Goal: Task Accomplishment & Management: Manage account settings

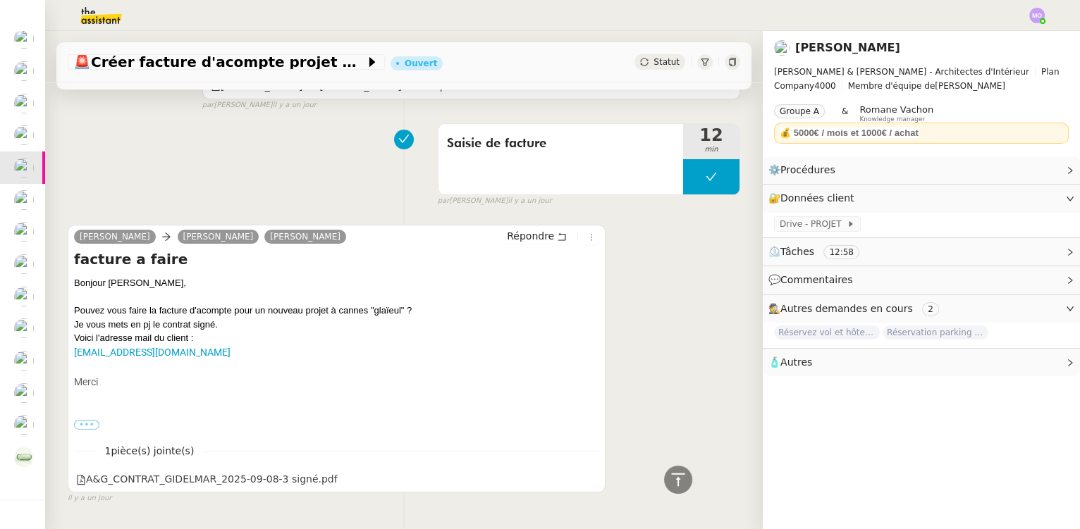
scroll to position [166, 0]
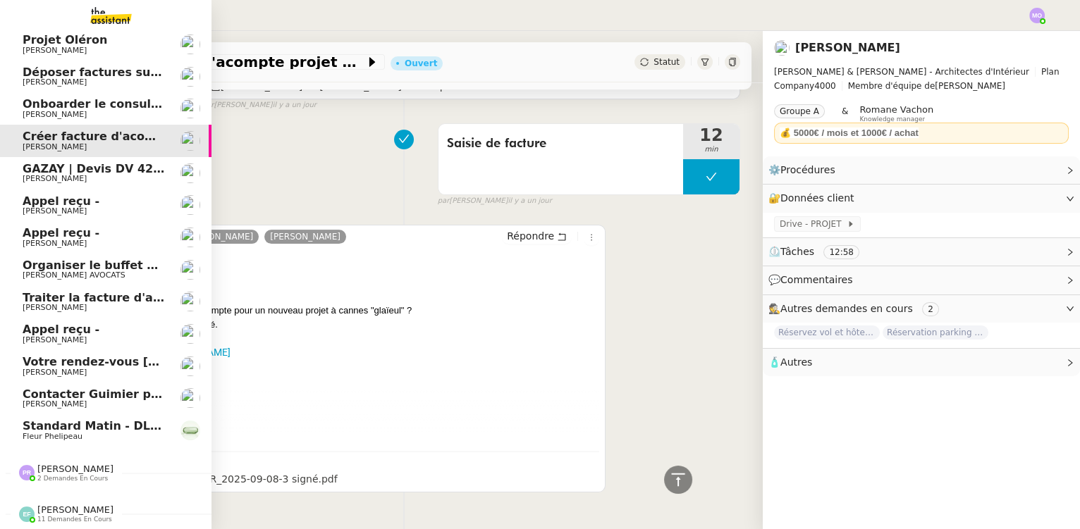
click at [97, 390] on span "Contacter Guimier pour commande" at bounding box center [134, 394] width 223 height 13
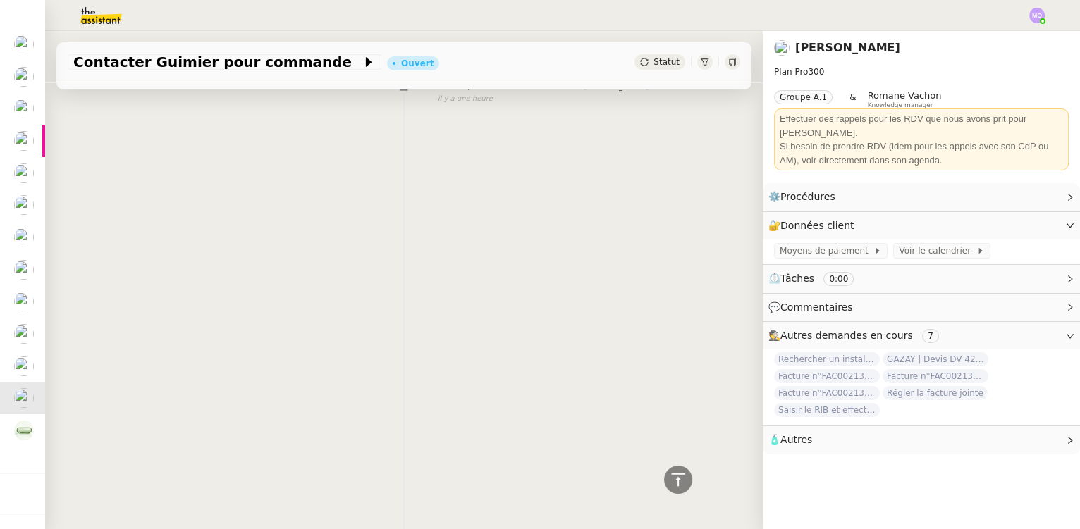
scroll to position [227, 0]
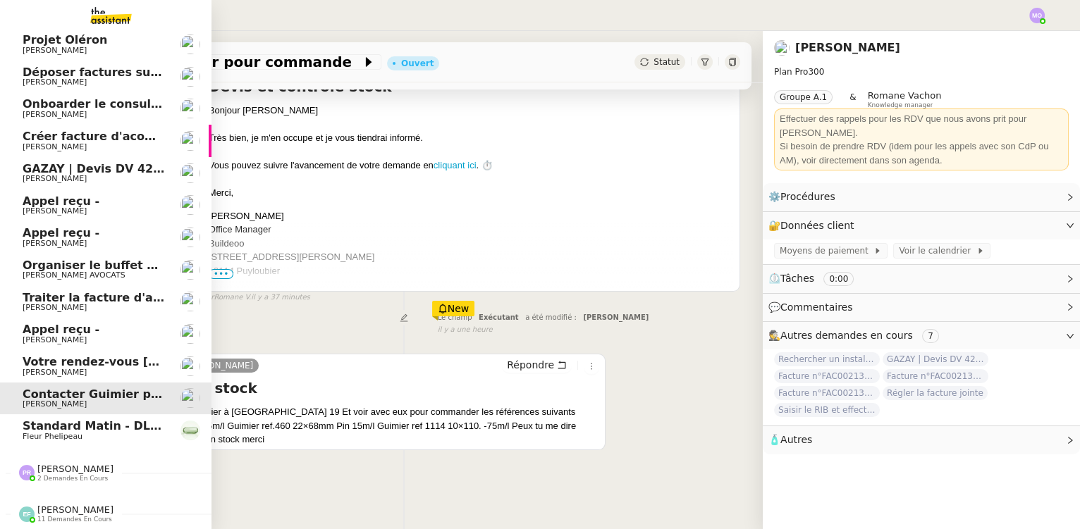
click at [83, 368] on span "Jeremy DUMONT-FILLON" at bounding box center [55, 372] width 64 height 9
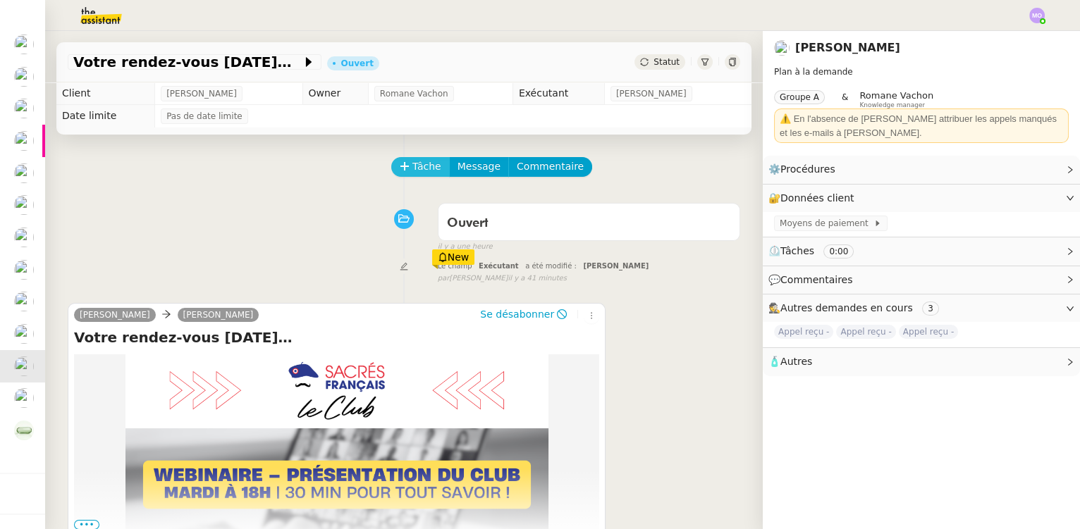
click at [415, 168] on span "Tâche" at bounding box center [426, 167] width 29 height 16
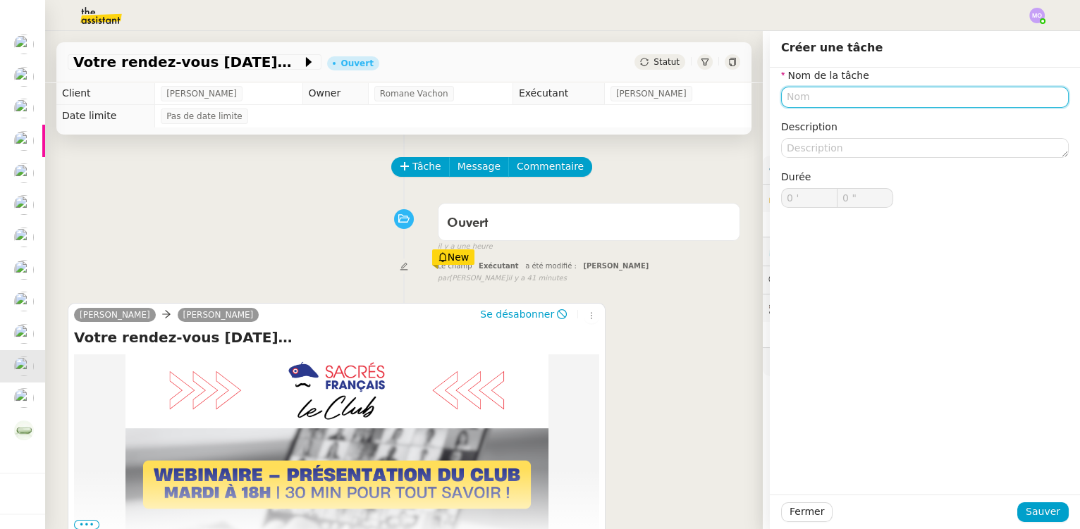
type input "S"
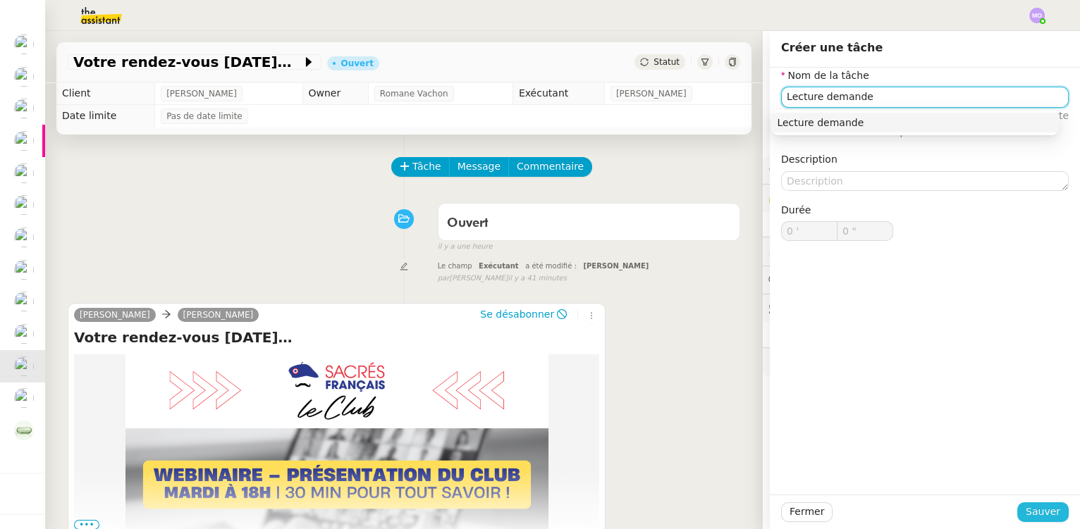
type input "Lecture demande"
click at [1034, 510] on span "Sauver" at bounding box center [1043, 512] width 35 height 16
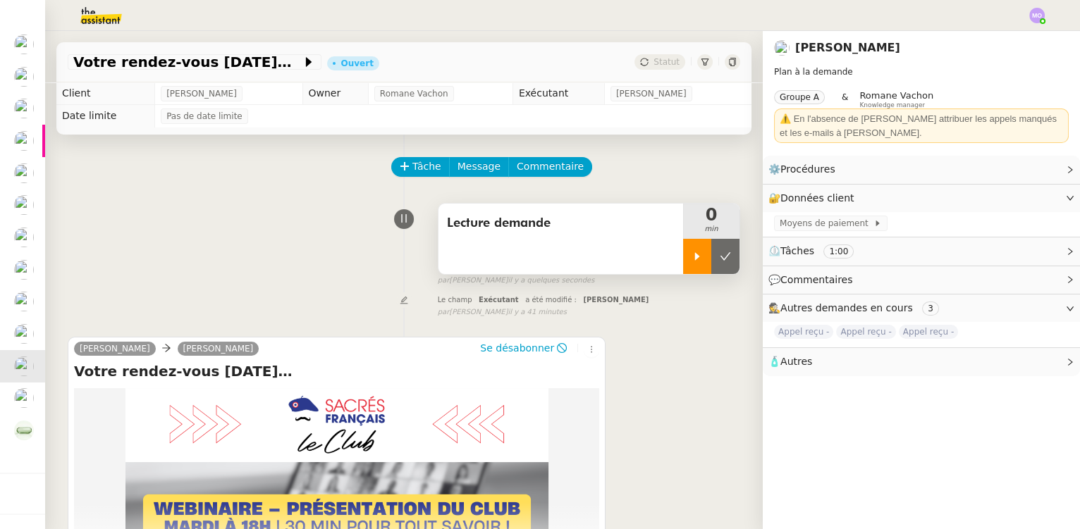
click at [687, 269] on div at bounding box center [697, 256] width 28 height 35
click at [716, 268] on div at bounding box center [711, 256] width 56 height 35
click at [716, 268] on button at bounding box center [725, 256] width 28 height 35
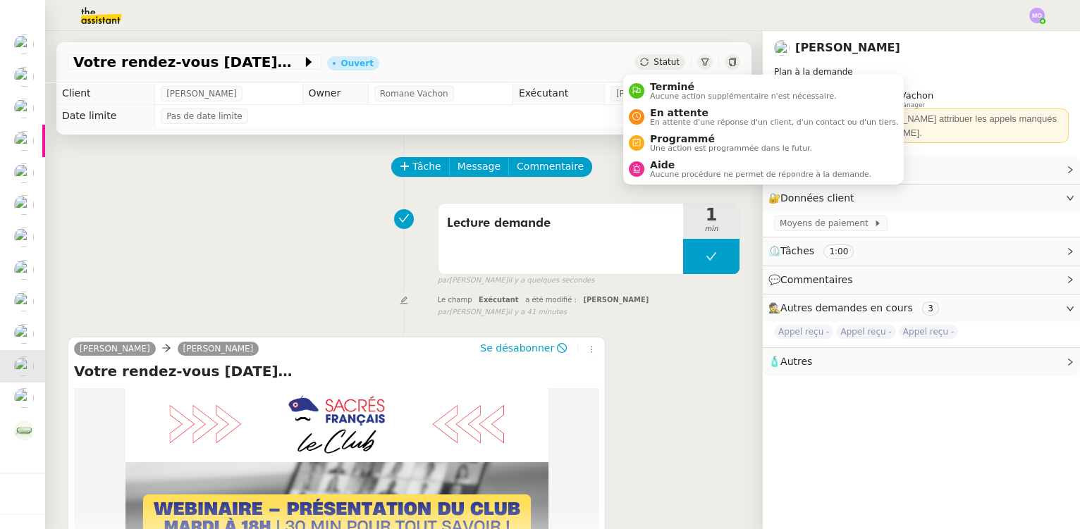
click at [654, 57] on span "Statut" at bounding box center [667, 62] width 26 height 10
click at [666, 85] on span "Terminé" at bounding box center [743, 86] width 186 height 11
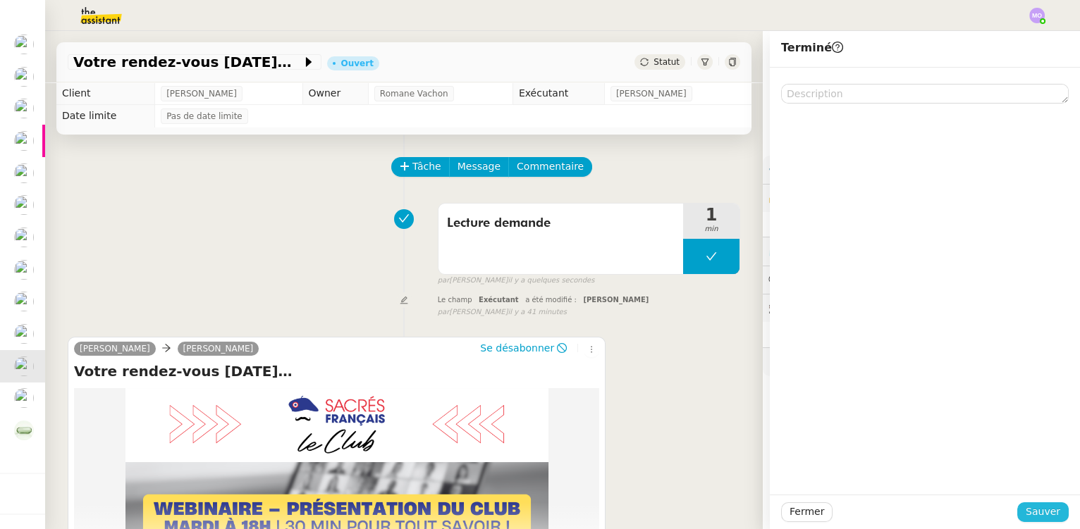
click at [1026, 509] on span "Sauver" at bounding box center [1043, 512] width 35 height 16
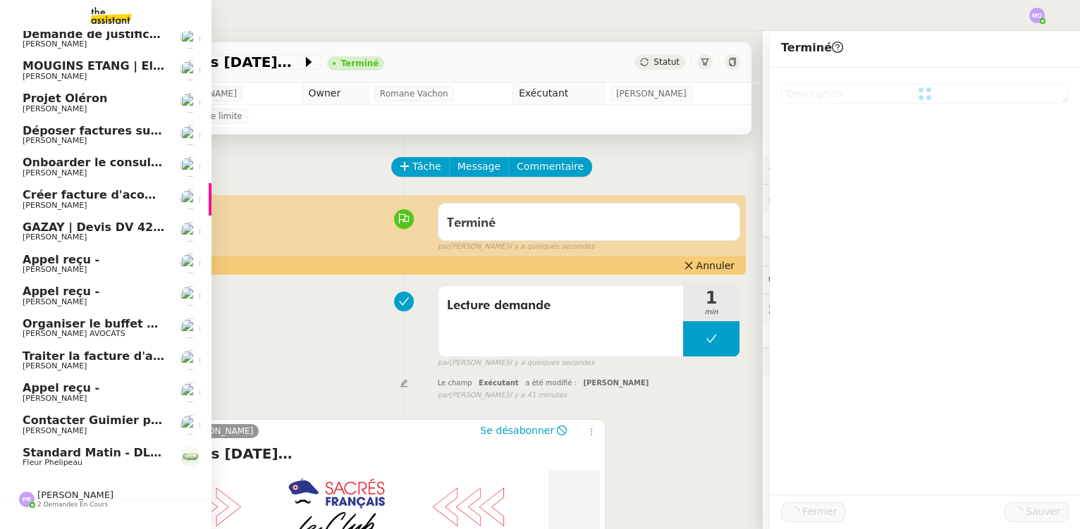
scroll to position [167, 0]
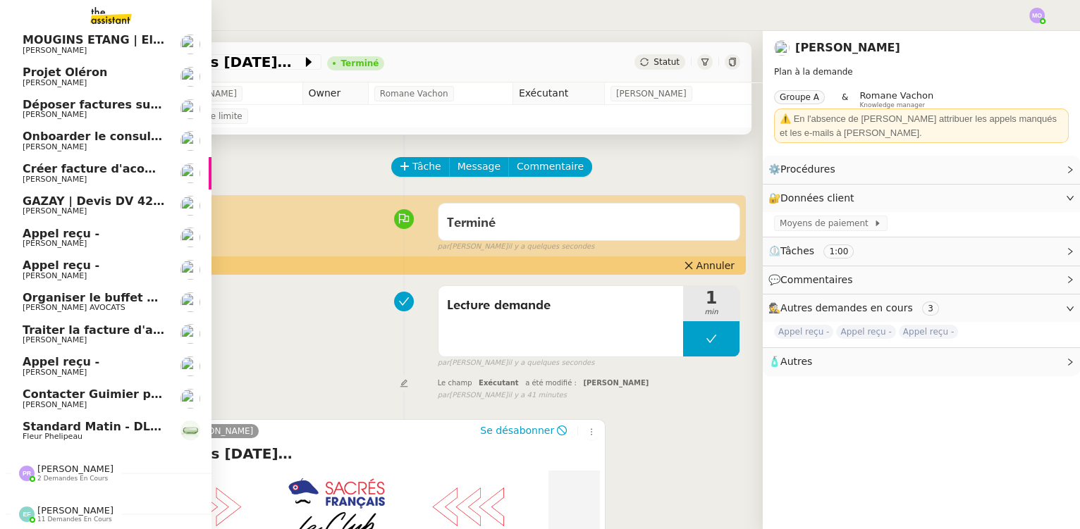
click at [99, 357] on span "Appel reçu -" at bounding box center [94, 362] width 142 height 13
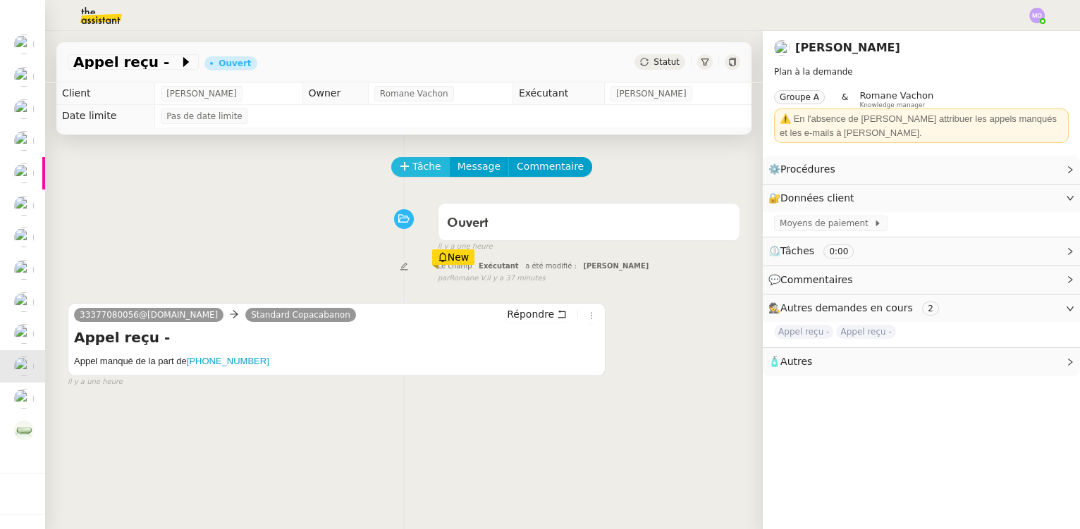
click at [403, 162] on button "Tâche" at bounding box center [420, 167] width 59 height 20
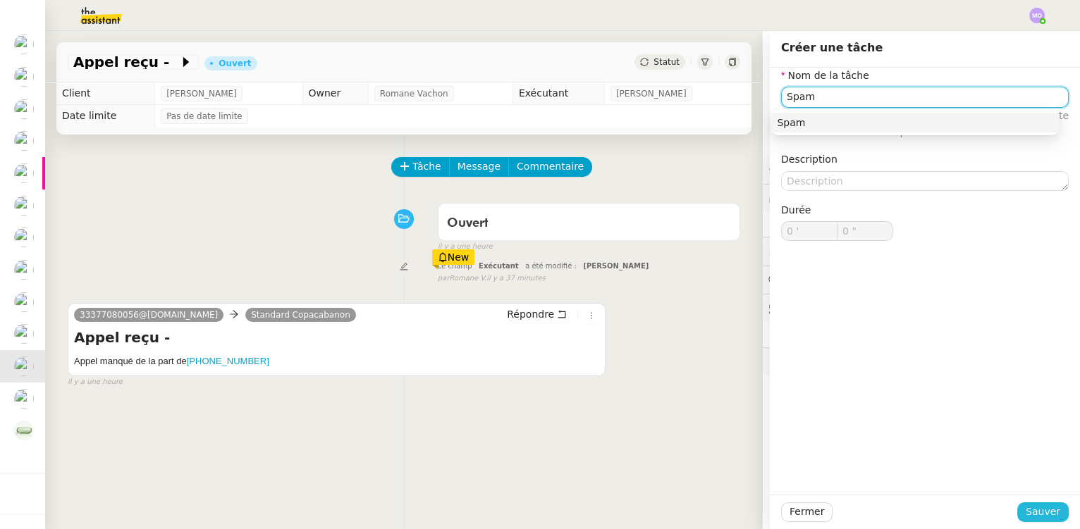
type input "Spam"
drag, startPoint x: 1033, startPoint y: 516, endPoint x: 822, endPoint y: 448, distance: 221.4
click at [1032, 516] on span "Sauver" at bounding box center [1043, 512] width 35 height 16
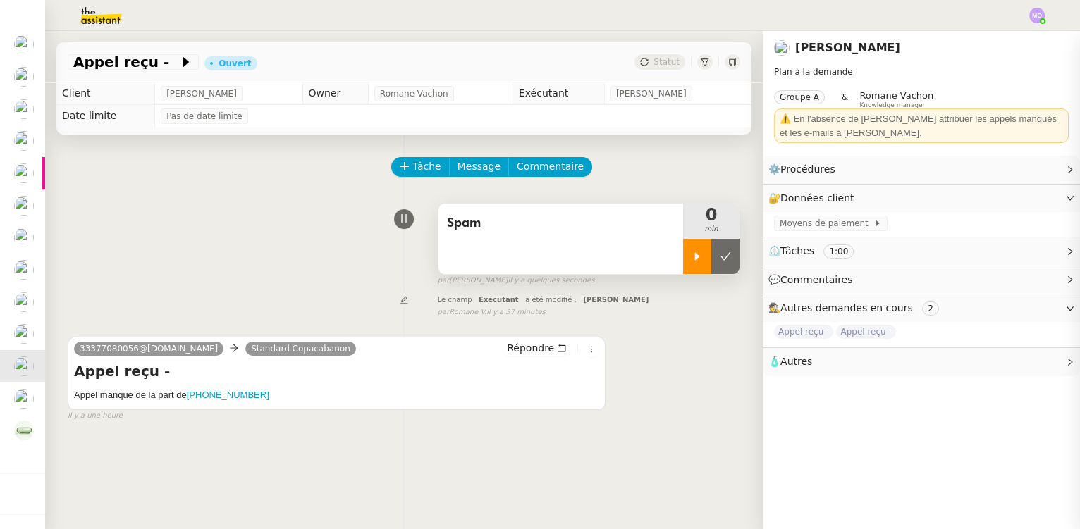
click at [685, 272] on div at bounding box center [697, 256] width 28 height 35
click at [708, 266] on div at bounding box center [711, 256] width 56 height 35
click at [711, 266] on button at bounding box center [725, 256] width 28 height 35
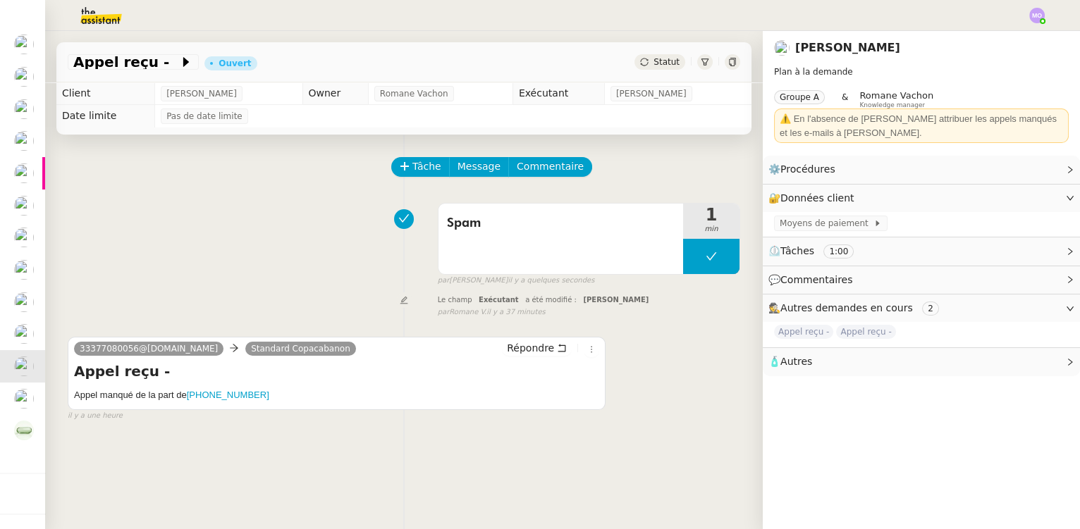
click at [656, 68] on div "Statut" at bounding box center [660, 62] width 51 height 16
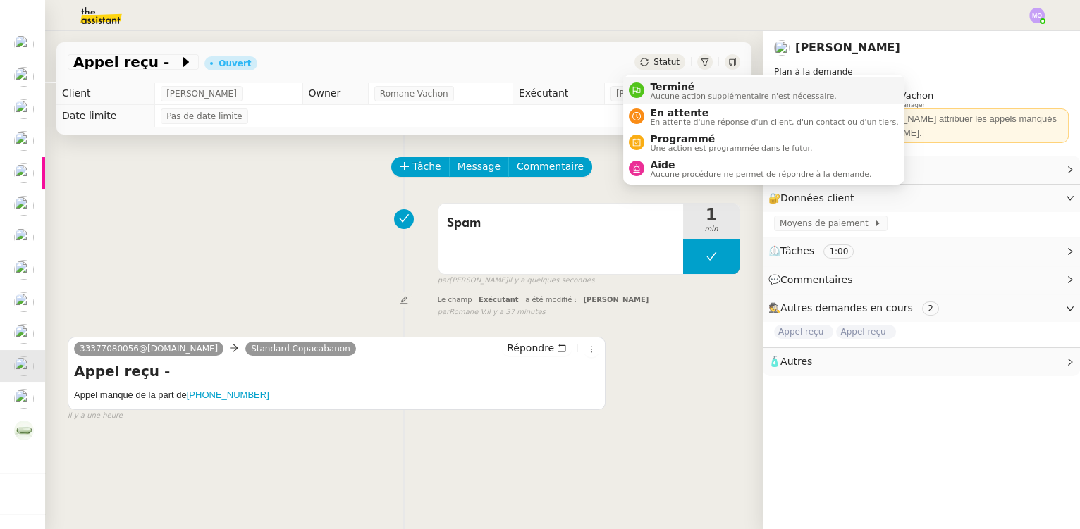
click at [661, 82] on span "Terminé" at bounding box center [743, 86] width 186 height 11
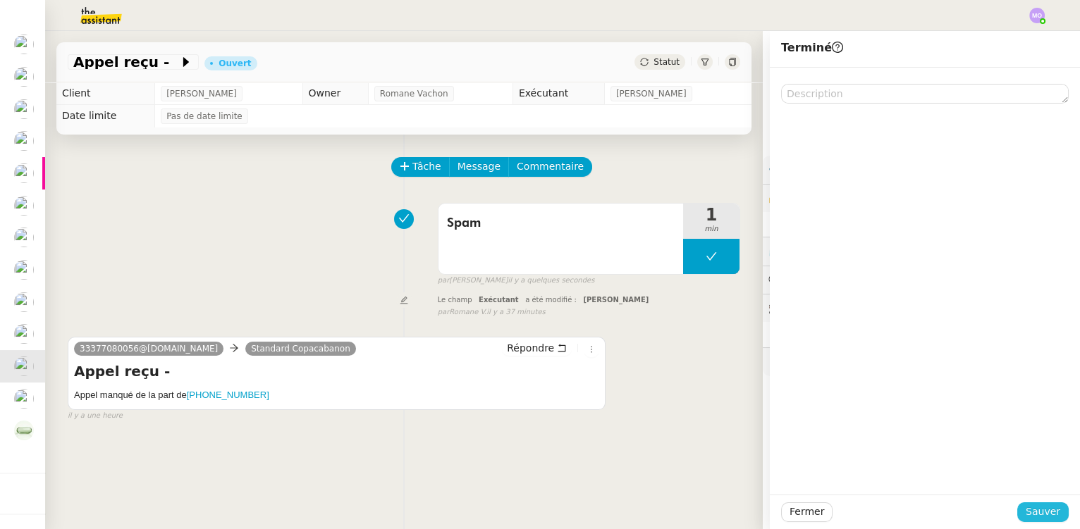
click at [1043, 505] on span "Sauver" at bounding box center [1043, 512] width 35 height 16
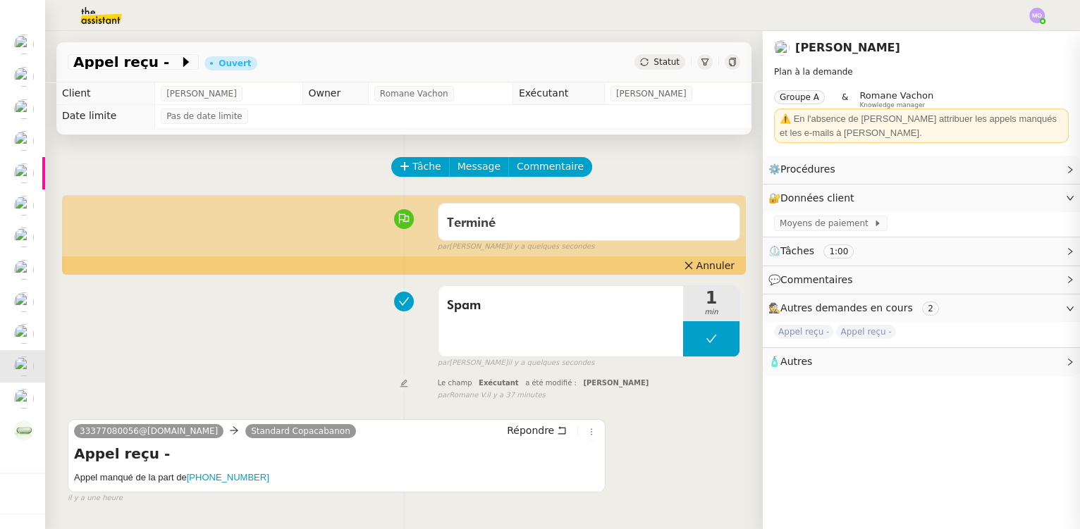
scroll to position [135, 0]
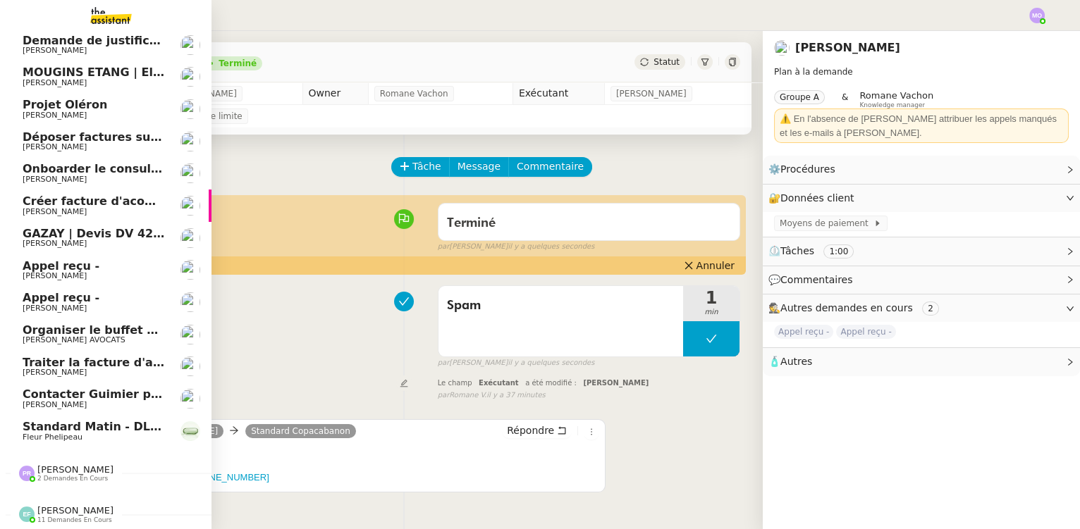
click at [87, 304] on span "Jeremy DUMONT-FILLON" at bounding box center [55, 308] width 64 height 9
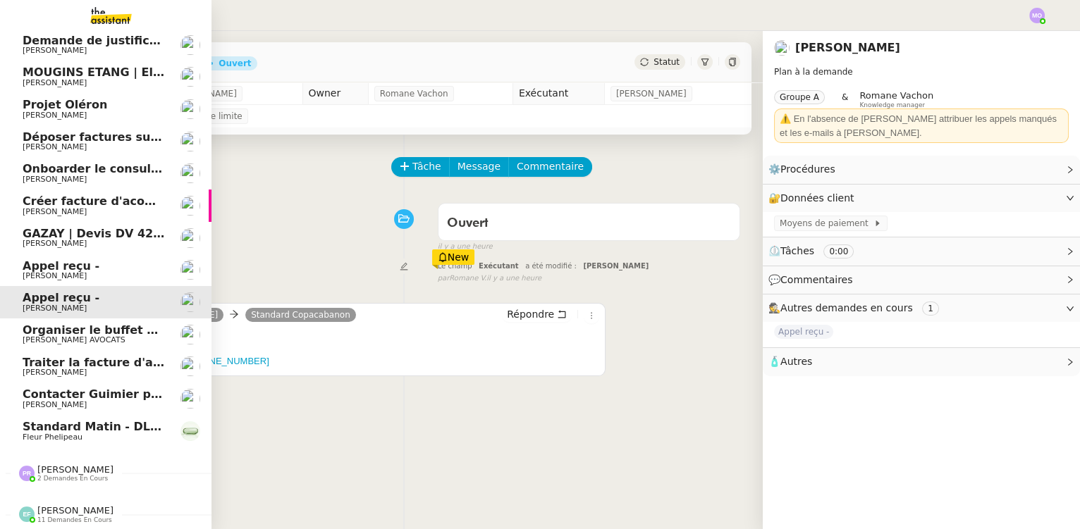
click at [87, 271] on span "Jeremy DUMONT-FILLON" at bounding box center [55, 275] width 64 height 9
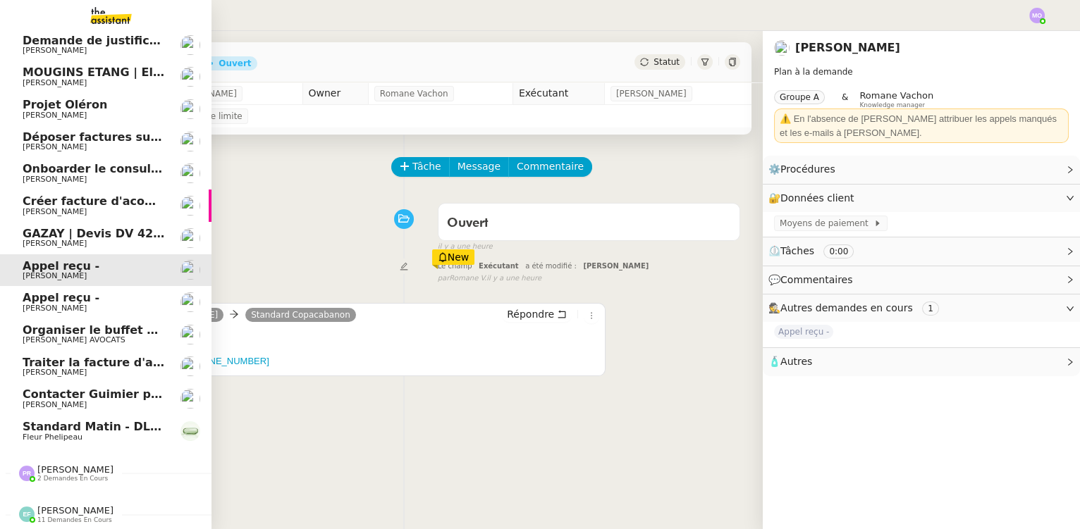
click at [87, 304] on span "Jeremy DUMONT-FILLON" at bounding box center [55, 308] width 64 height 9
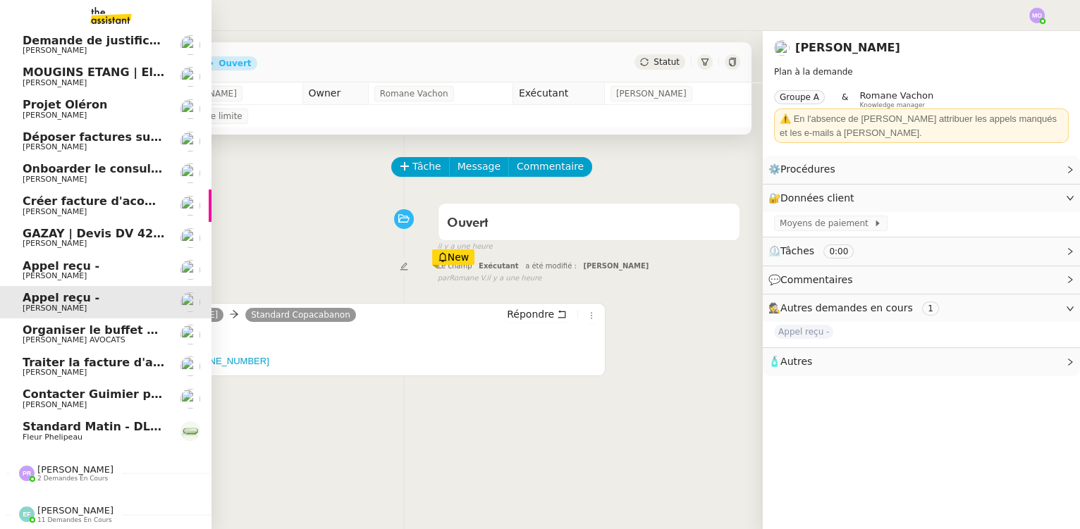
click at [99, 336] on span "[PERSON_NAME] AVOCATS" at bounding box center [94, 340] width 142 height 8
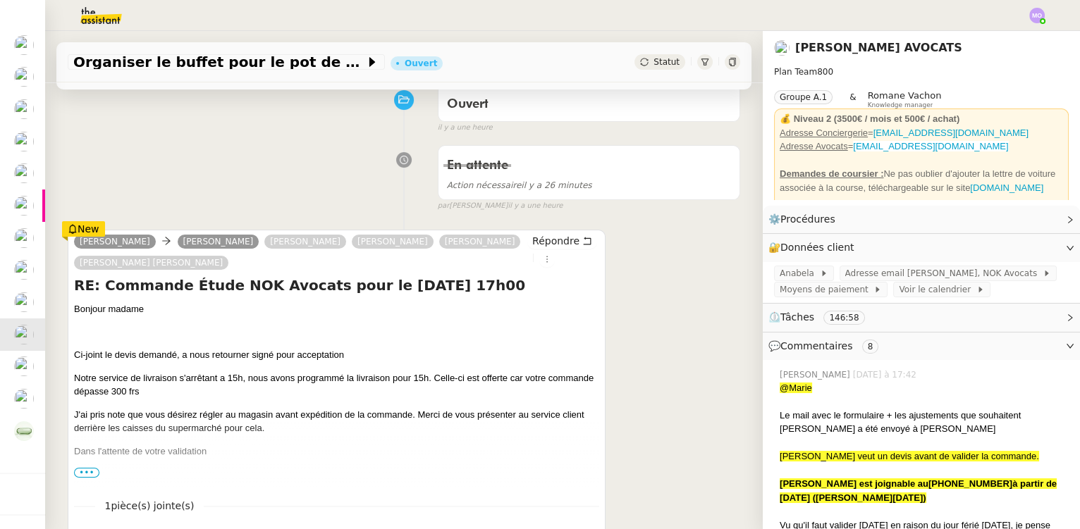
scroll to position [192, 0]
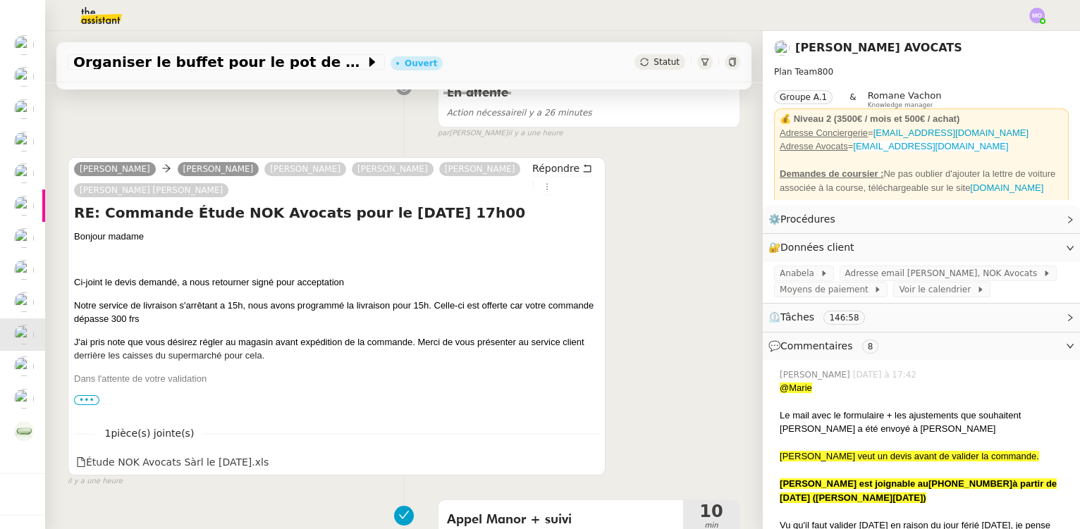
click at [81, 398] on span "•••" at bounding box center [86, 401] width 25 height 10
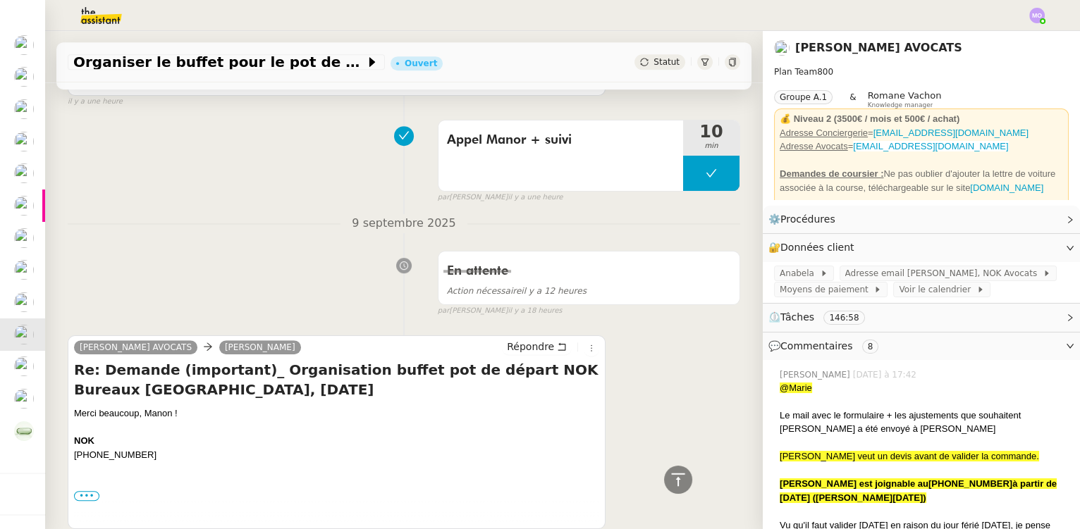
scroll to position [1538, 0]
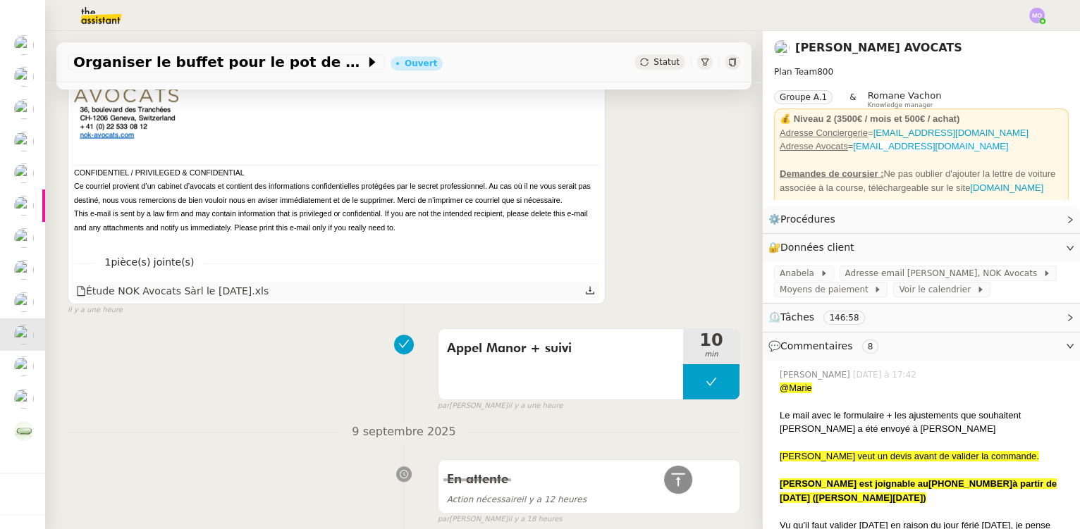
click at [188, 299] on div "Étude NOK Avocats Sàrl le [DATE].xls" at bounding box center [172, 291] width 192 height 16
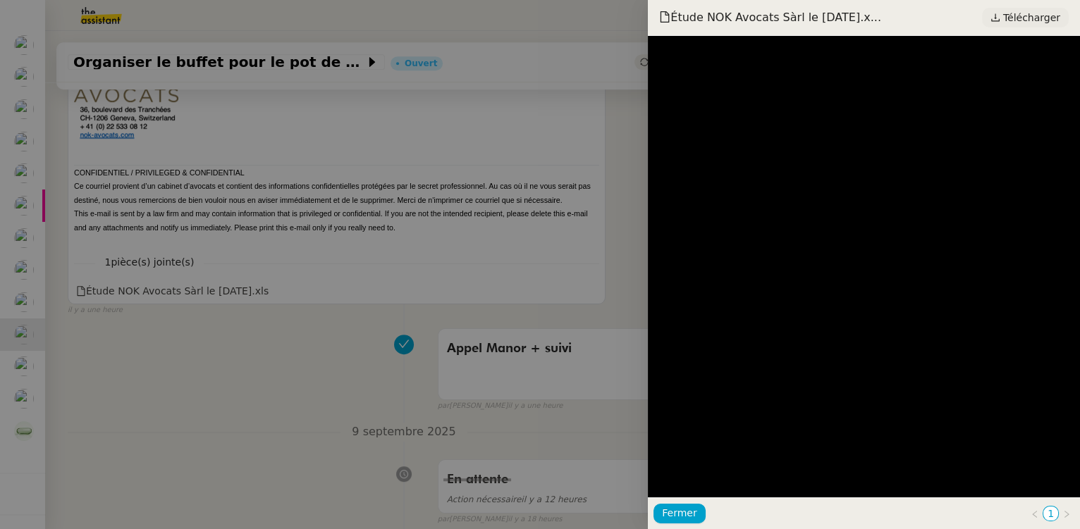
click at [1032, 19] on span "Télécharger" at bounding box center [1031, 17] width 57 height 18
click at [333, 226] on div at bounding box center [540, 264] width 1080 height 529
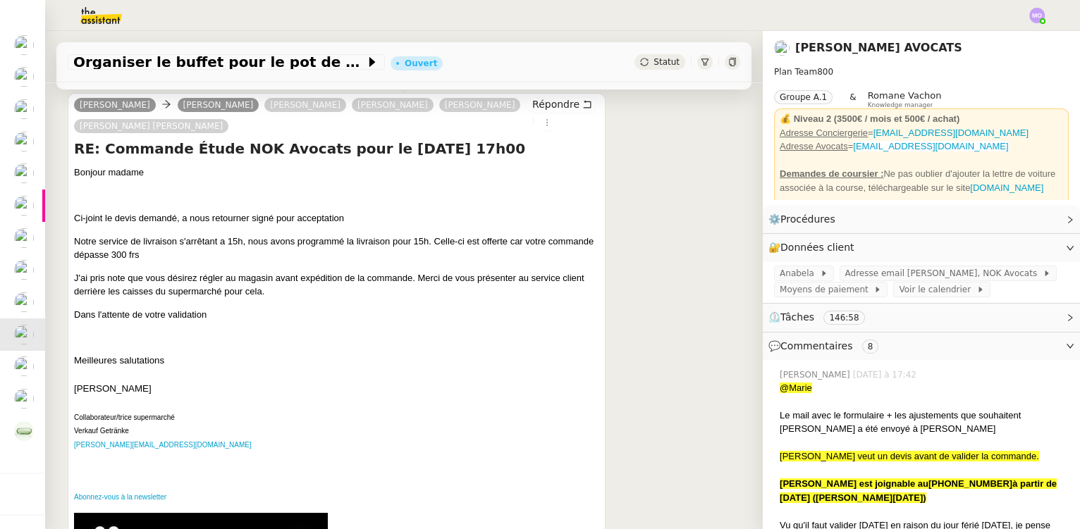
scroll to position [0, 0]
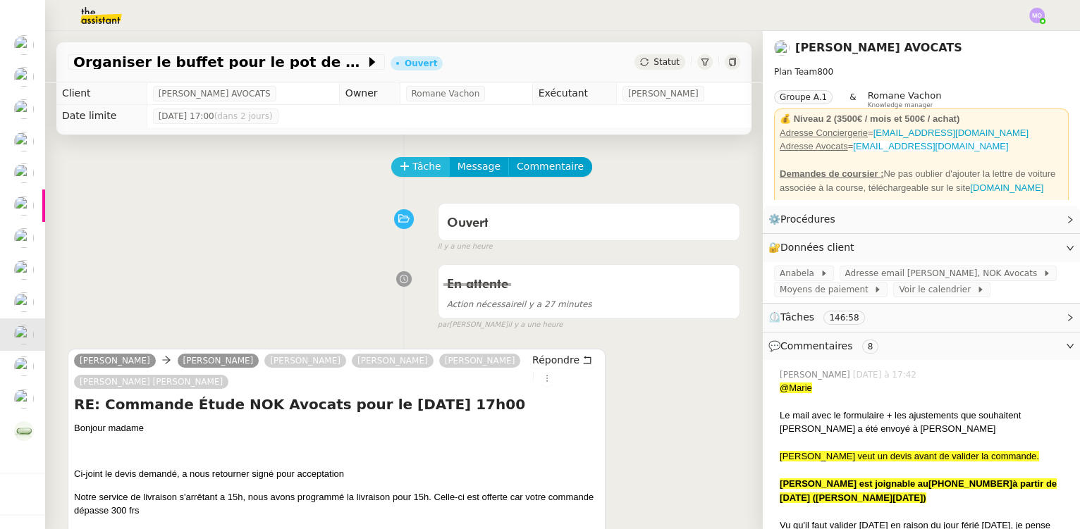
click at [412, 171] on span "Tâche" at bounding box center [426, 167] width 29 height 16
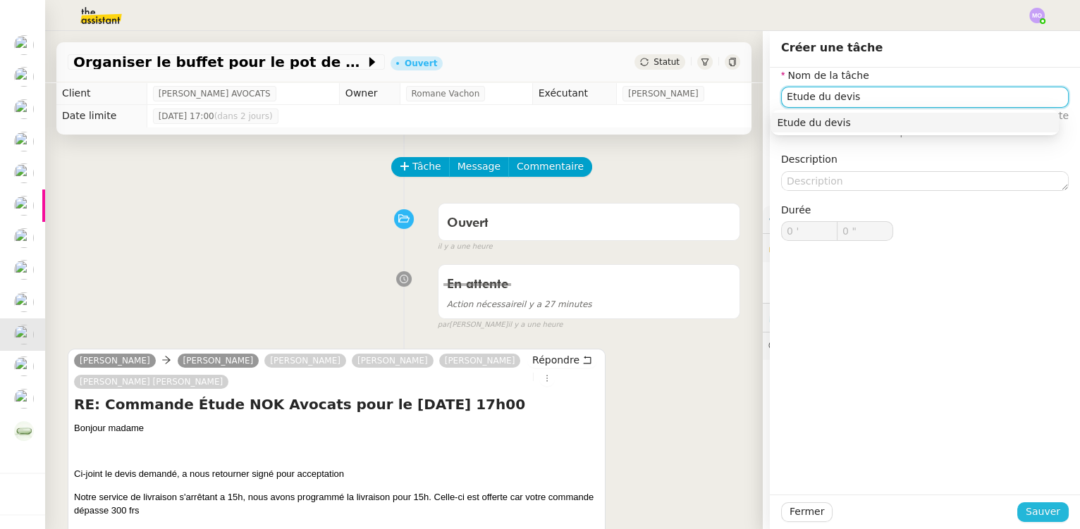
type input "Etude du devis"
drag, startPoint x: 1046, startPoint y: 505, endPoint x: 1002, endPoint y: 508, distance: 44.6
click at [1046, 505] on span "Sauver" at bounding box center [1043, 512] width 35 height 16
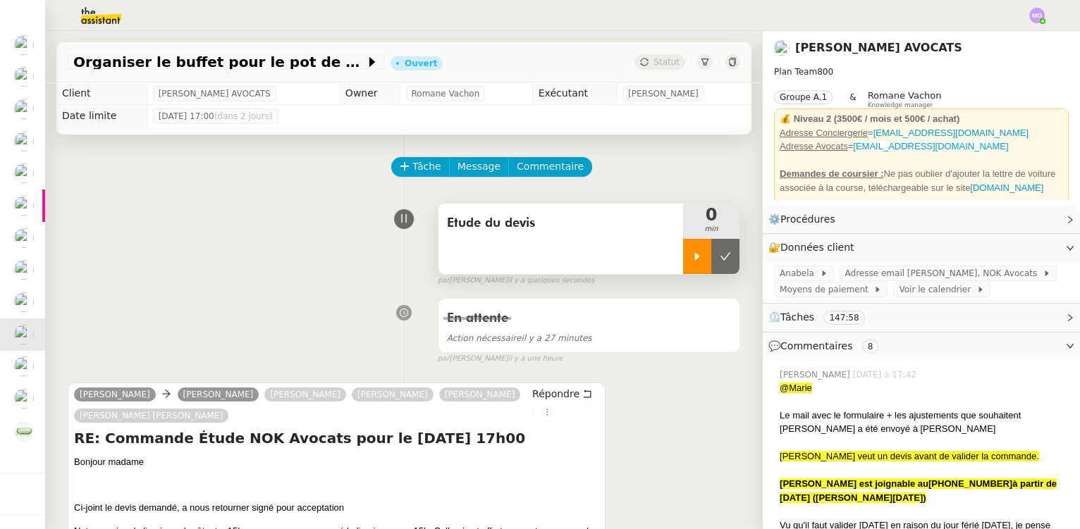
click at [688, 259] on div at bounding box center [697, 256] width 28 height 35
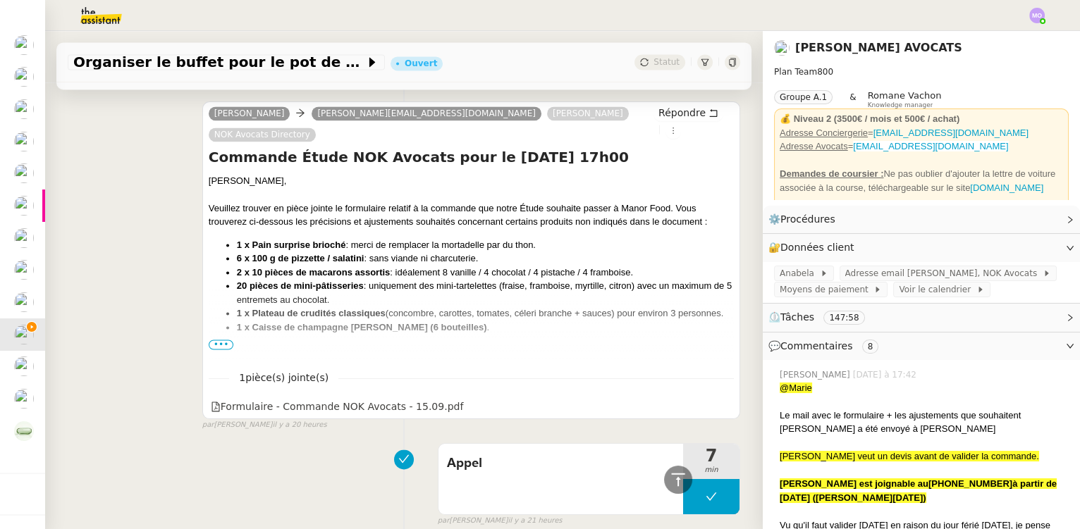
scroll to position [4486, 0]
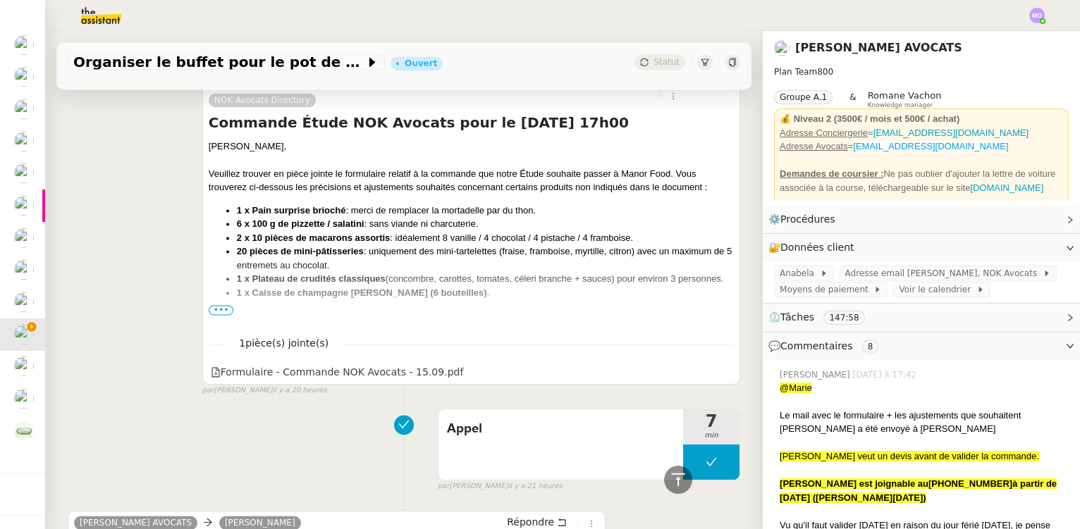
click at [220, 305] on span "•••" at bounding box center [221, 310] width 25 height 10
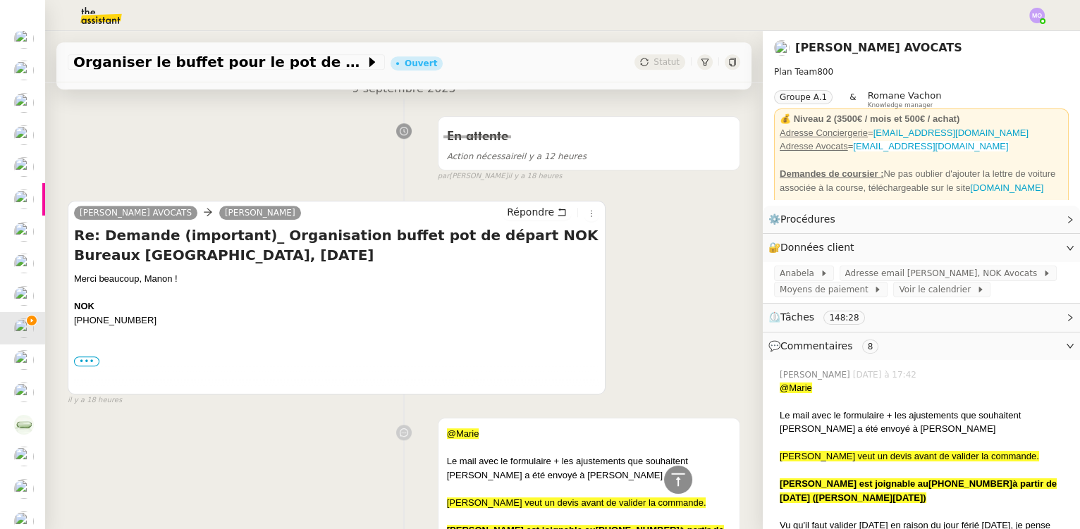
scroll to position [1987, 0]
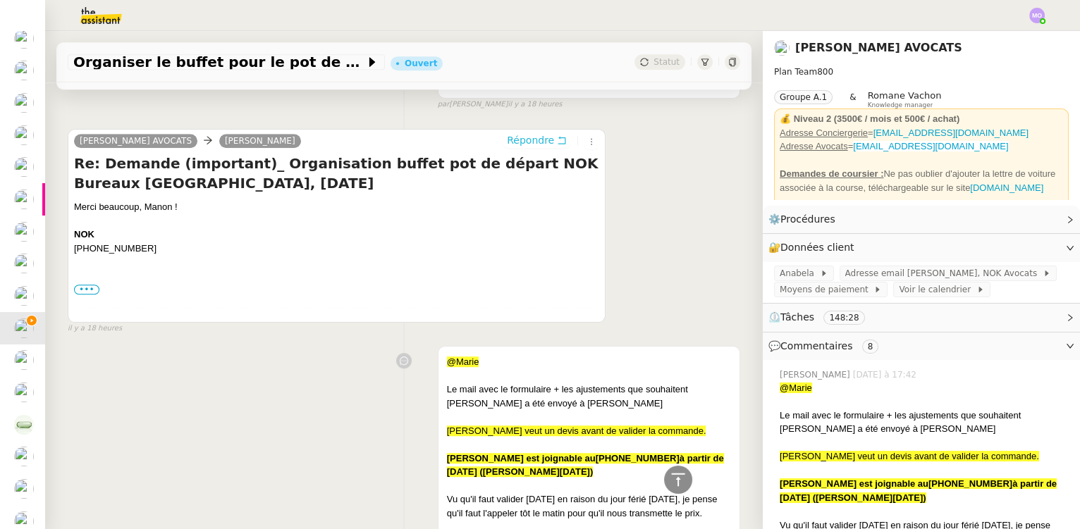
click at [518, 145] on span "Répondre" at bounding box center [530, 140] width 47 height 14
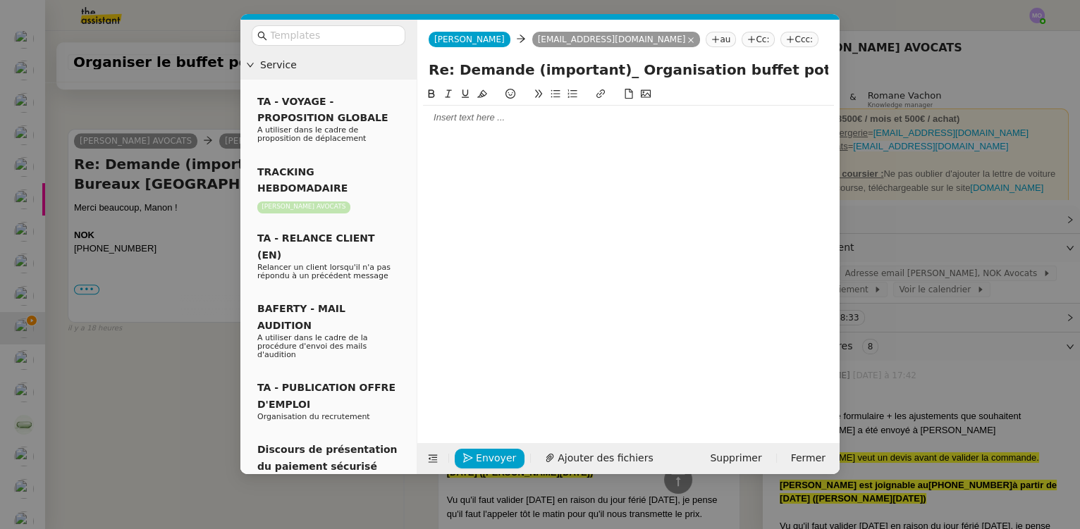
click at [188, 371] on nz-modal-container "Service TA - VOYAGE - PROPOSITION GLOBALE A utiliser dans le cadre de propositi…" at bounding box center [540, 264] width 1080 height 529
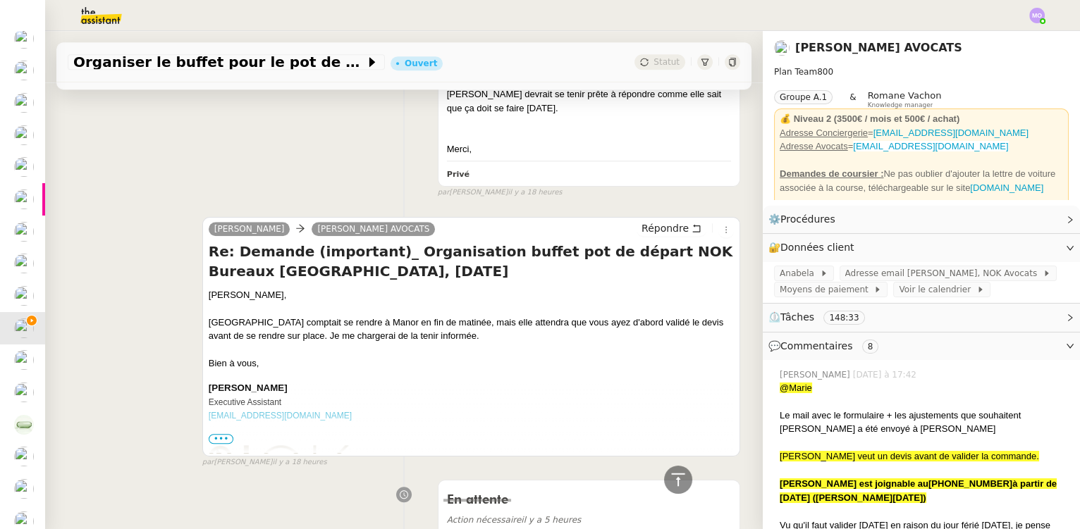
scroll to position [2625, 0]
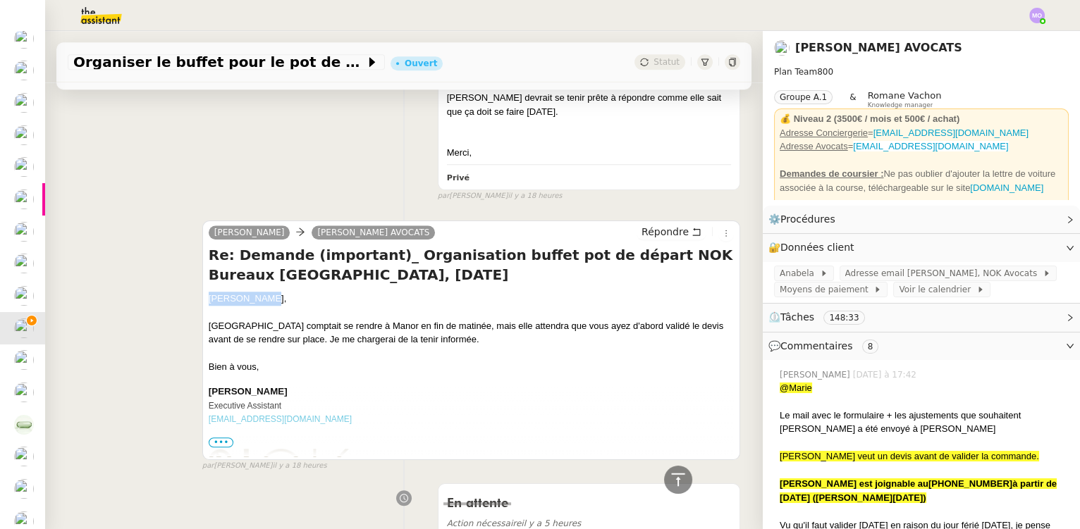
drag, startPoint x: 206, startPoint y: 286, endPoint x: 267, endPoint y: 290, distance: 60.8
click at [267, 292] on div "[PERSON_NAME]," at bounding box center [471, 299] width 525 height 14
copy div "[PERSON_NAME],"
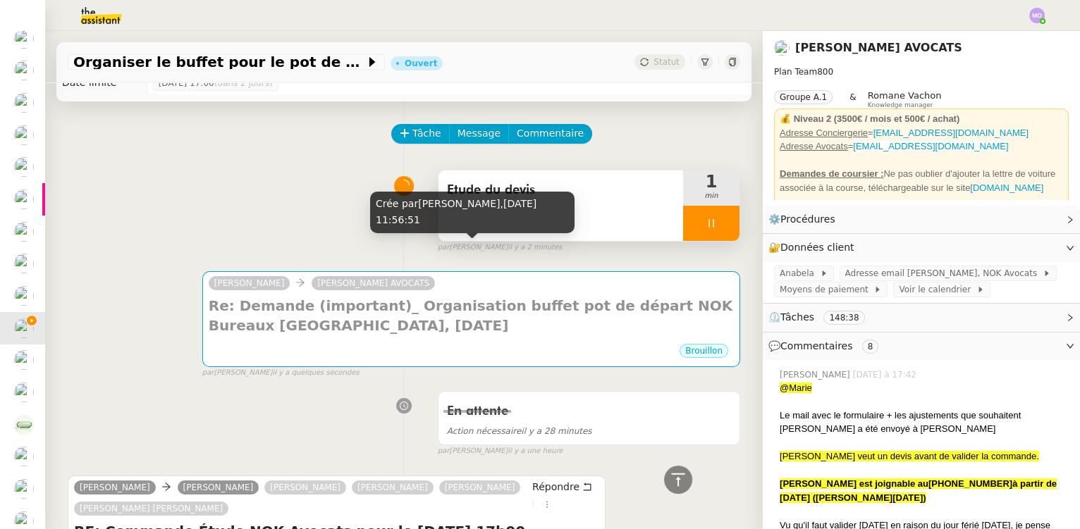
scroll to position [0, 0]
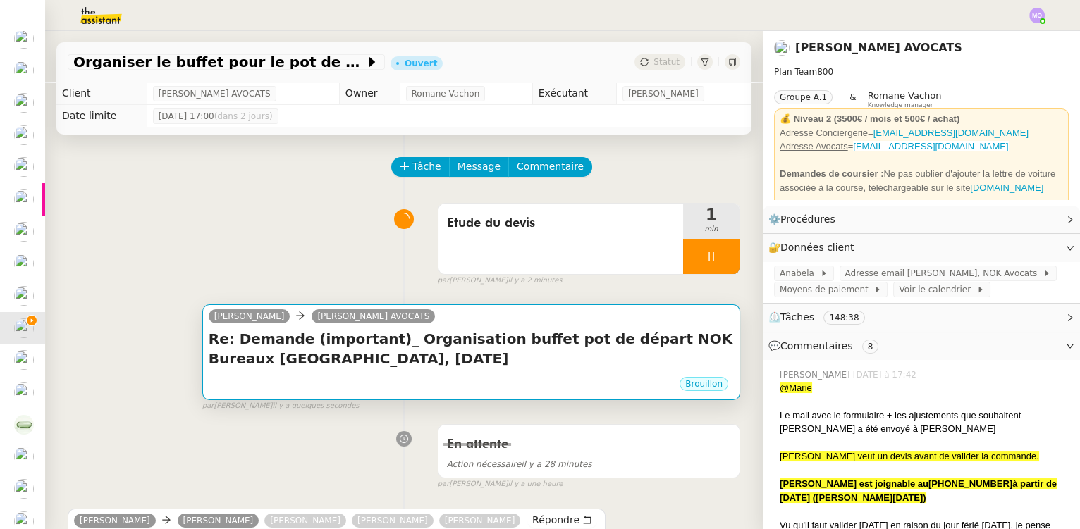
click at [467, 325] on div "Manon Siegel Naomi NOK AVOCATS" at bounding box center [471, 318] width 525 height 21
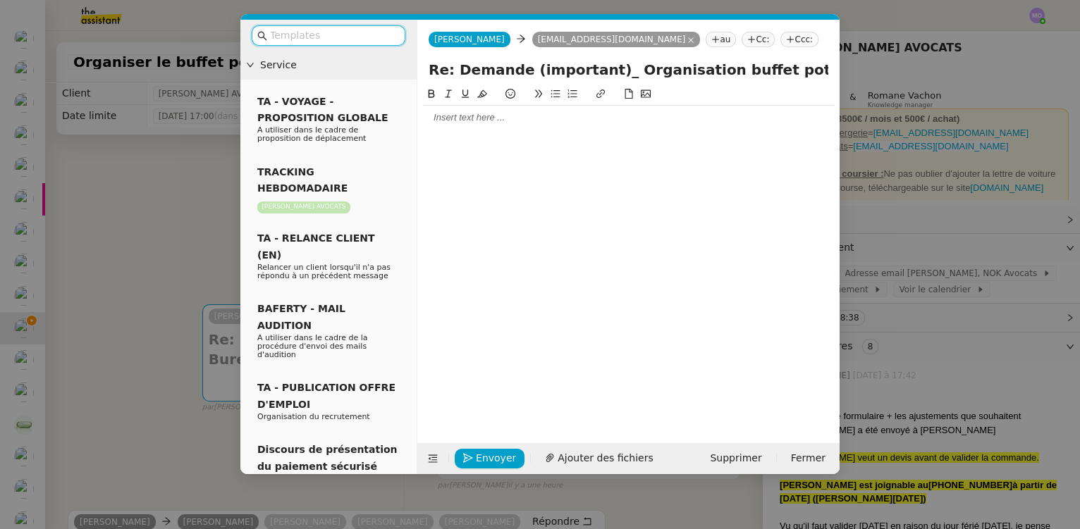
click at [444, 118] on div at bounding box center [628, 117] width 411 height 13
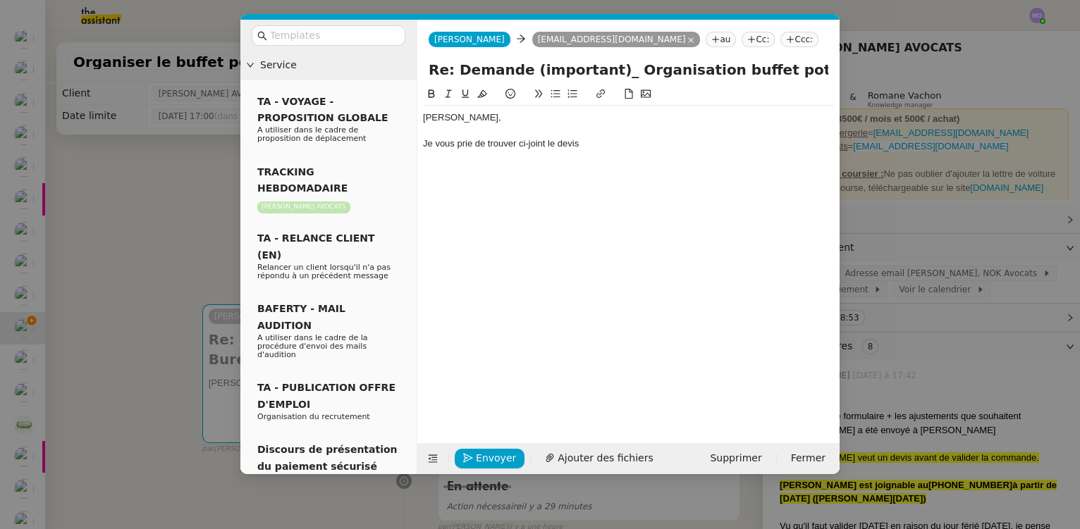
scroll to position [103, 0]
click at [128, 208] on nz-modal-container "Service TA - VOYAGE - PROPOSITION GLOBALE A utiliser dans le cadre de propositi…" at bounding box center [540, 264] width 1080 height 529
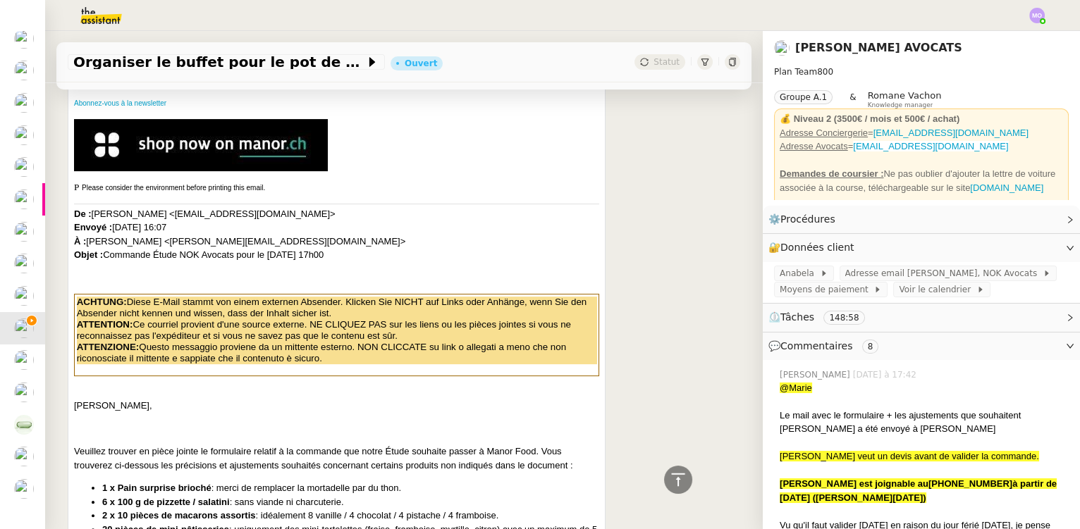
scroll to position [833, 0]
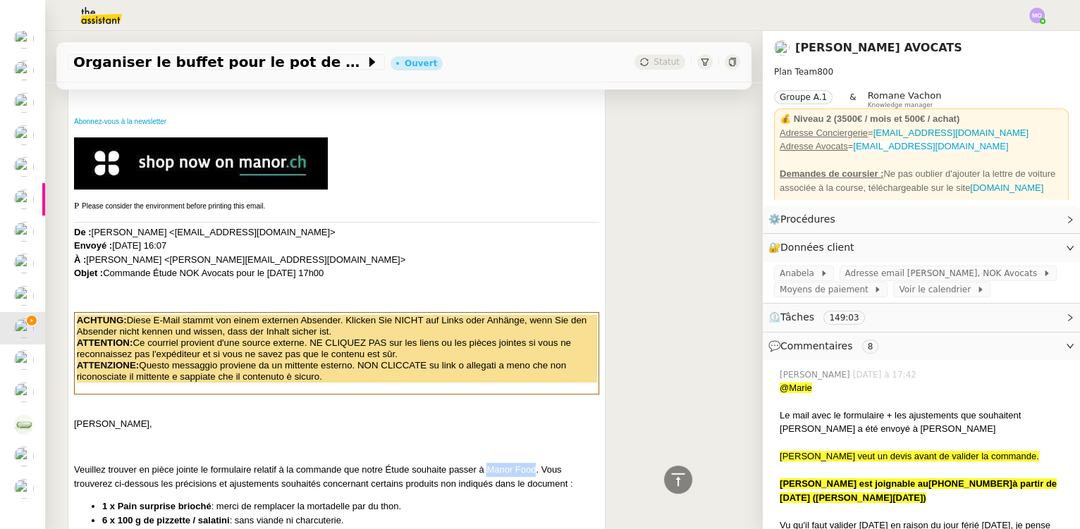
drag, startPoint x: 486, startPoint y: 477, endPoint x: 536, endPoint y: 479, distance: 49.4
click at [536, 479] on p "Veuillez trouver en pièce jointe le formulaire relatif à la commande que notre …" at bounding box center [336, 476] width 525 height 27
copy p "Manor Food"
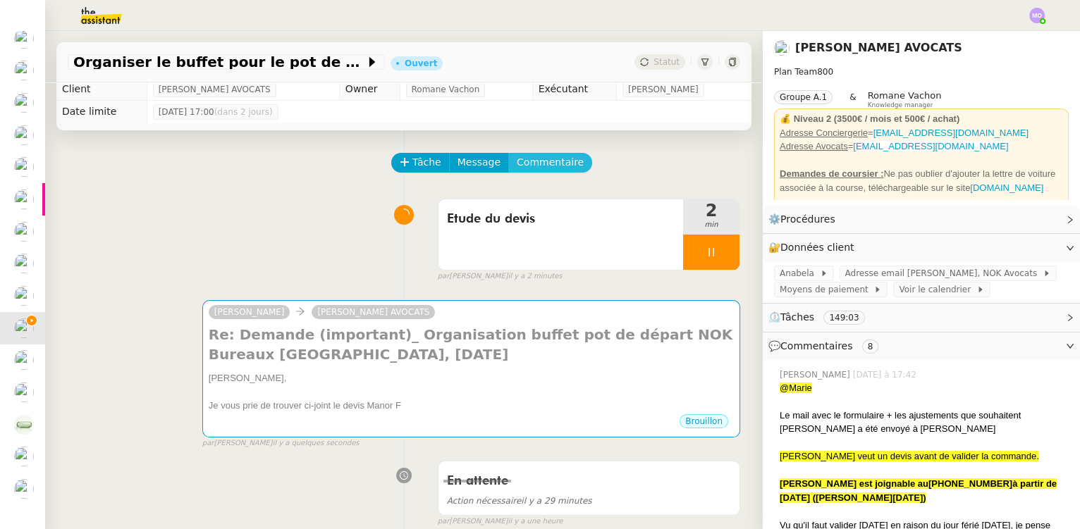
scroll to position [0, 0]
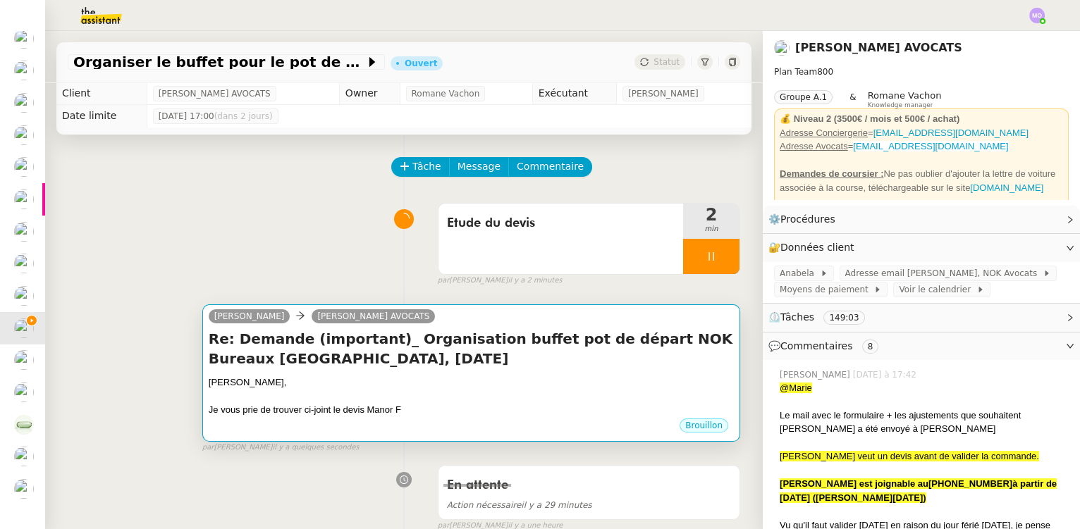
click at [505, 371] on div "Re: Demande (important)_ Organisation buffet pot de départ NOK Bureaux Genève, …" at bounding box center [471, 373] width 525 height 88
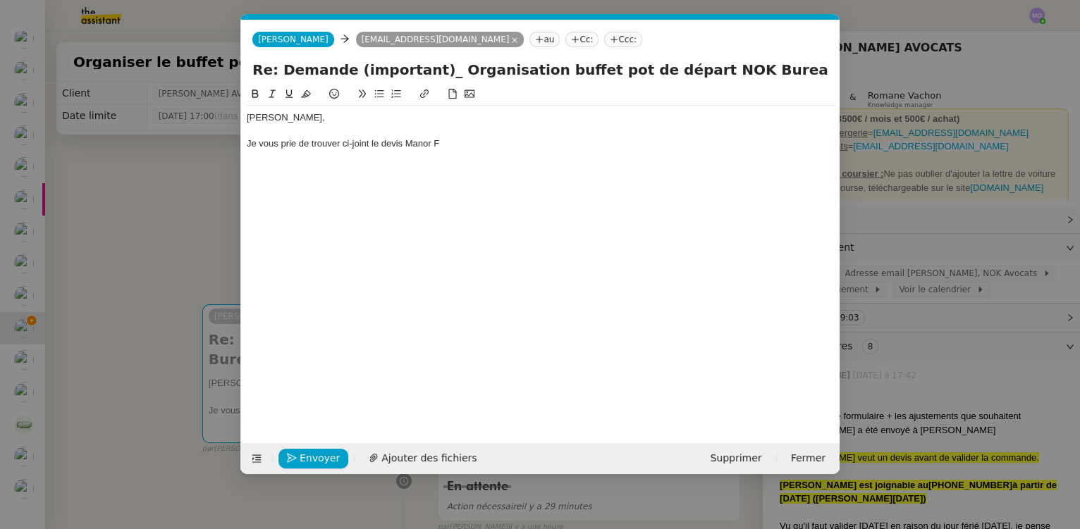
scroll to position [0, 30]
drag, startPoint x: 439, startPoint y: 149, endPoint x: 408, endPoint y: 152, distance: 31.1
click at [408, 152] on div "Chère Naomi, Je vous prie de trouver ci-joint le devis Manor F" at bounding box center [540, 131] width 587 height 50
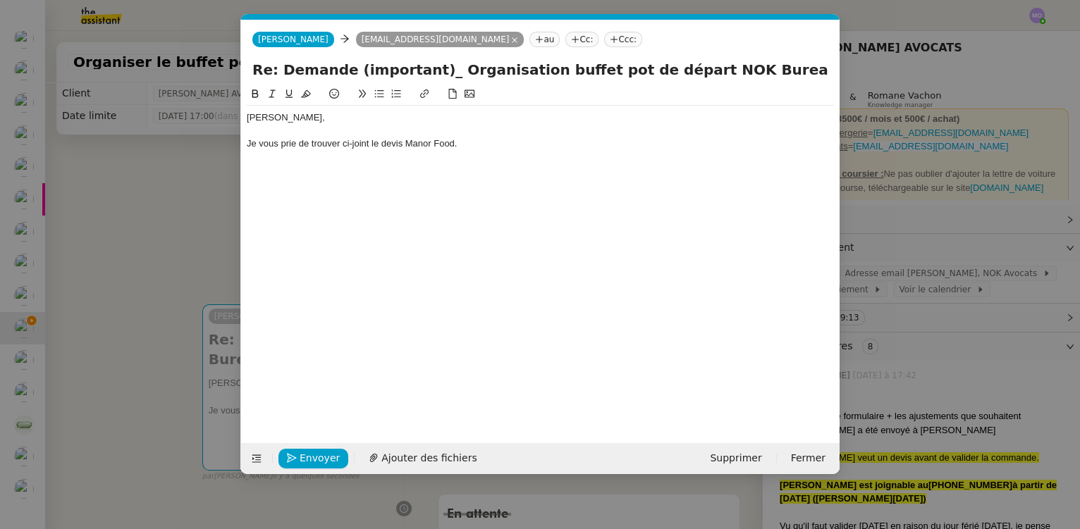
click at [478, 146] on div "Je vous prie de trouver ci-joint le devis Manor Food." at bounding box center [540, 143] width 587 height 13
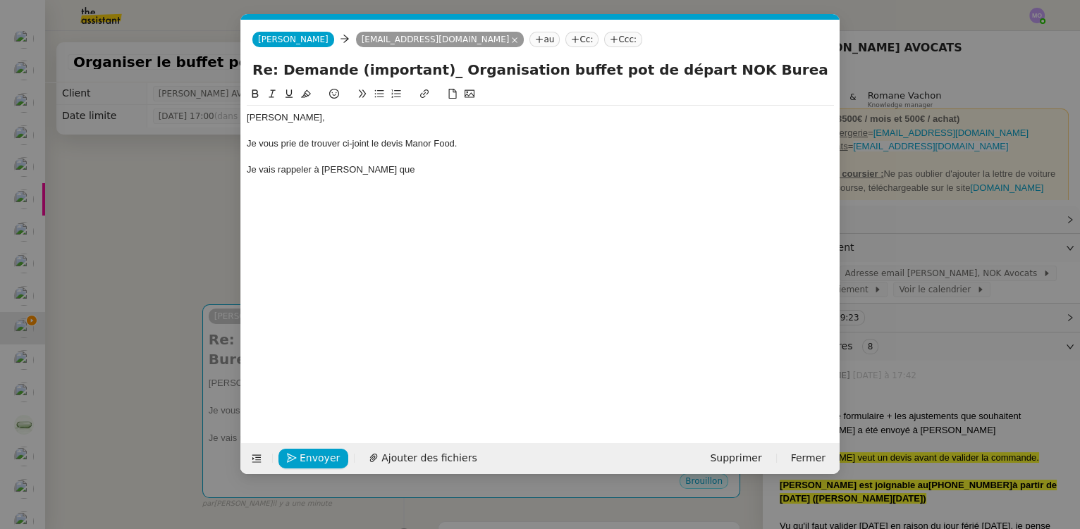
click at [161, 263] on nz-modal-container "Service TA - VOYAGE - PROPOSITION GLOBALE A utiliser dans le cadre de propositi…" at bounding box center [540, 264] width 1080 height 529
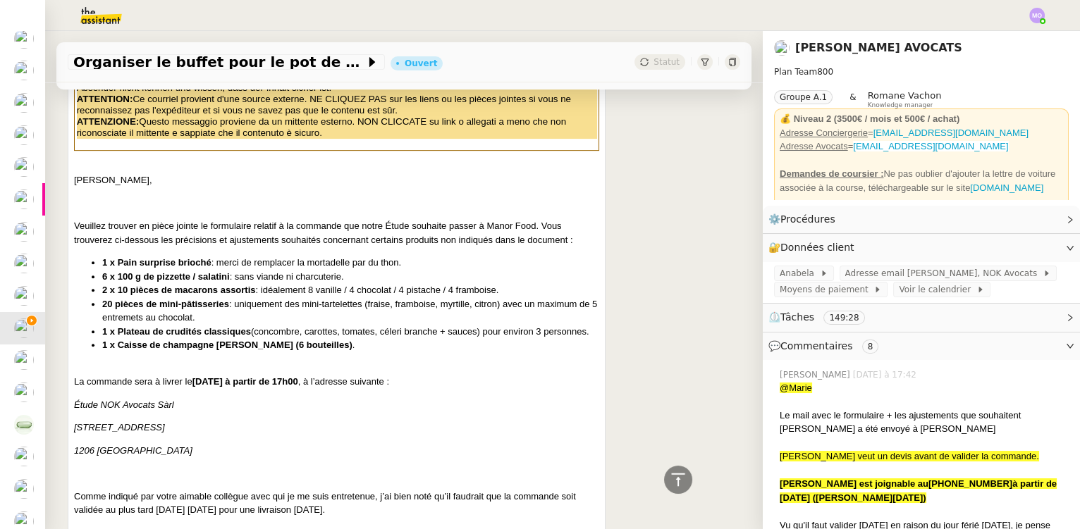
scroll to position [1153, 0]
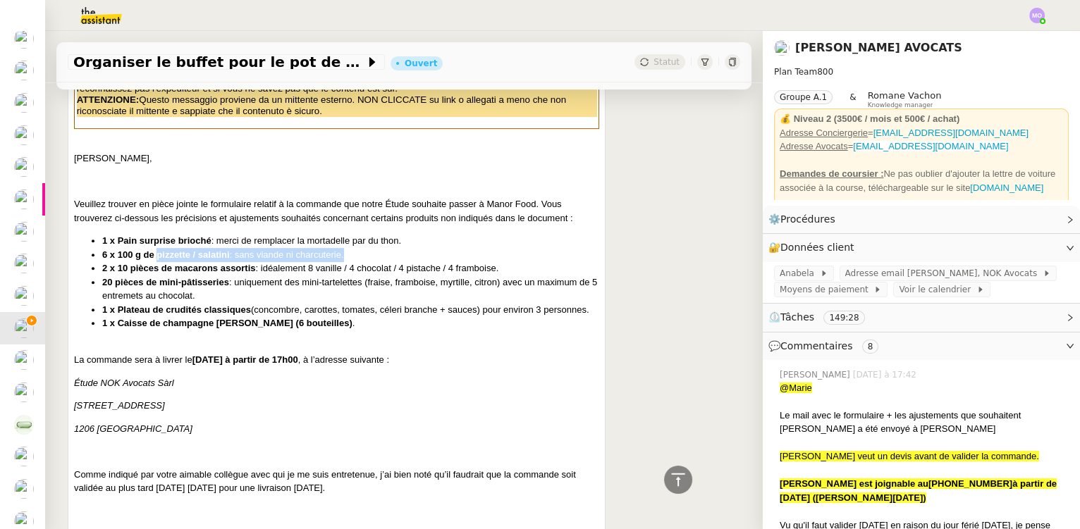
drag, startPoint x: 148, startPoint y: 260, endPoint x: 327, endPoint y: 264, distance: 179.1
click at [327, 262] on li "6 x 100 g de pizzette / salatini : sans viande ni charcuterie." at bounding box center [350, 255] width 497 height 14
copy li "pizzette / salatini : sans viande ni charcuterie"
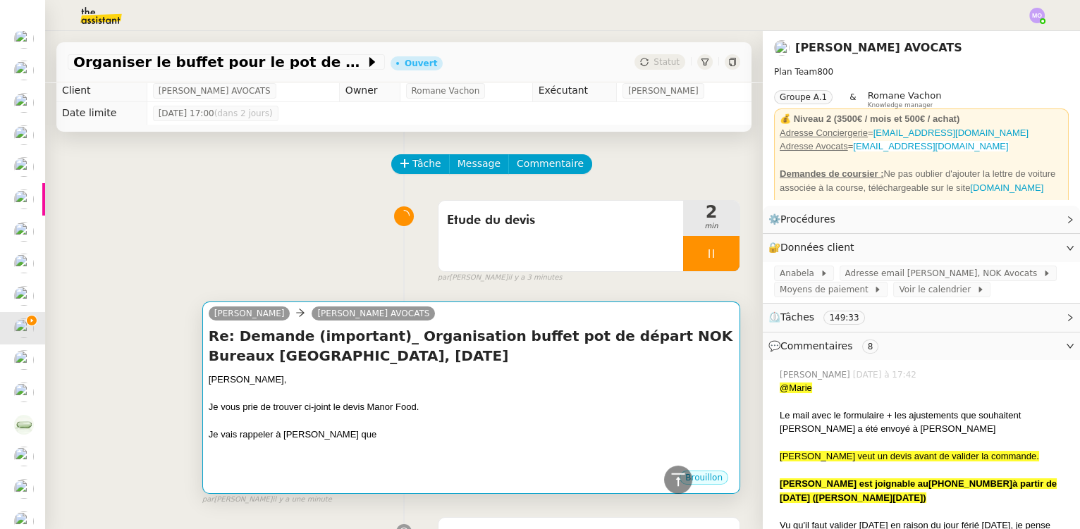
scroll to position [0, 0]
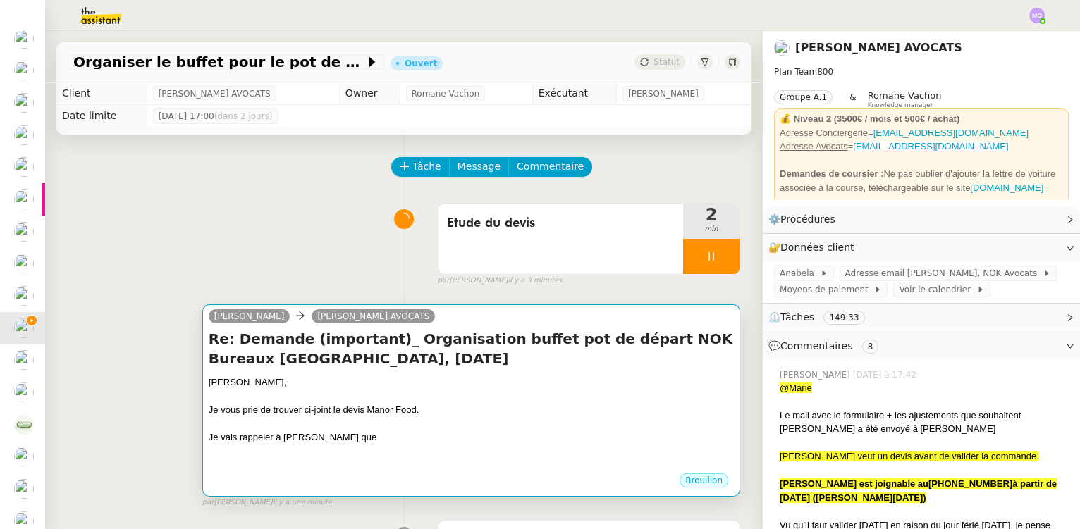
click at [390, 385] on div "[PERSON_NAME]," at bounding box center [471, 383] width 525 height 14
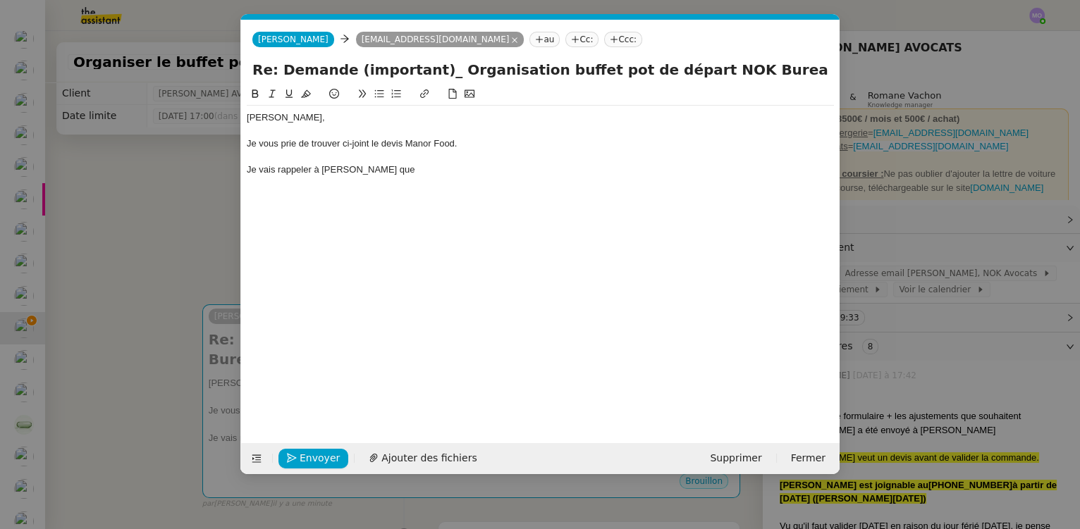
scroll to position [0, 30]
click at [406, 174] on div "Je vais rappeler à M. Dias que" at bounding box center [540, 170] width 587 height 13
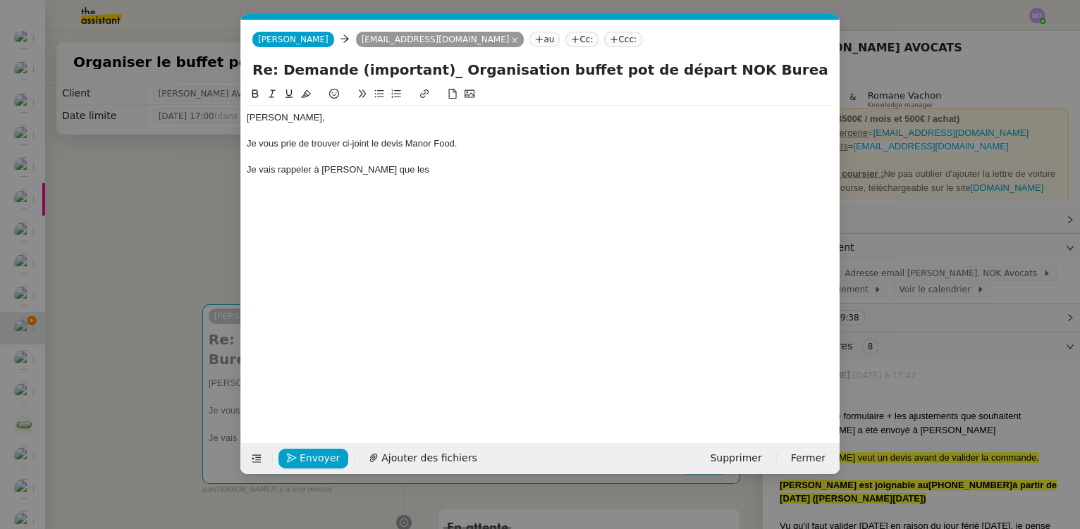
scroll to position [0, 0]
click at [458, 169] on div "Je vais rappeler à M. Dias que les pizzette / salatini : sans viande ni charcut…" at bounding box center [540, 170] width 587 height 13
click at [617, 171] on div "Je vais rappeler à M. Dias que les pizzette / salatini doivent être sans viande…" at bounding box center [540, 170] width 587 height 13
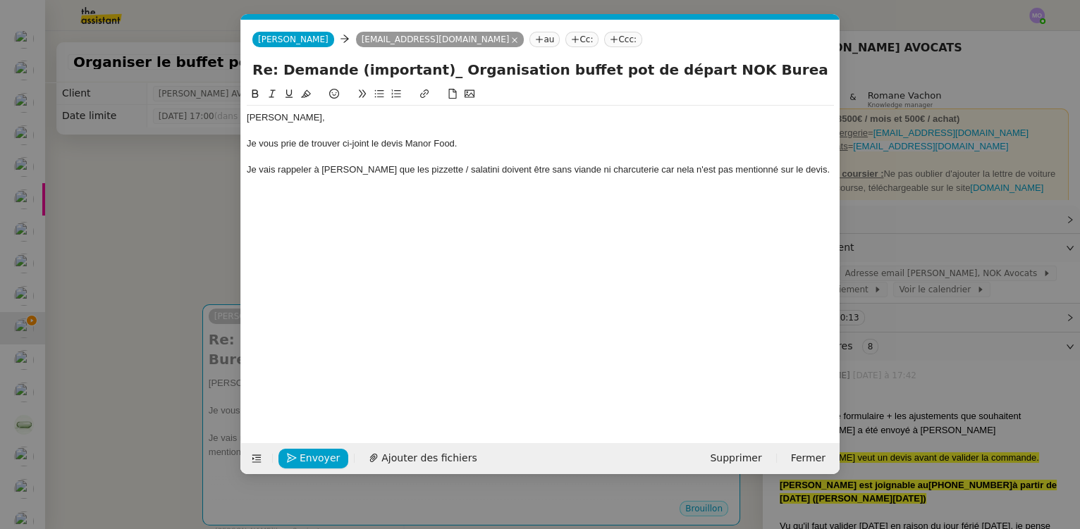
click at [644, 176] on div "Je vais rappeler à M. Dias que les pizzette / salatini doivent être sans viande…" at bounding box center [540, 170] width 587 height 13
click at [369, 197] on div at bounding box center [540, 196] width 587 height 13
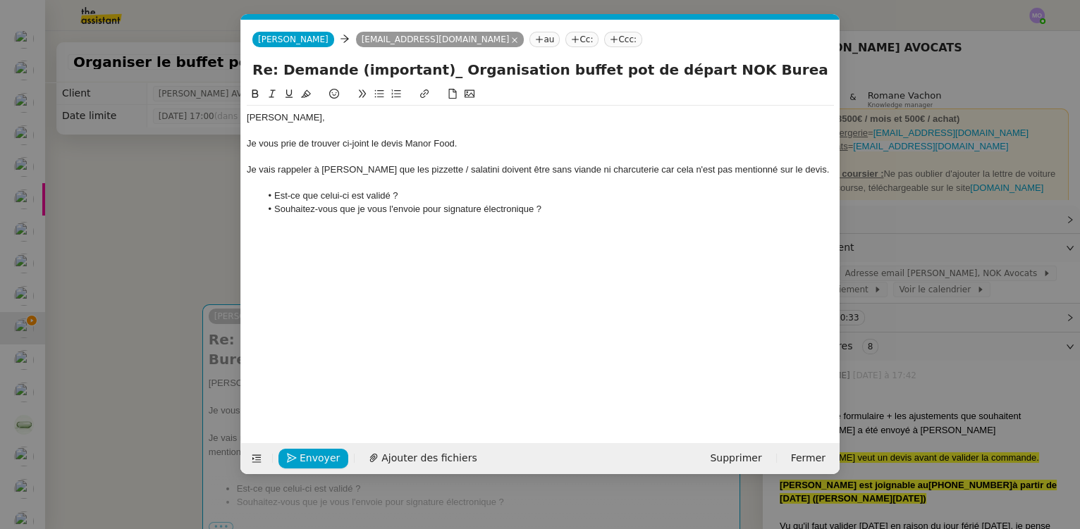
click at [273, 212] on li "Souhaitez-vous que je vous l'envoie pour signature électronique ?" at bounding box center [548, 209] width 574 height 13
click at [708, 210] on li "Avez-vous la possibilité de le signer ou souhaitez-vous que je vous l'envoie po…" at bounding box center [548, 209] width 574 height 13
click at [404, 458] on span "Ajouter des fichiers" at bounding box center [428, 459] width 95 height 16
click at [208, 246] on nz-modal-container "Service TA - VOYAGE - PROPOSITION GLOBALE A utiliser dans le cadre de propositi…" at bounding box center [540, 264] width 1080 height 529
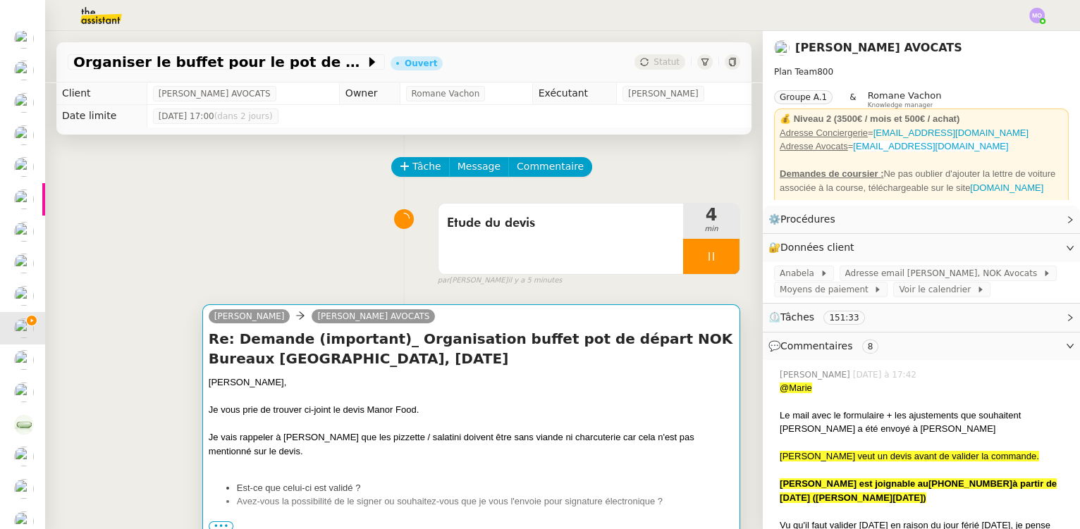
click at [460, 367] on h4 "Re: Demande (important)_ Organisation buffet pot de départ NOK Bureaux [GEOGRAP…" at bounding box center [471, 348] width 525 height 39
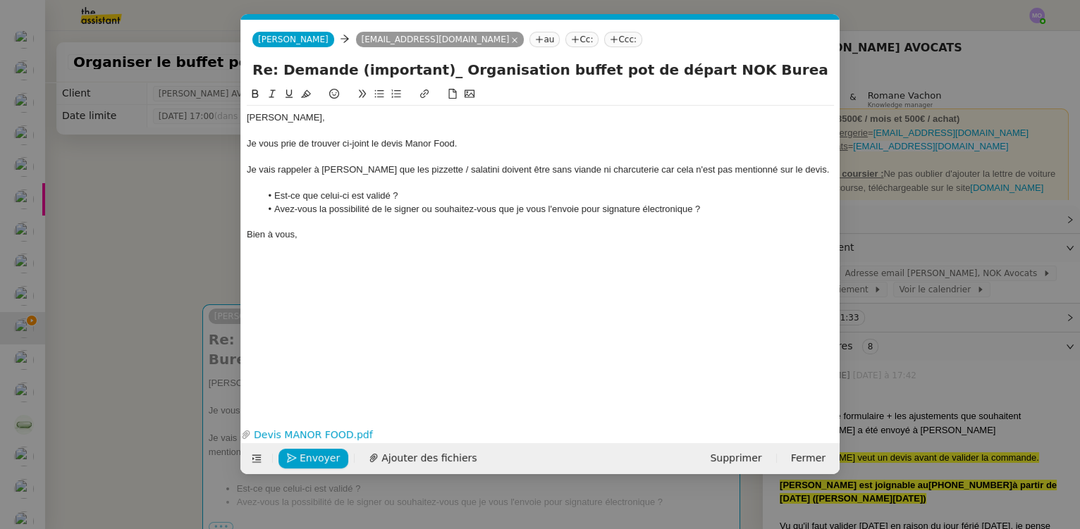
scroll to position [0, 30]
click at [716, 212] on li "Avez-vous la possibilité de le signer ou souhaitez-vous que je vous l'envoie po…" at bounding box center [548, 209] width 574 height 13
click at [307, 449] on button "Envoyer" at bounding box center [313, 459] width 70 height 20
click at [309, 453] on span "Confirmer l'envoi" at bounding box center [342, 459] width 85 height 16
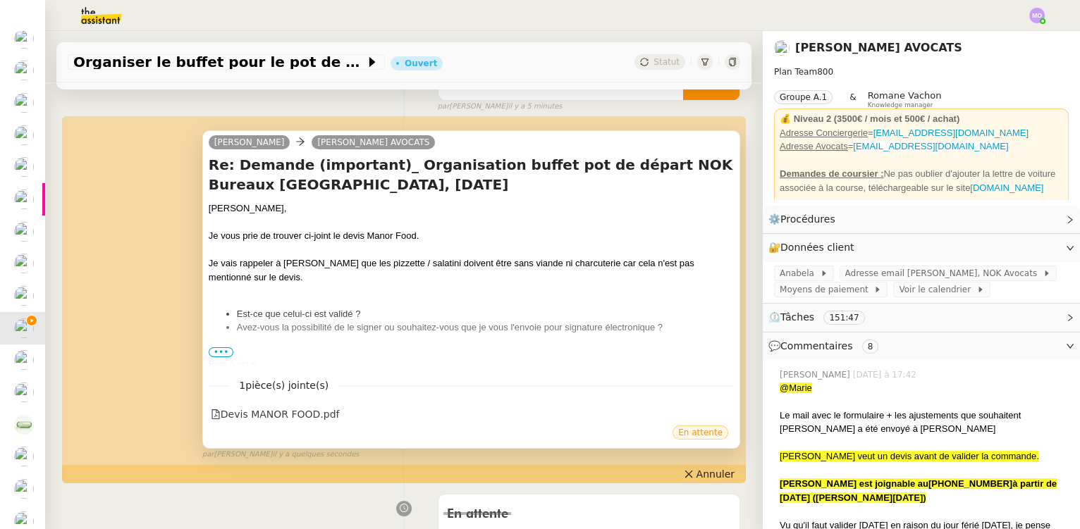
scroll to position [0, 0]
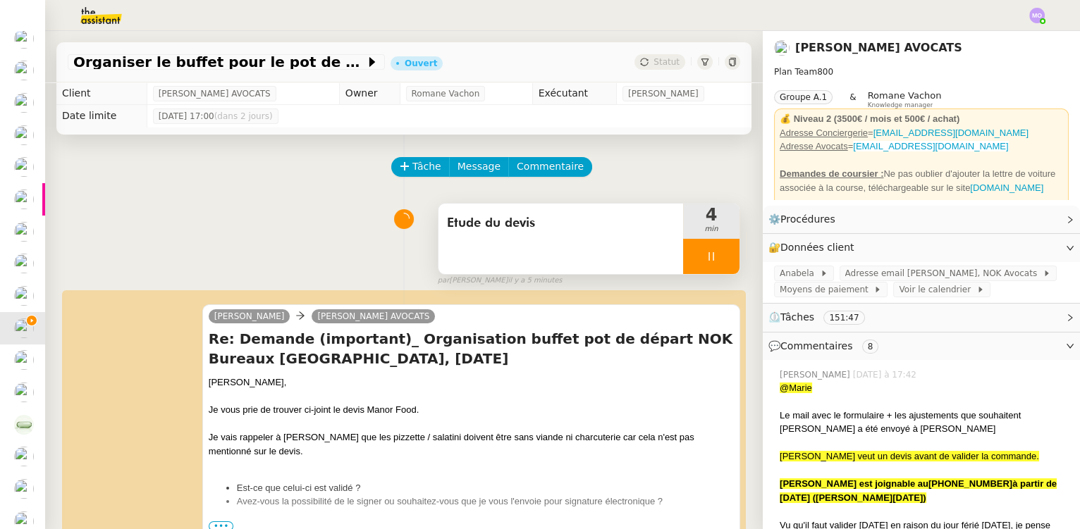
click at [716, 269] on div at bounding box center [711, 256] width 56 height 35
click at [716, 269] on button at bounding box center [725, 256] width 28 height 35
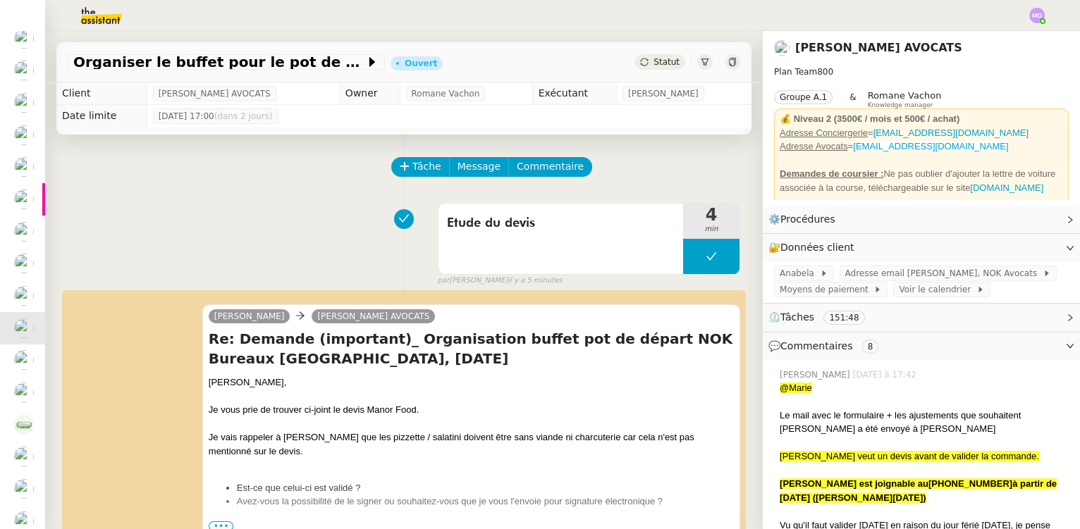
click at [654, 61] on span "Statut" at bounding box center [667, 62] width 26 height 10
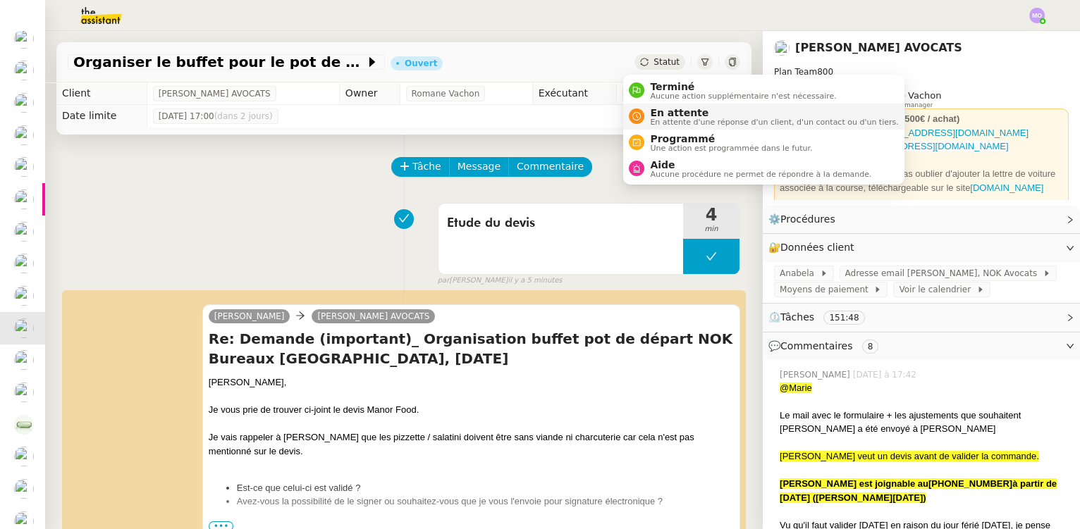
click at [672, 110] on span "En attente" at bounding box center [774, 112] width 248 height 11
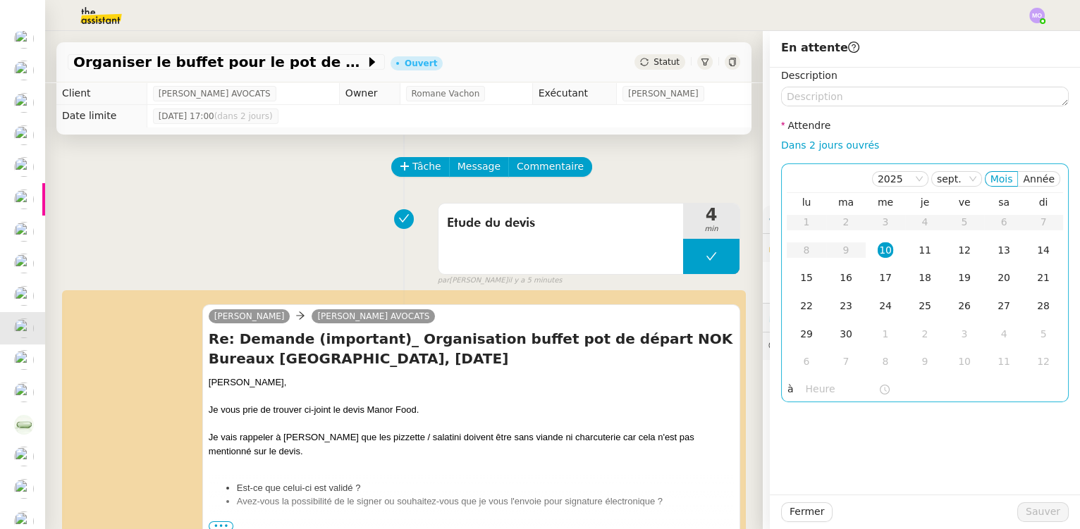
click at [878, 247] on div "10" at bounding box center [886, 251] width 16 height 16
click at [807, 391] on input "text" at bounding box center [842, 389] width 73 height 16
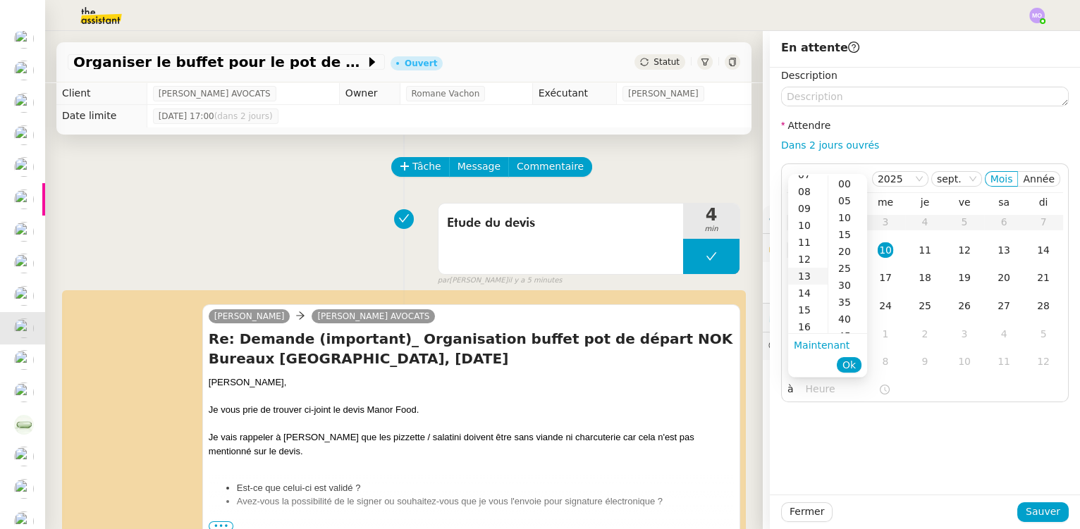
click at [804, 271] on div "13" at bounding box center [807, 276] width 39 height 17
click at [847, 185] on div "00" at bounding box center [847, 184] width 39 height 17
type input "13:00"
click at [848, 367] on span "Ok" at bounding box center [849, 365] width 13 height 14
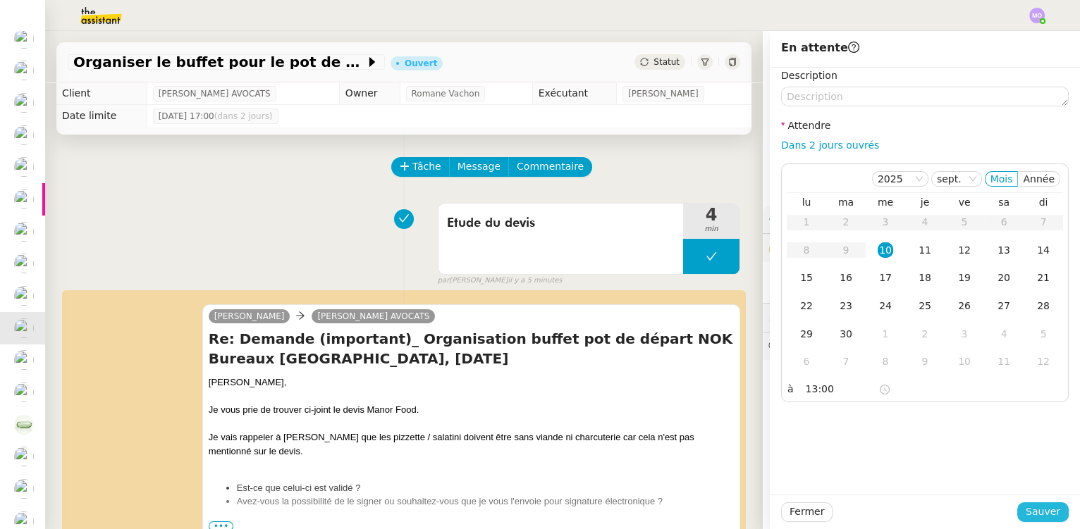
click at [1020, 514] on button "Sauver" at bounding box center [1042, 513] width 51 height 20
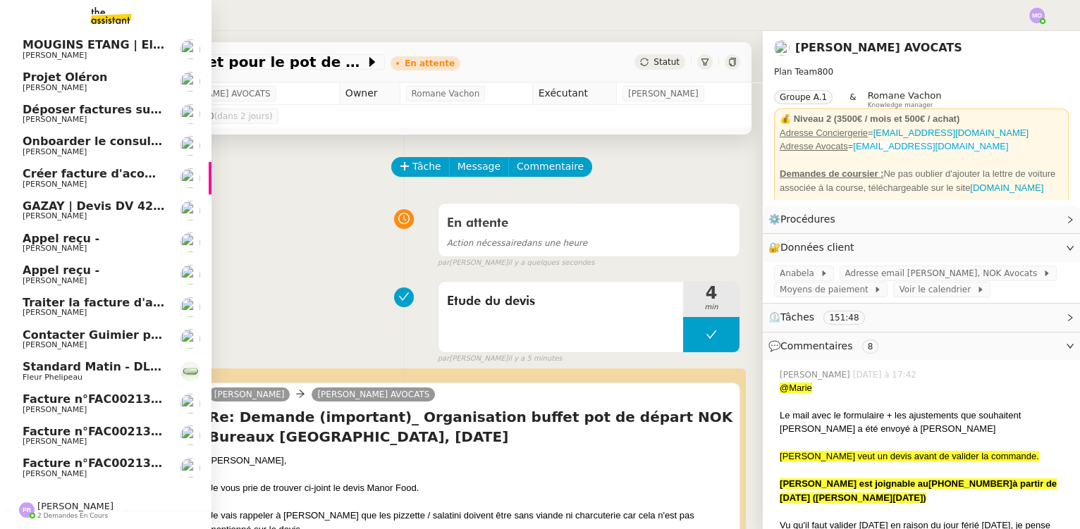
scroll to position [200, 0]
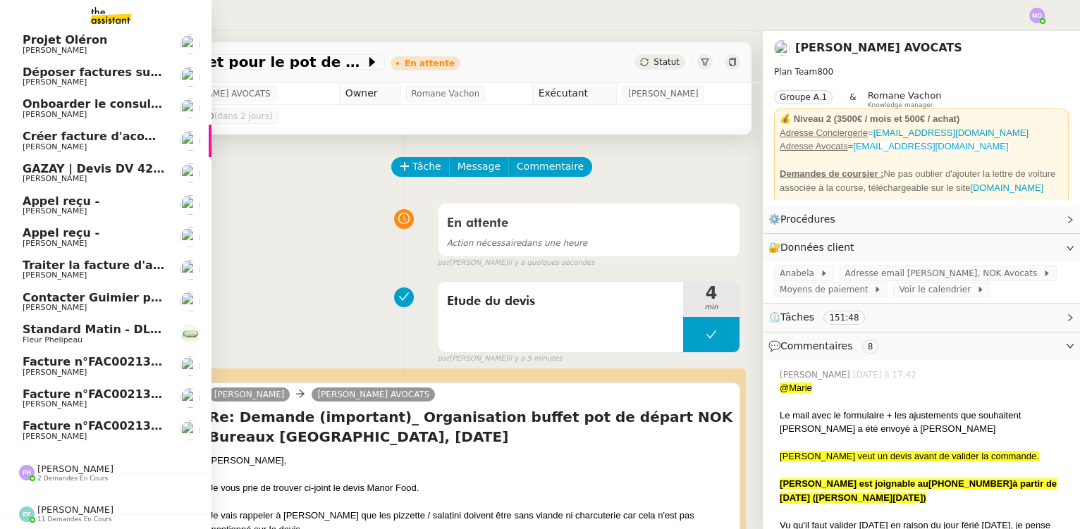
click at [98, 419] on span "Facture n°FAC002131 - Réf. à DEV1053" at bounding box center [146, 425] width 246 height 13
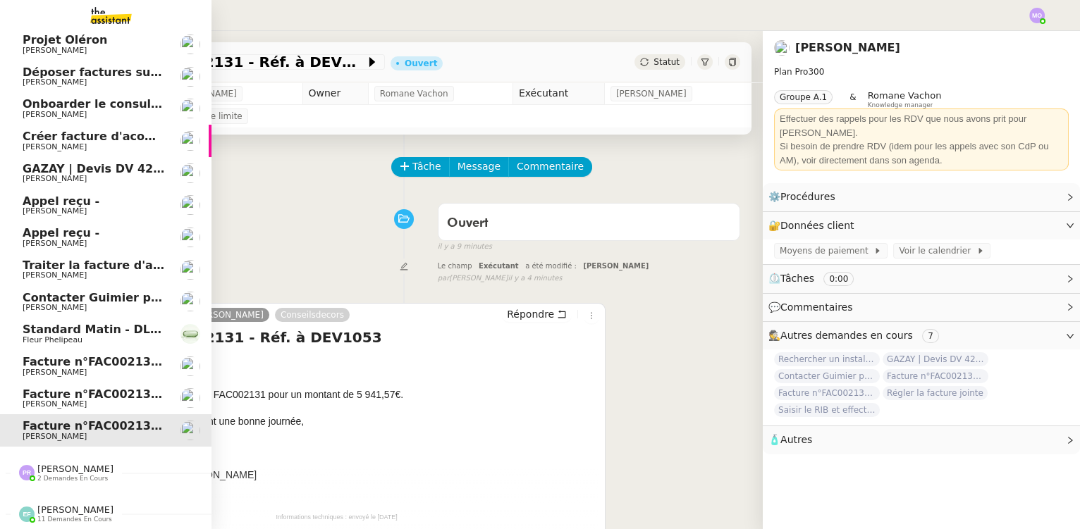
click at [116, 167] on span "GAZAY | Devis DV 42 427 sèche-serviette" at bounding box center [153, 168] width 261 height 13
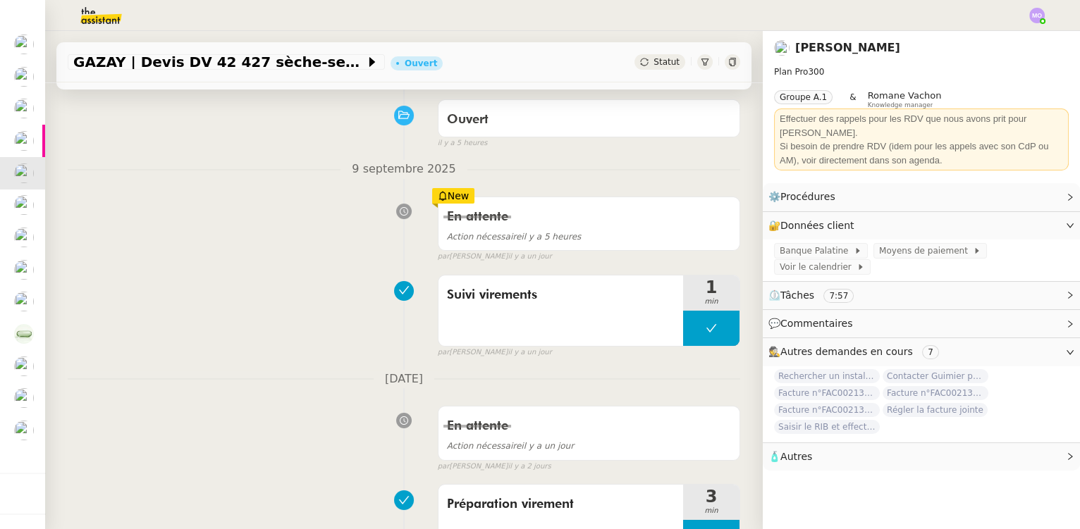
scroll to position [384, 0]
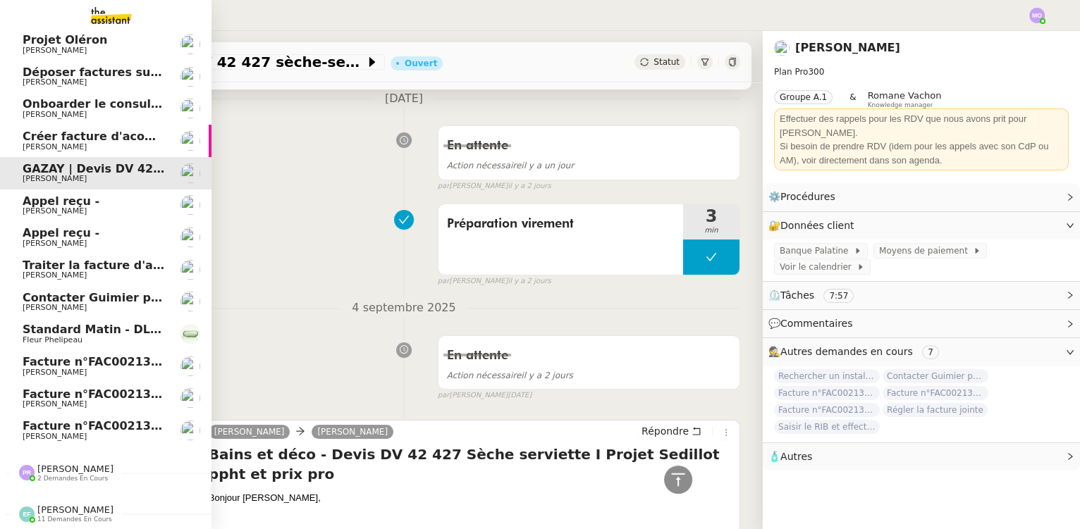
click at [97, 143] on span "[PERSON_NAME]" at bounding box center [94, 147] width 142 height 8
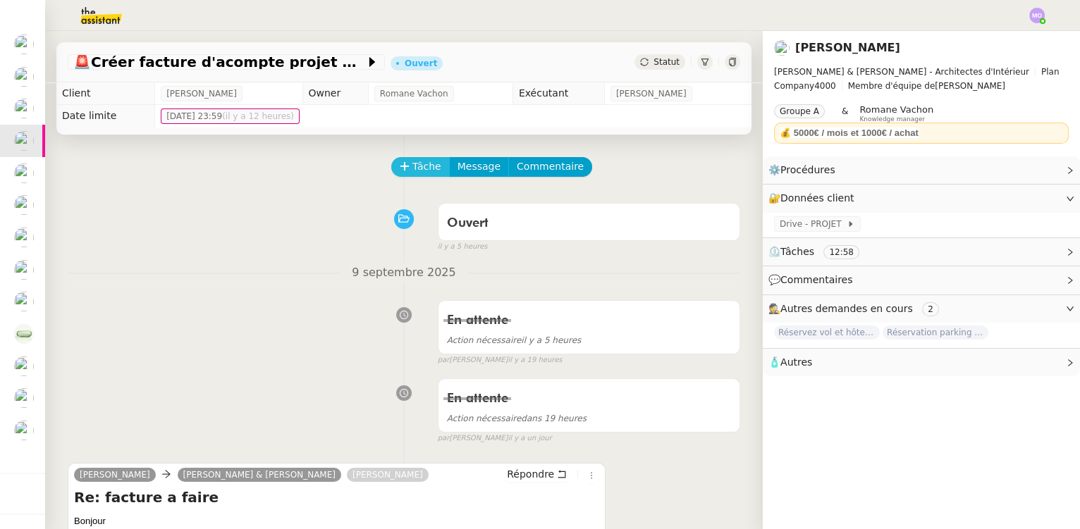
click at [414, 166] on span "Tâche" at bounding box center [426, 167] width 29 height 16
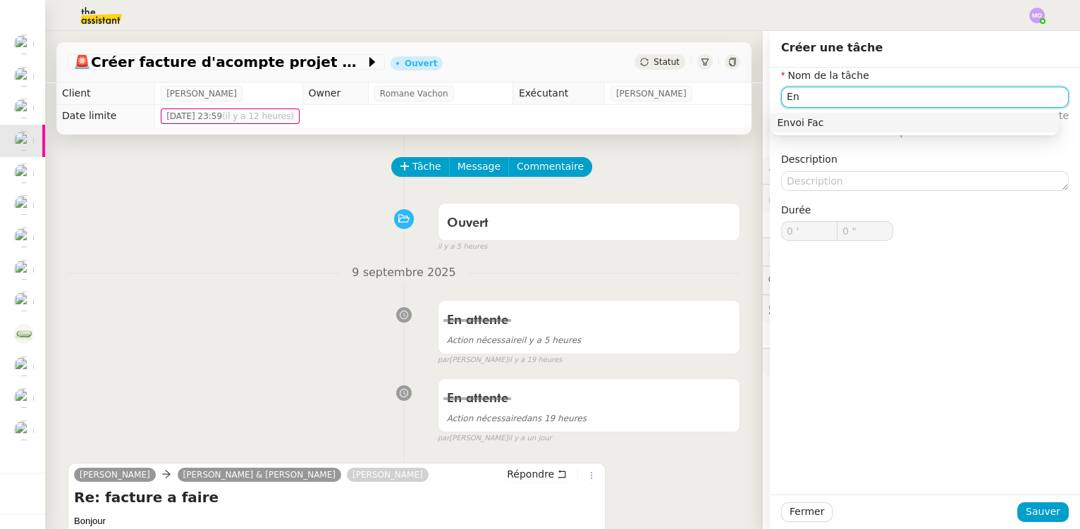
type input "E"
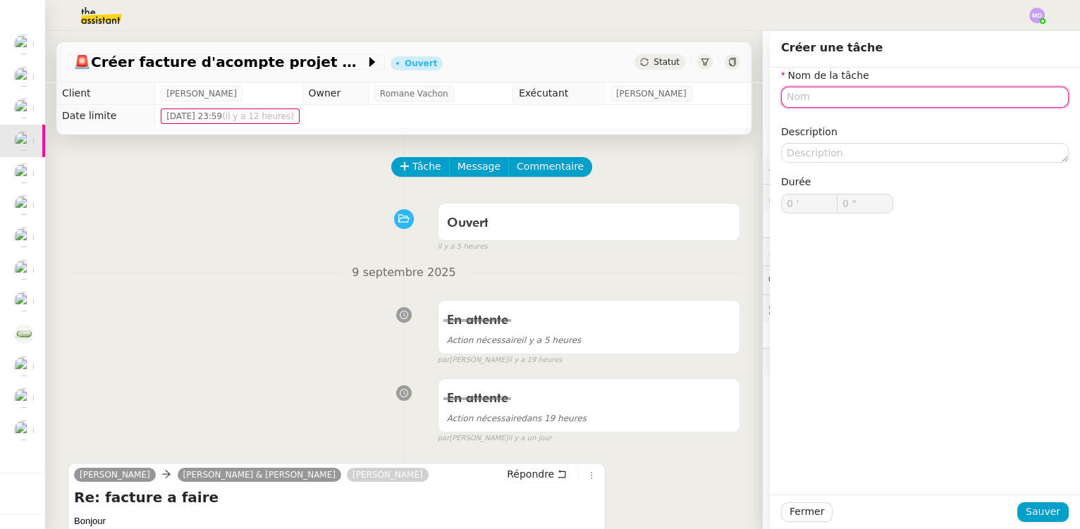
type input "A"
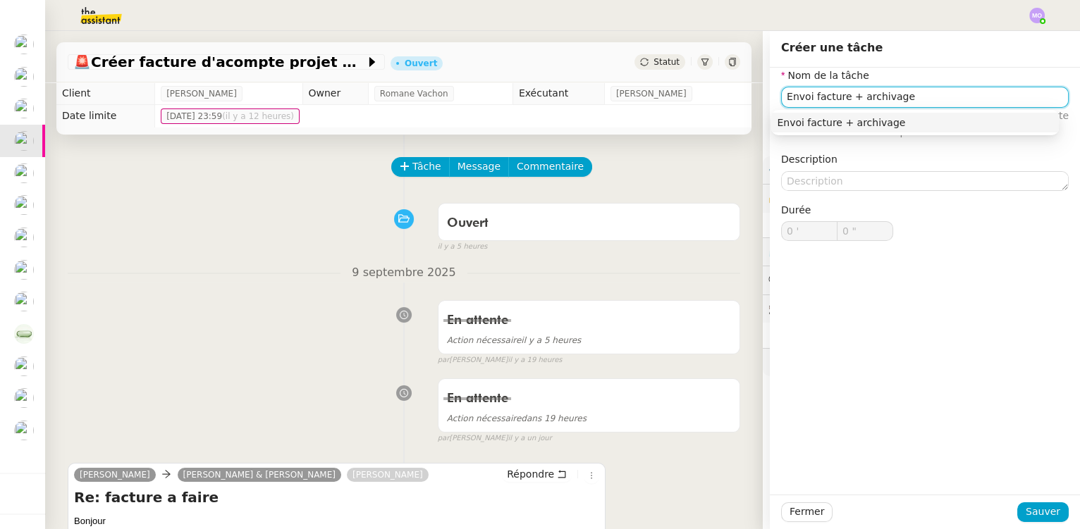
type input "Envoi facture + archivage"
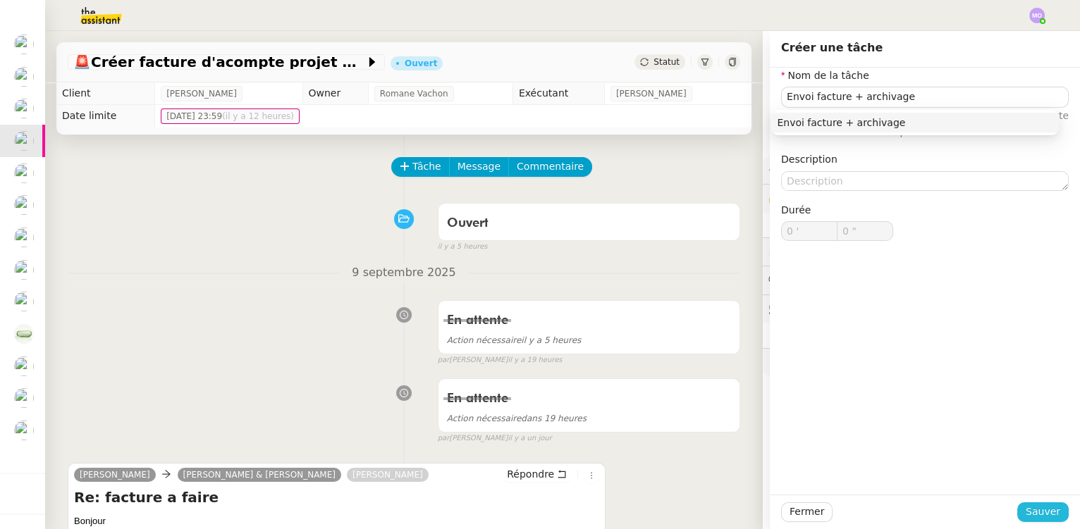
click at [1027, 517] on span "Sauver" at bounding box center [1043, 512] width 35 height 16
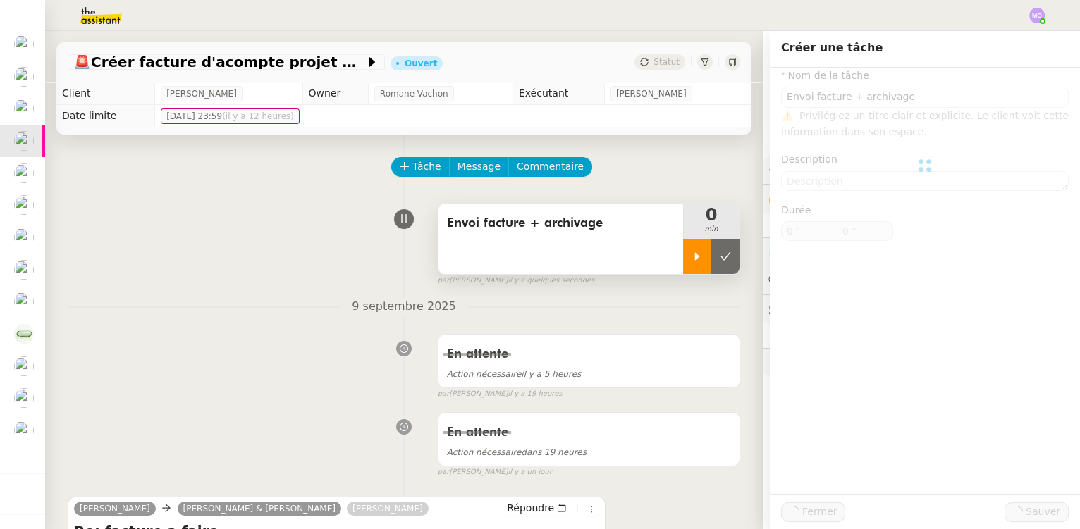
click at [683, 259] on div at bounding box center [697, 256] width 28 height 35
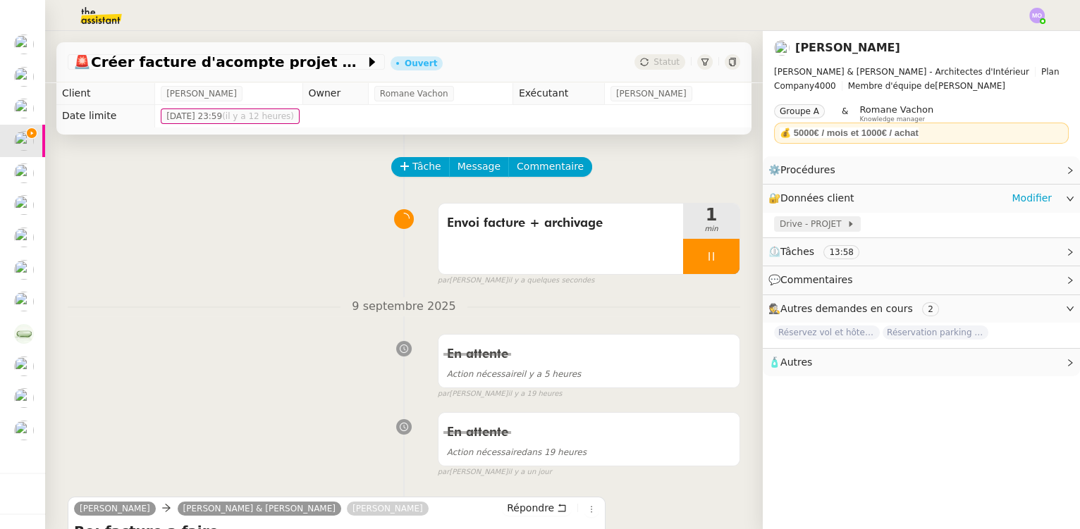
click at [774, 216] on div "Drive - PROJET" at bounding box center [817, 224] width 87 height 16
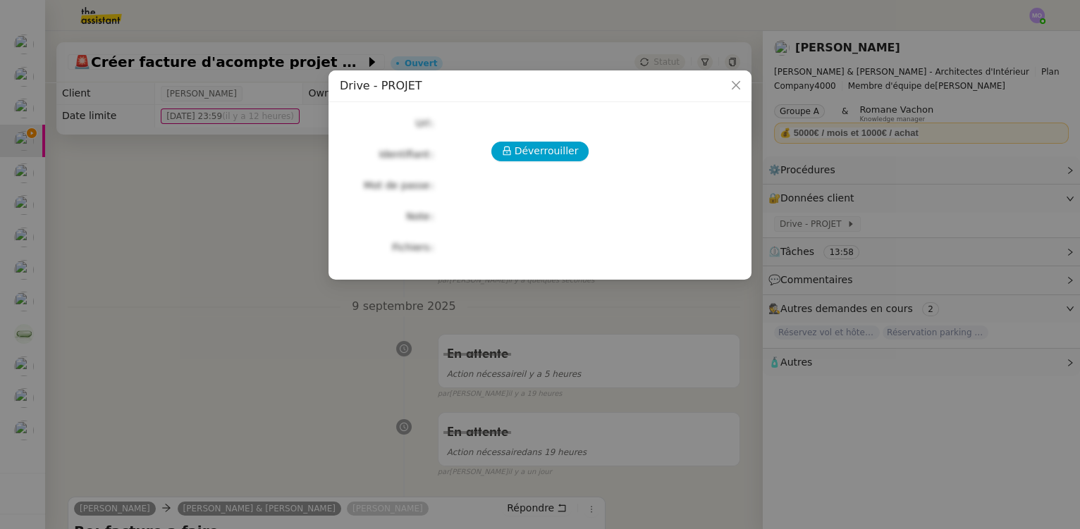
click at [532, 140] on div "Déverrouiller Url Identifiant Mot de passe Note Fichiers Upload" at bounding box center [540, 186] width 400 height 144
click at [527, 152] on span "Déverrouiller" at bounding box center [547, 151] width 64 height 16
click at [214, 202] on nz-modal-container "Drive - PROJET Déverrouiller Url Identifiant Mot de passe Note Fichiers Upload" at bounding box center [540, 264] width 1080 height 529
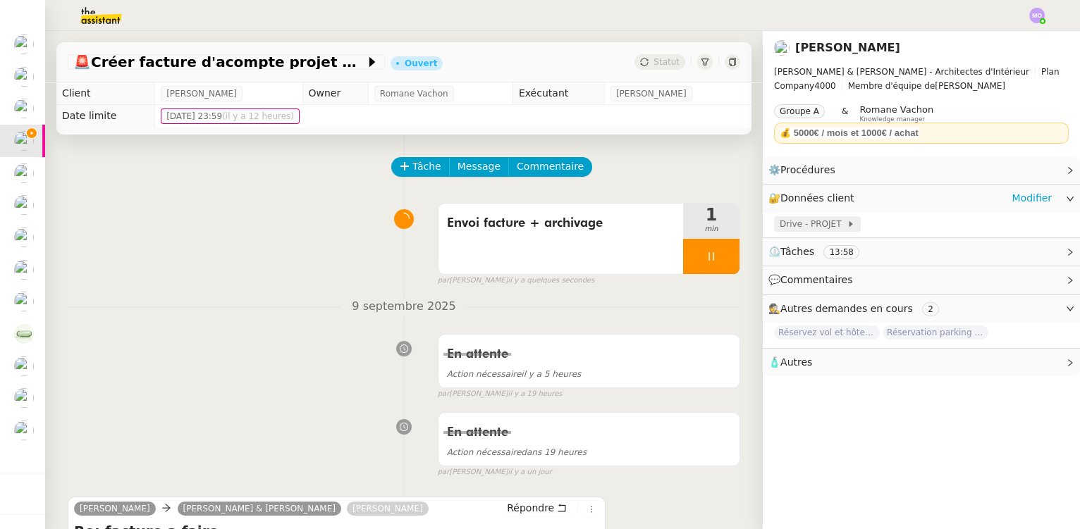
click at [795, 221] on span "Drive - PROJET" at bounding box center [813, 224] width 67 height 14
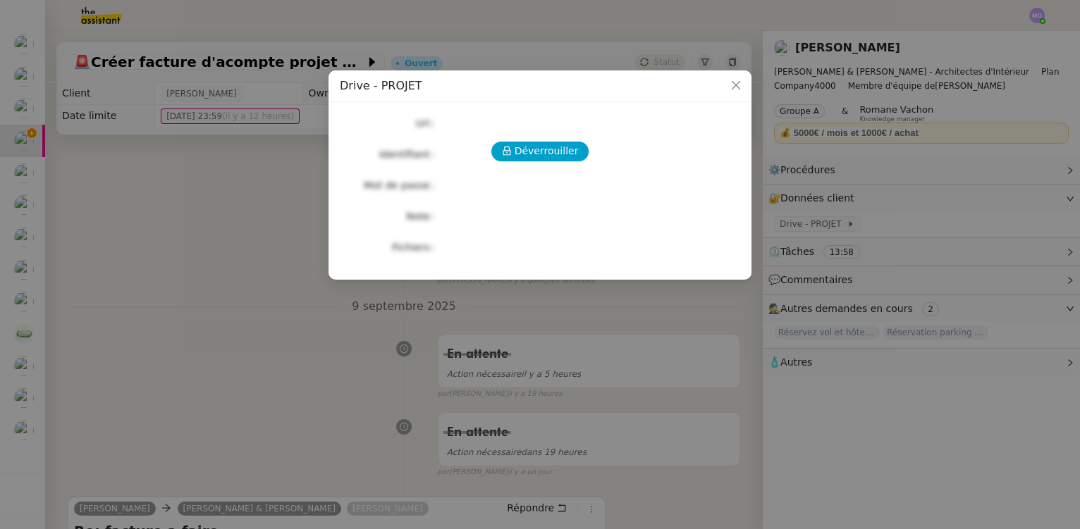
click at [541, 165] on div "Déverrouiller Url Identifiant Mot de passe Note Fichiers Upload" at bounding box center [540, 186] width 400 height 144
click at [533, 157] on span "Déverrouiller" at bounding box center [547, 151] width 64 height 16
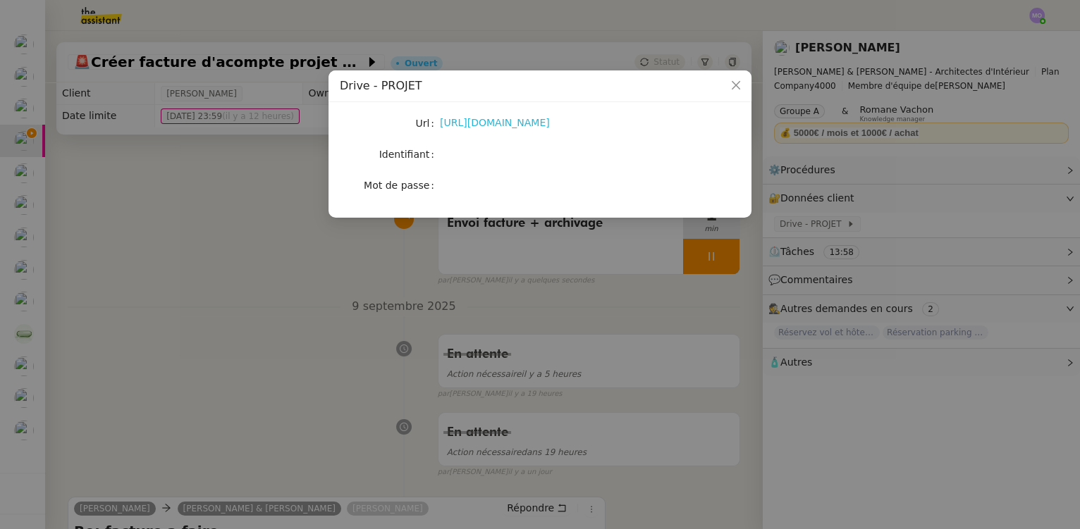
click at [529, 124] on link "https://drive.google.com/drive/u/1/folders/1fg2zHfQuy_qAE12eT2Bk62D1QQjSO5V1" at bounding box center [495, 122] width 110 height 11
click at [250, 240] on nz-modal-container "Drive - PROJET Url https://drive.google.com/drive/u/1/folders/1fg2zHfQuy_qAE12e…" at bounding box center [540, 264] width 1080 height 529
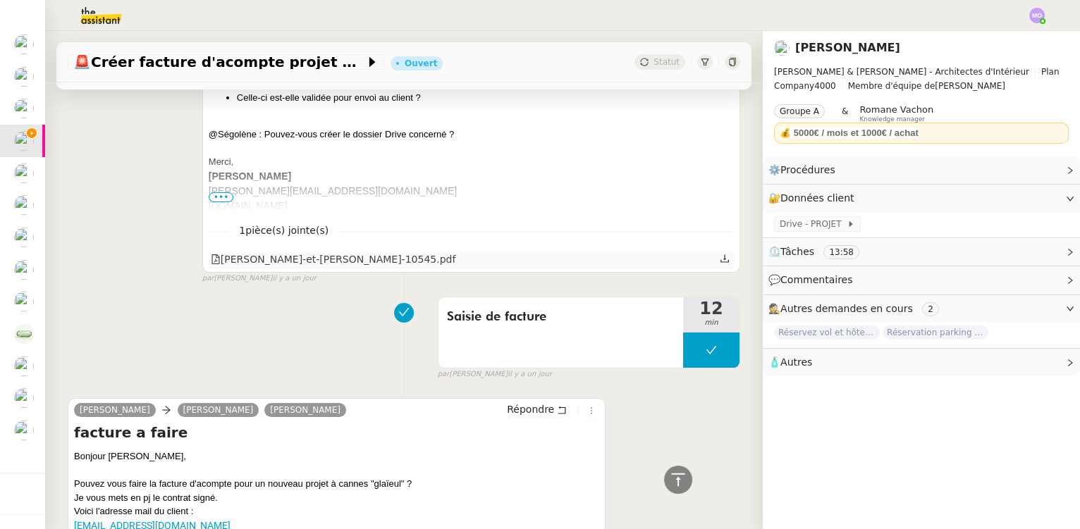
scroll to position [768, 0]
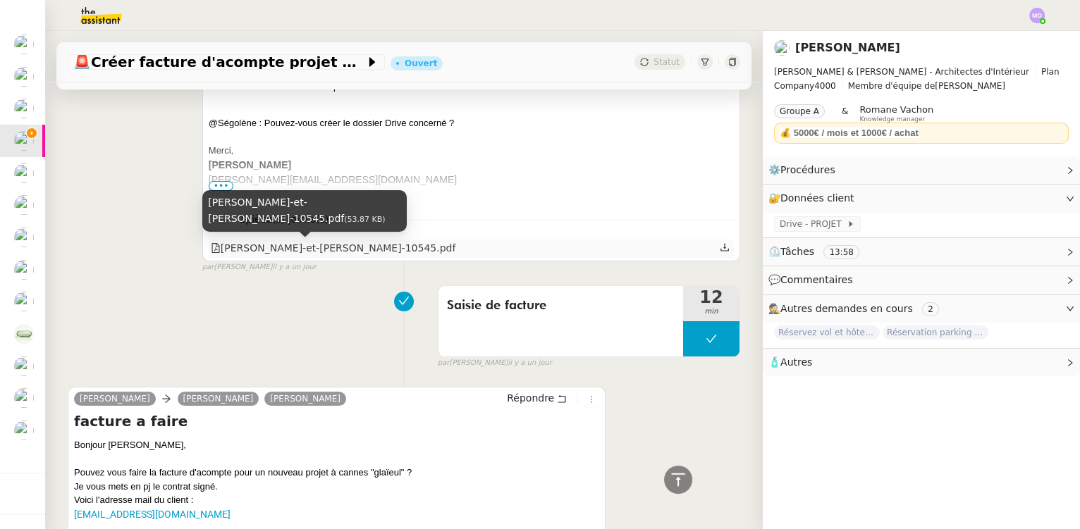
click at [310, 246] on div "[PERSON_NAME]-et-[PERSON_NAME]-10545.pdf" at bounding box center [333, 248] width 245 height 16
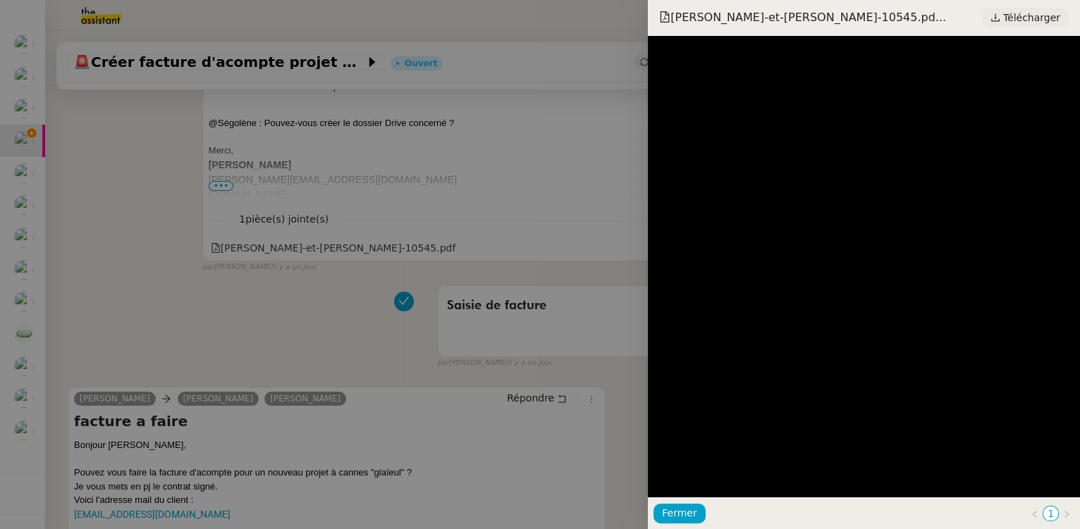
click at [1029, 17] on span "Télécharger" at bounding box center [1031, 17] width 57 height 18
click at [269, 276] on div at bounding box center [540, 264] width 1080 height 529
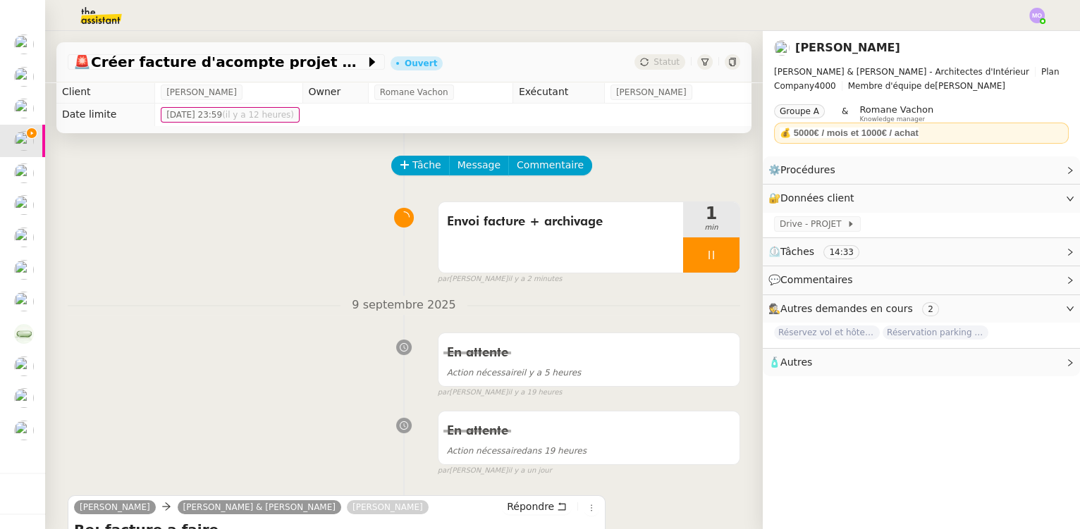
scroll to position [0, 0]
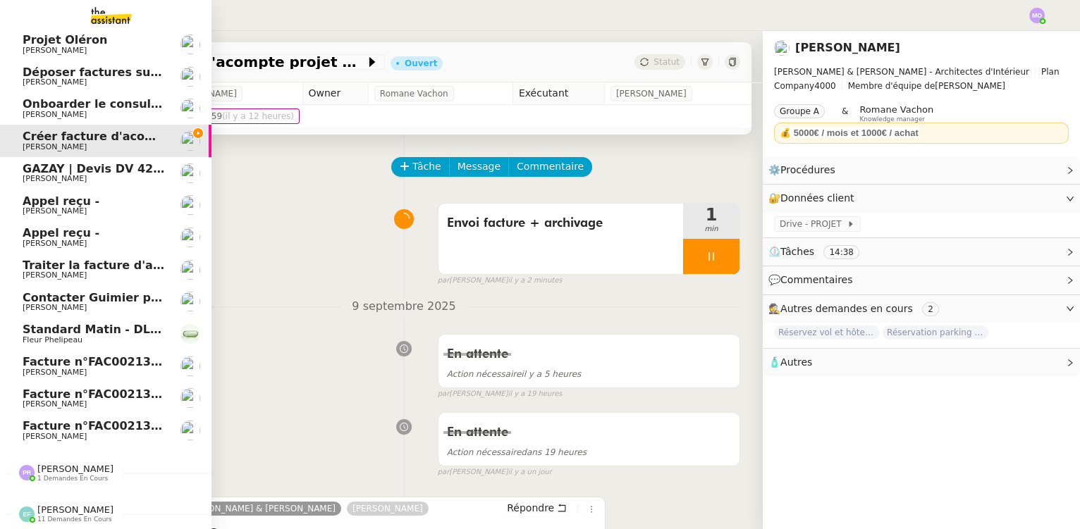
click at [117, 419] on span "Facture n°FAC002131 - Réf. à DEV1053" at bounding box center [146, 425] width 246 height 13
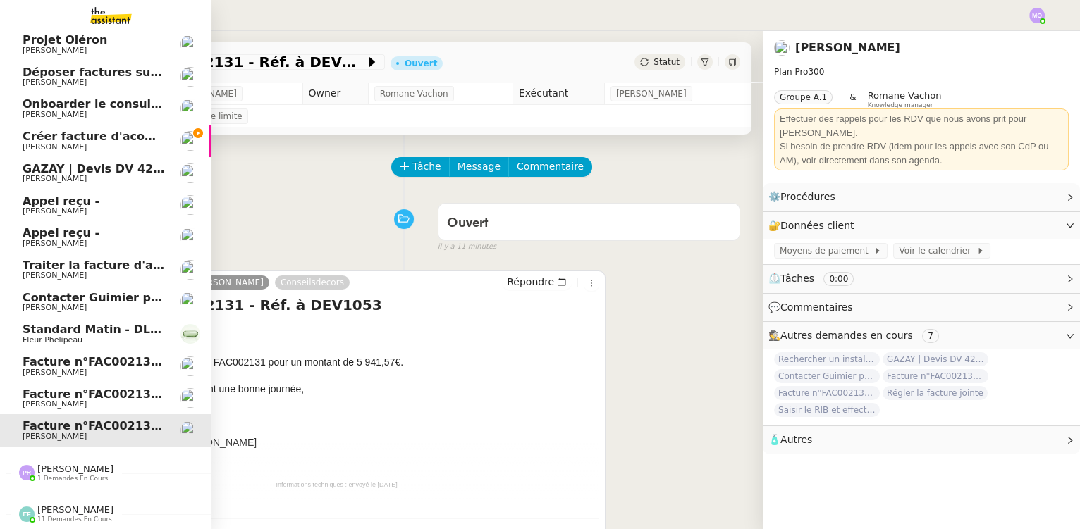
click at [110, 326] on span "Standard Matin - DLAB" at bounding box center [95, 329] width 145 height 13
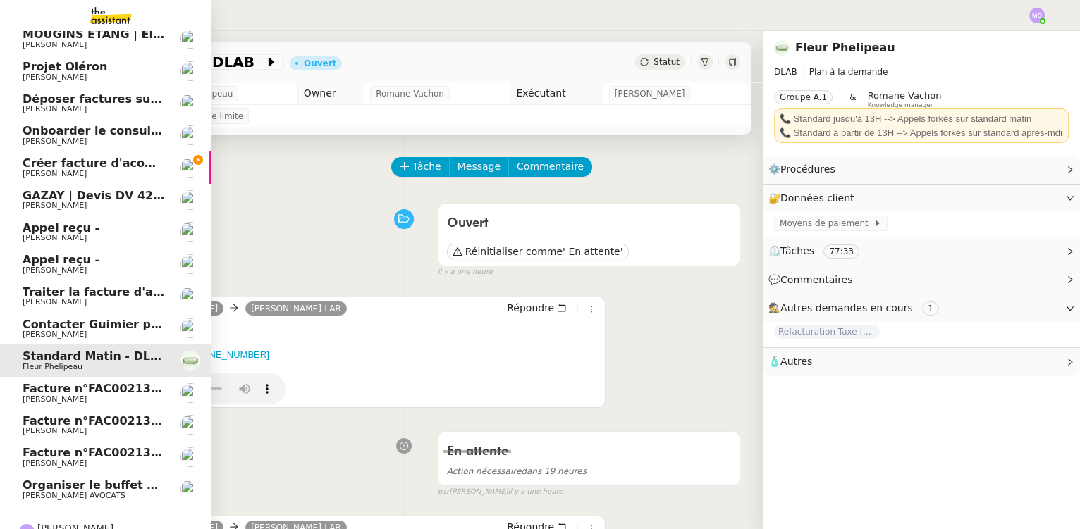
scroll to position [233, 0]
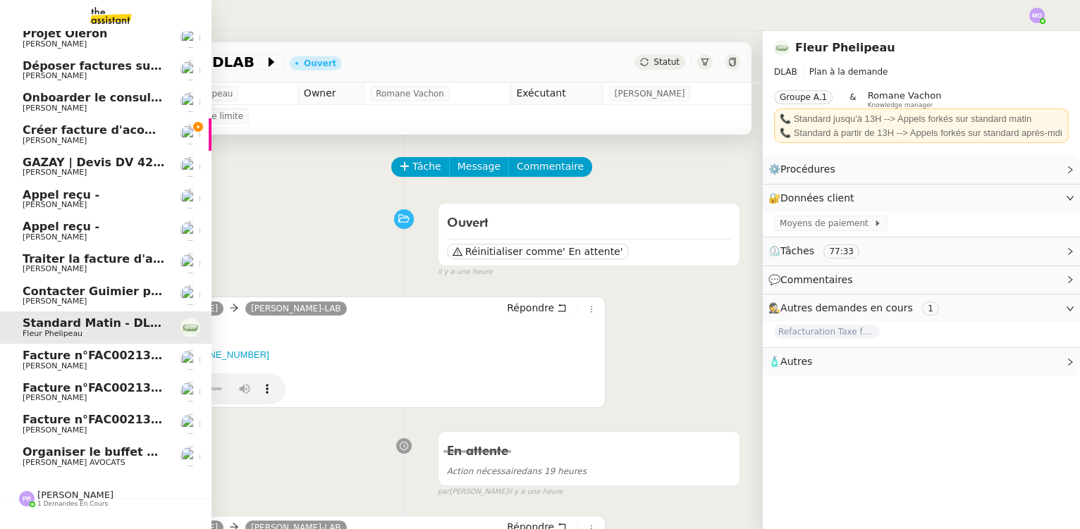
click at [116, 103] on span "Onboarder le consultant [PERSON_NAME]" at bounding box center [155, 97] width 264 height 13
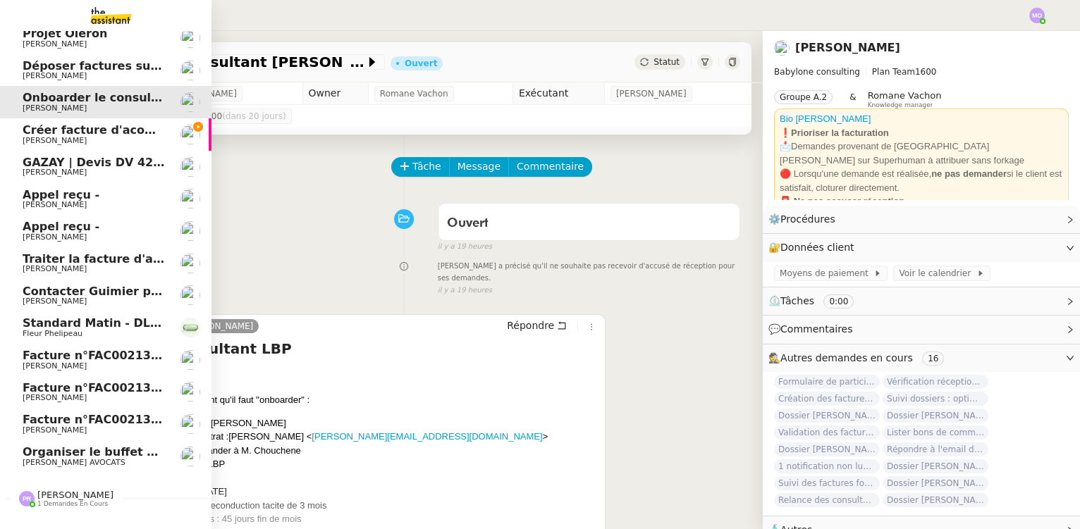
click at [114, 73] on span "[PERSON_NAME]" at bounding box center [94, 76] width 142 height 8
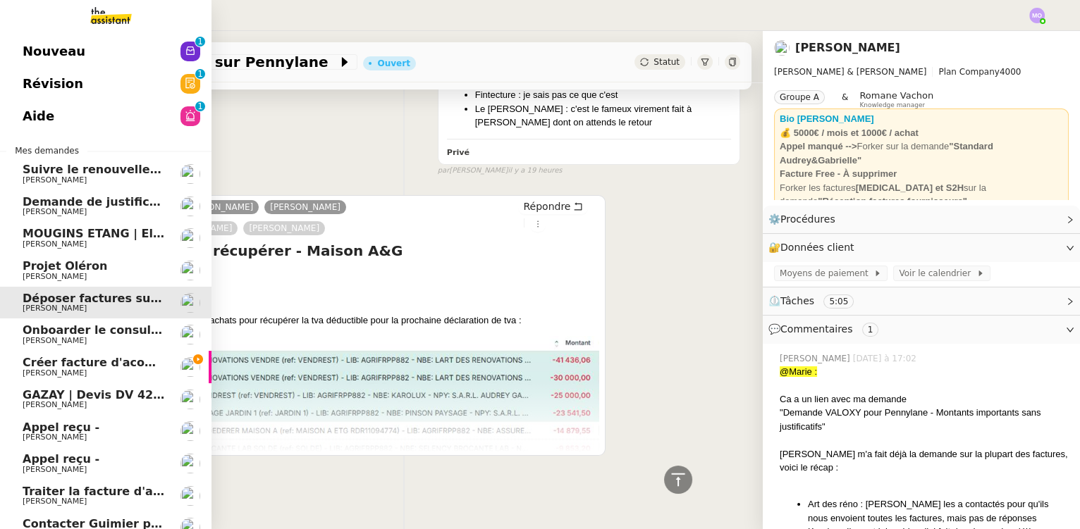
click at [109, 206] on span "Demande de justificatifs Pennylane - septembre 2025" at bounding box center [194, 201] width 342 height 13
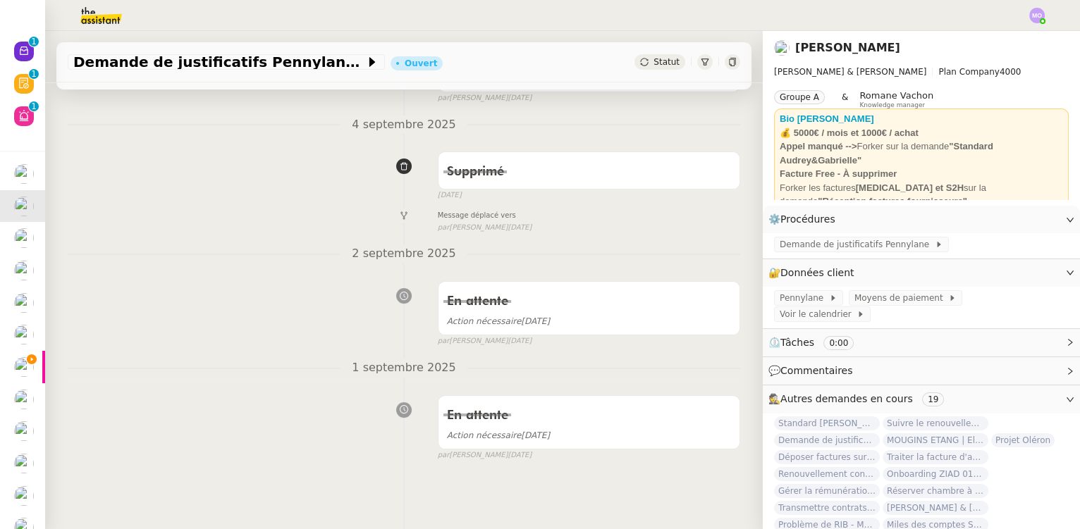
scroll to position [382, 0]
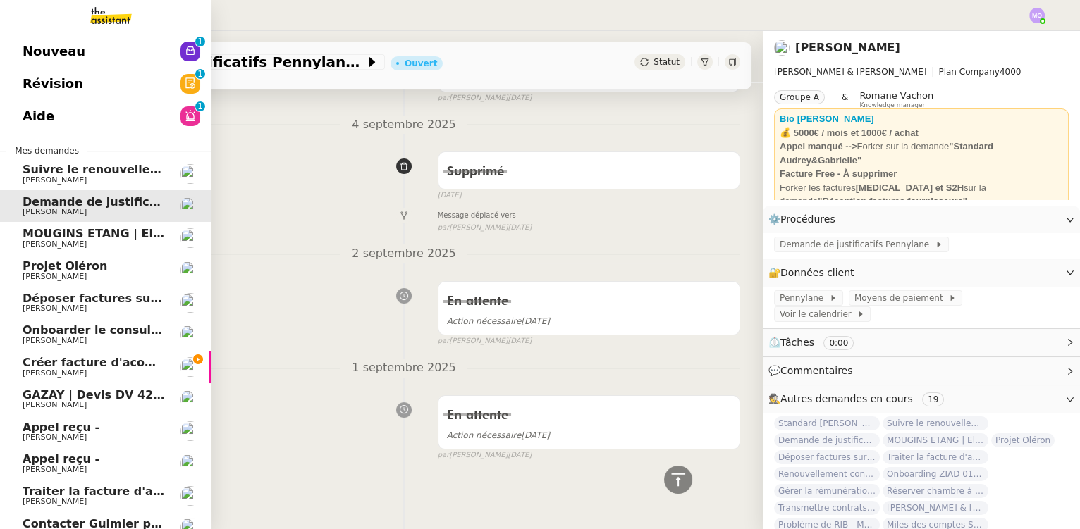
click at [82, 164] on span "Suivre le renouvellement produit Trimble" at bounding box center [154, 169] width 262 height 13
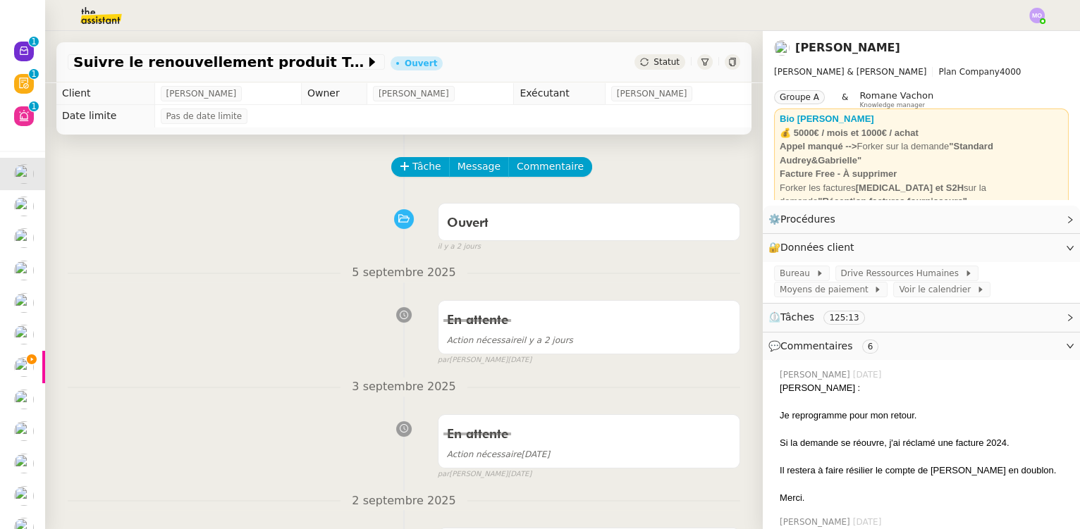
click at [661, 57] on span "Statut" at bounding box center [667, 62] width 26 height 10
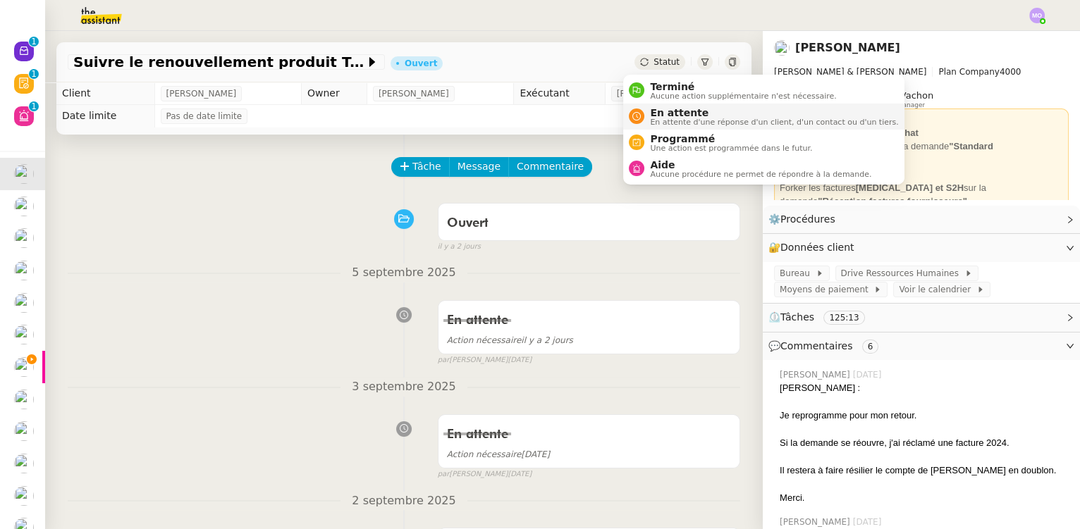
click at [669, 115] on span "En attente" at bounding box center [774, 112] width 248 height 11
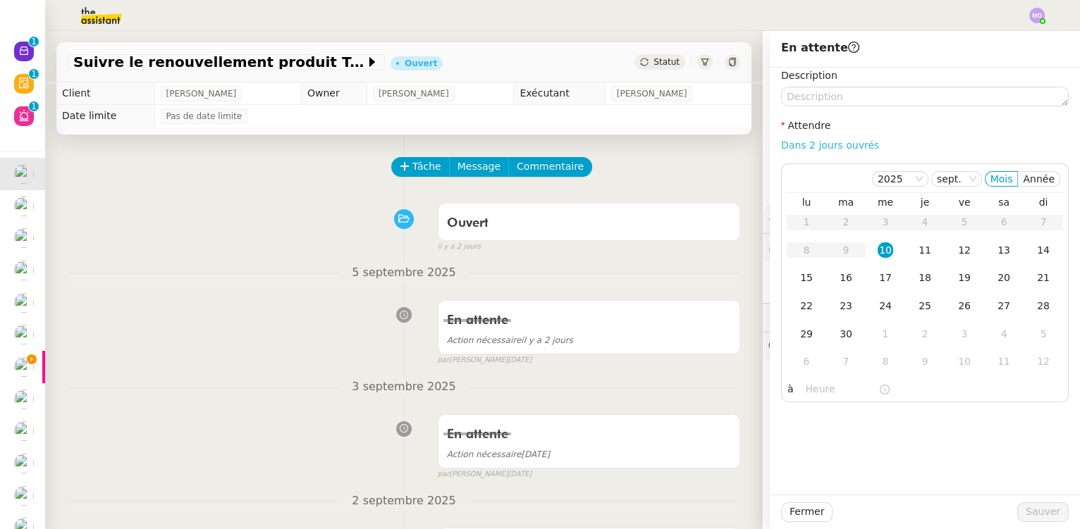
click at [816, 144] on link "Dans 2 jours ouvrés" at bounding box center [830, 145] width 98 height 11
type input "07:00"
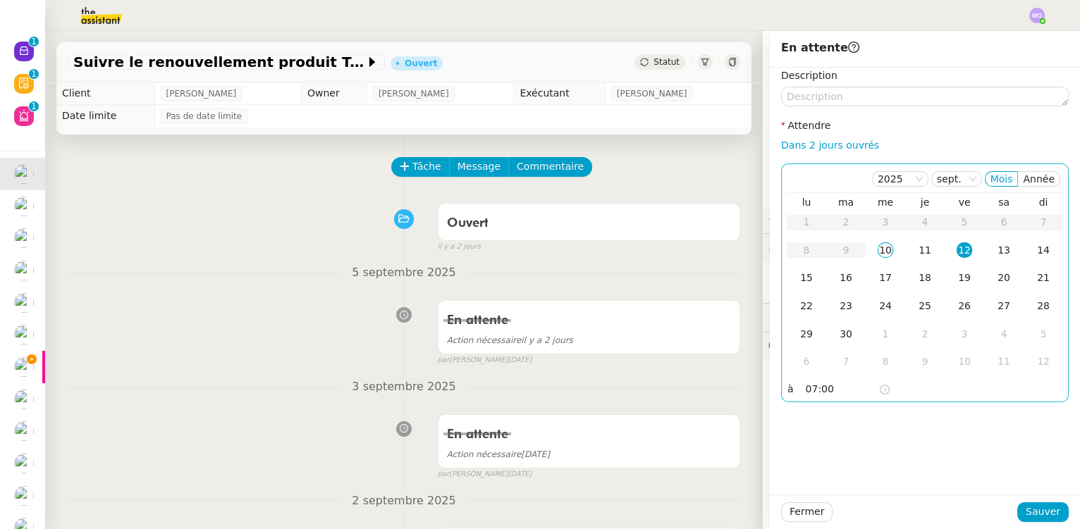
drag, startPoint x: 914, startPoint y: 247, endPoint x: 908, endPoint y: 383, distance: 136.2
click at [917, 248] on div "11" at bounding box center [925, 251] width 16 height 16
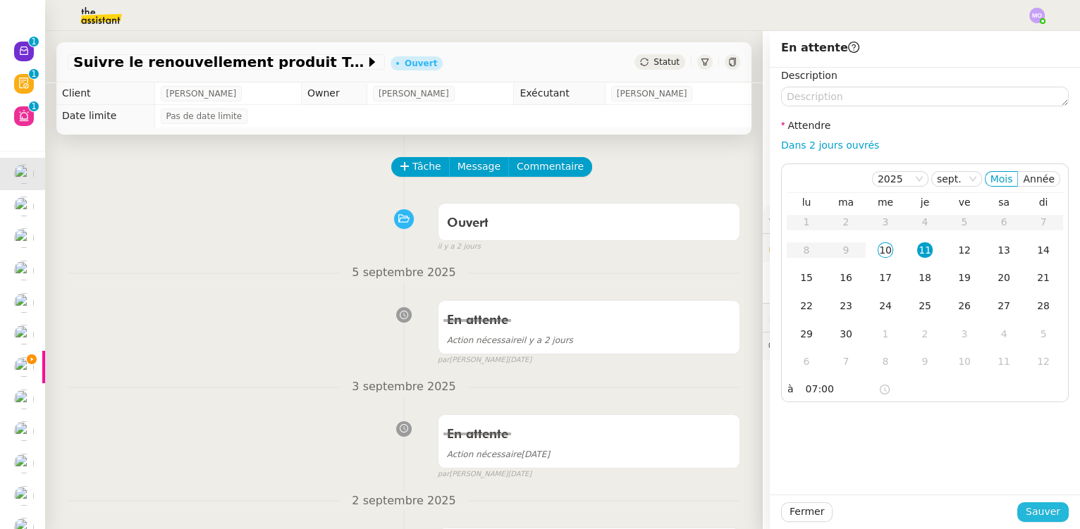
click at [1026, 510] on span "Sauver" at bounding box center [1043, 512] width 35 height 16
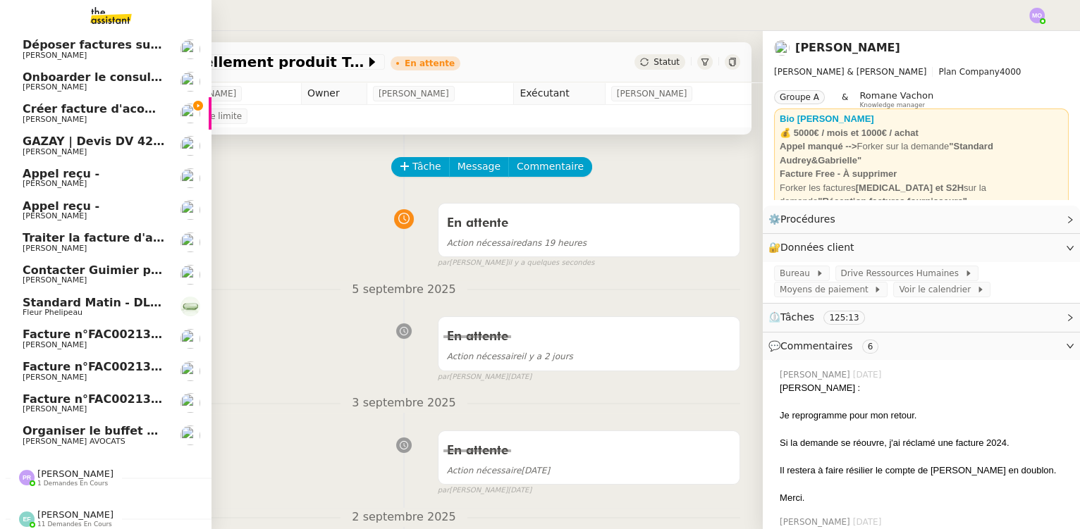
scroll to position [232, 0]
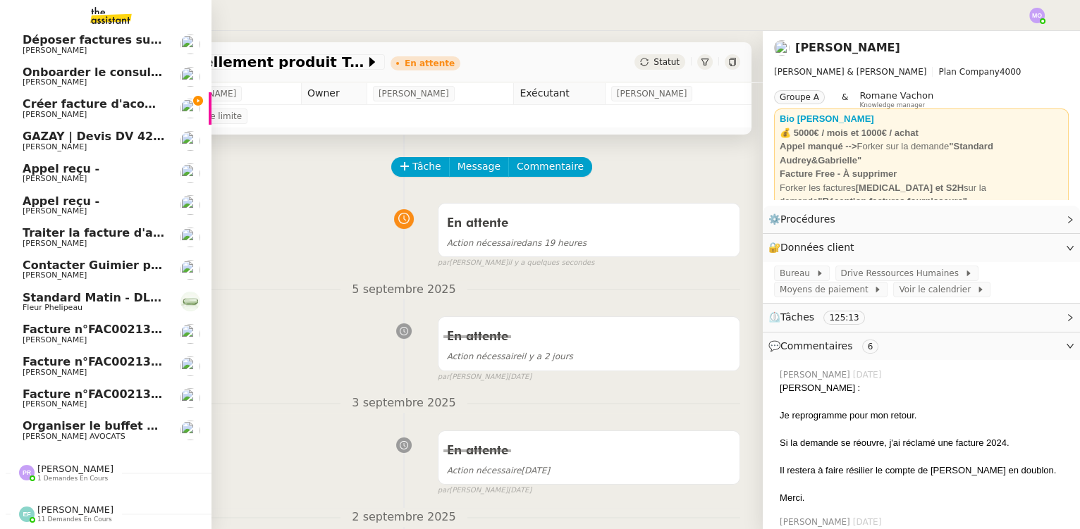
click at [131, 111] on span "[PERSON_NAME]" at bounding box center [94, 115] width 142 height 8
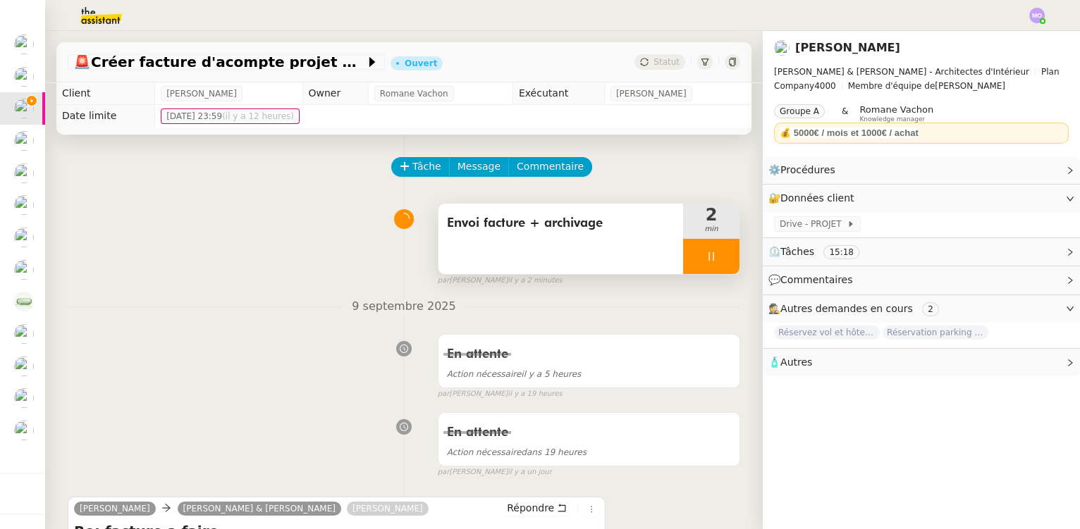
click at [710, 266] on div at bounding box center [711, 256] width 56 height 35
click at [711, 266] on button at bounding box center [725, 256] width 28 height 35
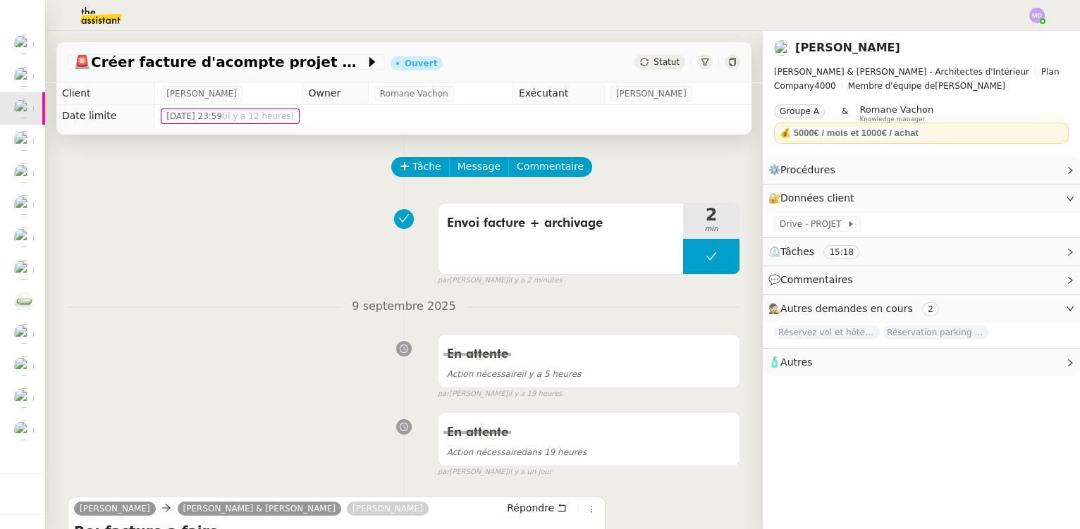
click at [656, 62] on span "Statut" at bounding box center [667, 62] width 26 height 10
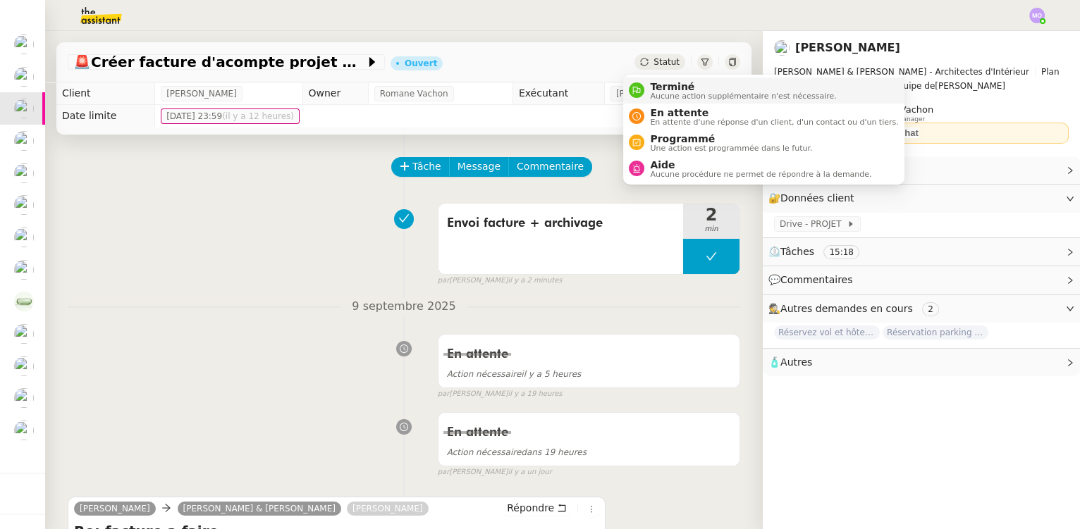
click at [669, 87] on span "Terminé" at bounding box center [743, 86] width 186 height 11
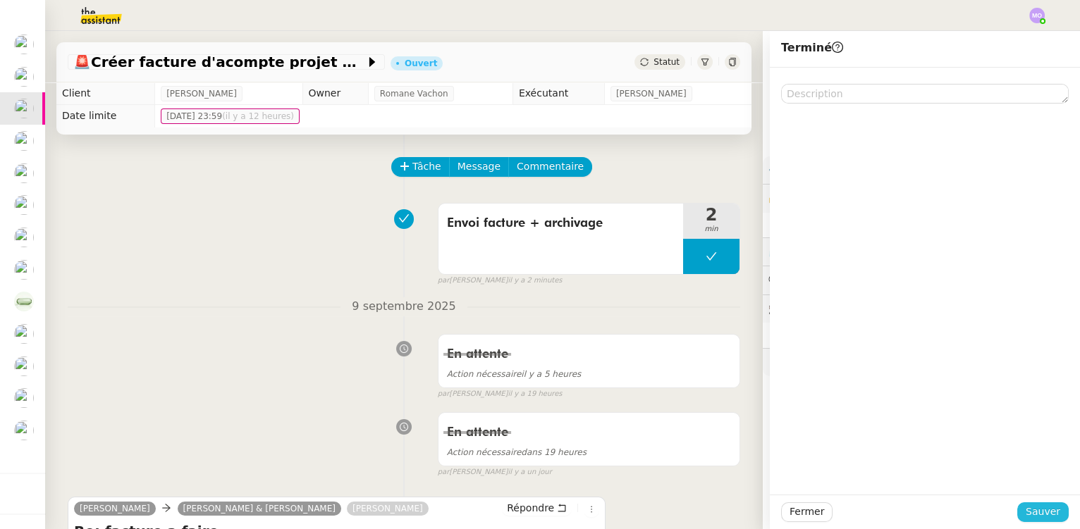
click at [1044, 514] on span "Sauver" at bounding box center [1043, 512] width 35 height 16
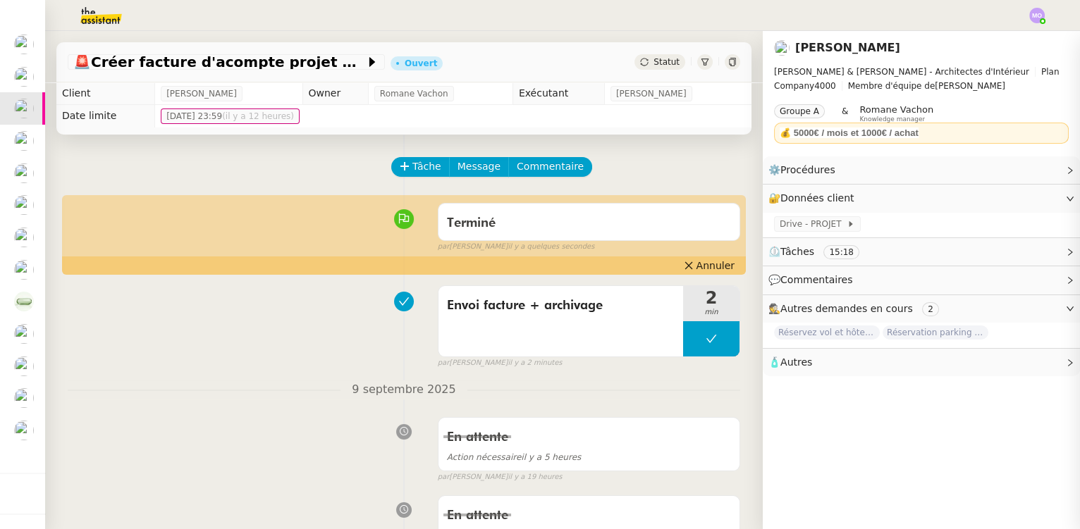
scroll to position [200, 0]
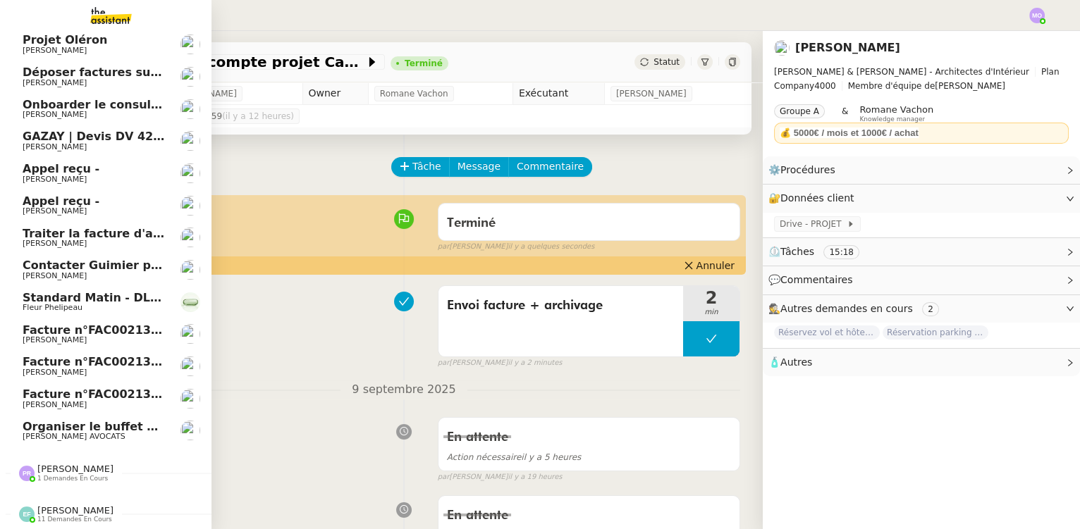
click at [90, 166] on span "Appel reçu -" at bounding box center [94, 169] width 142 height 13
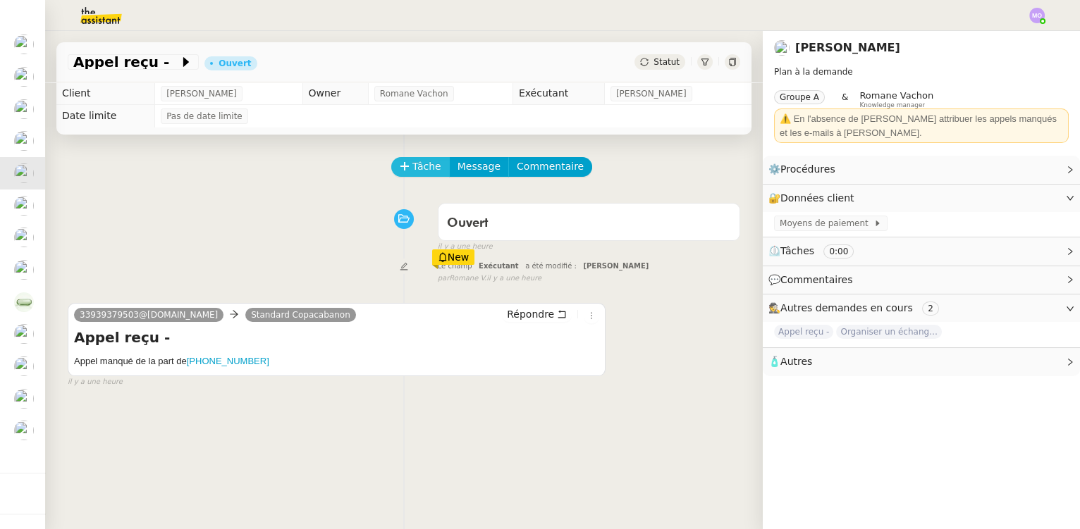
click at [412, 168] on span "Tâche" at bounding box center [426, 167] width 29 height 16
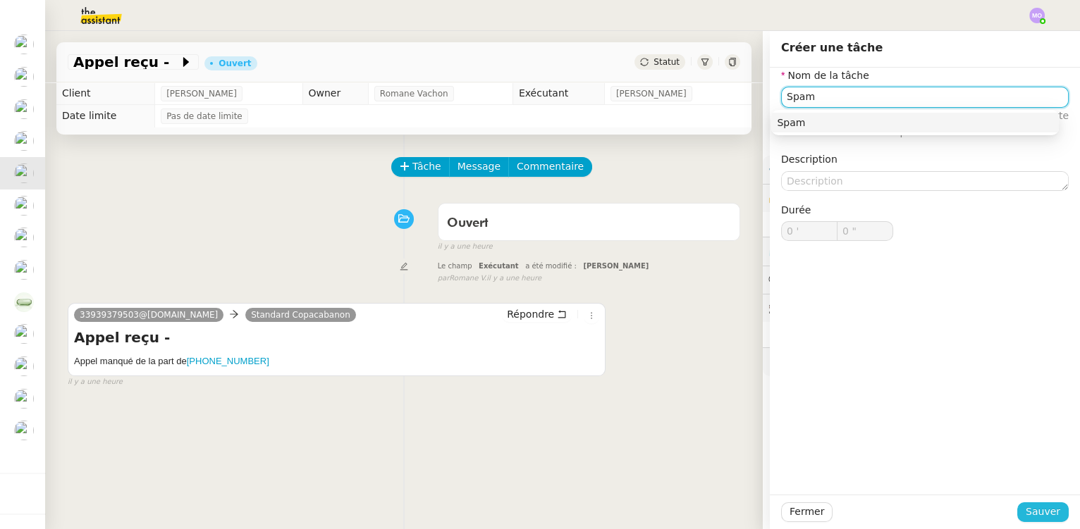
type input "Spam"
drag, startPoint x: 1024, startPoint y: 506, endPoint x: 966, endPoint y: 482, distance: 62.9
click at [1026, 506] on span "Sauver" at bounding box center [1043, 512] width 35 height 16
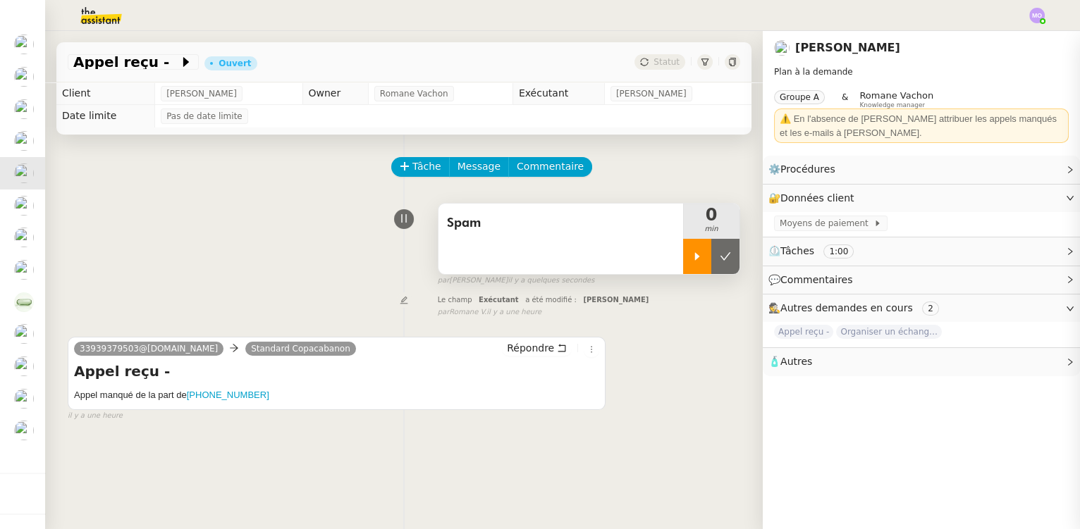
click at [692, 261] on icon at bounding box center [697, 256] width 11 height 11
click at [710, 260] on div at bounding box center [711, 256] width 56 height 35
click at [720, 260] on icon at bounding box center [725, 256] width 11 height 11
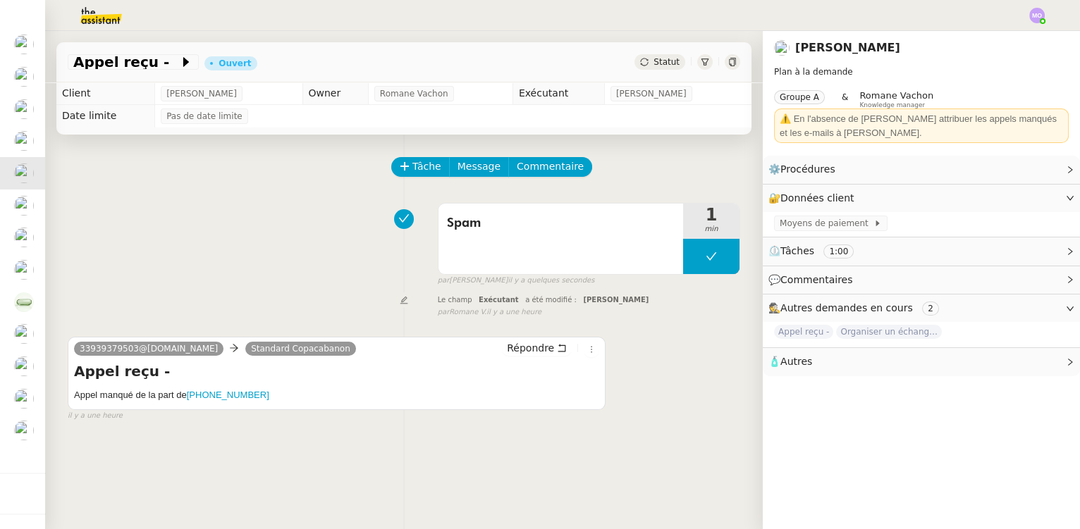
click at [654, 58] on span "Statut" at bounding box center [667, 62] width 26 height 10
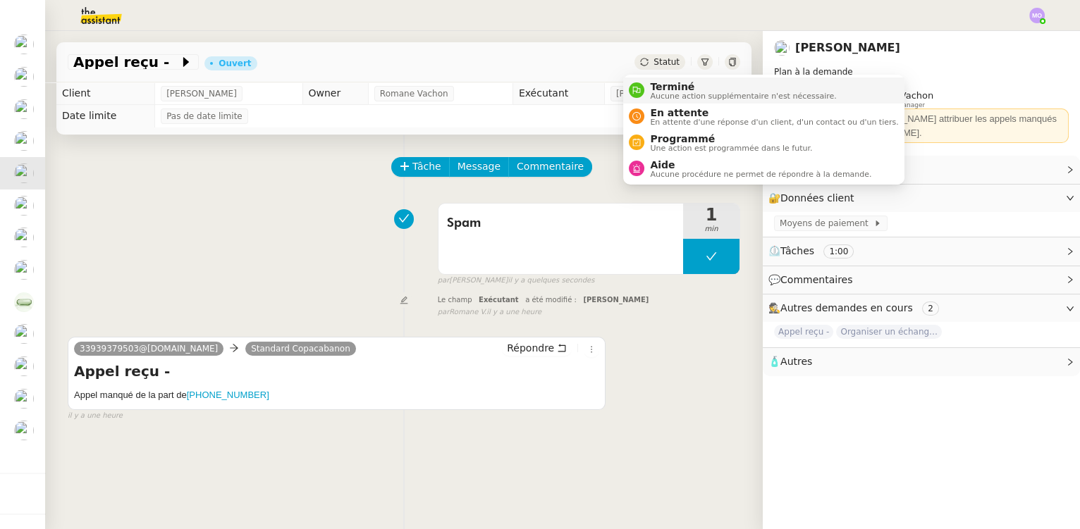
click at [663, 88] on span "Terminé" at bounding box center [743, 86] width 186 height 11
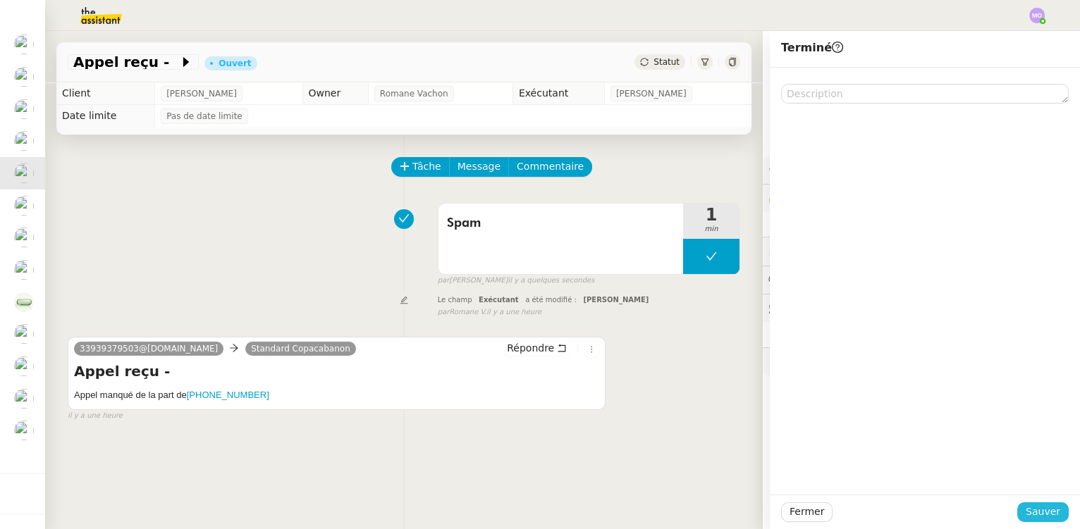
click at [1039, 512] on span "Sauver" at bounding box center [1043, 512] width 35 height 16
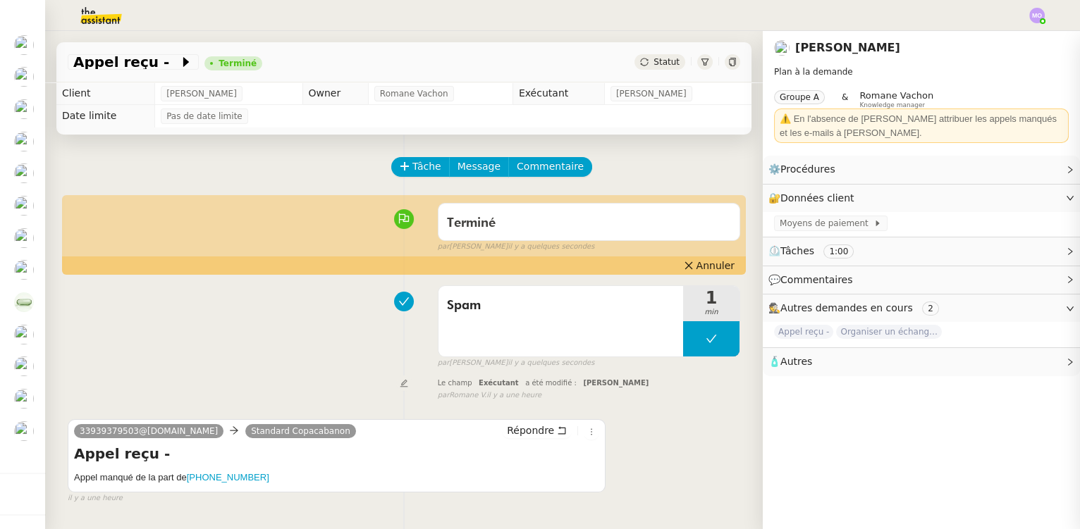
scroll to position [168, 0]
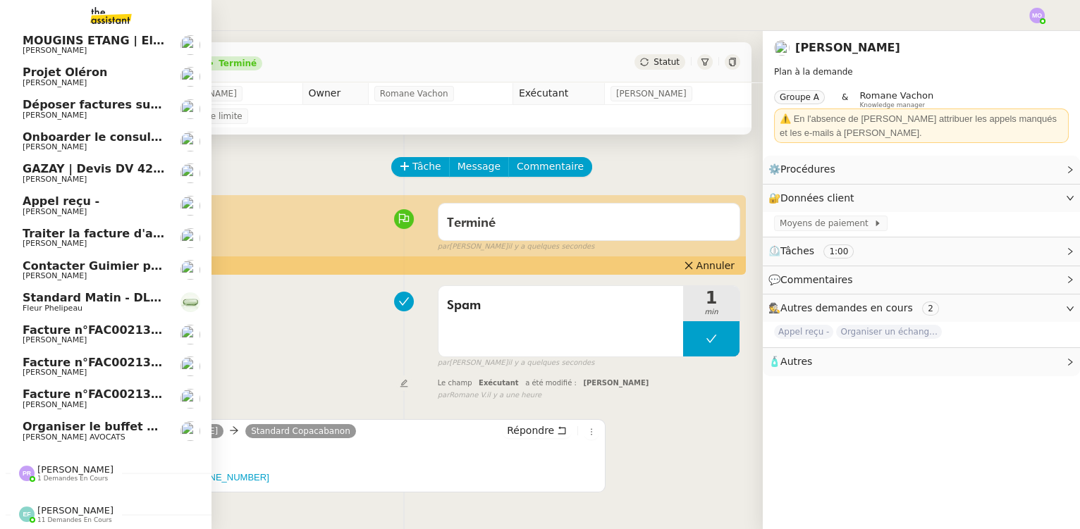
click at [87, 207] on span "Jeremy DUMONT-FILLON" at bounding box center [55, 211] width 64 height 9
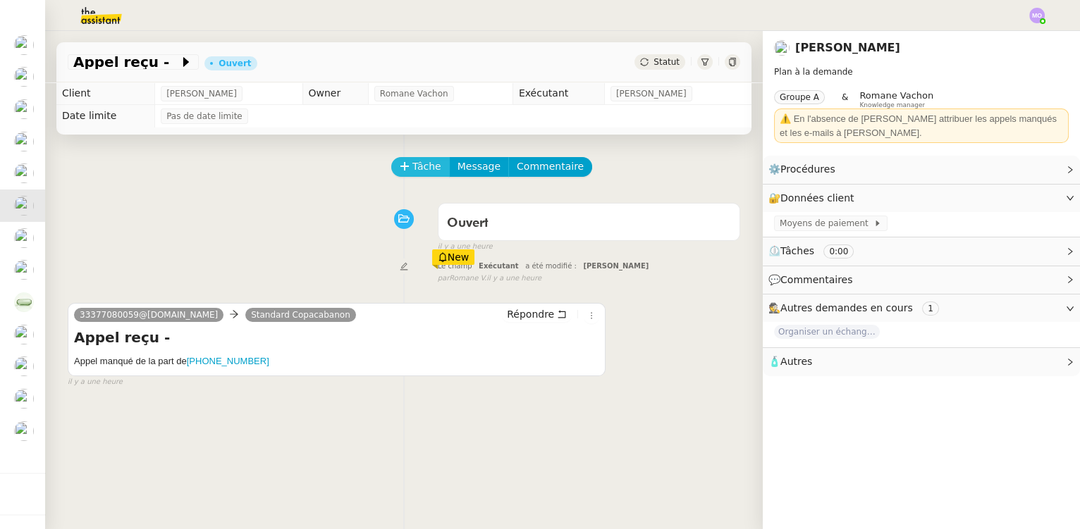
click at [414, 171] on span "Tâche" at bounding box center [426, 167] width 29 height 16
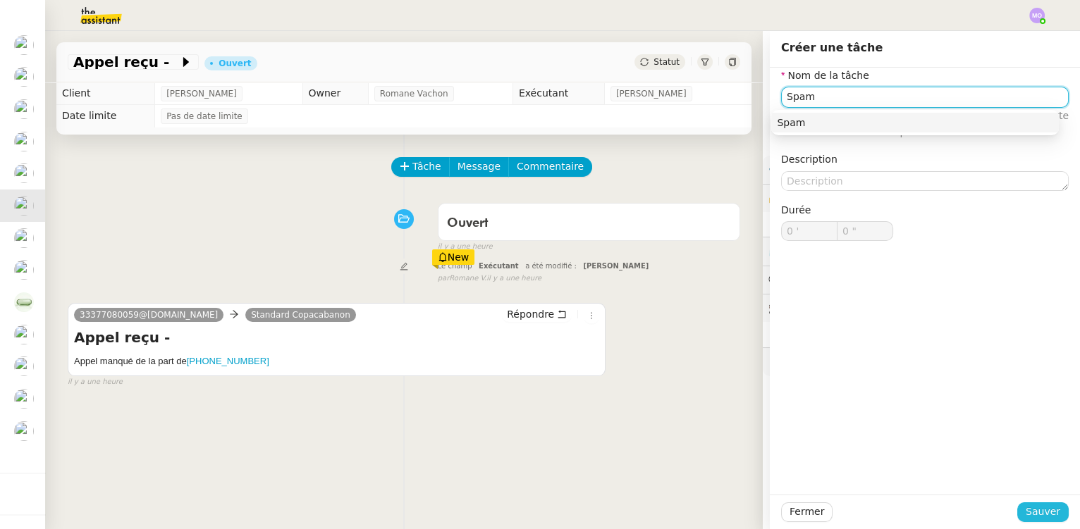
type input "Spam"
click at [1018, 514] on button "Sauver" at bounding box center [1042, 513] width 51 height 20
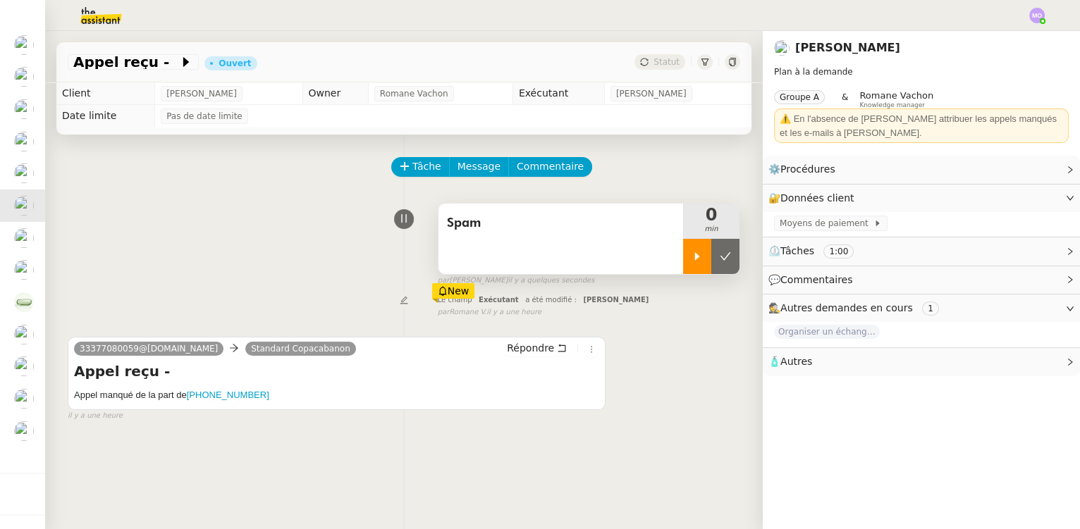
click at [692, 262] on icon at bounding box center [697, 256] width 11 height 11
click at [716, 263] on div at bounding box center [711, 256] width 56 height 35
click at [740, 263] on button at bounding box center [740, 256] width 0 height 35
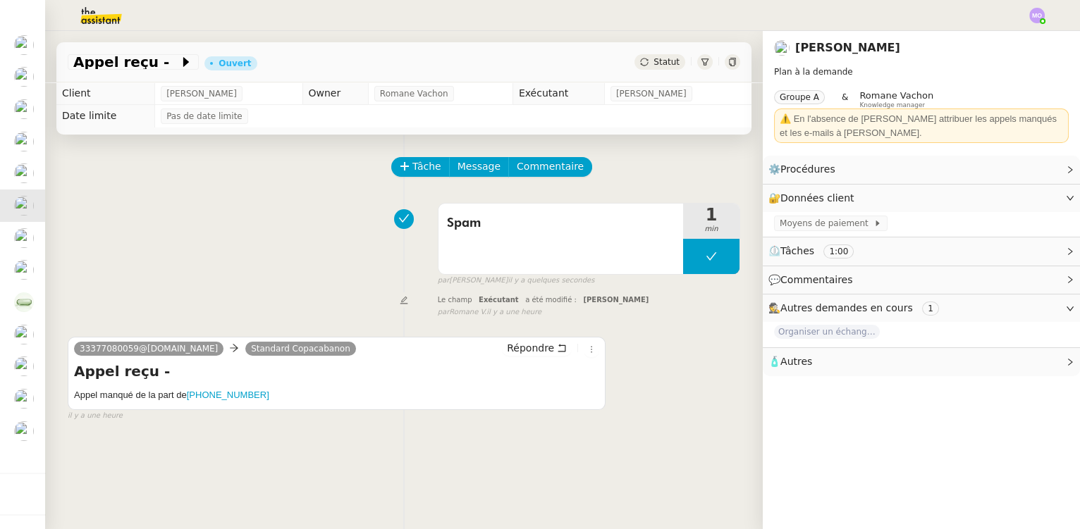
click at [658, 60] on span "Statut" at bounding box center [667, 62] width 26 height 10
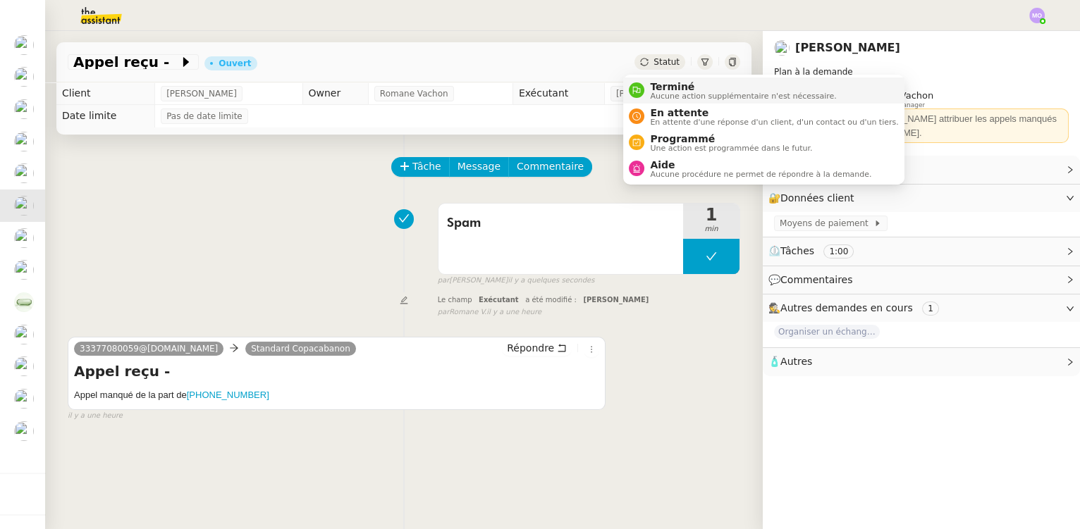
click at [668, 87] on span "Terminé" at bounding box center [743, 86] width 186 height 11
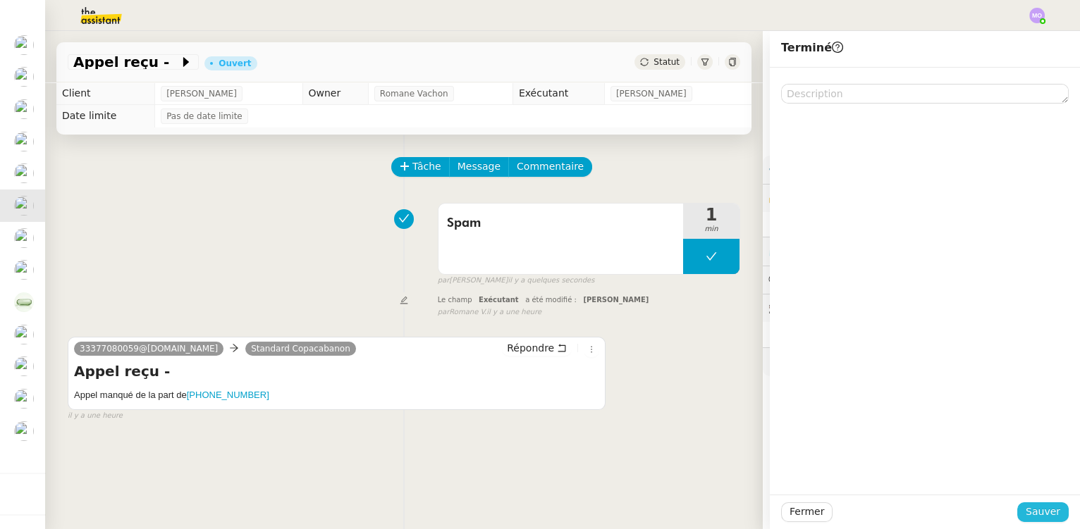
click at [1043, 518] on span "Sauver" at bounding box center [1043, 512] width 35 height 16
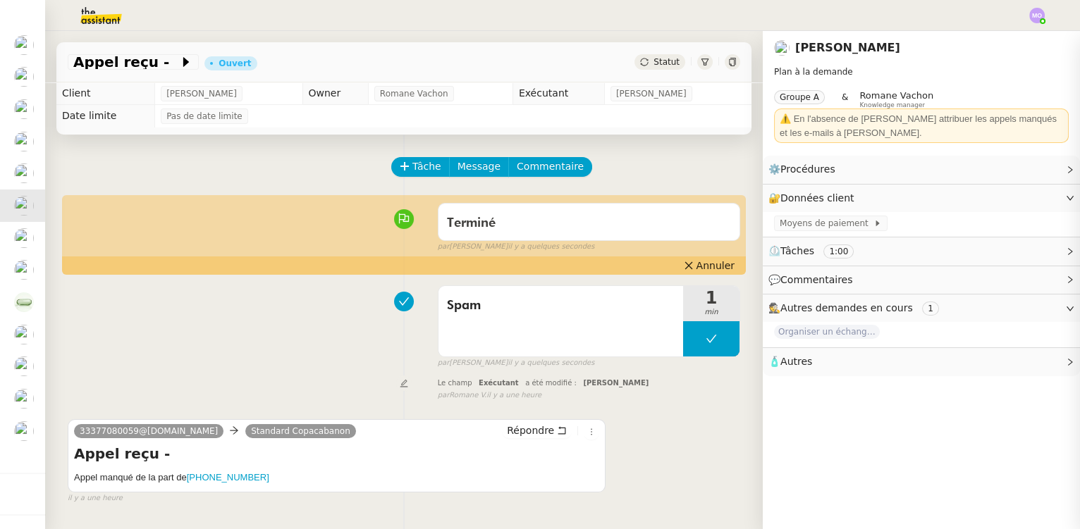
scroll to position [135, 0]
click at [465, 310] on span "Spam" at bounding box center [561, 305] width 228 height 21
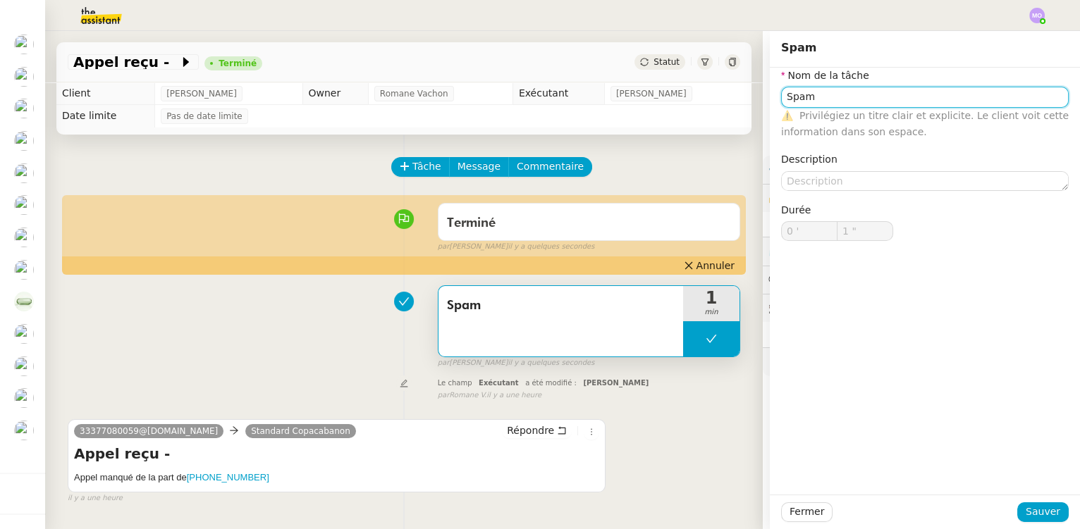
click at [828, 99] on input "Spam" at bounding box center [925, 97] width 288 height 20
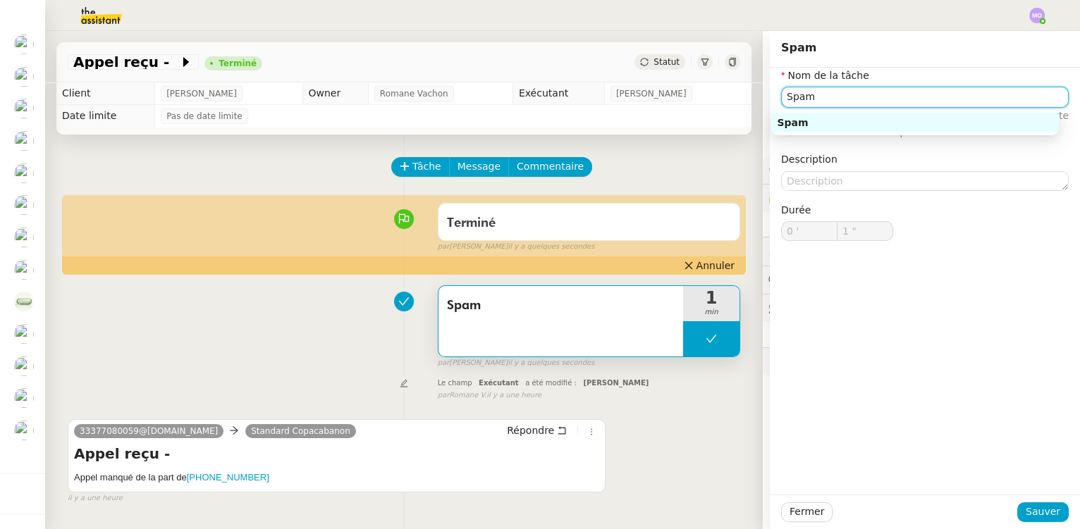
click at [828, 99] on input "Spam" at bounding box center [925, 97] width 288 height 20
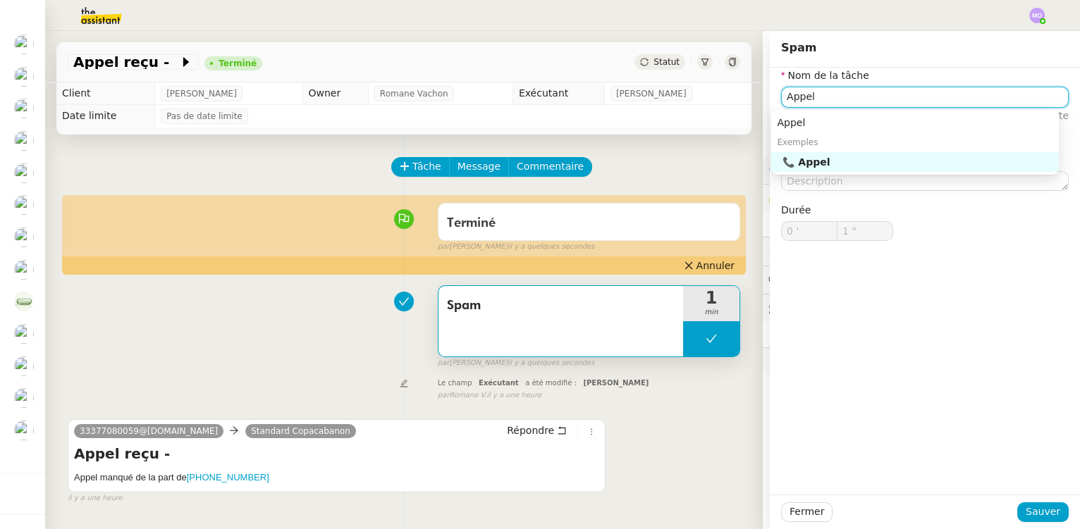
click at [846, 160] on div "📞 Appel" at bounding box center [918, 162] width 271 height 13
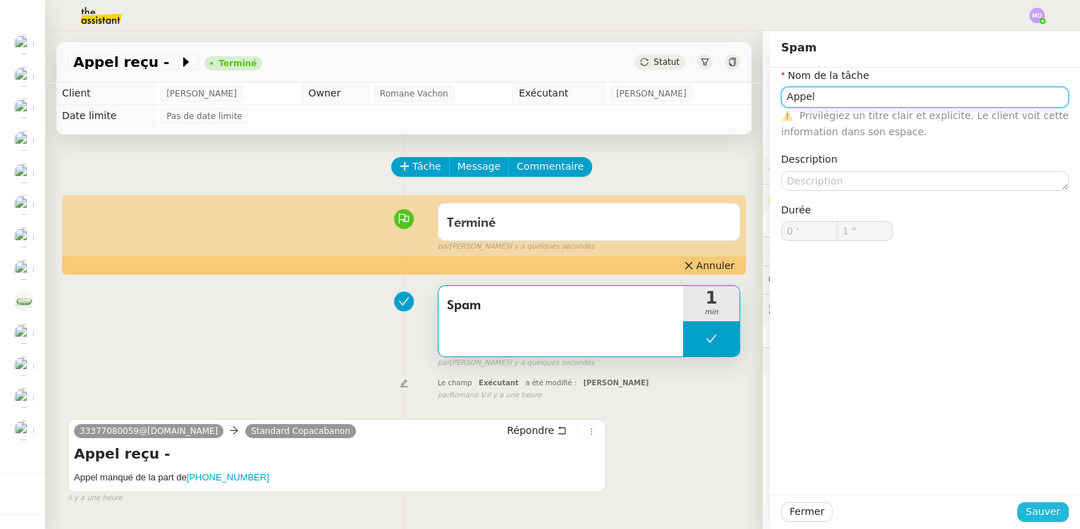
type input "Appel"
click at [1026, 514] on span "Sauver" at bounding box center [1043, 512] width 35 height 16
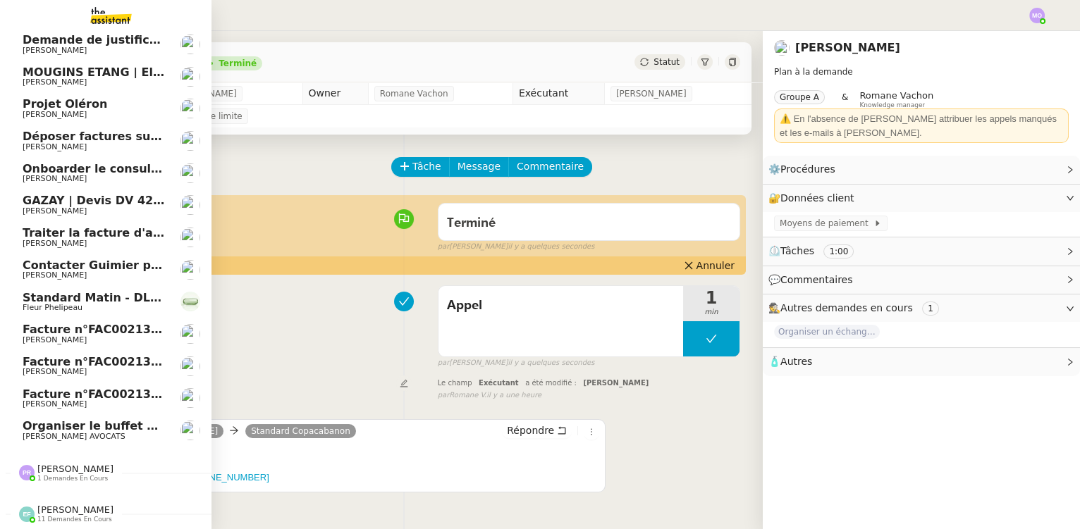
click at [128, 424] on span "Organiser le buffet pour le pot de départ" at bounding box center [153, 425] width 260 height 13
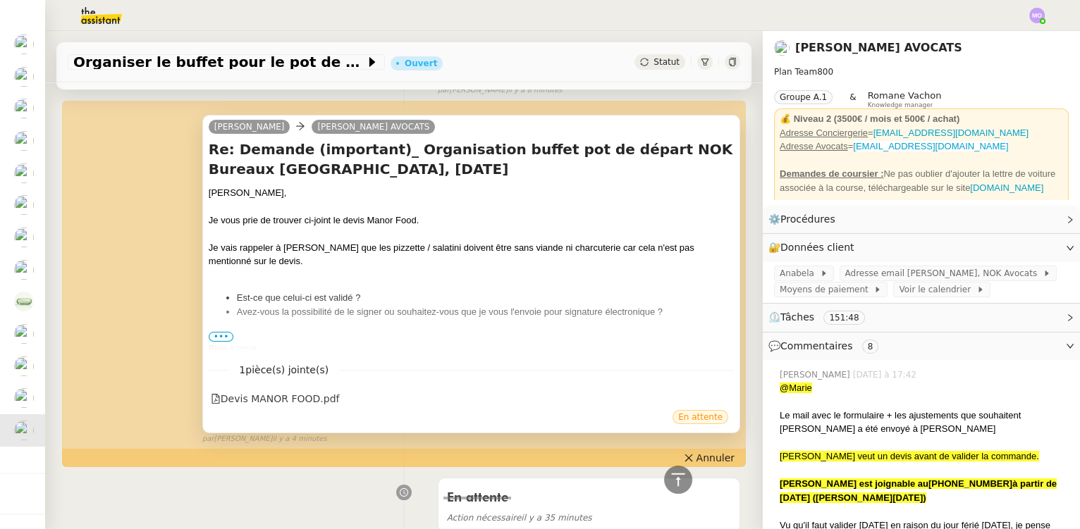
scroll to position [704, 0]
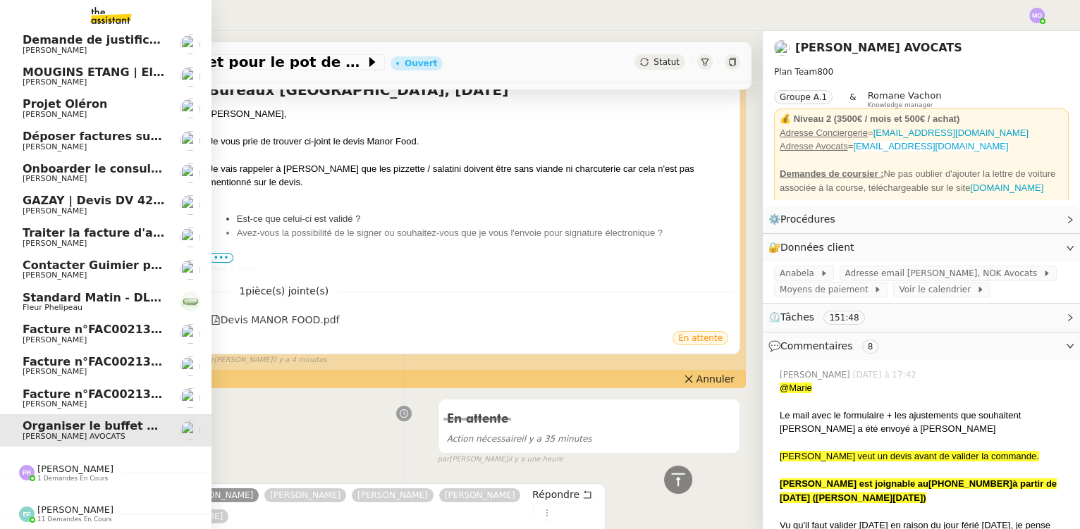
click at [151, 259] on span "Contacter Guimier pour commande" at bounding box center [134, 265] width 223 height 13
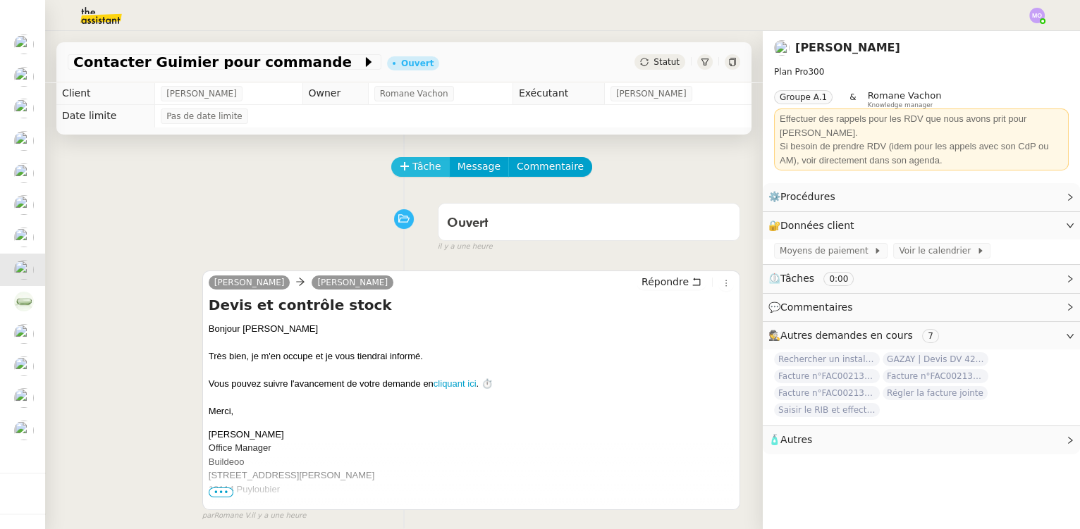
click at [415, 169] on span "Tâche" at bounding box center [426, 167] width 29 height 16
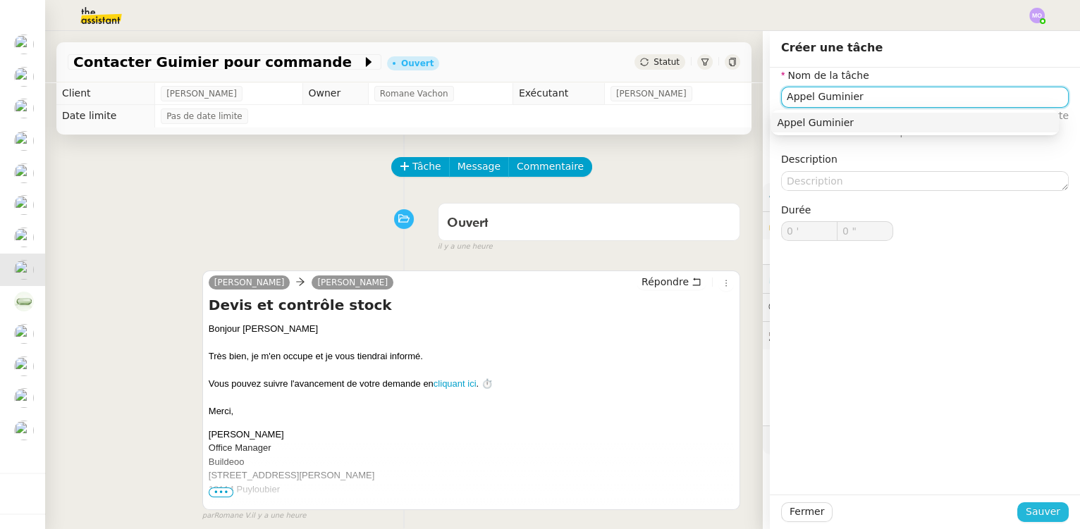
type input "Appel Guminier"
click at [1034, 510] on span "Sauver" at bounding box center [1043, 512] width 35 height 16
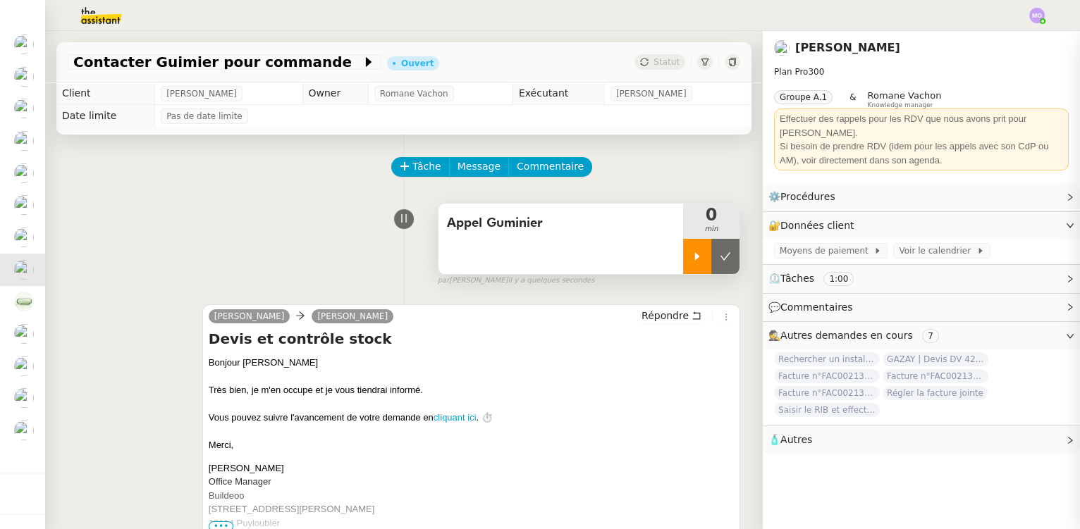
click at [694, 263] on div at bounding box center [697, 256] width 28 height 35
click at [532, 245] on div "Appel Guminier" at bounding box center [561, 239] width 245 height 71
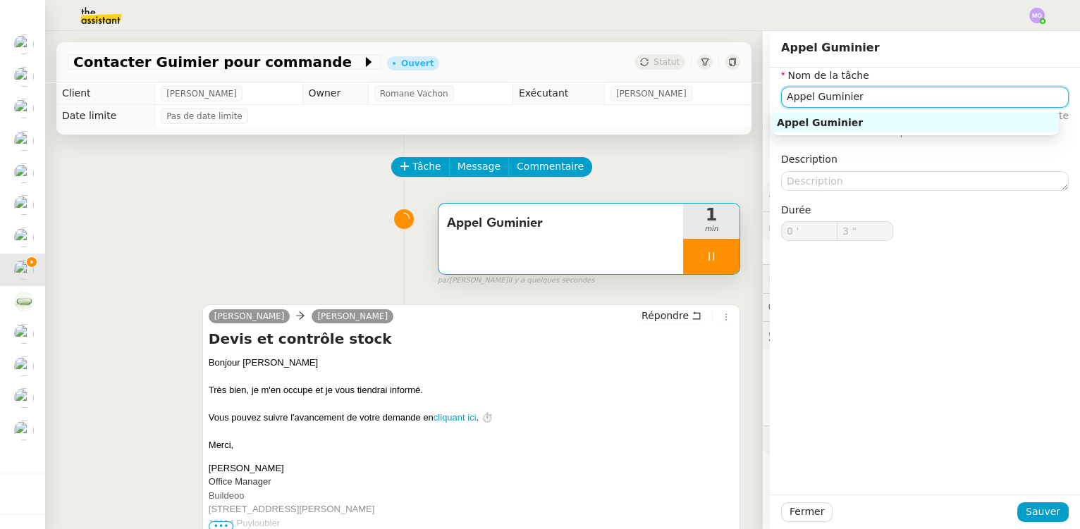
click at [819, 102] on input "Appel Guminier" at bounding box center [925, 97] width 288 height 20
type input "4 ""
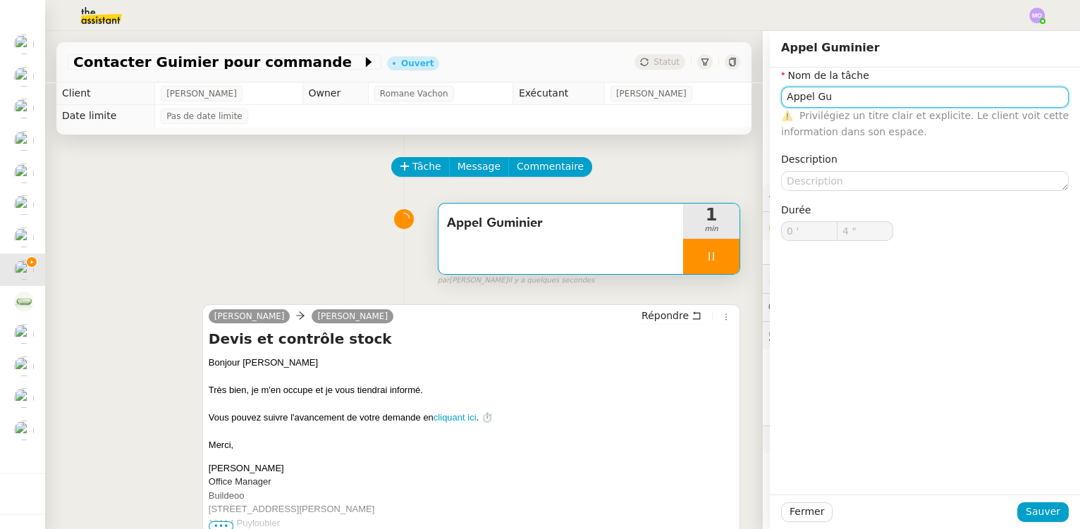
type input "Appel Gui"
type input "5 ""
type input "Appel Guimier"
type input "7 ""
type input "Appel Guimier"
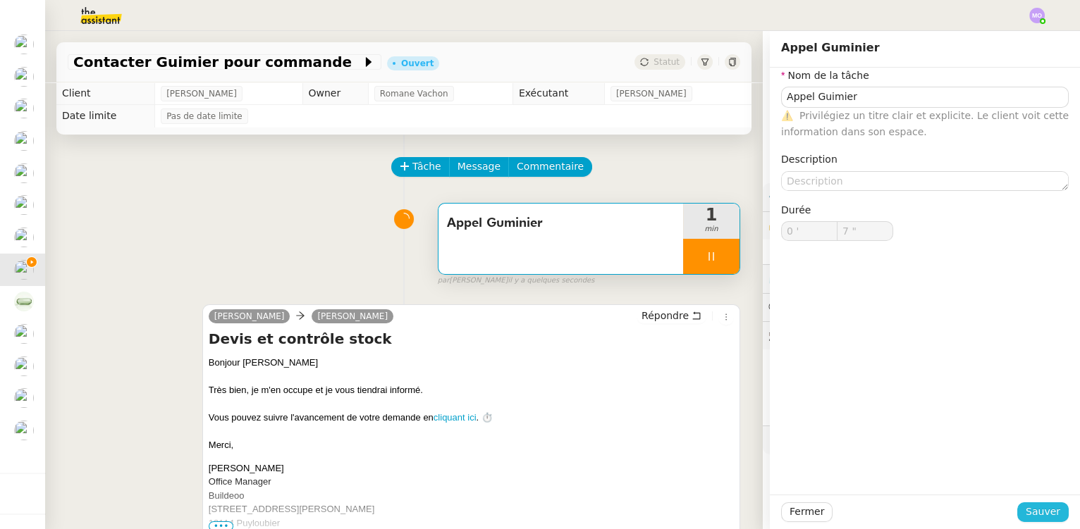
click at [1027, 510] on span "Sauver" at bounding box center [1043, 512] width 35 height 16
type input "8 ""
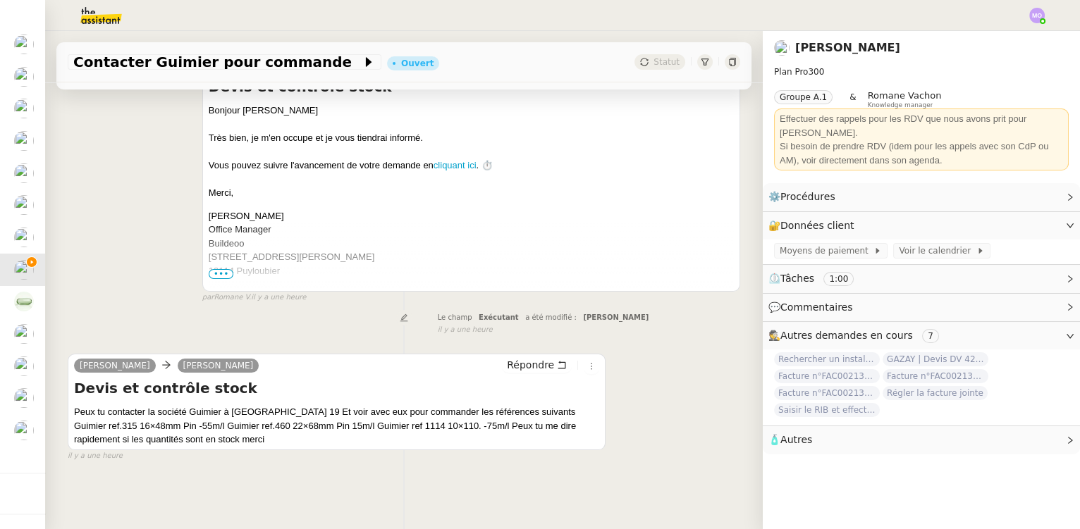
scroll to position [261, 0]
drag, startPoint x: 190, startPoint y: 405, endPoint x: 263, endPoint y: 405, distance: 73.3
click at [263, 405] on div "Peux tu contacter la société Guimier à Paris 19 Et voir avec eux pour commander…" at bounding box center [336, 426] width 525 height 42
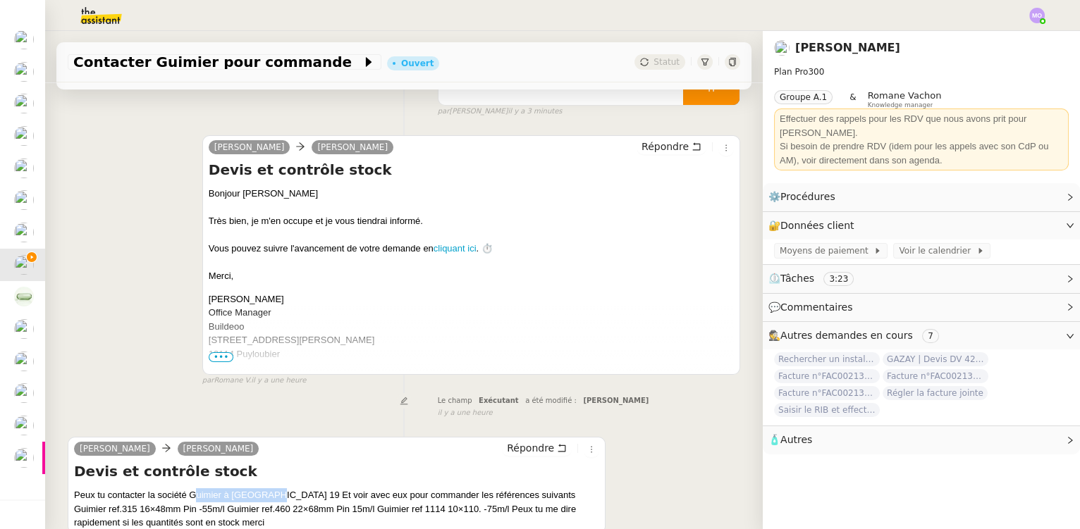
scroll to position [192, 0]
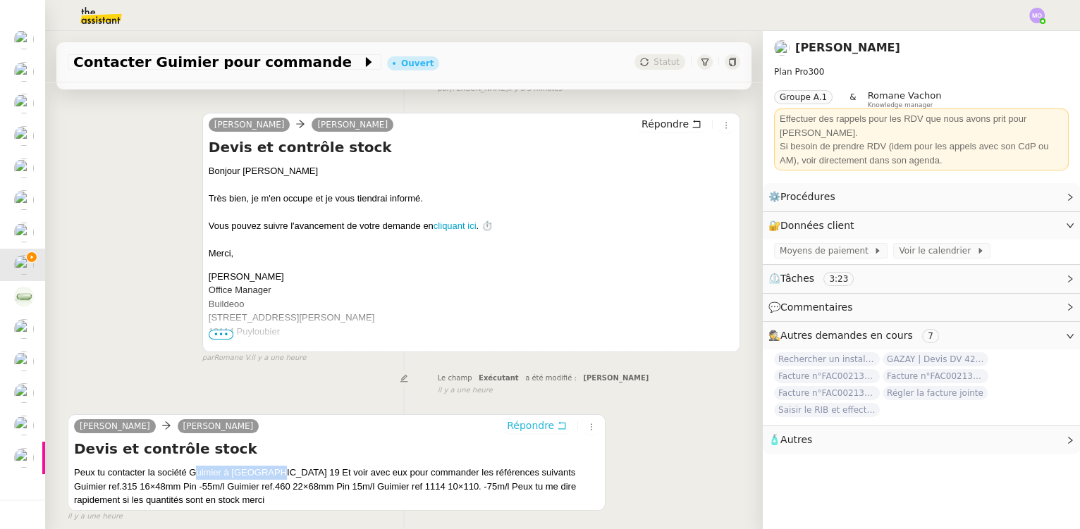
click at [512, 427] on span "Répondre" at bounding box center [530, 426] width 47 height 14
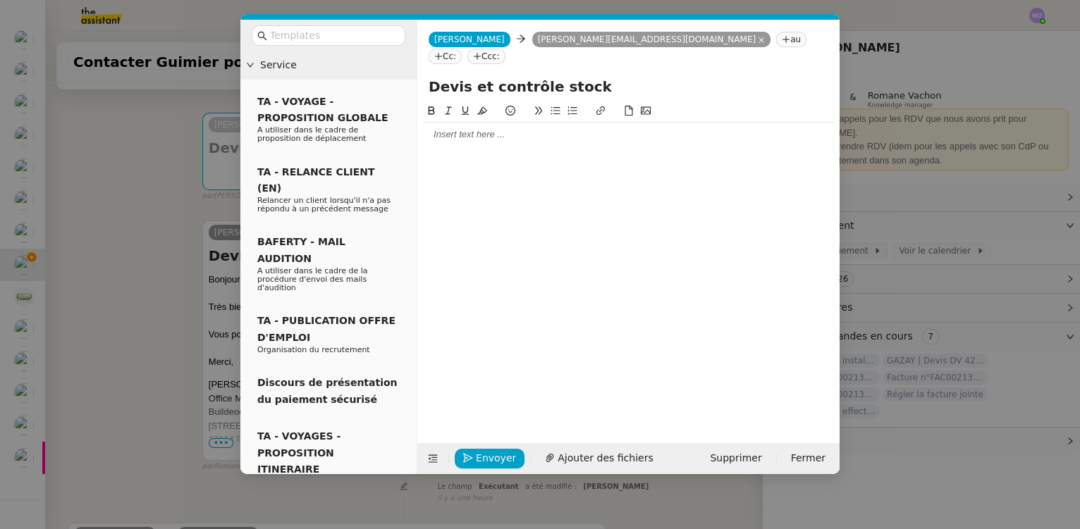
click at [479, 128] on div at bounding box center [628, 134] width 411 height 13
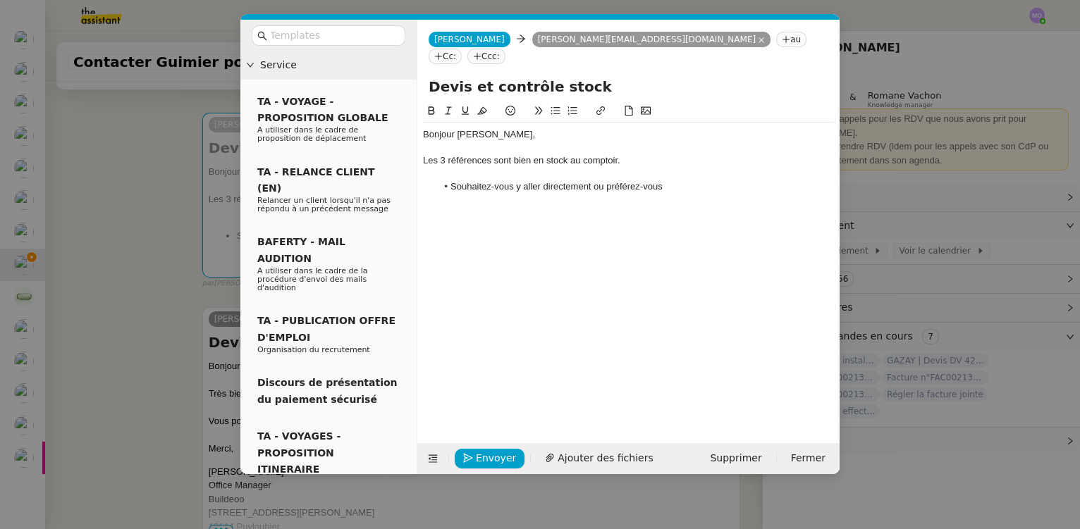
click at [632, 154] on div "Les 3 références sont bien en stock au comptoir." at bounding box center [628, 160] width 411 height 13
click at [676, 180] on li "Souhaitez-vous y aller directement ou préférez-vous" at bounding box center [636, 186] width 398 height 13
click at [122, 305] on nz-modal-container "Service TA - VOYAGE - PROPOSITION GLOBALE A utiliser dans le cadre de propositi…" at bounding box center [540, 264] width 1080 height 529
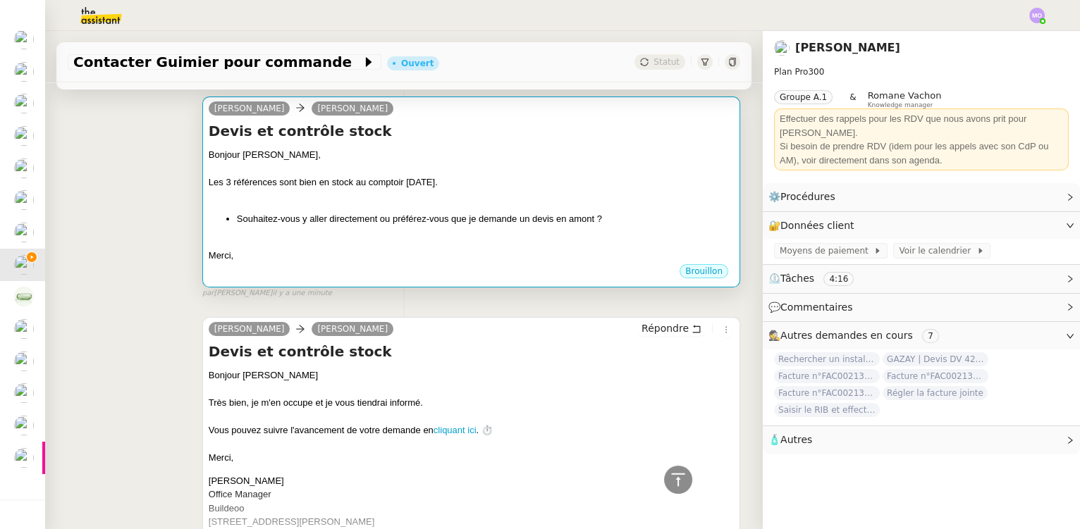
scroll to position [97, 0]
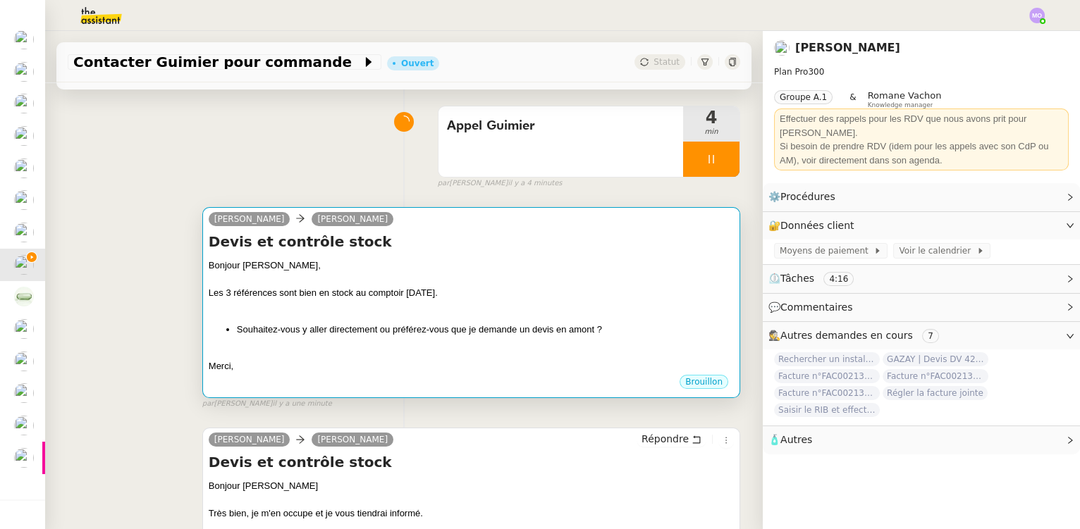
click at [522, 285] on div at bounding box center [471, 280] width 525 height 14
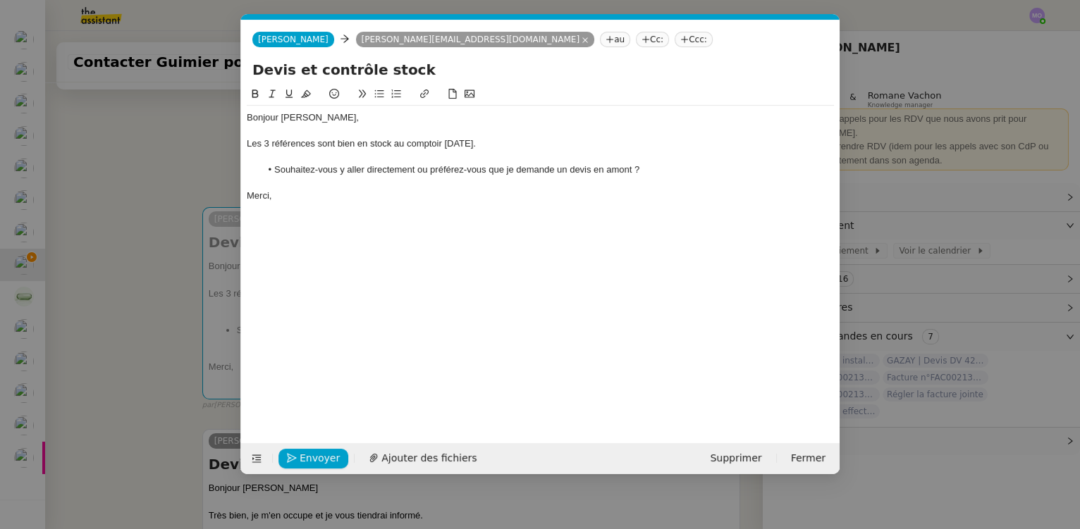
scroll to position [0, 30]
click at [316, 460] on span "Envoyer" at bounding box center [320, 459] width 40 height 16
click at [316, 460] on span "Confirmer l'envoi" at bounding box center [342, 459] width 85 height 16
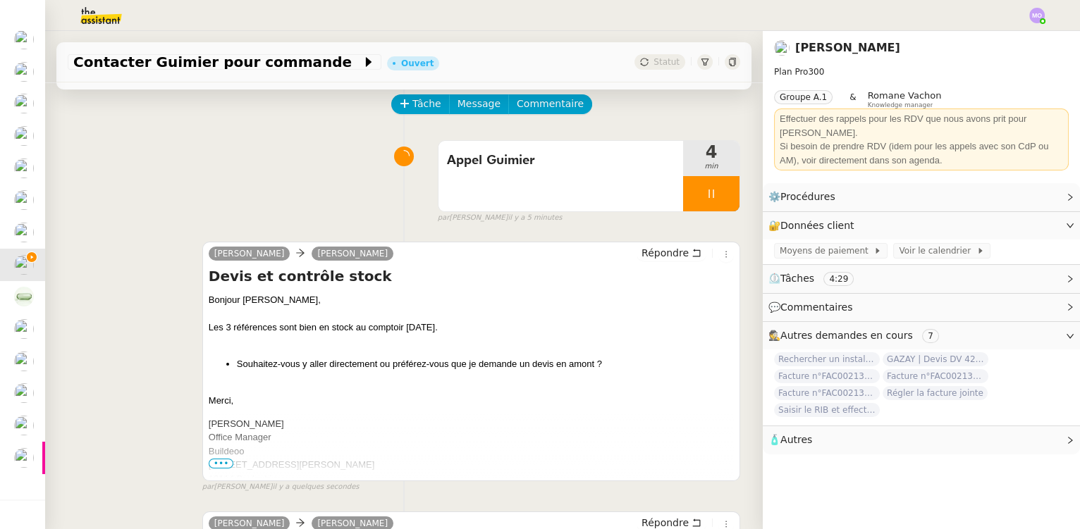
scroll to position [0, 0]
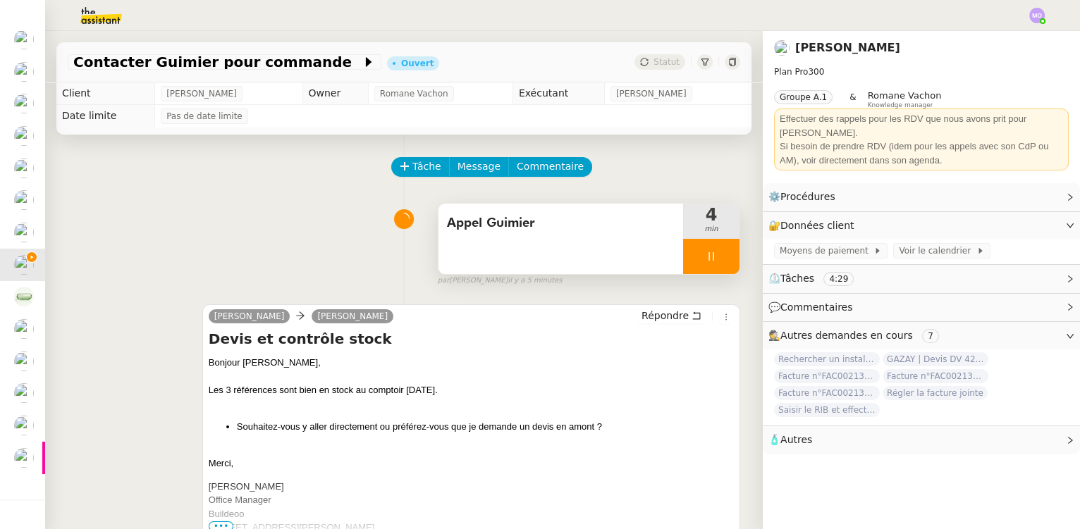
click at [556, 223] on span "Appel Guimier" at bounding box center [561, 223] width 228 height 21
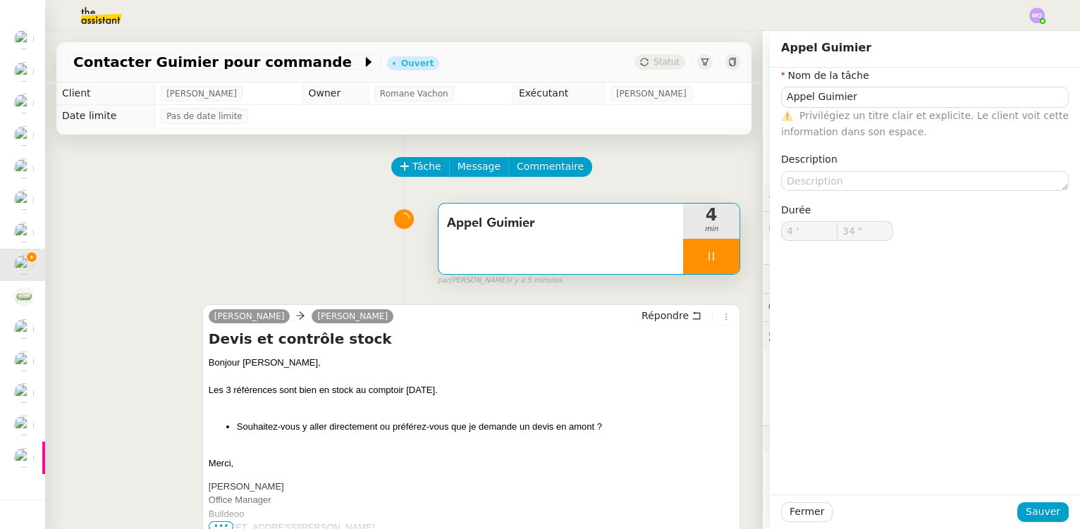
click at [292, 249] on div "Appel Guimier 4 min false par Marie O. il y a 5 minutes" at bounding box center [404, 242] width 673 height 90
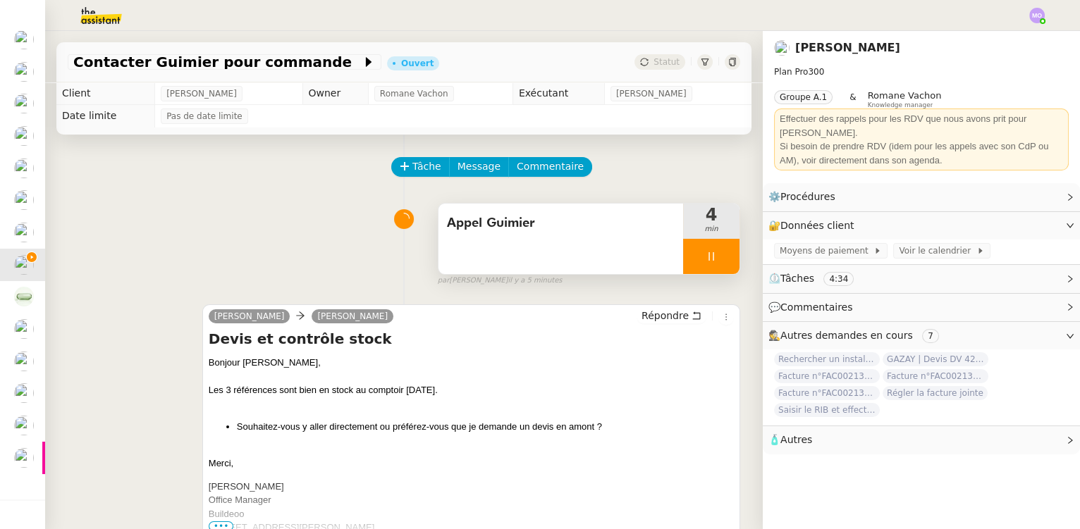
click at [712, 259] on div at bounding box center [711, 256] width 56 height 35
click at [720, 259] on icon at bounding box center [725, 256] width 11 height 11
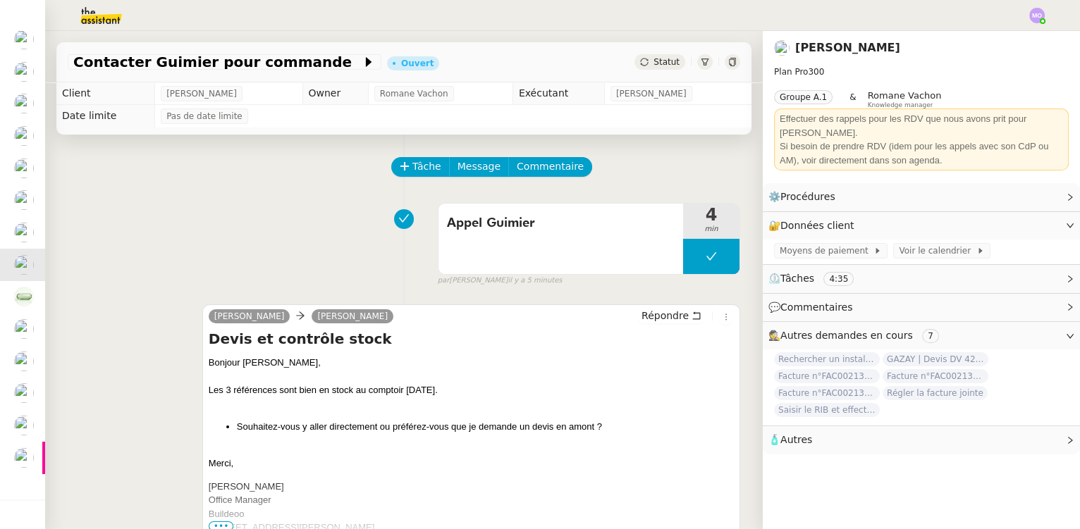
click at [654, 57] on span "Statut" at bounding box center [667, 62] width 26 height 10
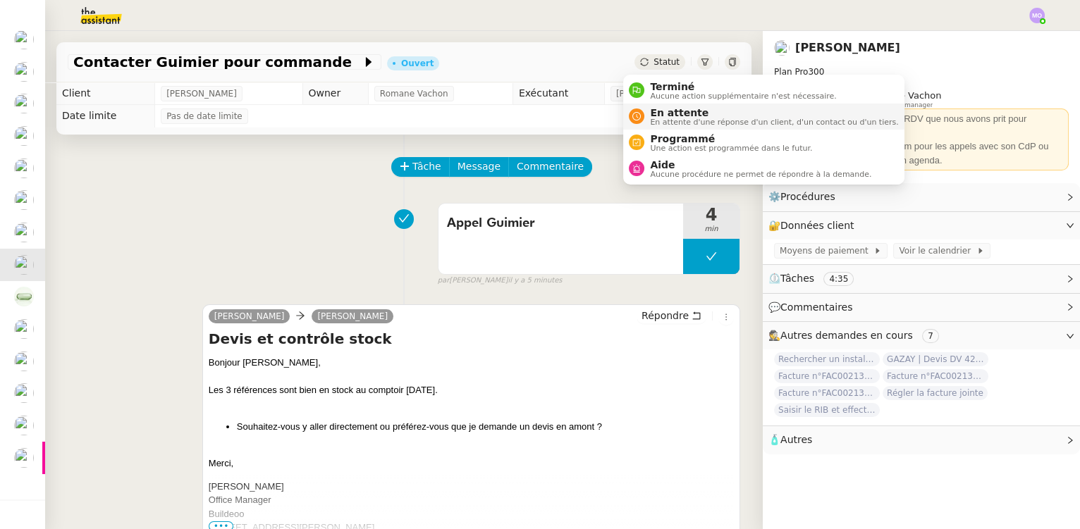
click at [663, 111] on span "En attente" at bounding box center [774, 112] width 248 height 11
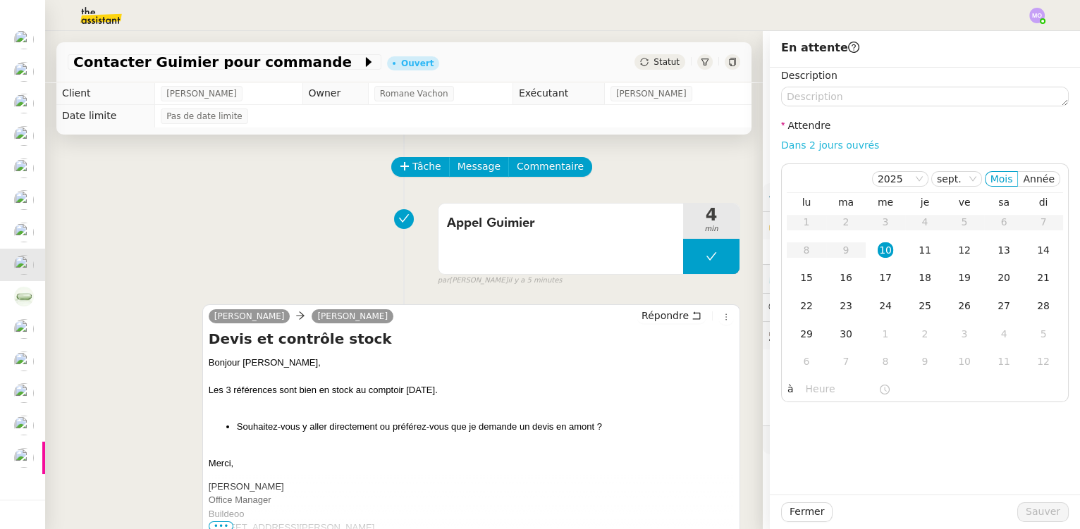
click at [781, 144] on link "Dans 2 jours ouvrés" at bounding box center [830, 145] width 98 height 11
type input "07:00"
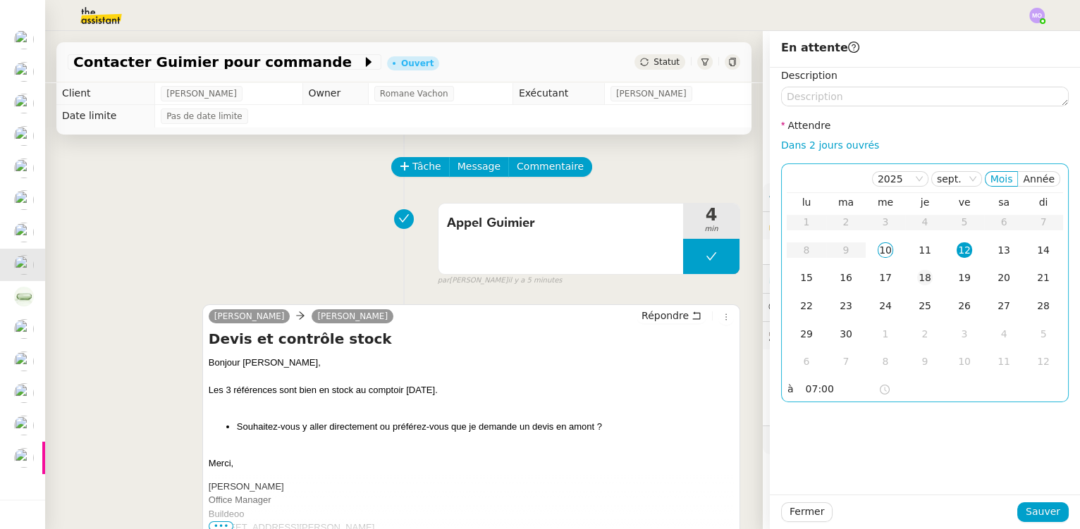
drag, startPoint x: 918, startPoint y: 247, endPoint x: 910, endPoint y: 286, distance: 39.5
click at [918, 249] on div "11" at bounding box center [925, 251] width 16 height 16
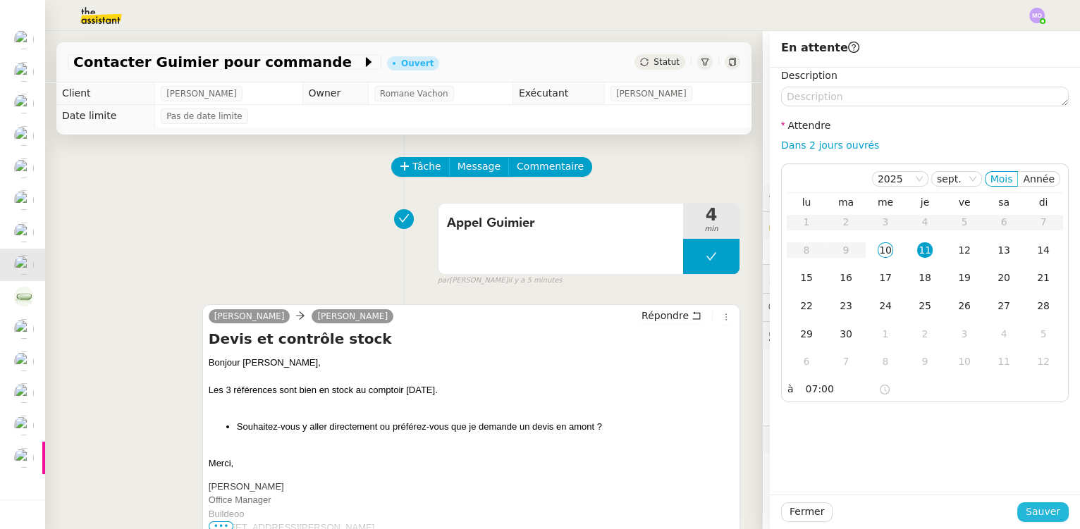
click at [1031, 510] on span "Sauver" at bounding box center [1043, 512] width 35 height 16
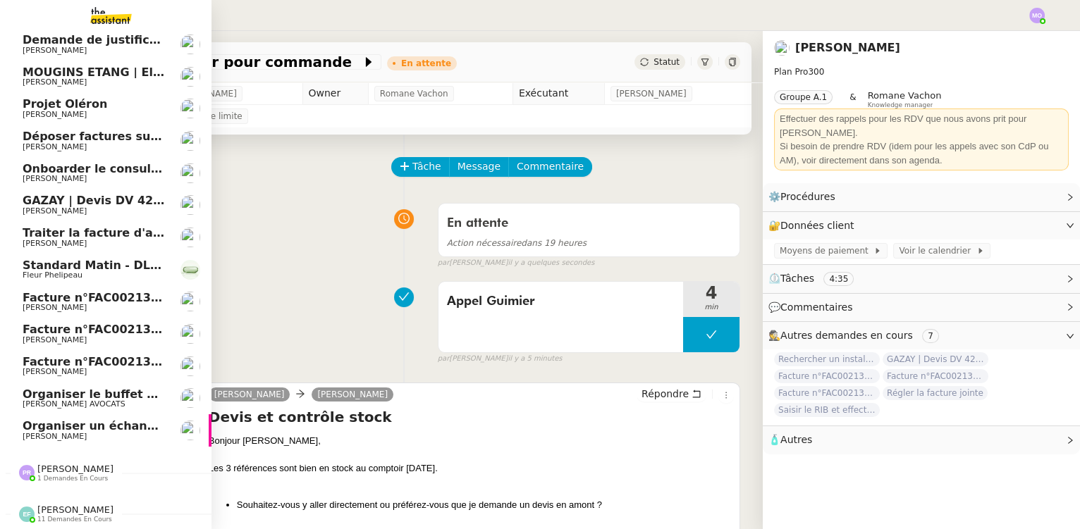
click at [141, 433] on span "Jeremy DUMONT-FILLON" at bounding box center [94, 437] width 142 height 8
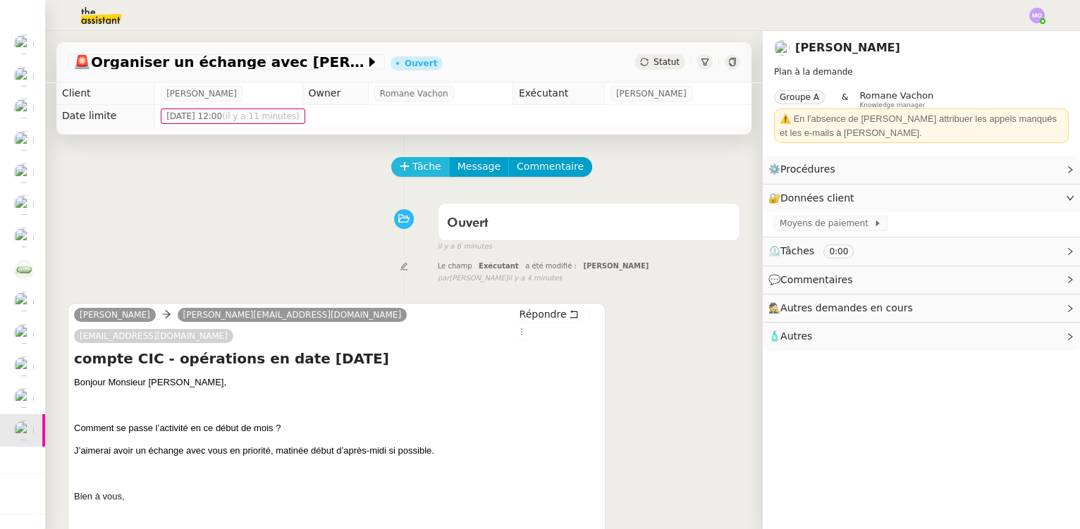
click at [420, 169] on span "Tâche" at bounding box center [426, 167] width 29 height 16
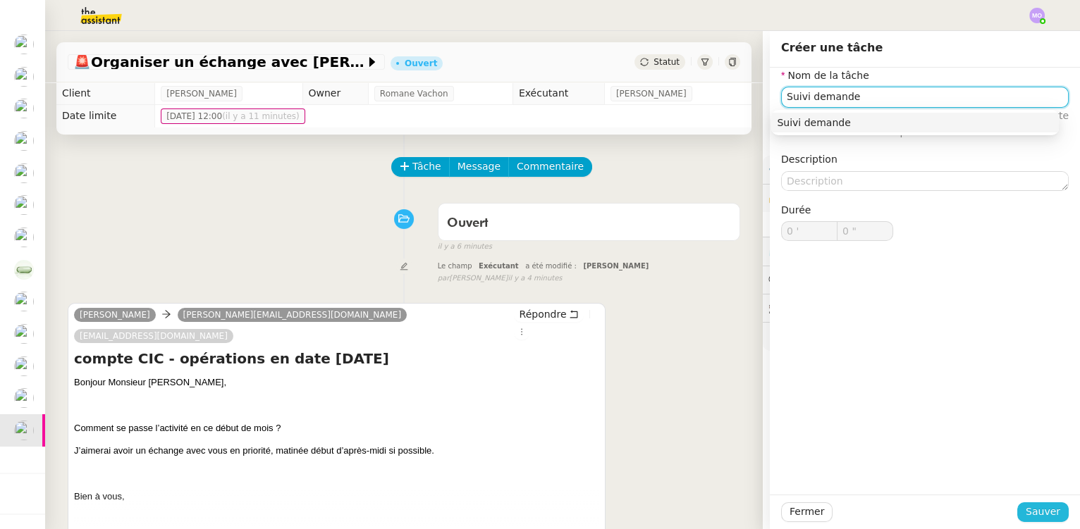
type input "Suivi demande"
drag, startPoint x: 1024, startPoint y: 510, endPoint x: 961, endPoint y: 498, distance: 64.4
click at [1026, 510] on span "Sauver" at bounding box center [1043, 512] width 35 height 16
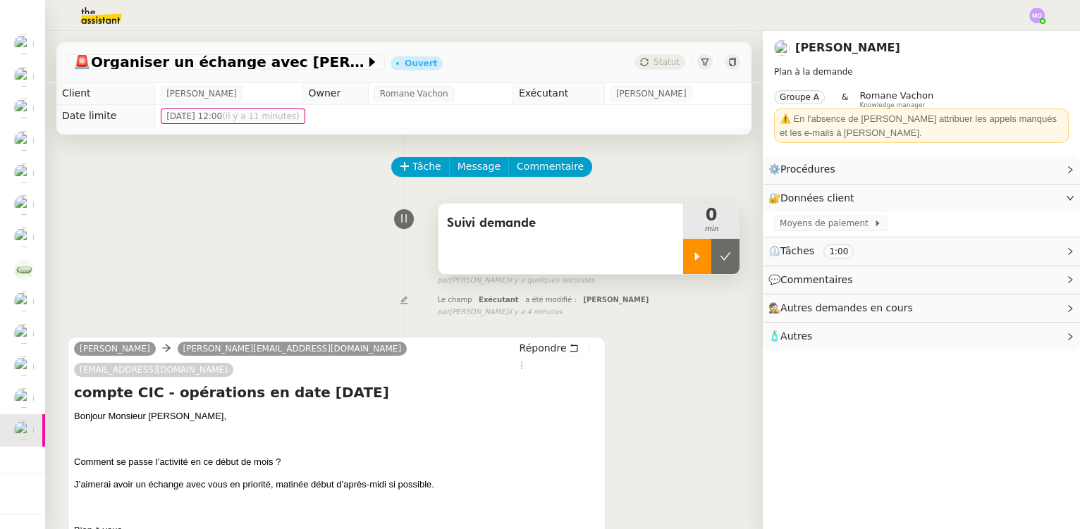
click at [688, 257] on div at bounding box center [697, 256] width 28 height 35
click at [718, 258] on div at bounding box center [711, 256] width 56 height 35
click at [718, 258] on button at bounding box center [725, 256] width 28 height 35
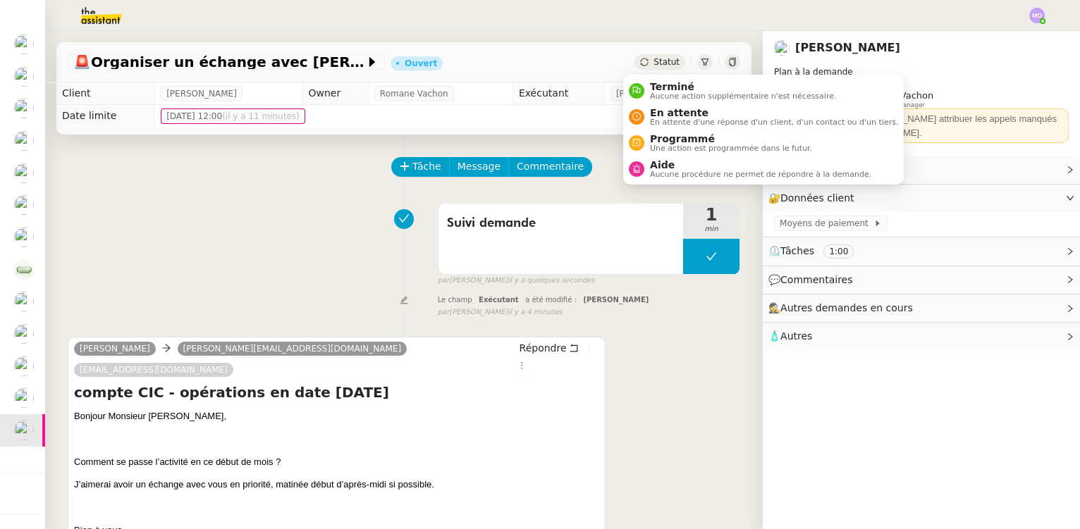
click at [661, 63] on span "Statut" at bounding box center [667, 62] width 26 height 10
click at [679, 85] on span "Terminé" at bounding box center [743, 86] width 186 height 11
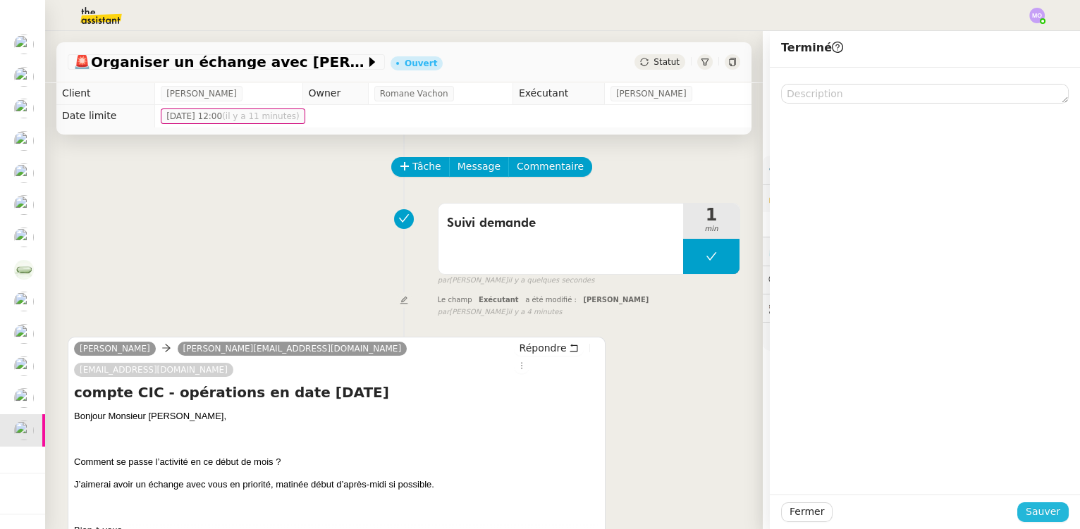
click at [1026, 512] on span "Sauver" at bounding box center [1043, 512] width 35 height 16
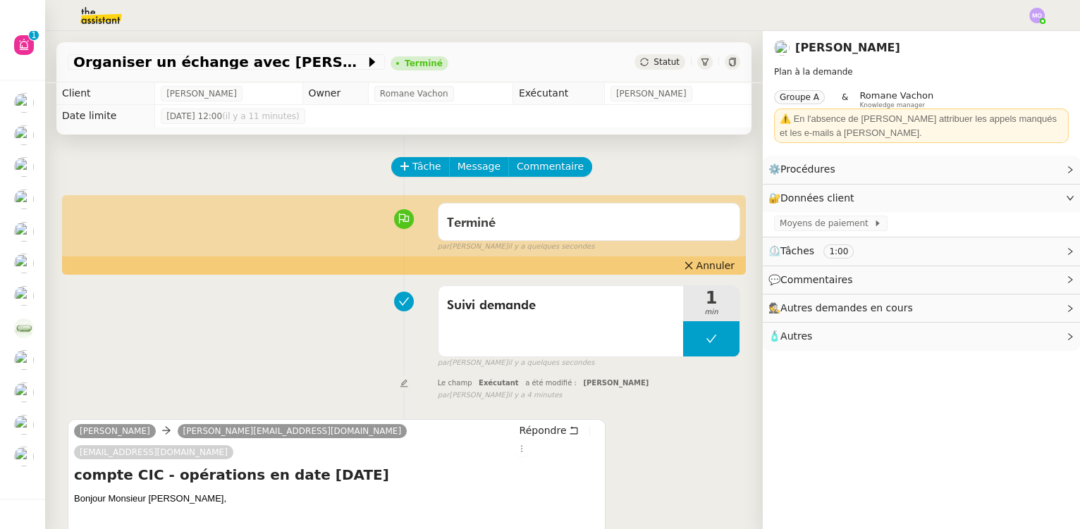
scroll to position [71, 0]
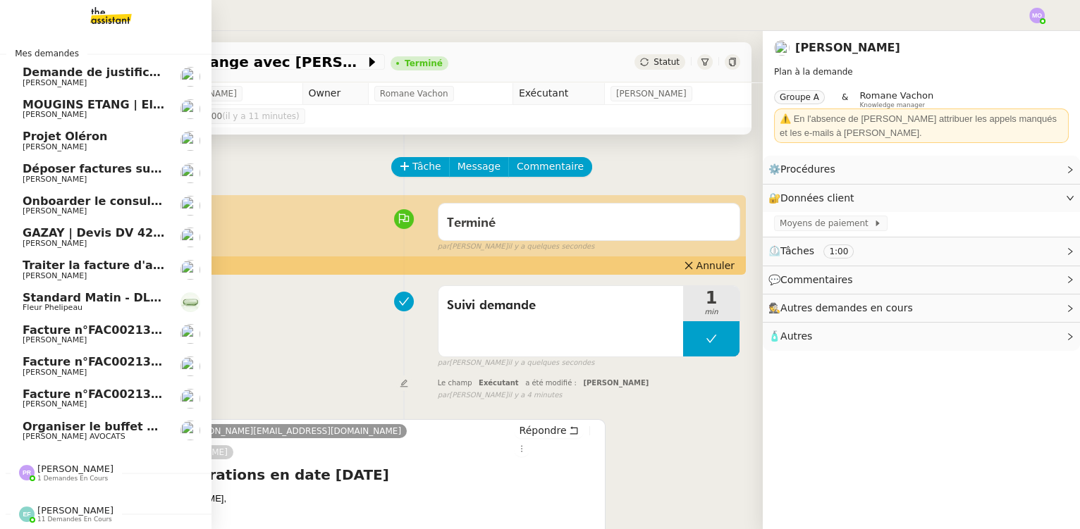
click at [126, 433] on span "[PERSON_NAME] AVOCATS" at bounding box center [94, 437] width 142 height 8
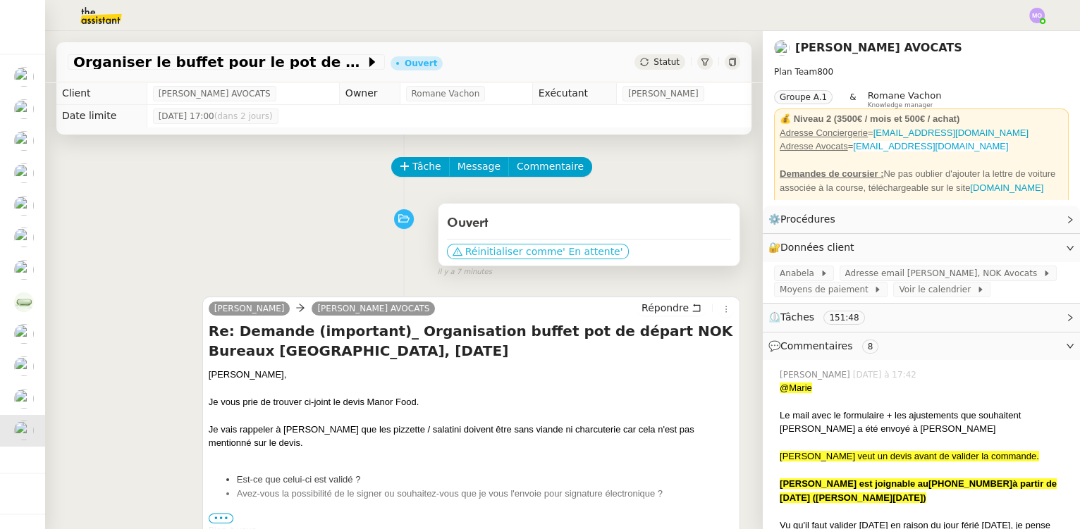
click at [529, 254] on span "Réinitialiser comme" at bounding box center [513, 252] width 97 height 14
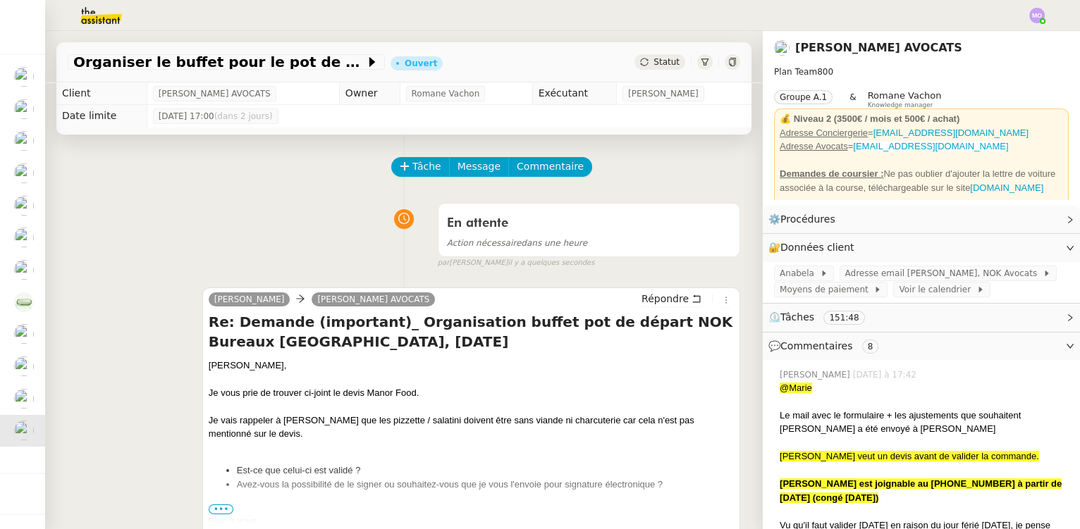
scroll to position [39, 0]
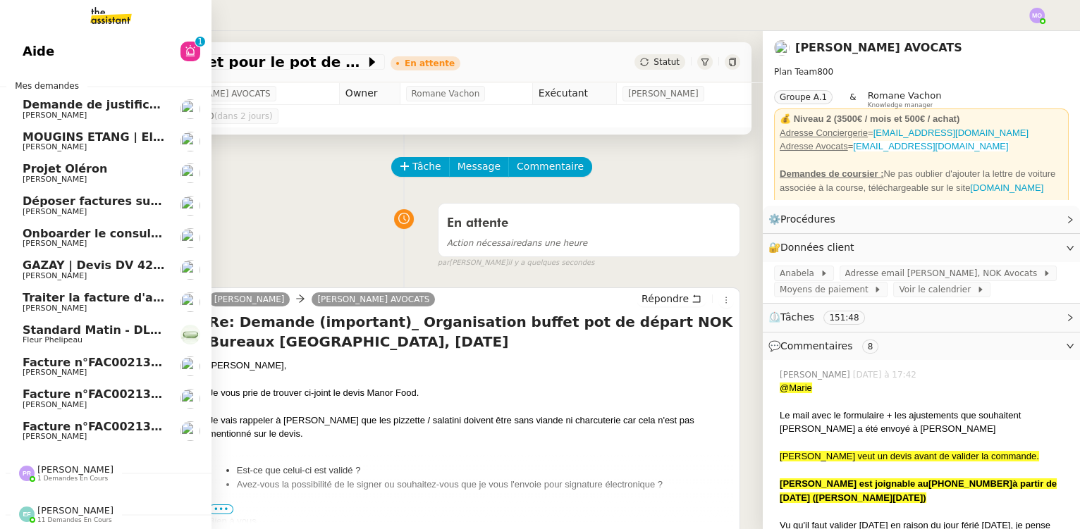
click at [118, 199] on span "Déposer factures sur Pennylane" at bounding box center [125, 201] width 204 height 13
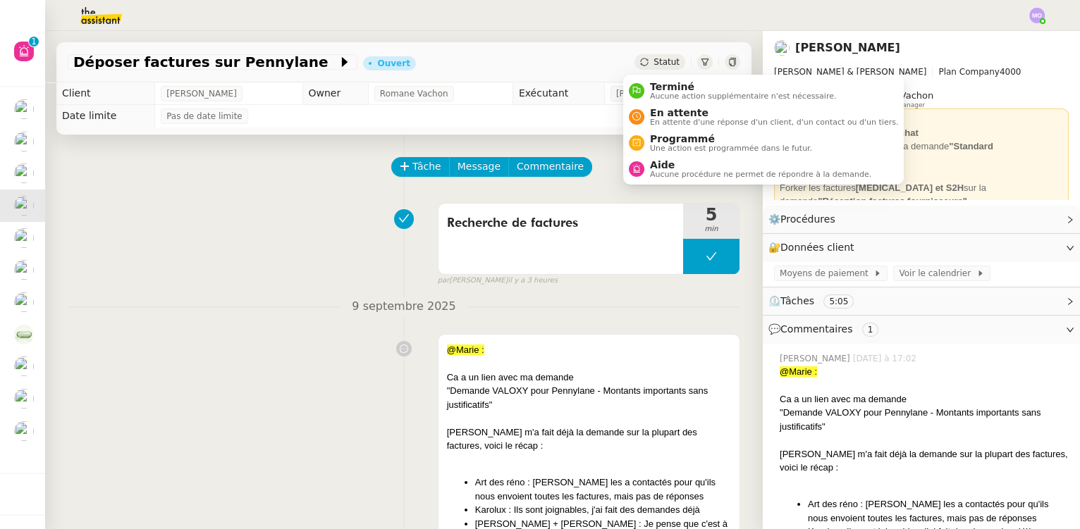
click at [656, 57] on span "Statut" at bounding box center [667, 62] width 26 height 10
click at [673, 115] on span "En attente" at bounding box center [774, 112] width 248 height 11
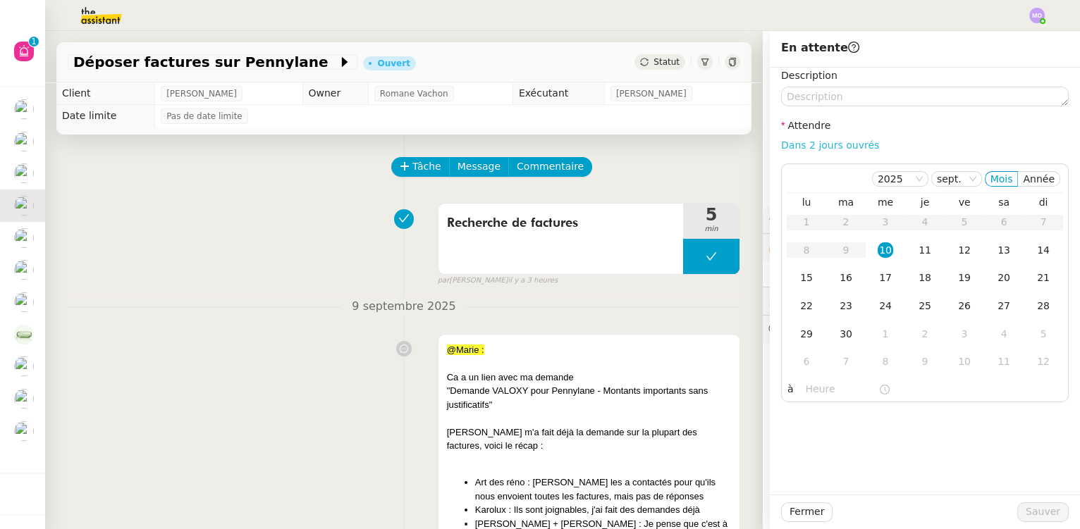
click at [816, 149] on link "Dans 2 jours ouvrés" at bounding box center [830, 145] width 98 height 11
type input "07:00"
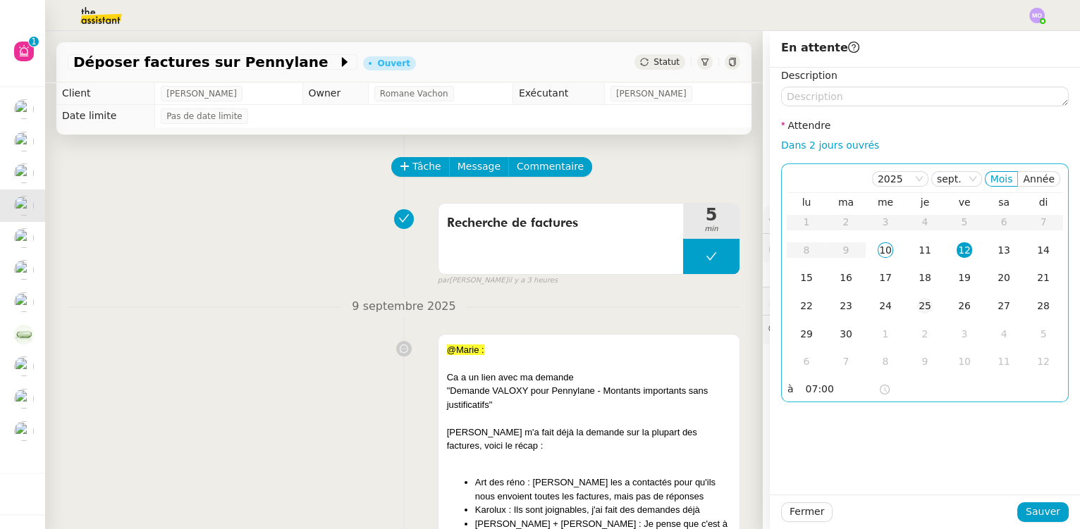
drag, startPoint x: 913, startPoint y: 247, endPoint x: 924, endPoint y: 317, distance: 70.0
click at [917, 249] on div "11" at bounding box center [925, 251] width 16 height 16
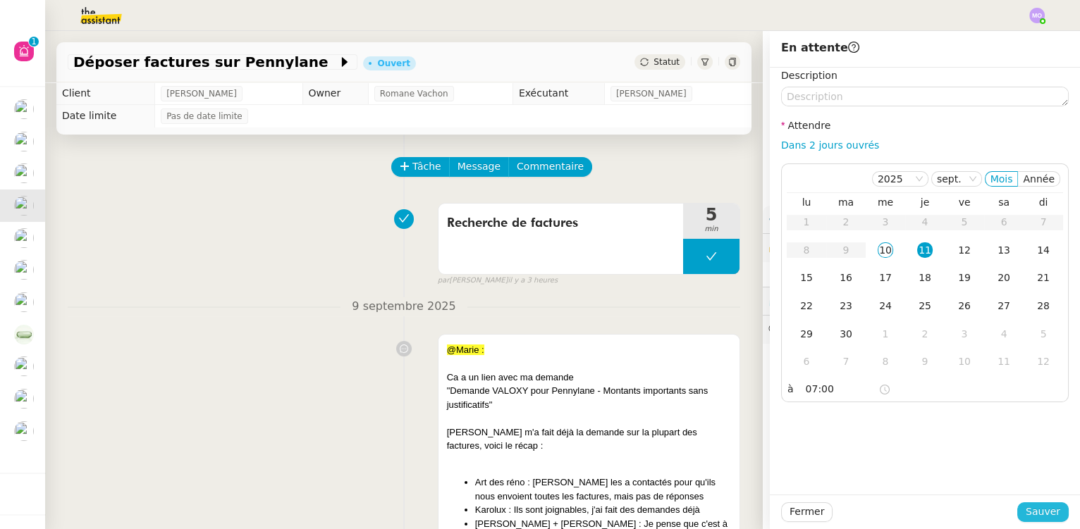
click at [1026, 513] on span "Sauver" at bounding box center [1043, 512] width 35 height 16
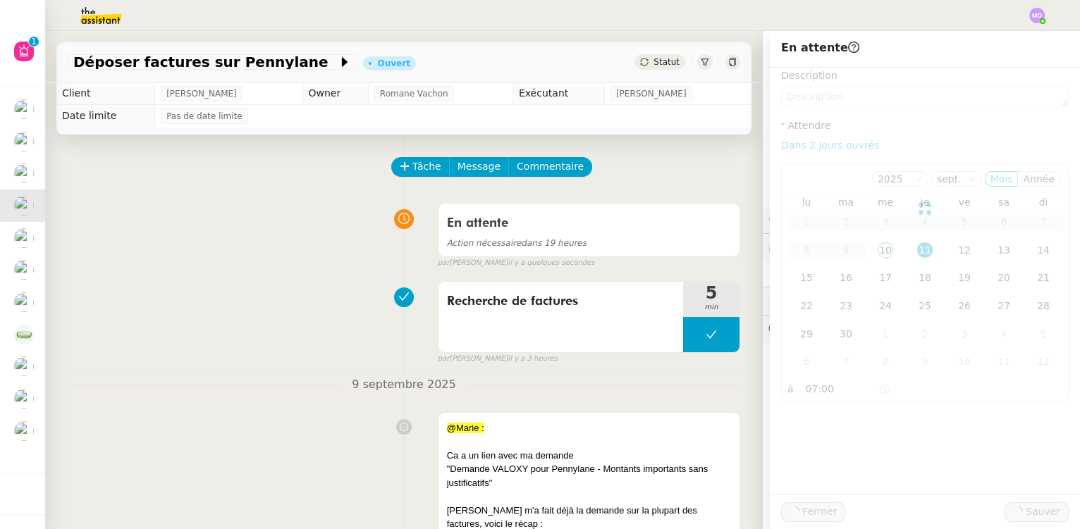
scroll to position [6, 0]
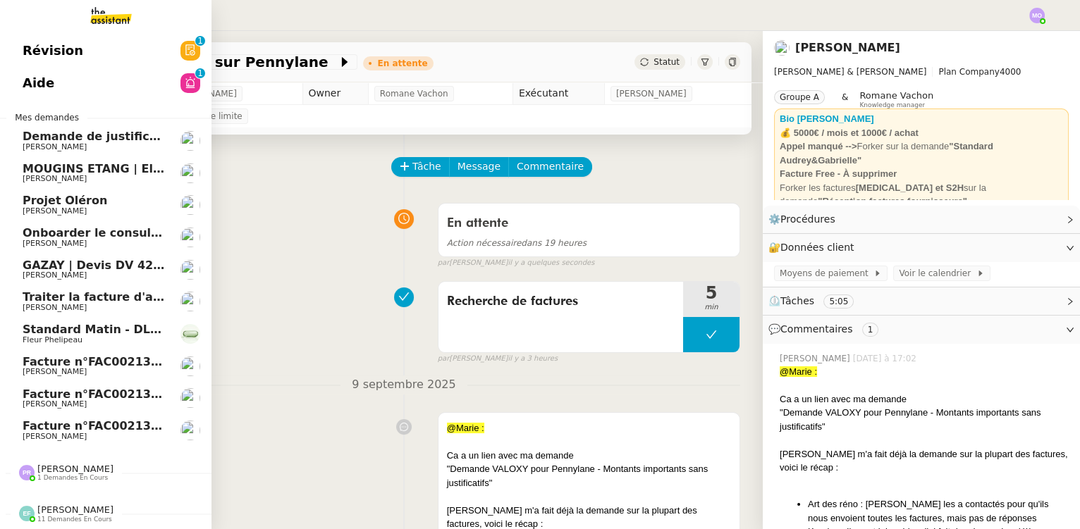
click at [122, 290] on span "Traiter la facture d'août" at bounding box center [99, 296] width 152 height 13
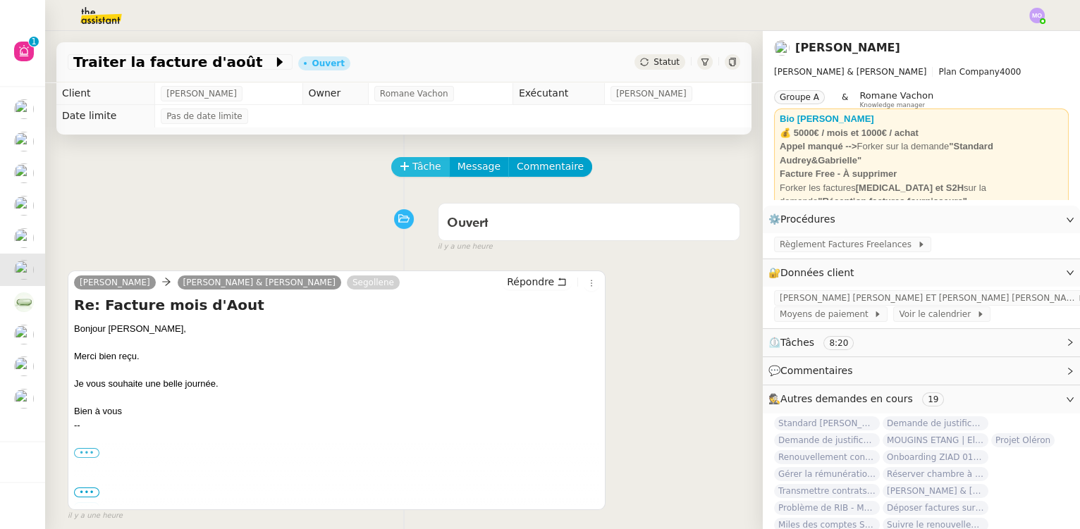
click at [412, 169] on span "Tâche" at bounding box center [426, 167] width 29 height 16
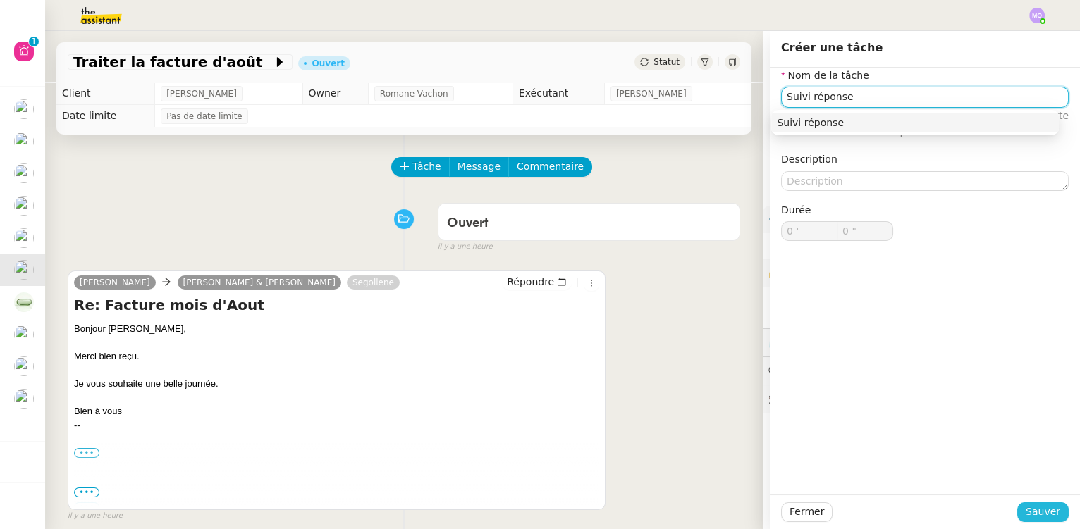
type input "Suivi réponse"
click at [1021, 513] on button "Sauver" at bounding box center [1042, 513] width 51 height 20
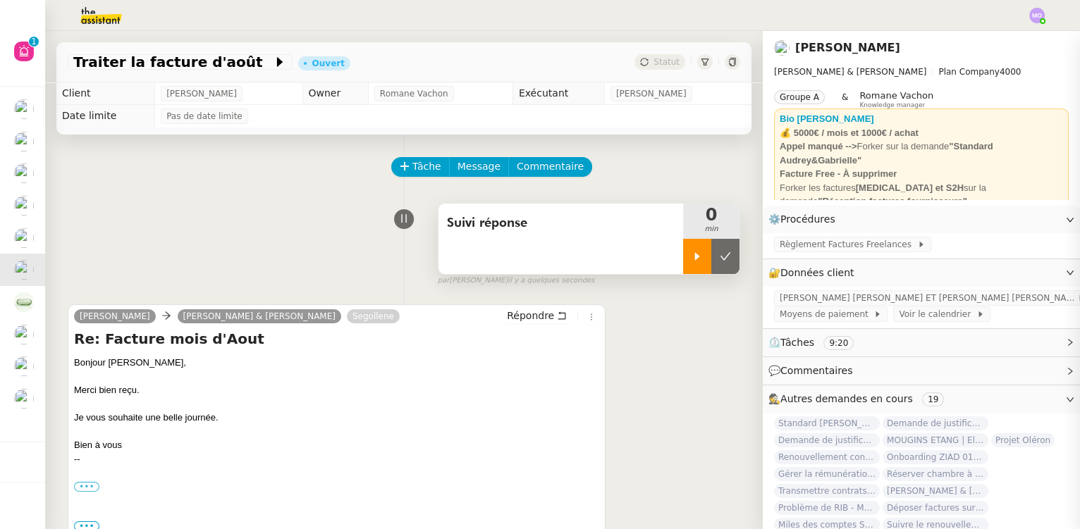
click at [692, 261] on icon at bounding box center [697, 256] width 11 height 11
click at [713, 261] on div at bounding box center [711, 256] width 56 height 35
click at [720, 261] on icon at bounding box center [725, 256] width 11 height 11
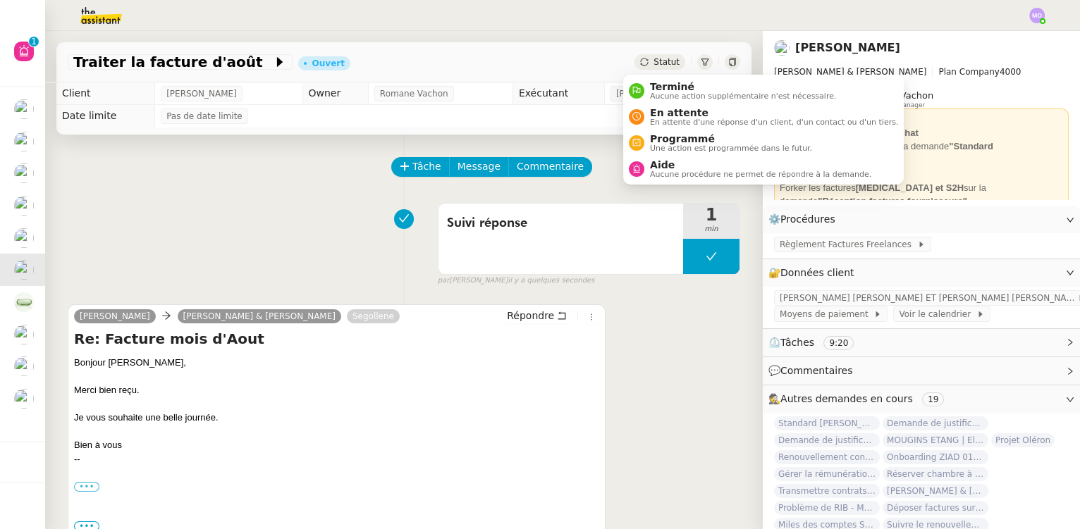
click at [663, 61] on span "Statut" at bounding box center [667, 62] width 26 height 10
click at [675, 87] on span "Terminé" at bounding box center [743, 86] width 186 height 11
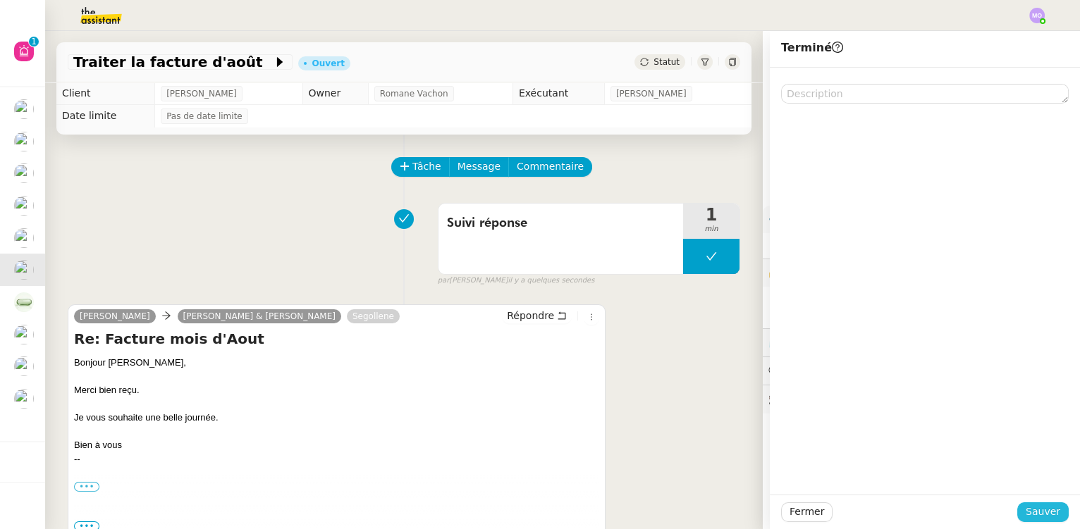
drag, startPoint x: 1035, startPoint y: 512, endPoint x: 919, endPoint y: 498, distance: 117.1
click at [1034, 512] on span "Sauver" at bounding box center [1043, 512] width 35 height 16
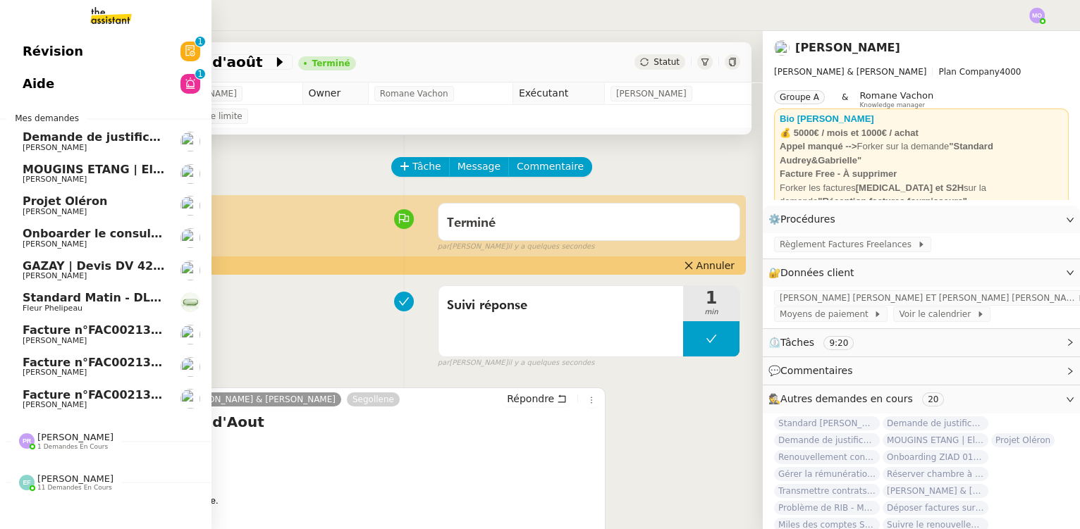
click at [123, 269] on span "GAZAY | Devis DV 42 427 sèche-serviette" at bounding box center [153, 265] width 261 height 13
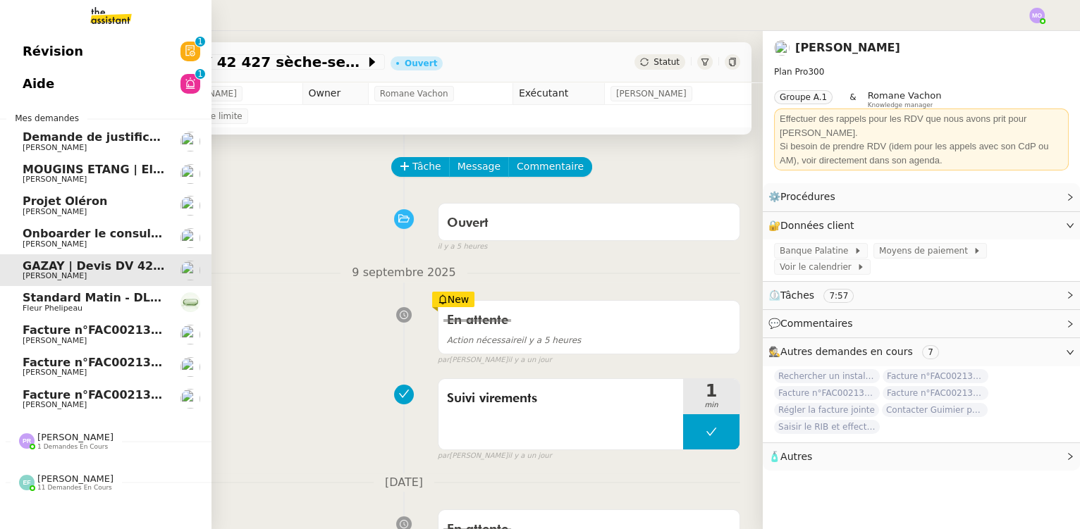
click at [104, 388] on span "Facture n°FAC002131 - Réf. à DEV1053" at bounding box center [146, 394] width 246 height 13
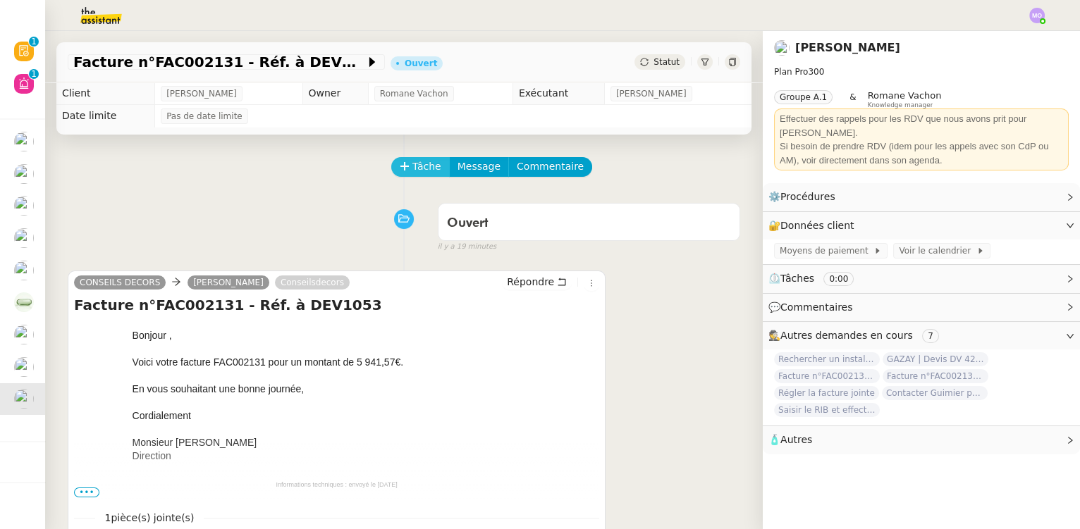
drag, startPoint x: 417, startPoint y: 161, endPoint x: 326, endPoint y: 169, distance: 90.6
click at [417, 162] on span "Tâche" at bounding box center [426, 167] width 29 height 16
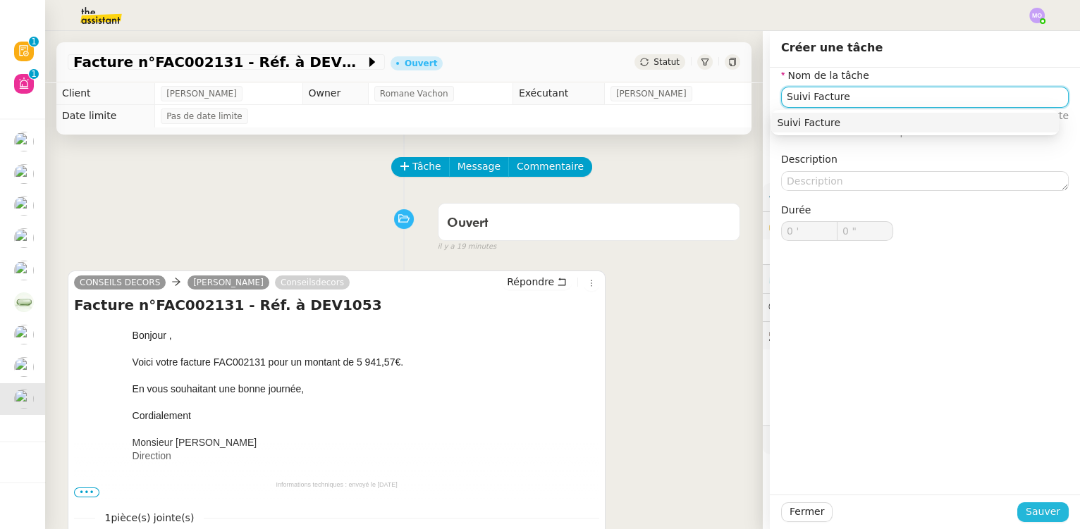
type input "Suivi Facture"
click at [1030, 503] on button "Sauver" at bounding box center [1042, 513] width 51 height 20
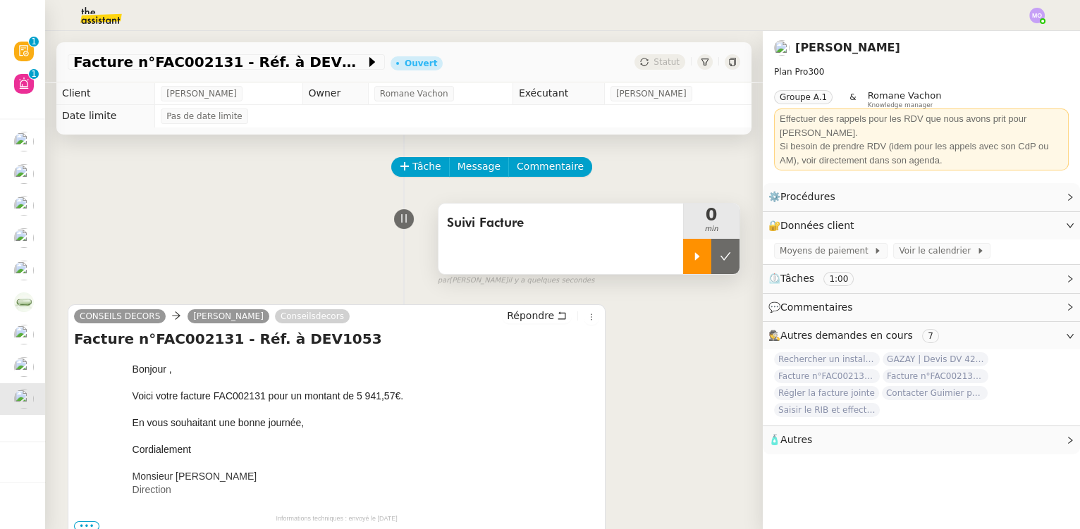
click at [683, 264] on div at bounding box center [697, 256] width 28 height 35
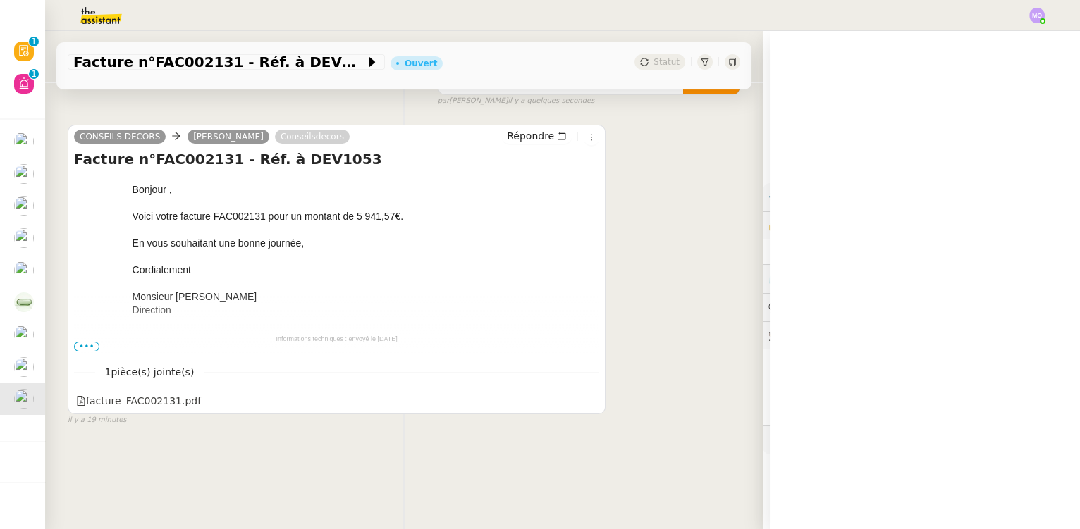
scroll to position [188, 0]
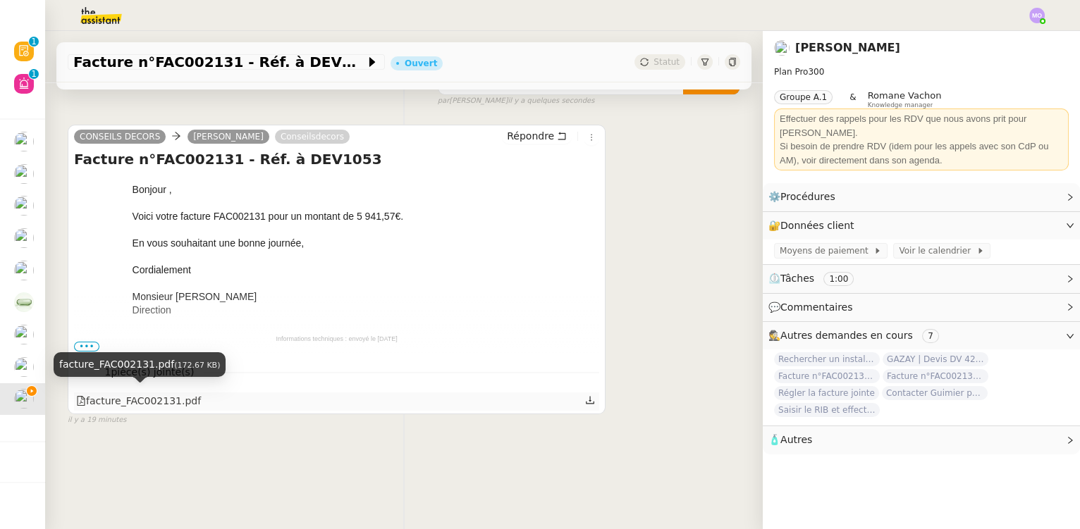
click at [158, 395] on div "facture_FAC002131.pdf" at bounding box center [138, 401] width 125 height 16
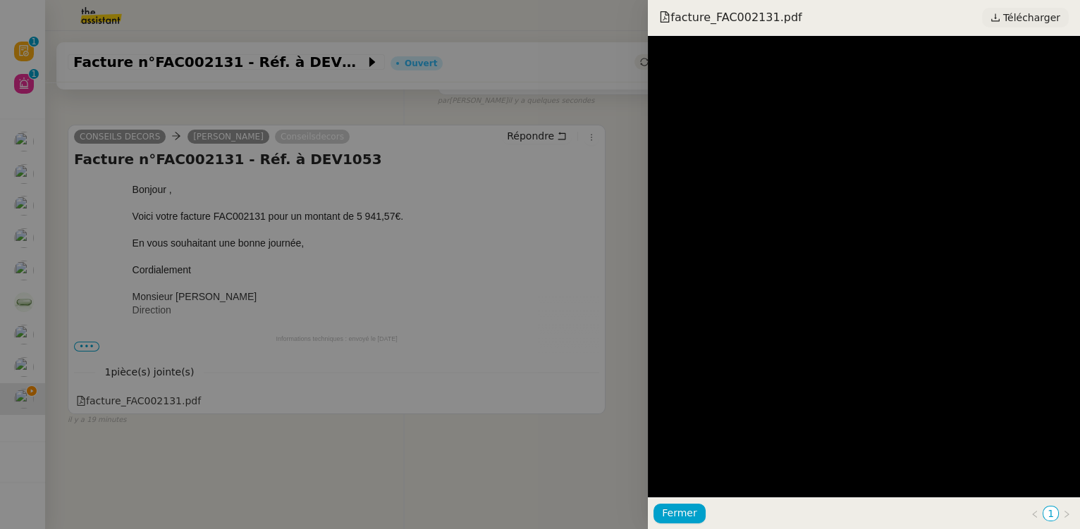
click at [1000, 21] on icon at bounding box center [996, 18] width 10 height 10
click at [460, 319] on div at bounding box center [540, 264] width 1080 height 529
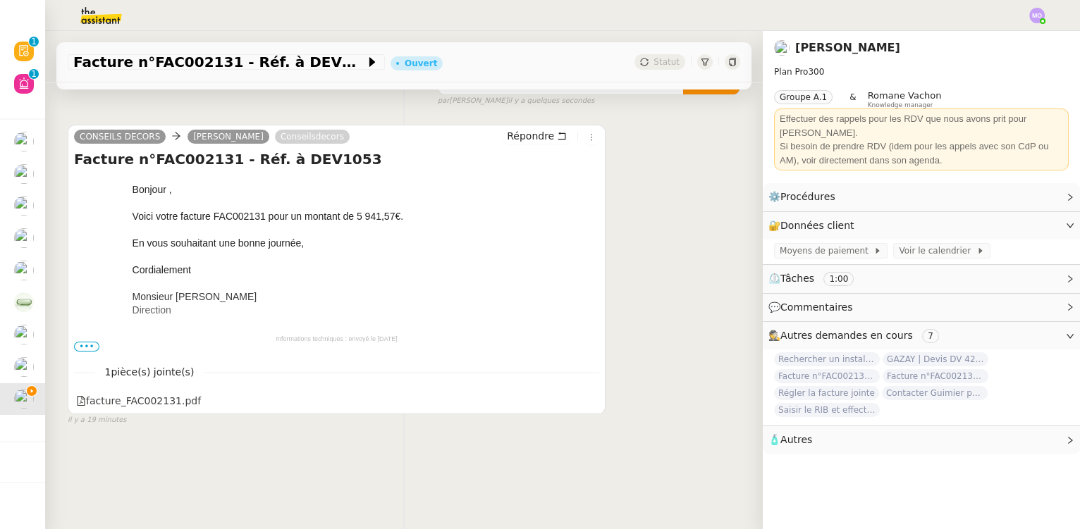
scroll to position [0, 0]
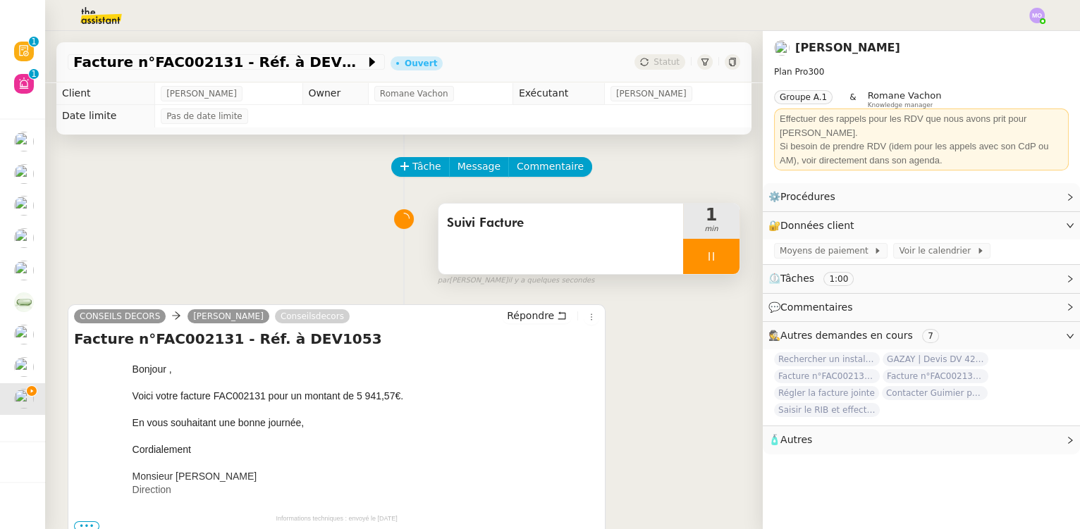
click at [701, 269] on div at bounding box center [711, 256] width 56 height 35
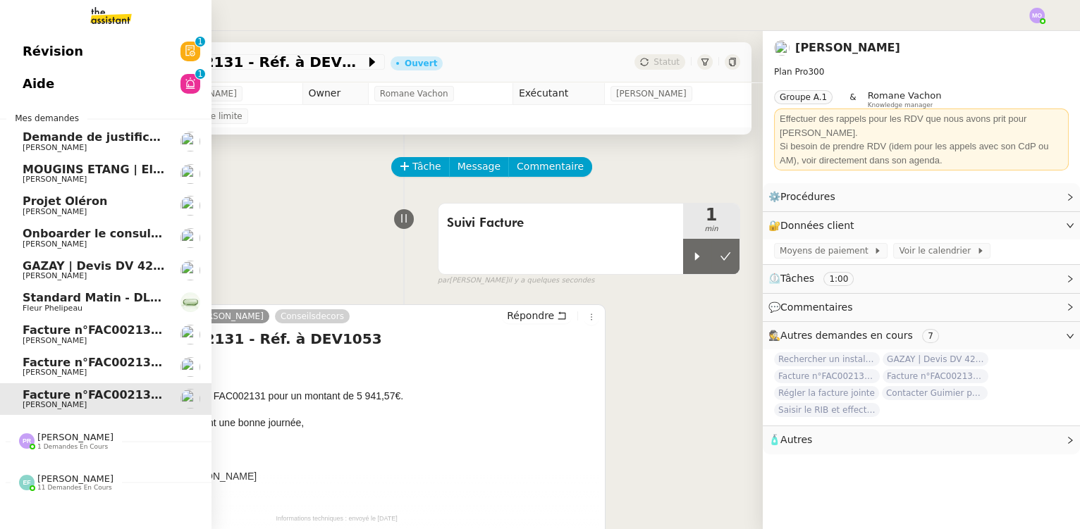
click at [105, 367] on span "Facture n°FAC002130 - Acompte sur devis n°DEV1053" at bounding box center [193, 362] width 341 height 13
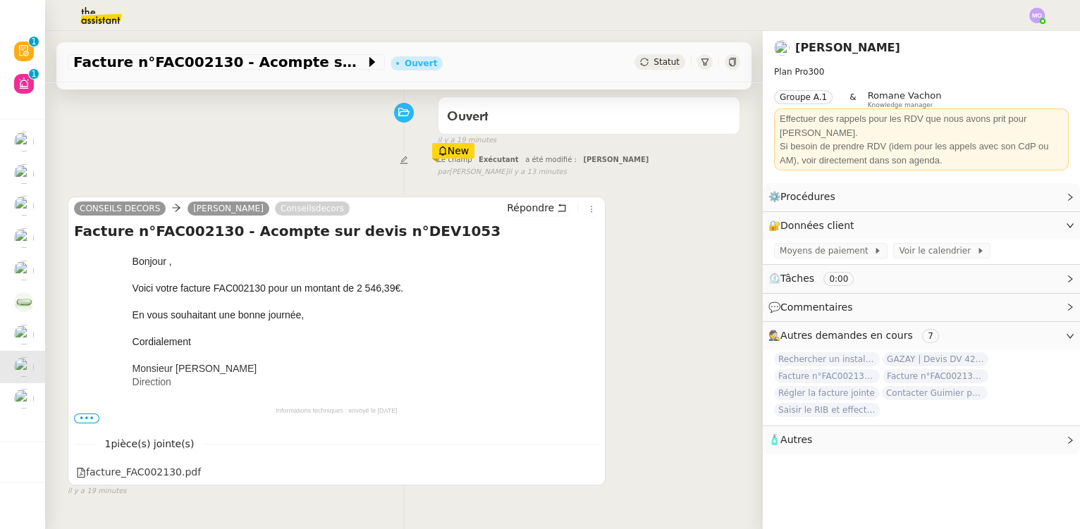
scroll to position [128, 0]
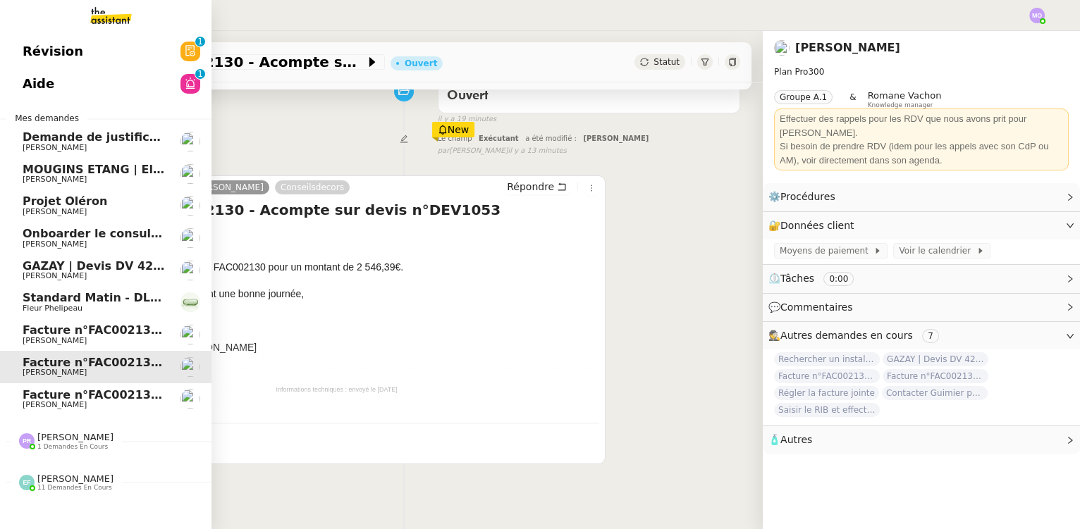
click at [106, 393] on span "Facture n°FAC002131 - Réf. à DEV1053" at bounding box center [146, 394] width 246 height 13
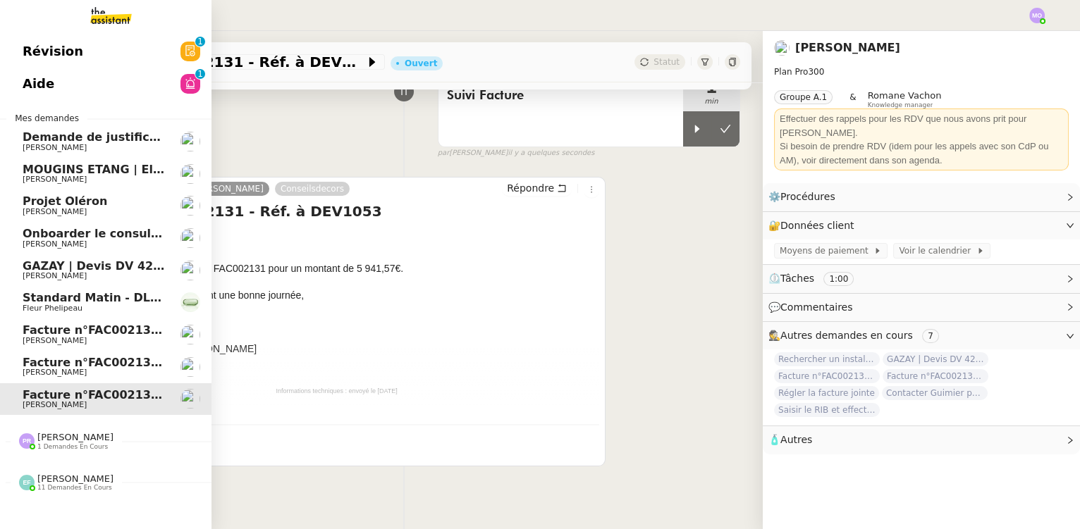
click at [121, 365] on span "Facture n°FAC002130 - Acompte sur devis n°DEV1053" at bounding box center [193, 362] width 341 height 13
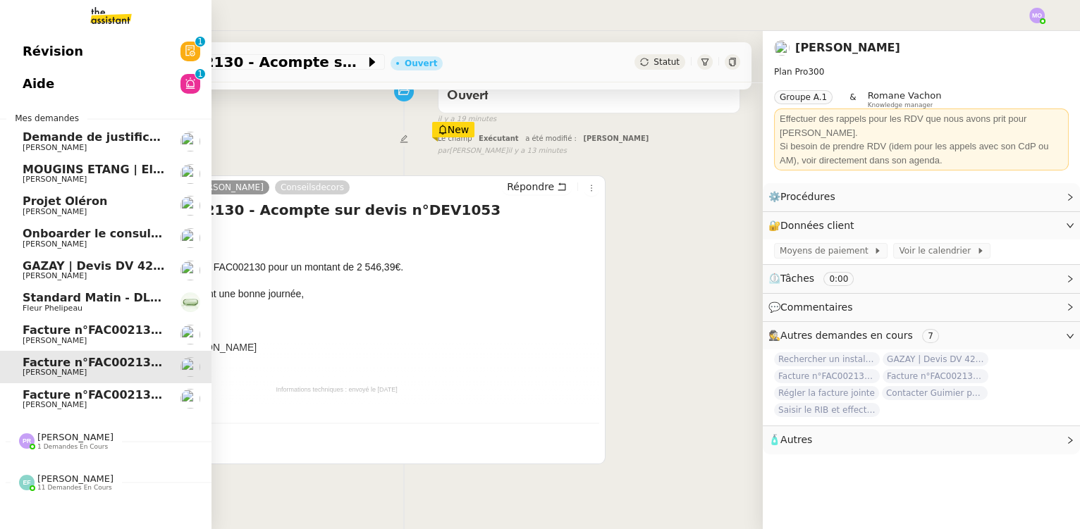
click at [125, 335] on span "Facture n°FAC002130 - Acompte sur devis n°DEV1053" at bounding box center [193, 330] width 341 height 13
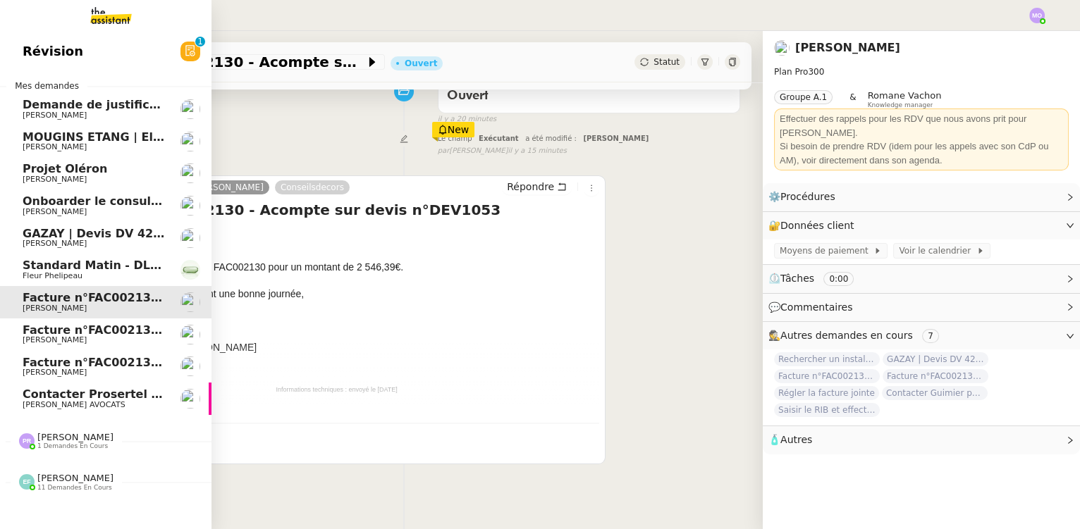
click at [84, 369] on span "Gilbert AVAKIAN" at bounding box center [94, 373] width 142 height 8
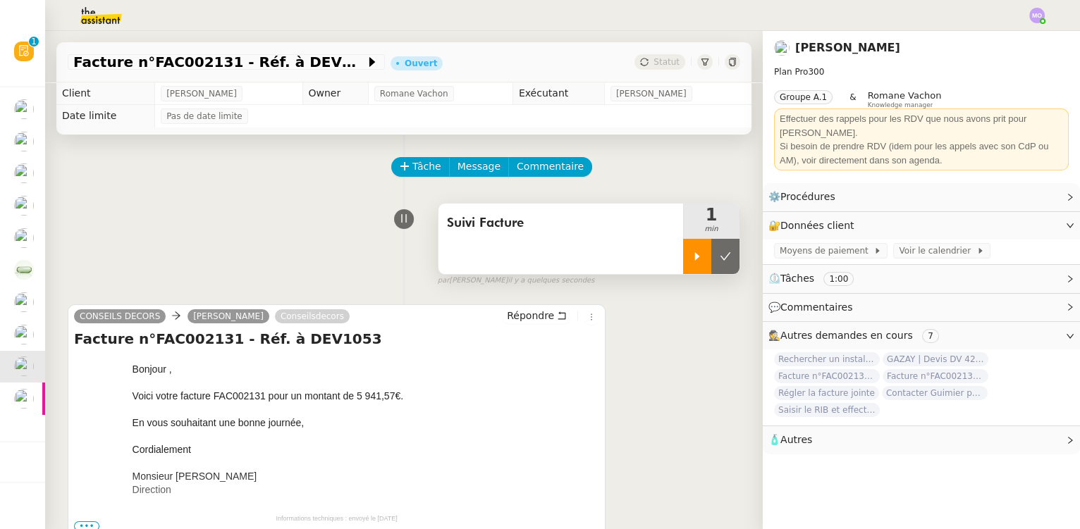
click at [683, 262] on div at bounding box center [697, 256] width 28 height 35
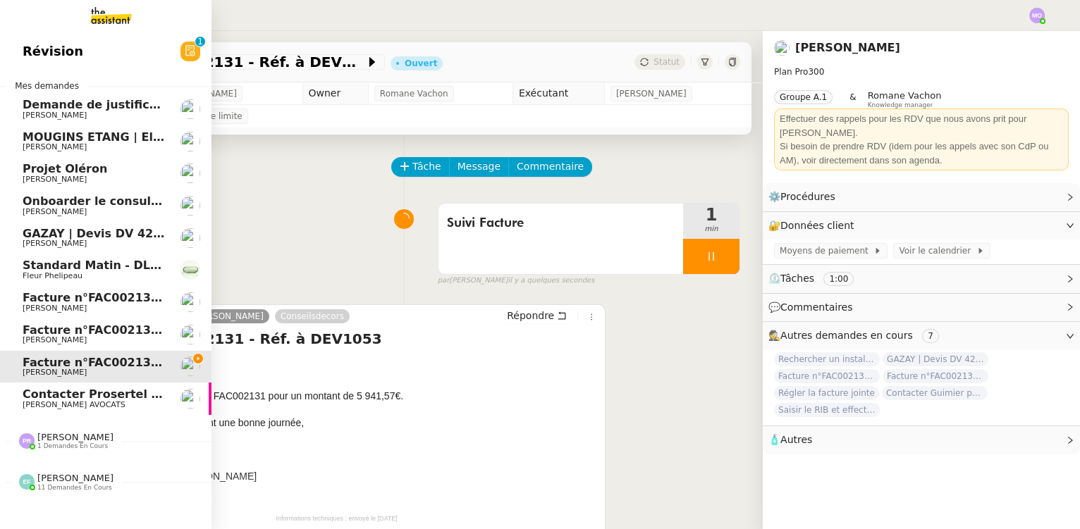
click at [89, 329] on span "Facture n°FAC002130 - Acompte sur devis n°DEV1053" at bounding box center [193, 330] width 341 height 13
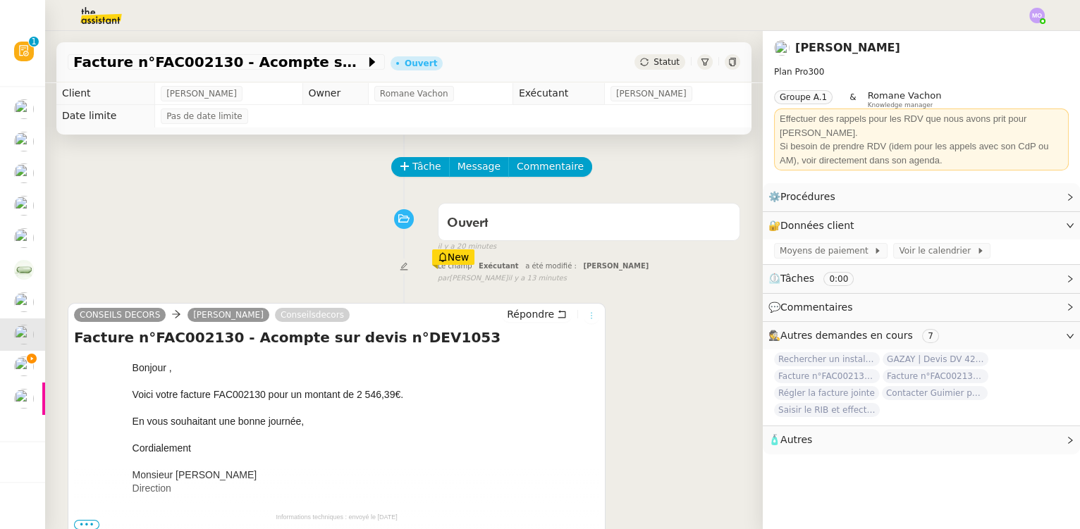
click at [587, 320] on icon at bounding box center [591, 316] width 8 height 8
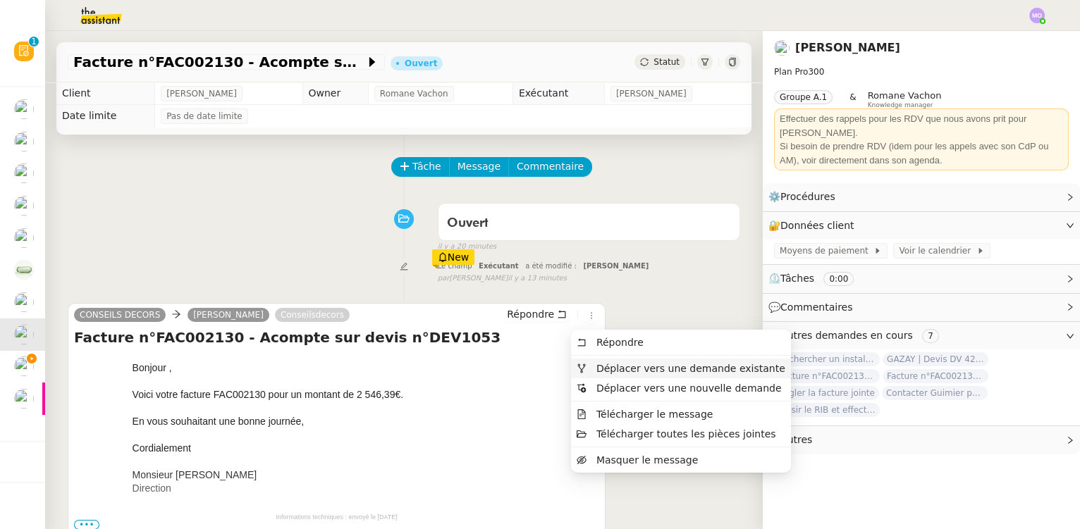
click at [650, 370] on span "Déplacer vers une demande existante" at bounding box center [690, 368] width 189 height 11
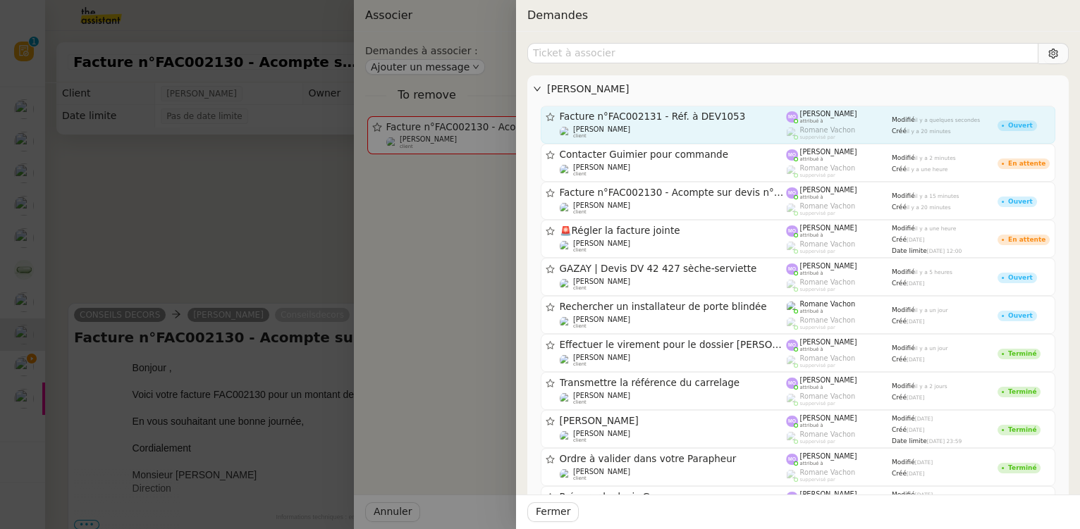
click at [680, 116] on span "Facture n°FAC002131 - Réf. à DEV1053" at bounding box center [673, 117] width 227 height 10
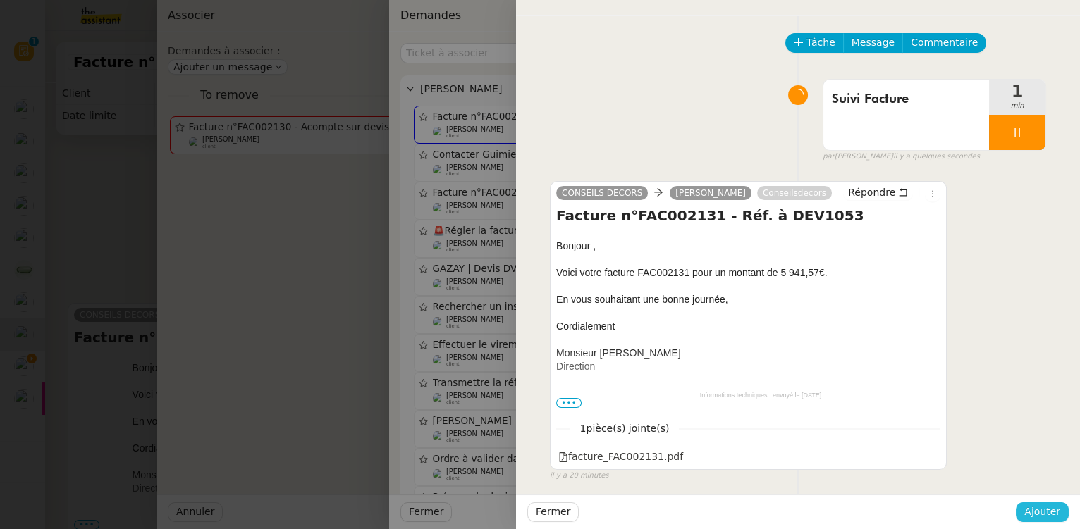
click at [1046, 511] on span "Ajouter" at bounding box center [1042, 512] width 36 height 16
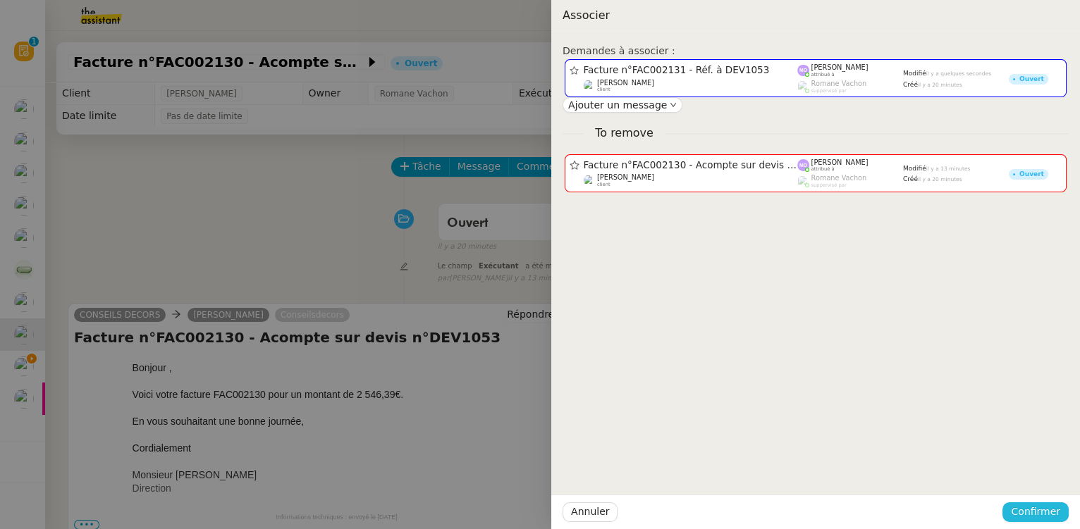
click at [1046, 511] on span "Confirmer" at bounding box center [1035, 512] width 49 height 16
click at [1039, 471] on span "Ajouter" at bounding box center [1037, 475] width 36 height 14
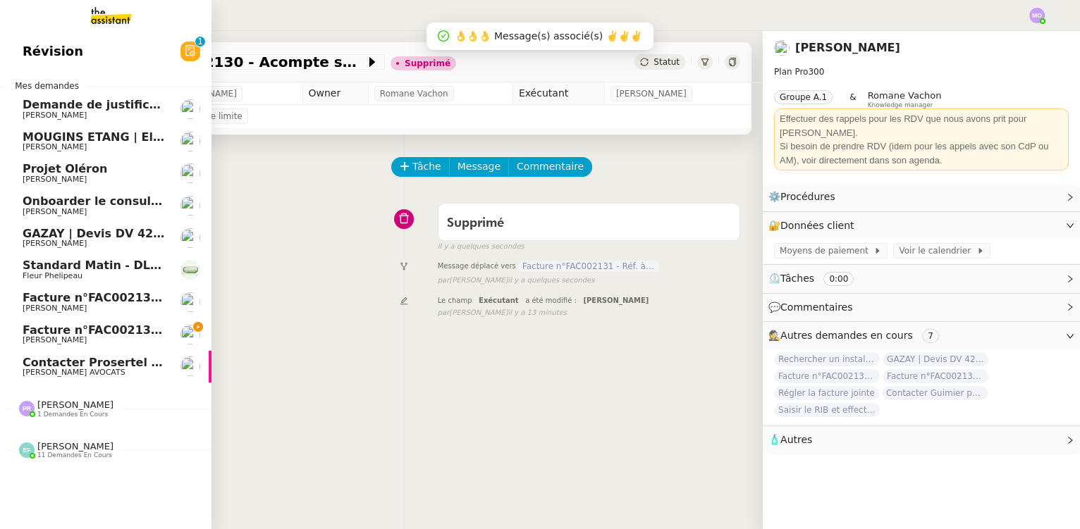
click at [106, 295] on span "Facture n°FAC002130 - Acompte sur devis n°DEV1053" at bounding box center [193, 297] width 341 height 13
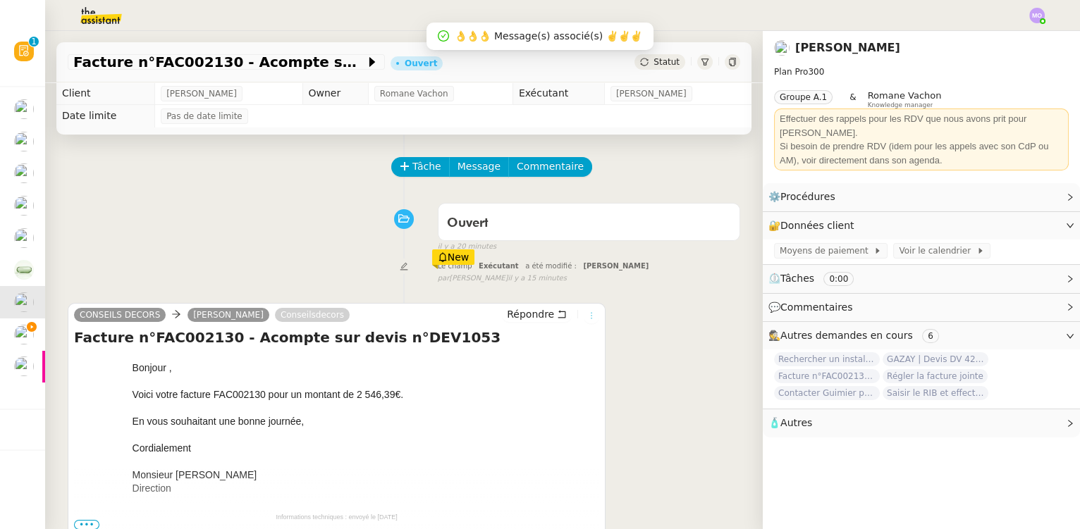
click at [591, 316] on icon at bounding box center [591, 315] width 1 height 6
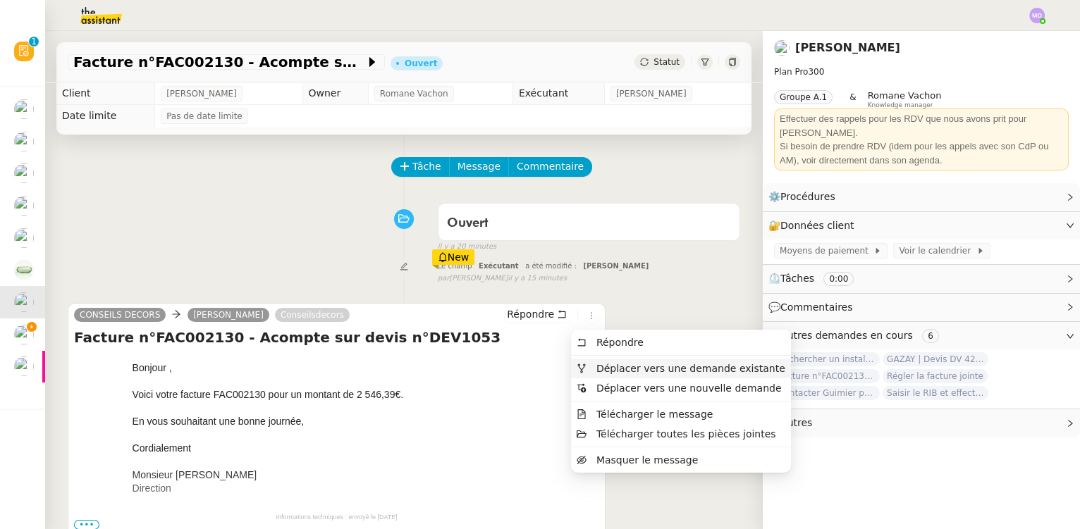
click at [640, 369] on span "Déplacer vers une demande existante" at bounding box center [690, 368] width 189 height 11
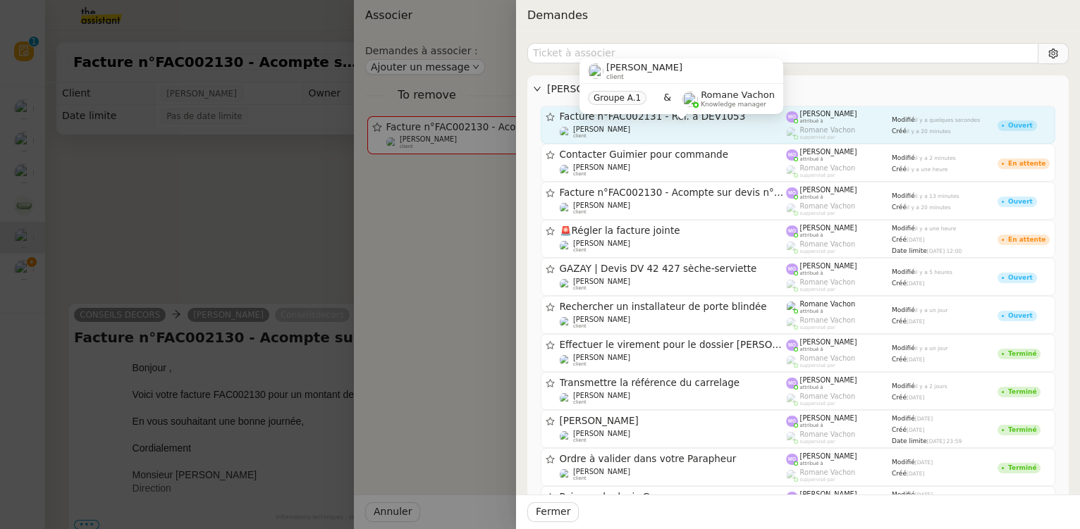
click at [676, 124] on div "Gilbert AVAKIAN client Groupe A.1 & Romane Vachon Knowledge manager" at bounding box center [682, 92] width 204 height 66
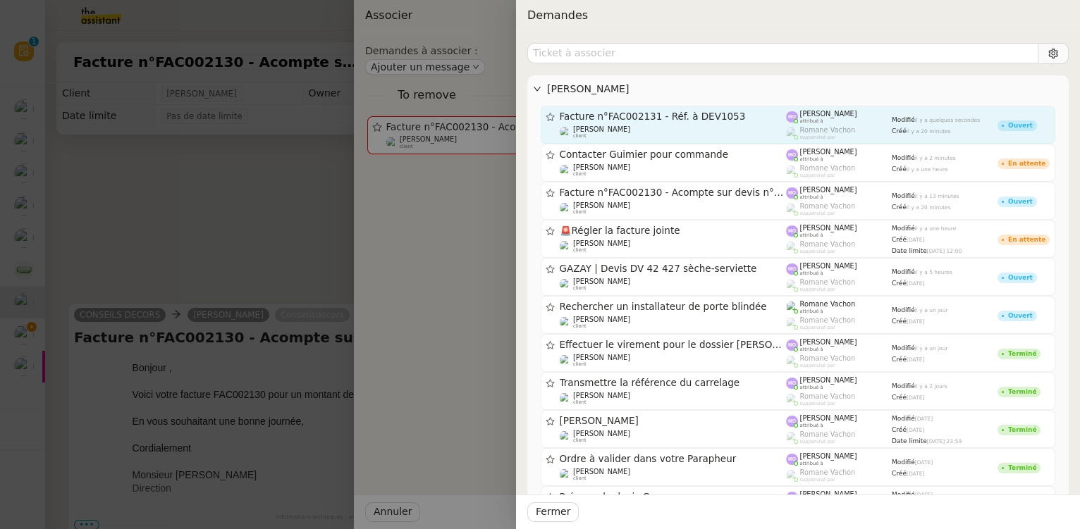
click at [560, 120] on span "Facture n°FAC002131 - Réf. à DEV1053" at bounding box center [673, 117] width 227 height 10
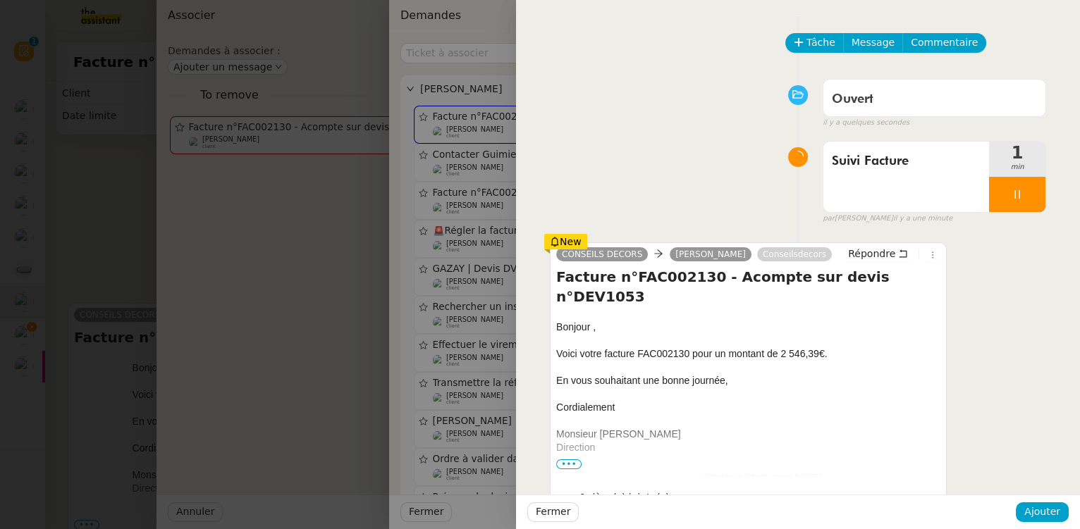
click at [491, 405] on div at bounding box center [540, 264] width 1080 height 529
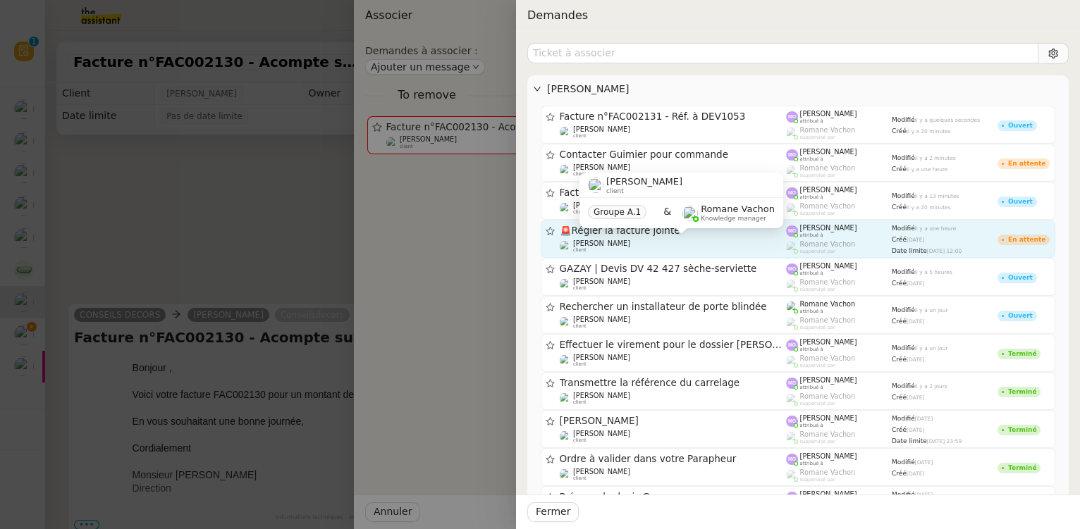
click at [661, 240] on div "Gilbert AVAKIAN client" at bounding box center [673, 247] width 227 height 14
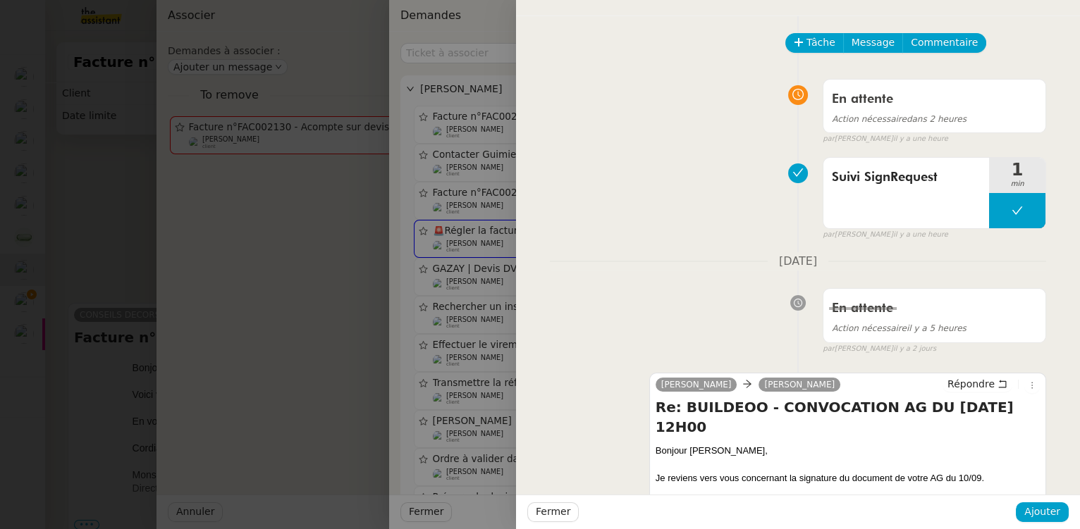
click at [470, 262] on div at bounding box center [540, 264] width 1080 height 529
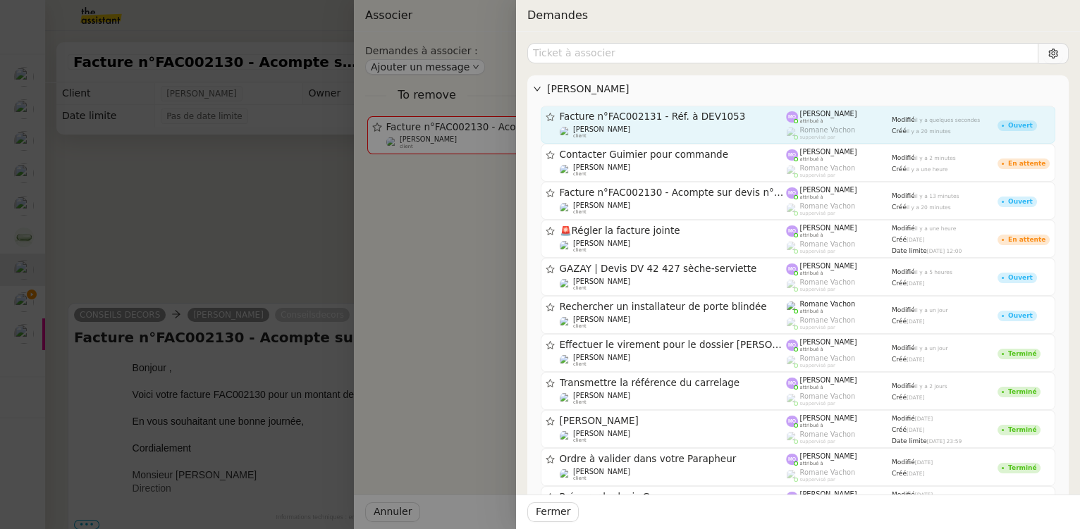
click at [674, 130] on div "Gilbert AVAKIAN client" at bounding box center [673, 132] width 227 height 14
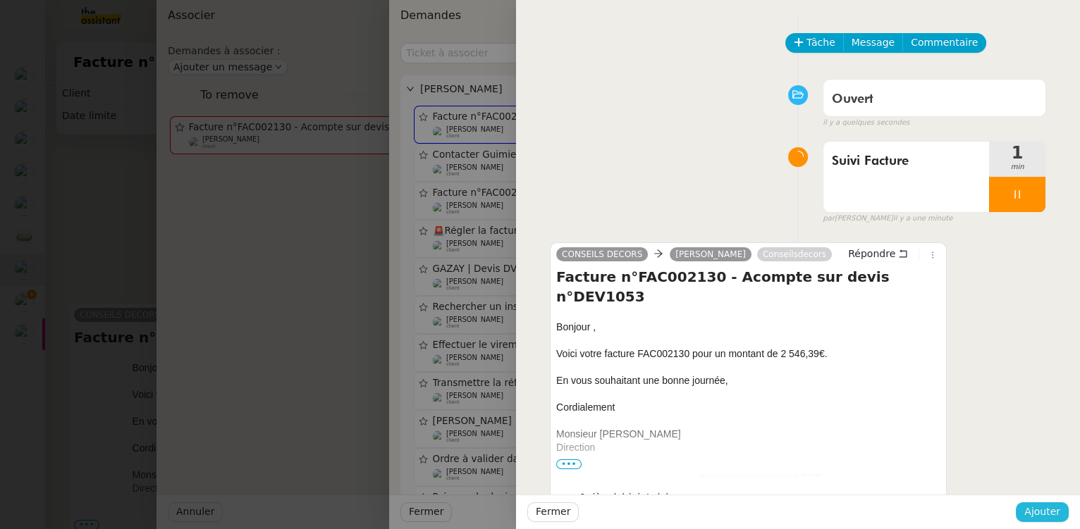
click at [1047, 512] on span "Ajouter" at bounding box center [1042, 512] width 36 height 16
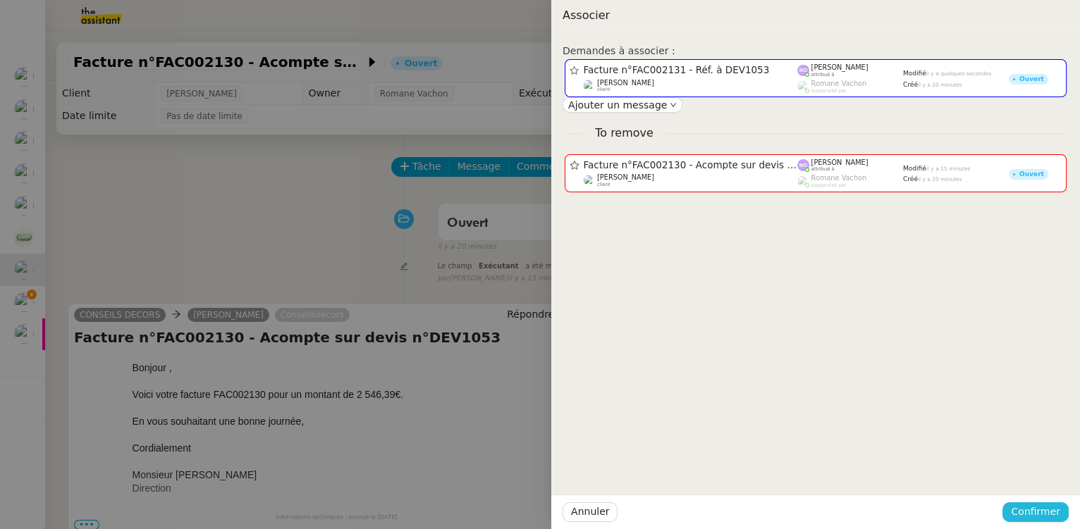
click at [1047, 512] on span "Confirmer" at bounding box center [1035, 512] width 49 height 16
click at [1036, 479] on span "Ajouter" at bounding box center [1037, 475] width 36 height 14
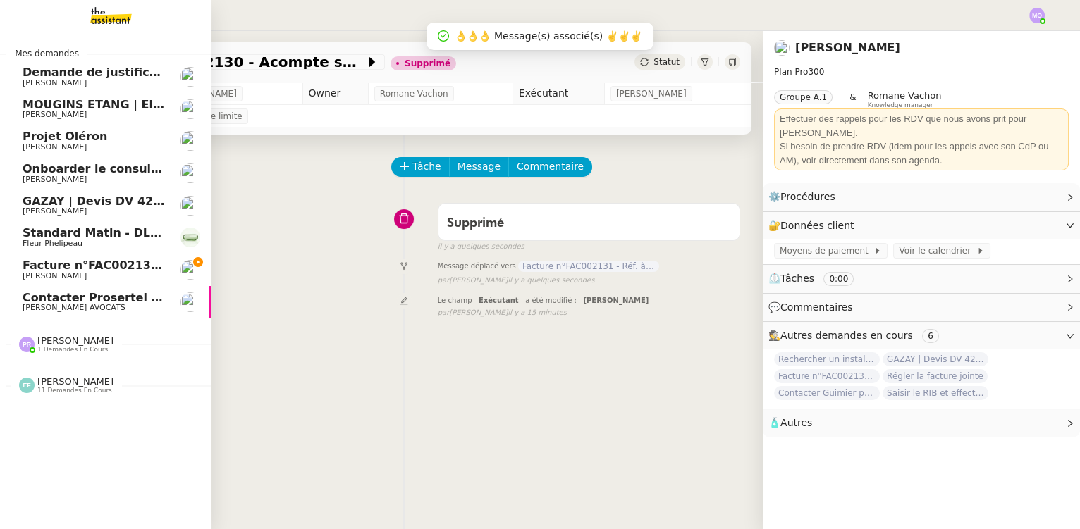
click at [99, 266] on span "Facture n°FAC002131 - Réf. à DEV1053" at bounding box center [146, 265] width 246 height 13
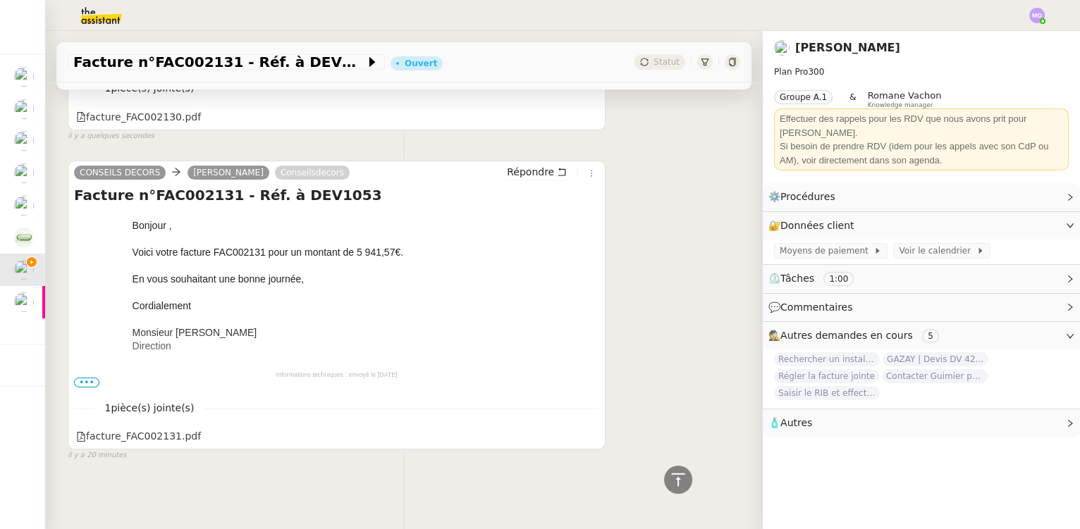
scroll to position [852, 0]
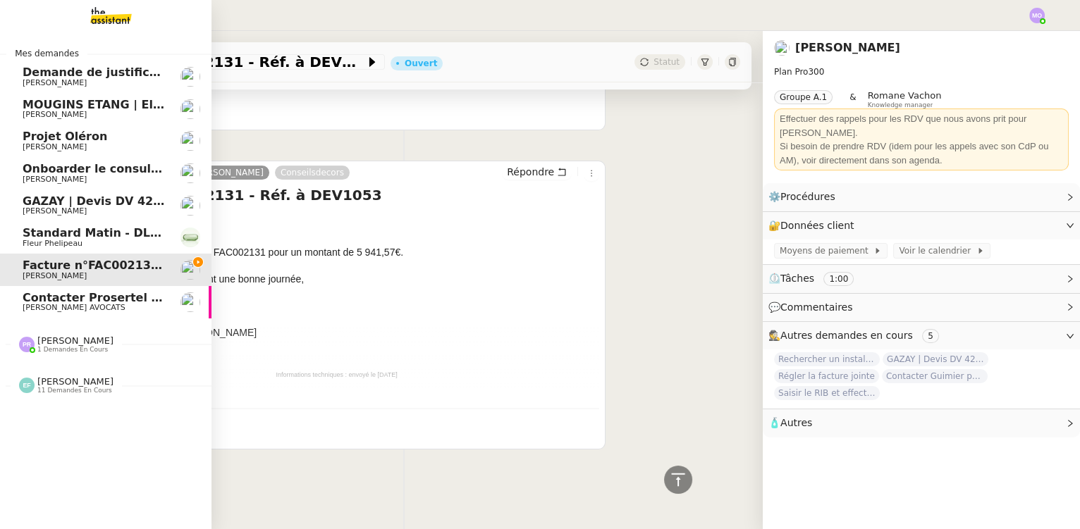
click at [82, 301] on span "Contacter Prosertel pour activer les appels entrants" at bounding box center [189, 297] width 333 height 13
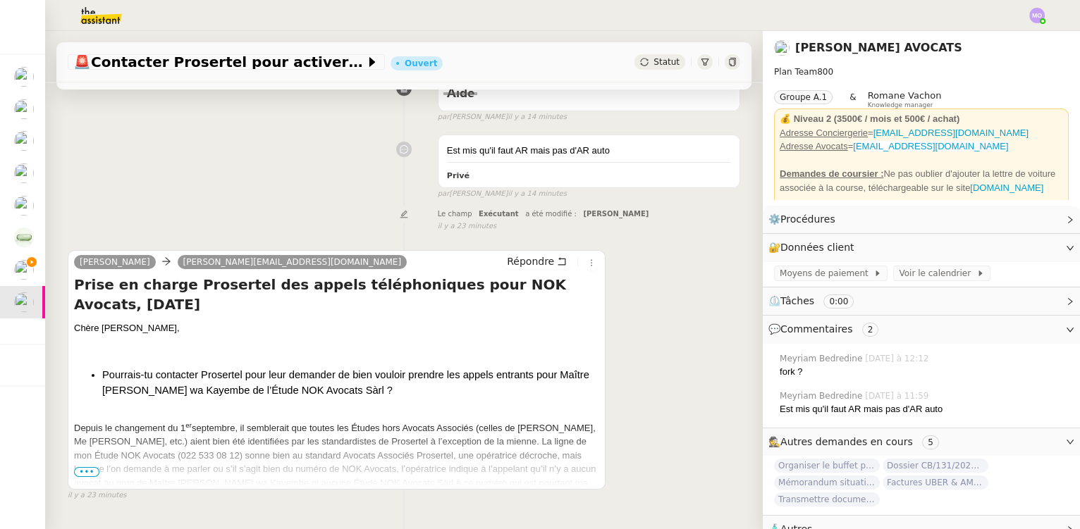
scroll to position [316, 0]
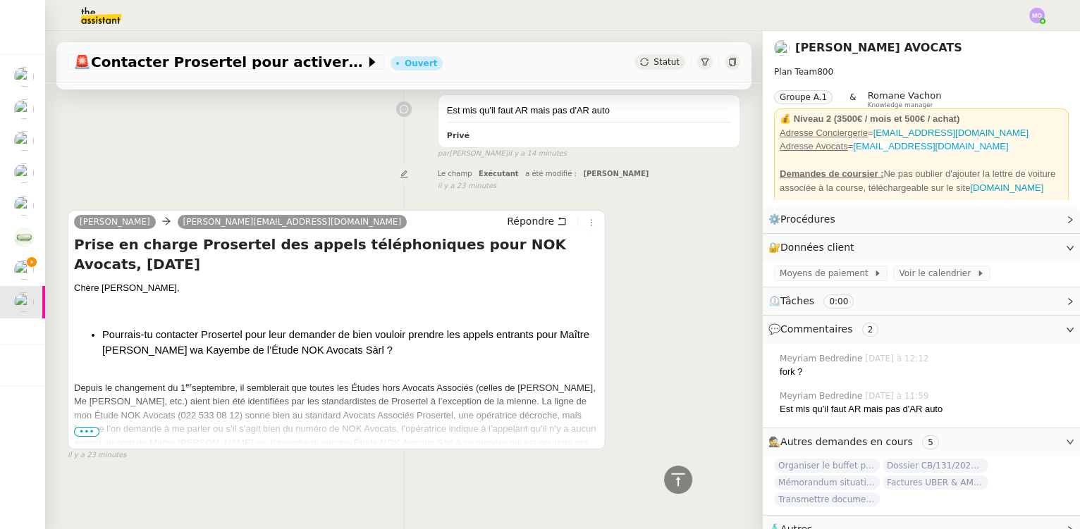
click at [80, 427] on span "•••" at bounding box center [86, 432] width 25 height 10
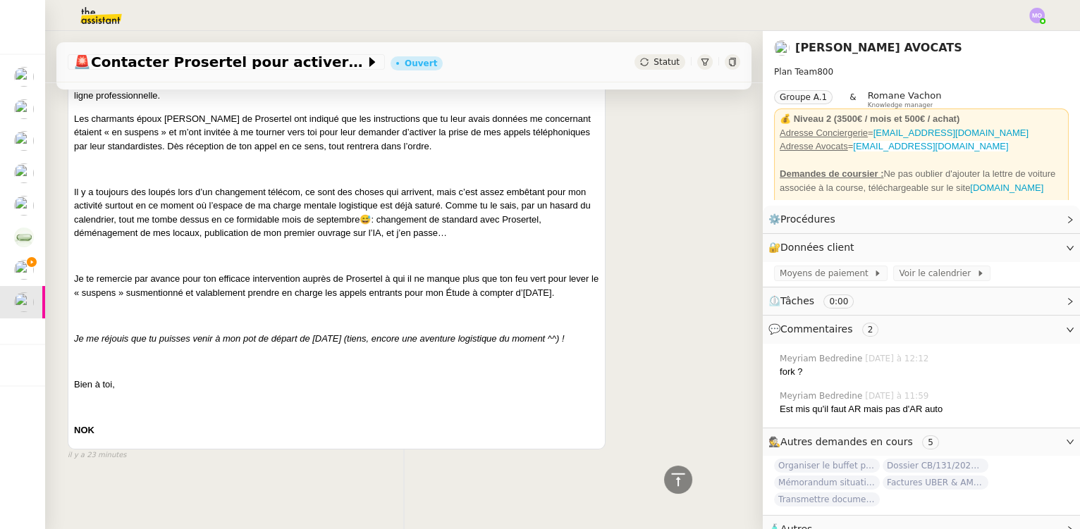
scroll to position [691, 0]
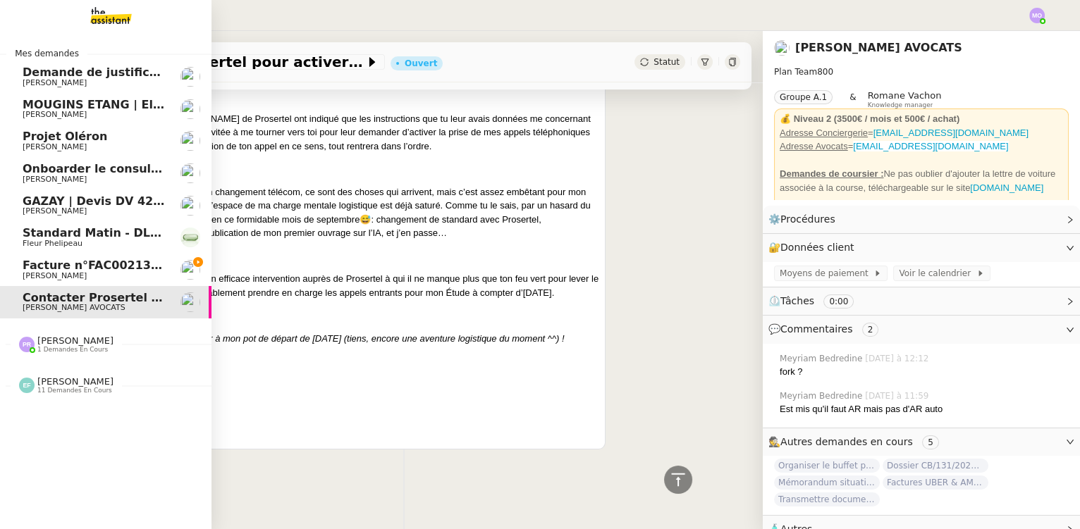
click at [64, 269] on span "Facture n°FAC002131 - Réf. à DEV1053" at bounding box center [146, 265] width 246 height 13
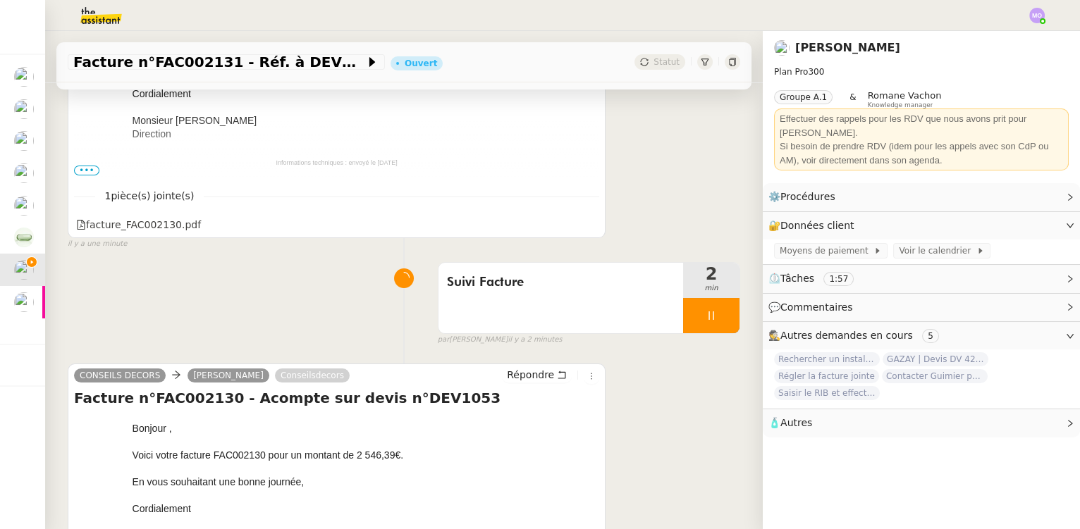
scroll to position [339, 0]
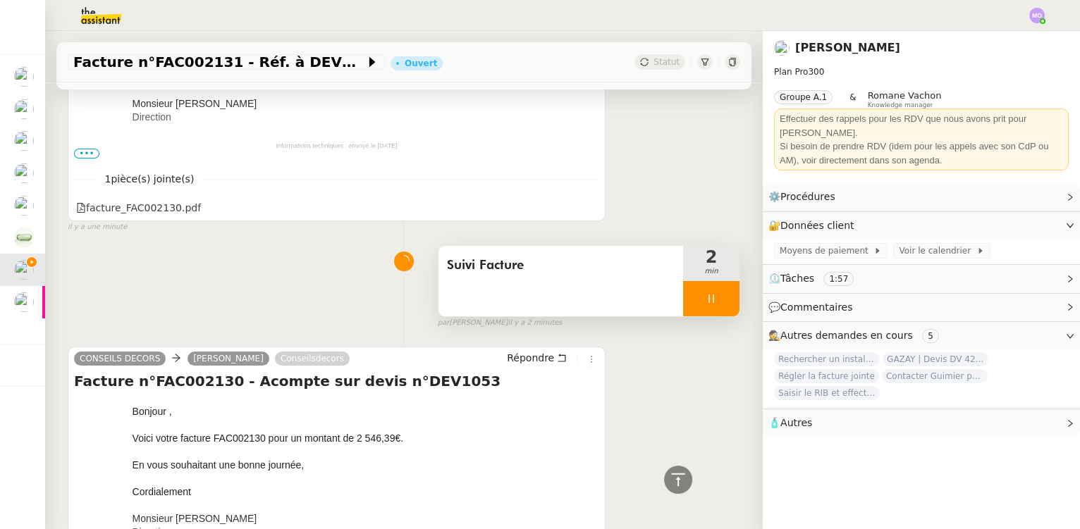
click at [724, 299] on div "Suivi Facture 2 min" at bounding box center [589, 281] width 302 height 72
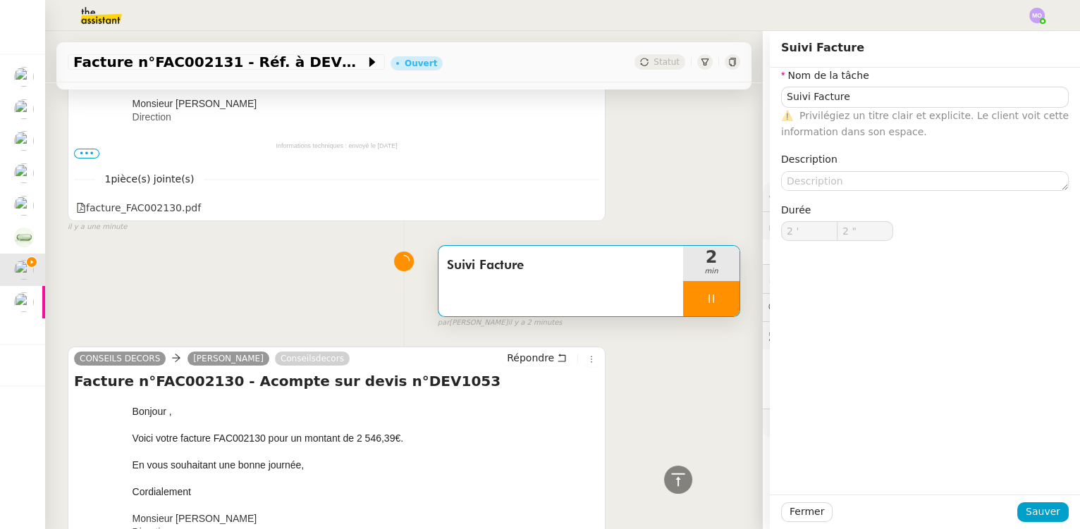
click at [712, 305] on div at bounding box center [711, 298] width 56 height 35
type input "Suivi Facture"
type input "2 '"
type input "2 ""
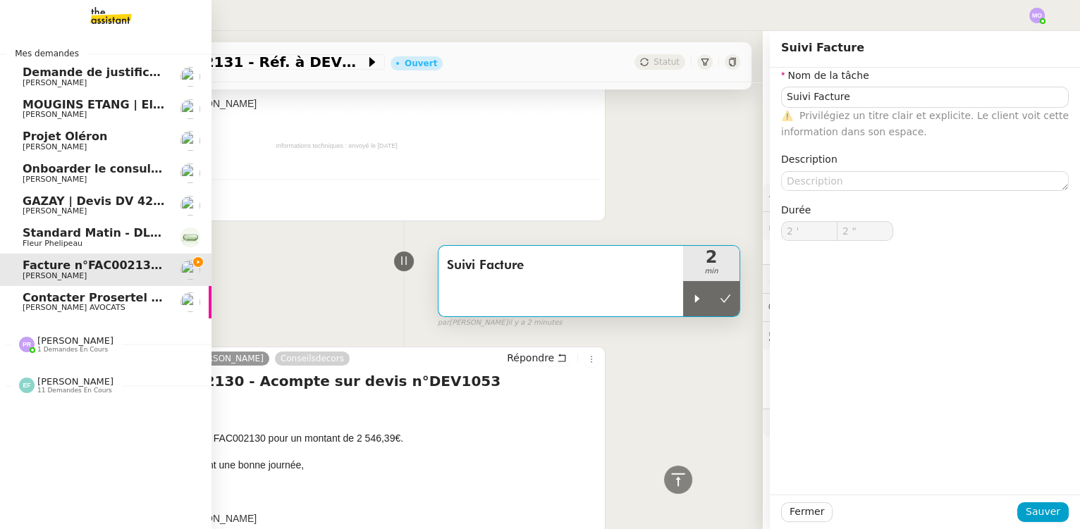
type input "Suivi Facture"
type input "2 '"
type input "2 ""
click at [91, 237] on span "Standard Matin - DLAB" at bounding box center [95, 232] width 145 height 13
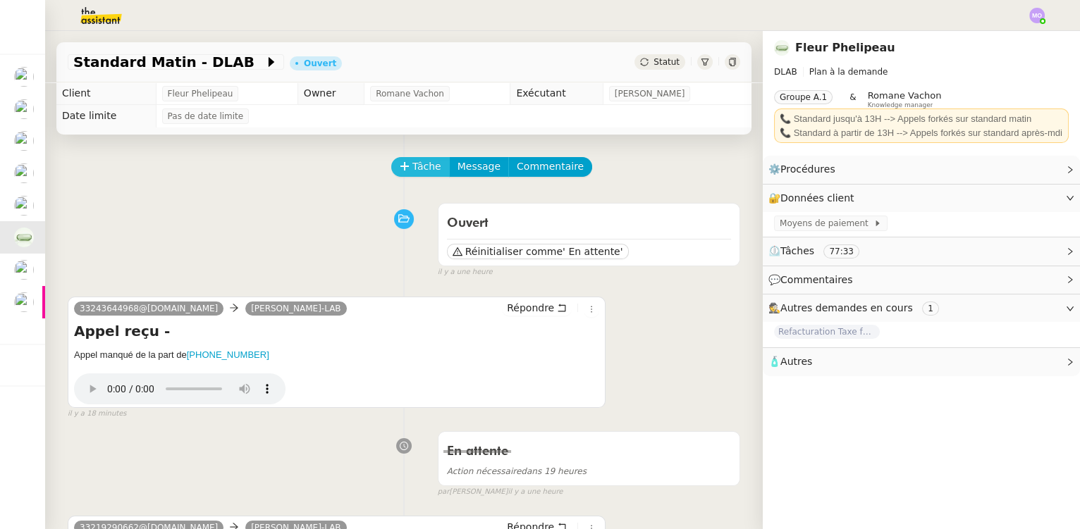
click at [413, 167] on span "Tâche" at bounding box center [426, 167] width 29 height 16
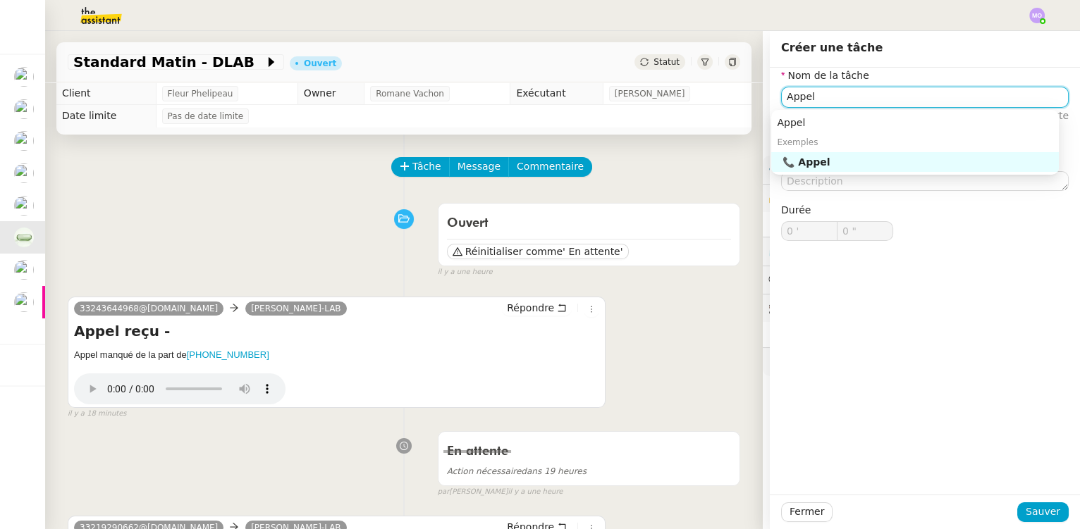
drag, startPoint x: 845, startPoint y: 162, endPoint x: 895, endPoint y: 263, distance: 112.3
click at [845, 163] on div "📞 Appel" at bounding box center [918, 162] width 271 height 13
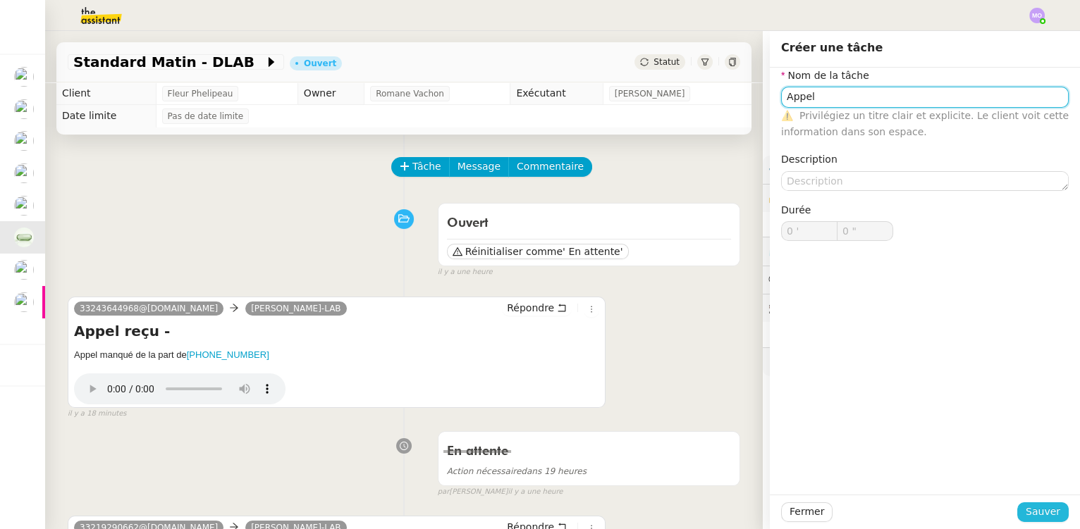
type input "Appel"
drag, startPoint x: 1026, startPoint y: 510, endPoint x: 941, endPoint y: 498, distance: 86.1
click at [1026, 510] on span "Sauver" at bounding box center [1043, 512] width 35 height 16
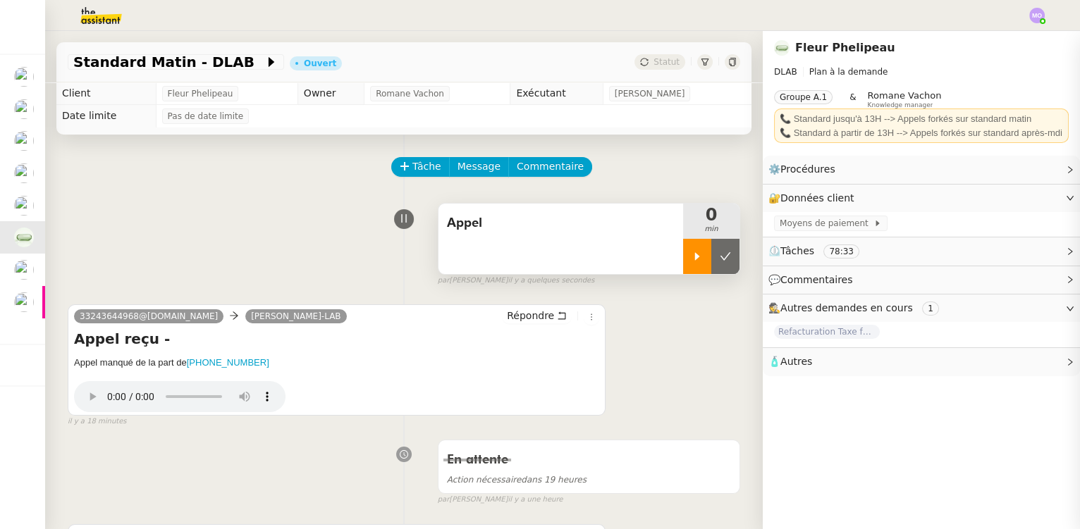
click at [685, 267] on div at bounding box center [697, 256] width 28 height 35
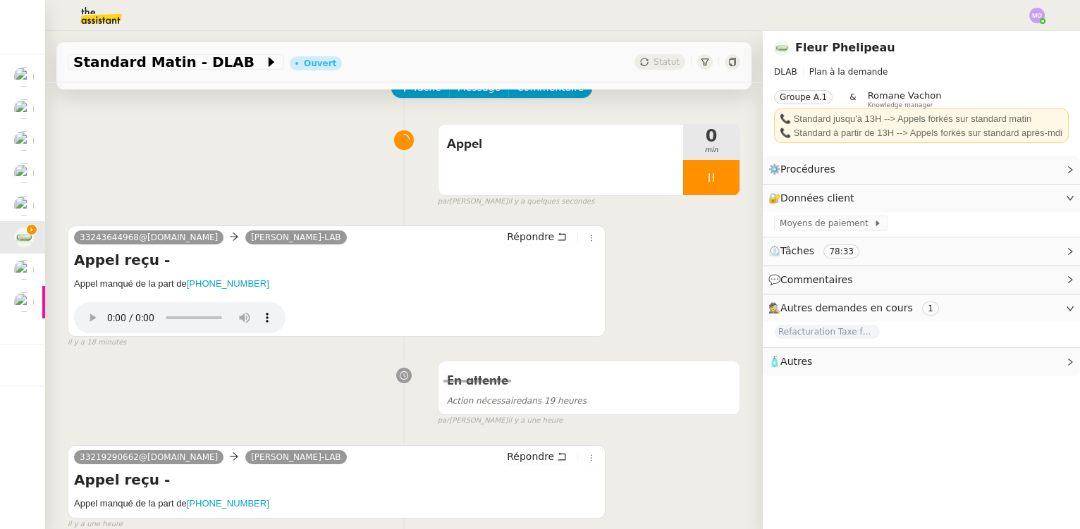
scroll to position [256, 0]
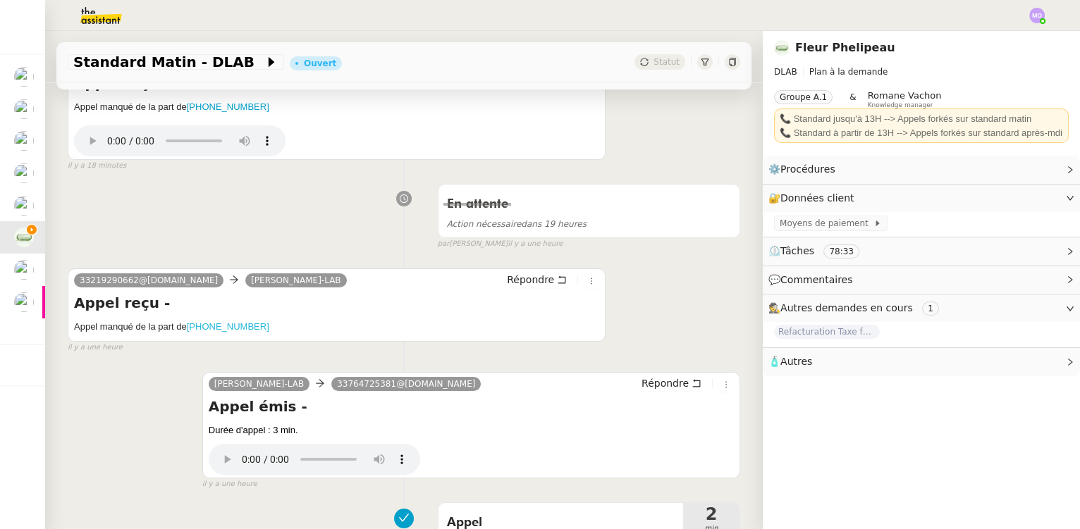
click at [230, 327] on ringoverc2c-number-84e06f14122c "+33219290662" at bounding box center [228, 326] width 82 height 11
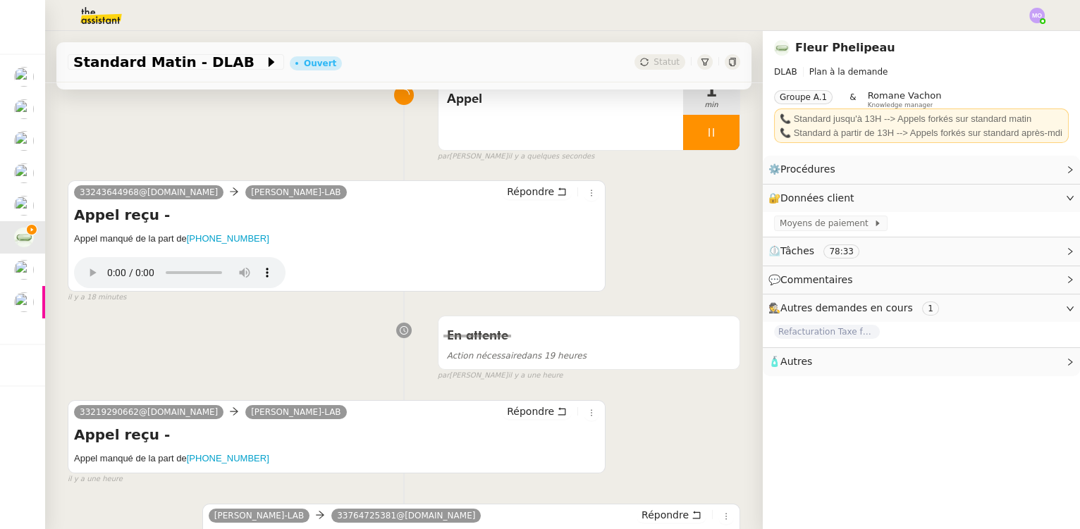
scroll to position [0, 0]
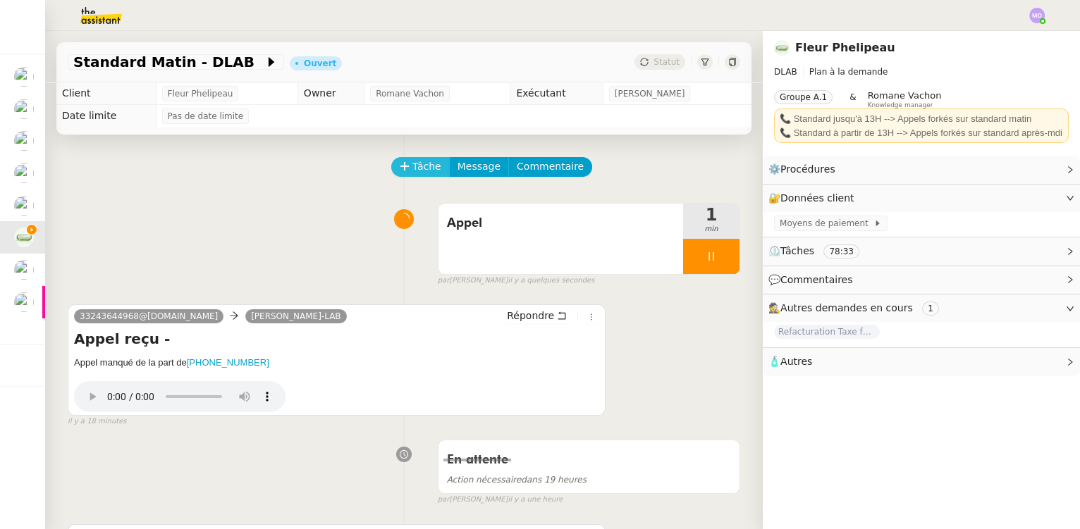
click at [413, 165] on span "Tâche" at bounding box center [426, 167] width 29 height 16
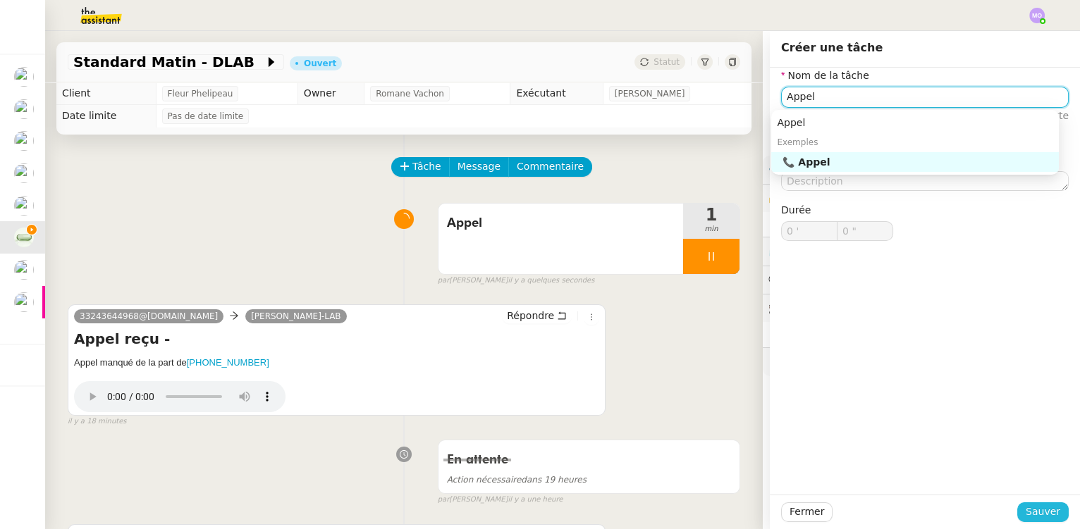
type input "Appel"
click at [1027, 512] on span "Sauver" at bounding box center [1043, 512] width 35 height 16
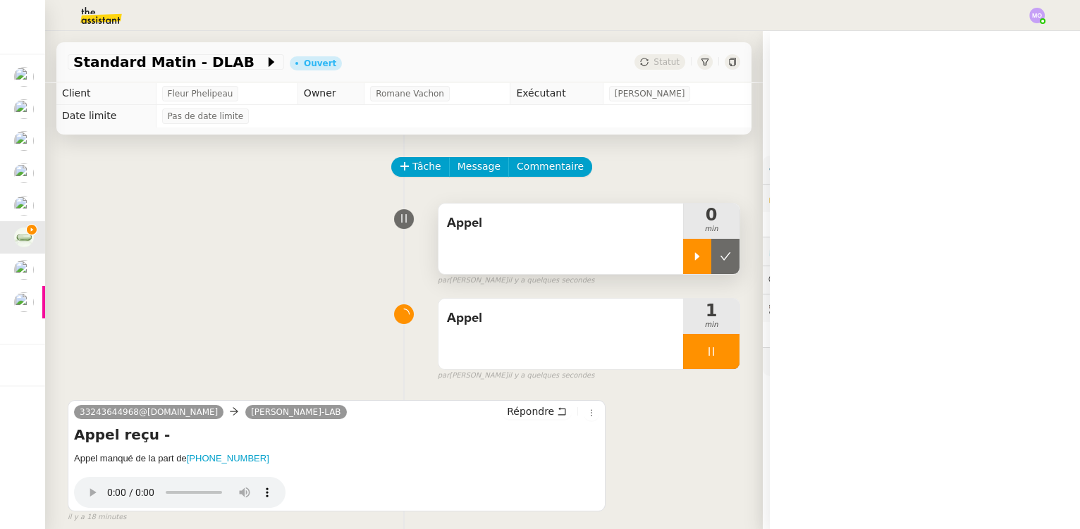
click at [683, 269] on div at bounding box center [697, 256] width 28 height 35
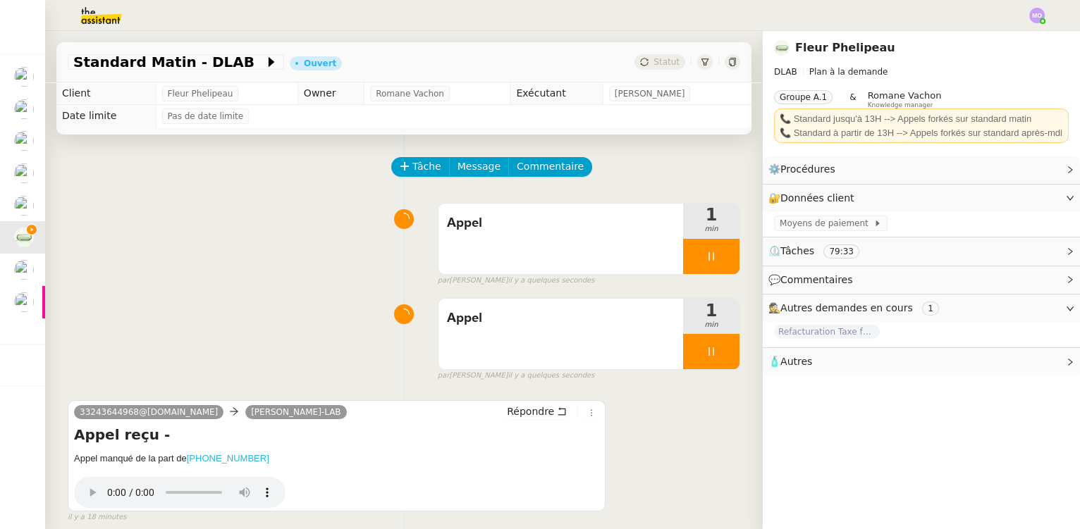
click at [232, 460] on ringoverc2c-number-84e06f14122c "+33243644968" at bounding box center [228, 458] width 82 height 11
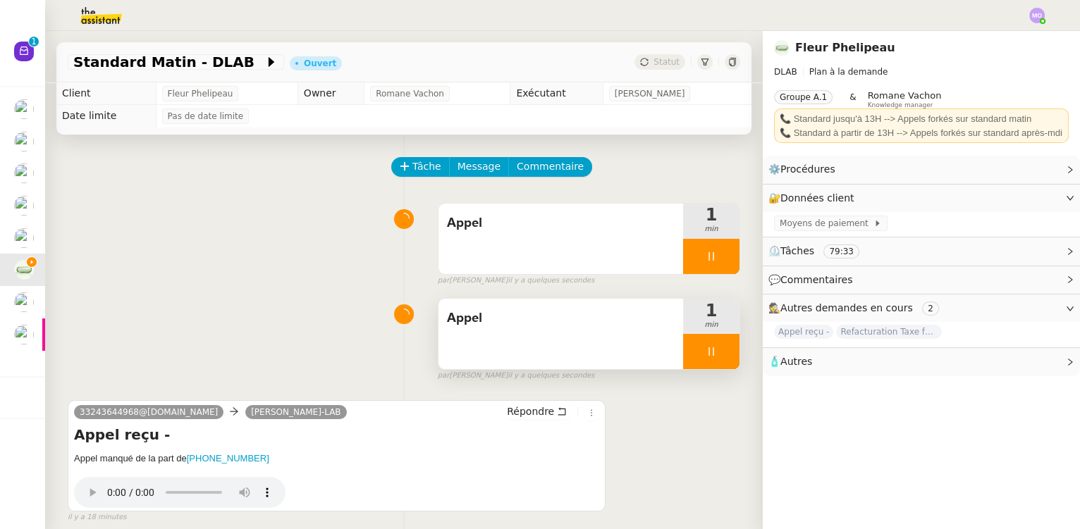
click at [716, 357] on div at bounding box center [711, 351] width 56 height 35
click at [720, 357] on icon at bounding box center [725, 351] width 11 height 11
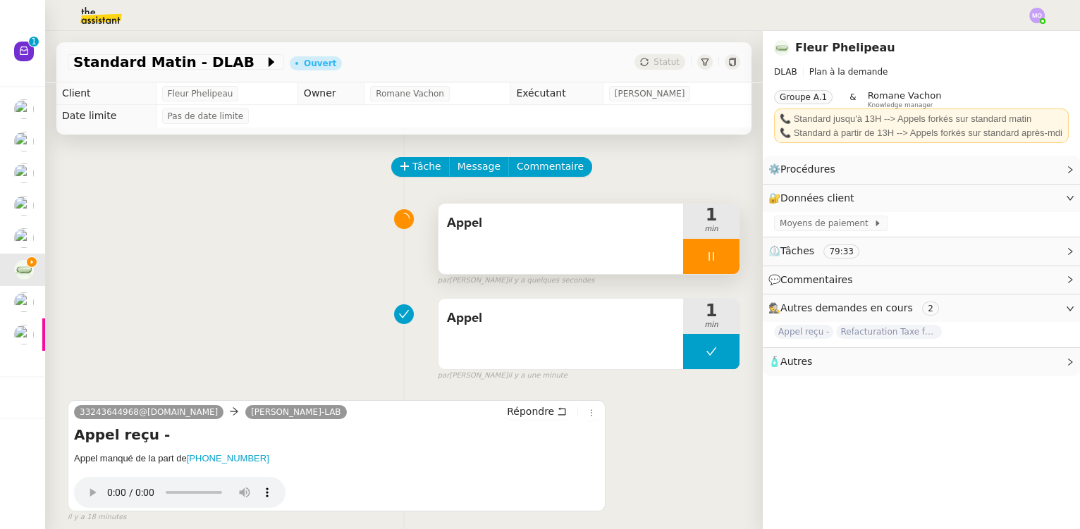
click at [711, 258] on div at bounding box center [711, 256] width 56 height 35
click at [720, 258] on icon at bounding box center [725, 256] width 11 height 11
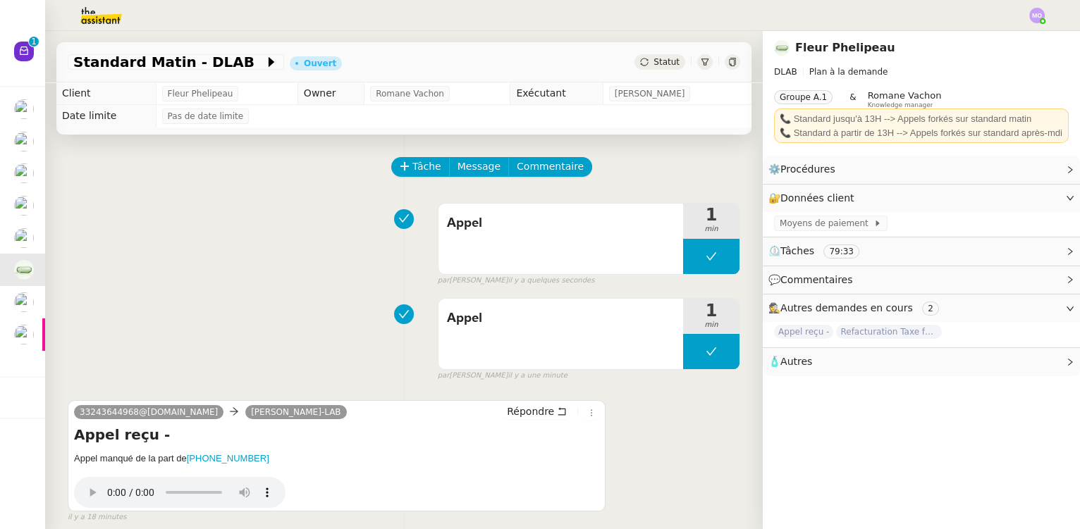
click at [658, 63] on span "Statut" at bounding box center [667, 62] width 26 height 10
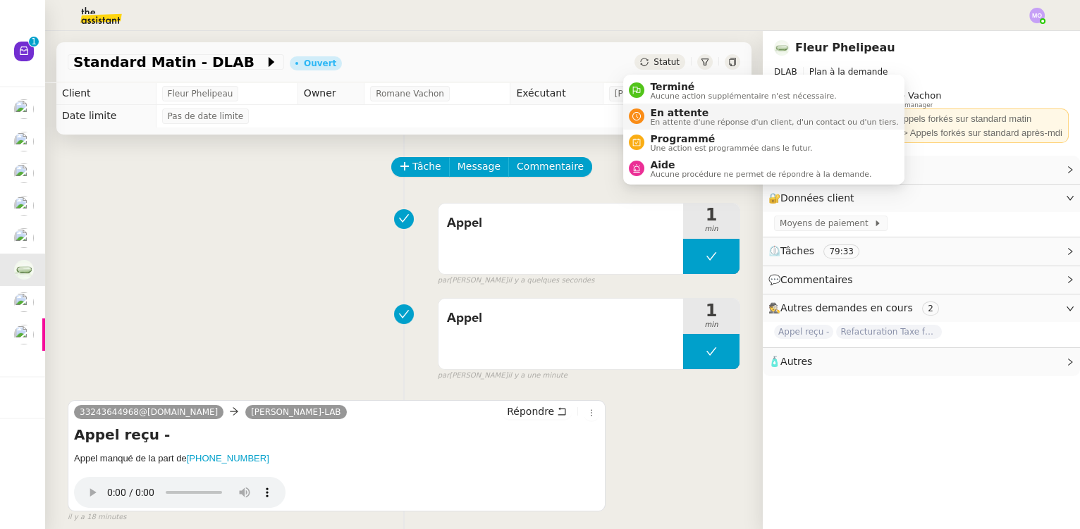
click at [671, 111] on span "En attente" at bounding box center [774, 112] width 248 height 11
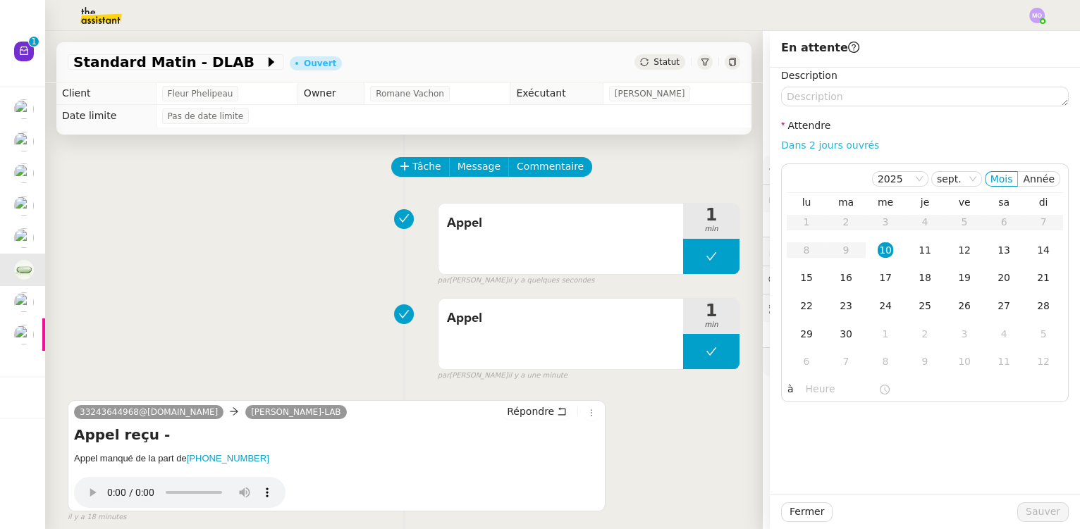
click at [823, 142] on link "Dans 2 jours ouvrés" at bounding box center [830, 145] width 98 height 11
type input "07:00"
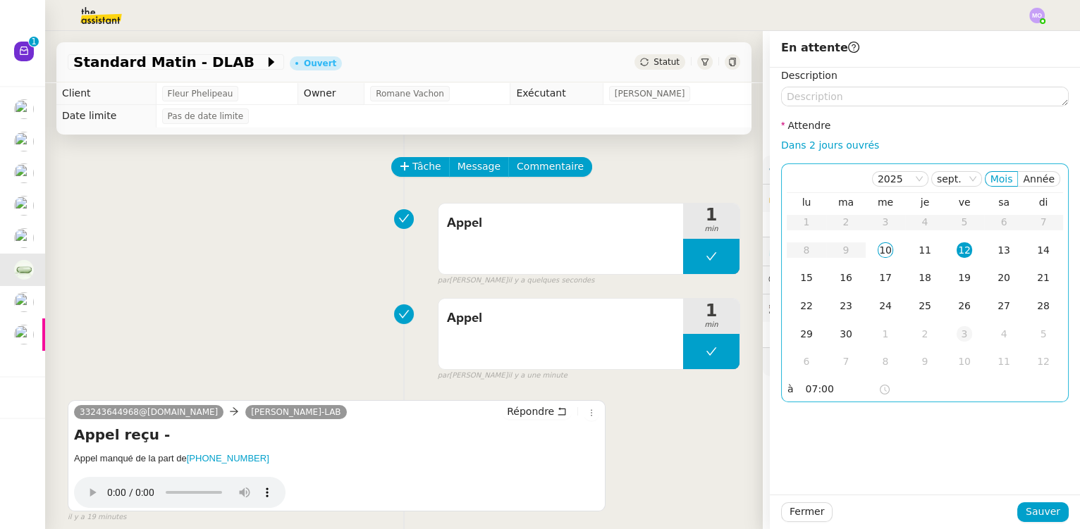
drag, startPoint x: 921, startPoint y: 249, endPoint x: 936, endPoint y: 336, distance: 88.7
click at [921, 249] on div "11" at bounding box center [925, 251] width 16 height 16
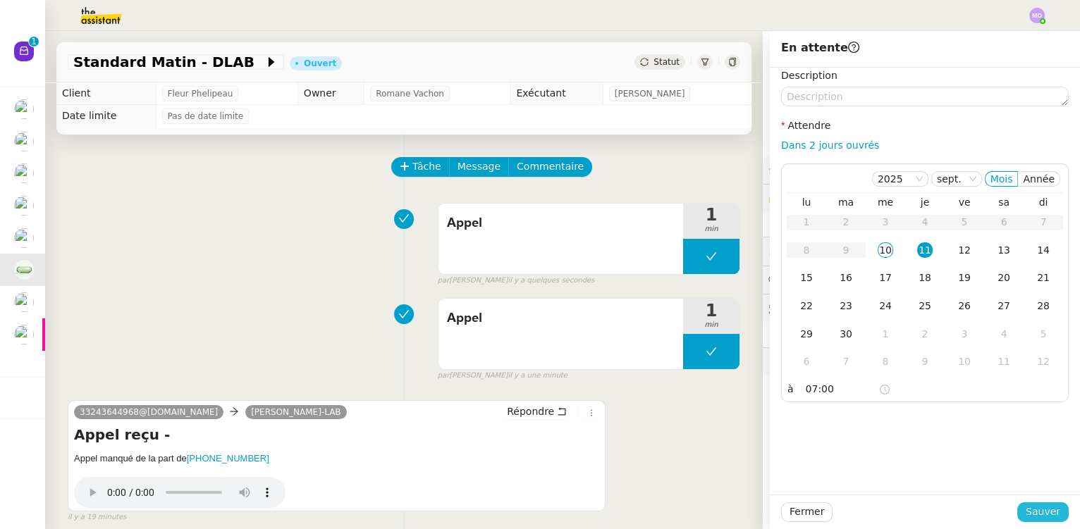
click at [1027, 515] on span "Sauver" at bounding box center [1043, 512] width 35 height 16
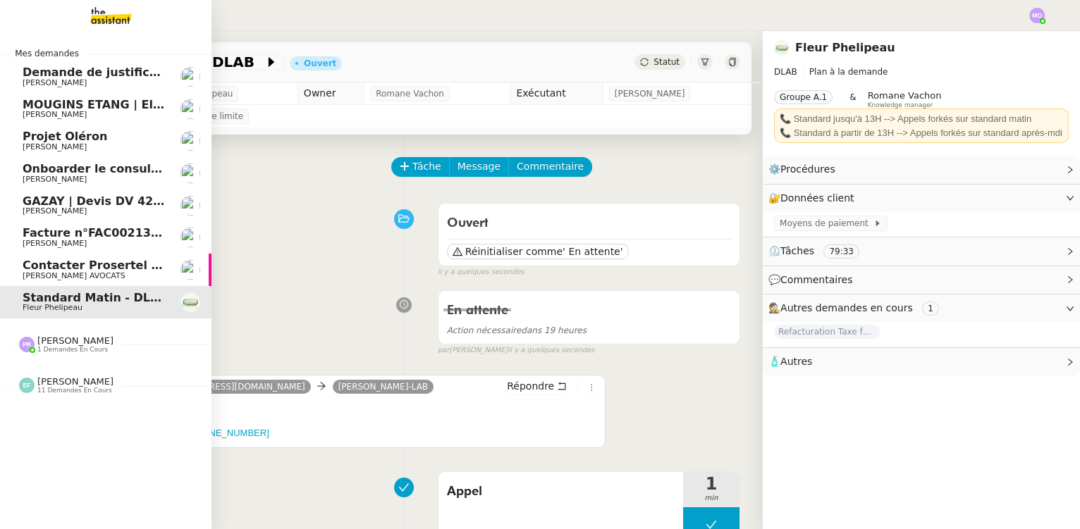
click at [138, 276] on span "[PERSON_NAME] AVOCATS" at bounding box center [94, 276] width 142 height 8
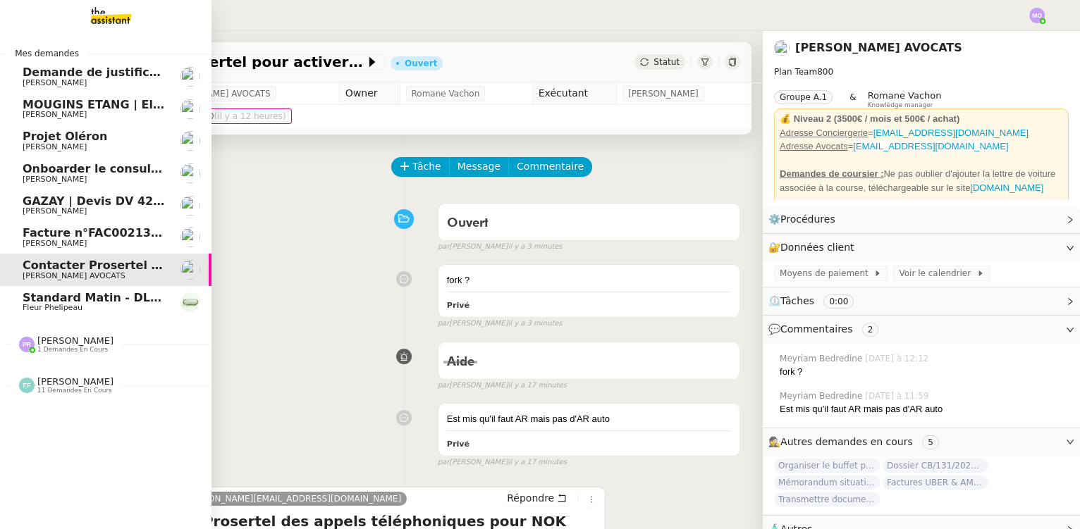
click at [128, 300] on span "Standard Matin - DLAB" at bounding box center [95, 297] width 145 height 13
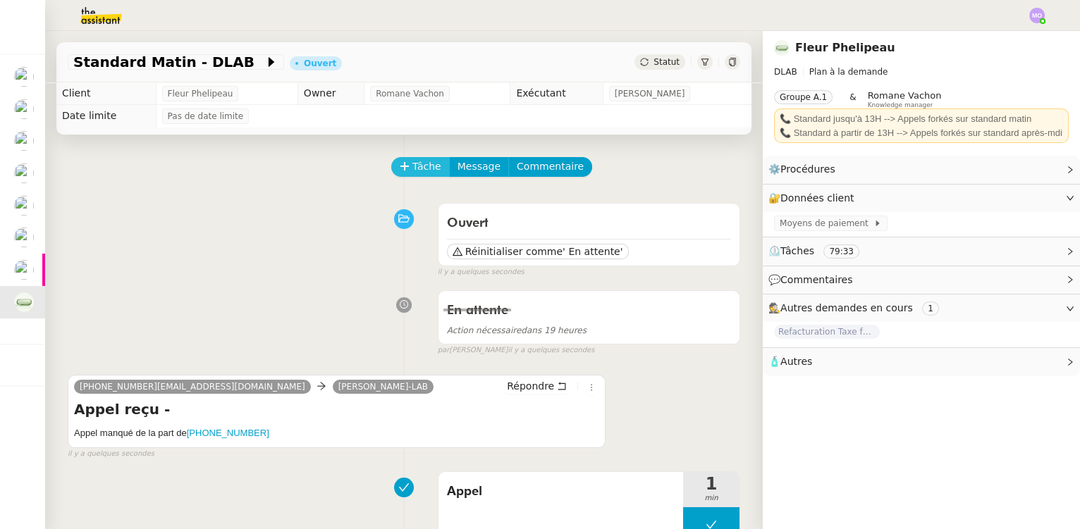
drag, startPoint x: 427, startPoint y: 164, endPoint x: 410, endPoint y: 169, distance: 17.8
click at [427, 164] on span "Tâche" at bounding box center [426, 167] width 29 height 16
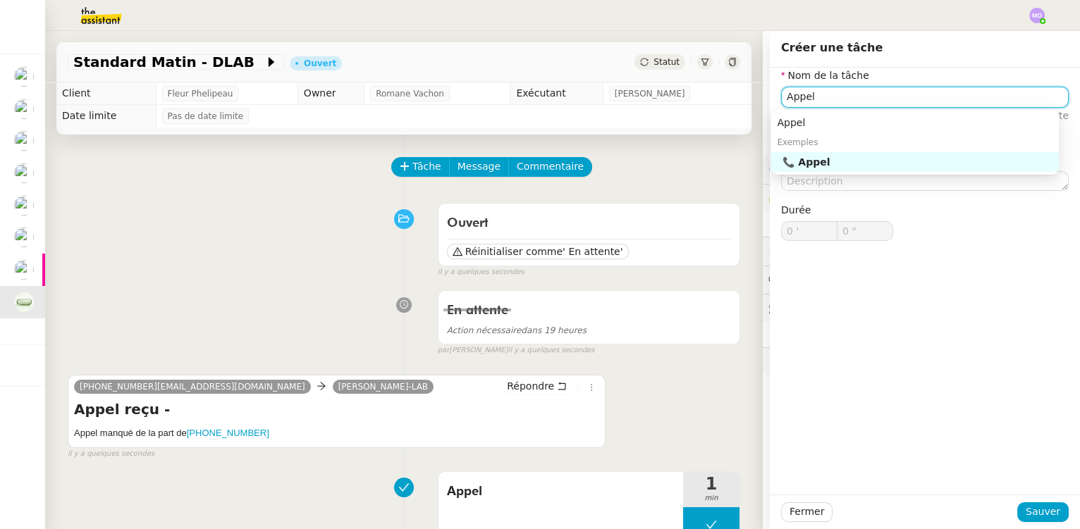
click at [833, 165] on div "📞 Appel" at bounding box center [918, 162] width 271 height 13
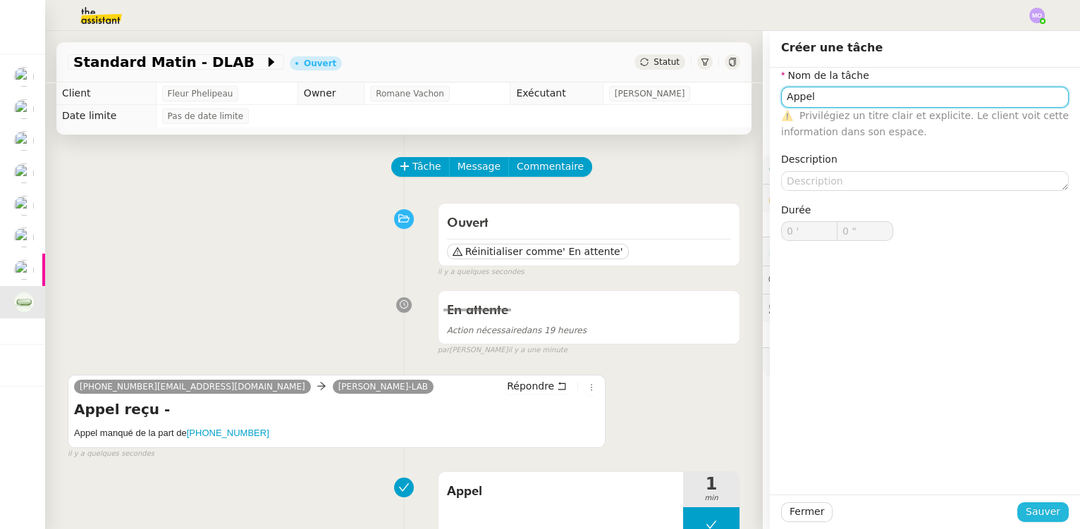
type input "Appel"
click at [1029, 508] on span "Sauver" at bounding box center [1043, 512] width 35 height 16
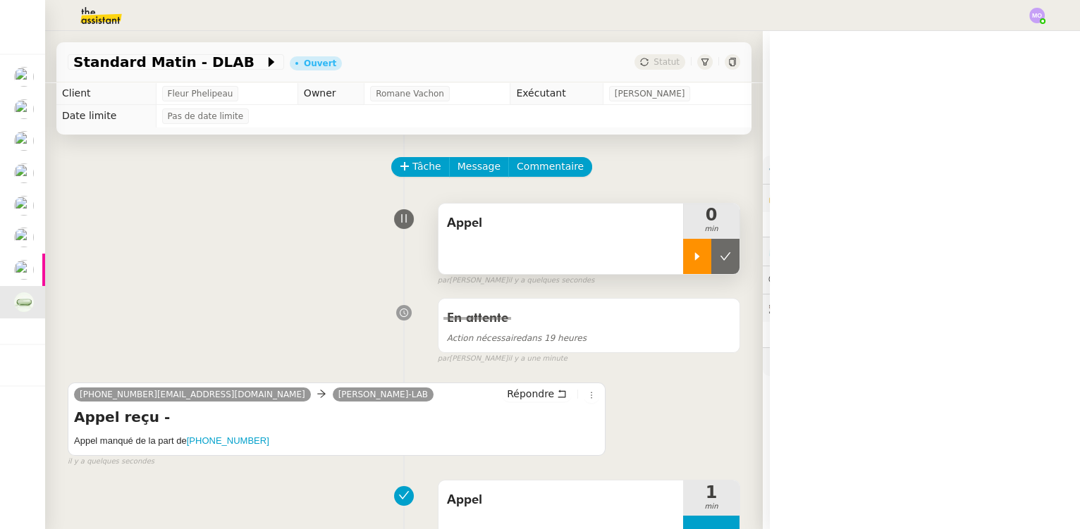
click at [692, 260] on icon at bounding box center [697, 256] width 11 height 11
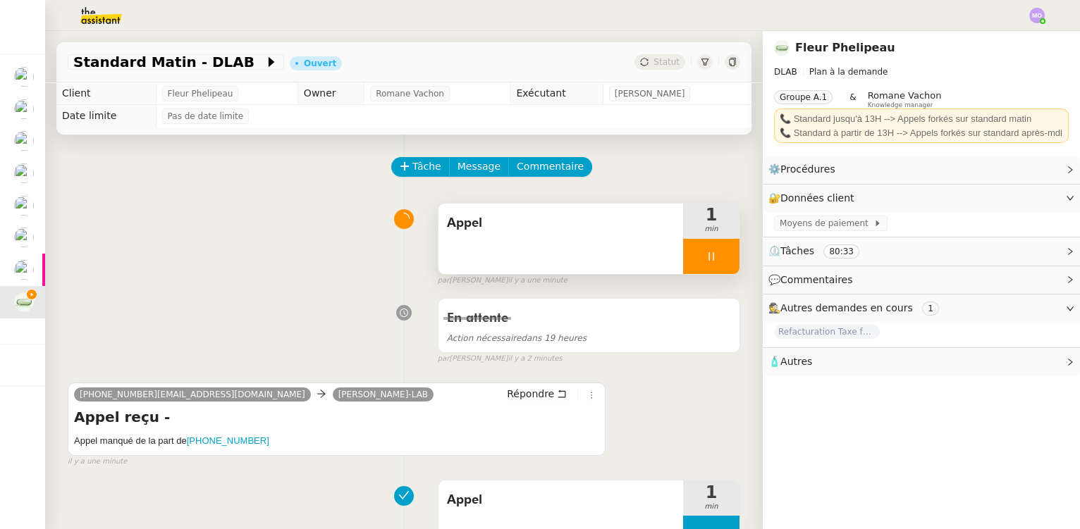
click at [715, 263] on div at bounding box center [711, 256] width 56 height 35
click at [720, 262] on icon at bounding box center [725, 256] width 11 height 11
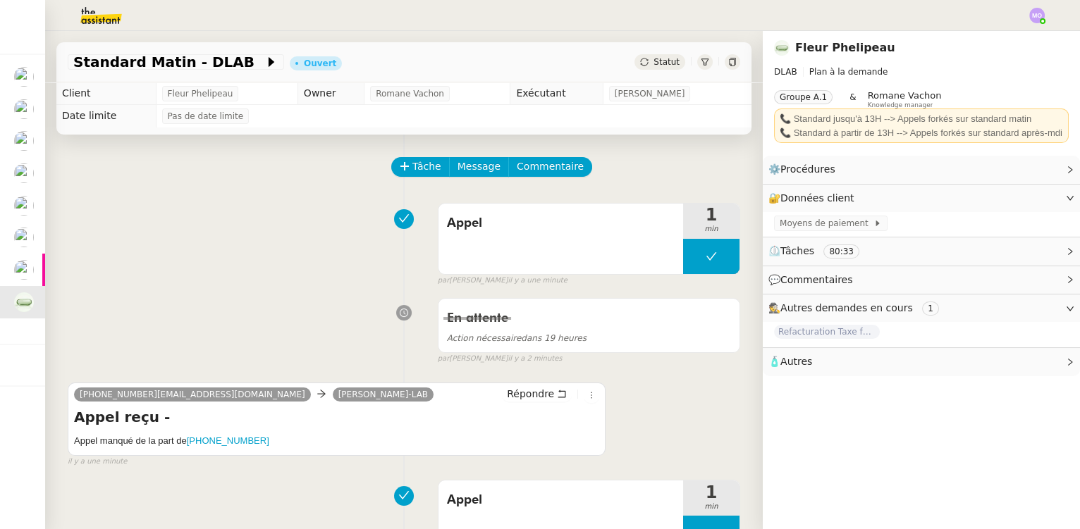
click at [647, 52] on div "Standard Matin - DLAB Ouvert Statut" at bounding box center [403, 62] width 695 height 40
click at [654, 66] on span "Statut" at bounding box center [667, 62] width 26 height 10
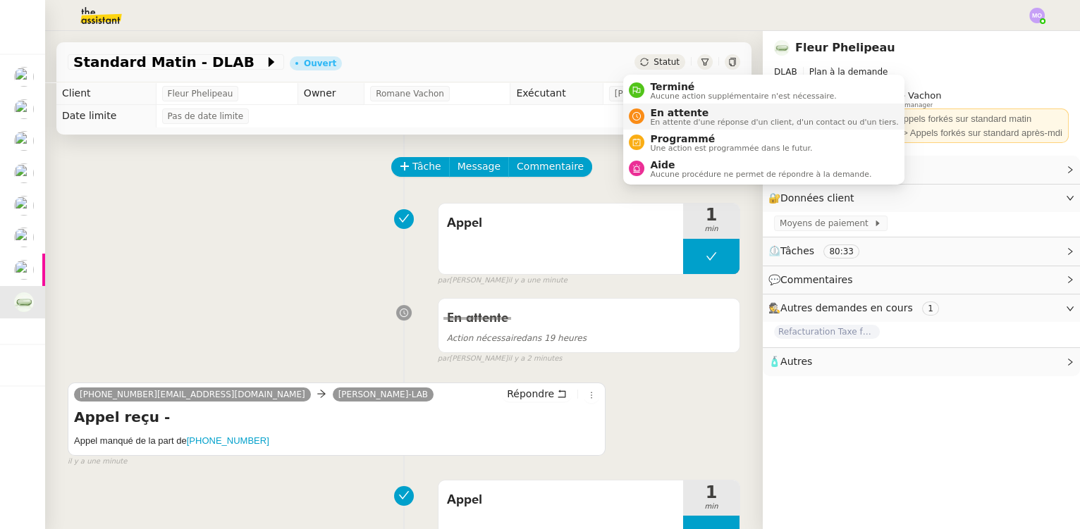
click at [674, 115] on span "En attente" at bounding box center [774, 112] width 248 height 11
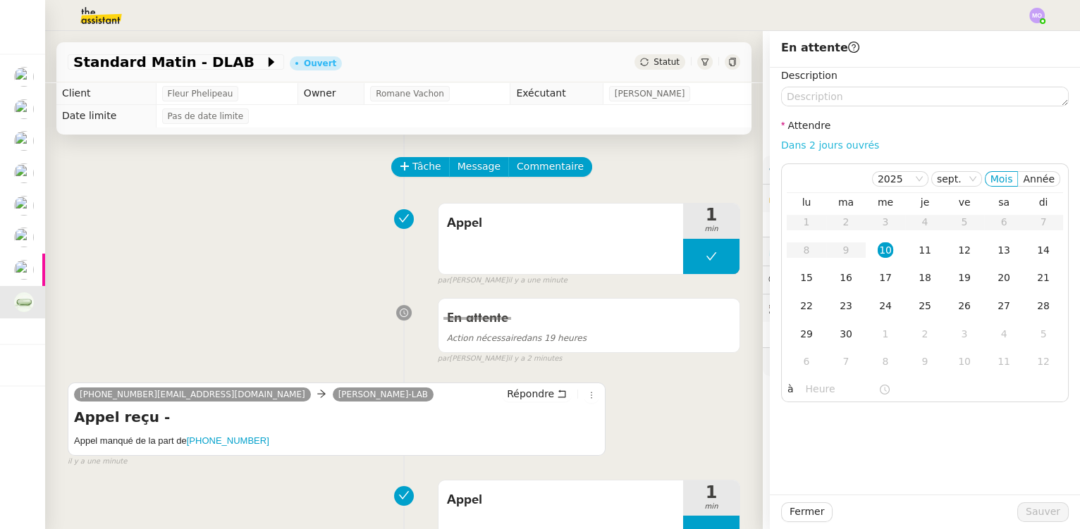
click at [807, 145] on link "Dans 2 jours ouvrés" at bounding box center [830, 145] width 98 height 11
type input "07:00"
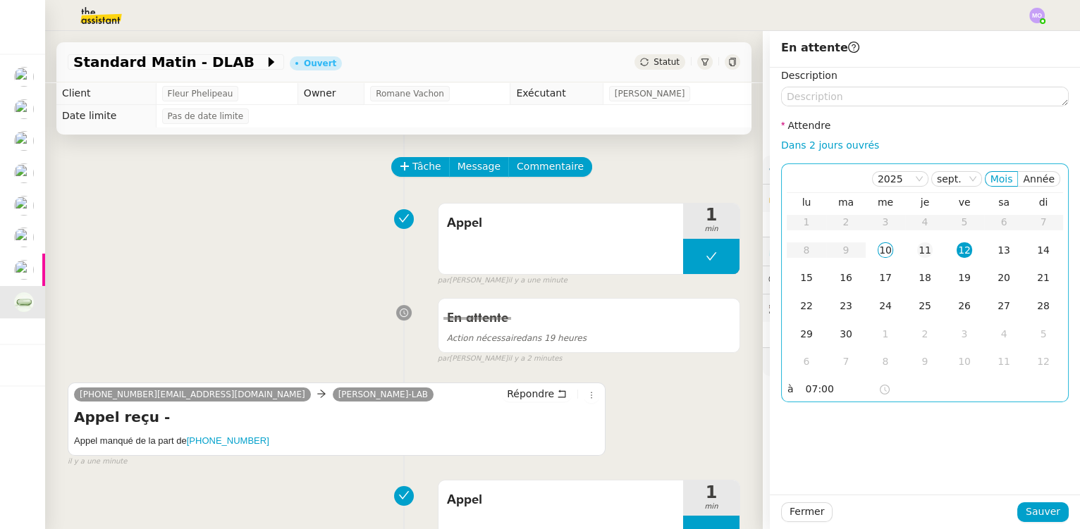
click at [905, 246] on td "11" at bounding box center [924, 251] width 39 height 28
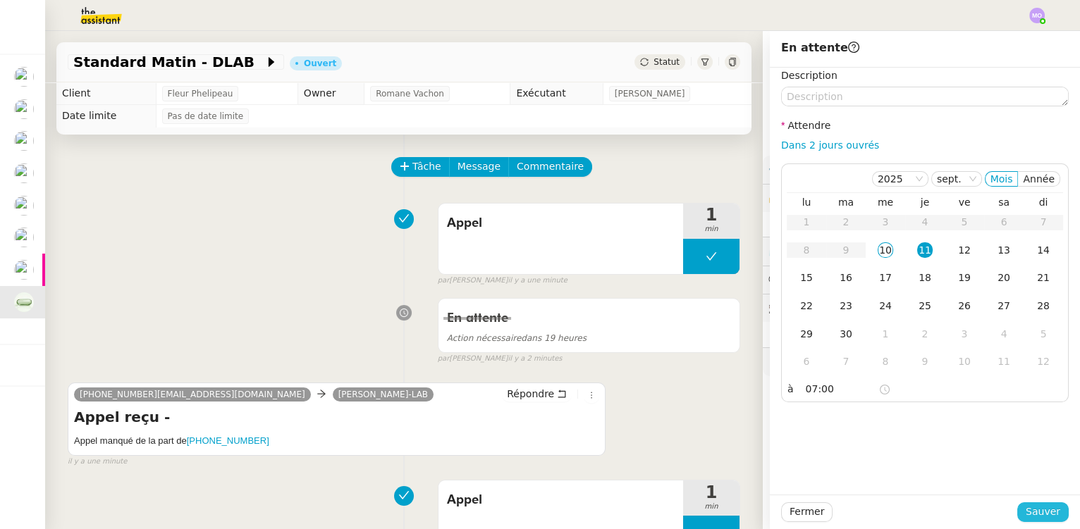
click at [1018, 503] on button "Sauver" at bounding box center [1042, 513] width 51 height 20
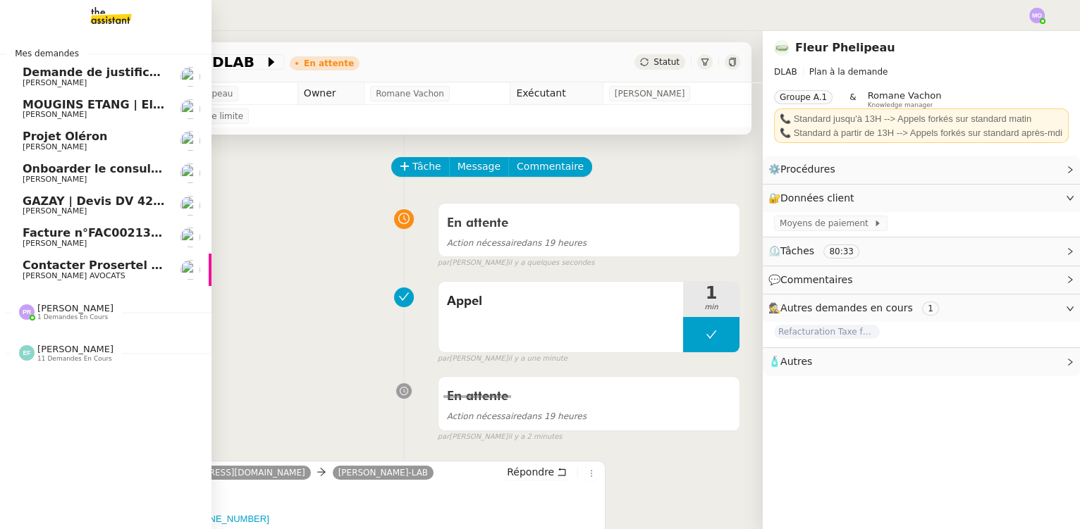
click at [134, 205] on span "GAZAY | Devis DV 42 427 sèche-serviette" at bounding box center [153, 201] width 261 height 13
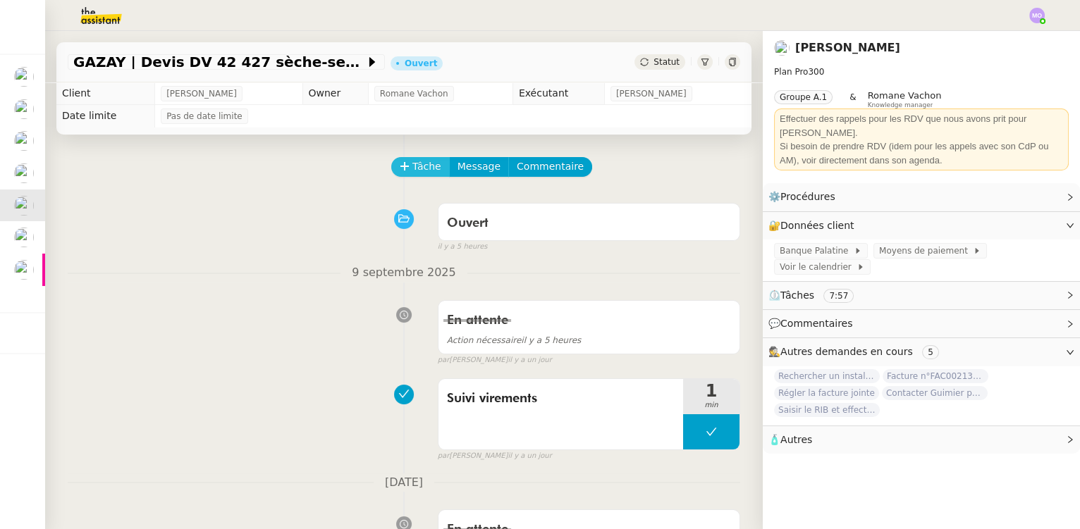
click at [422, 164] on span "Tâche" at bounding box center [426, 167] width 29 height 16
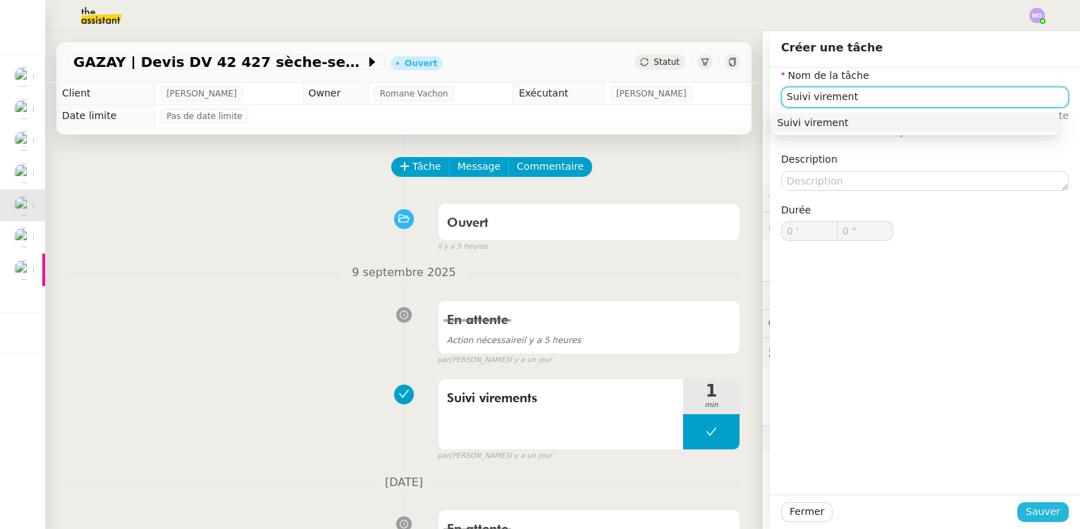
type input "Suivi virement"
click at [1020, 518] on button "Sauver" at bounding box center [1042, 513] width 51 height 20
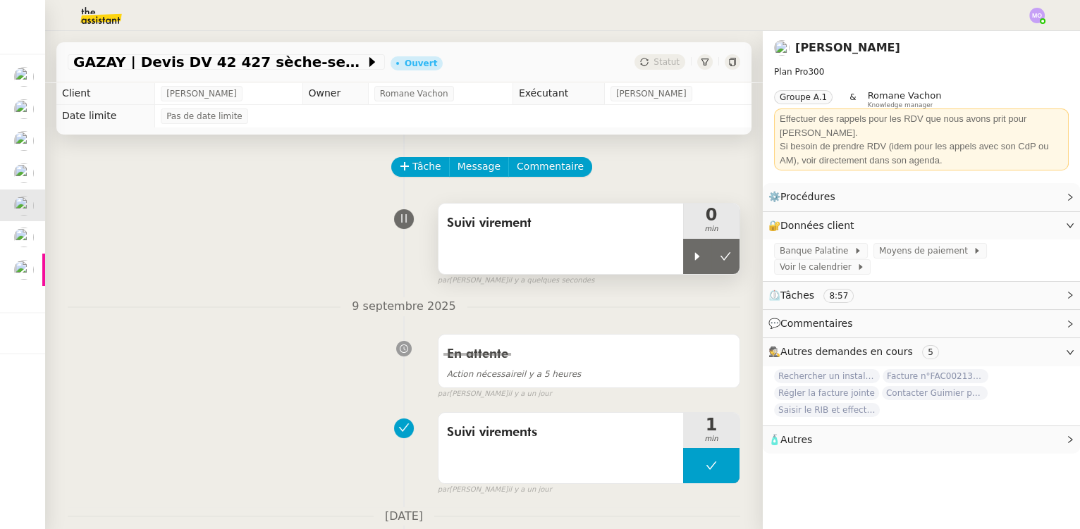
drag, startPoint x: 682, startPoint y: 255, endPoint x: 697, endPoint y: 205, distance: 51.3
click at [683, 250] on div at bounding box center [697, 256] width 28 height 35
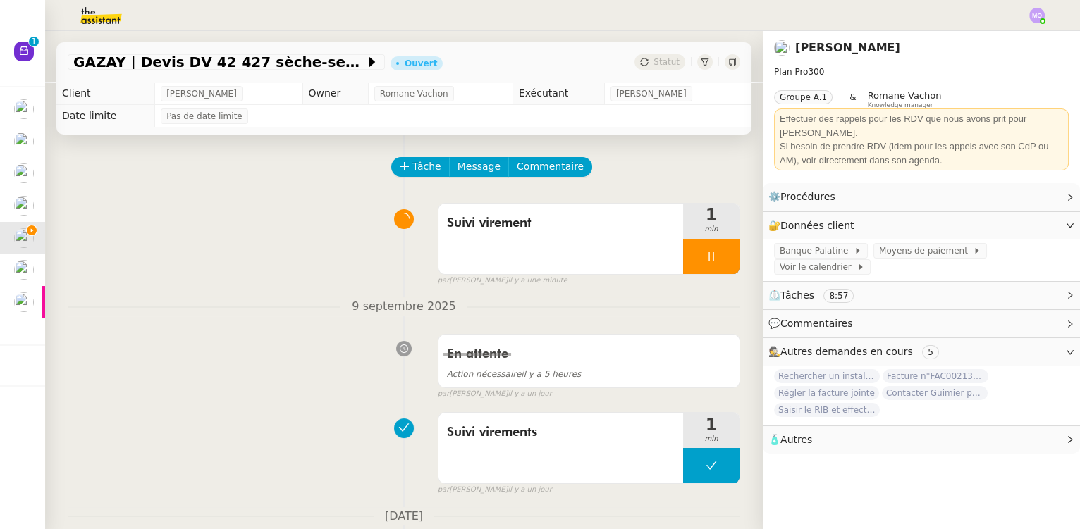
click at [267, 247] on div "Suivi virement 1 min false par Marie O. il y a une minute" at bounding box center [404, 242] width 673 height 90
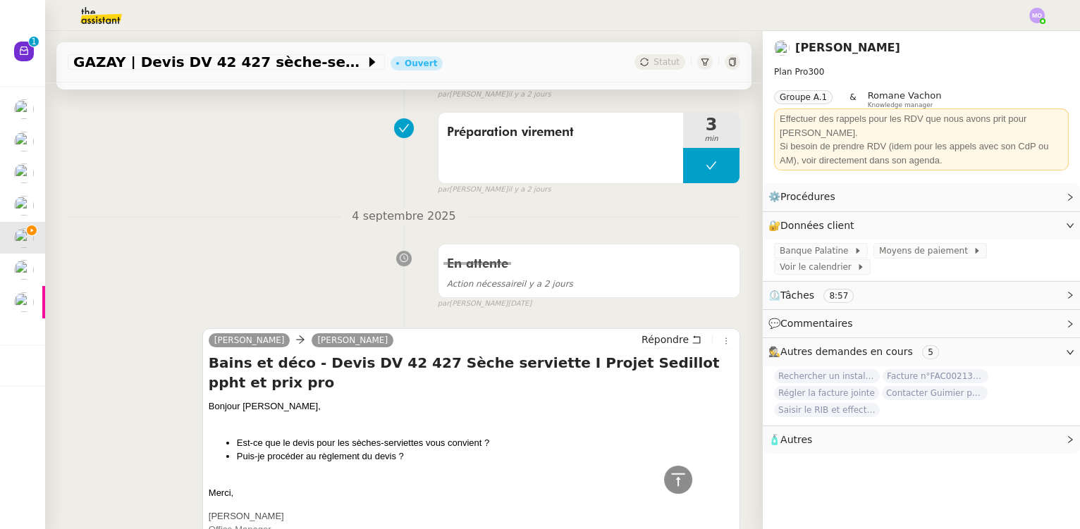
scroll to position [704, 0]
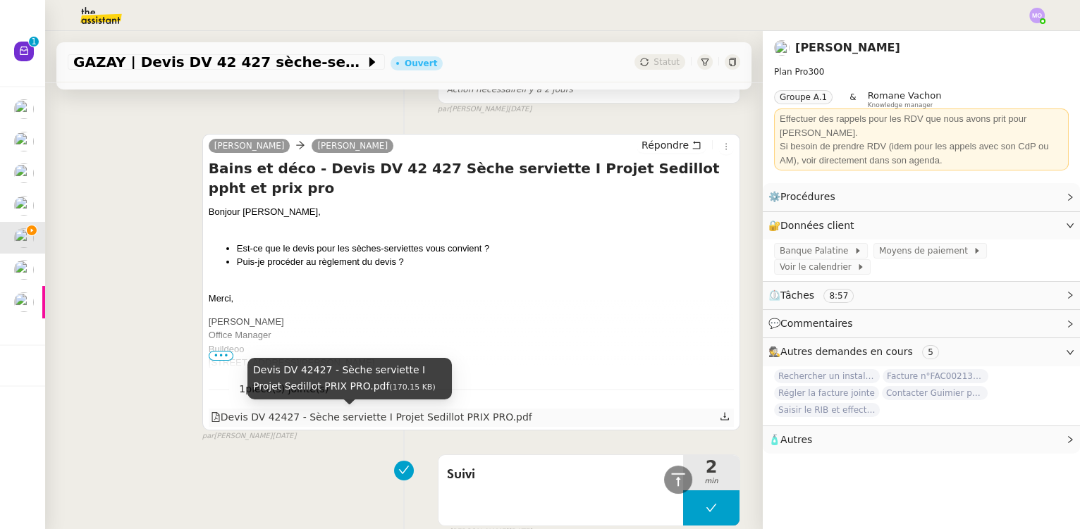
click at [391, 415] on div "Devis DV 42427 - Sèche serviette I Projet Sedillot PRIX PRO.pdf" at bounding box center [371, 418] width 321 height 16
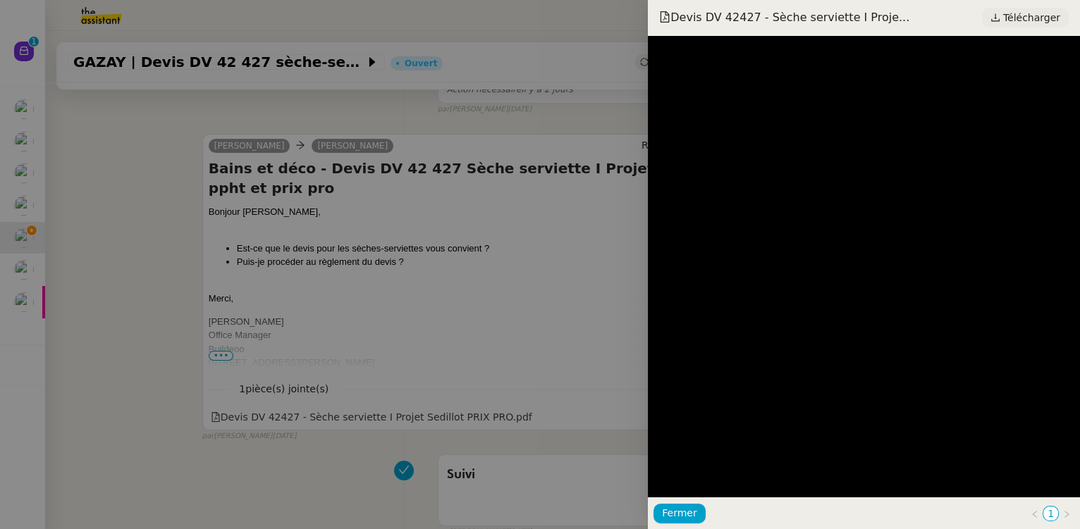
click at [1029, 16] on span "Télécharger" at bounding box center [1031, 17] width 57 height 18
click at [408, 253] on div at bounding box center [540, 264] width 1080 height 529
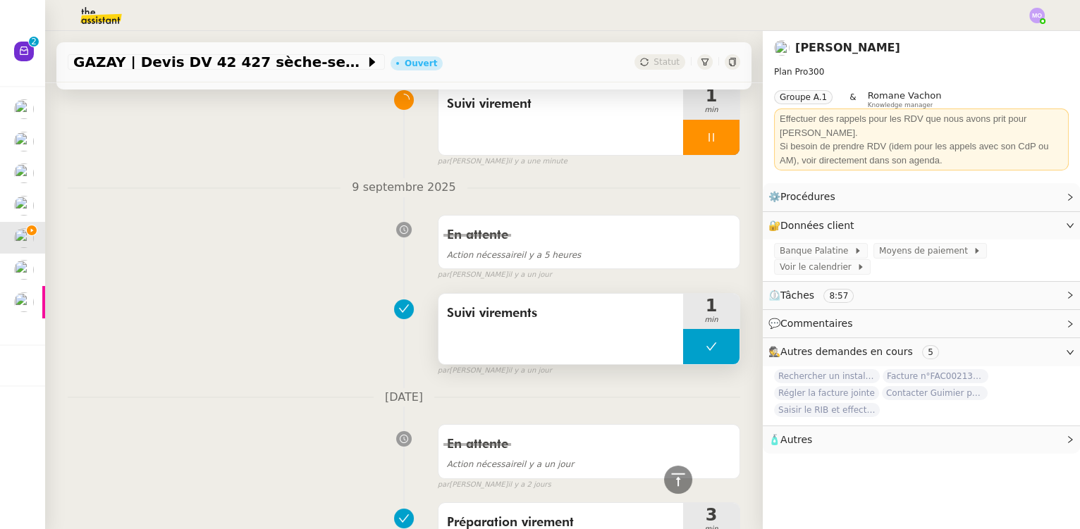
scroll to position [0, 0]
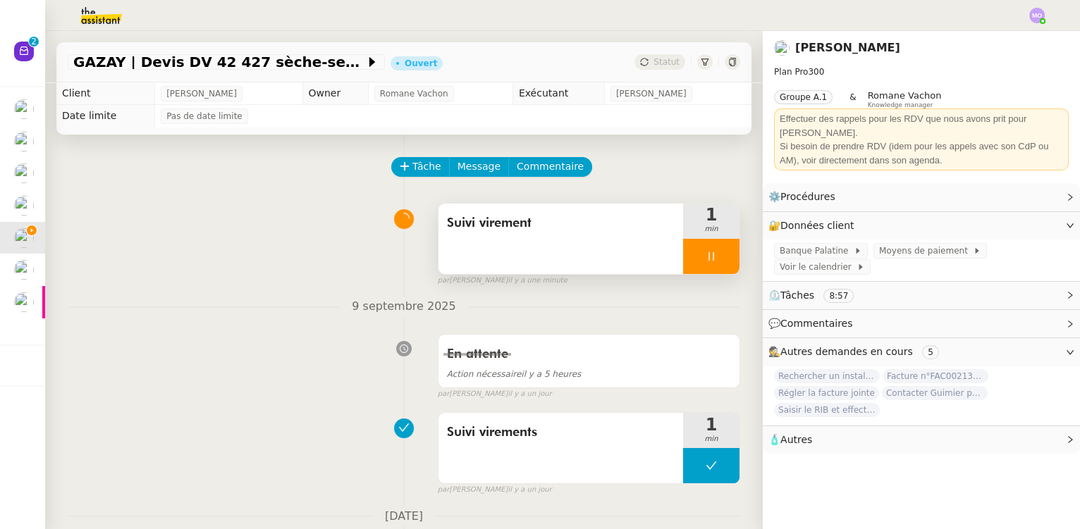
click at [714, 257] on div at bounding box center [711, 256] width 56 height 35
click at [720, 257] on icon at bounding box center [725, 256] width 11 height 11
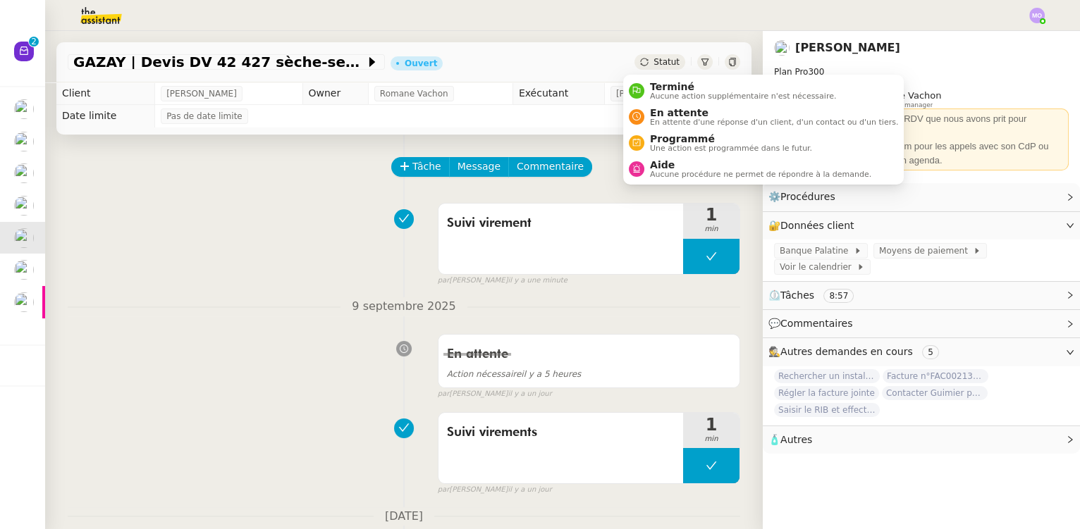
click at [654, 60] on span "Statut" at bounding box center [667, 62] width 26 height 10
click at [678, 108] on span "En attente" at bounding box center [774, 112] width 248 height 11
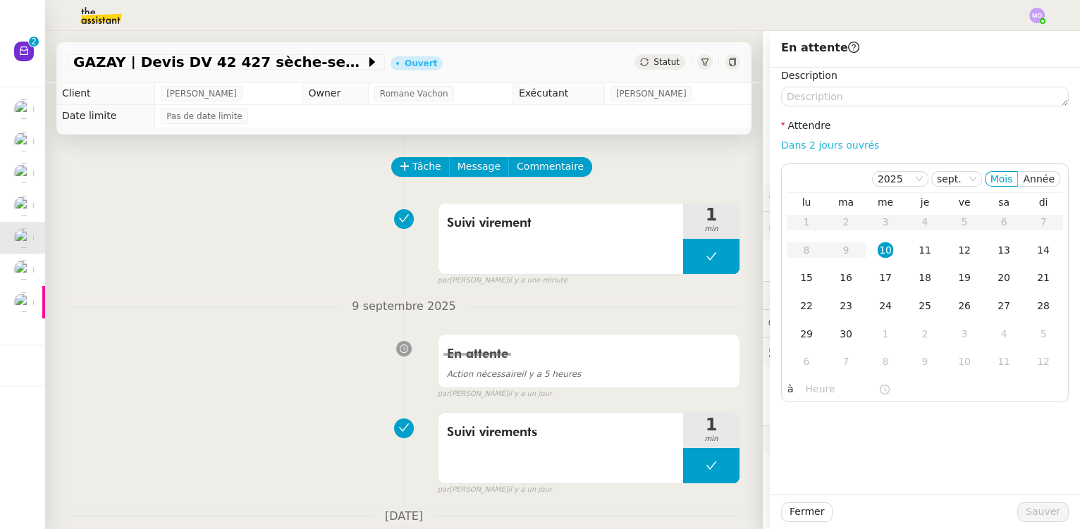
click at [804, 151] on link "Dans 2 jours ouvrés" at bounding box center [830, 145] width 98 height 11
type input "07:00"
click at [1020, 513] on button "Sauver" at bounding box center [1042, 513] width 51 height 20
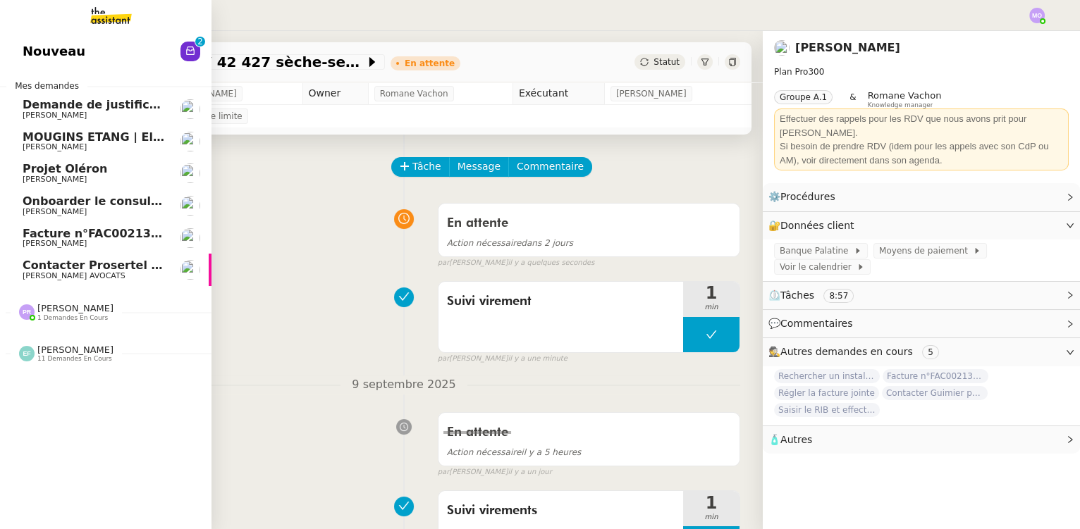
click at [109, 235] on span "Facture n°FAC002131 - Réf. à DEV1053" at bounding box center [146, 233] width 246 height 13
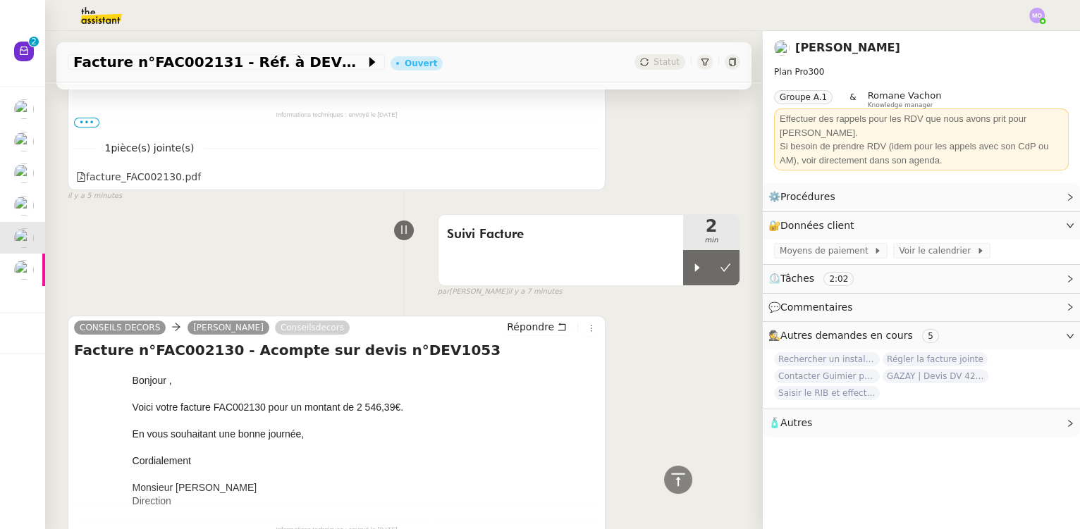
scroll to position [147, 0]
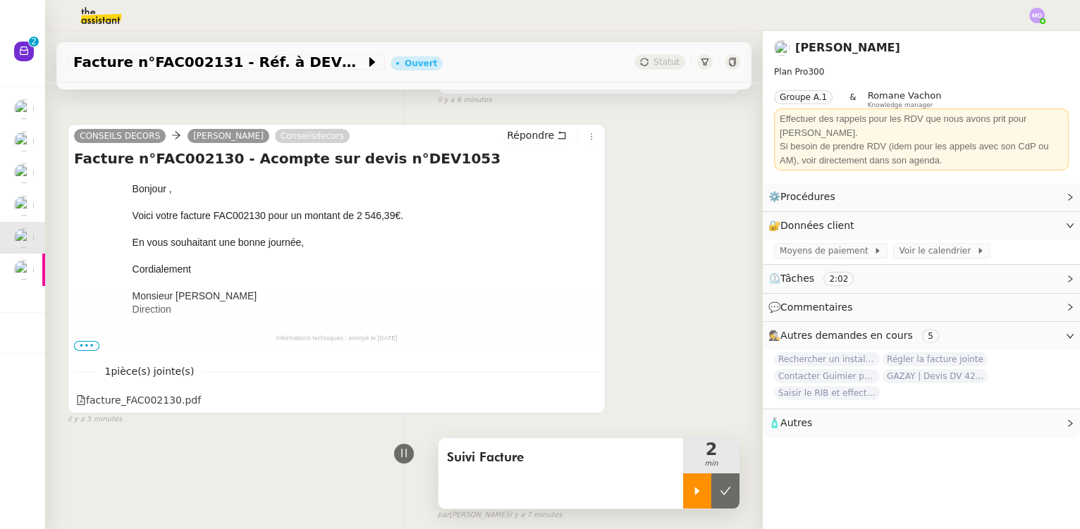
click at [692, 489] on icon at bounding box center [697, 491] width 11 height 11
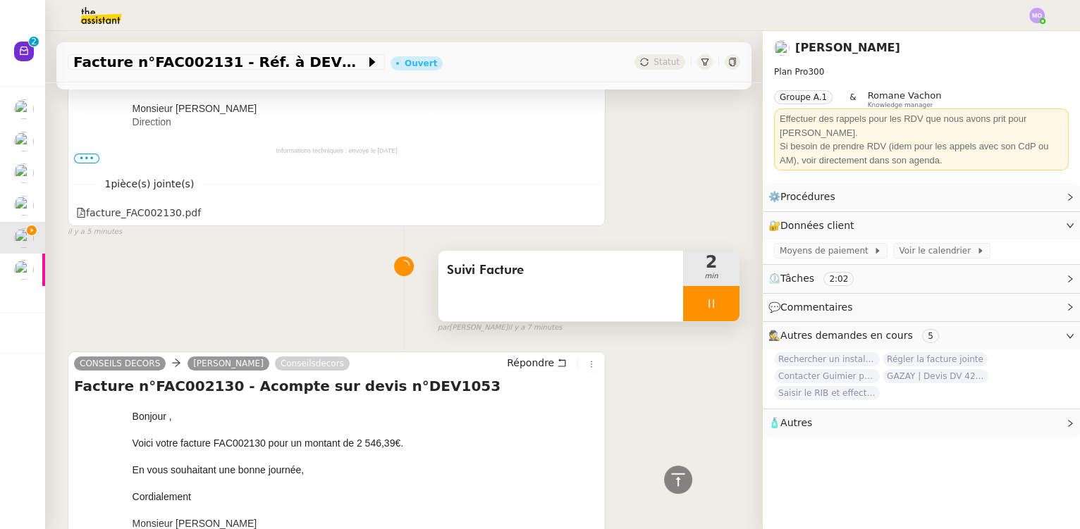
scroll to position [339, 0]
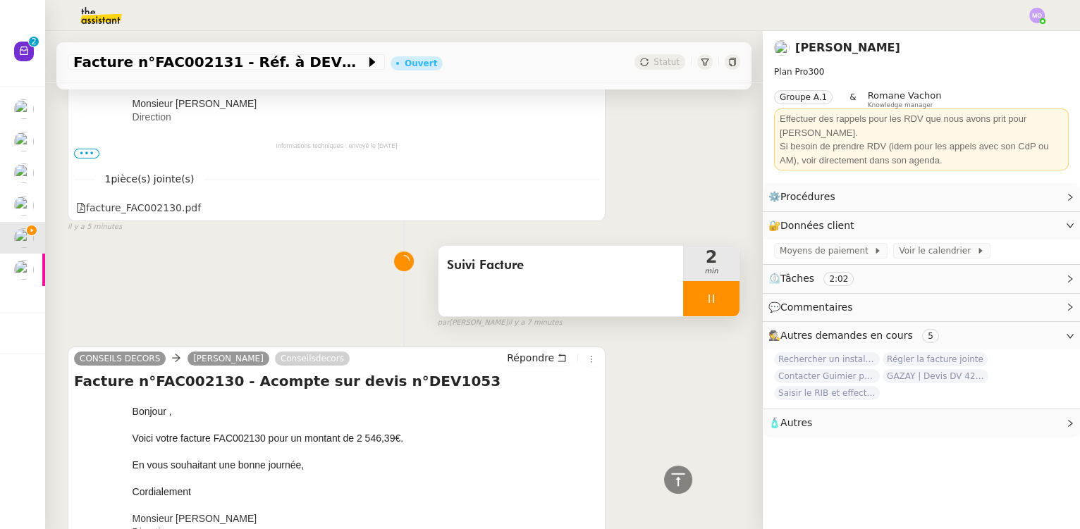
click at [538, 271] on span "Suivi Facture" at bounding box center [561, 265] width 228 height 21
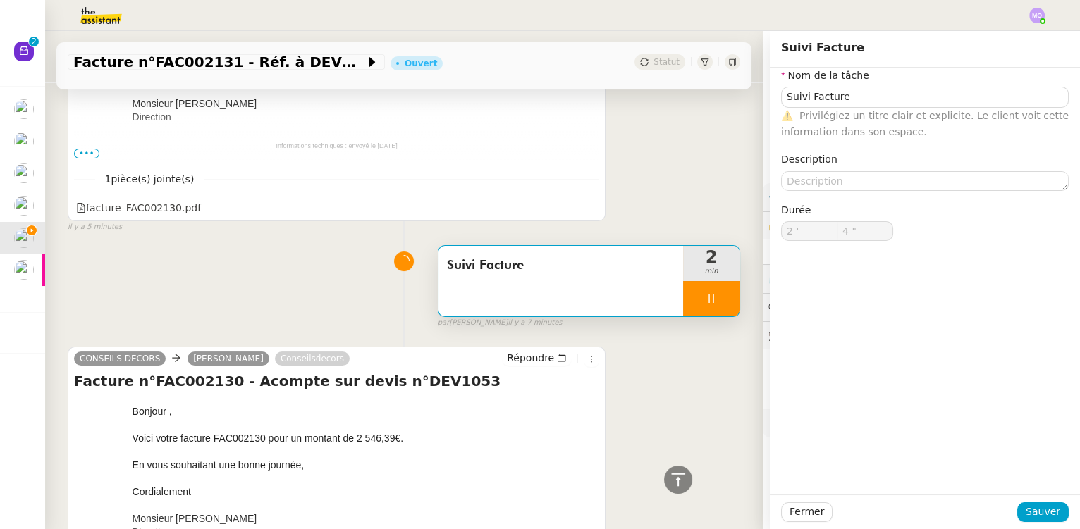
click at [718, 311] on div at bounding box center [711, 298] width 56 height 35
click at [718, 311] on button at bounding box center [725, 298] width 28 height 35
type input "Suivi Facture"
type input "2 '"
type input "4 ""
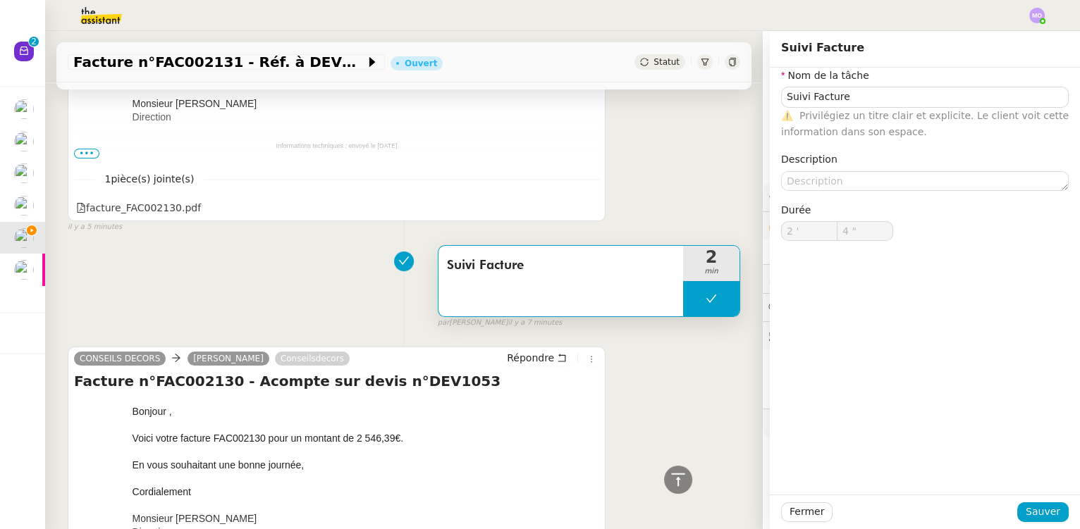
scroll to position [213, 0]
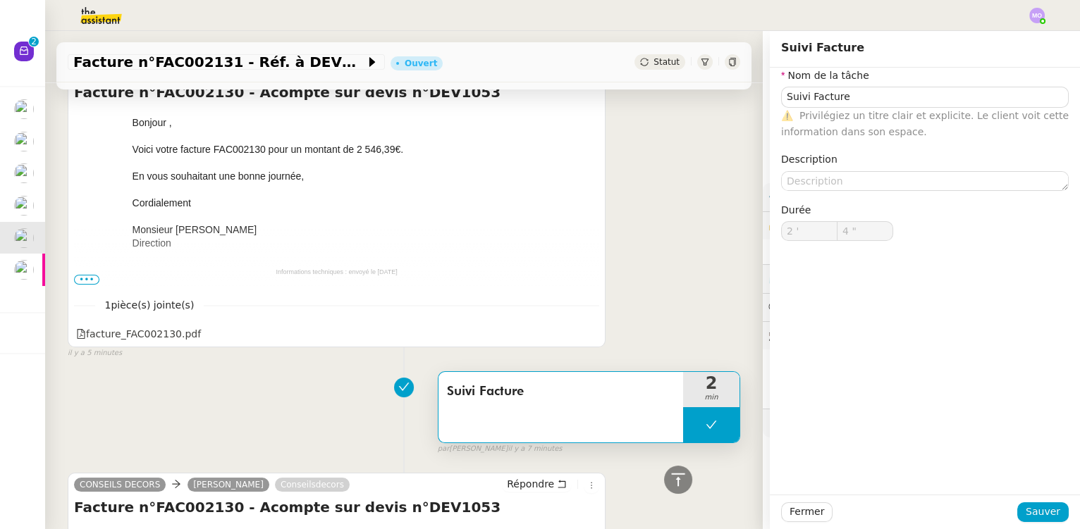
type input "Suivi Facture"
type input "2 '"
type input "4 ""
type input "Suivi Facture"
type input "2 '"
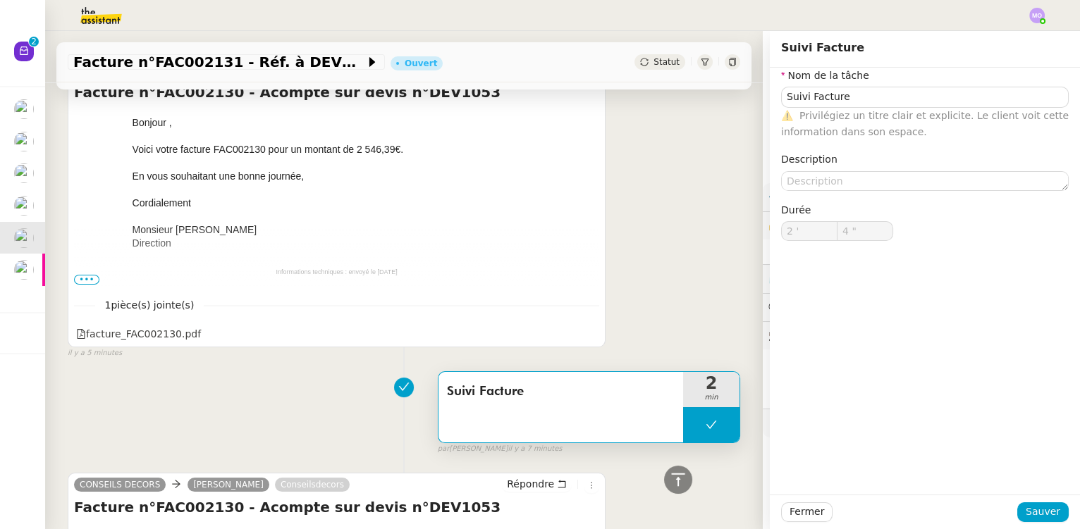
type input "4 ""
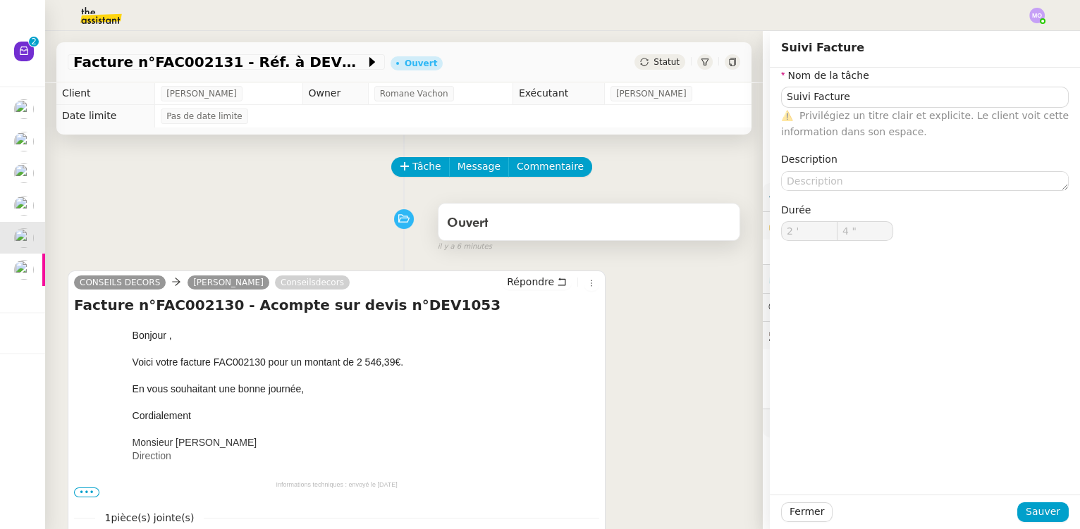
type input "Suivi Facture"
type input "2 '"
type input "4 ""
click at [412, 172] on span "Tâche" at bounding box center [426, 167] width 29 height 16
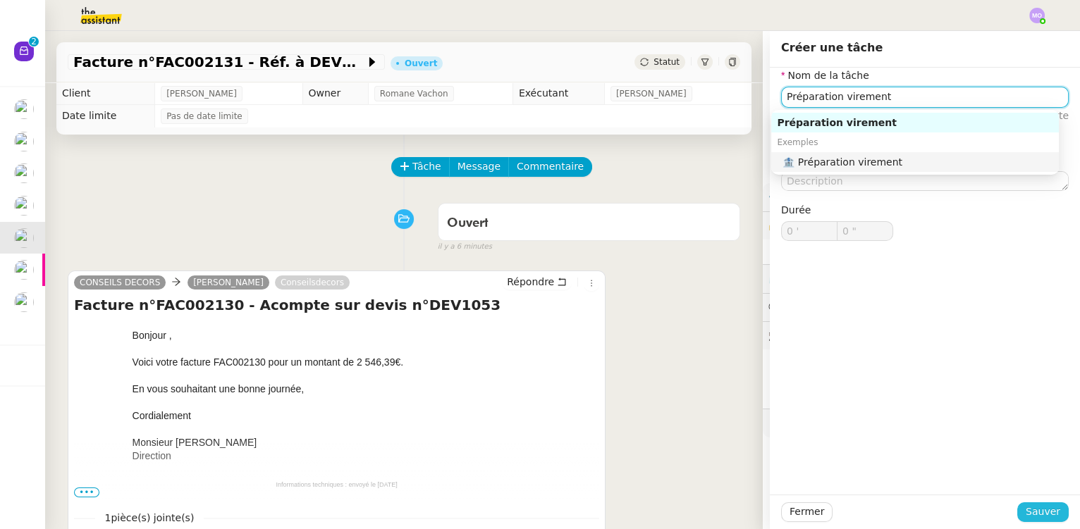
type input "Préparation virement"
click at [1021, 510] on button "Sauver" at bounding box center [1042, 513] width 51 height 20
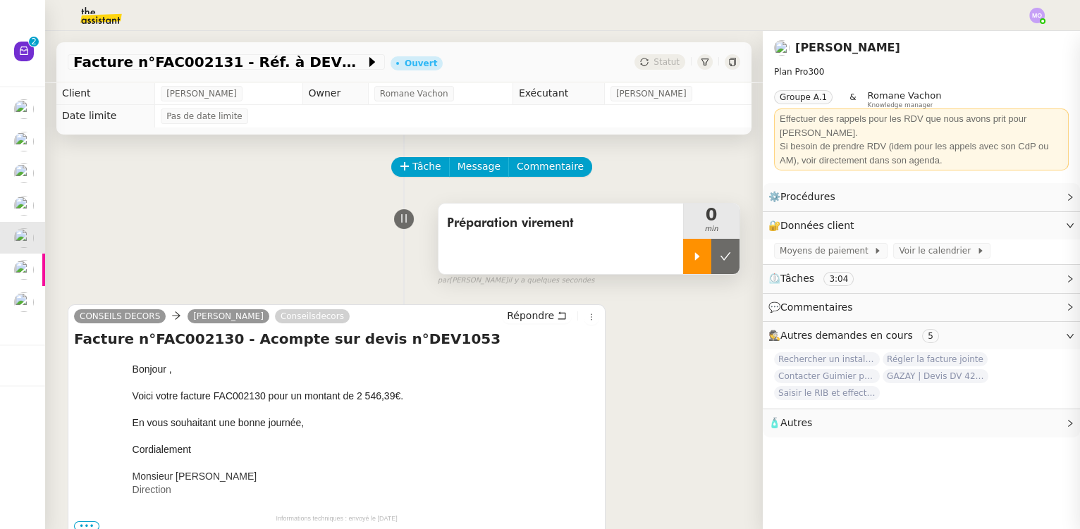
click at [684, 251] on div at bounding box center [697, 256] width 28 height 35
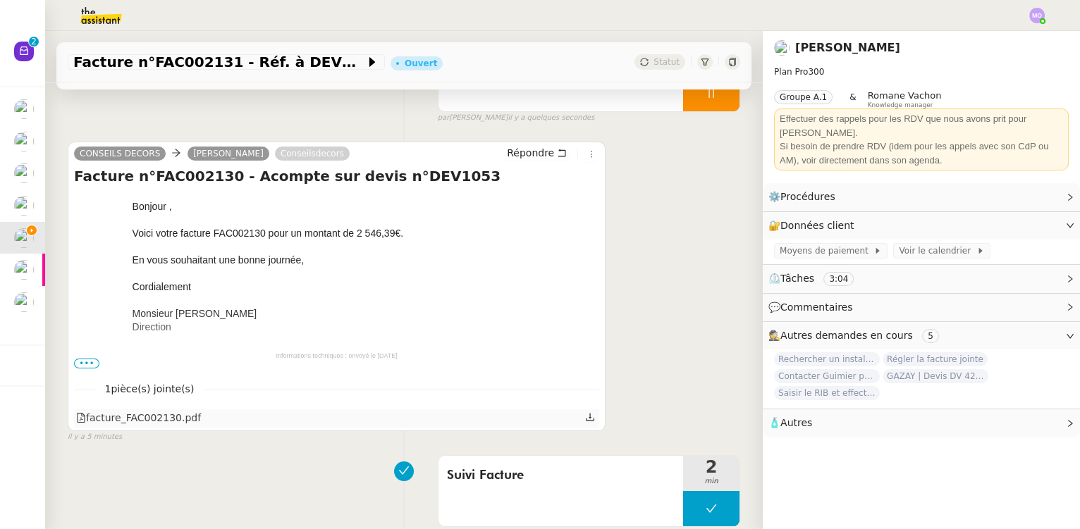
scroll to position [192, 0]
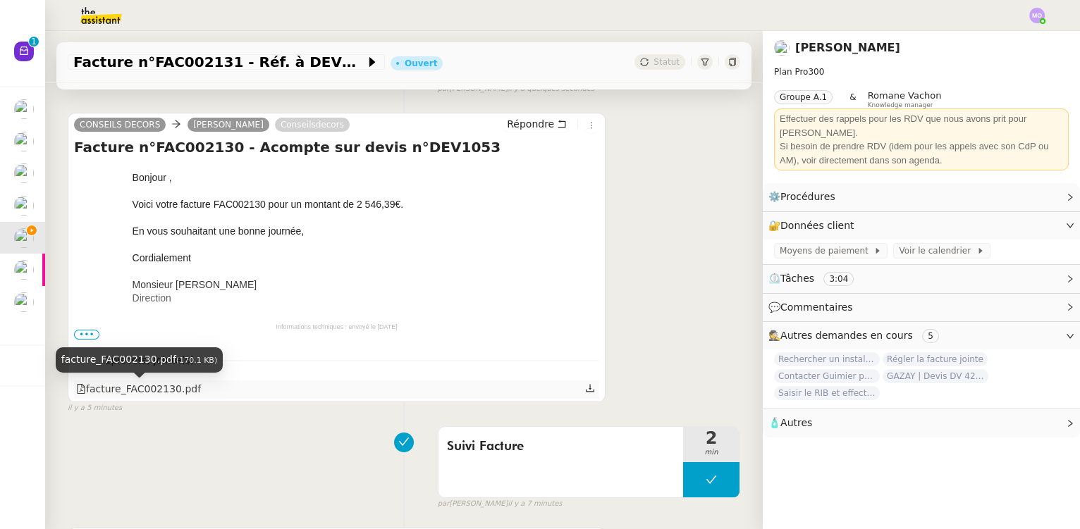
click at [161, 391] on div "facture_FAC002130.pdf" at bounding box center [138, 389] width 125 height 16
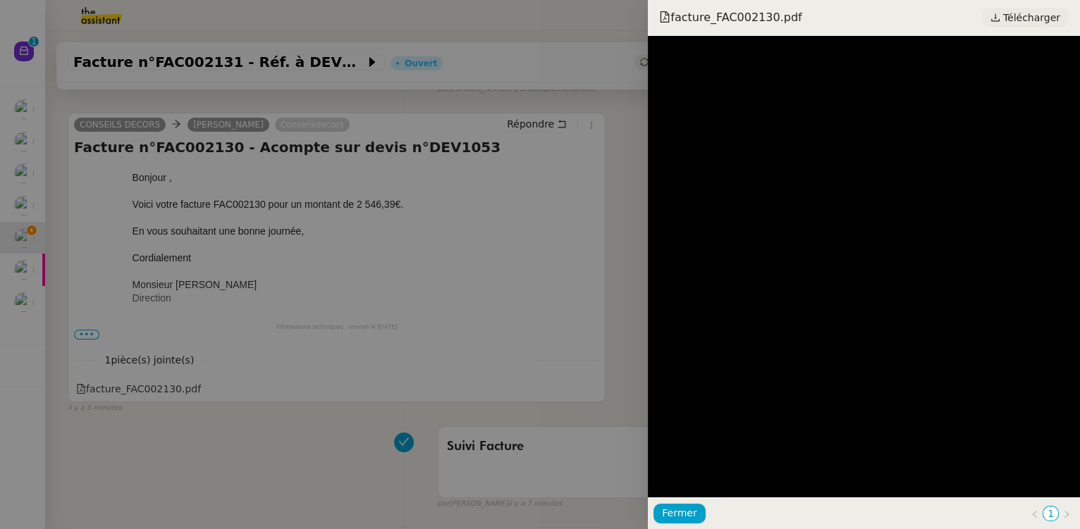
click at [1029, 16] on span "Télécharger" at bounding box center [1031, 17] width 57 height 18
click at [408, 252] on div at bounding box center [540, 264] width 1080 height 529
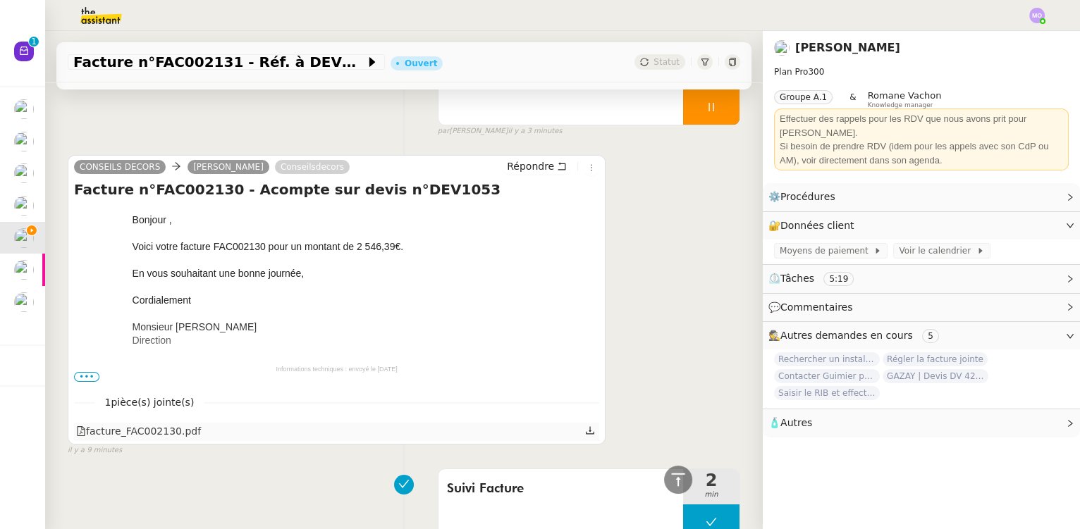
scroll to position [128, 0]
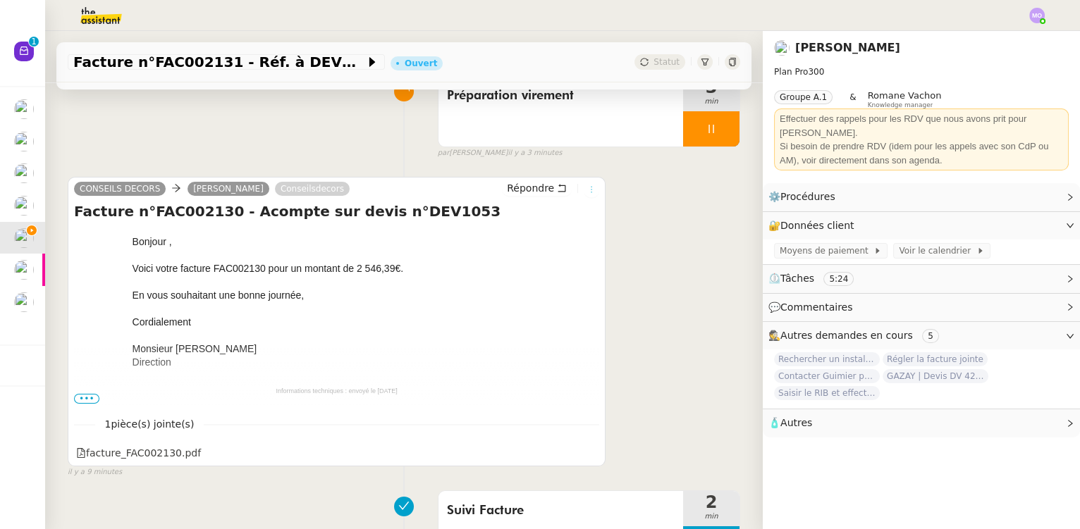
click at [584, 186] on button at bounding box center [592, 190] width 16 height 16
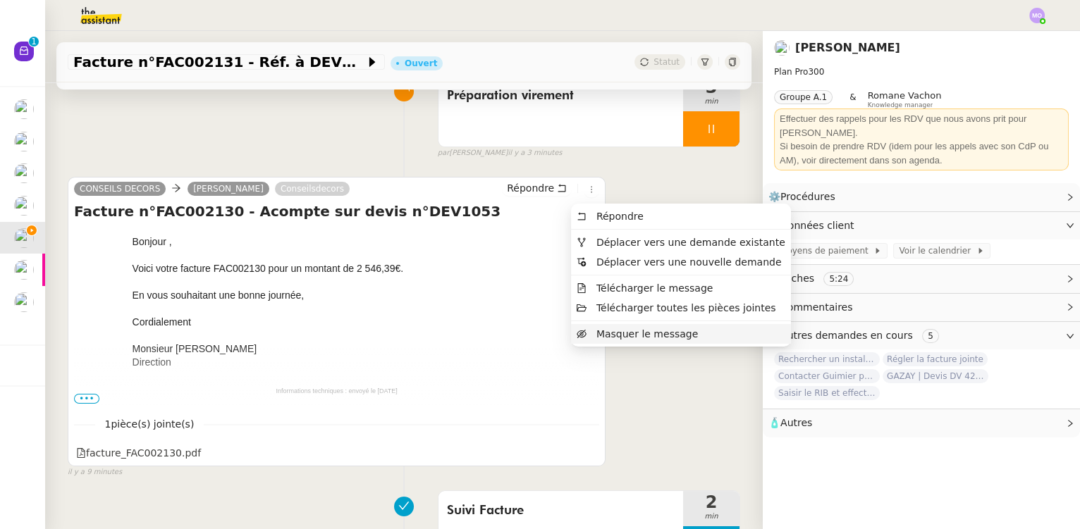
click at [616, 335] on span "Masquer le message" at bounding box center [647, 334] width 102 height 11
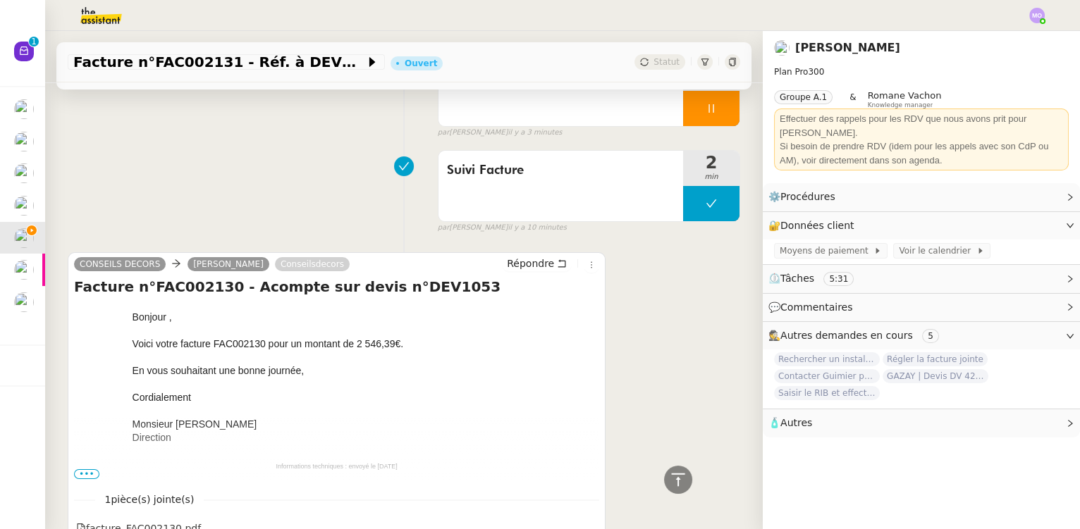
scroll to position [0, 0]
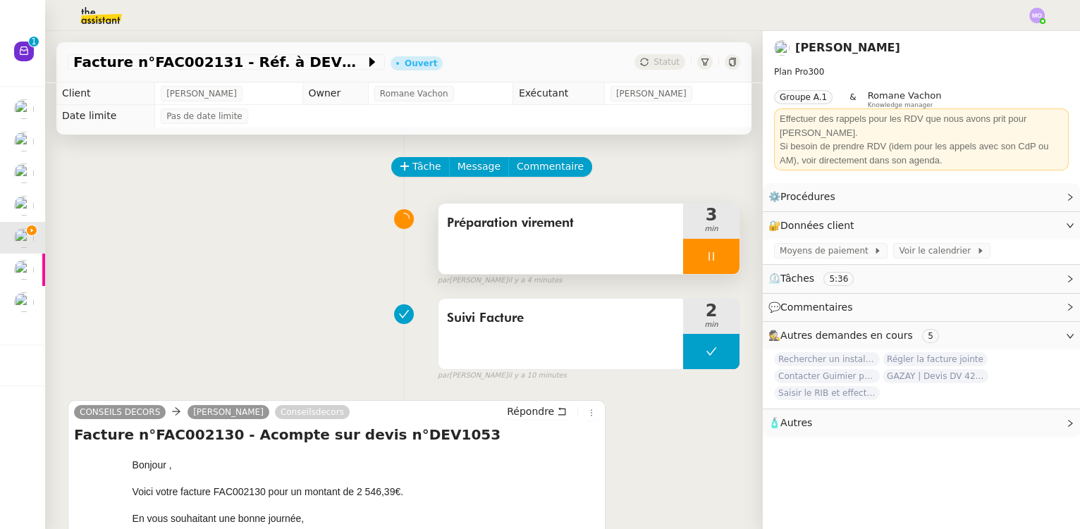
click at [711, 267] on div at bounding box center [711, 256] width 56 height 35
click at [711, 267] on button at bounding box center [725, 256] width 28 height 35
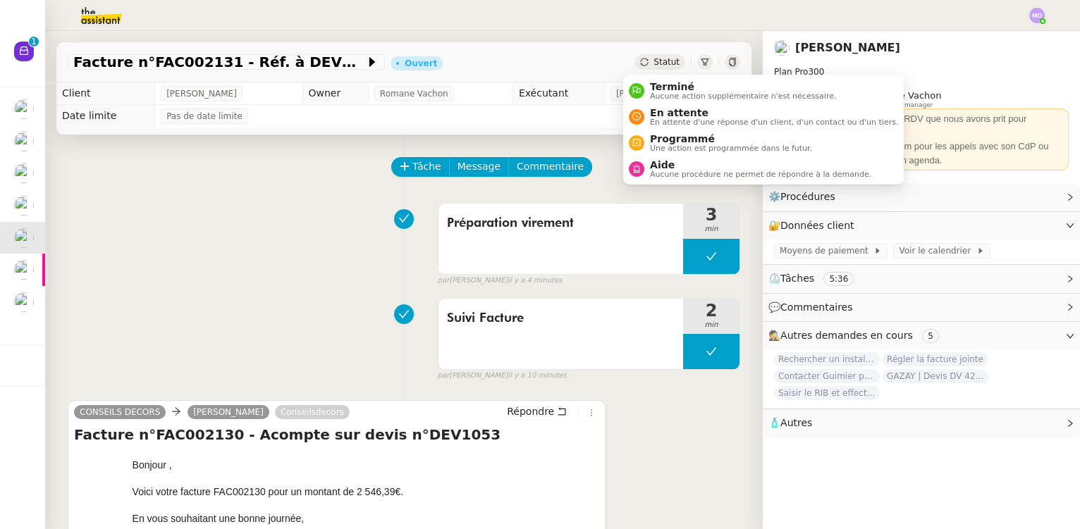
click at [655, 61] on span "Statut" at bounding box center [667, 62] width 26 height 10
click at [668, 87] on span "Terminé" at bounding box center [743, 86] width 186 height 11
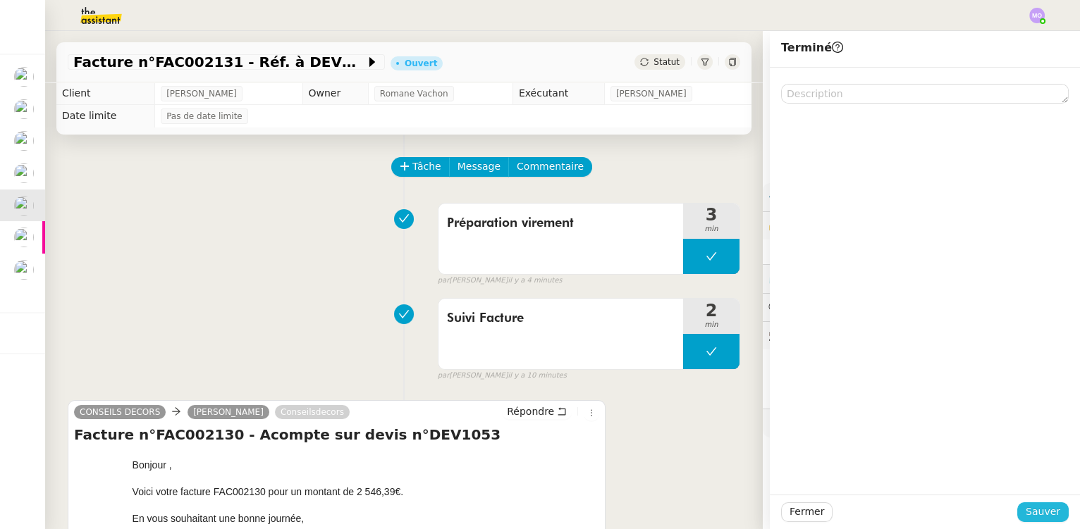
click at [1026, 515] on span "Sauver" at bounding box center [1043, 512] width 35 height 16
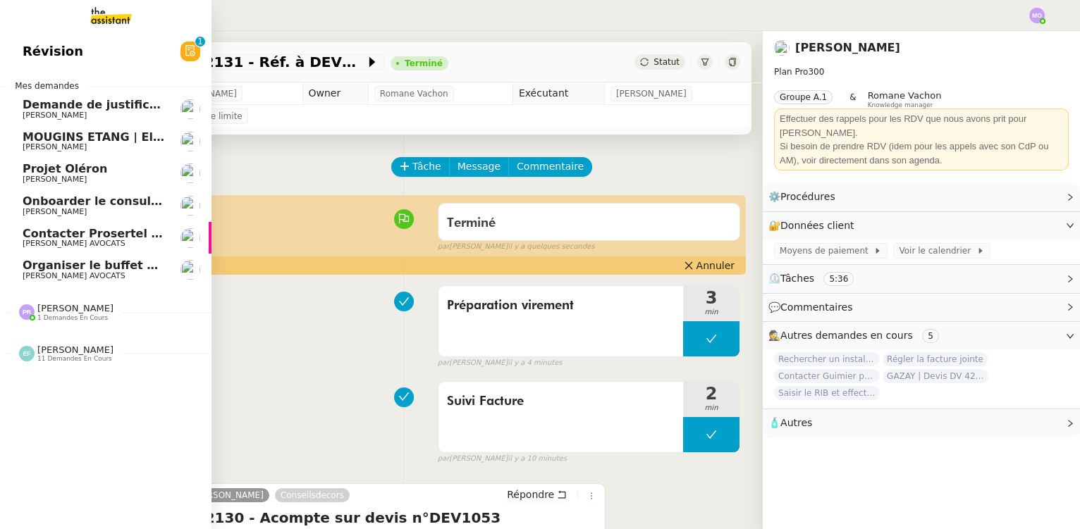
click at [116, 276] on span "[PERSON_NAME] AVOCATS" at bounding box center [94, 276] width 142 height 8
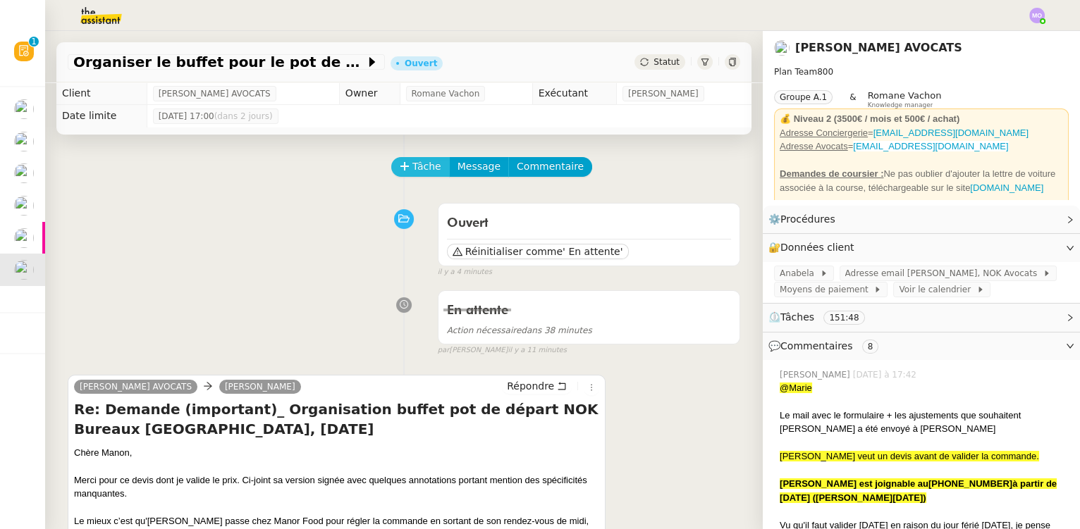
click at [412, 167] on span "Tâche" at bounding box center [426, 167] width 29 height 16
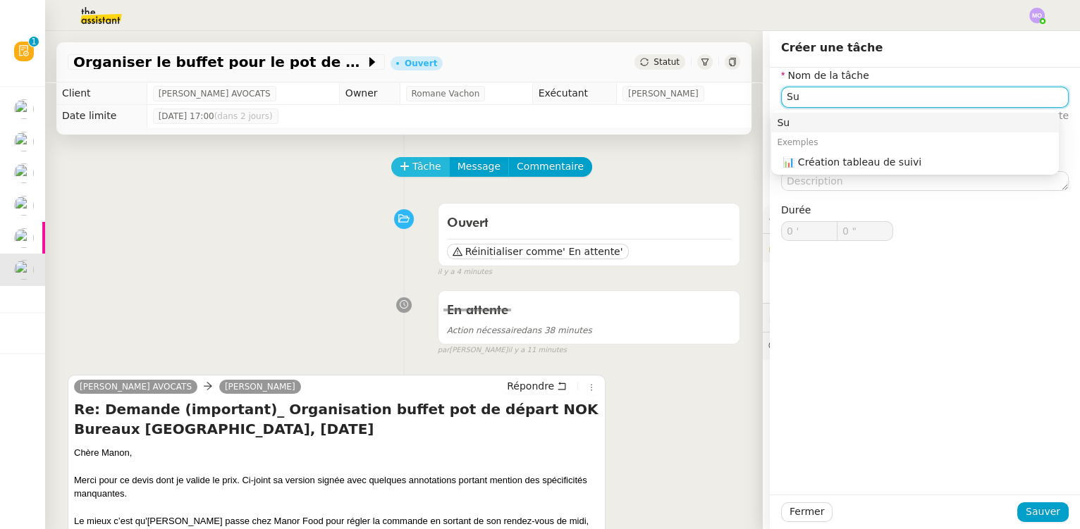
type input "S"
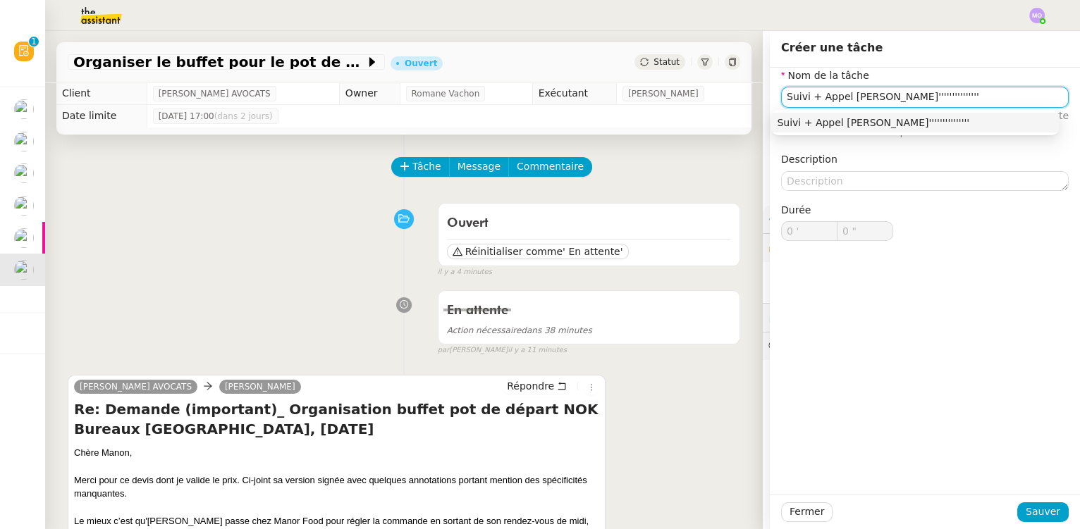
drag, startPoint x: 881, startPoint y: 101, endPoint x: 871, endPoint y: 99, distance: 10.7
click at [871, 99] on input "Suivi + Appel Anabela'''''''''''''''" at bounding box center [925, 97] width 288 height 20
type input "Suivi + Appel Anabela"
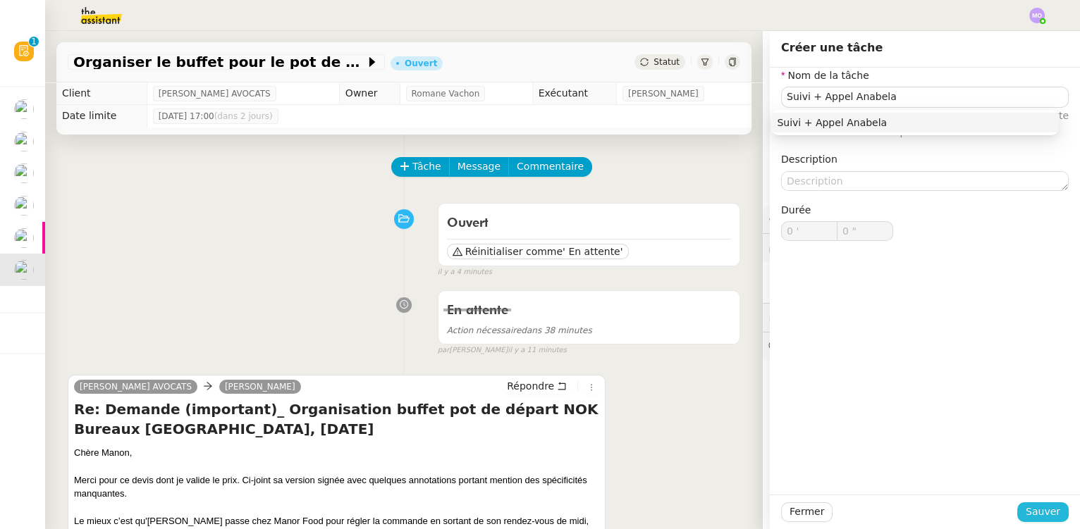
click at [1038, 506] on span "Sauver" at bounding box center [1043, 512] width 35 height 16
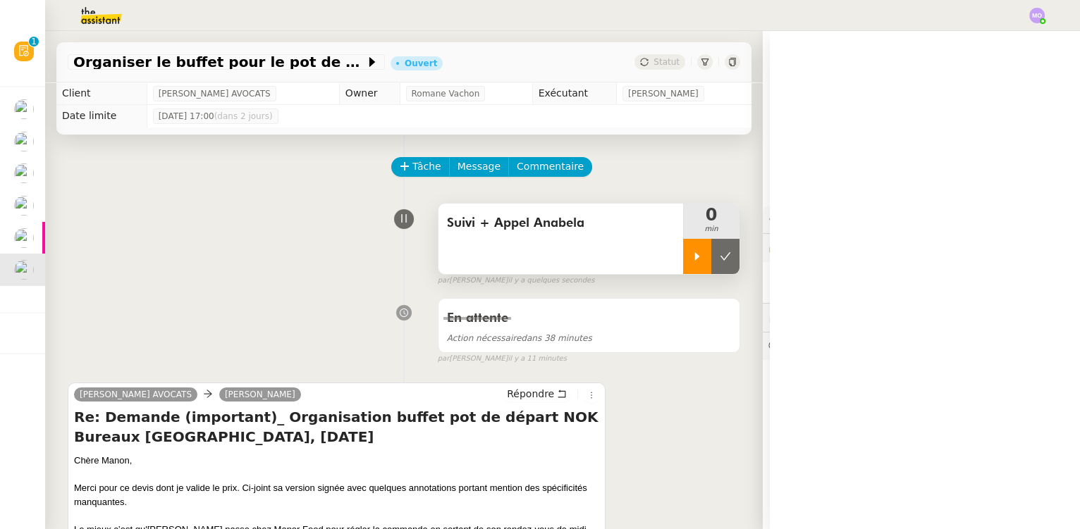
click at [692, 262] on icon at bounding box center [697, 256] width 11 height 11
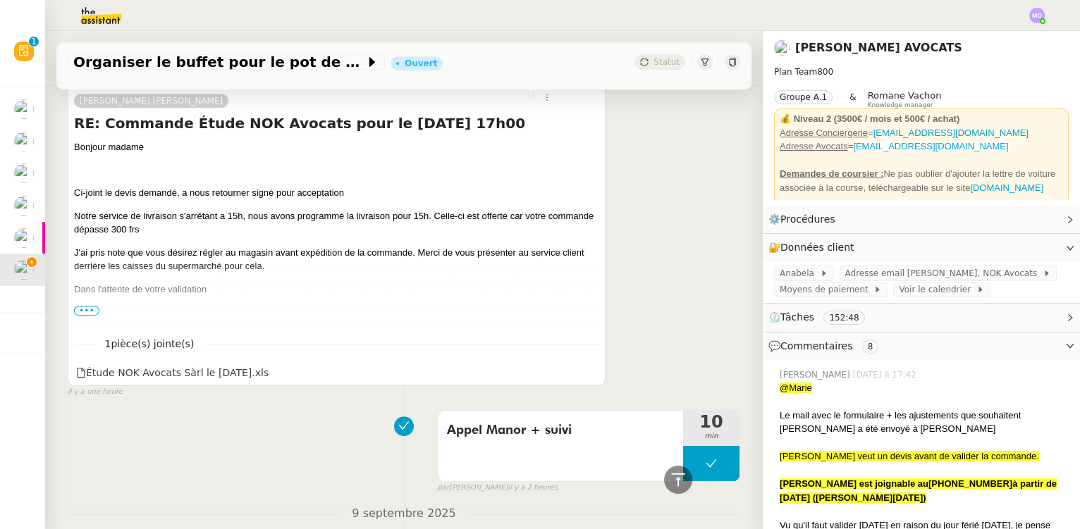
scroll to position [1538, 0]
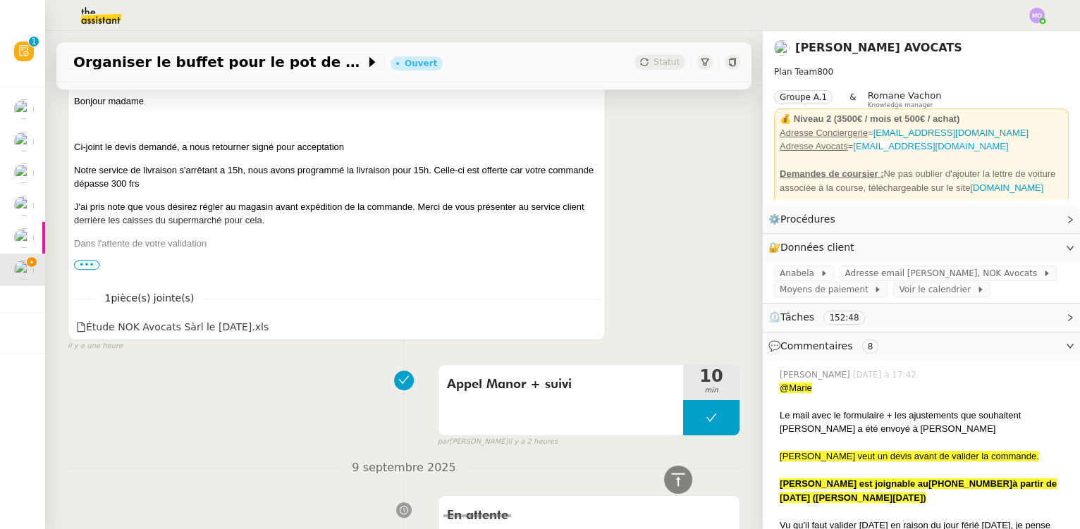
click at [86, 266] on span "•••" at bounding box center [86, 265] width 25 height 10
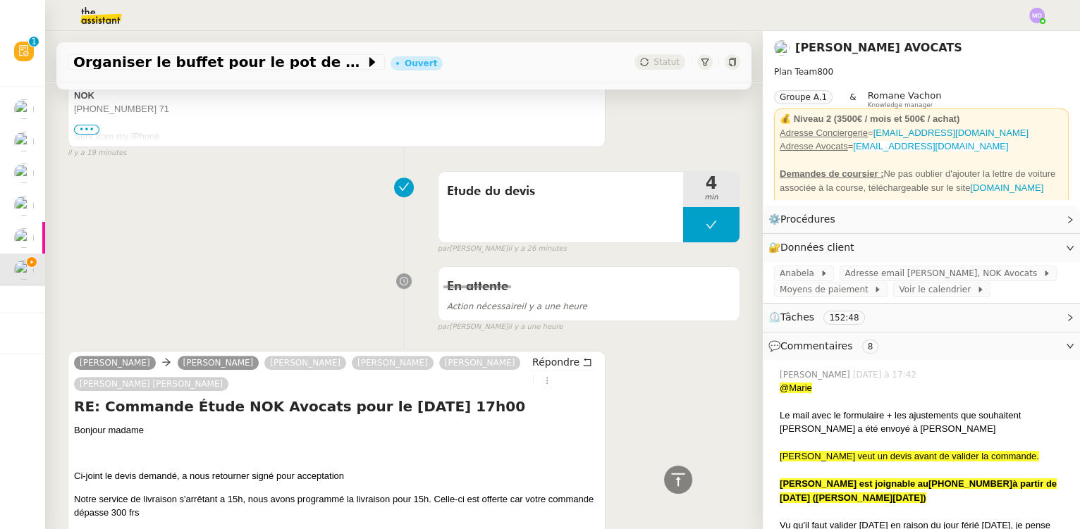
scroll to position [1218, 0]
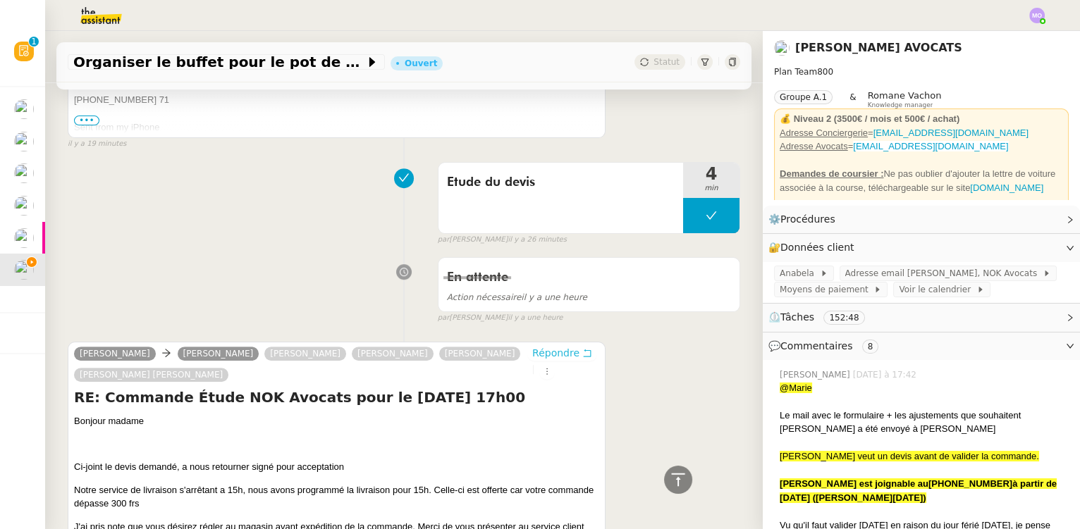
click at [535, 355] on span "Répondre" at bounding box center [555, 353] width 47 height 14
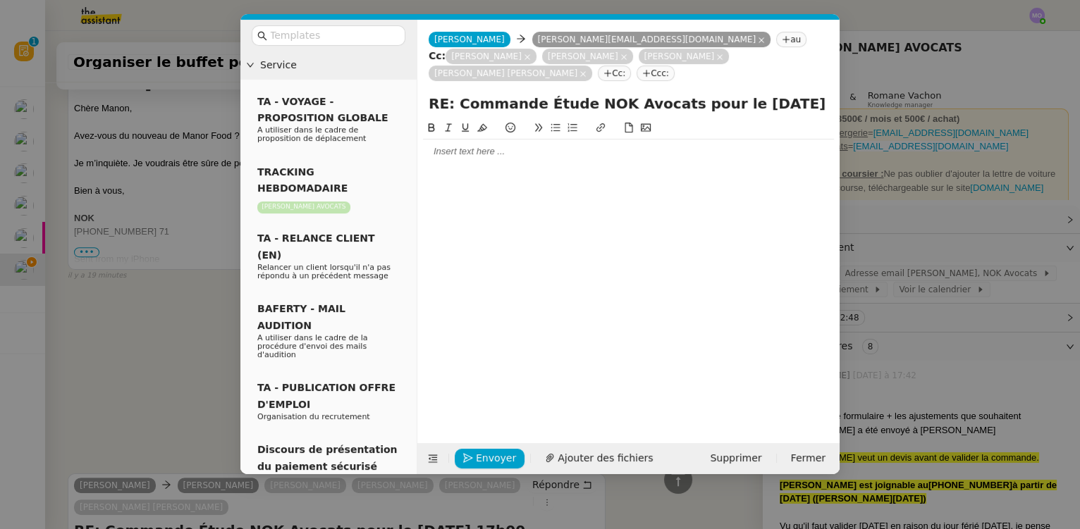
scroll to position [1350, 0]
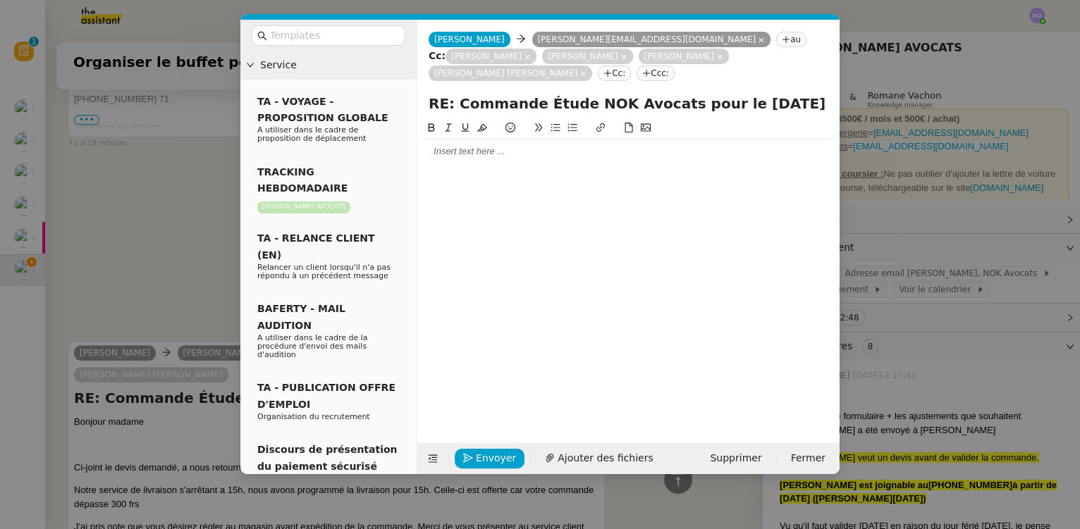
click at [455, 152] on div at bounding box center [628, 151] width 411 height 13
click at [184, 248] on nz-modal-container "Service TA - VOYAGE - PROPOSITION GLOBALE A utiliser dans le cadre de propositi…" at bounding box center [540, 264] width 1080 height 529
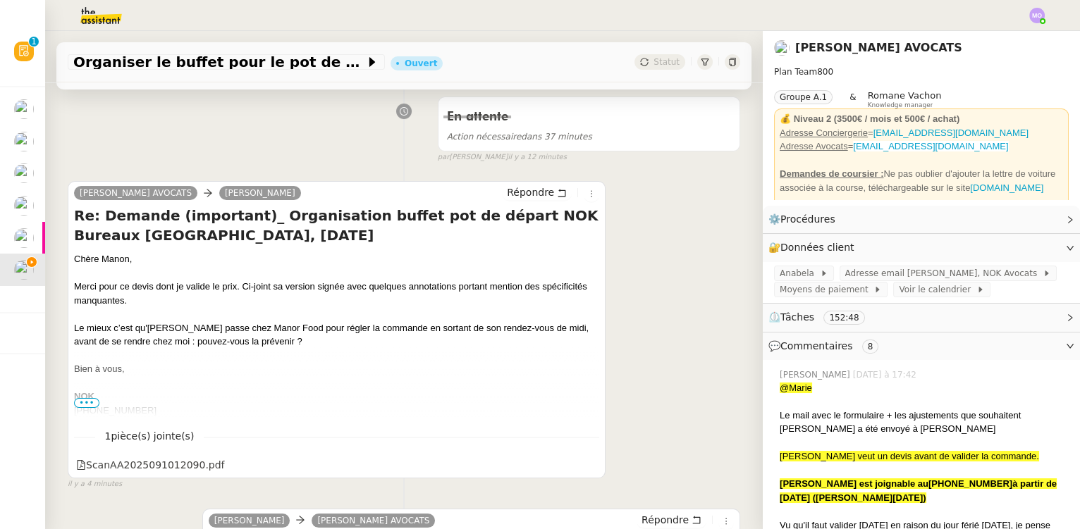
scroll to position [454, 0]
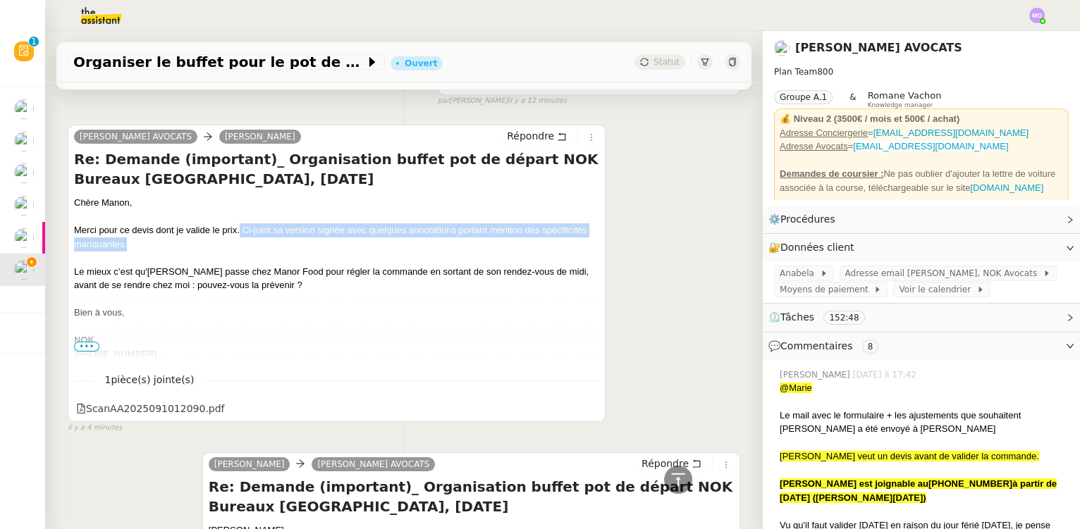
drag, startPoint x: 240, startPoint y: 230, endPoint x: 276, endPoint y: 252, distance: 42.1
click at [276, 251] on div "Merci pour ce devis dont je valide le prix. Ci-joint sa version signée avec que…" at bounding box center [336, 236] width 525 height 27
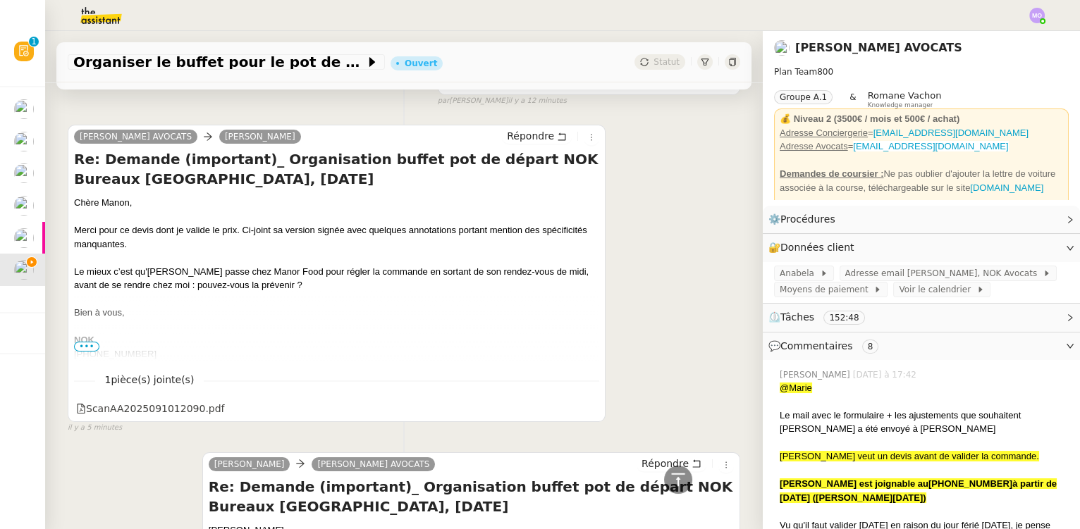
drag, startPoint x: 301, startPoint y: 226, endPoint x: 227, endPoint y: 256, distance: 80.0
click at [227, 257] on div at bounding box center [336, 258] width 525 height 14
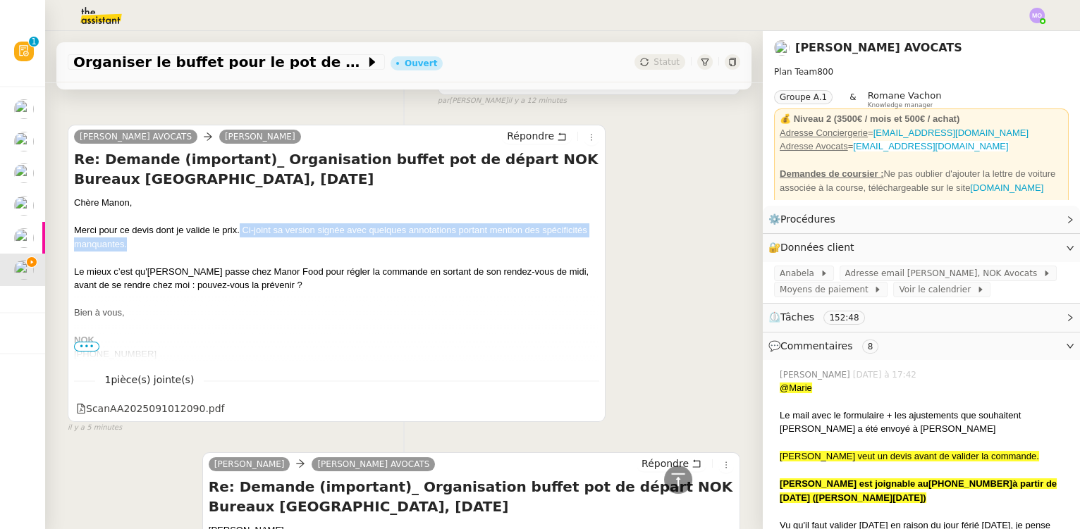
drag, startPoint x: 240, startPoint y: 231, endPoint x: 270, endPoint y: 246, distance: 33.4
click at [270, 246] on div "Merci pour ce devis dont je valide le prix. Ci-joint sa version signée avec que…" at bounding box center [336, 236] width 525 height 27
copy div "Ci-joint sa version signée avec quelques annotations portant mention des spécif…"
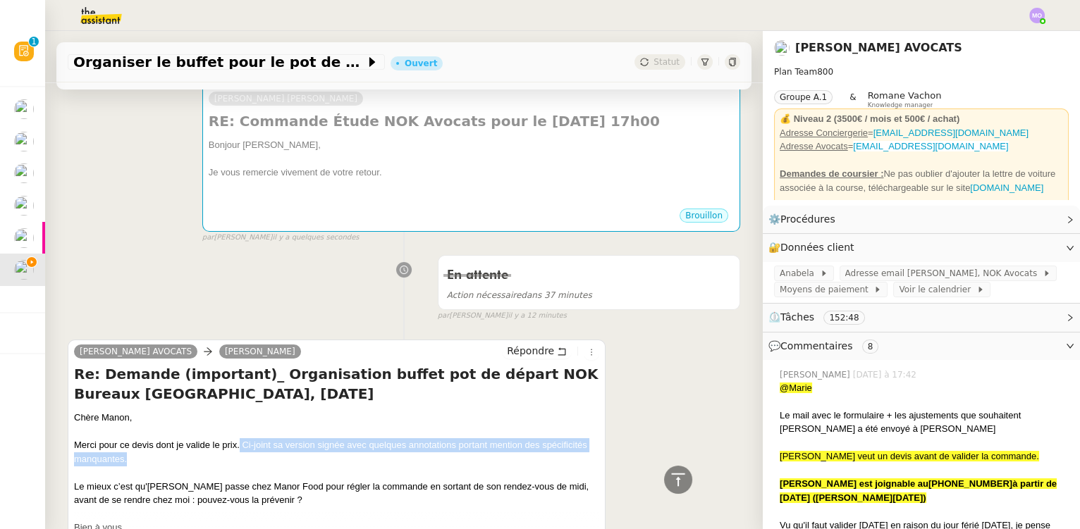
scroll to position [69, 0]
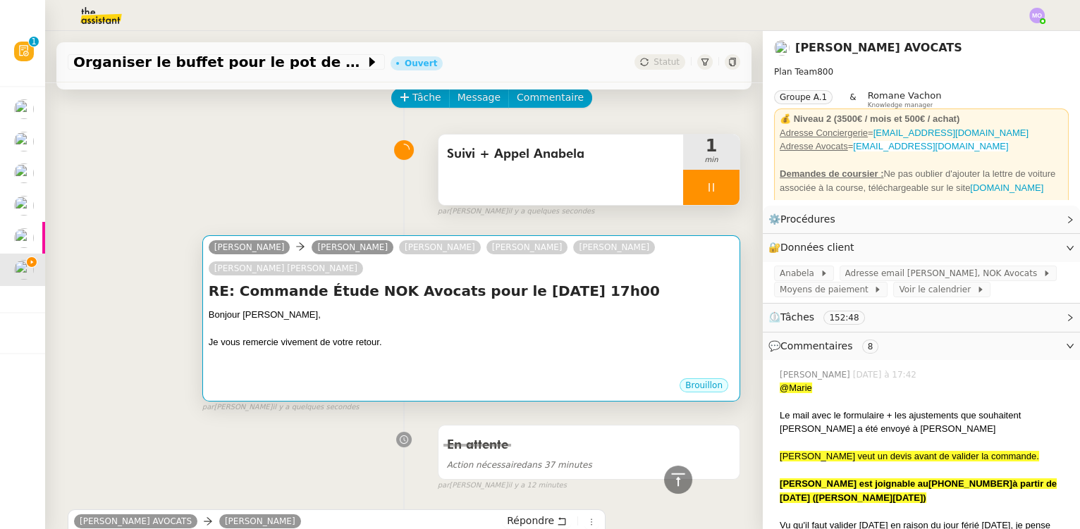
click at [424, 316] on div "Bonjour [PERSON_NAME]," at bounding box center [471, 315] width 525 height 14
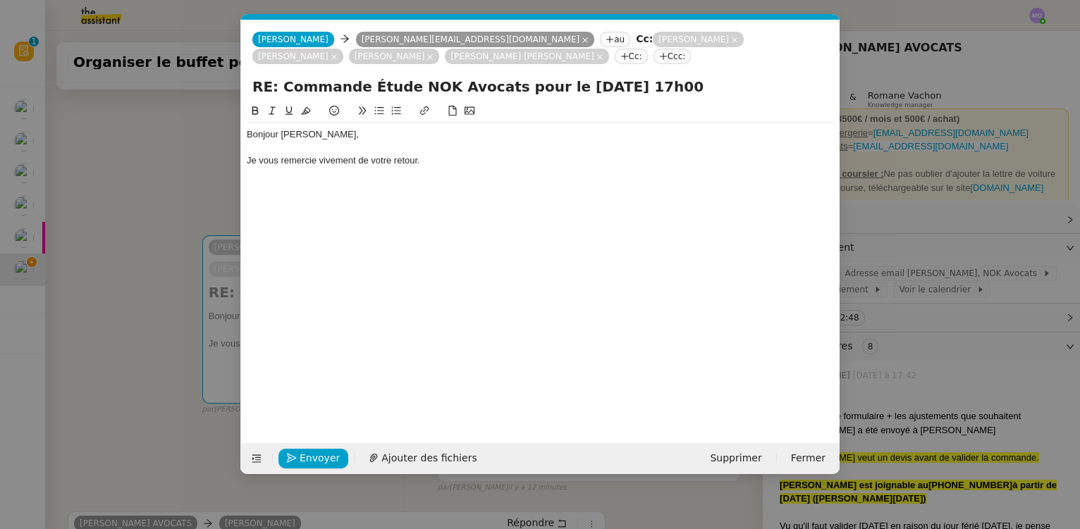
scroll to position [0, 30]
click at [439, 157] on div "Je vous remercie vivement de votre retour." at bounding box center [540, 160] width 587 height 13
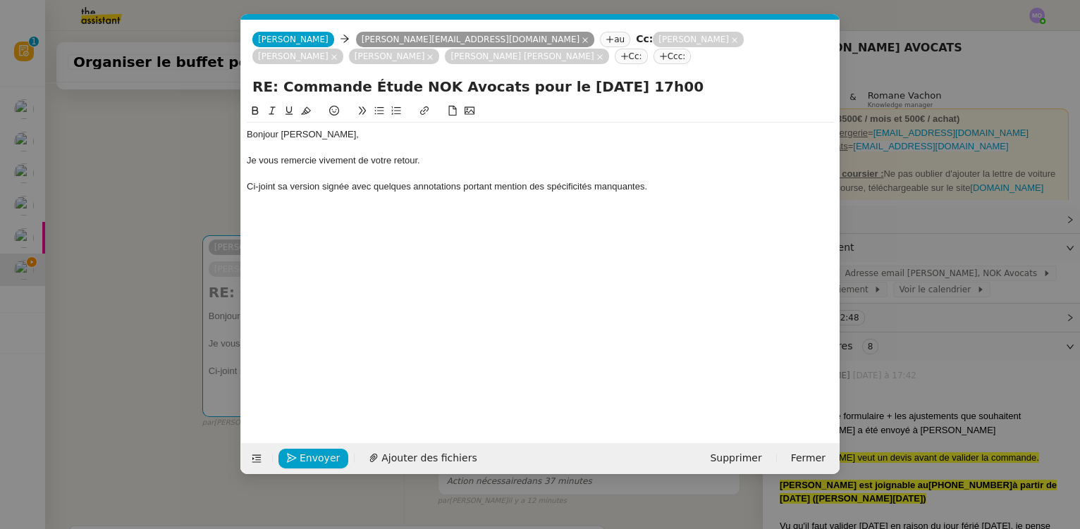
drag, startPoint x: 252, startPoint y: 184, endPoint x: 244, endPoint y: 228, distance: 44.4
click at [252, 185] on div "Ci-joint sa version signée avec quelques annotations portant mention des spécif…" at bounding box center [540, 186] width 587 height 13
drag, startPoint x: 352, startPoint y: 188, endPoint x: 345, endPoint y: 204, distance: 17.4
click at [352, 190] on div "Ci-joint sa version signée avec quelques annotations portant mention des spécif…" at bounding box center [540, 186] width 587 height 13
click at [166, 212] on nz-modal-container "Service TA - VOYAGE - PROPOSITION GLOBALE A utiliser dans le cadre de propositi…" at bounding box center [540, 264] width 1080 height 529
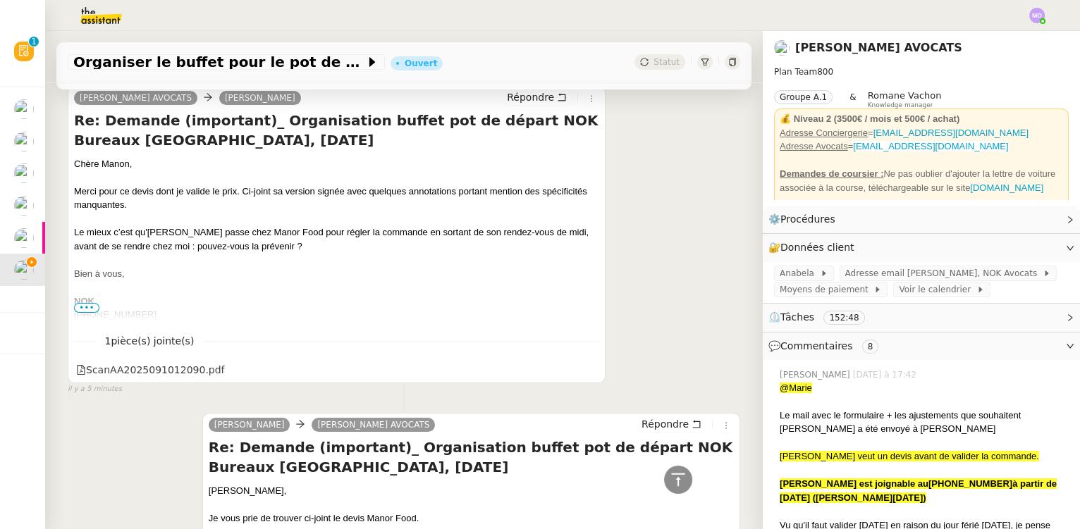
scroll to position [518, 0]
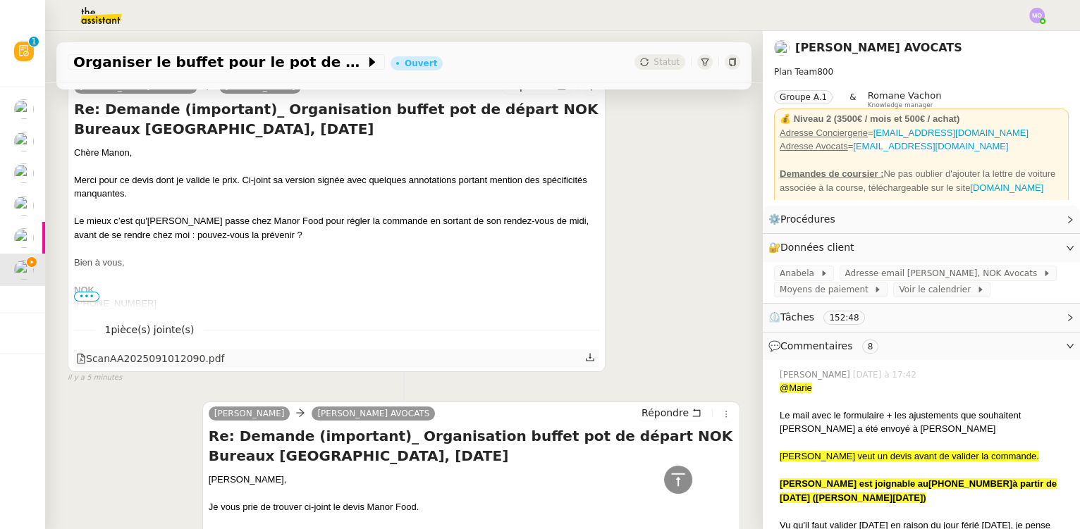
click at [193, 356] on div "ScanAA2025091012090.pdf" at bounding box center [150, 359] width 149 height 16
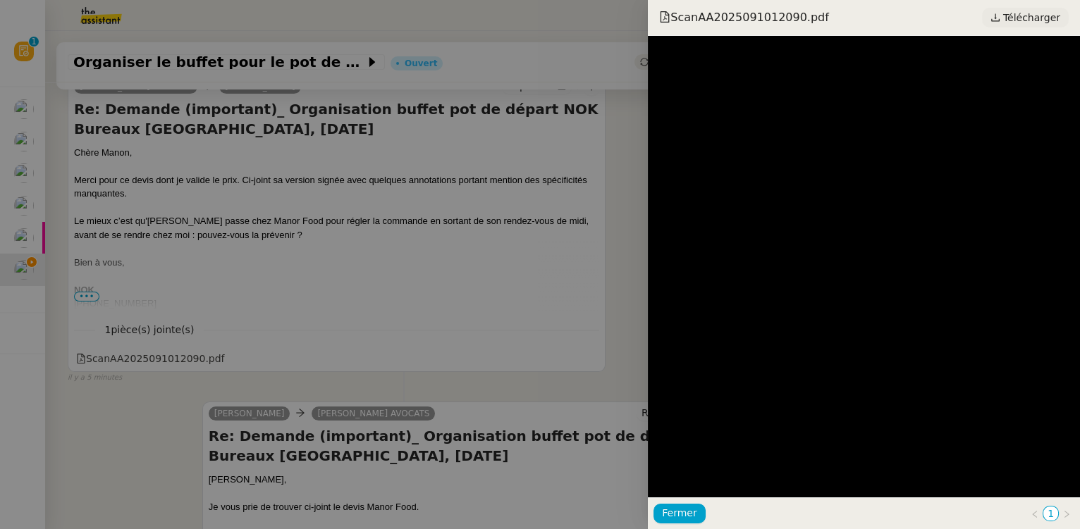
click at [1032, 16] on span "Télécharger" at bounding box center [1031, 17] width 57 height 18
click at [402, 219] on div at bounding box center [540, 264] width 1080 height 529
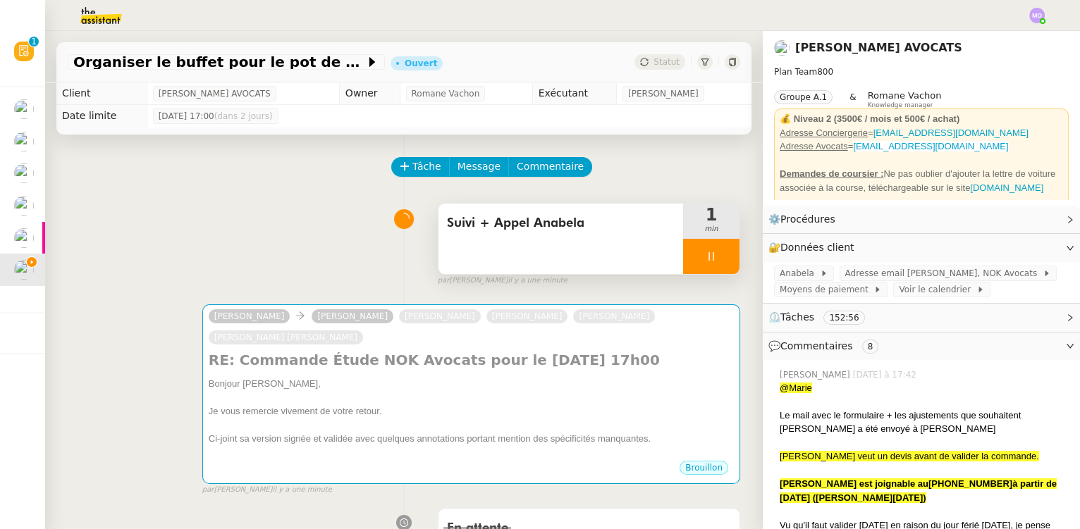
scroll to position [0, 0]
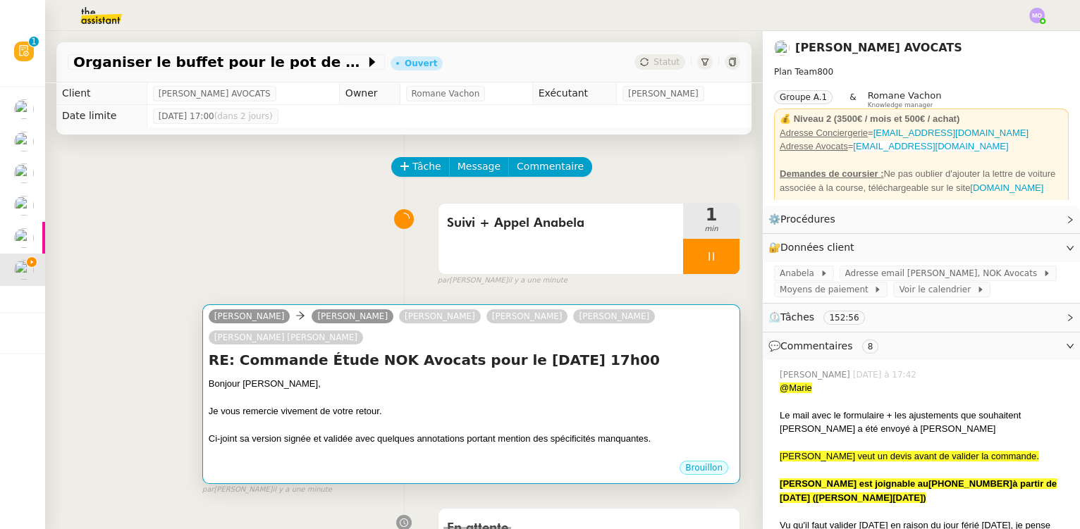
click at [427, 358] on h4 "RE: Commande Étude NOK Avocats pour le [DATE] 17h00" at bounding box center [471, 360] width 525 height 20
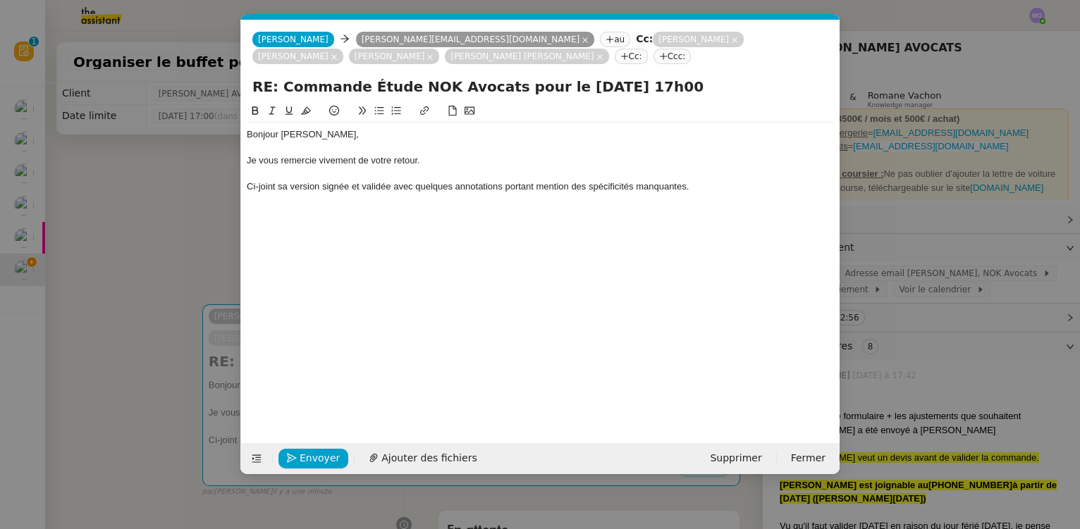
scroll to position [0, 30]
click at [410, 455] on span "Ajouter des fichiers" at bounding box center [428, 459] width 95 height 16
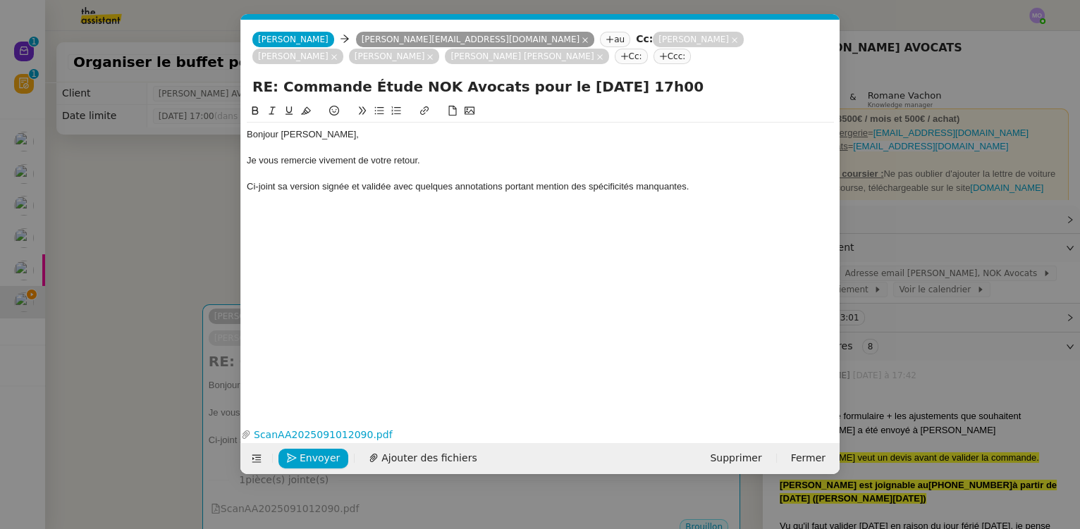
click at [185, 258] on nz-modal-container "Service TA - VOYAGE - PROPOSITION GLOBALE A utiliser dans le cadre de propositi…" at bounding box center [540, 264] width 1080 height 529
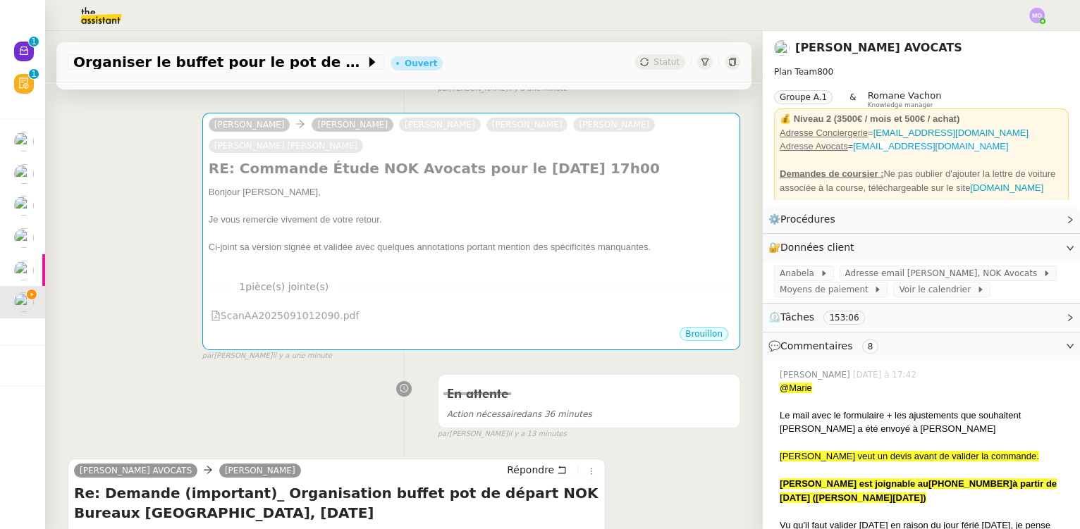
scroll to position [0, 0]
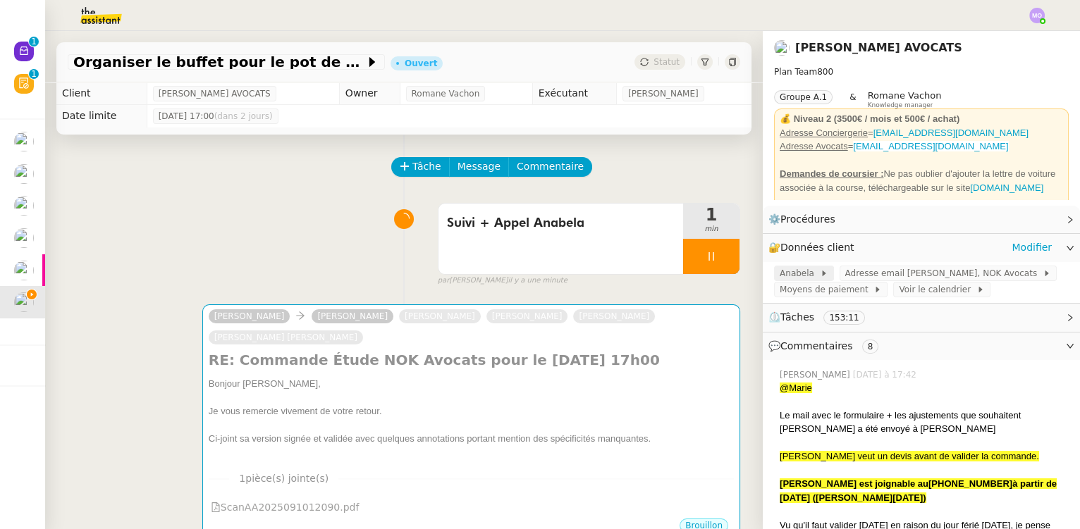
click at [786, 271] on span "Anabela" at bounding box center [800, 274] width 40 height 14
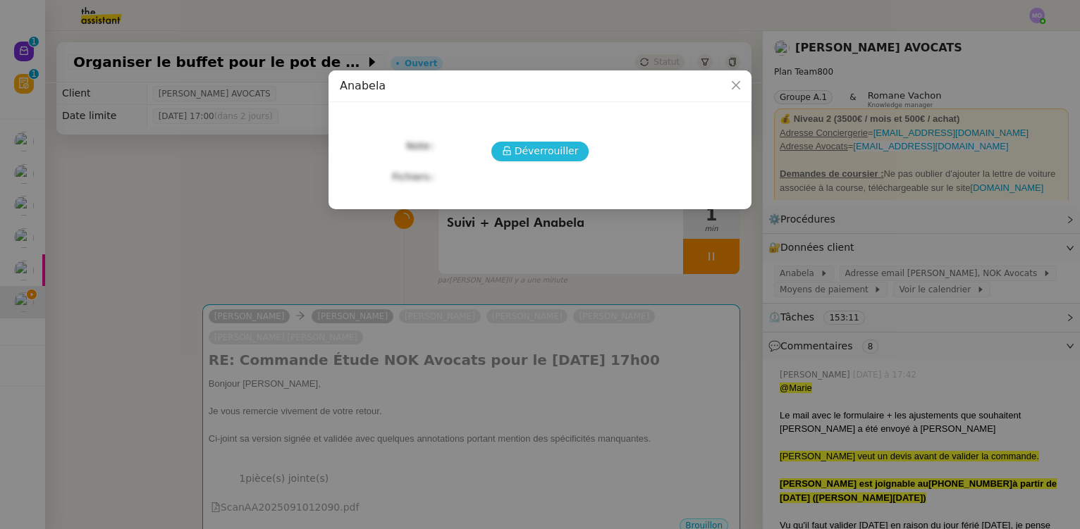
click at [535, 155] on span "Déverrouiller" at bounding box center [547, 151] width 64 height 16
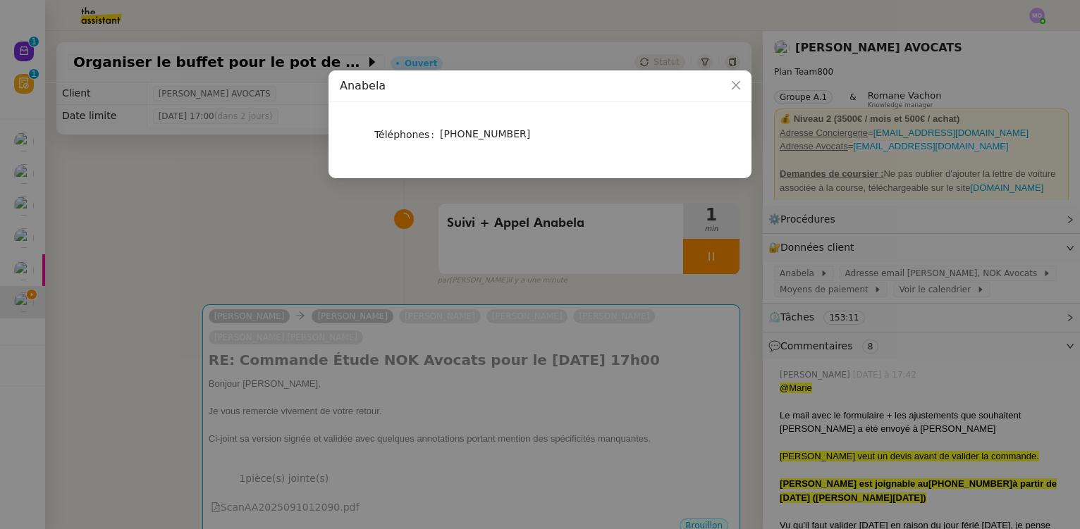
click at [320, 238] on nz-modal-container "Anabela Téléphones +41 (0)78 921 32 95" at bounding box center [540, 264] width 1080 height 529
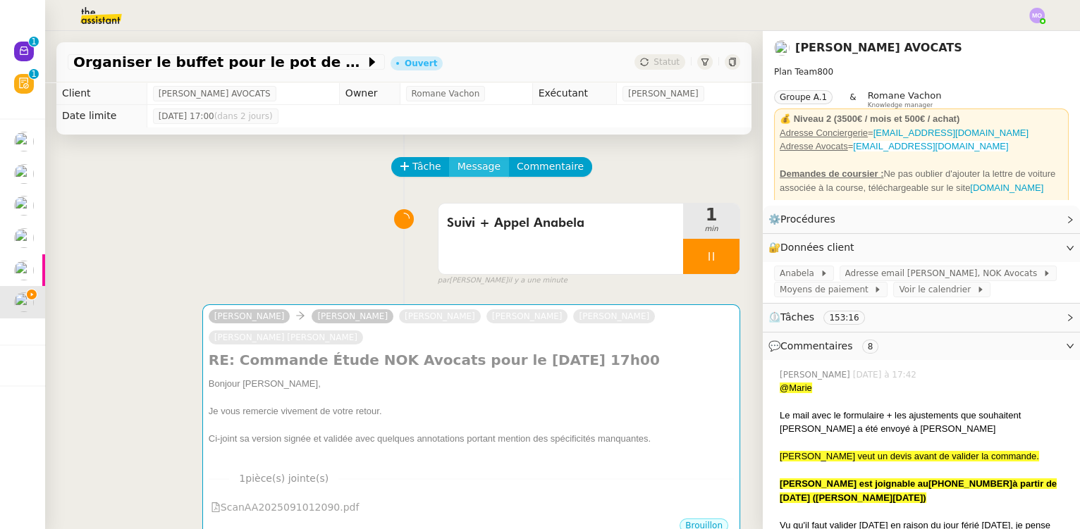
click at [460, 171] on span "Message" at bounding box center [479, 167] width 43 height 16
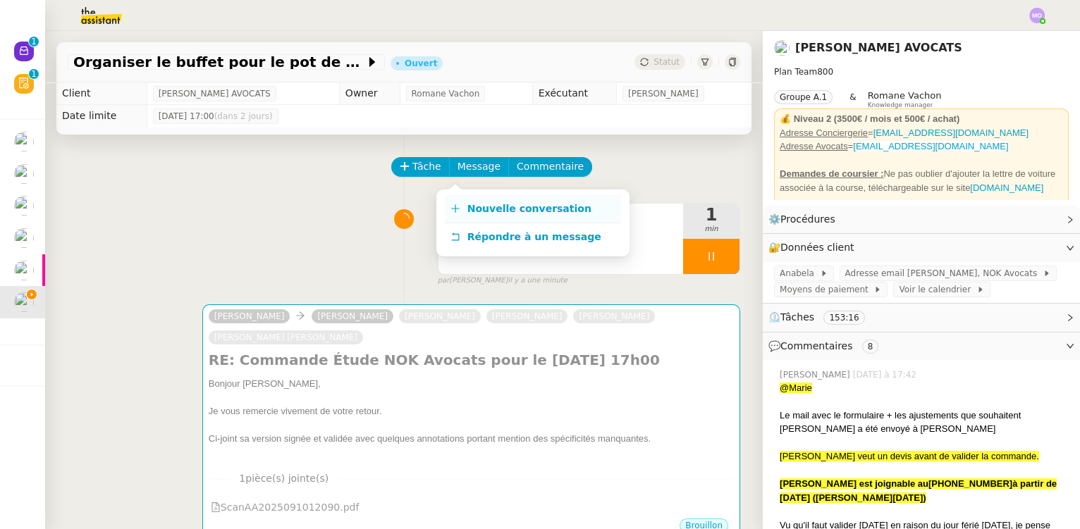
click at [508, 204] on span "Nouvelle conversation" at bounding box center [529, 208] width 124 height 11
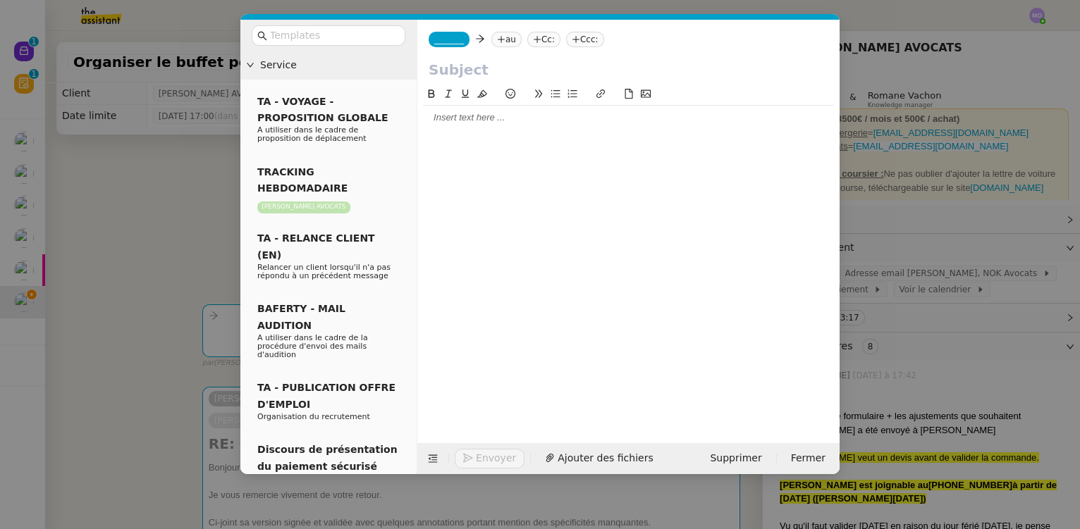
click at [444, 37] on span "_______" at bounding box center [449, 40] width 30 height 10
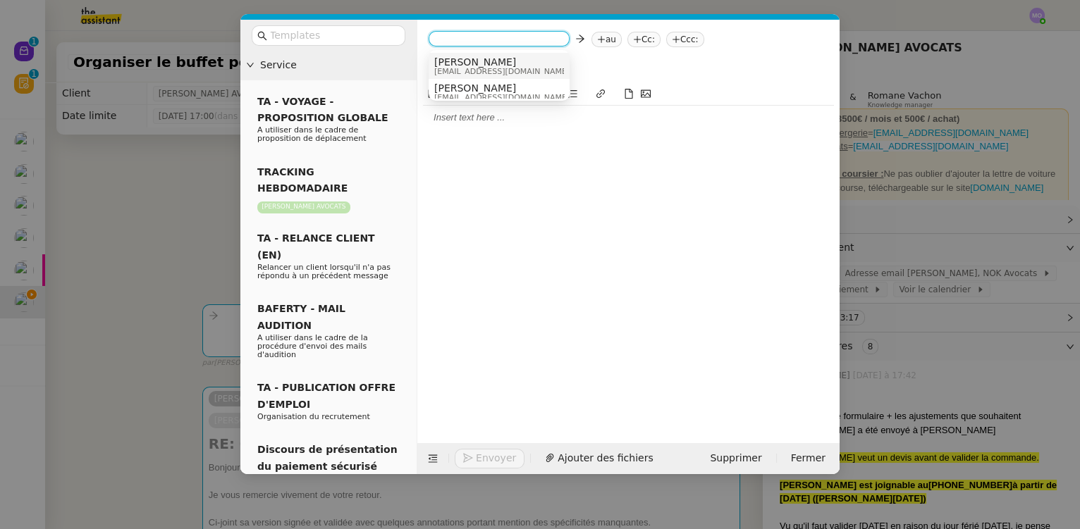
click at [472, 61] on span "[PERSON_NAME]" at bounding box center [501, 61] width 135 height 11
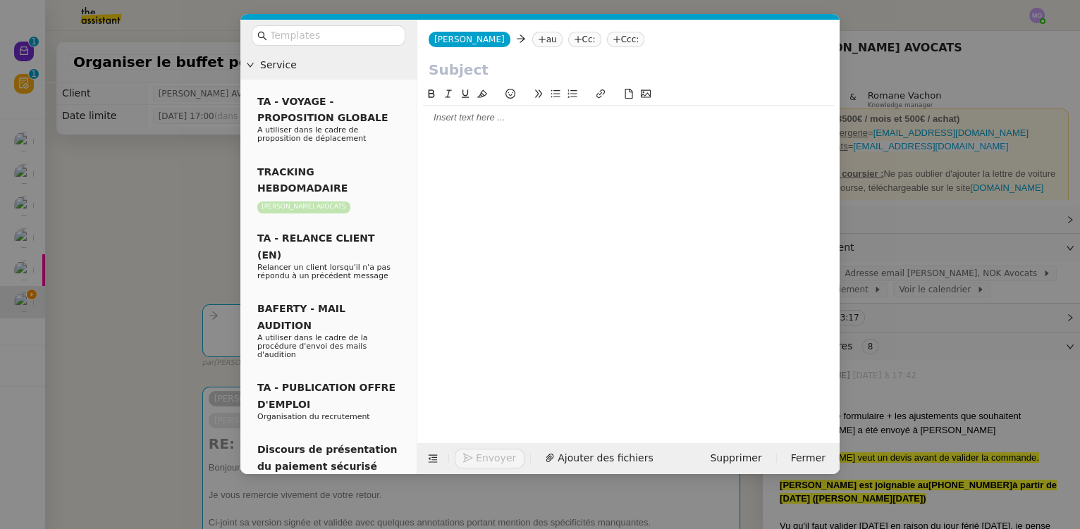
click at [538, 37] on icon at bounding box center [542, 39] width 8 height 8
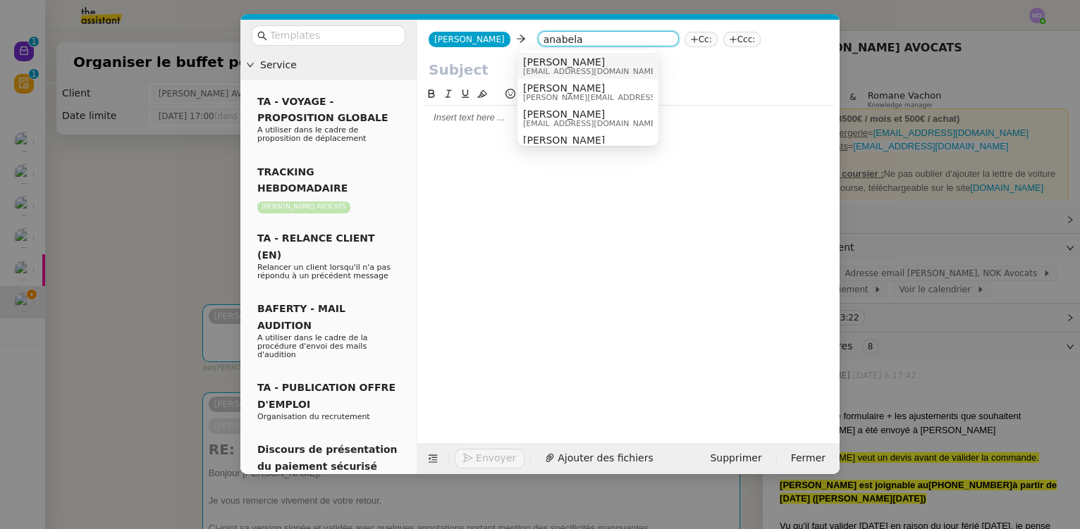
type input "anabela"
click at [627, 68] on span "[EMAIL_ADDRESS][DOMAIN_NAME]" at bounding box center [590, 72] width 135 height 8
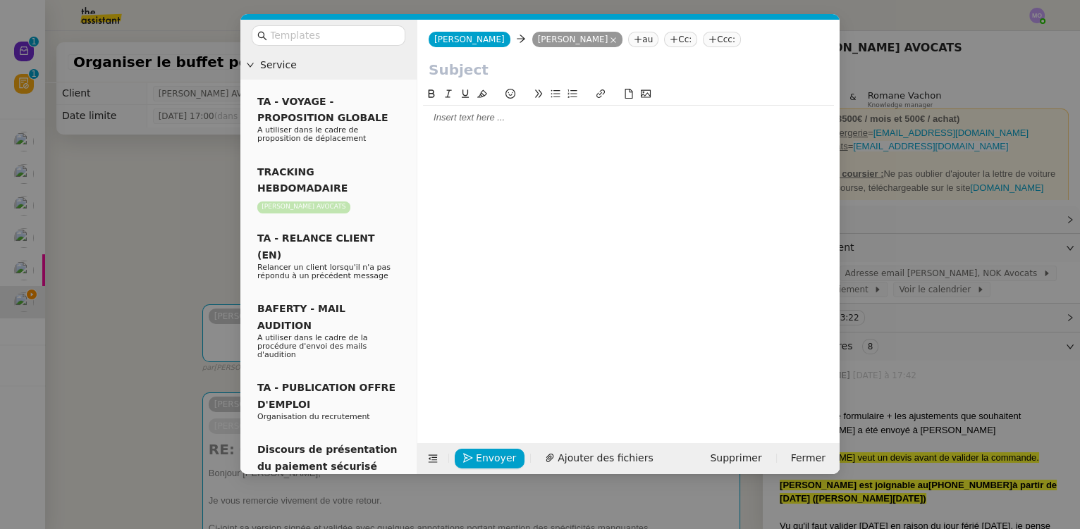
click at [480, 73] on input "text" at bounding box center [629, 69] width 400 height 21
type input "D"
type input "Commande Manor Food"
click at [494, 121] on div at bounding box center [628, 117] width 411 height 13
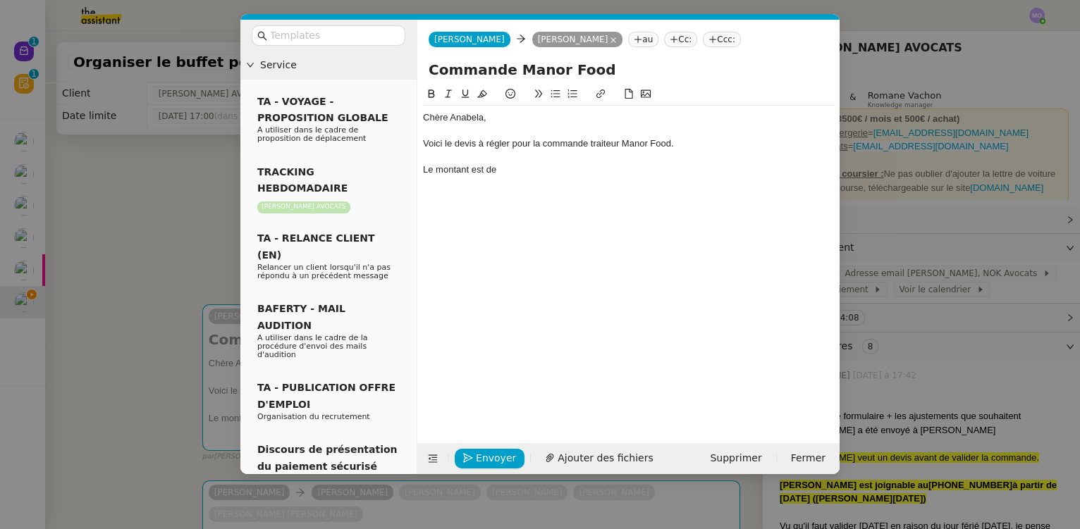
click at [180, 216] on nz-modal-container "Service TA - VOYAGE - PROPOSITION GLOBALE A utiliser dans le cadre de propositi…" at bounding box center [540, 264] width 1080 height 529
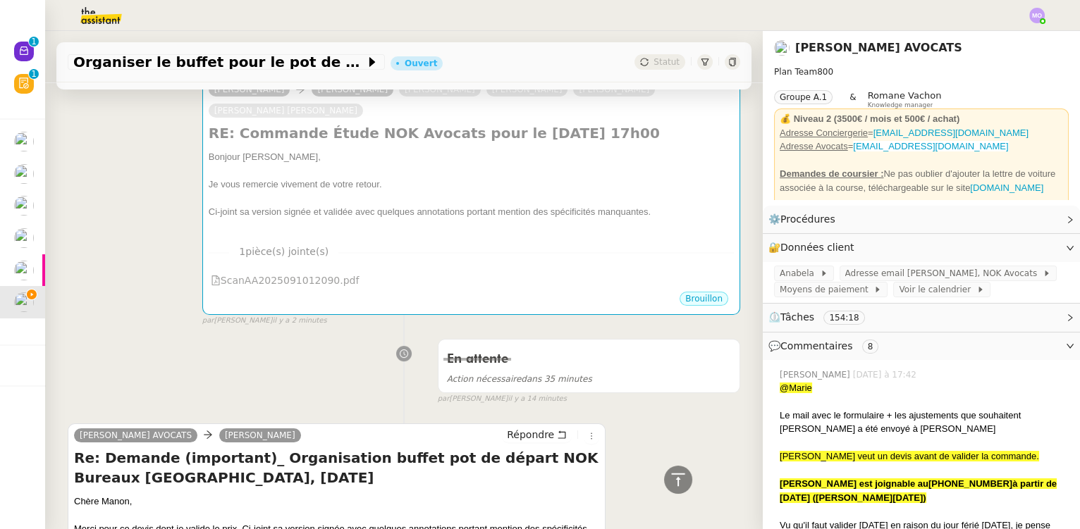
scroll to position [384, 0]
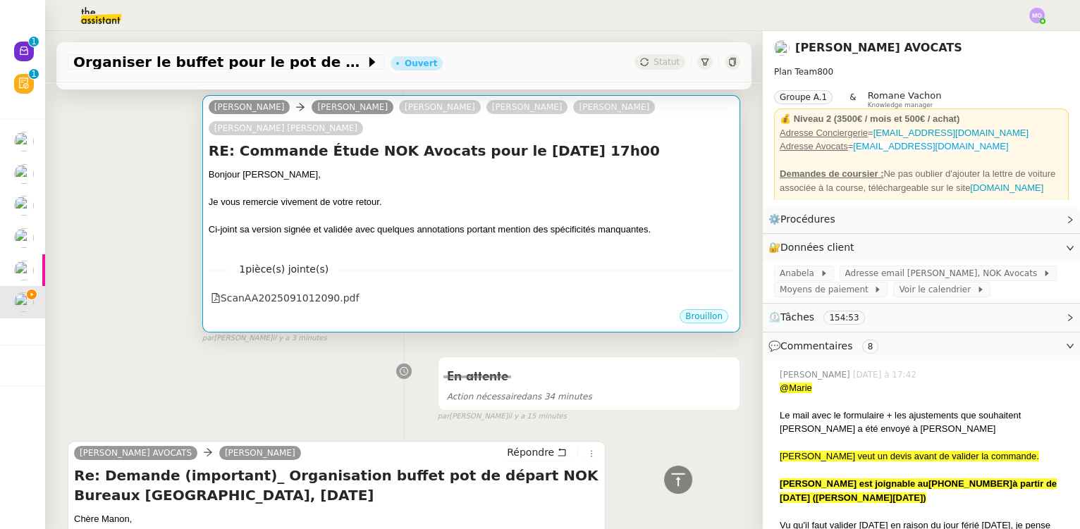
click at [402, 196] on div at bounding box center [471, 189] width 525 height 14
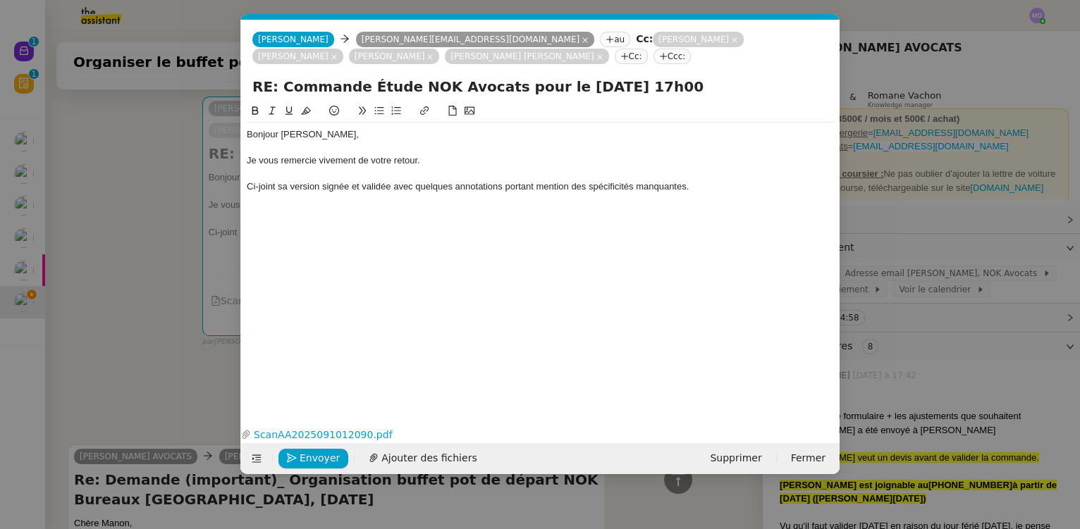
scroll to position [0, 30]
click at [125, 167] on nz-modal-container "Service TA - VOYAGE - PROPOSITION GLOBALE A utiliser dans le cadre de propositi…" at bounding box center [540, 264] width 1080 height 529
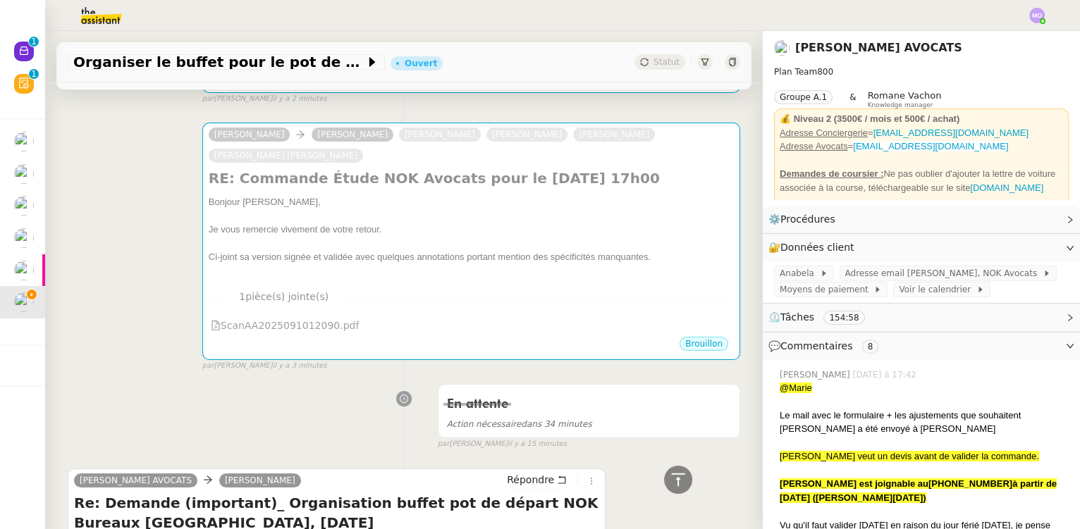
scroll to position [63, 0]
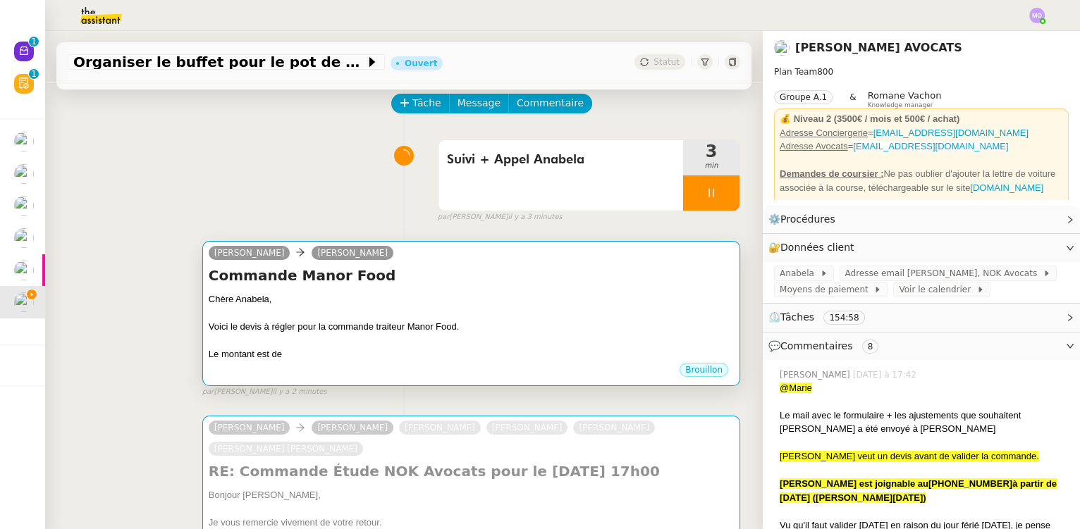
click at [422, 303] on div "Chère Anabela," at bounding box center [471, 300] width 525 height 14
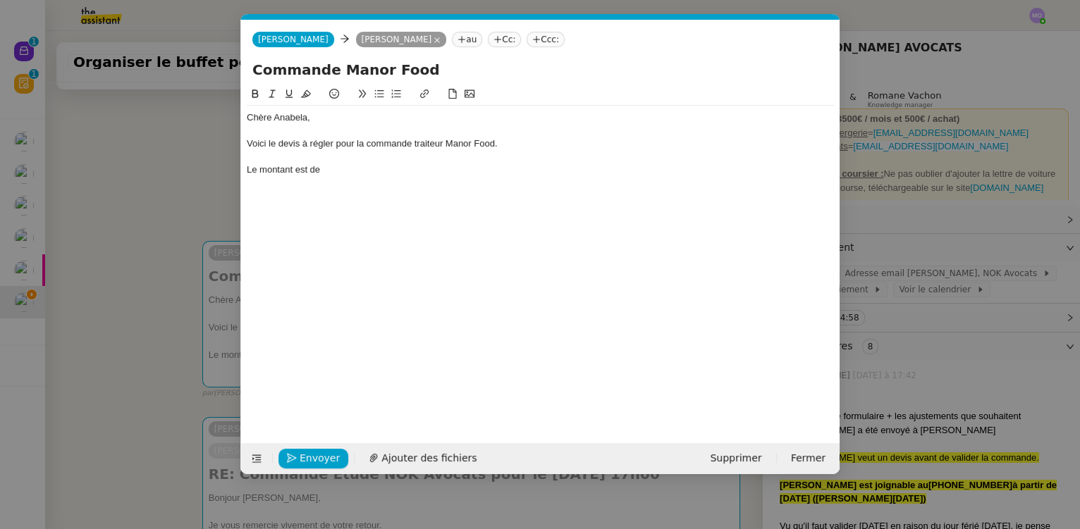
scroll to position [0, 30]
click at [342, 169] on div "Le montant est de" at bounding box center [540, 170] width 587 height 13
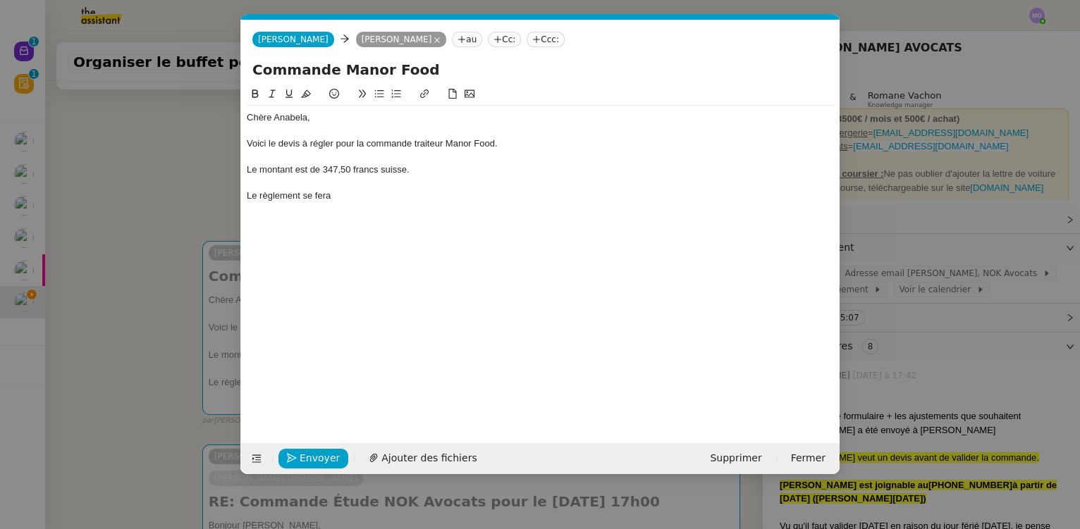
click at [132, 221] on nz-modal-container "Service TA - VOYAGE - PROPOSITION GLOBALE A utiliser dans le cadre de propositi…" at bounding box center [540, 264] width 1080 height 529
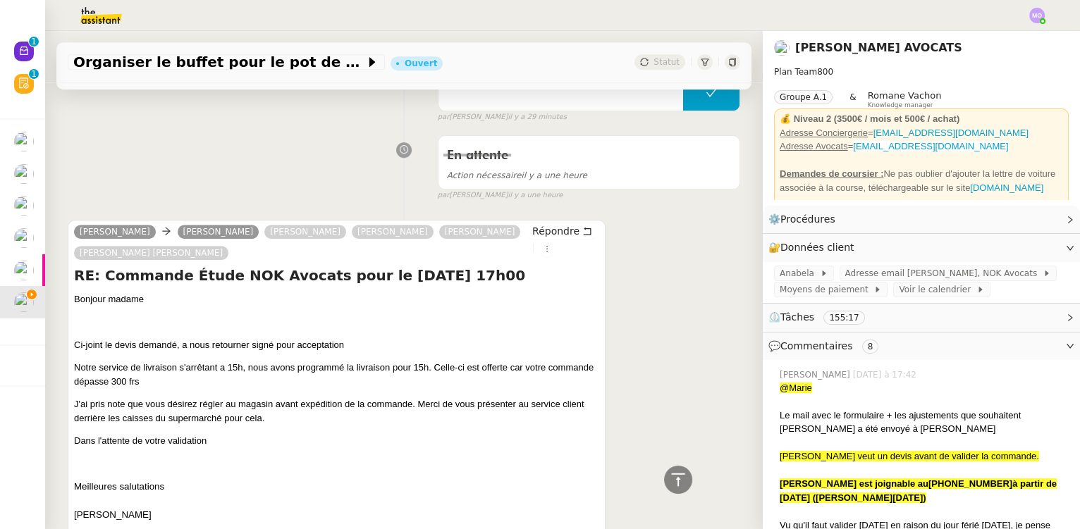
scroll to position [1858, 0]
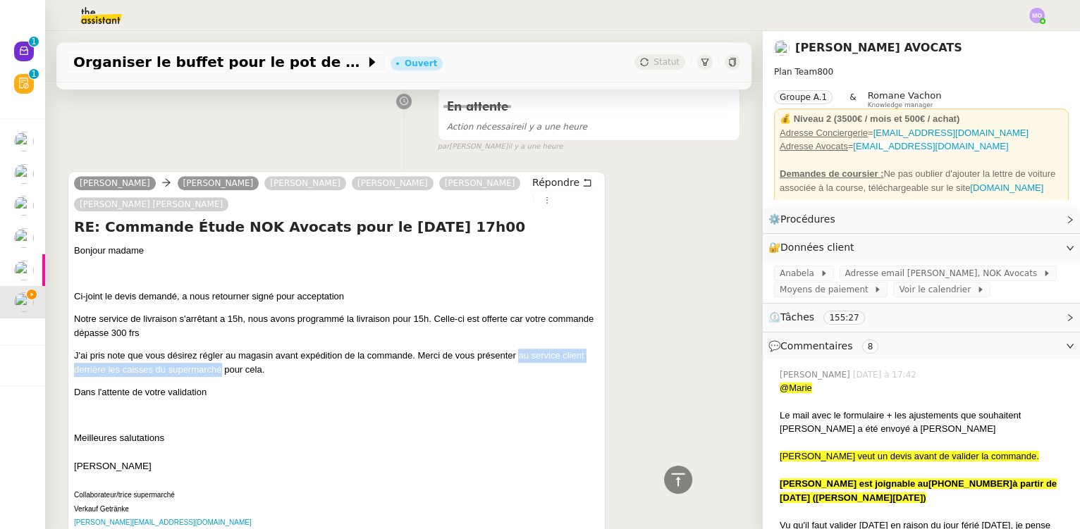
drag, startPoint x: 519, startPoint y: 359, endPoint x: 219, endPoint y: 375, distance: 300.1
click at [219, 375] on span "J'ai pris note que vous désirez régler au magasin avant expédition de la comman…" at bounding box center [329, 362] width 510 height 25
copy span "au service client derrière les caisses du supermarché"
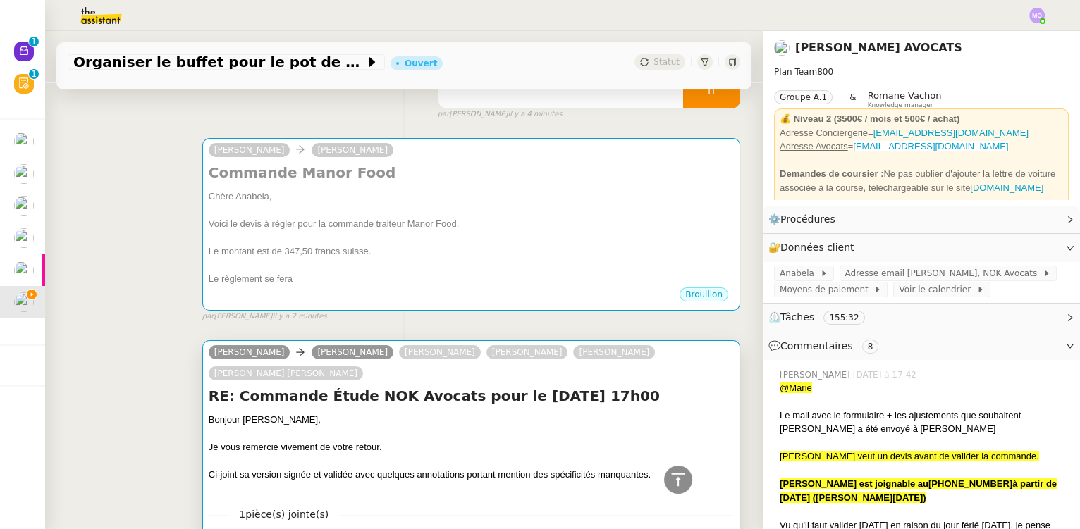
scroll to position [0, 0]
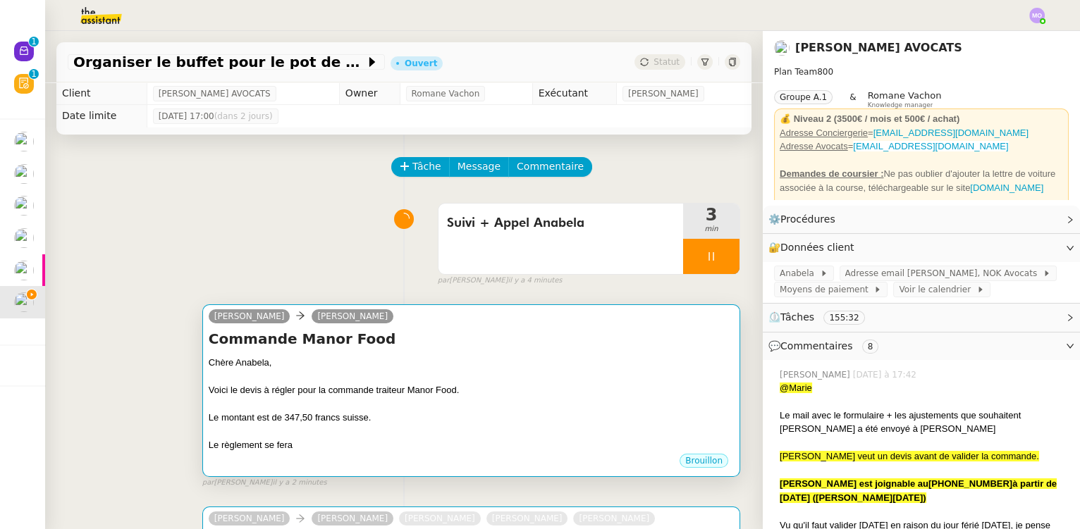
click at [411, 345] on h4 "Commande Manor Food" at bounding box center [471, 339] width 525 height 20
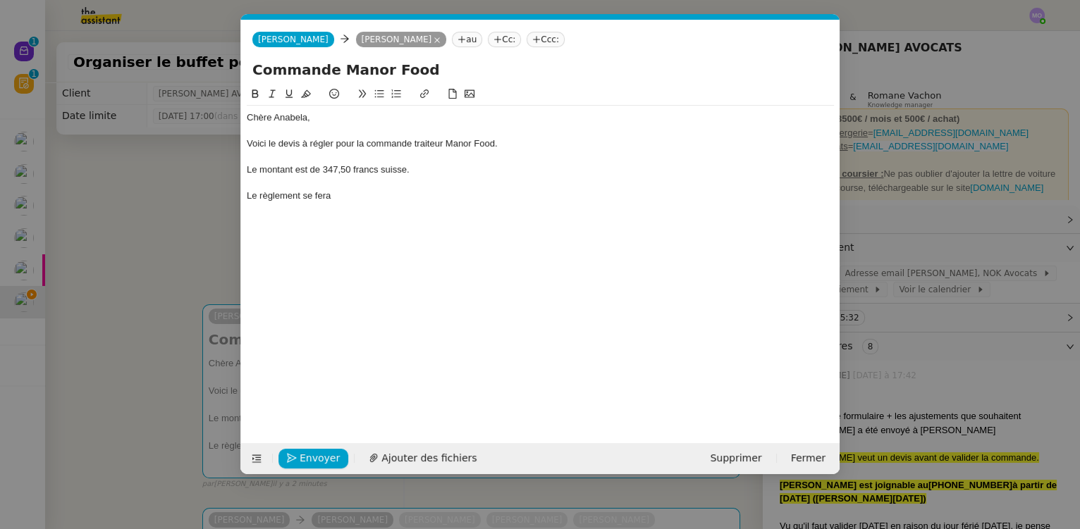
scroll to position [0, 30]
click at [355, 200] on div "Le règlement se fera" at bounding box center [540, 196] width 587 height 13
paste div
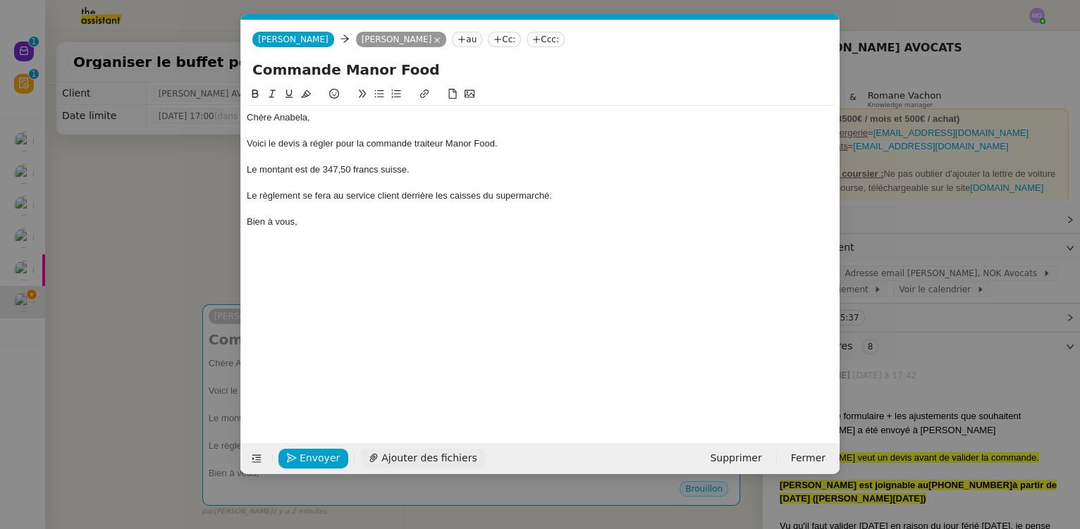
click at [395, 462] on span "Ajouter des fichiers" at bounding box center [428, 459] width 95 height 16
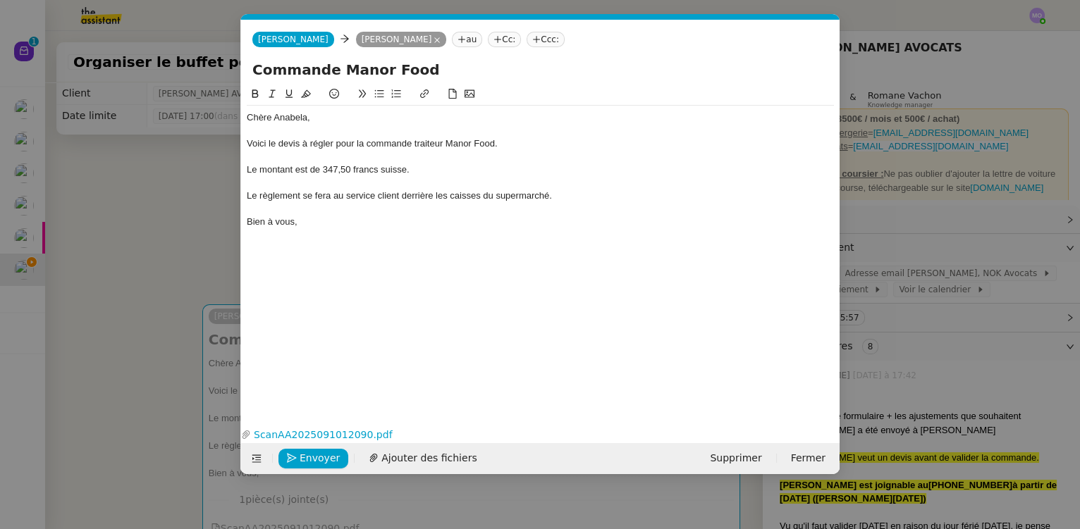
click at [154, 312] on nz-modal-container "Service TA - VOYAGE - PROPOSITION GLOBALE A utiliser dans le cadre de propositi…" at bounding box center [540, 264] width 1080 height 529
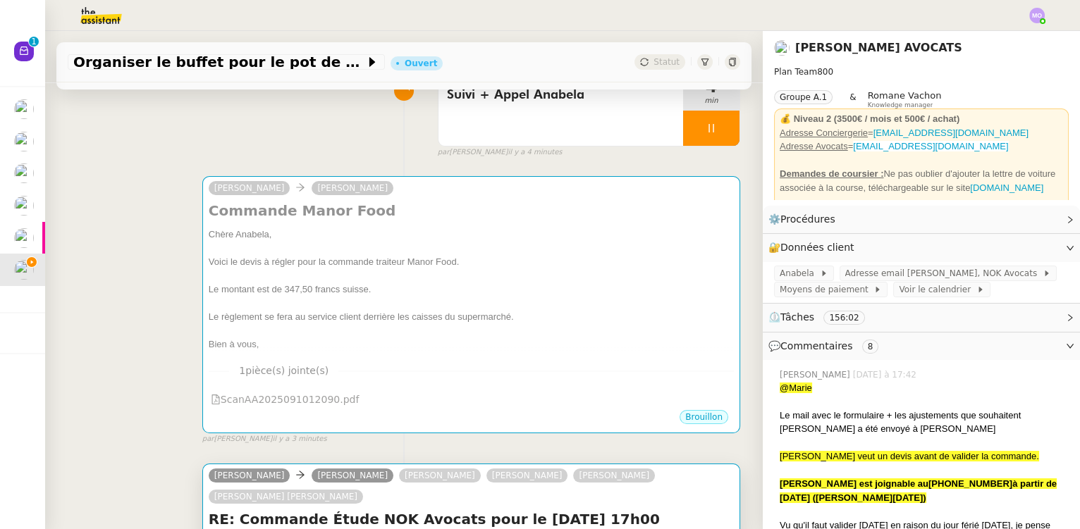
scroll to position [128, 0]
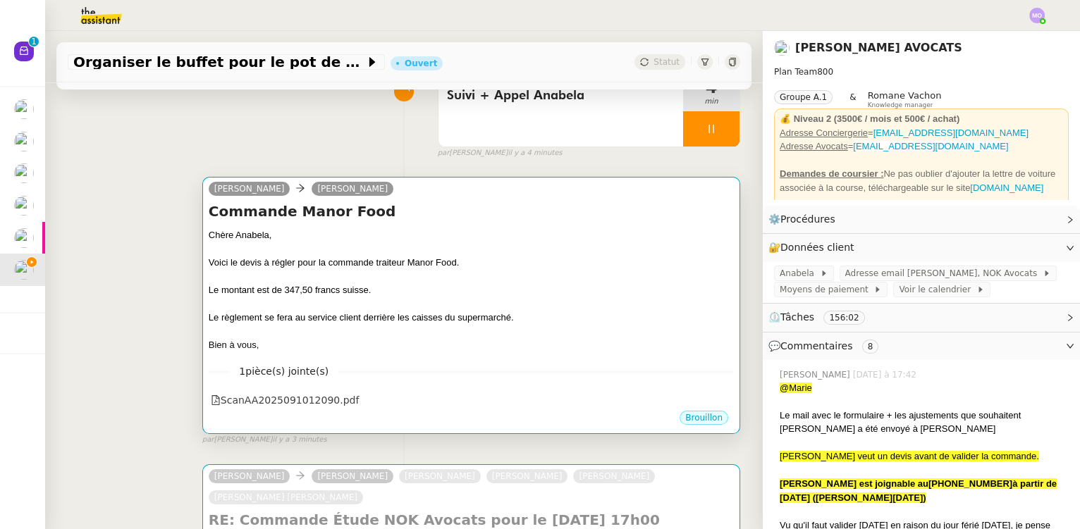
click at [396, 294] on div "Le montant est de 347,50 francs suisse." at bounding box center [471, 290] width 525 height 14
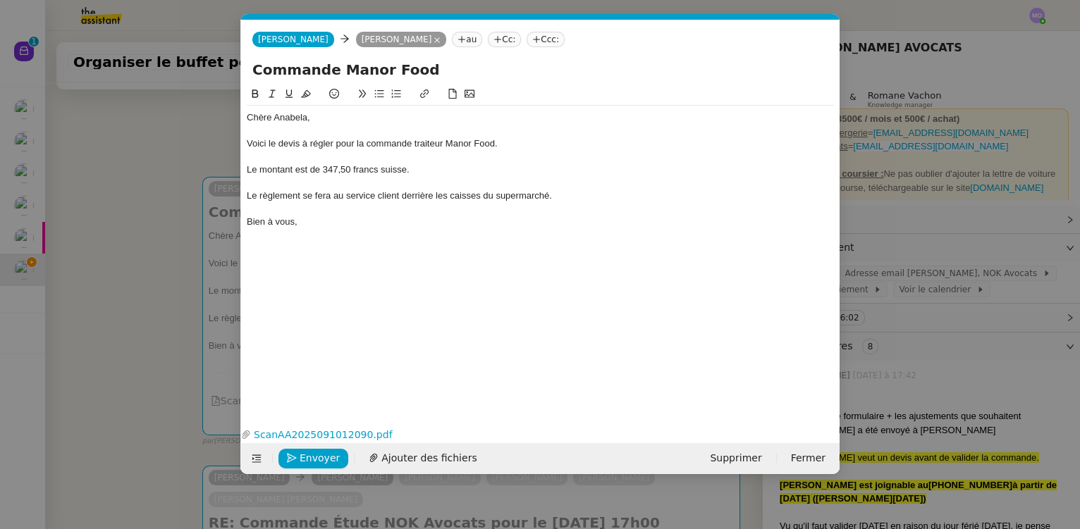
scroll to position [0, 30]
click at [322, 456] on span "Envoyer" at bounding box center [320, 459] width 40 height 16
click at [322, 456] on span "Confirmer l'envoi" at bounding box center [342, 459] width 85 height 16
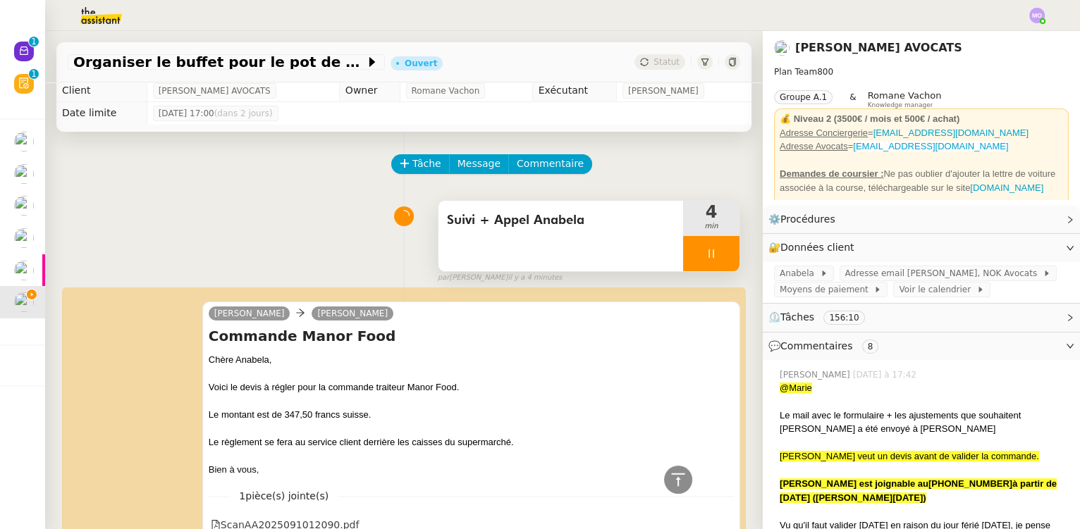
scroll to position [0, 0]
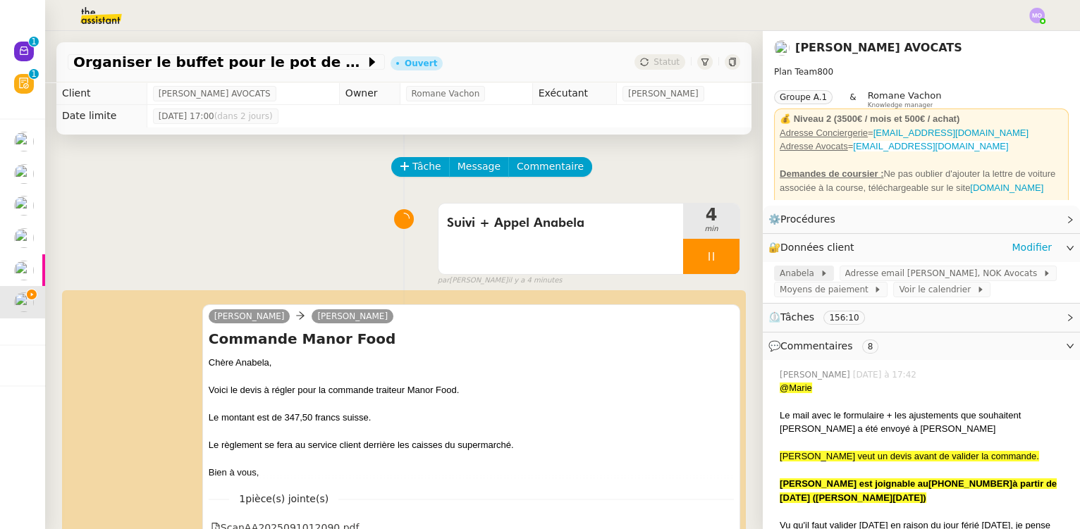
click at [790, 271] on span "Anabela" at bounding box center [800, 274] width 40 height 14
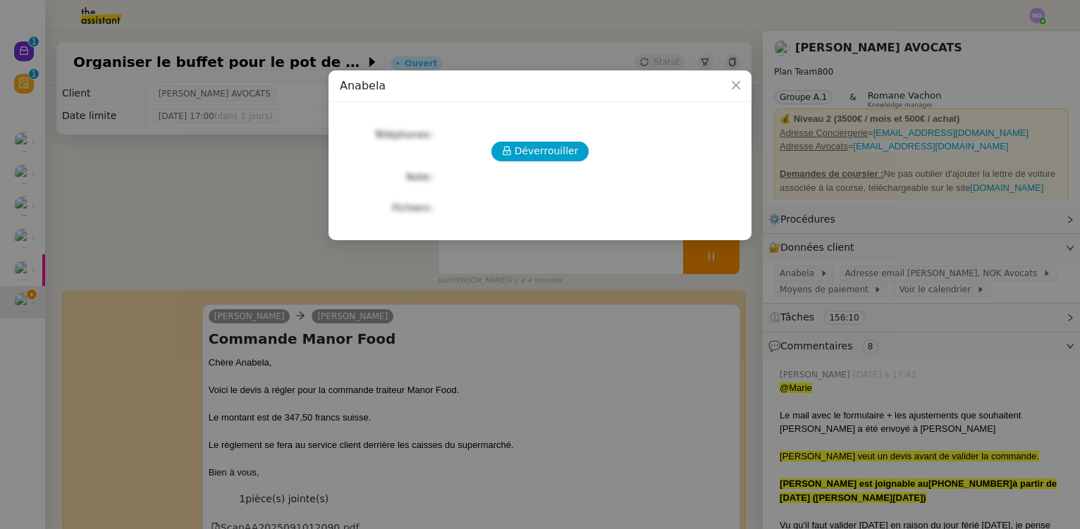
click at [202, 212] on nz-modal-container "Anabela Déverrouiller Téléphones Note Fichiers Upload" at bounding box center [540, 264] width 1080 height 529
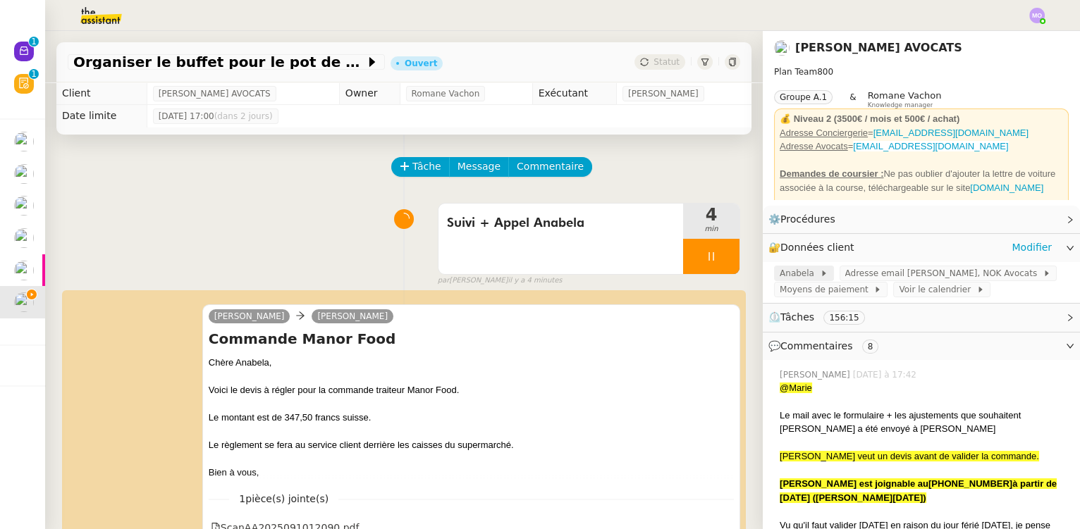
click at [798, 277] on span "Anabela" at bounding box center [800, 274] width 40 height 14
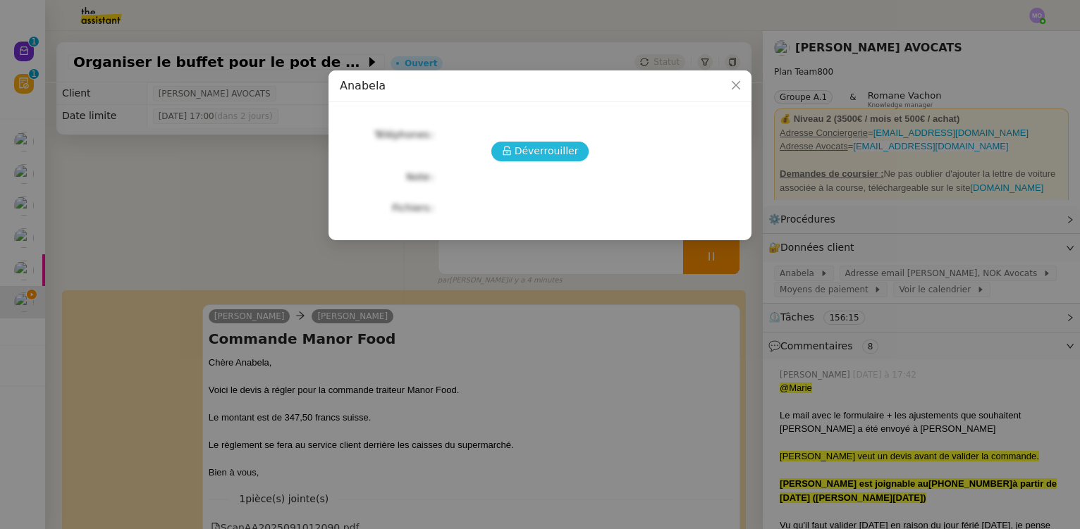
click at [540, 155] on span "Déverrouiller" at bounding box center [547, 151] width 64 height 16
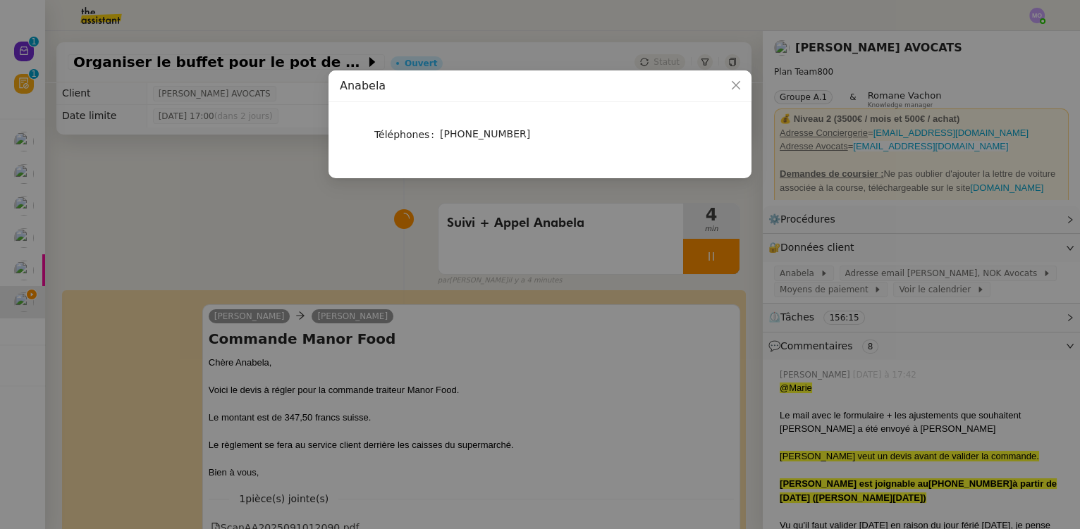
click at [482, 135] on ringoverc2c-number-84e06f14122c "+41 (0)78 921 32 95" at bounding box center [485, 133] width 90 height 11
click at [231, 259] on nz-modal-container "Anabela Téléphones +41 (0)78 921 32 95" at bounding box center [540, 264] width 1080 height 529
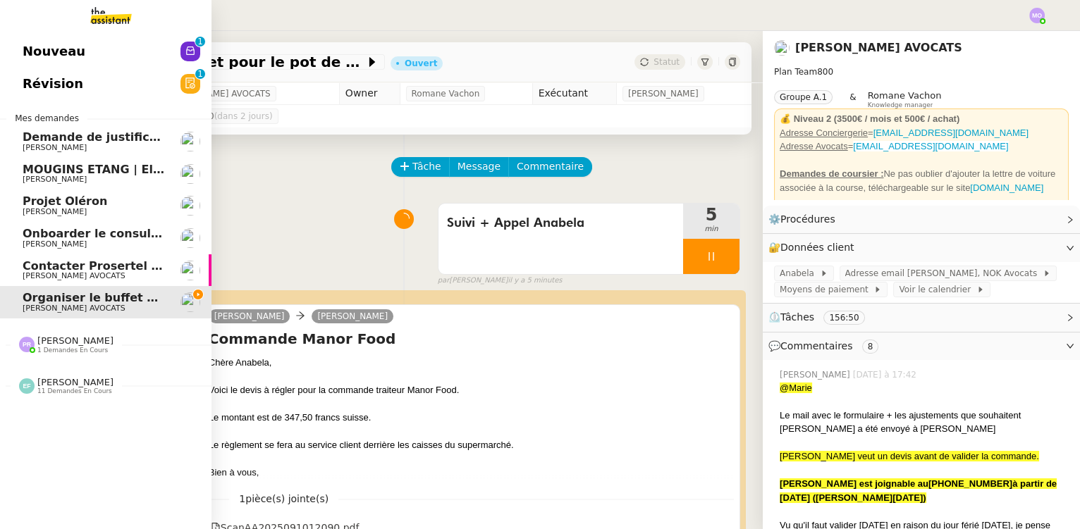
click at [123, 269] on span "Contacter Prosertel pour activer les appels entrants" at bounding box center [189, 265] width 333 height 13
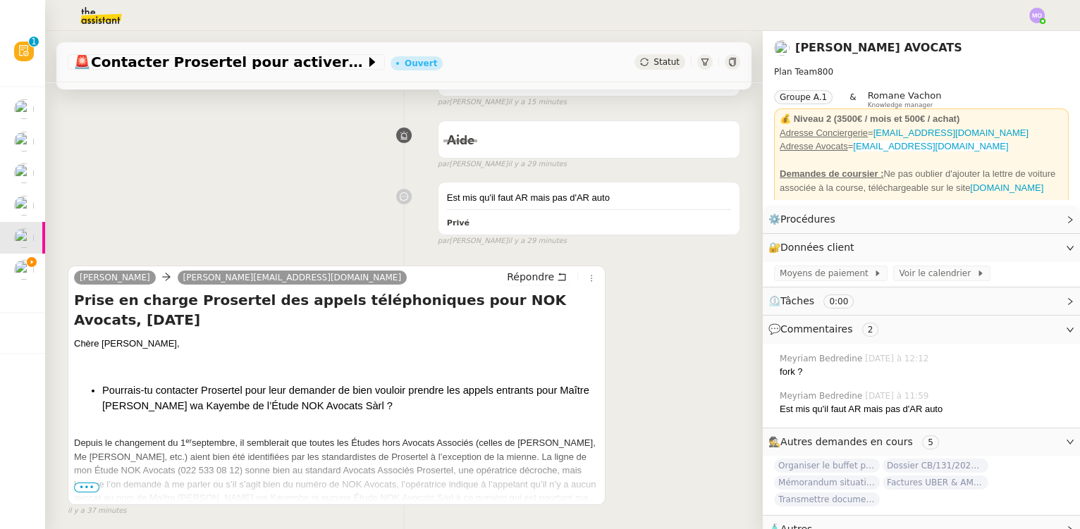
scroll to position [283, 0]
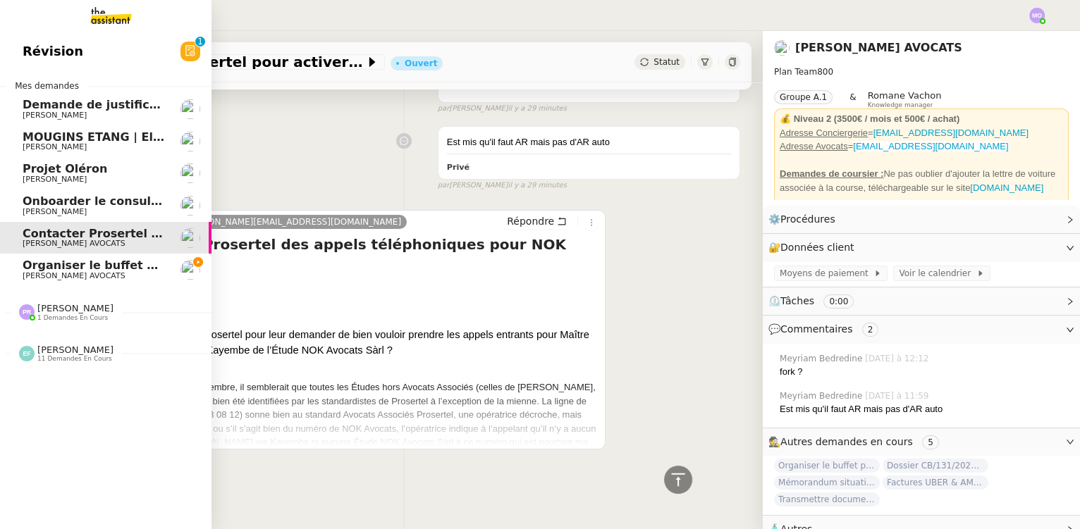
click at [128, 269] on span "Organiser le buffet pour le pot de départ" at bounding box center [153, 265] width 260 height 13
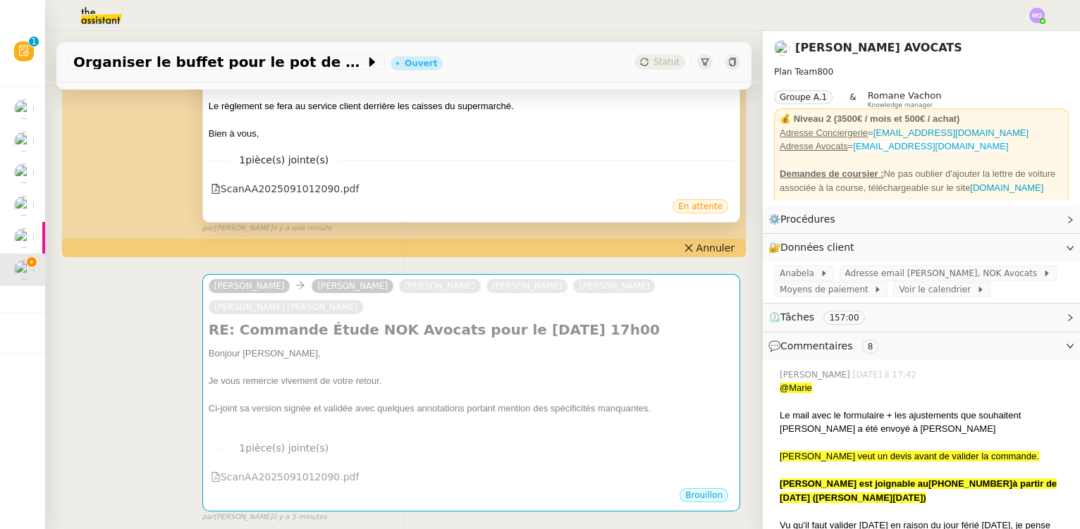
scroll to position [443, 0]
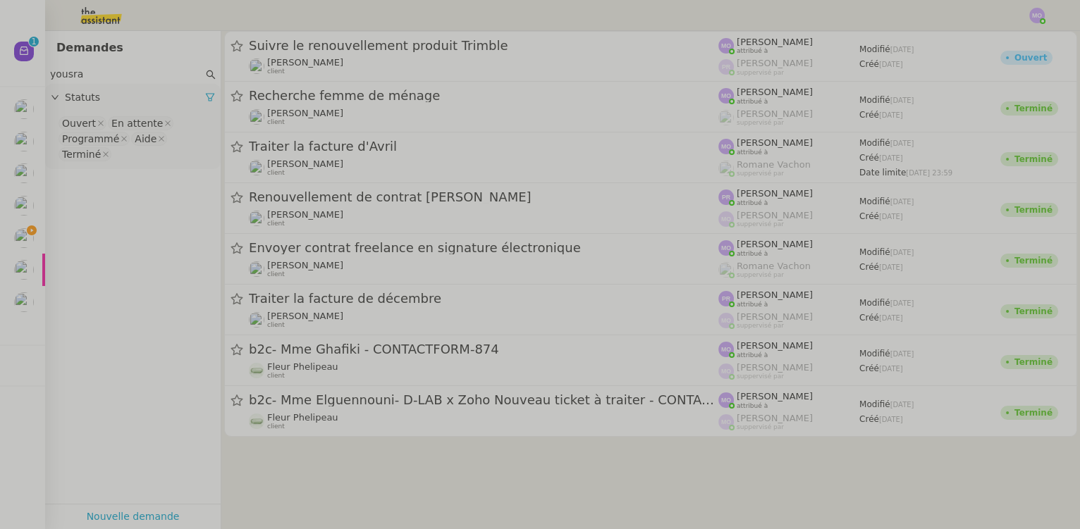
click at [61, 75] on input "yousra" at bounding box center [126, 74] width 153 height 16
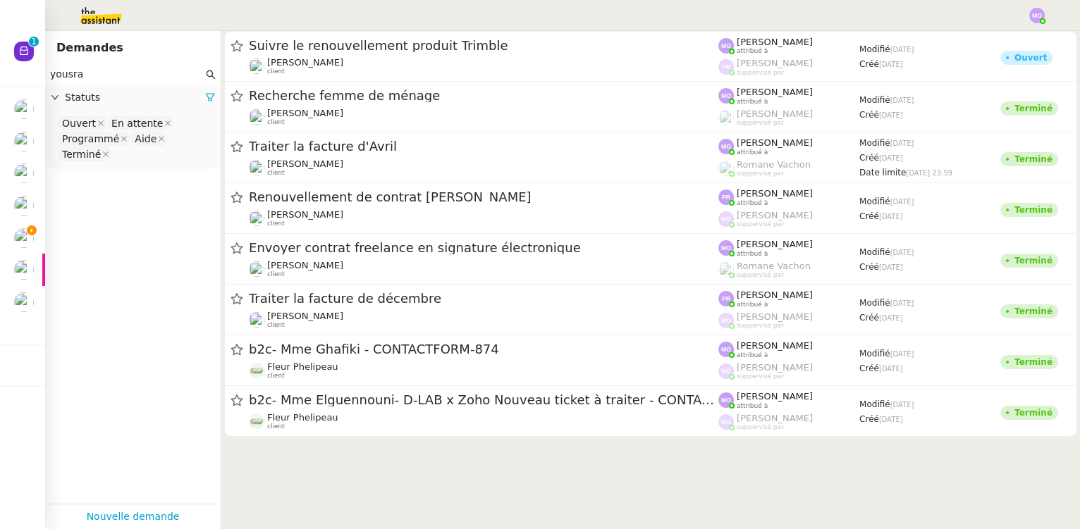
click at [61, 75] on input "yousra" at bounding box center [126, 74] width 153 height 16
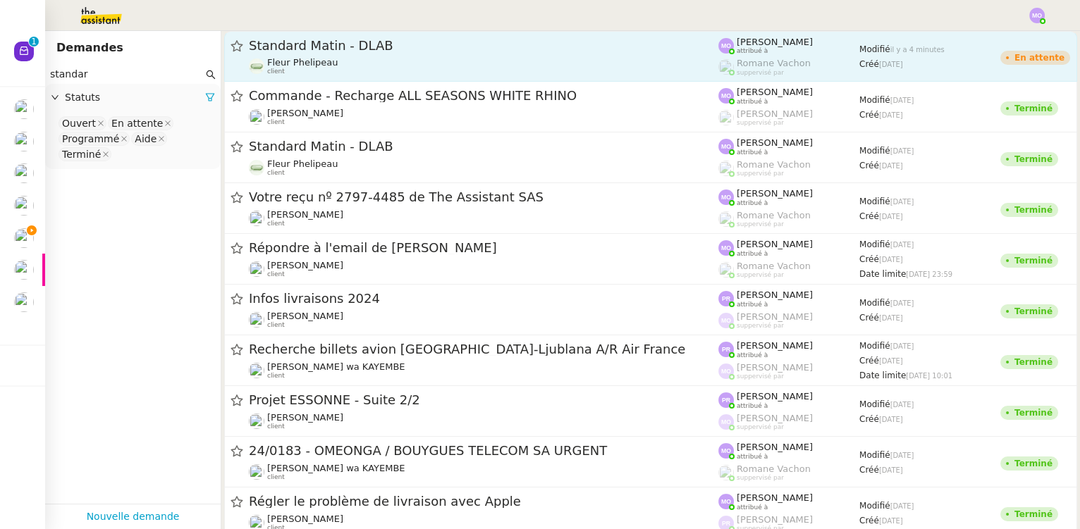
type input "standar"
click at [381, 50] on span "Standard Matin - DLAB" at bounding box center [484, 45] width 470 height 13
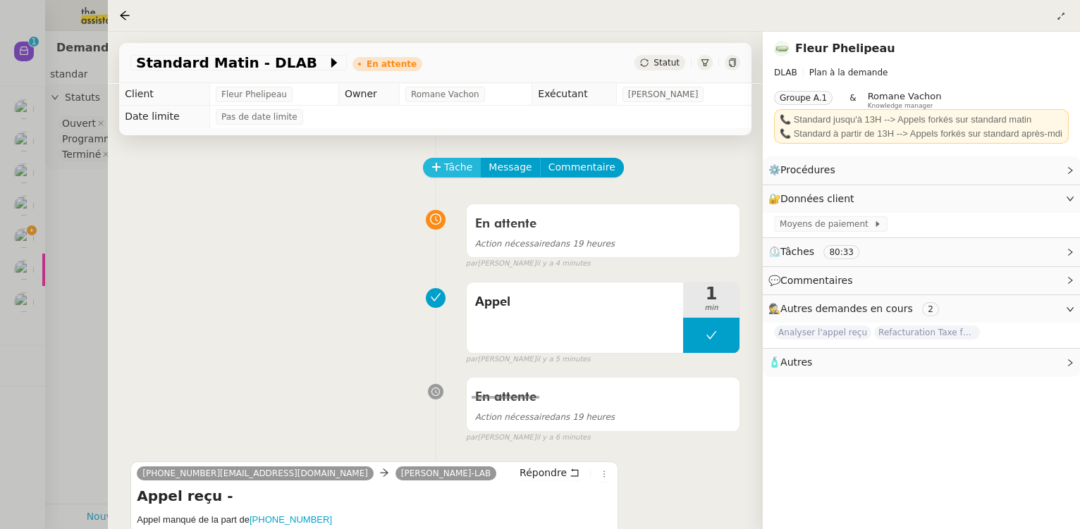
click at [448, 174] on span "Tâche" at bounding box center [458, 167] width 29 height 16
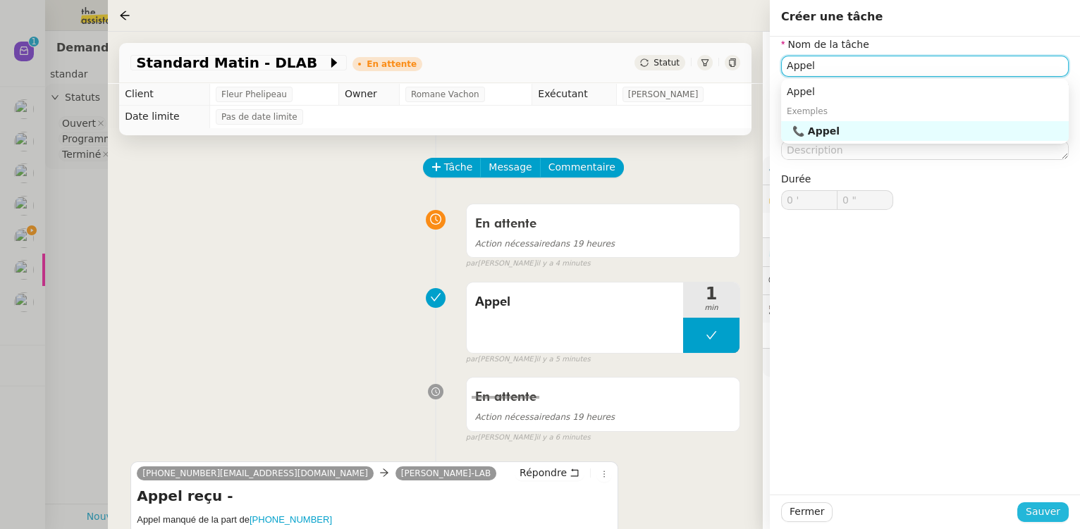
type input "Appel"
click at [1036, 515] on span "Sauver" at bounding box center [1043, 512] width 35 height 16
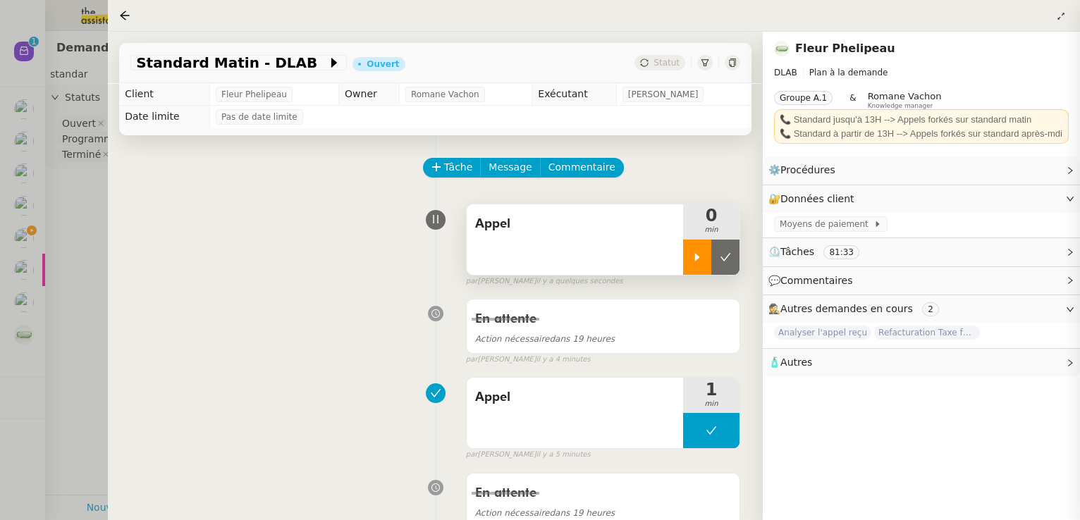
click at [694, 260] on icon at bounding box center [697, 257] width 11 height 11
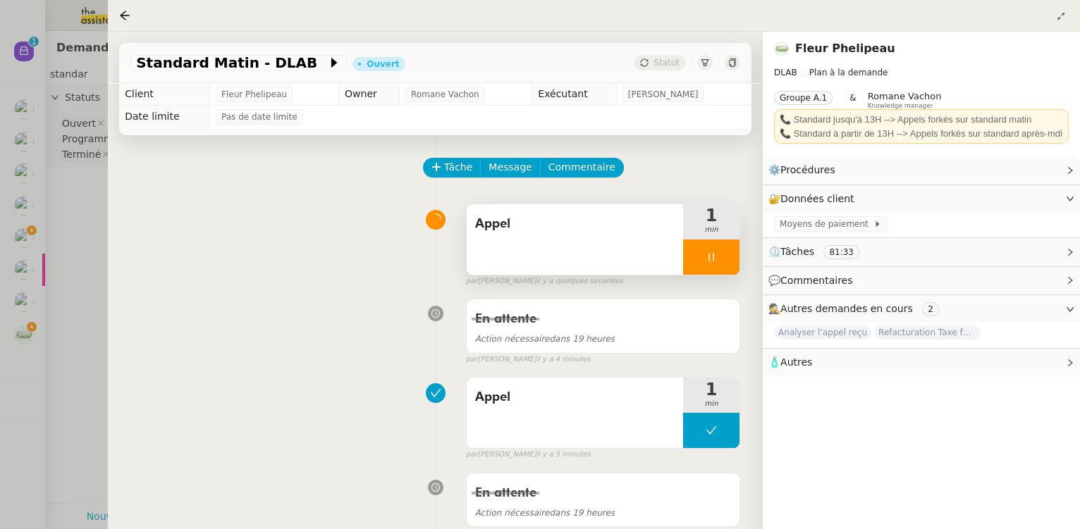
click at [728, 259] on div at bounding box center [711, 257] width 56 height 35
click at [728, 259] on icon at bounding box center [725, 257] width 11 height 11
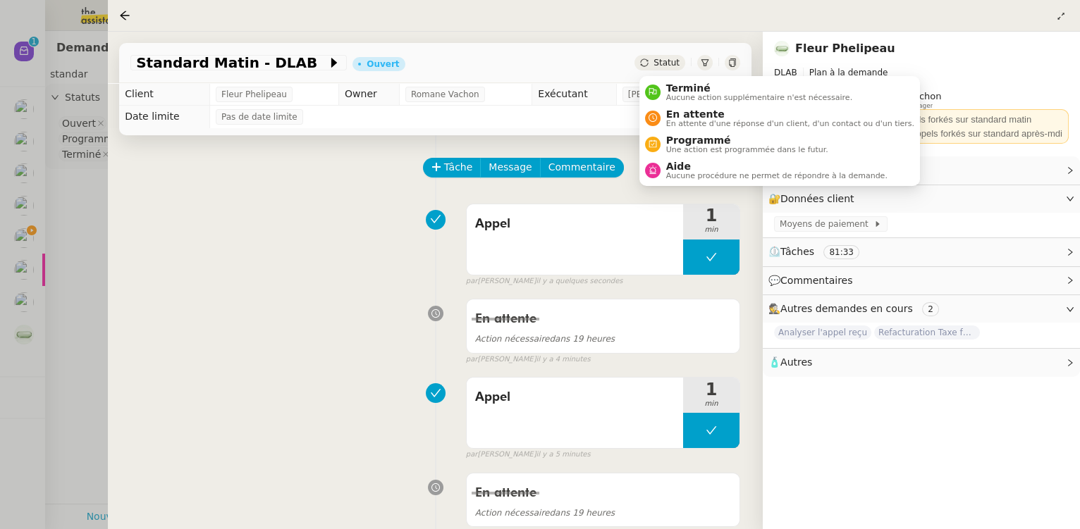
click at [668, 59] on span "Statut" at bounding box center [667, 63] width 26 height 10
click at [690, 115] on span "En attente" at bounding box center [790, 114] width 248 height 11
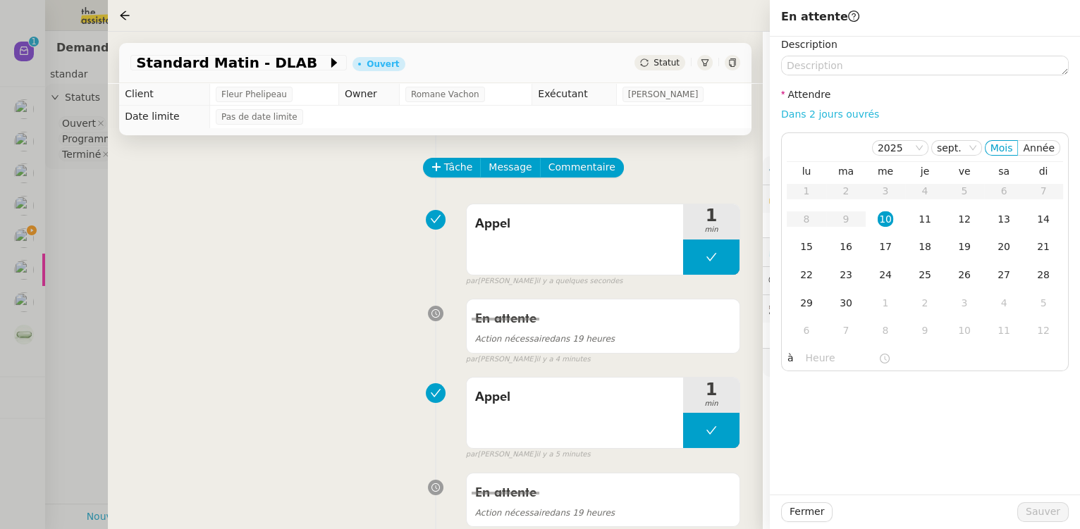
click at [819, 116] on link "Dans 2 jours ouvrés" at bounding box center [830, 114] width 98 height 11
type input "07:00"
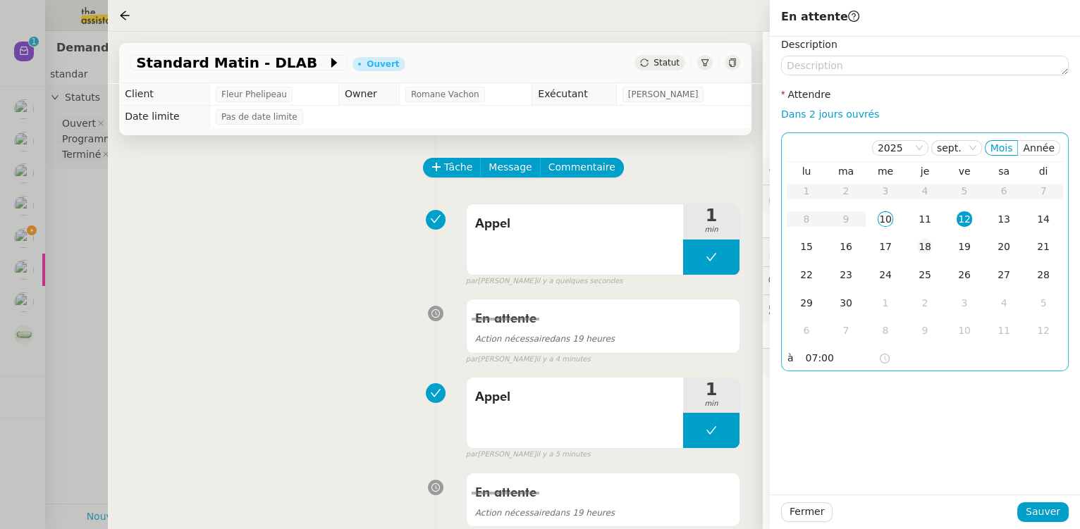
drag, startPoint x: 921, startPoint y: 218, endPoint x: 922, endPoint y: 241, distance: 23.3
click at [921, 219] on div "11" at bounding box center [925, 220] width 16 height 16
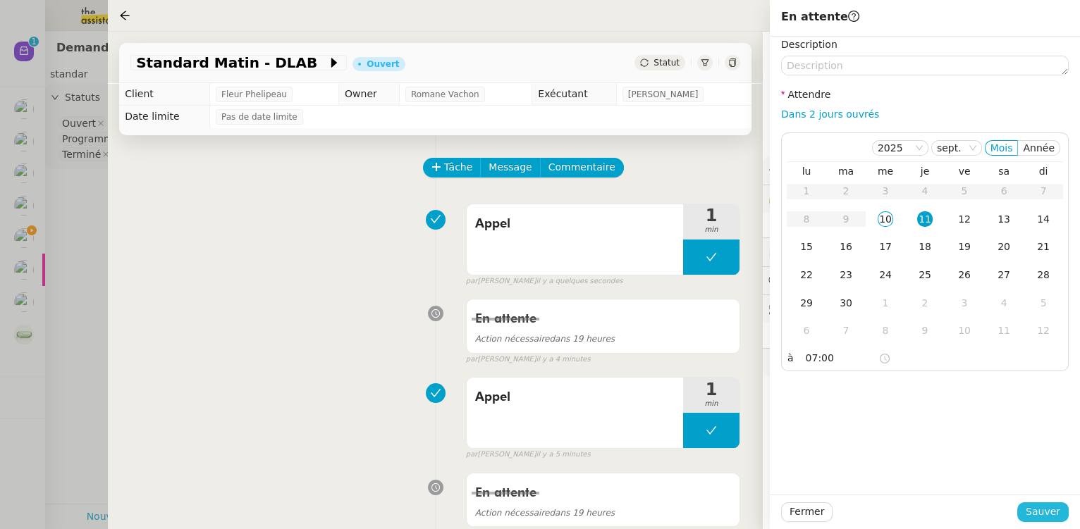
click at [1034, 513] on span "Sauver" at bounding box center [1043, 512] width 35 height 16
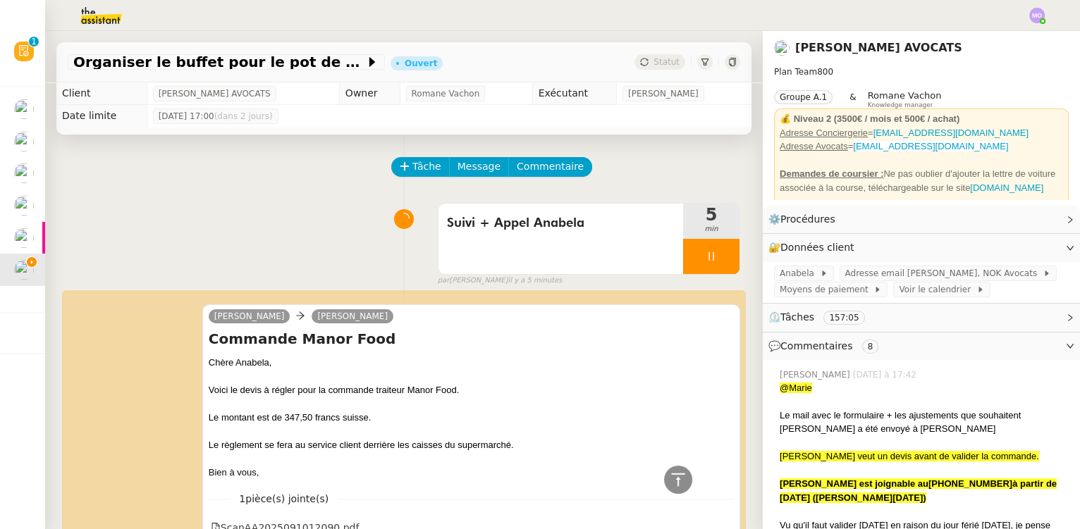
scroll to position [443, 0]
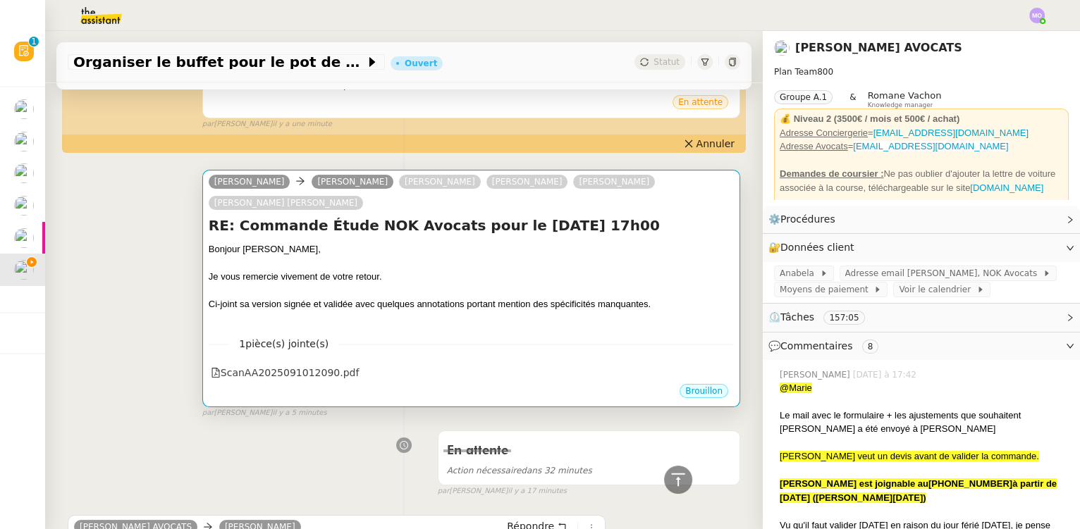
click at [416, 269] on div at bounding box center [471, 264] width 525 height 14
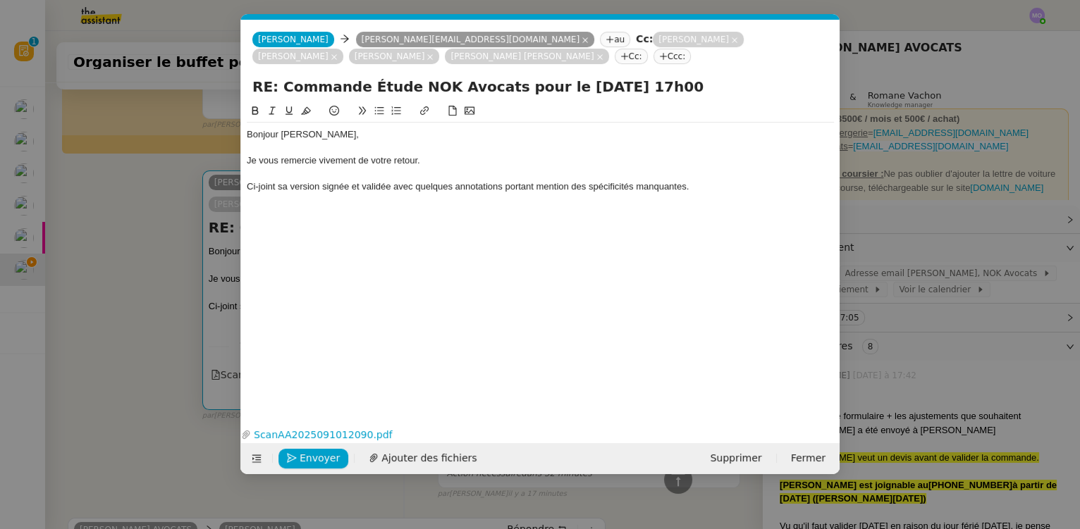
scroll to position [0, 30]
click at [125, 247] on nz-modal-container "Service TA - VOYAGE - PROPOSITION GLOBALE A utiliser dans le cadre de propositi…" at bounding box center [540, 264] width 1080 height 529
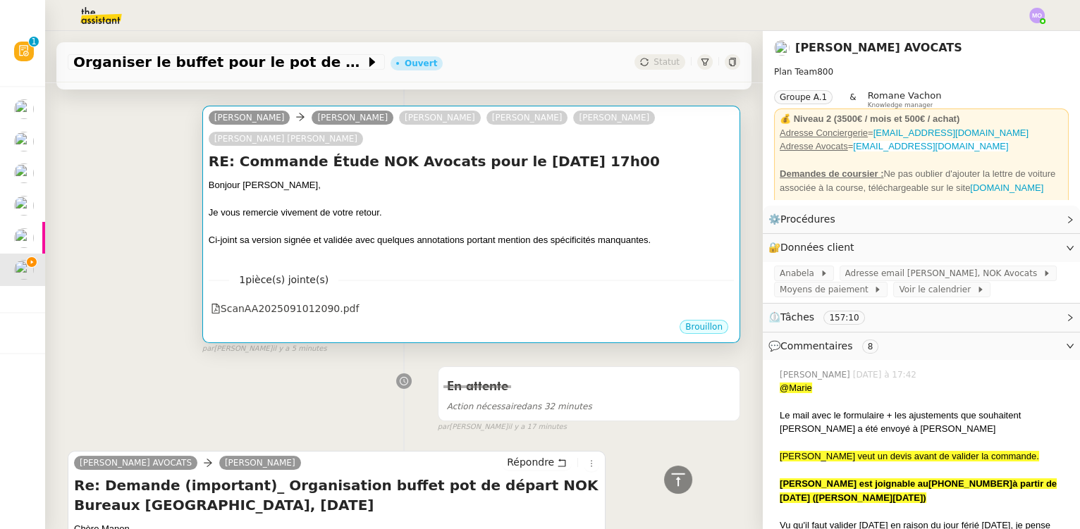
click at [332, 237] on div "Ci-joint sa version signée et validée avec quelques annotations portant mention…" at bounding box center [471, 240] width 525 height 14
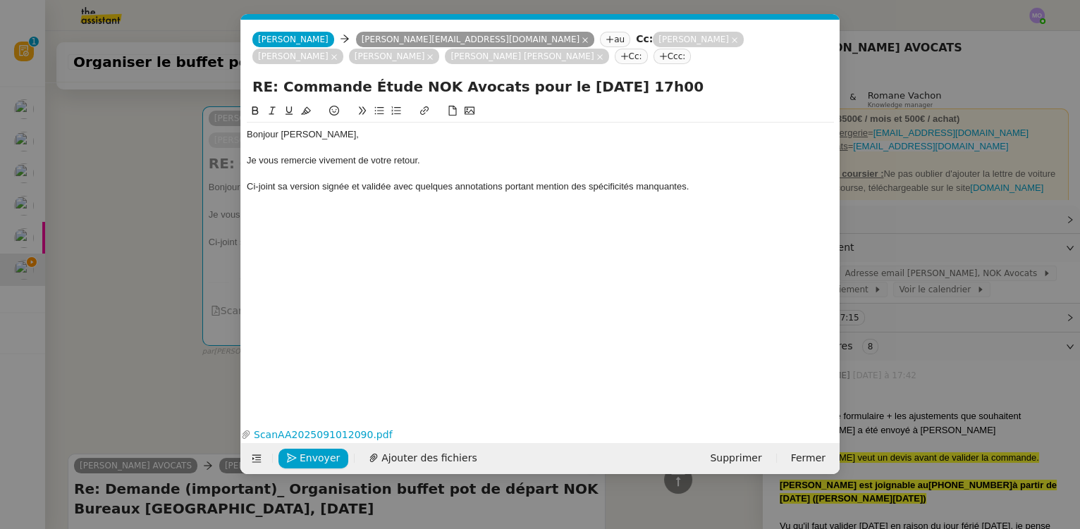
click at [715, 190] on div "Ci-joint sa version signée et validée avec quelques annotations portant mention…" at bounding box center [540, 186] width 587 height 13
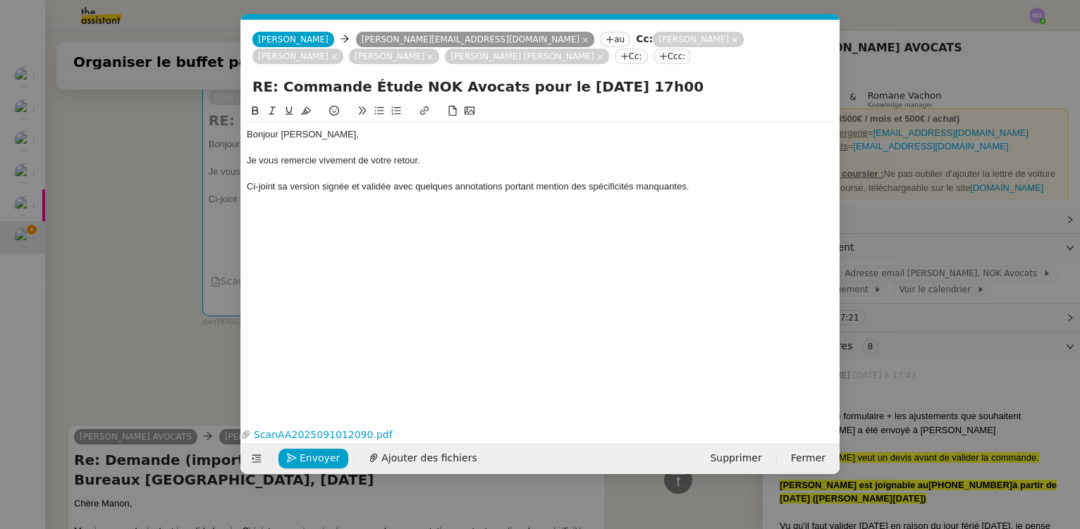
scroll to position [569, 0]
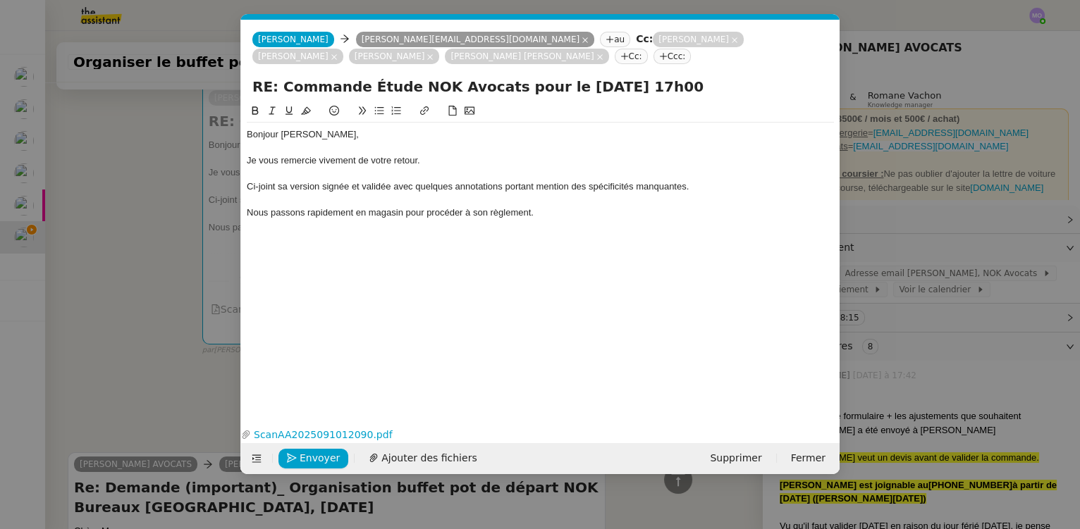
click at [720, 183] on div "Ci-joint sa version signée et validée avec quelques annotations portant mention…" at bounding box center [540, 186] width 587 height 13
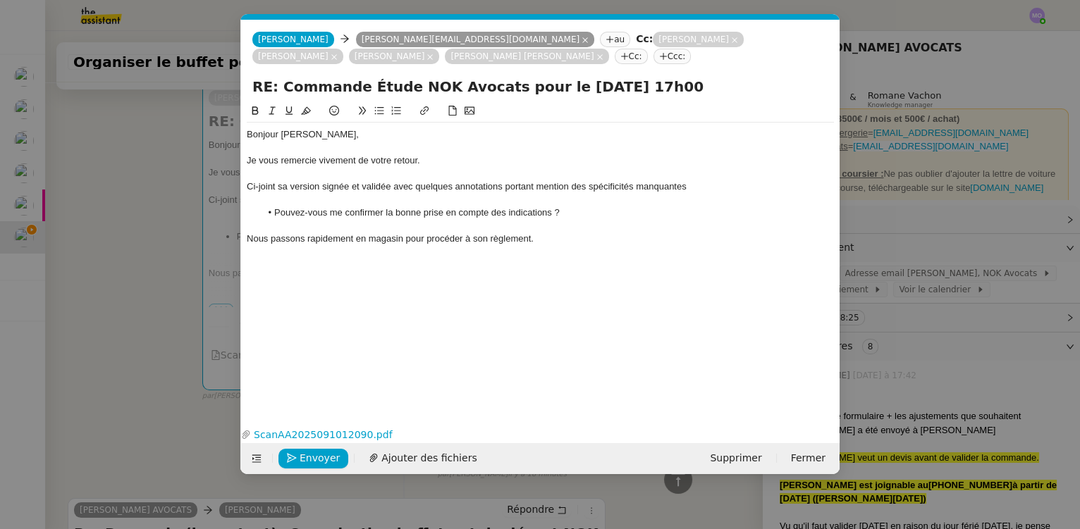
click at [572, 244] on div "Nous passons rapidement en magasin pour procéder à son règlement." at bounding box center [540, 239] width 587 height 13
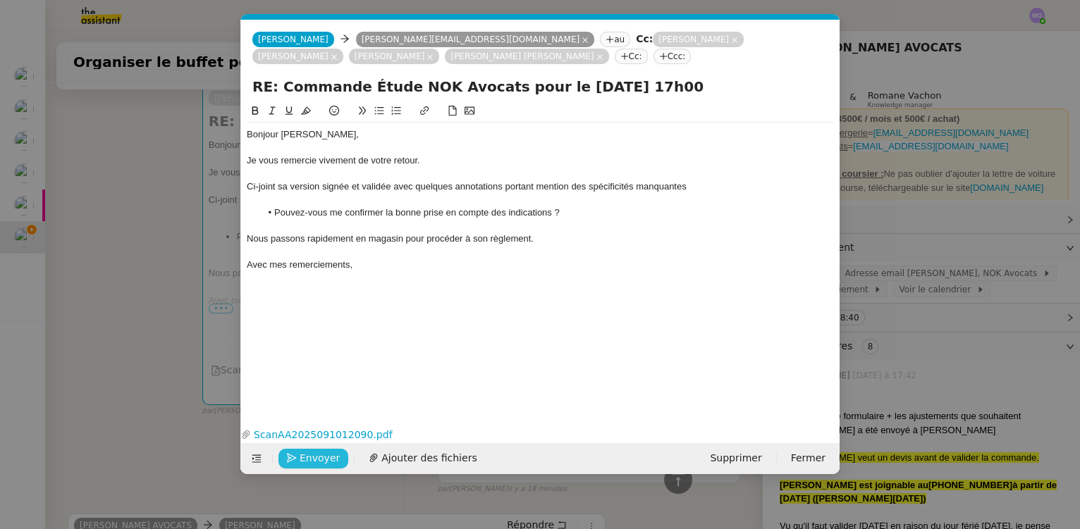
click at [317, 455] on span "Envoyer" at bounding box center [320, 459] width 40 height 16
click at [317, 455] on span "Confirmer l'envoi" at bounding box center [342, 459] width 85 height 16
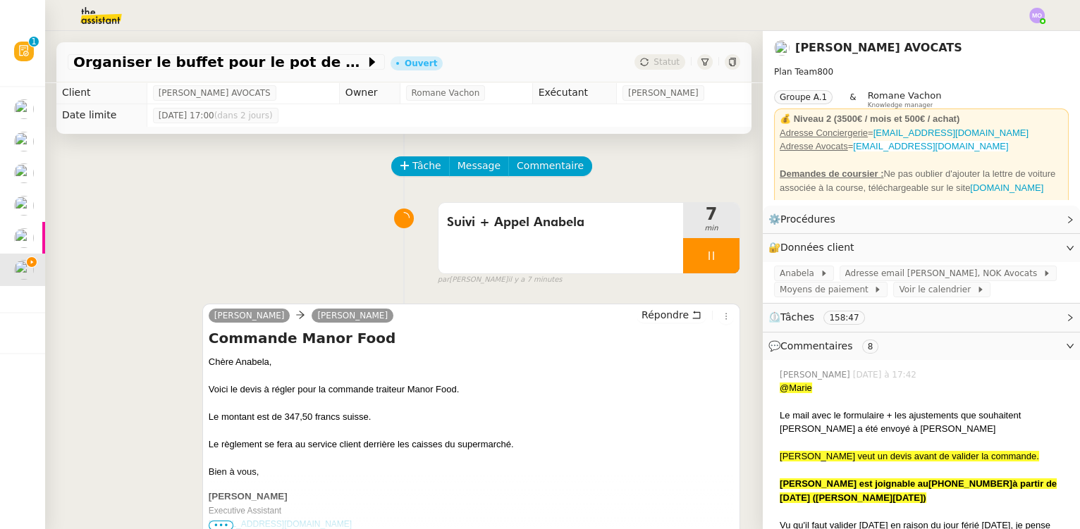
scroll to position [0, 0]
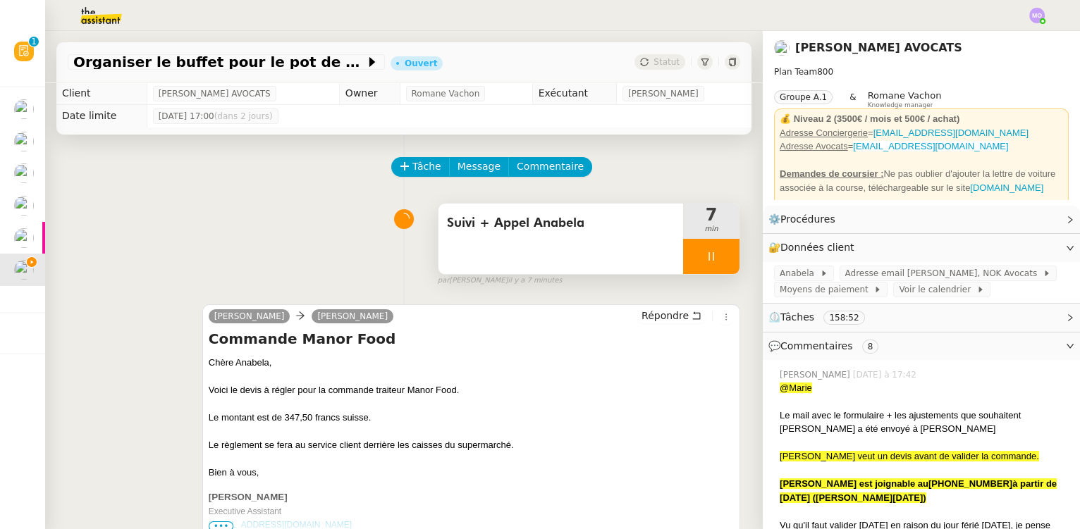
click at [711, 264] on div at bounding box center [711, 256] width 56 height 35
click at [711, 264] on button at bounding box center [725, 256] width 28 height 35
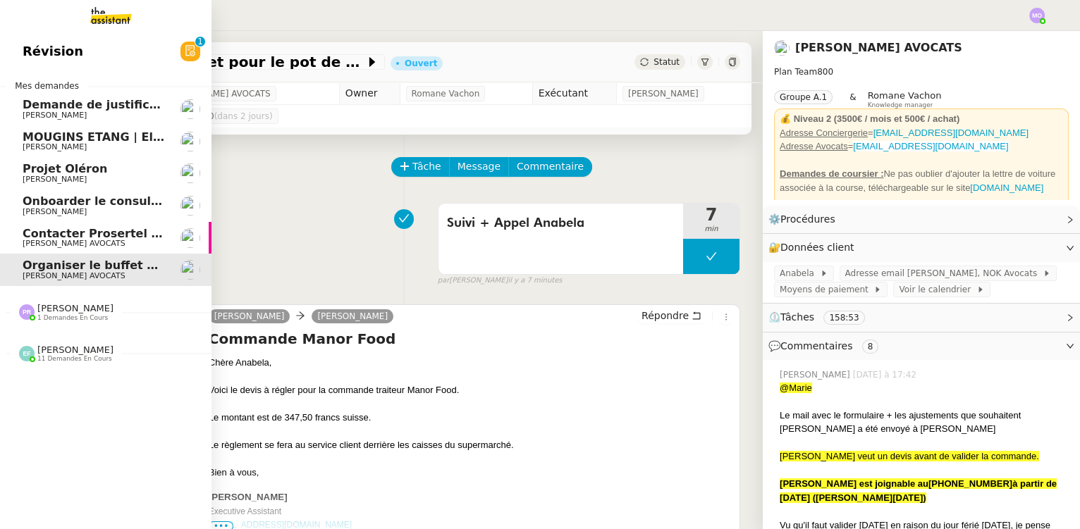
click at [92, 236] on span "Contacter Prosertel pour activer les appels entrants" at bounding box center [189, 233] width 333 height 13
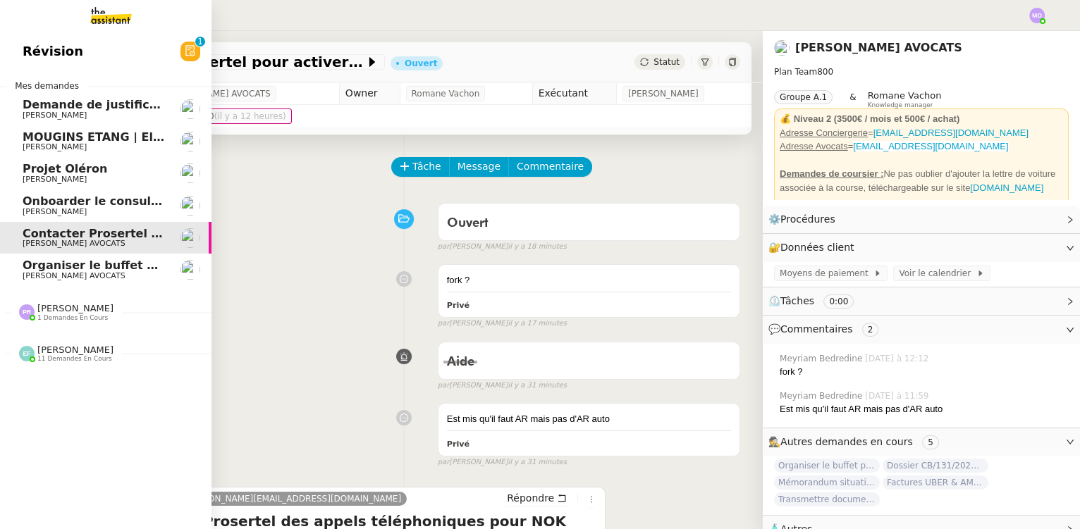
click at [57, 310] on span "[PERSON_NAME]" at bounding box center [75, 308] width 76 height 11
click at [100, 346] on span "[PERSON_NAME]" at bounding box center [94, 349] width 142 height 8
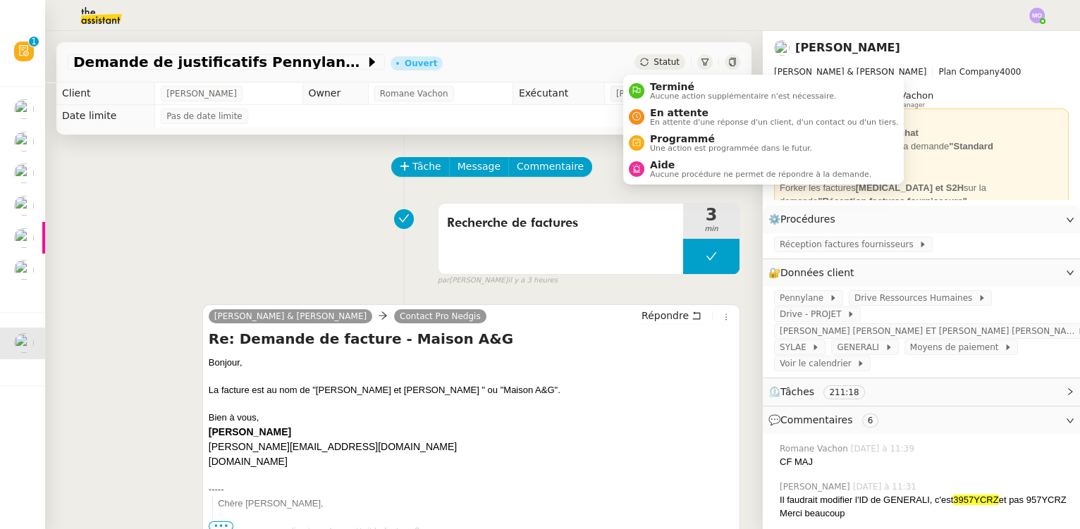
click at [654, 62] on span "Statut" at bounding box center [667, 62] width 26 height 10
click at [666, 113] on span "En attente" at bounding box center [774, 112] width 248 height 11
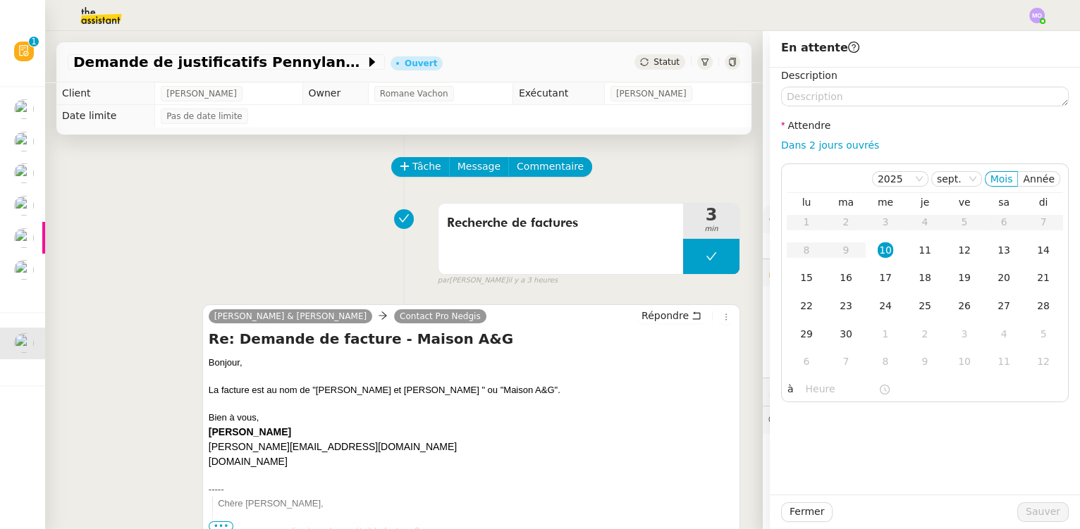
click at [795, 140] on link "Dans 2 jours ouvrés" at bounding box center [830, 145] width 98 height 11
type input "07:00"
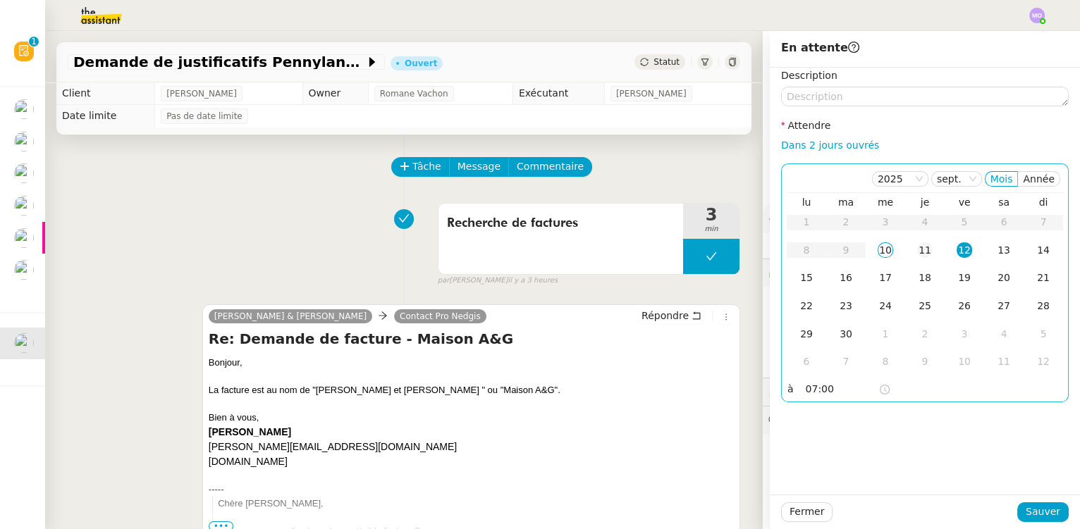
click at [917, 249] on div "11" at bounding box center [925, 251] width 16 height 16
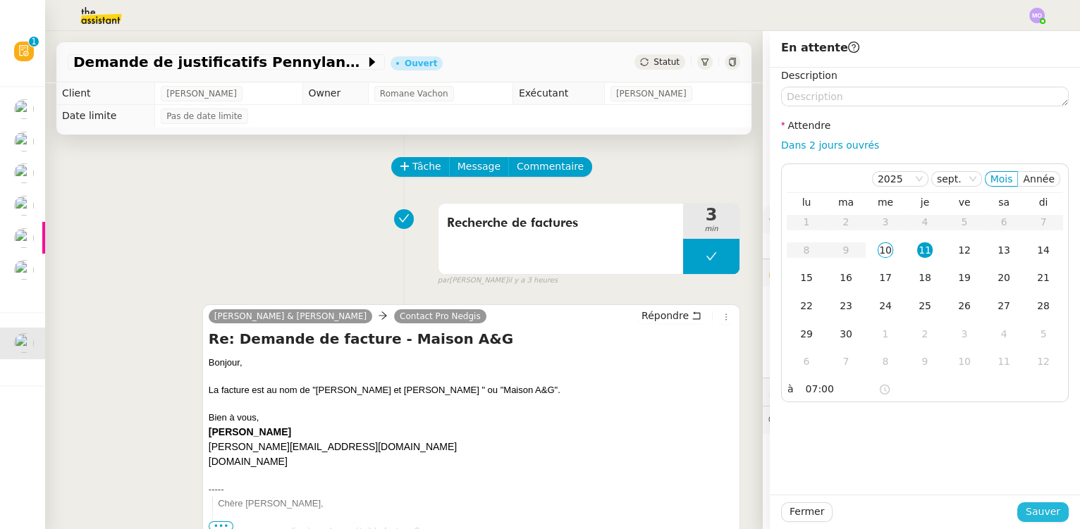
click at [1026, 514] on span "Sauver" at bounding box center [1043, 512] width 35 height 16
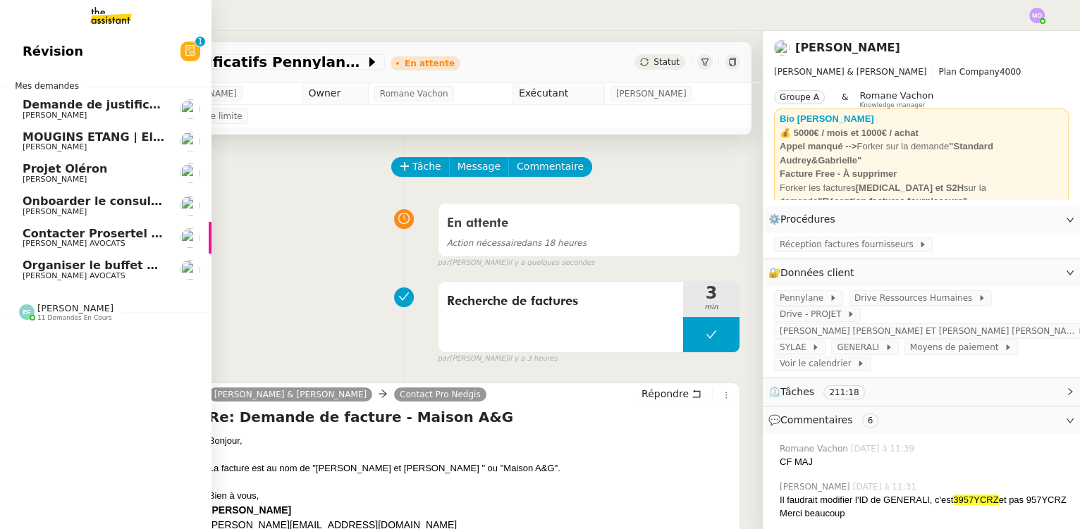
click at [89, 199] on span "Onboarder le consultant [PERSON_NAME]" at bounding box center [155, 201] width 264 height 13
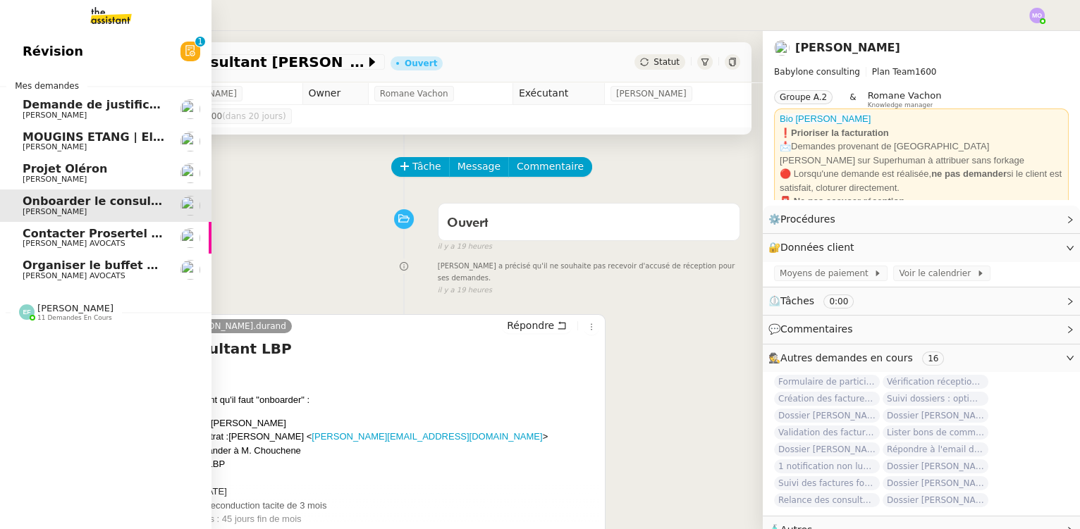
click at [92, 165] on span "Projet Oléron" at bounding box center [94, 169] width 142 height 13
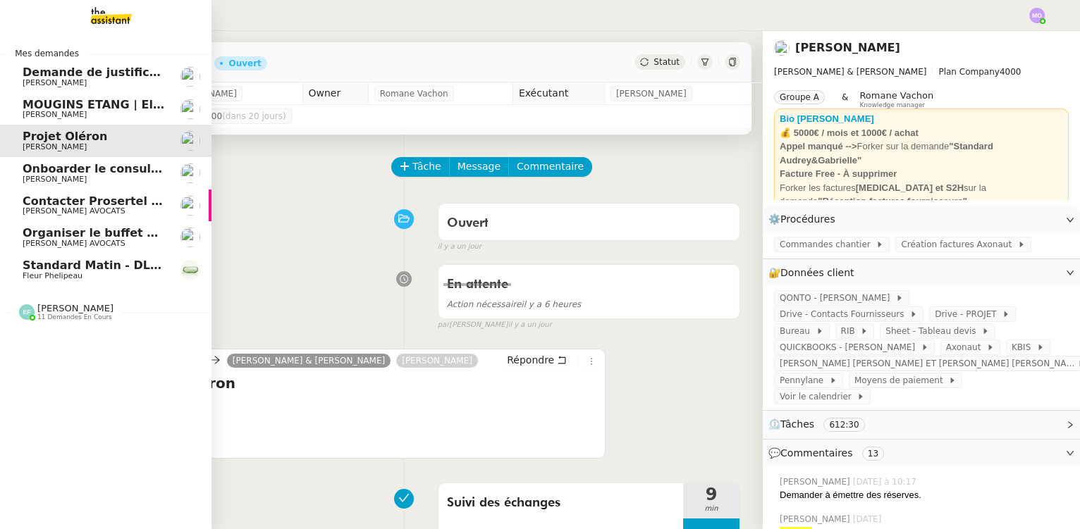
drag, startPoint x: 124, startPoint y: 263, endPoint x: 257, endPoint y: 149, distance: 175.0
click at [123, 263] on span "Standard Matin - DLAB" at bounding box center [95, 265] width 145 height 13
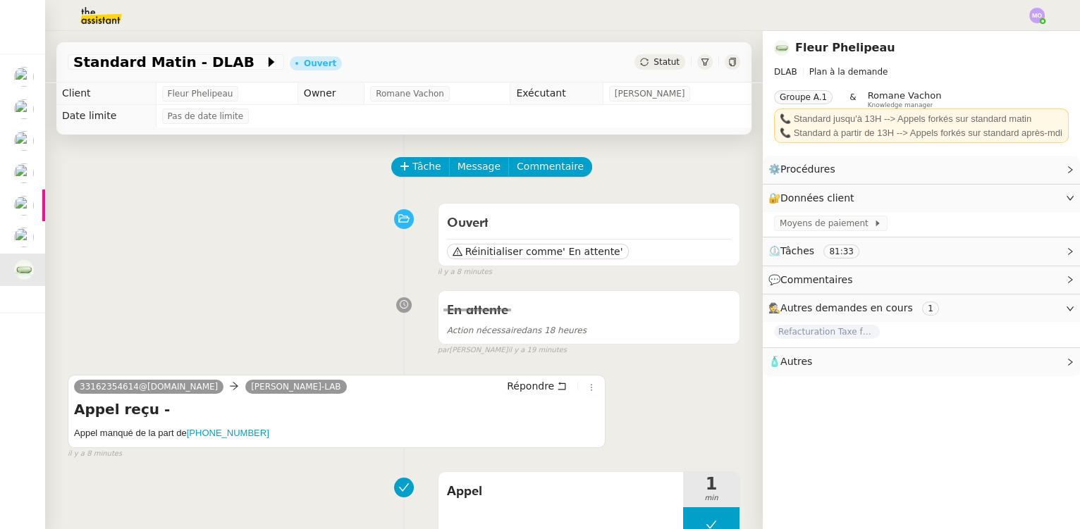
click at [214, 427] on h5 "Appel manqué de la part de +33162354614" at bounding box center [336, 434] width 525 height 14
click at [214, 436] on ringoverc2c-number-84e06f14122c "+33162354614" at bounding box center [228, 433] width 82 height 11
click at [413, 169] on span "Tâche" at bounding box center [426, 167] width 29 height 16
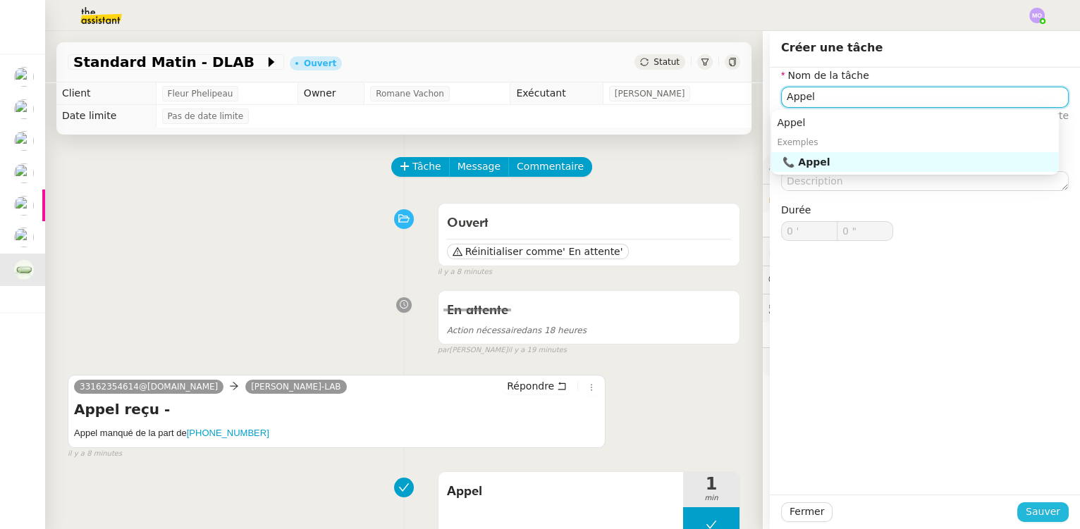
type input "Appel"
drag, startPoint x: 1031, startPoint y: 513, endPoint x: 997, endPoint y: 504, distance: 34.9
click at [1031, 513] on span "Sauver" at bounding box center [1043, 512] width 35 height 16
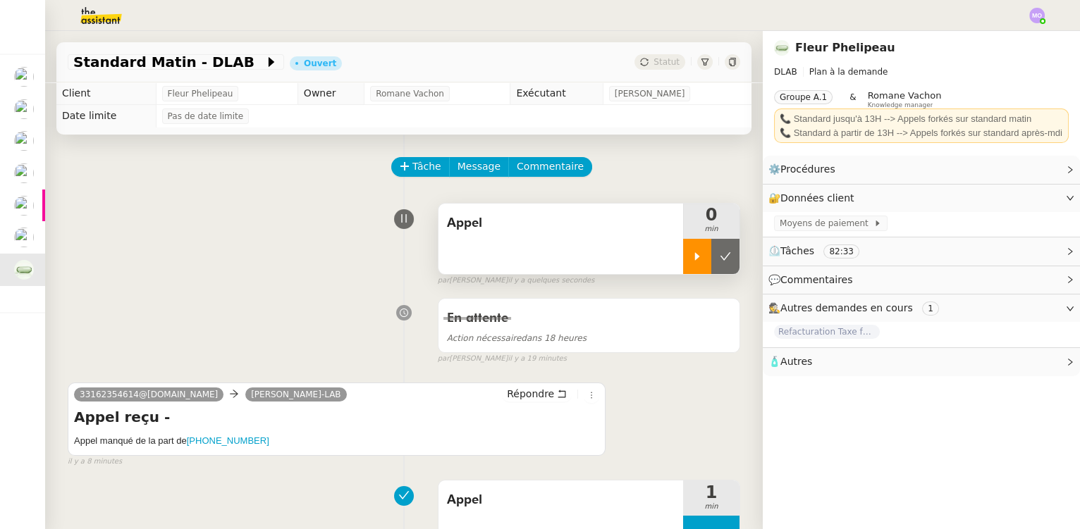
click at [686, 270] on div at bounding box center [697, 256] width 28 height 35
click at [711, 262] on div at bounding box center [711, 256] width 56 height 35
click at [720, 262] on icon at bounding box center [725, 256] width 11 height 11
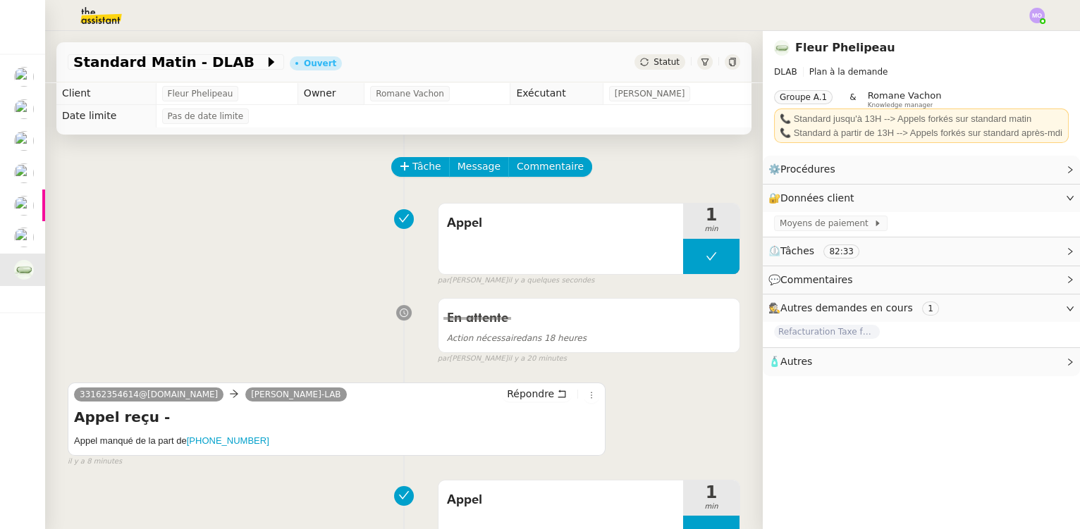
click at [656, 54] on div "Standard Matin - DLAB Ouvert Statut" at bounding box center [403, 62] width 695 height 40
click at [661, 66] on span "Statut" at bounding box center [667, 62] width 26 height 10
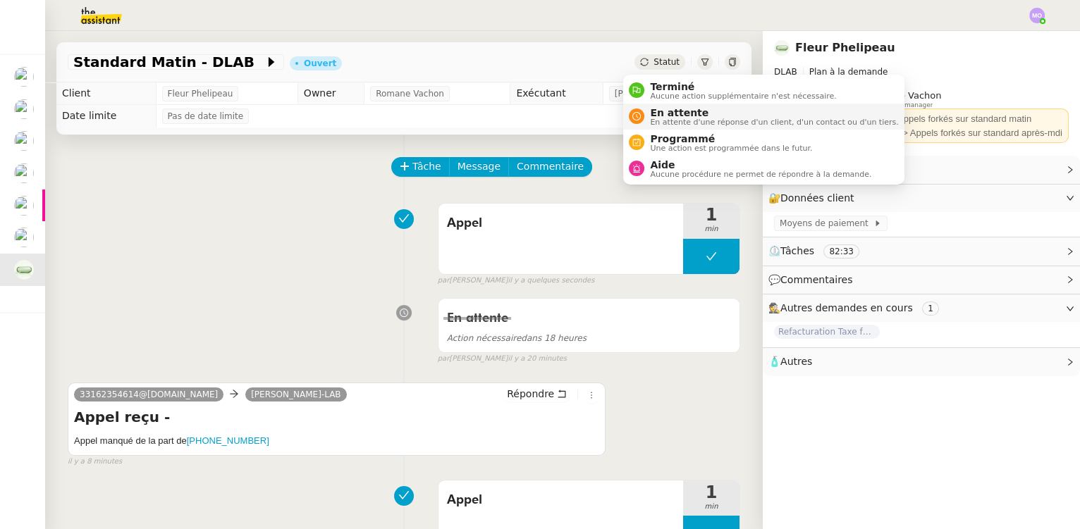
click at [684, 114] on span "En attente" at bounding box center [774, 112] width 248 height 11
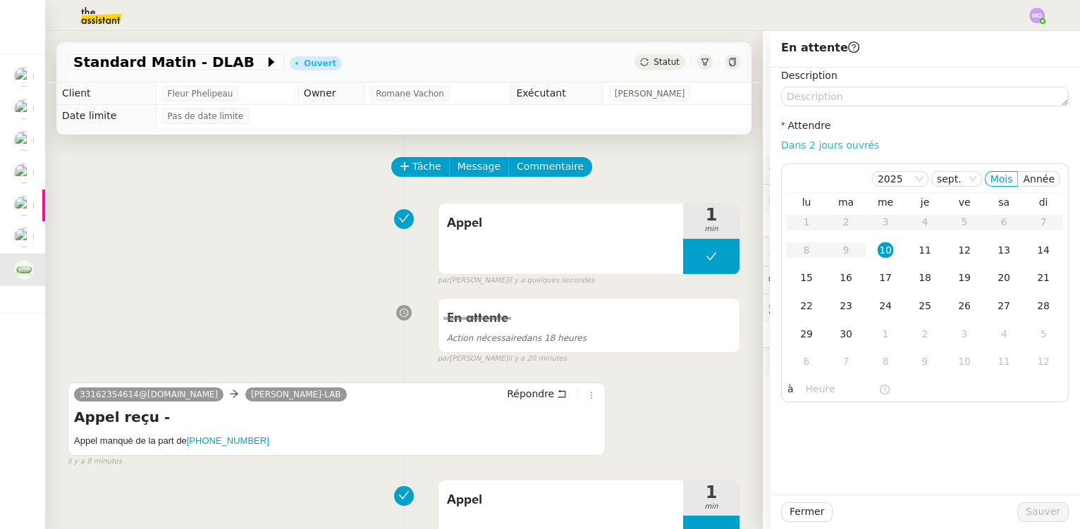
drag, startPoint x: 806, startPoint y: 143, endPoint x: 857, endPoint y: 212, distance: 86.2
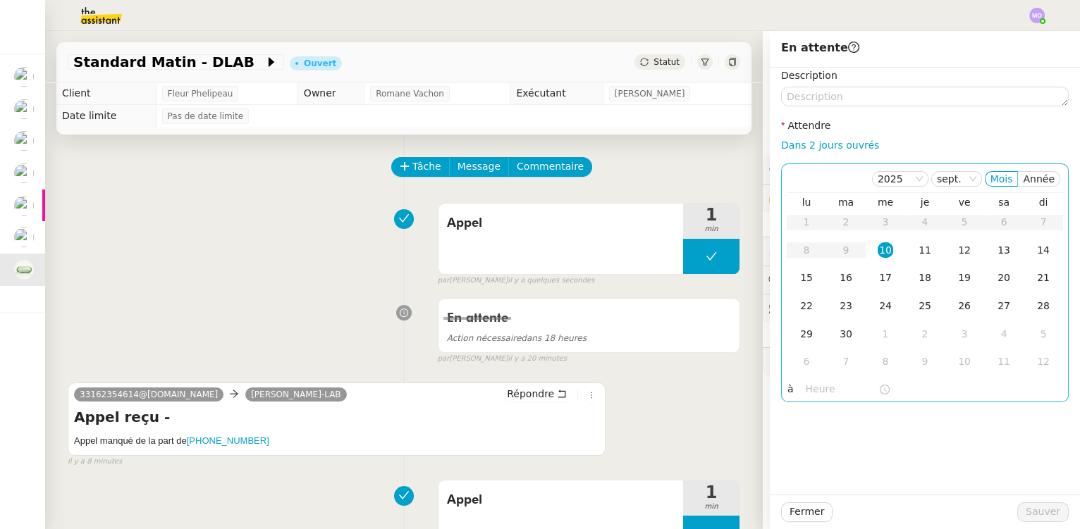
click at [807, 143] on link "Dans 2 jours ouvrés" at bounding box center [830, 145] width 98 height 11
type input "07:00"
drag, startPoint x: 910, startPoint y: 251, endPoint x: 910, endPoint y: 295, distance: 44.4
click at [917, 251] on div "11" at bounding box center [925, 251] width 16 height 16
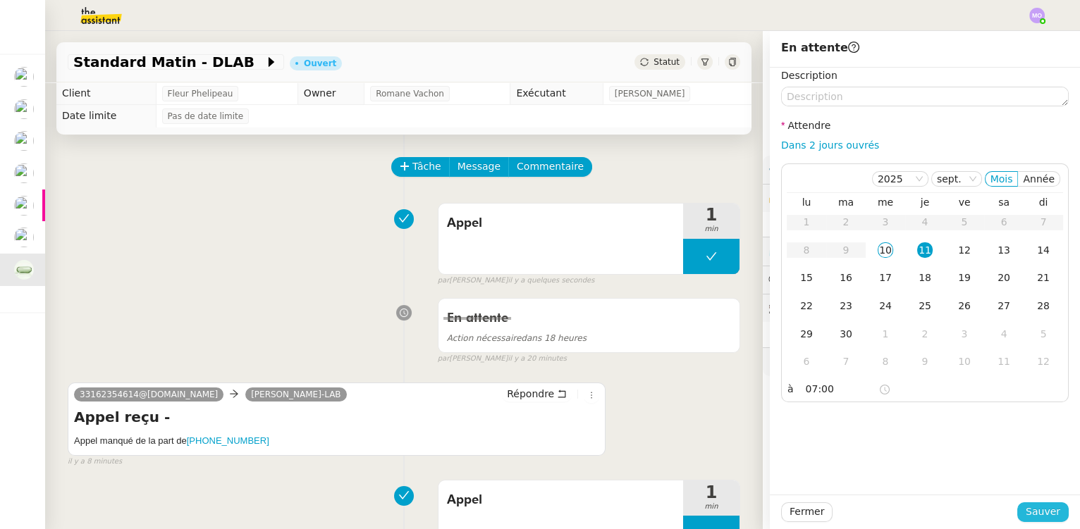
click at [1020, 513] on button "Sauver" at bounding box center [1042, 513] width 51 height 20
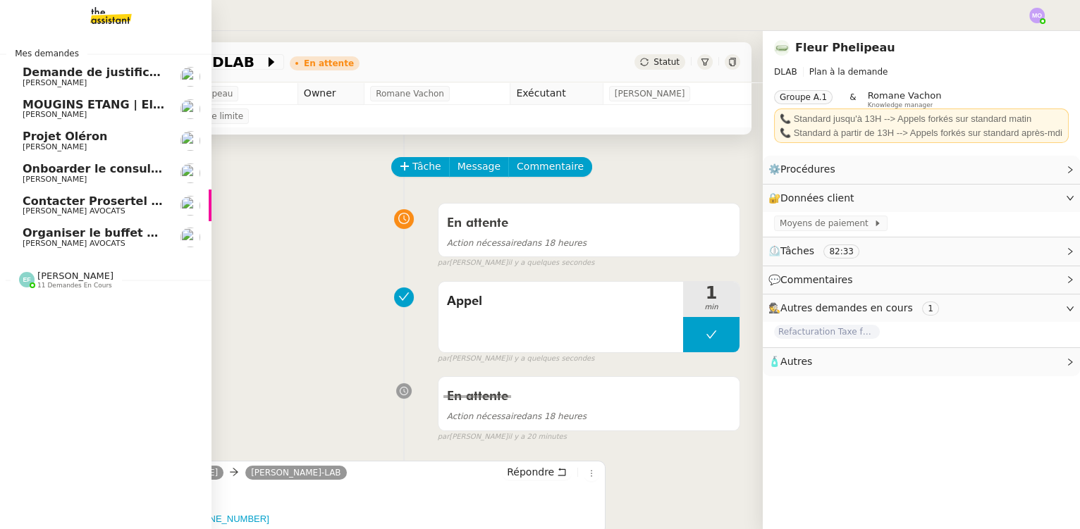
click at [116, 233] on span "Organiser le buffet pour le pot de départ" at bounding box center [153, 232] width 260 height 13
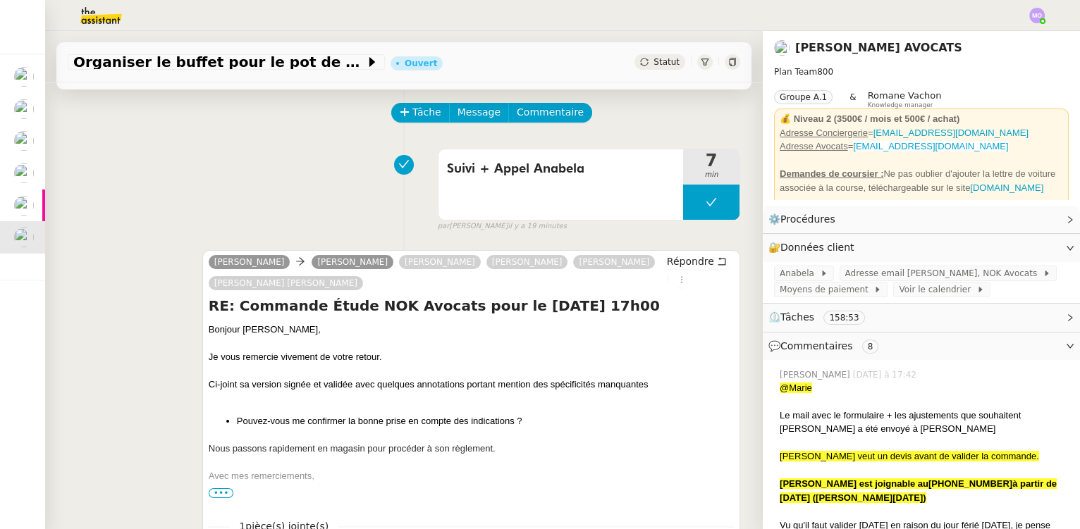
scroll to position [320, 0]
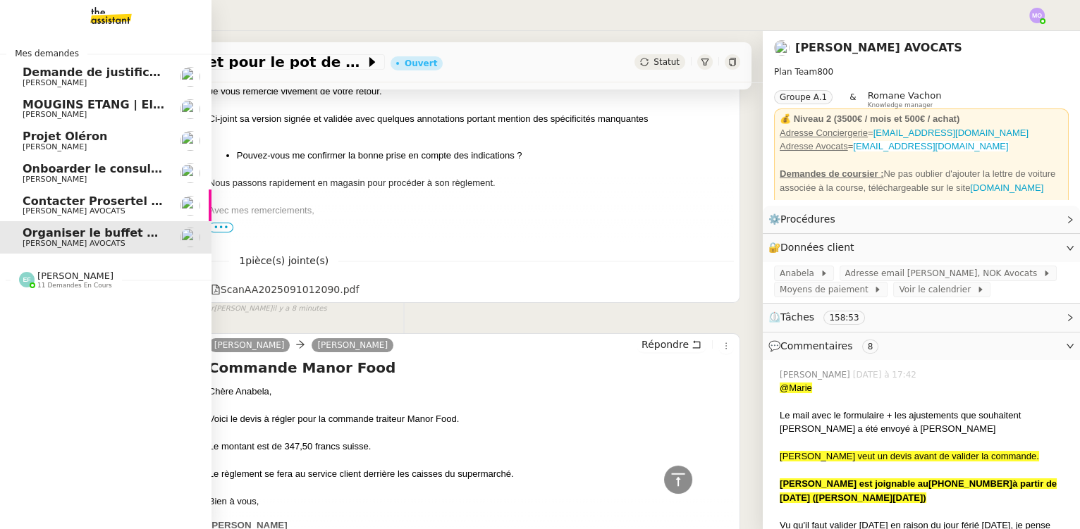
click at [109, 173] on span "Onboarder le consultant [PERSON_NAME]" at bounding box center [155, 168] width 264 height 13
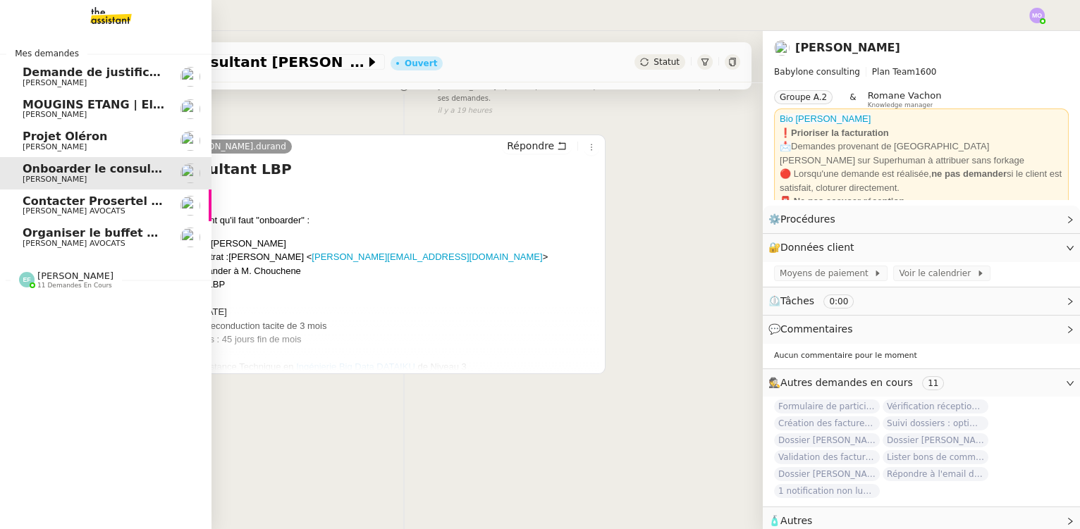
scroll to position [188, 0]
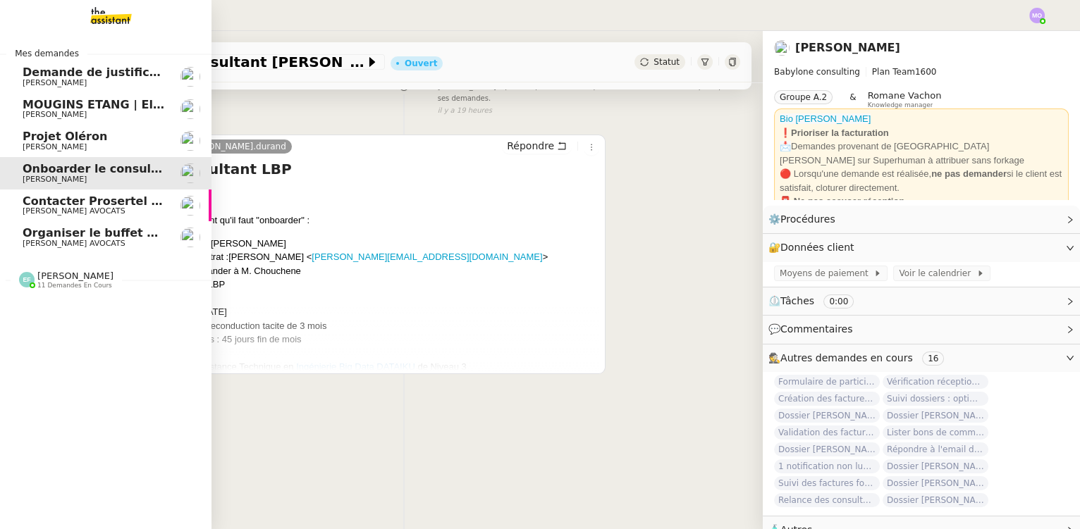
click at [91, 146] on span "[PERSON_NAME]" at bounding box center [94, 147] width 142 height 8
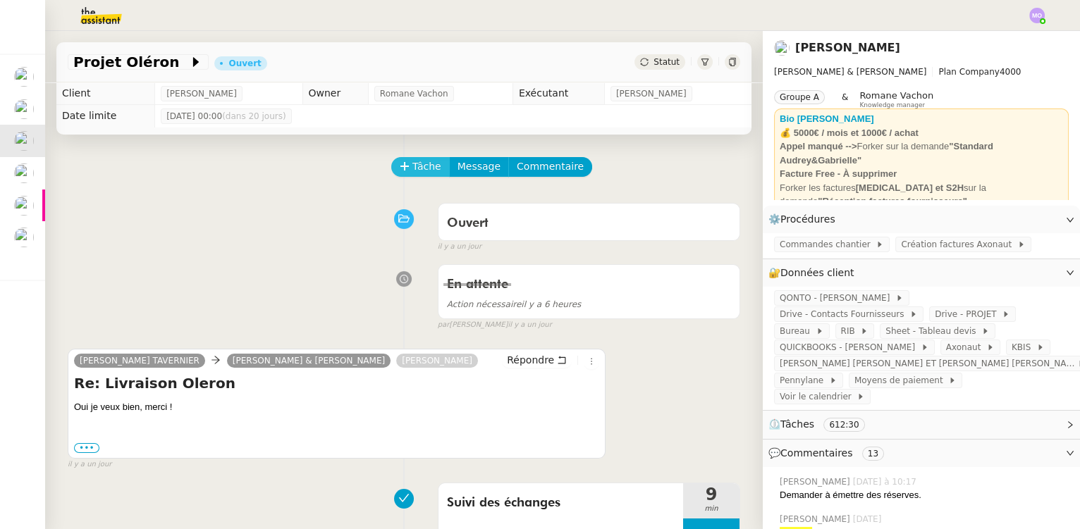
click at [401, 176] on button "Tâche" at bounding box center [420, 167] width 59 height 20
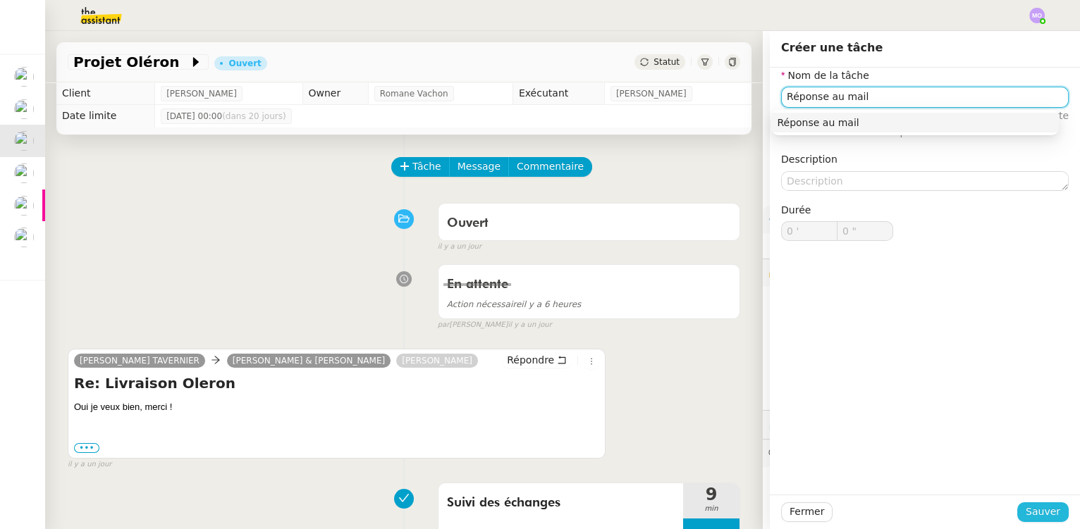
type input "Réponse au mail"
click at [1026, 509] on span "Sauver" at bounding box center [1043, 512] width 35 height 16
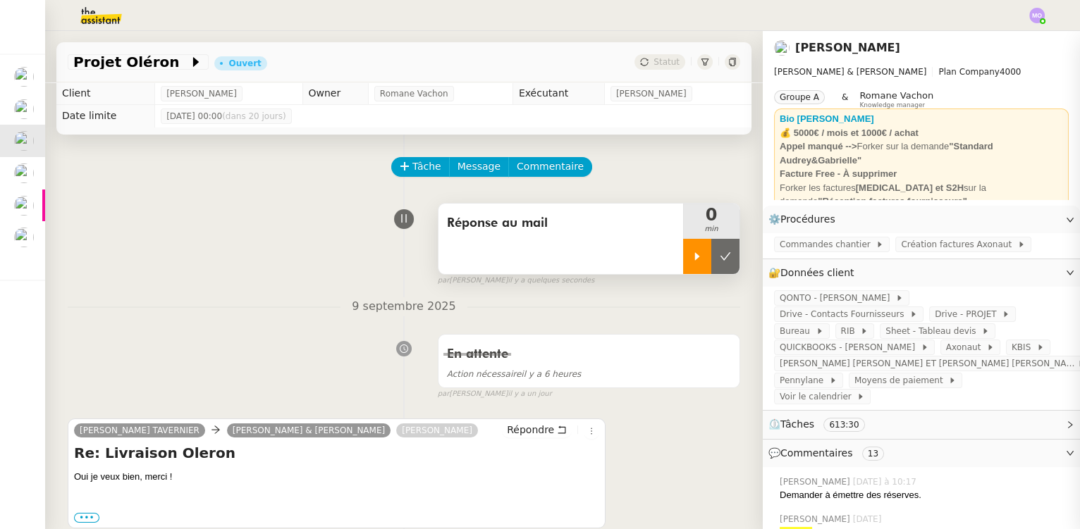
click at [685, 250] on div at bounding box center [697, 256] width 28 height 35
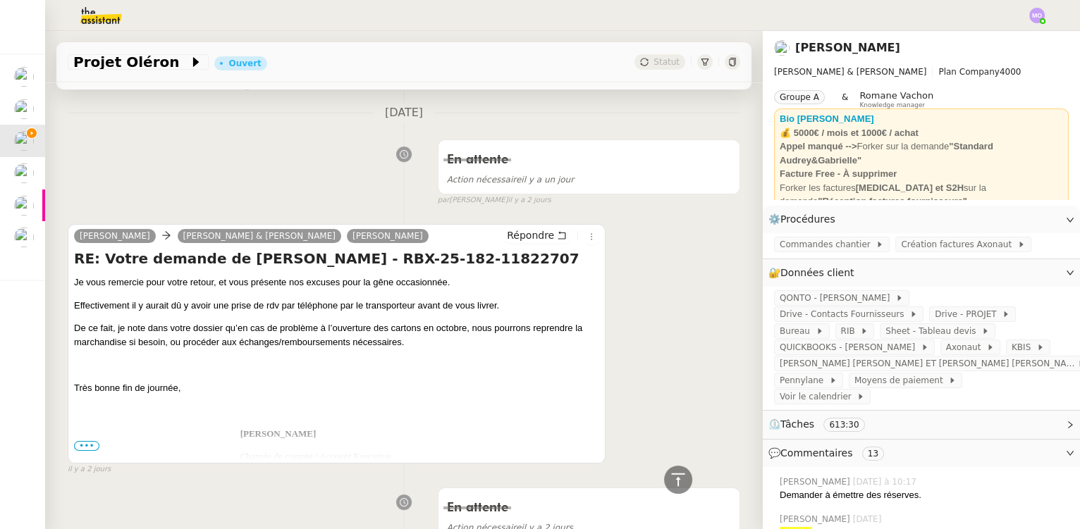
scroll to position [833, 0]
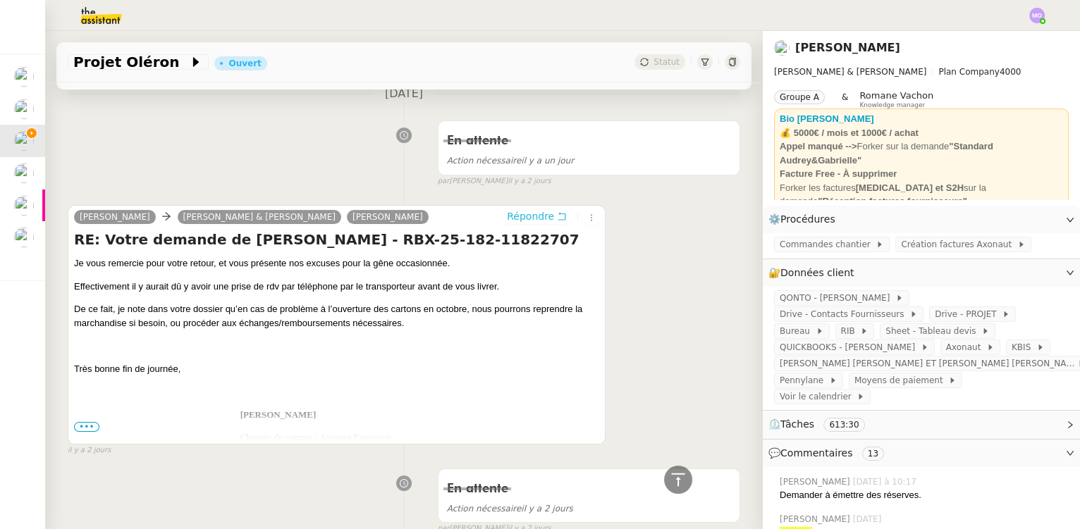
click at [526, 216] on span "Répondre" at bounding box center [530, 216] width 47 height 14
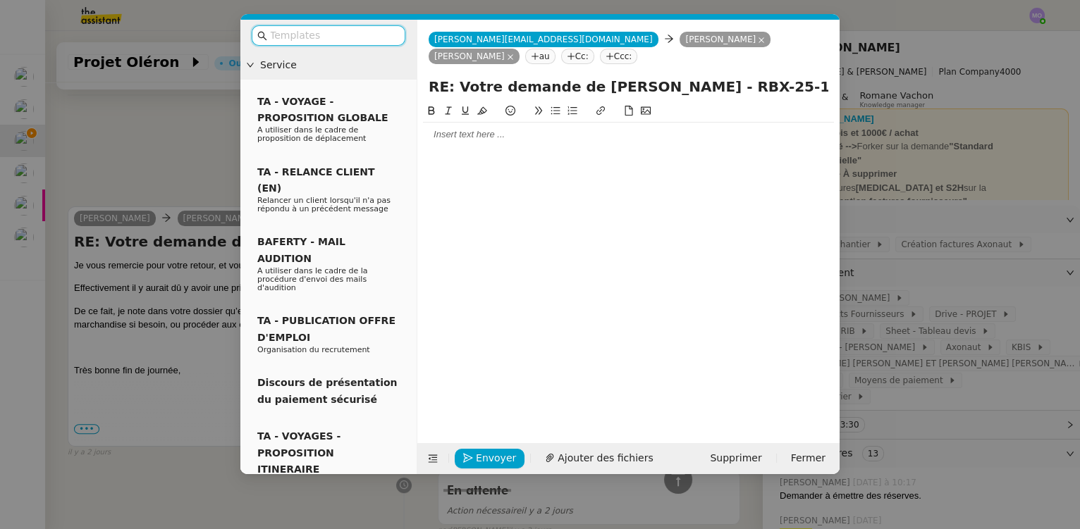
scroll to position [943, 0]
click at [504, 137] on div at bounding box center [628, 134] width 411 height 13
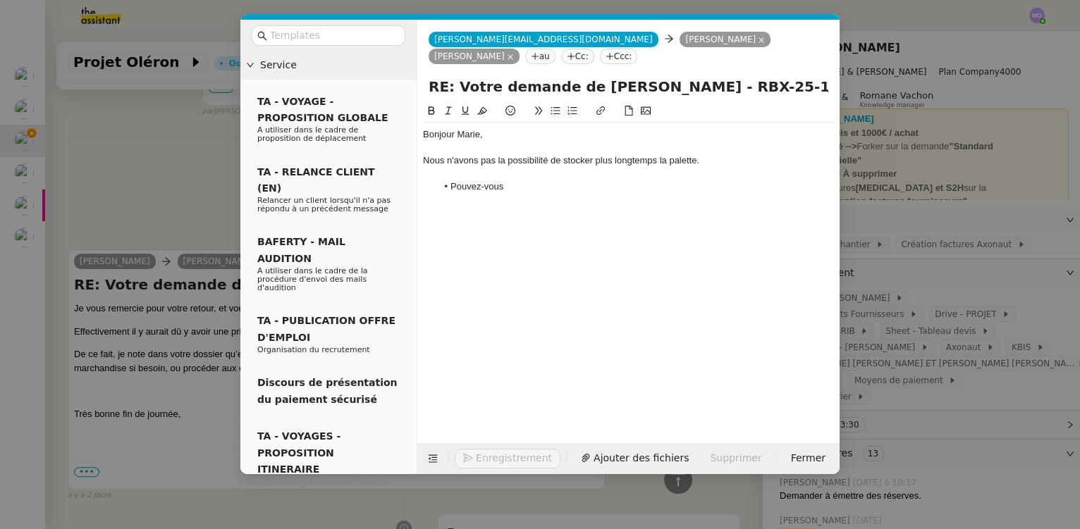
scroll to position [1029, 0]
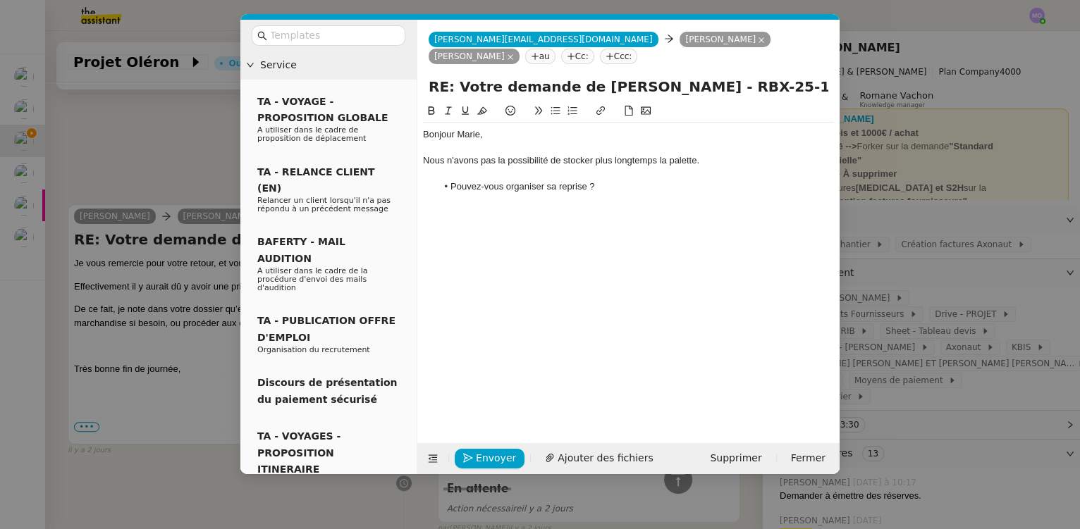
click at [696, 163] on div "Nous n'avons pas la possibilité de stocker plus longtemps la palette." at bounding box center [628, 160] width 411 height 13
click at [611, 183] on li "Pouvez-vous organiser sa reprise ?" at bounding box center [636, 186] width 398 height 13
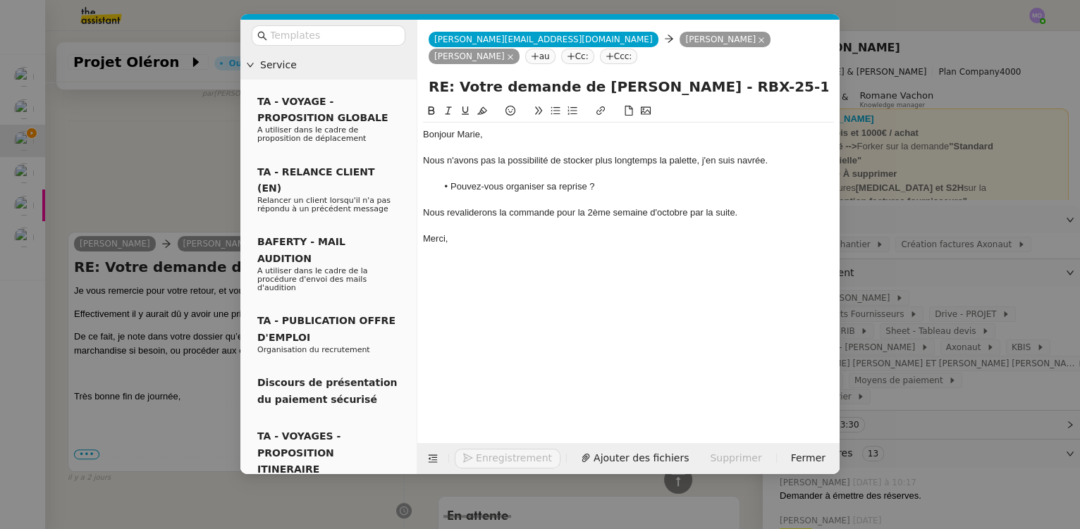
scroll to position [1085, 0]
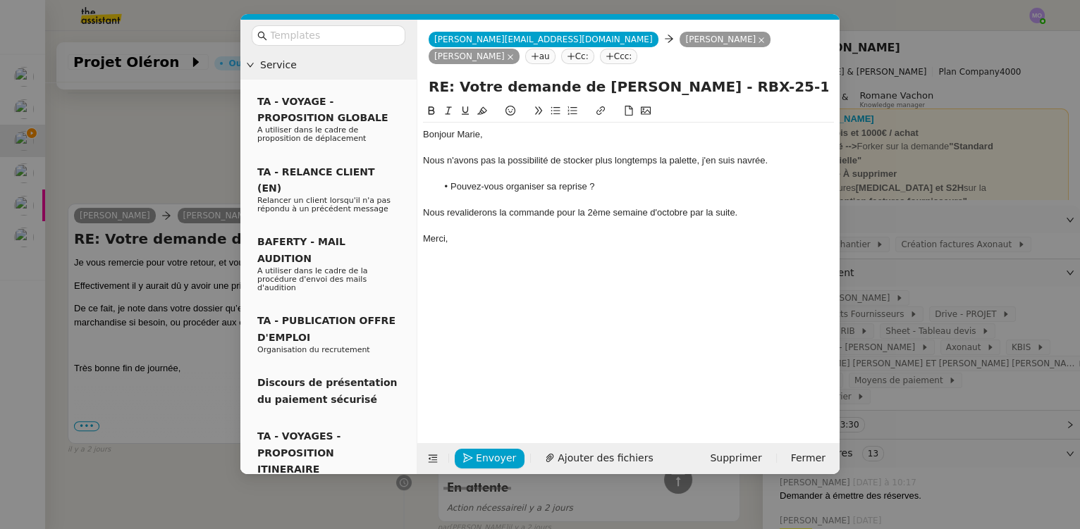
click at [446, 214] on div "Nous revaliderons la commande pour la 2ème semaine d'octobre par la suite." at bounding box center [628, 213] width 411 height 13
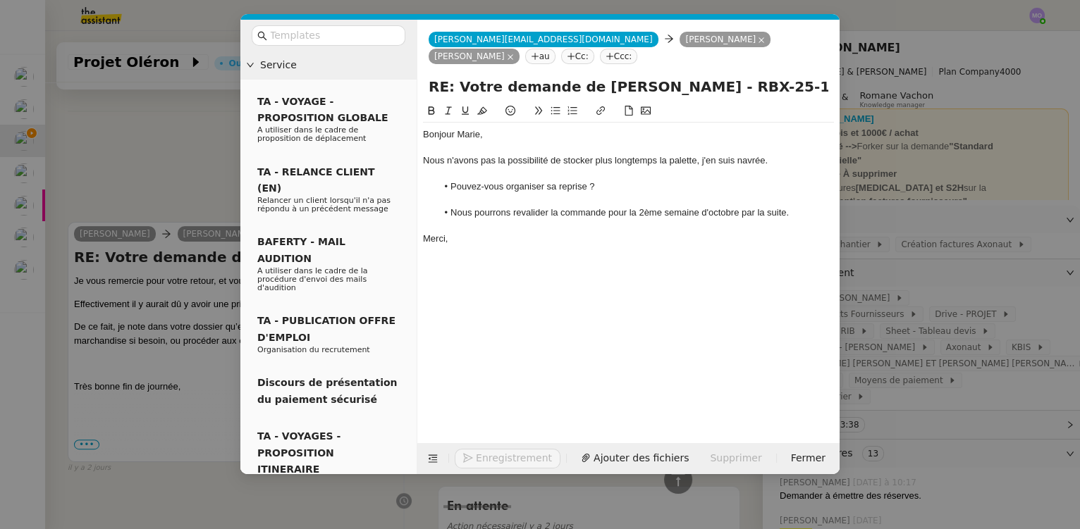
scroll to position [1103, 0]
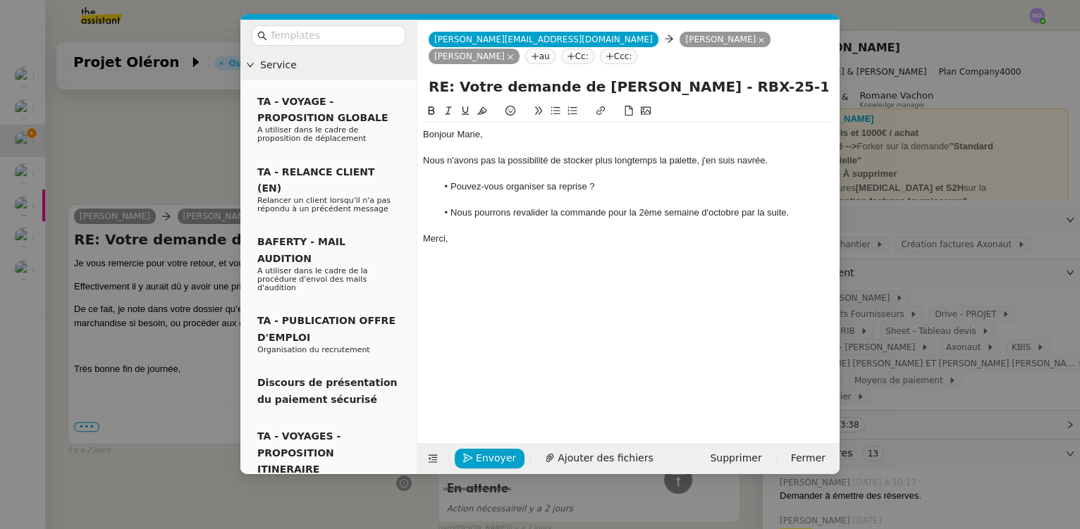
click at [490, 206] on div at bounding box center [628, 200] width 411 height 13
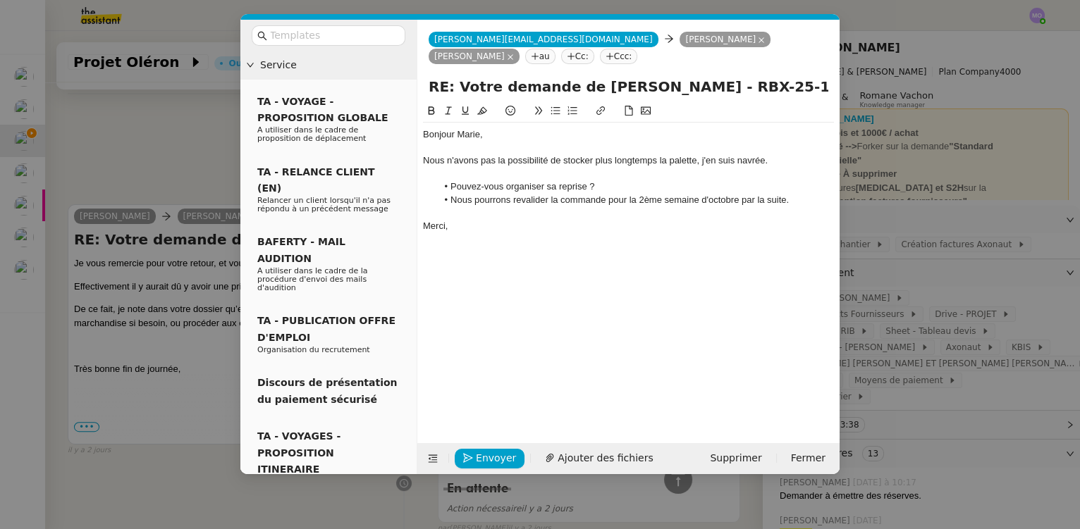
scroll to position [1071, 0]
click at [792, 200] on li "Nous pourrons revalider la commande pour la 2ème semaine d'octobre par la suite." at bounding box center [636, 200] width 398 height 13
click at [490, 462] on span "Envoyer" at bounding box center [496, 459] width 40 height 16
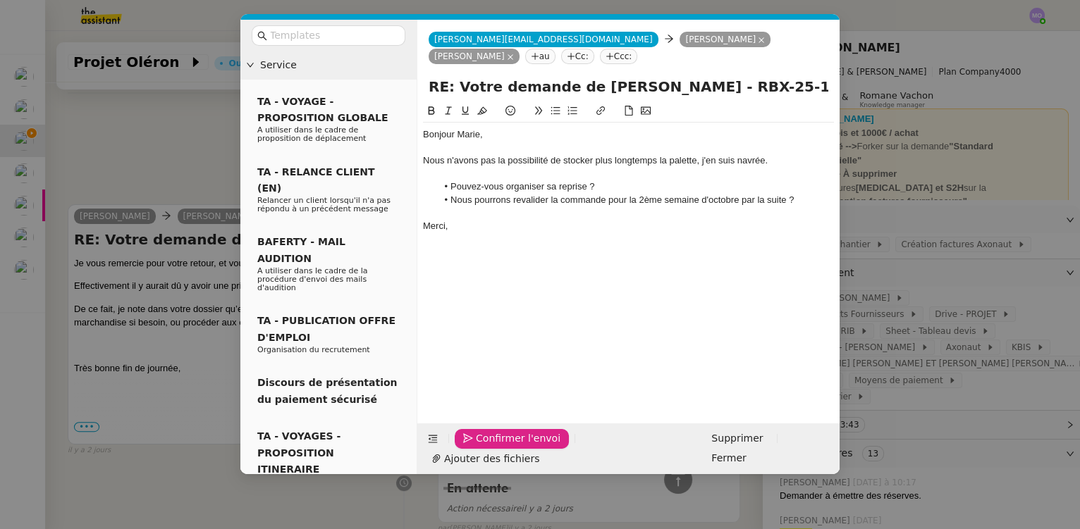
click at [486, 447] on span "Confirmer l'envoi" at bounding box center [518, 439] width 85 height 16
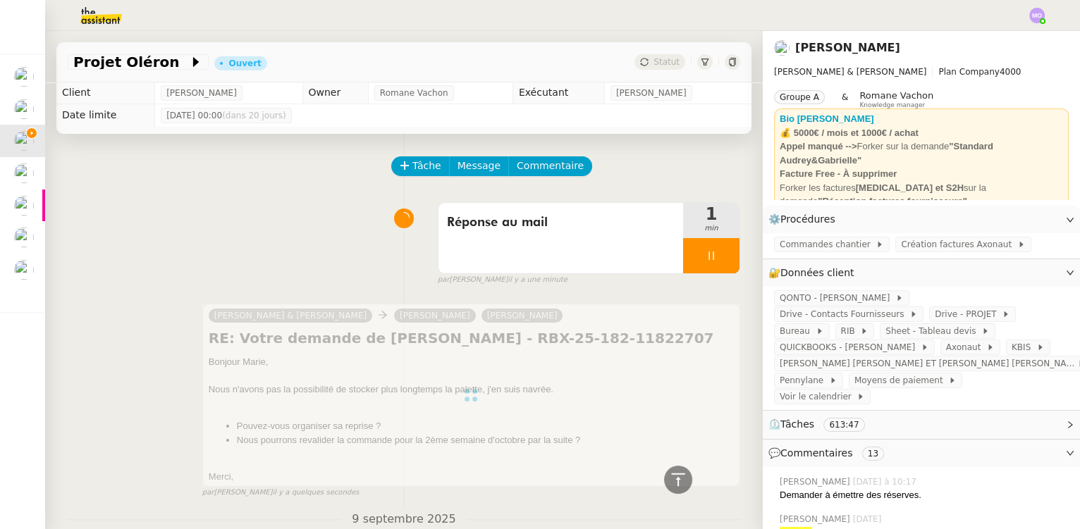
scroll to position [0, 0]
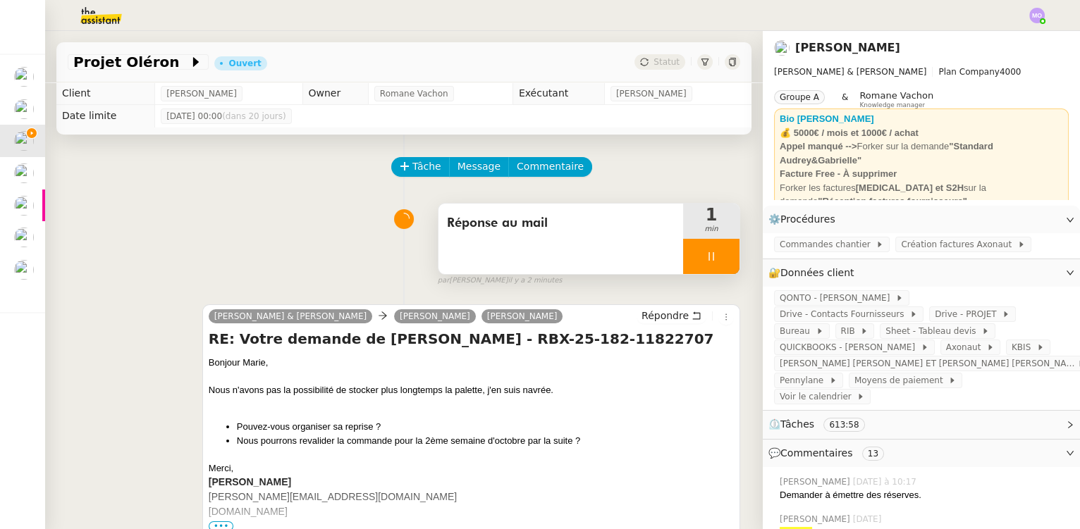
click at [712, 271] on div at bounding box center [711, 256] width 56 height 35
click at [712, 271] on button at bounding box center [725, 256] width 28 height 35
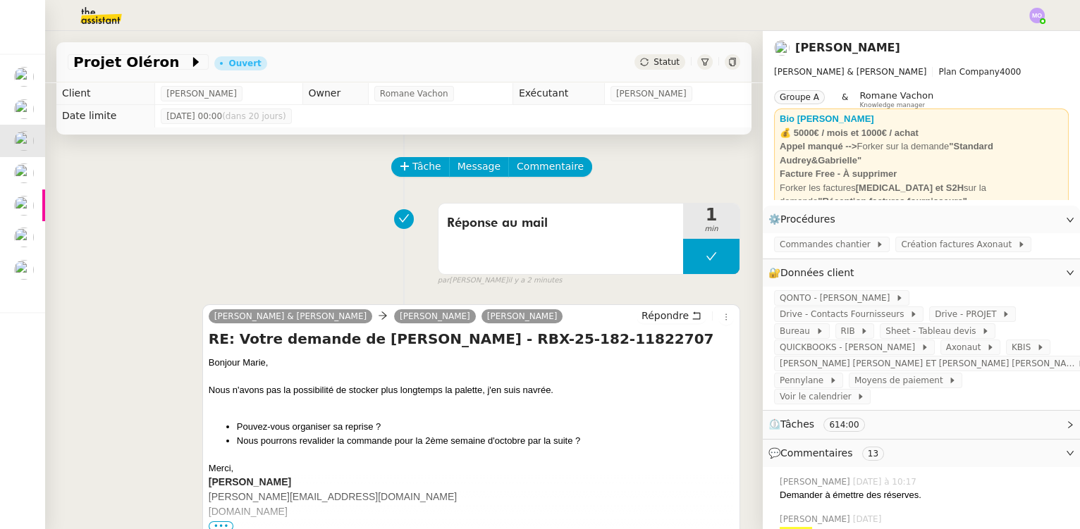
click at [658, 66] on span "Statut" at bounding box center [667, 62] width 26 height 10
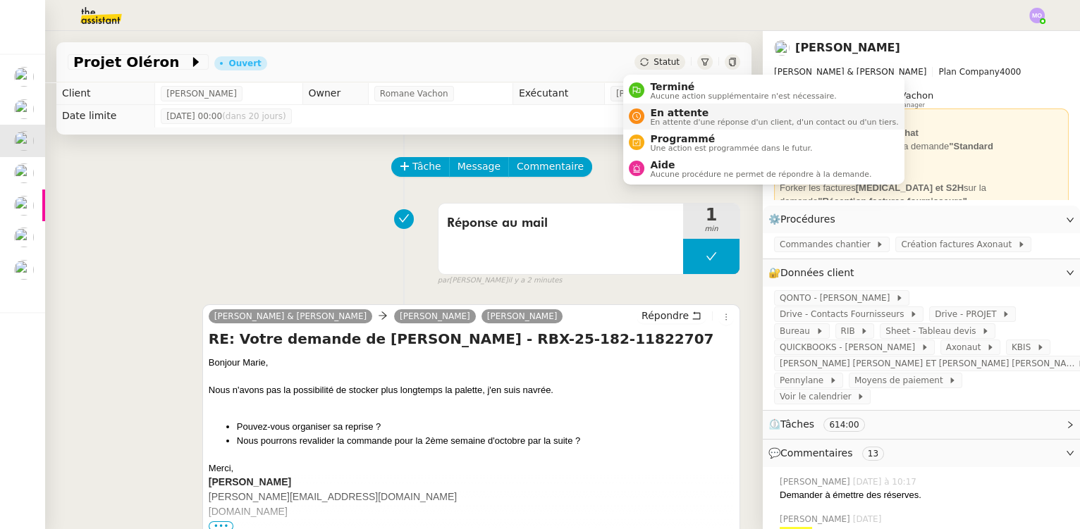
click at [668, 123] on span "En attente d'une réponse d'un client, d'un contact ou d'un tiers." at bounding box center [774, 122] width 248 height 8
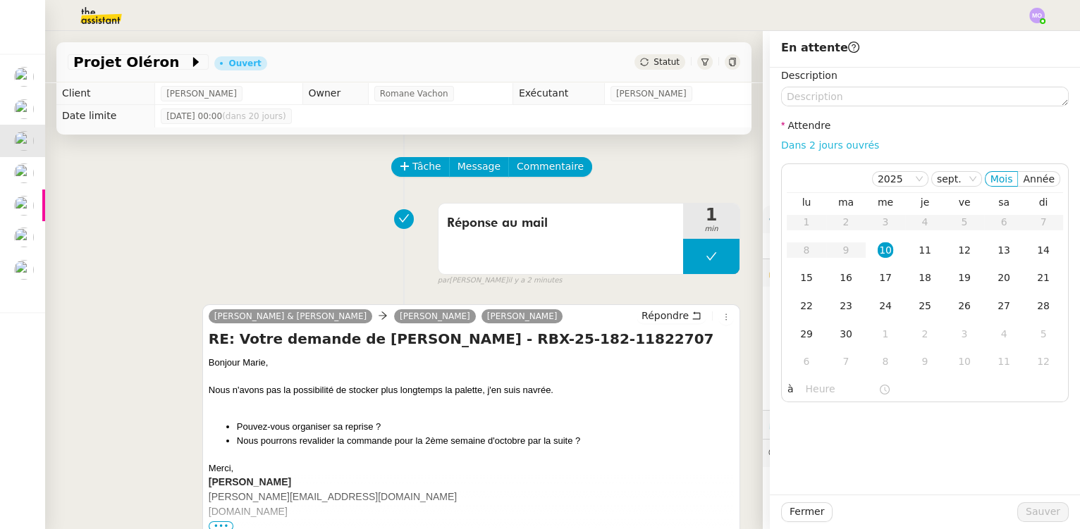
click at [799, 142] on link "Dans 2 jours ouvrés" at bounding box center [830, 145] width 98 height 11
type input "07:00"
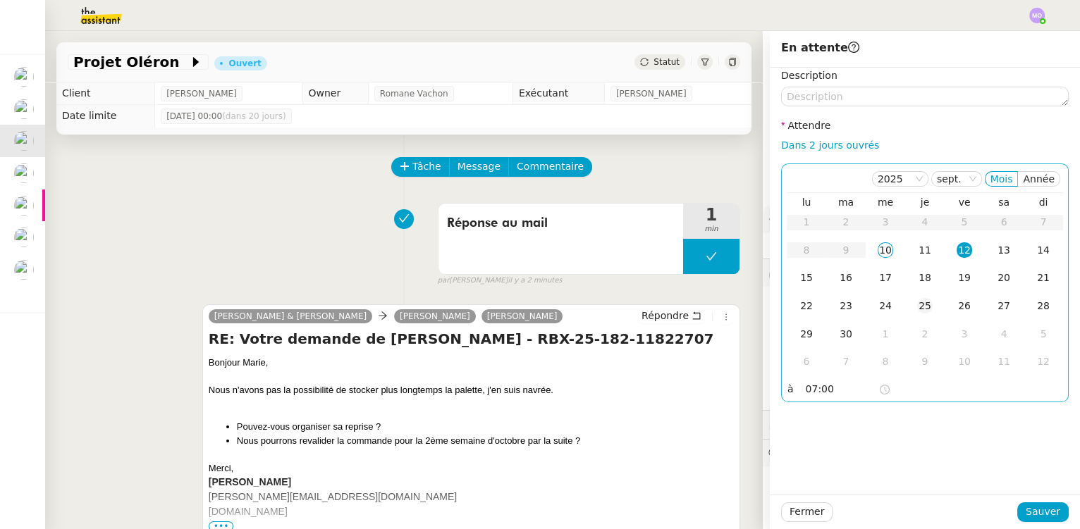
drag, startPoint x: 905, startPoint y: 247, endPoint x: 906, endPoint y: 307, distance: 59.9
click at [905, 250] on td "11" at bounding box center [924, 251] width 39 height 28
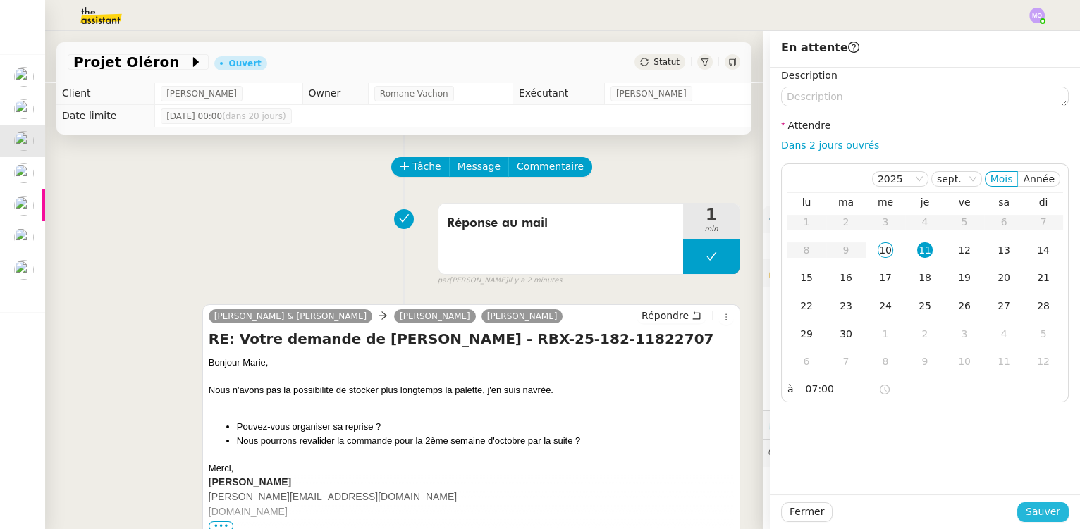
click at [1026, 506] on span "Sauver" at bounding box center [1043, 512] width 35 height 16
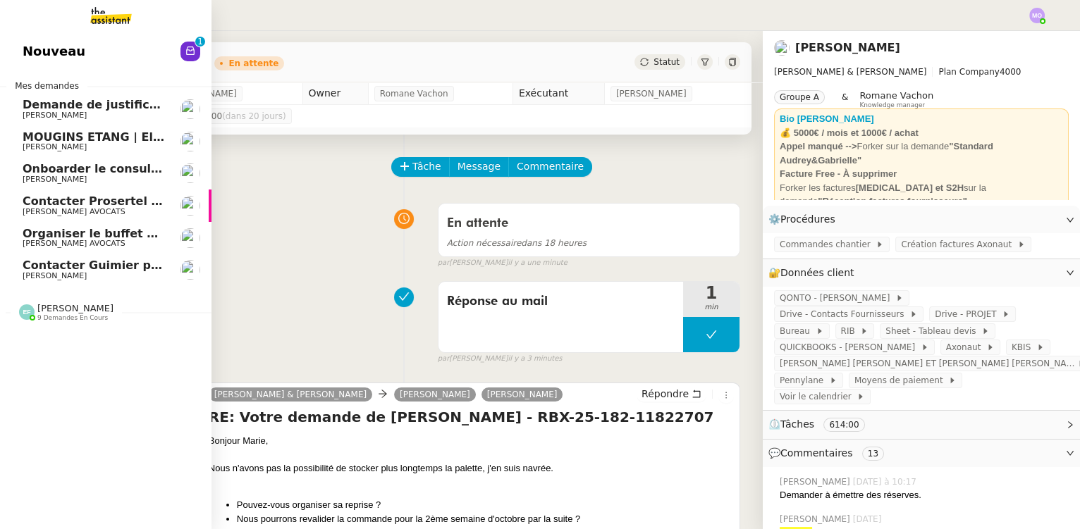
click at [125, 109] on span "Demande de justificatifs Pennylane - septembre 2025" at bounding box center [194, 104] width 342 height 13
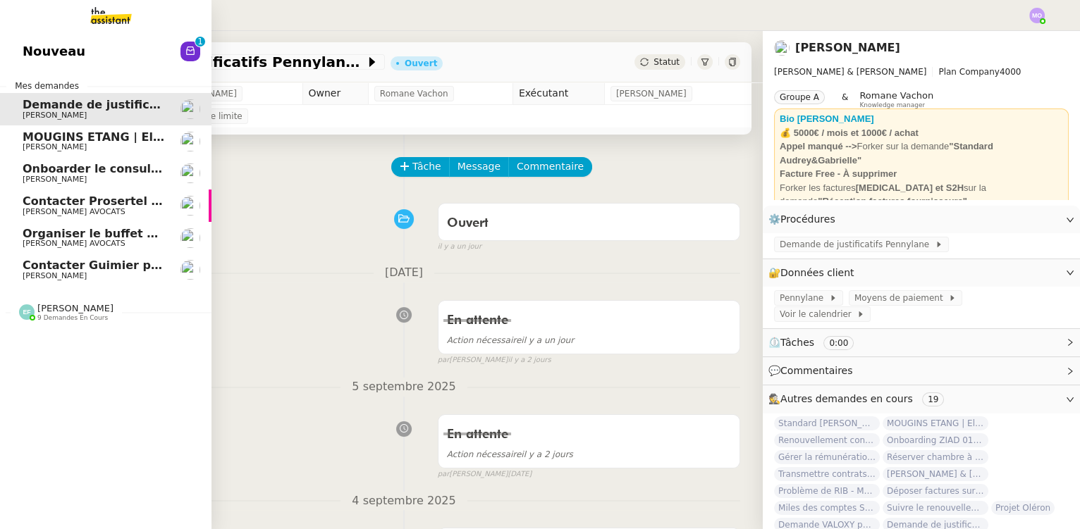
click at [54, 267] on span "Contacter Guimier pour commande" at bounding box center [134, 265] width 223 height 13
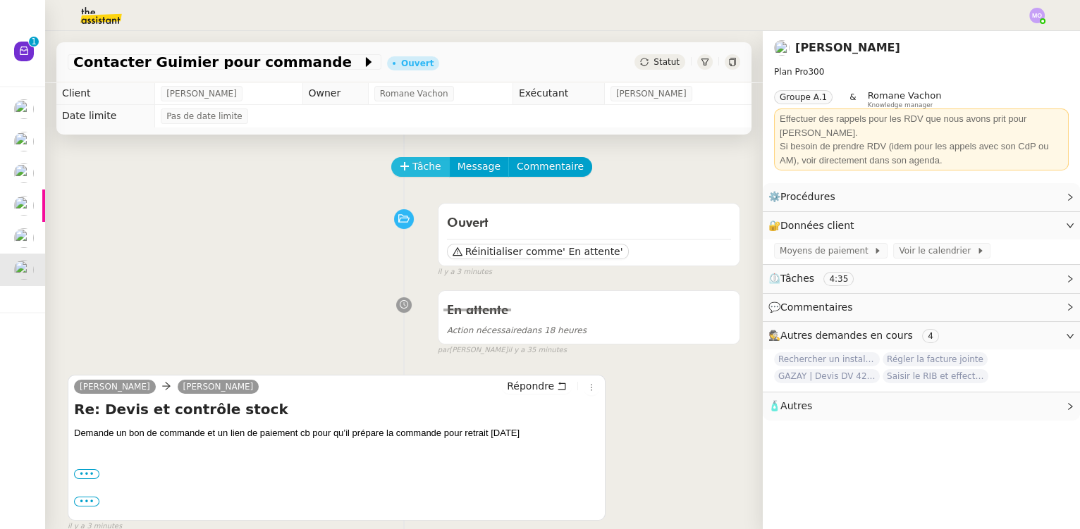
click at [412, 168] on span "Tâche" at bounding box center [426, 167] width 29 height 16
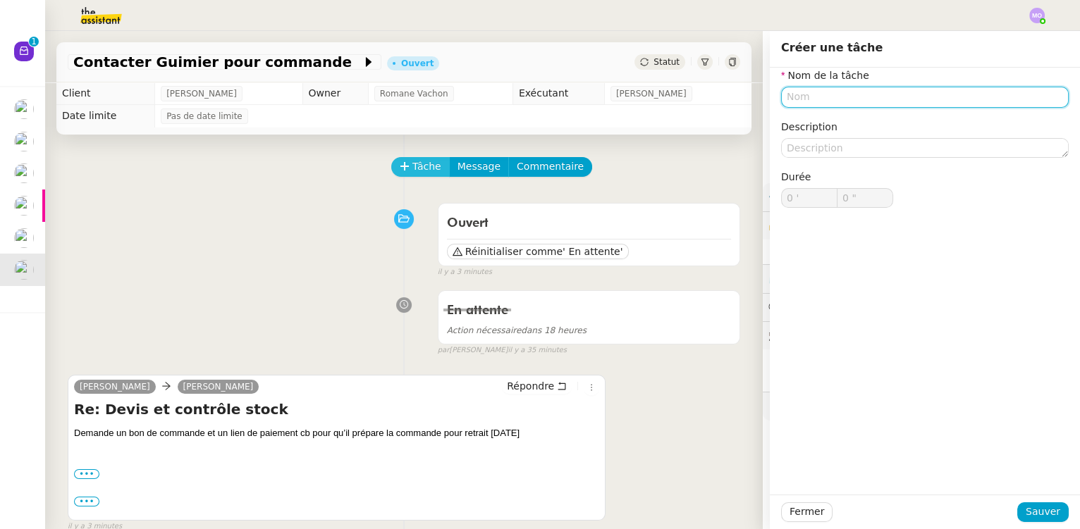
type input "S"
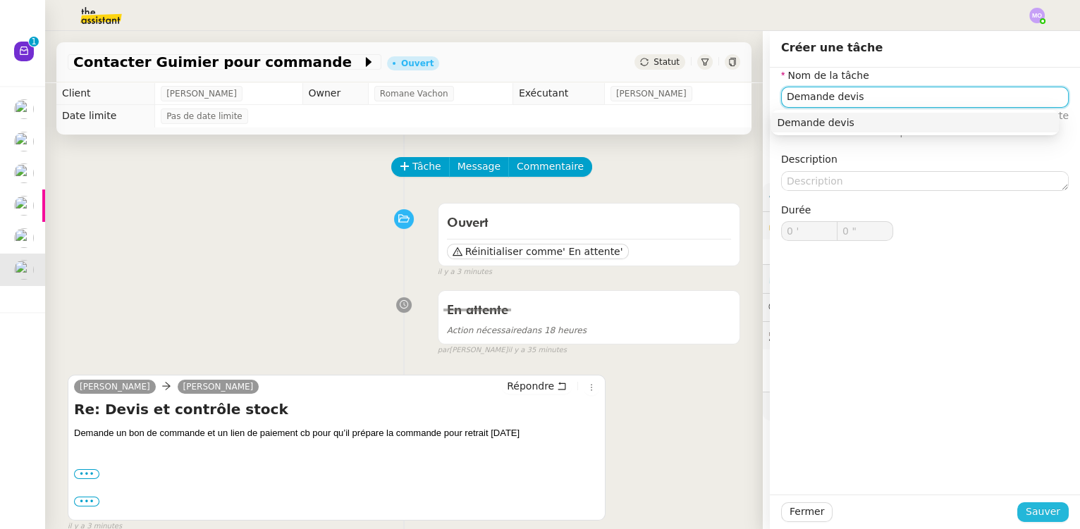
type input "Demande devis"
click at [1018, 511] on button "Sauver" at bounding box center [1042, 513] width 51 height 20
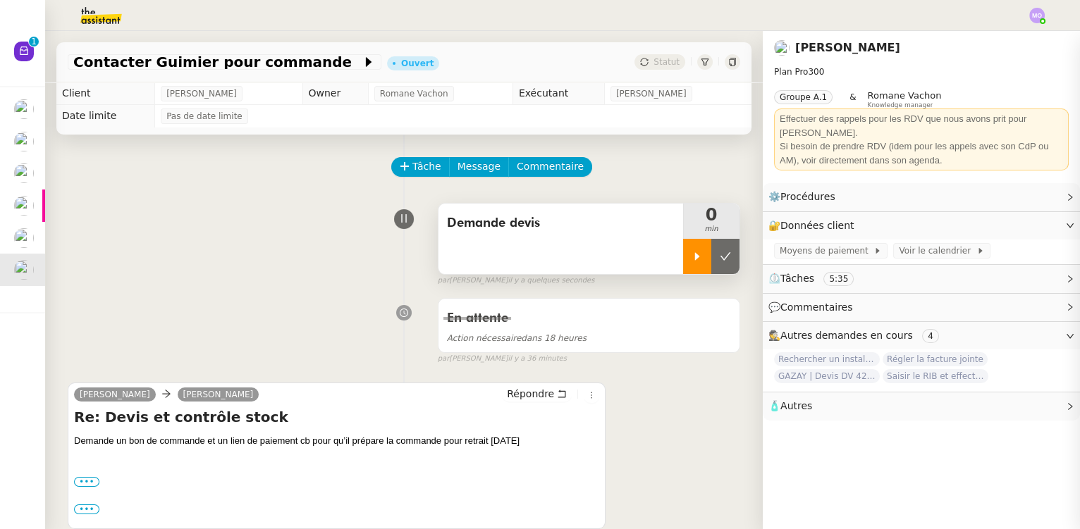
click at [683, 274] on div at bounding box center [697, 256] width 28 height 35
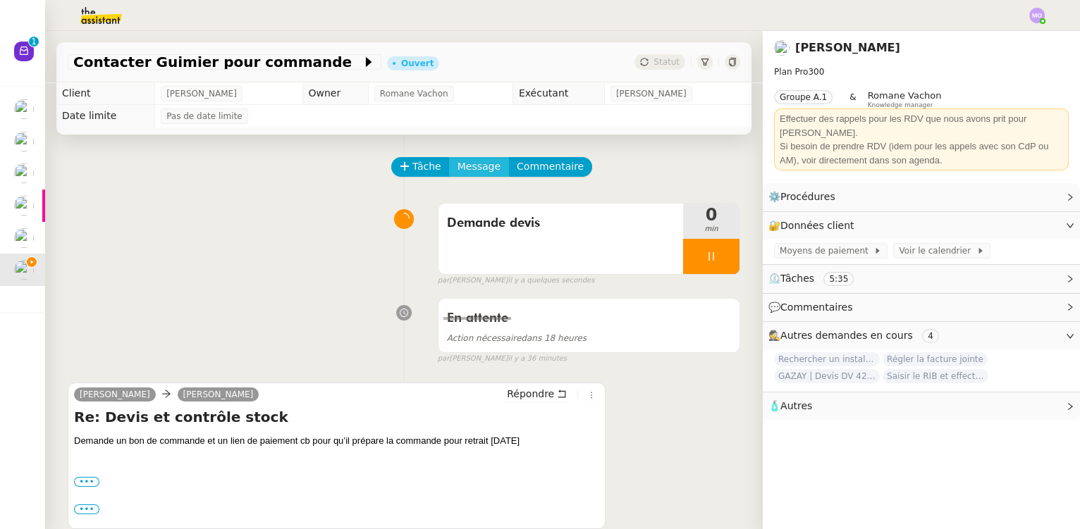
click at [458, 175] on span "Message" at bounding box center [479, 167] width 43 height 16
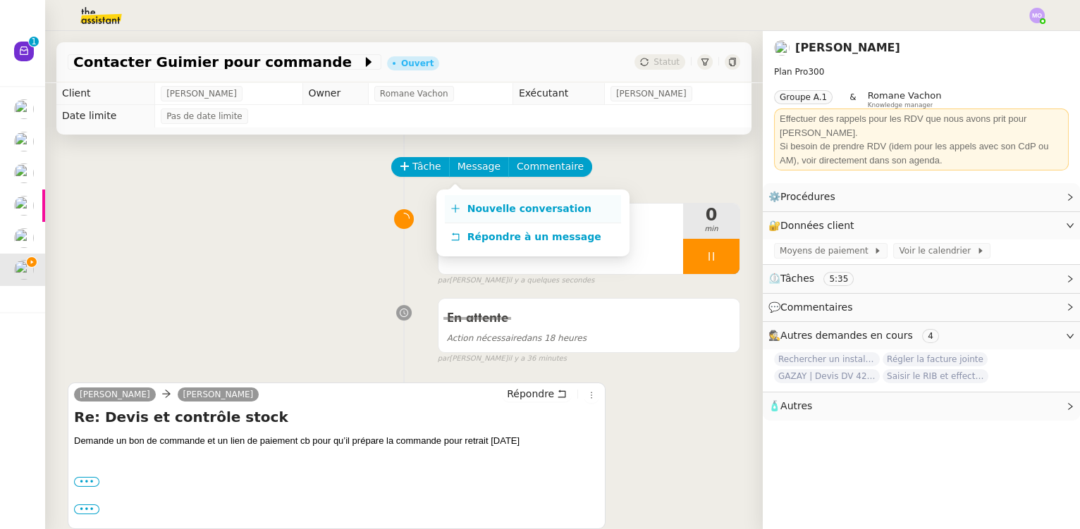
click at [489, 204] on span "Nouvelle conversation" at bounding box center [529, 208] width 124 height 11
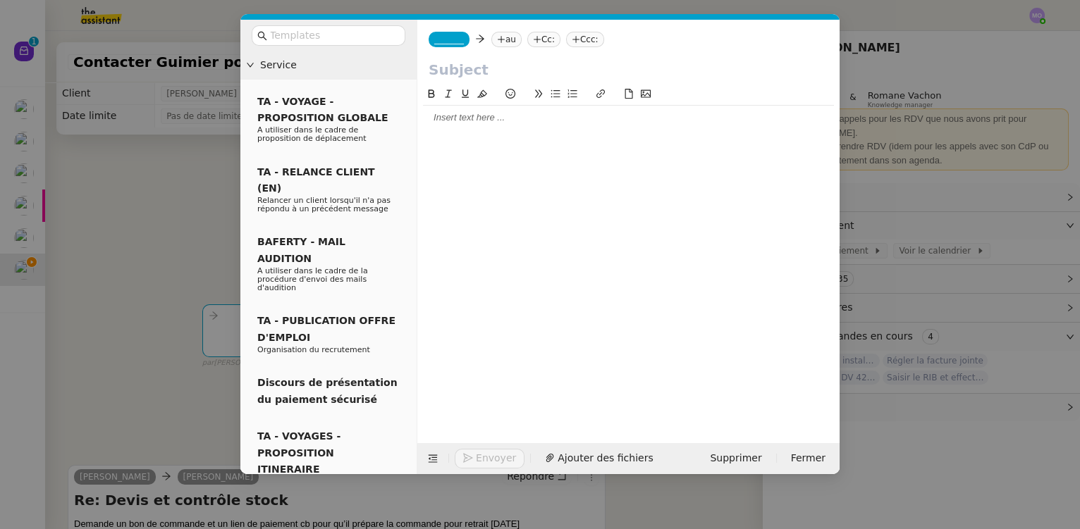
click at [449, 47] on nz-tag "_______" at bounding box center [449, 40] width 41 height 16
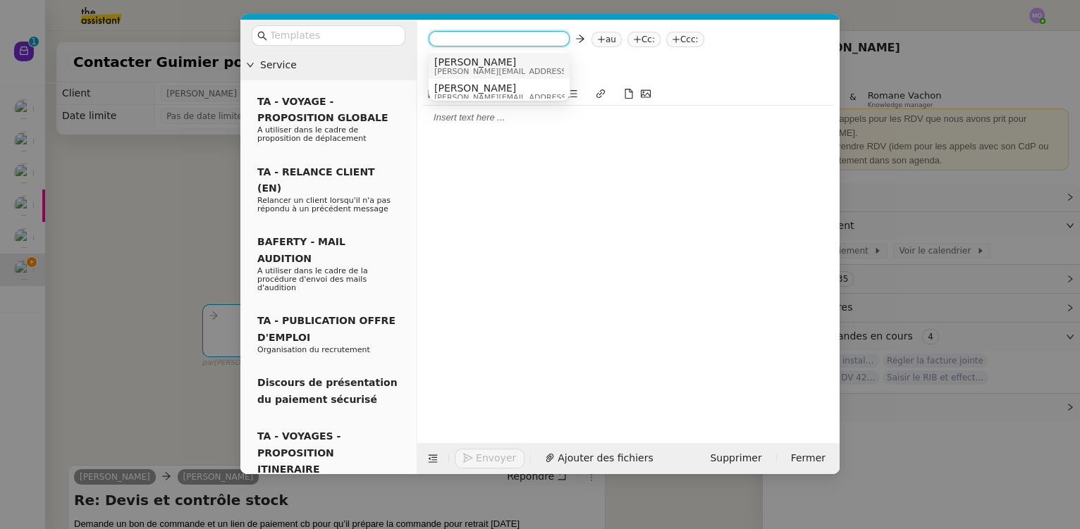
click at [462, 68] on span "camille@buildeoo.com" at bounding box center [534, 72] width 200 height 8
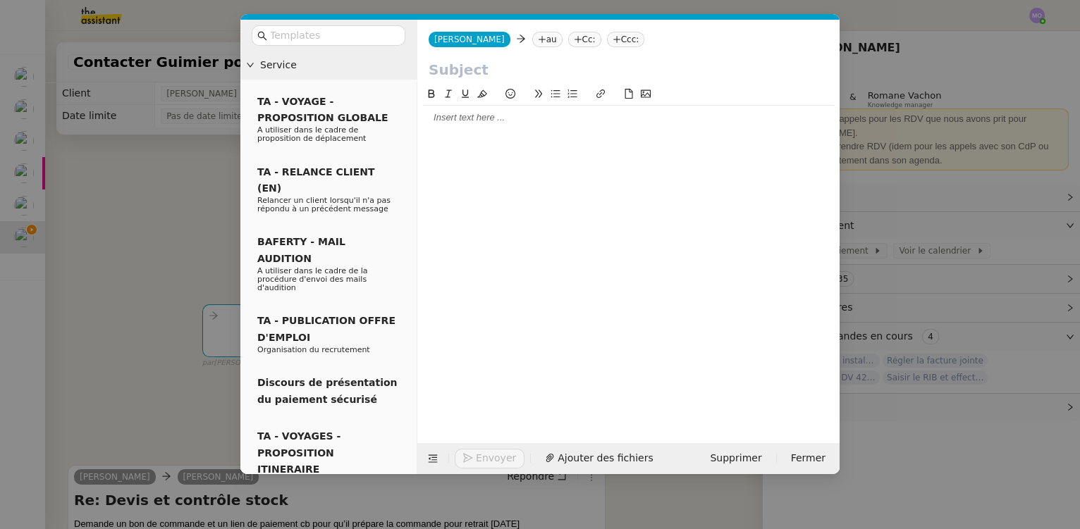
click at [532, 41] on nz-tag "au" at bounding box center [547, 40] width 30 height 16
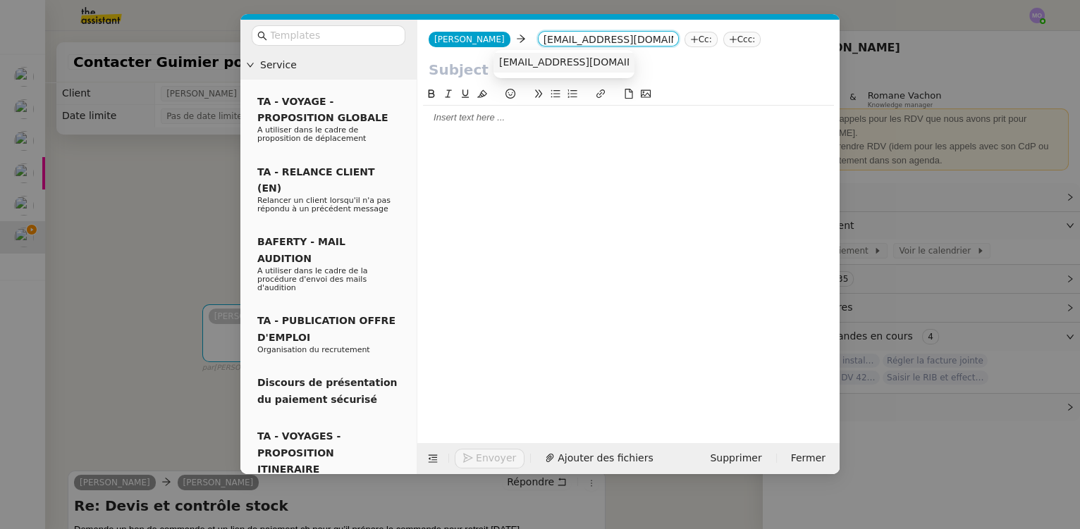
type input "paris.guimier@lababois.fr"
click at [544, 60] on span "paris.guimier@lababois.fr" at bounding box center [585, 61] width 173 height 11
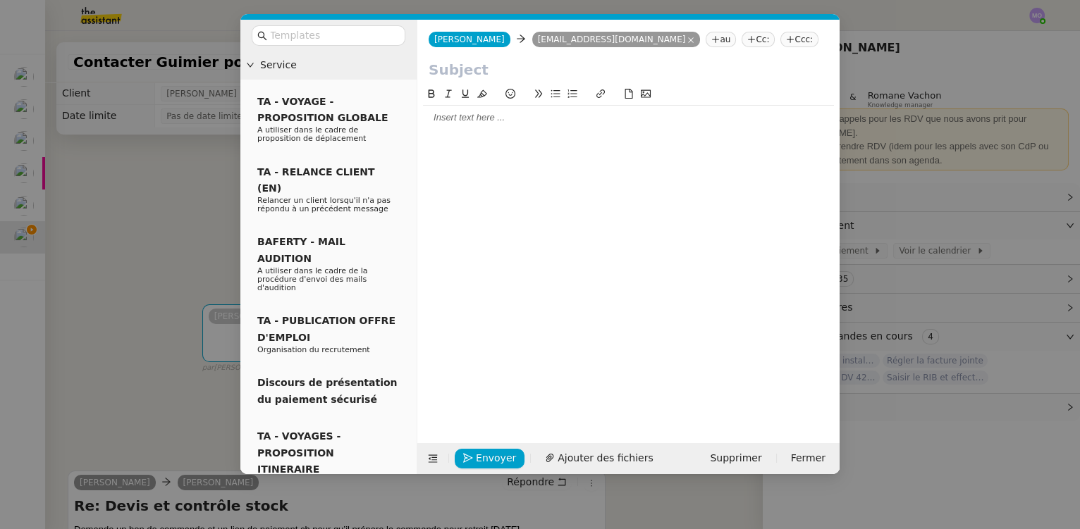
click at [517, 73] on input "text" at bounding box center [629, 69] width 400 height 21
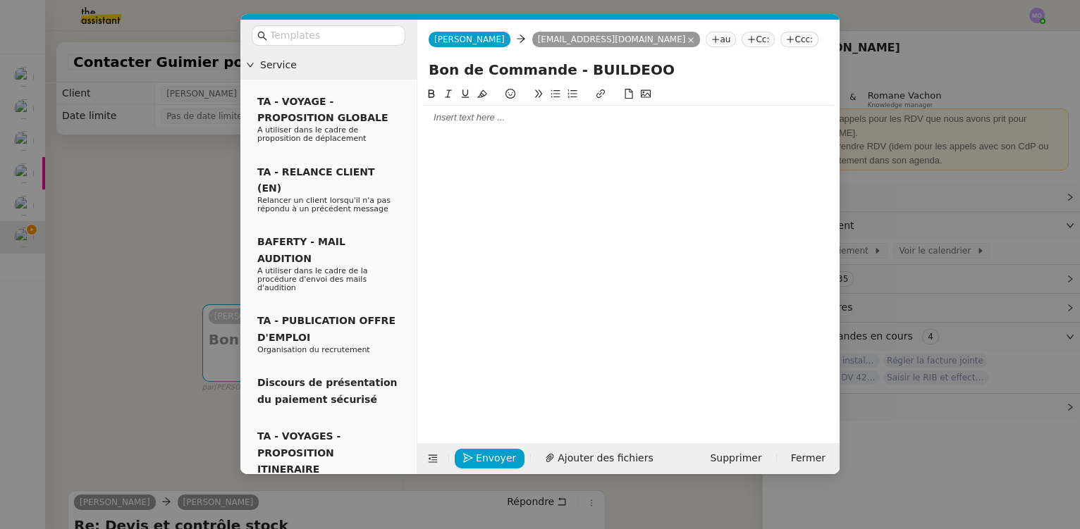
type input "Bon de Commande - BUILDEOO"
click at [498, 107] on div at bounding box center [628, 118] width 411 height 24
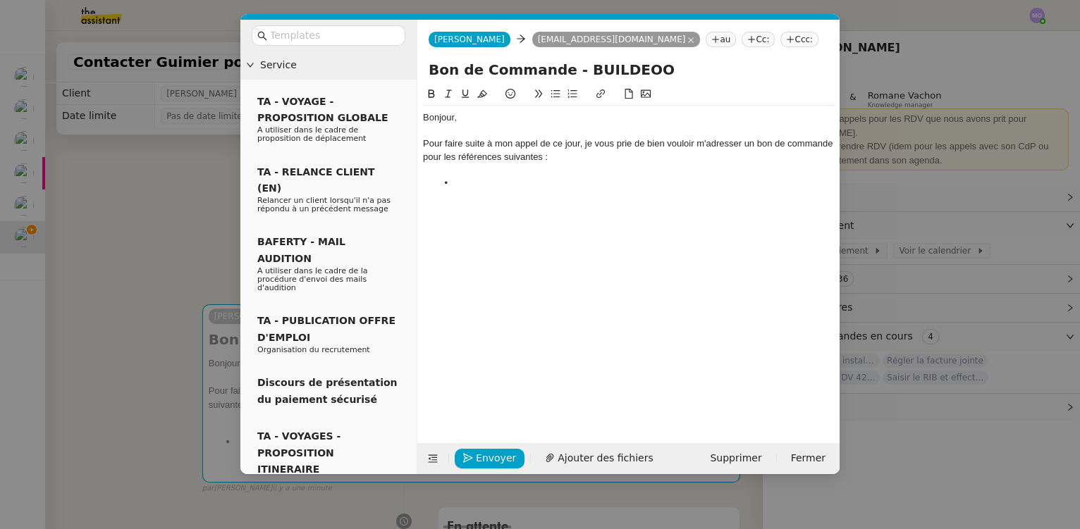
click at [122, 246] on nz-modal-container "Service TA - VOYAGE - PROPOSITION GLOBALE A utiliser dans le cadre de propositi…" at bounding box center [540, 264] width 1080 height 529
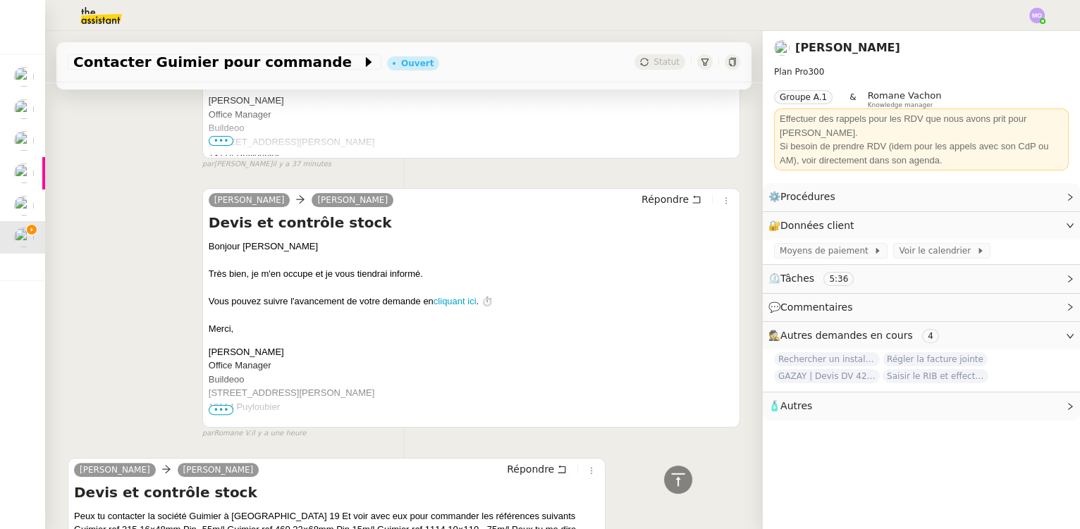
scroll to position [1056, 0]
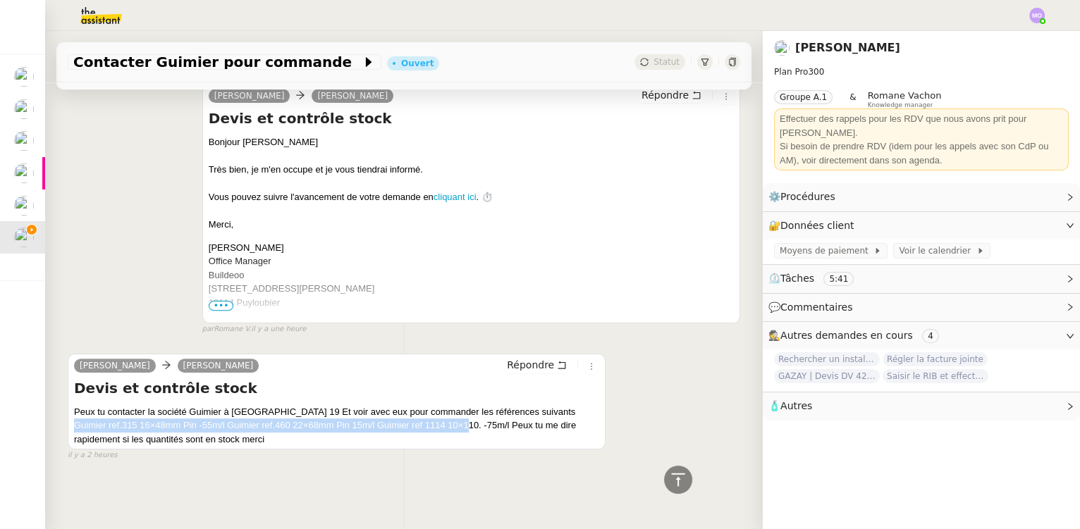
drag, startPoint x: 537, startPoint y: 407, endPoint x: 441, endPoint y: 421, distance: 97.6
click at [441, 421] on div "Peux tu contacter la société Guimier à Paris 19 Et voir avec eux pour commander…" at bounding box center [336, 426] width 525 height 42
copy div "ref.315 16×48mm Pin -55m/l Guimier ref.460 22×68mm Pin 15m/l Guimier ref 1114 1…"
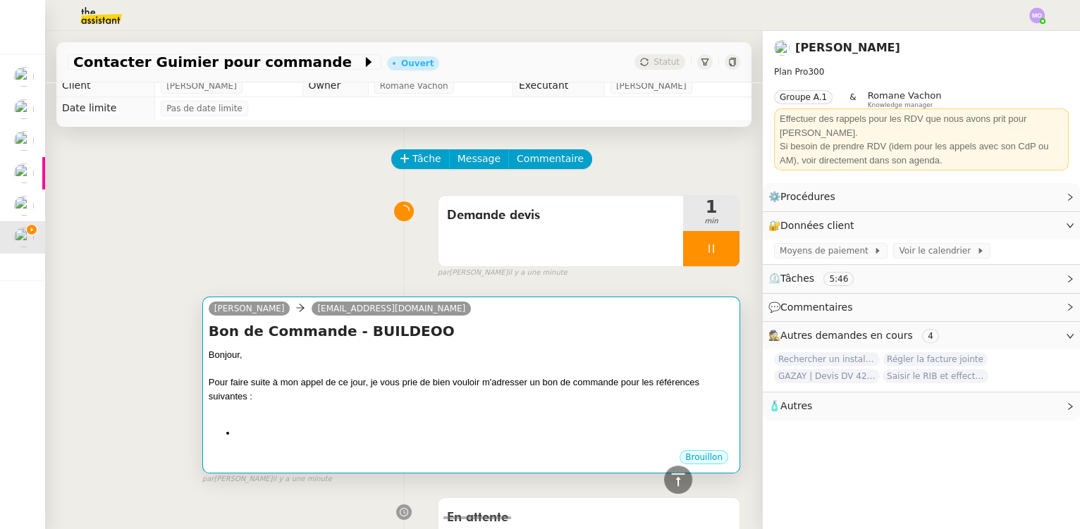
scroll to position [0, 0]
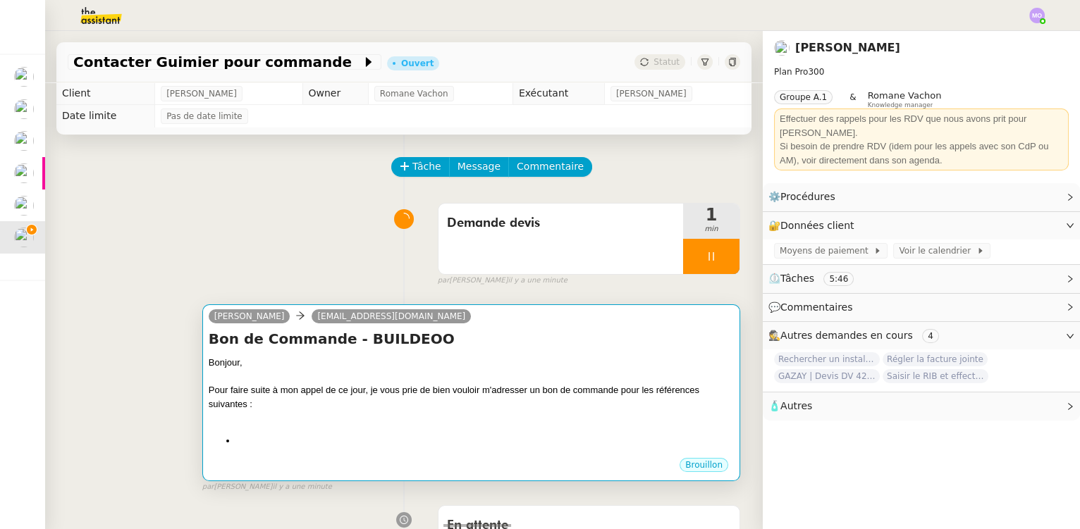
click at [448, 365] on div "Bonjour," at bounding box center [471, 363] width 525 height 14
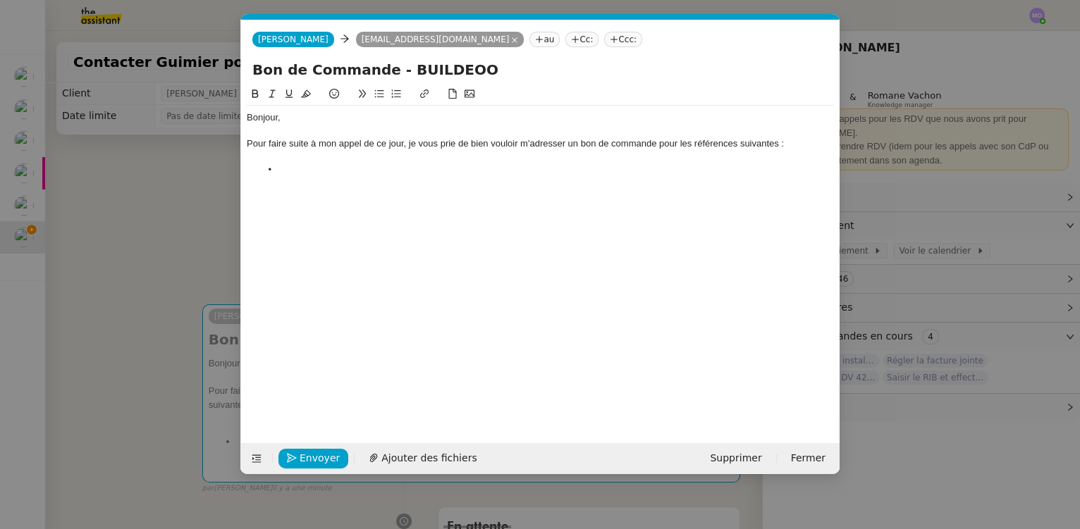
scroll to position [0, 30]
click at [308, 173] on li at bounding box center [548, 170] width 574 height 13
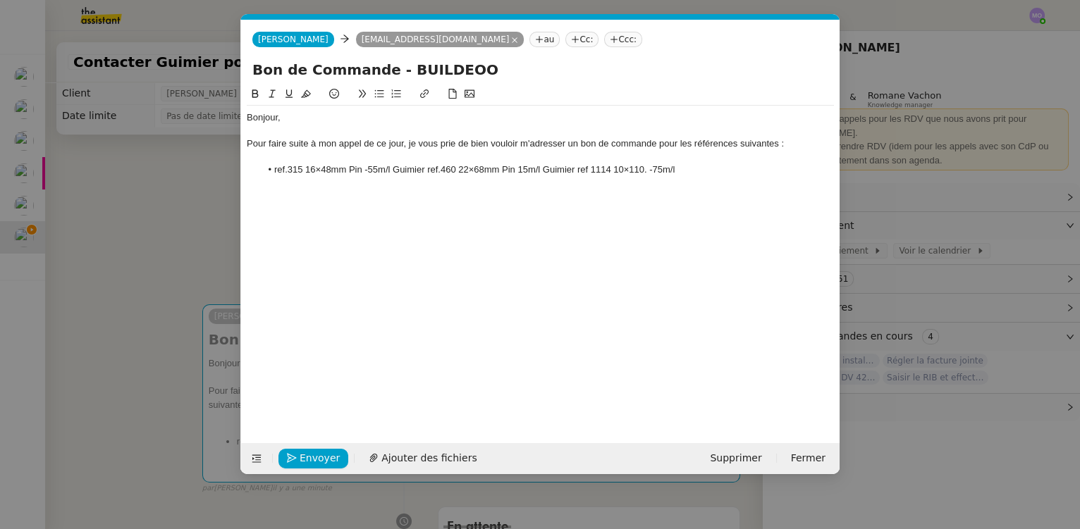
click at [277, 174] on li "ref.315 16×48mm Pin -55m/l Guimier ref.460 22×68mm Pin 15m/l Guimier ref 1114 1…" at bounding box center [548, 170] width 574 height 13
click at [370, 171] on li "Ref.315 16×48mm Pin -55m/l Guimier ref.460 22×68mm Pin 15m/l Guimier ref 1114 1…" at bounding box center [548, 170] width 574 height 13
drag, startPoint x: 400, startPoint y: 171, endPoint x: 405, endPoint y: 213, distance: 42.0
click at [400, 175] on li "Ref.315 16×48mm Pin - 55m/l Guimier ref.460 22×68mm Pin 15m/l Guimier ref 1114 …" at bounding box center [548, 170] width 574 height 13
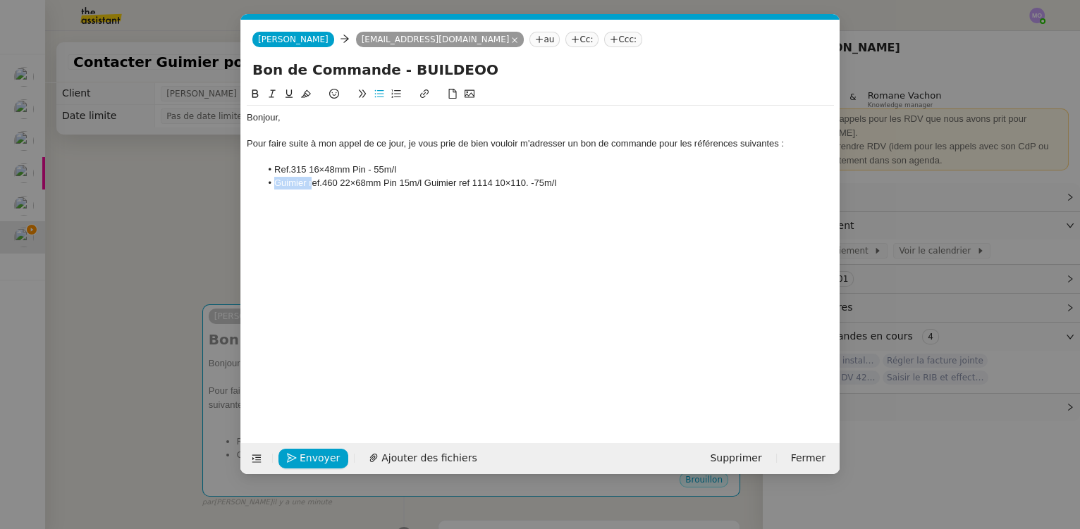
drag, startPoint x: 311, startPoint y: 185, endPoint x: 274, endPoint y: 183, distance: 36.7
click at [274, 183] on li "Guimier ref.460 22×68mm Pin 15m/l Guimier ref 1114 10×110. -75m/l" at bounding box center [548, 183] width 574 height 13
click at [181, 243] on nz-modal-container "Service TA - VOYAGE - PROPOSITION GLOBALE A utiliser dans le cadre de propositi…" at bounding box center [540, 264] width 1080 height 529
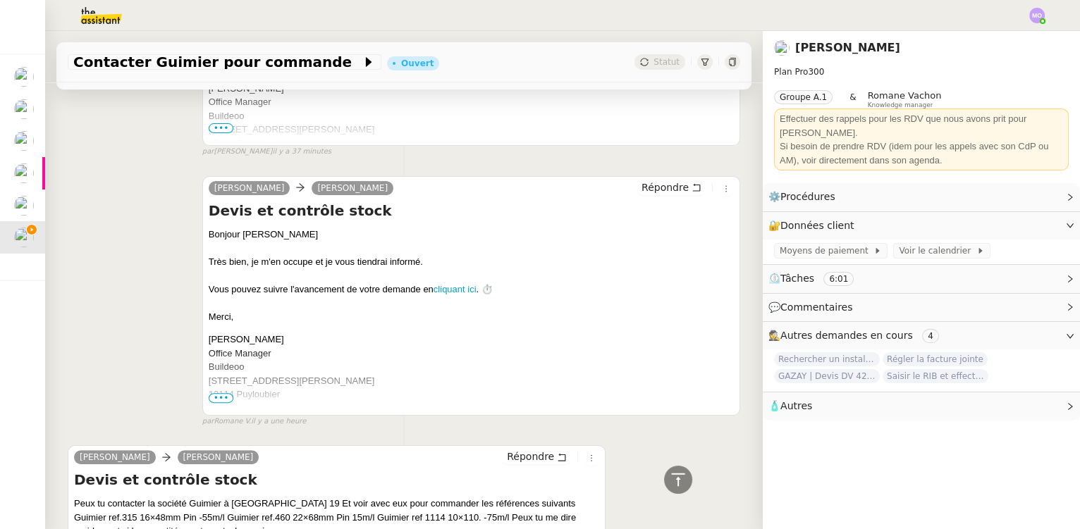
scroll to position [1070, 0]
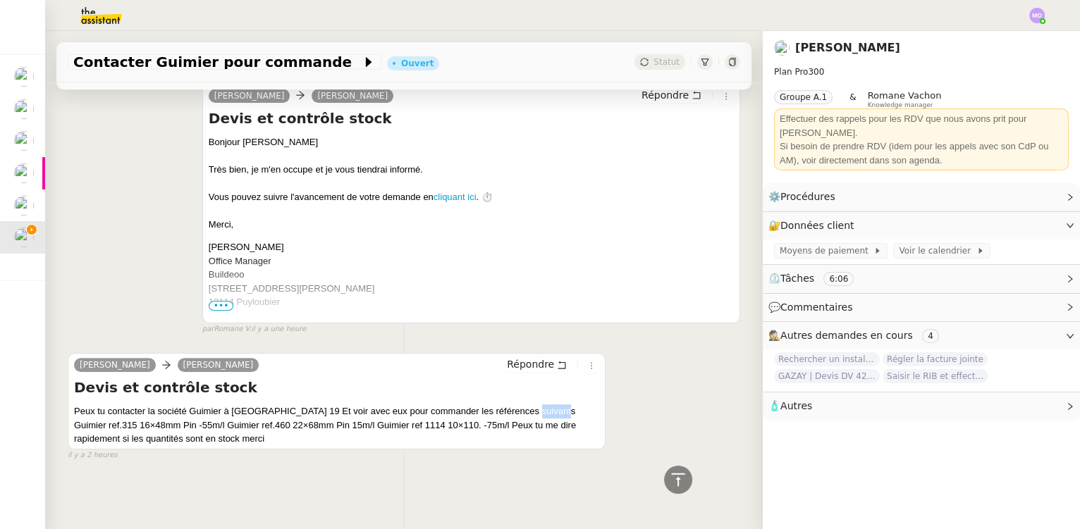
drag, startPoint x: 504, startPoint y: 408, endPoint x: 535, endPoint y: 408, distance: 31.0
click at [535, 408] on div "Peux tu contacter la société Guimier à Paris 19 Et voir avec eux pour commander…" at bounding box center [336, 426] width 525 height 42
copy div "Guimier"
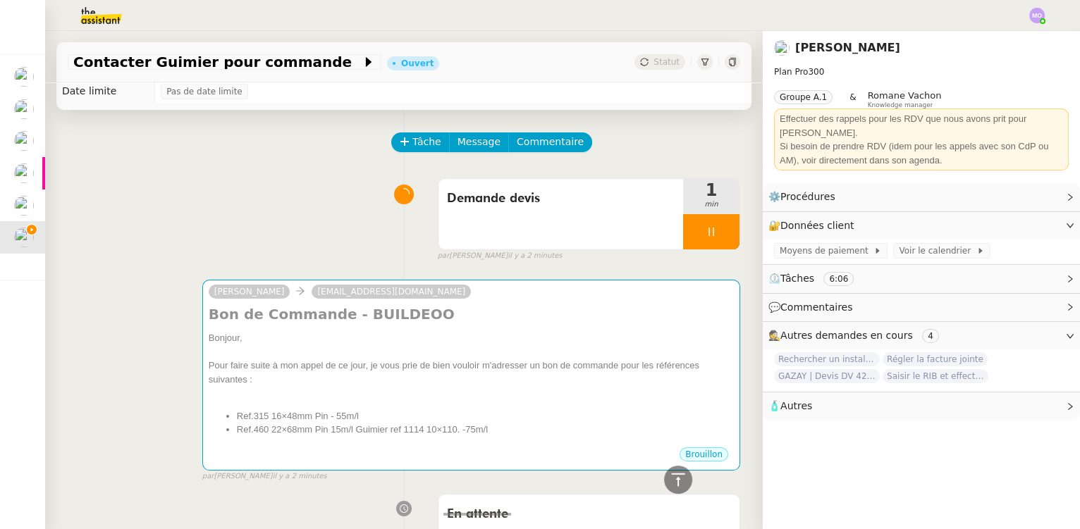
scroll to position [0, 0]
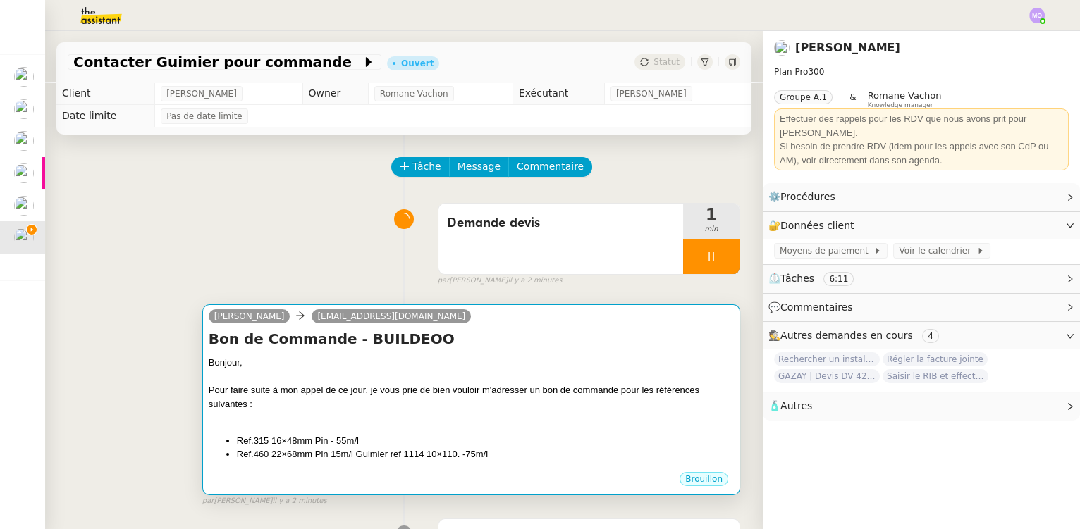
click at [403, 370] on div "Bonjour," at bounding box center [471, 363] width 525 height 14
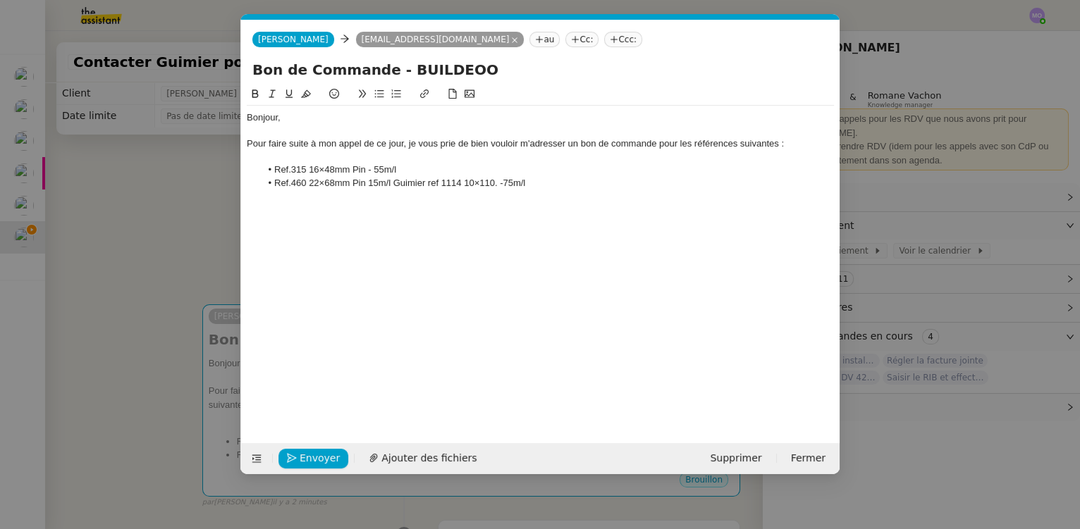
scroll to position [0, 30]
click at [277, 171] on li "Ref.315 16×48mm Pin - 55m/l" at bounding box center [548, 170] width 574 height 13
click at [274, 183] on li "Ref.460 22×68mm Pin 15m/l Guimier ref 1114 10×110. -75m/l" at bounding box center [548, 183] width 574 height 13
drag, startPoint x: 403, startPoint y: 185, endPoint x: 399, endPoint y: 212, distance: 27.0
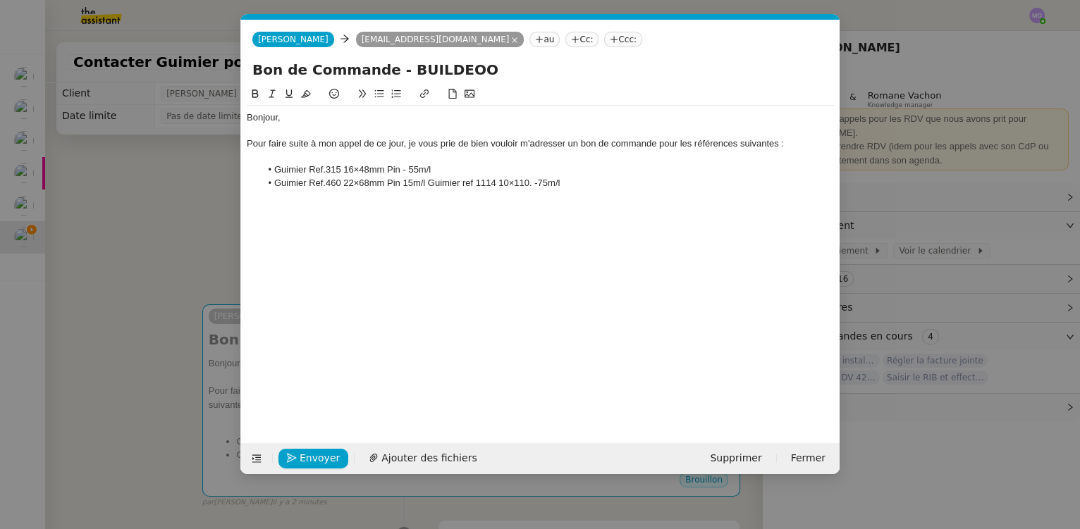
click at [402, 185] on li "Guimier Ref.460 22×68mm Pin 15m/l Guimier ref 1114 10×110. -75m/l" at bounding box center [548, 183] width 574 height 13
click at [434, 188] on li "Guimier Ref.460 22×68mm Pin - 15m/l Guimier ref 1114 10×110. -75m/l" at bounding box center [548, 183] width 574 height 13
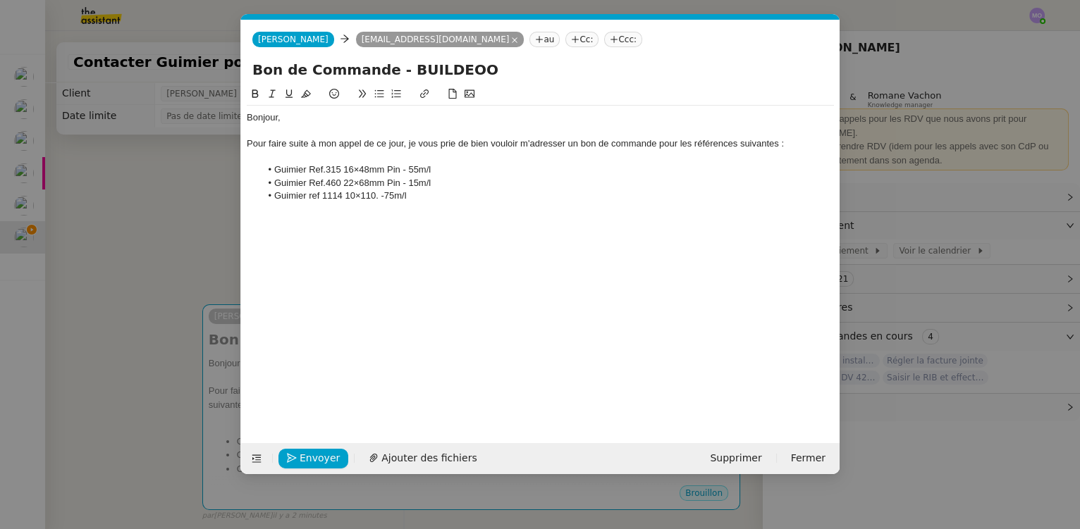
drag, startPoint x: 310, startPoint y: 197, endPoint x: 307, endPoint y: 228, distance: 31.9
click at [310, 197] on li "Guimier ref 1114 10×110. -75m/l" at bounding box center [548, 196] width 574 height 13
drag, startPoint x: 321, startPoint y: 197, endPoint x: 321, endPoint y: 209, distance: 12.0
click at [321, 198] on li "Guimier Ref 1114 10×110. -75m/l" at bounding box center [548, 196] width 574 height 13
click at [375, 196] on li "Guimier Ref. 1114 10×110. -75m/l" at bounding box center [548, 196] width 574 height 13
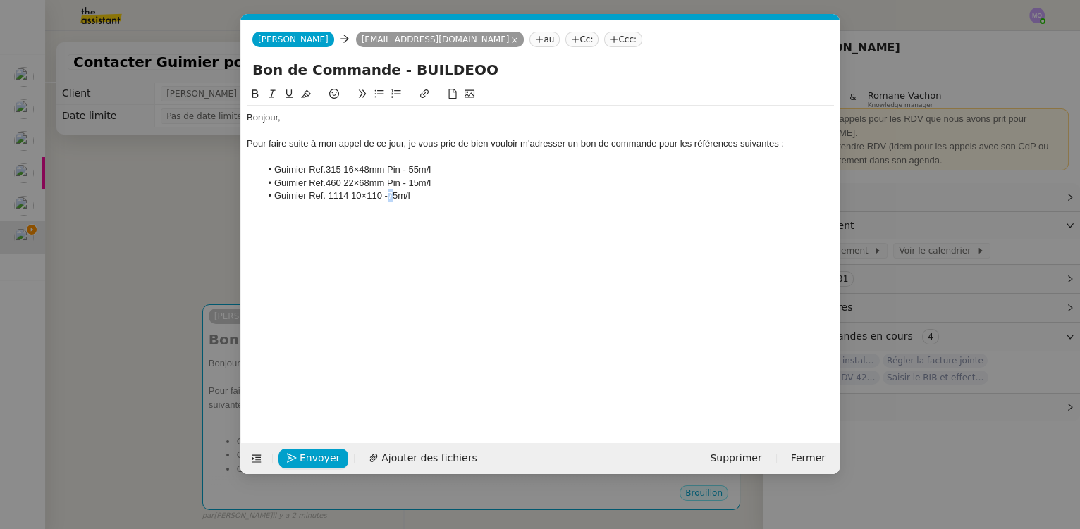
click at [388, 197] on li "Guimier Ref. 1114 10×110 -75m/l" at bounding box center [548, 196] width 574 height 13
click at [440, 197] on li "Guimier Ref. 1114 10×110 - 75m/l" at bounding box center [548, 196] width 574 height 13
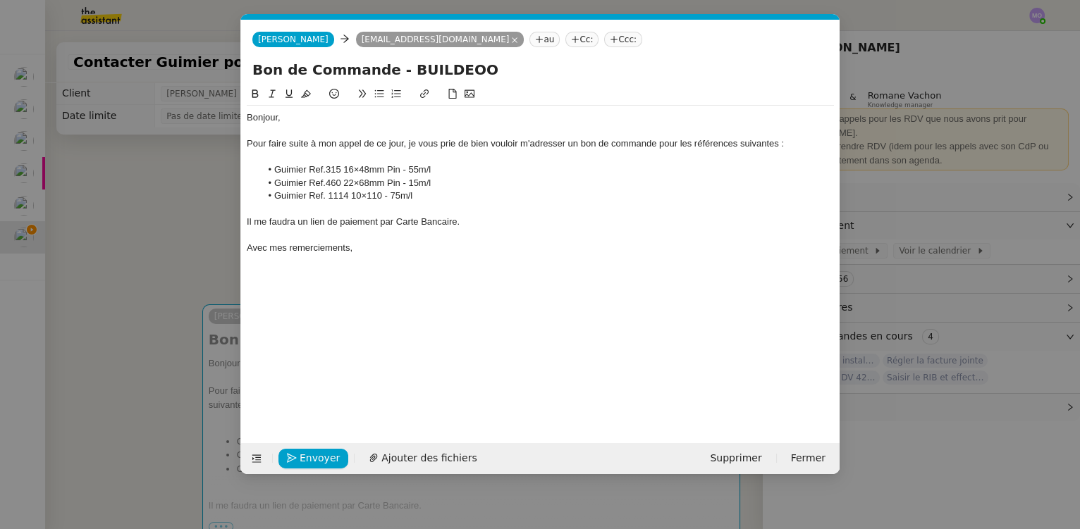
click at [175, 249] on nz-modal-container "Service TA - VOYAGE - PROPOSITION GLOBALE A utiliser dans le cadre de propositi…" at bounding box center [540, 264] width 1080 height 529
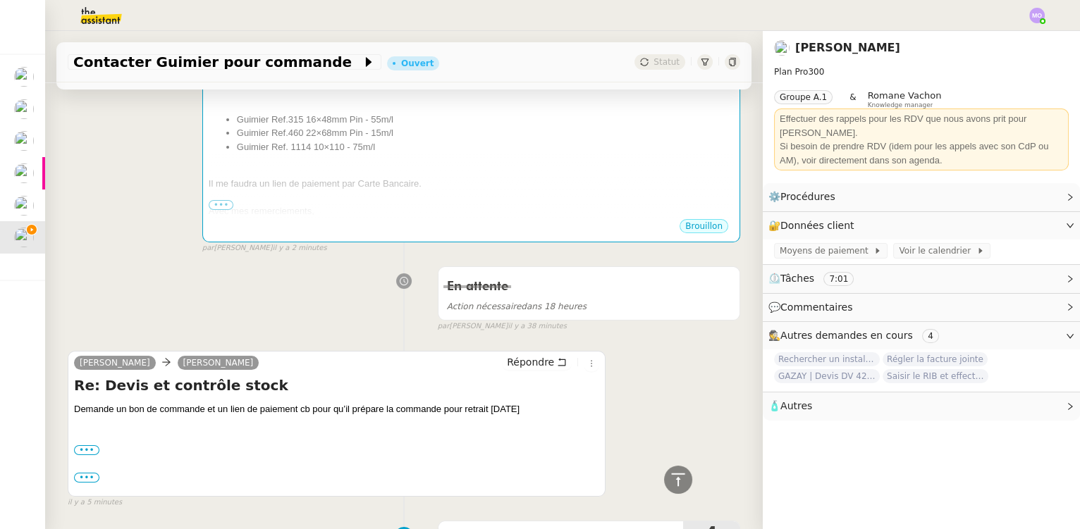
scroll to position [320, 0]
drag, startPoint x: 443, startPoint y: 410, endPoint x: 520, endPoint y: 410, distance: 76.9
click at [520, 410] on div "Demande un bon de commande et un lien de paiement cb pour qu’il prépare la comm…" at bounding box center [336, 411] width 525 height 14
copy div "pour retrait demain"
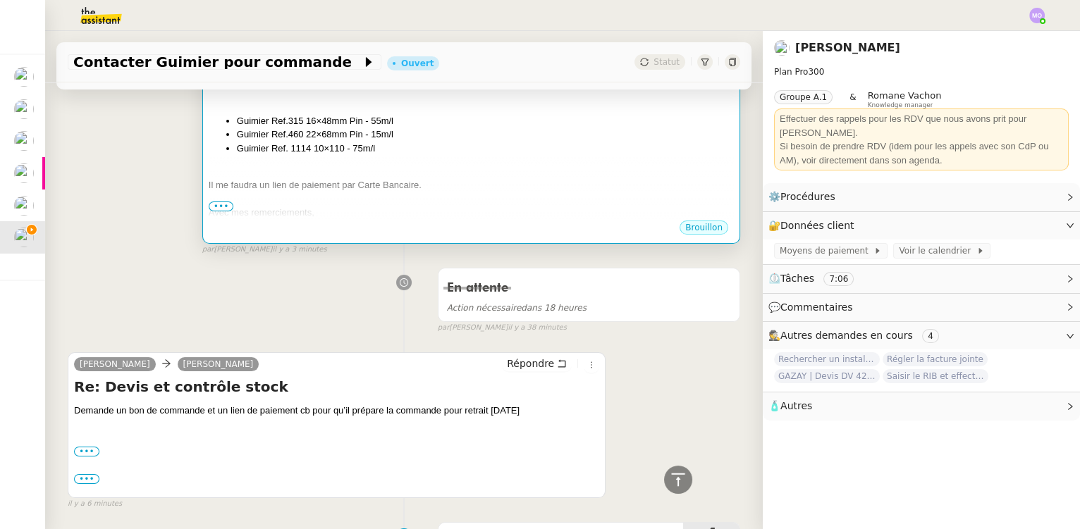
click at [466, 181] on div "Il me faudra un lien de paiement par Carte Bancaire." at bounding box center [471, 185] width 525 height 14
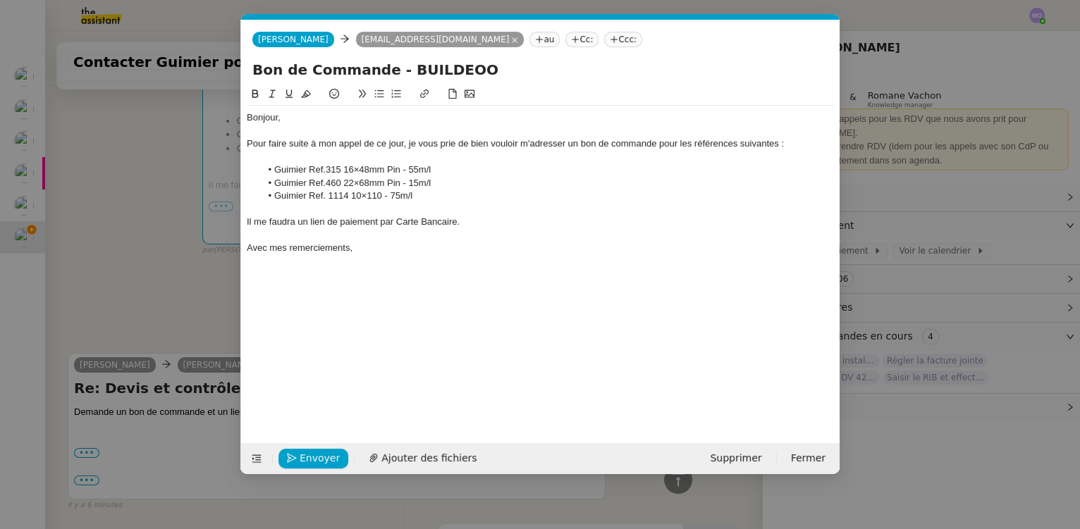
scroll to position [0, 30]
click at [477, 219] on div "Il me faudra un lien de paiement par Carte Bancaire." at bounding box center [540, 222] width 587 height 13
drag, startPoint x: 483, startPoint y: 225, endPoint x: 538, endPoint y: 225, distance: 55.0
click at [538, 225] on div "Il me faudra un lien de paiement par Carte Bancaire, pour retrait demain." at bounding box center [540, 222] width 587 height 13
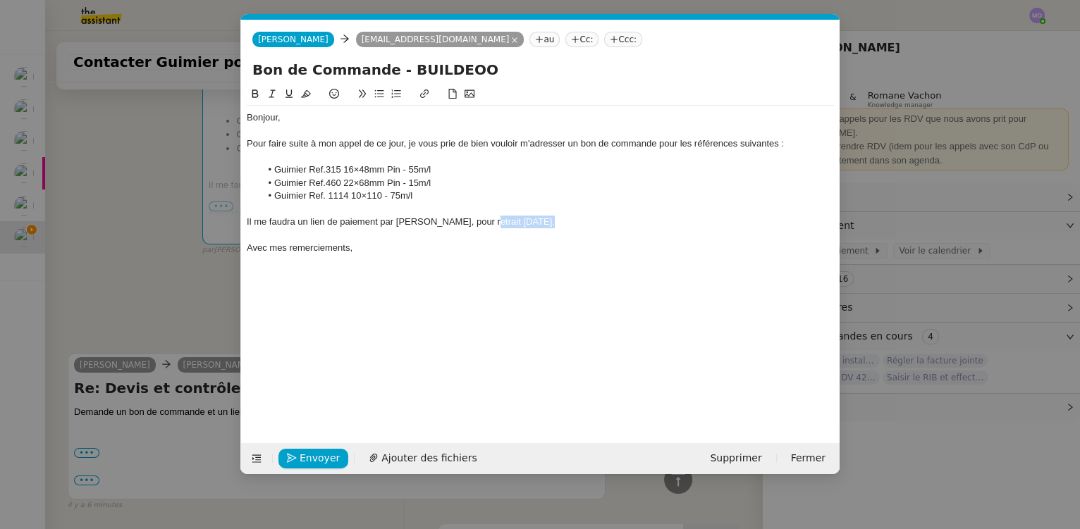
click at [251, 95] on icon at bounding box center [255, 94] width 10 height 10
click at [566, 185] on li "Guimier Ref.460 22×68mm Pin - 15m/l" at bounding box center [548, 183] width 574 height 13
click at [446, 303] on div "Bonjour, Pour faire suite à mon appel de ce jour, je vous prie de bien vouloir …" at bounding box center [540, 254] width 587 height 336
click at [308, 454] on span "Envoyer" at bounding box center [320, 459] width 40 height 16
click at [308, 454] on span "Confirmer l'envoi" at bounding box center [342, 459] width 85 height 16
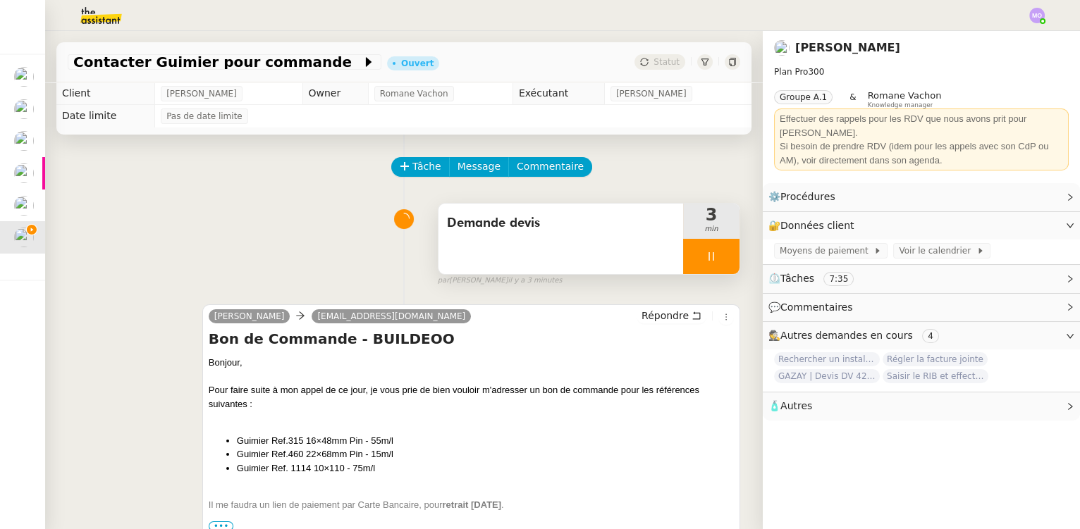
click at [714, 262] on div at bounding box center [711, 256] width 56 height 35
click at [720, 262] on icon at bounding box center [725, 256] width 11 height 11
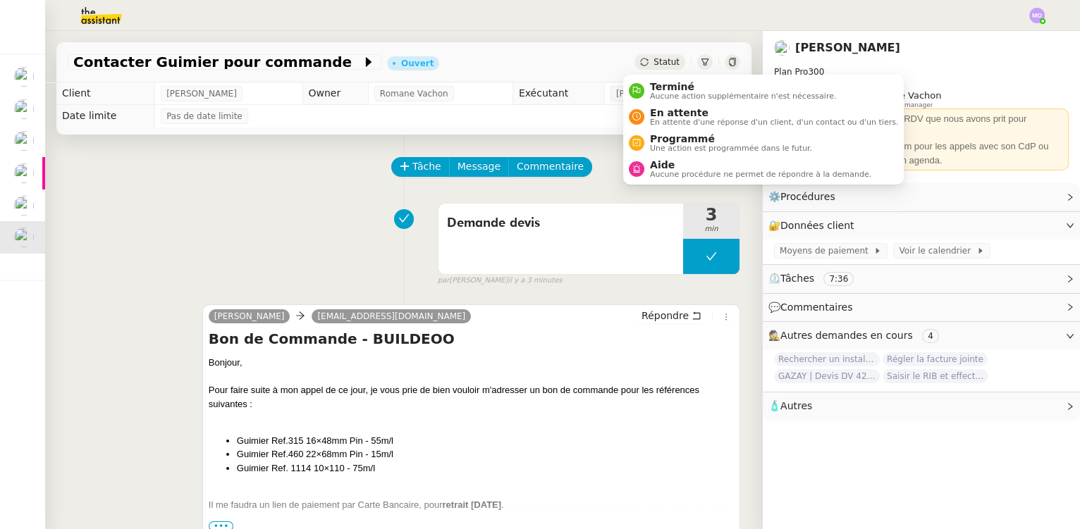
click at [655, 64] on span "Statut" at bounding box center [667, 62] width 26 height 10
click at [671, 113] on span "En attente" at bounding box center [774, 112] width 248 height 11
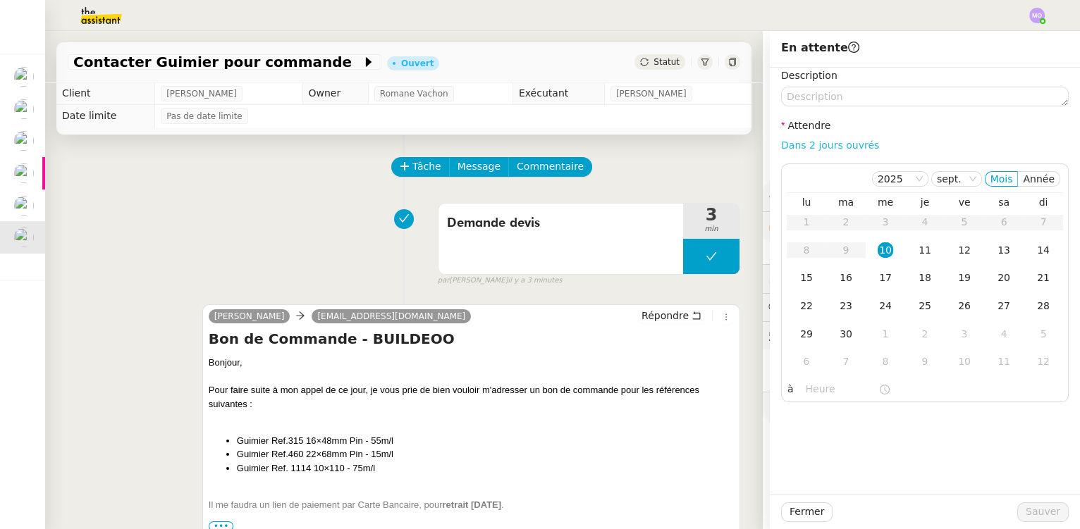
click at [791, 146] on link "Dans 2 jours ouvrés" at bounding box center [830, 145] width 98 height 11
type input "07:00"
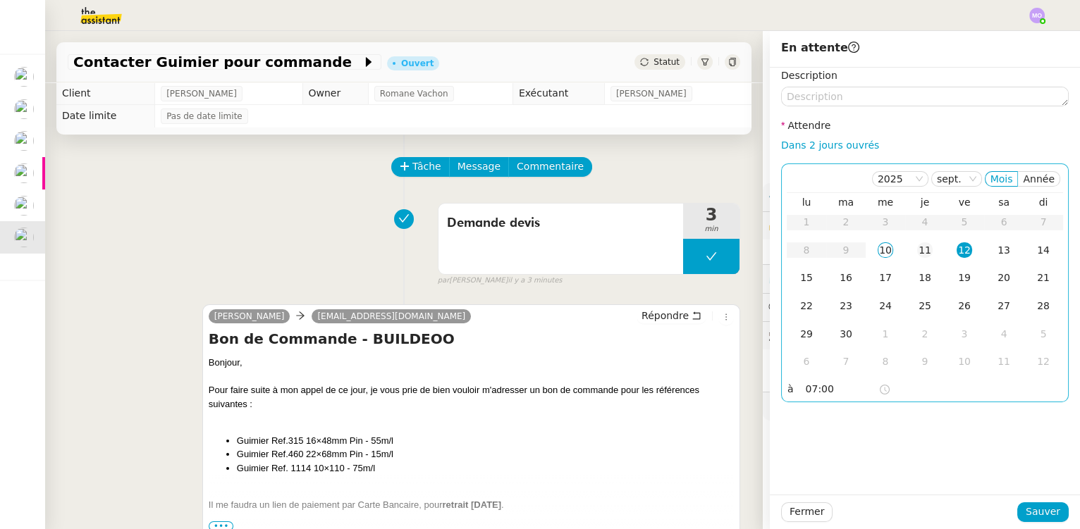
click at [917, 249] on div "11" at bounding box center [925, 251] width 16 height 16
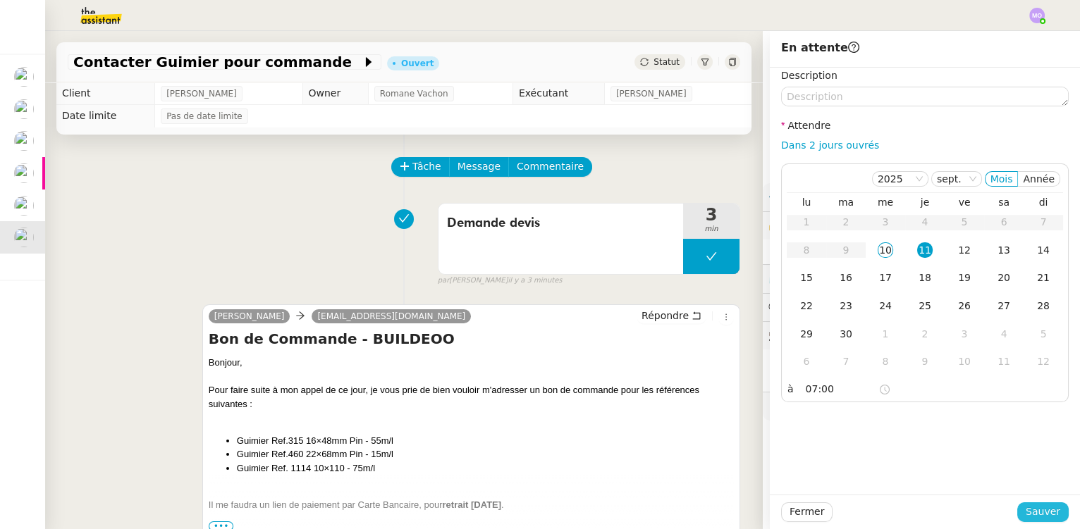
click at [1019, 509] on button "Sauver" at bounding box center [1042, 513] width 51 height 20
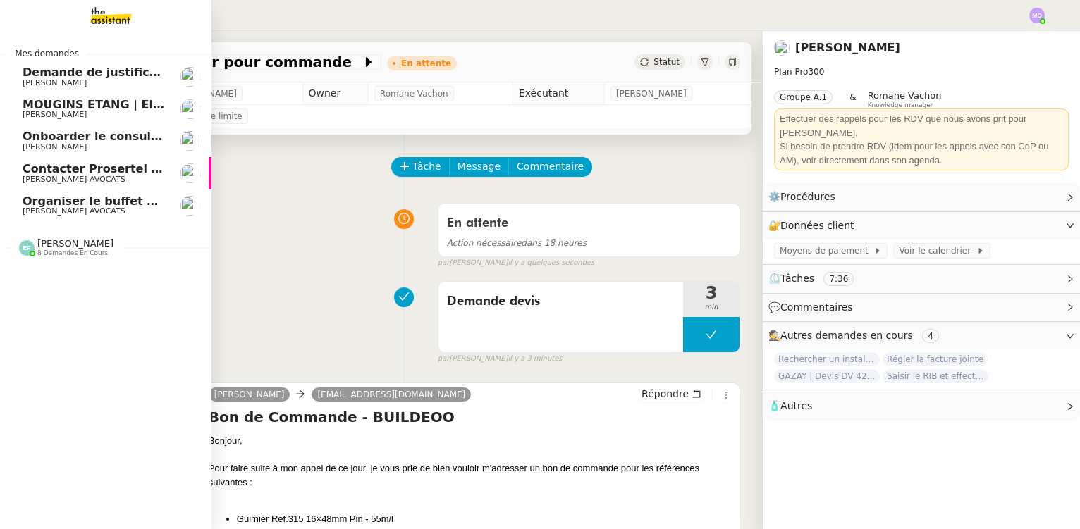
click at [110, 207] on span "[PERSON_NAME] AVOCATS" at bounding box center [94, 211] width 142 height 8
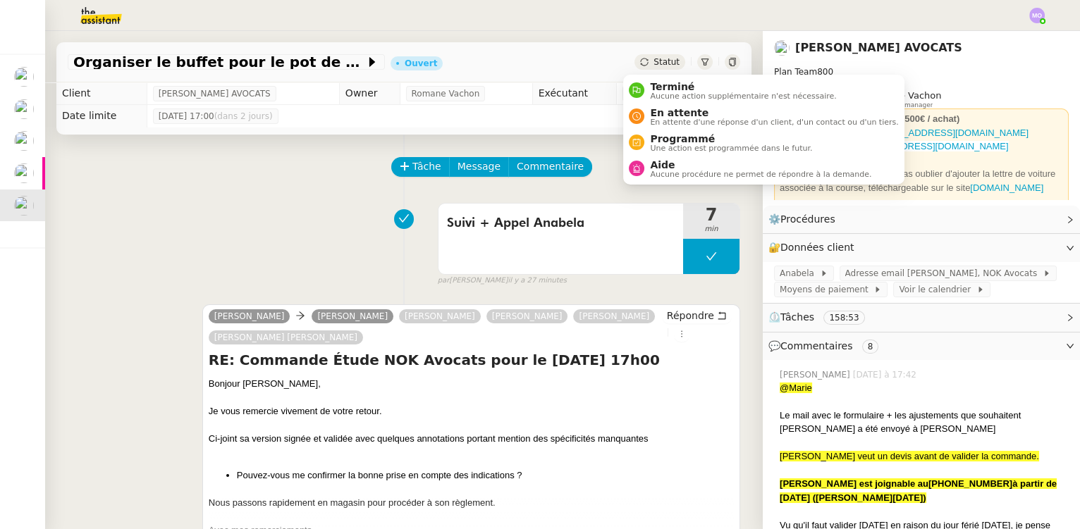
click at [654, 63] on span "Statut" at bounding box center [667, 62] width 26 height 10
click at [276, 206] on div "Suivi + Appel Anabela 7 min false par Marie O. il y a 27 minutes" at bounding box center [404, 242] width 673 height 90
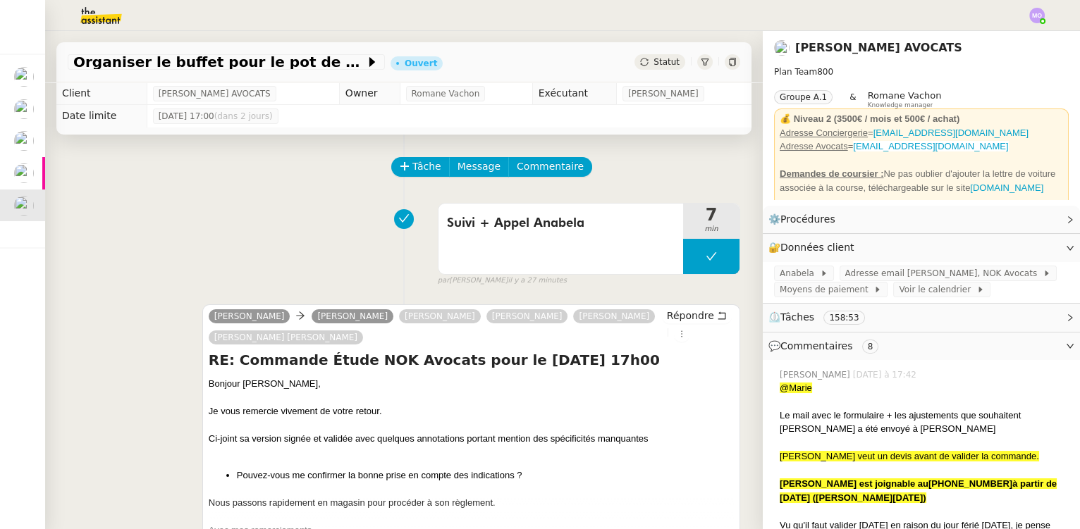
click at [659, 60] on span "Statut" at bounding box center [667, 62] width 26 height 10
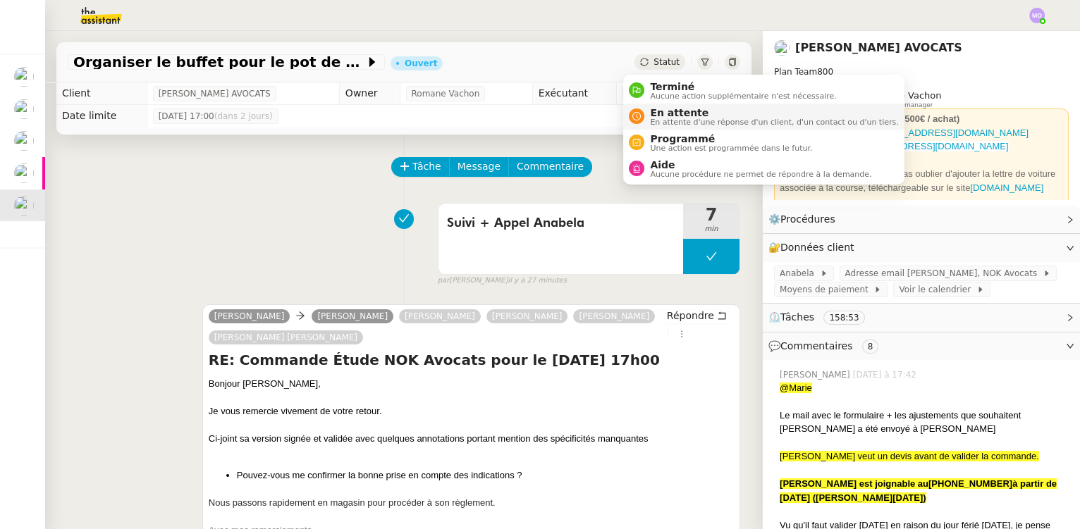
click at [658, 112] on span "En attente" at bounding box center [774, 112] width 248 height 11
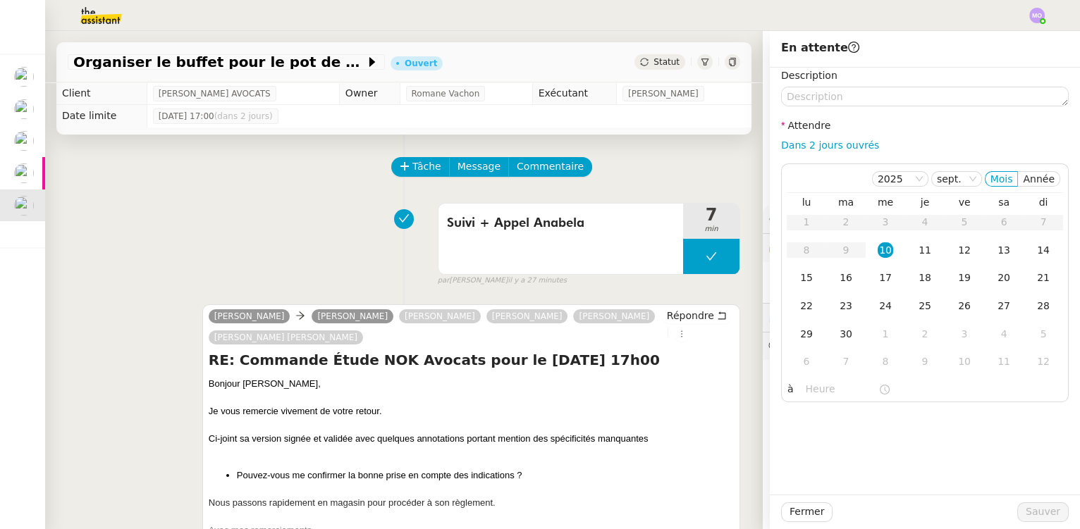
click at [244, 211] on div "Suivi + Appel Anabela 7 min false par Marie O. il y a 27 minutes" at bounding box center [404, 242] width 673 height 90
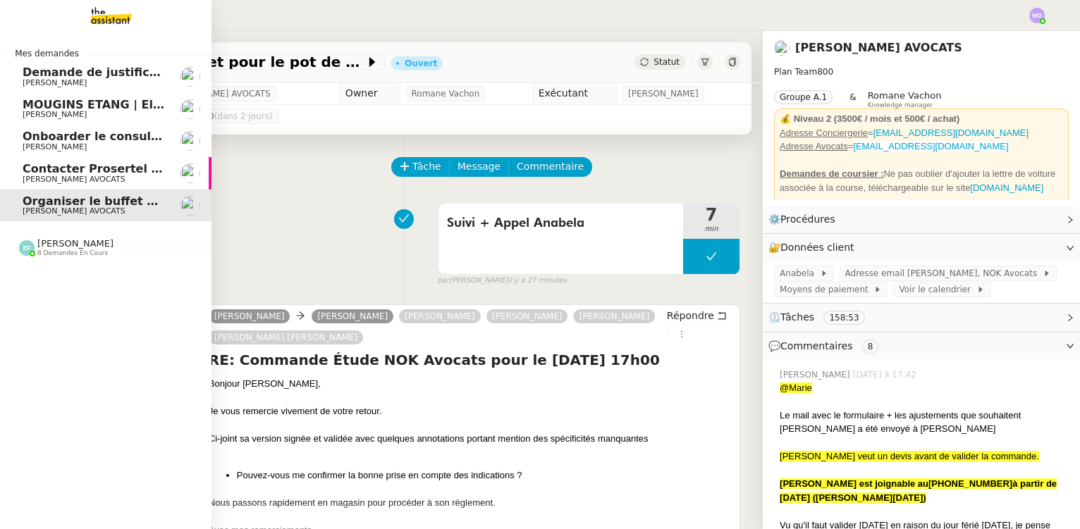
click at [82, 174] on span "Contacter Prosertel pour activer les appels entrants" at bounding box center [189, 168] width 333 height 13
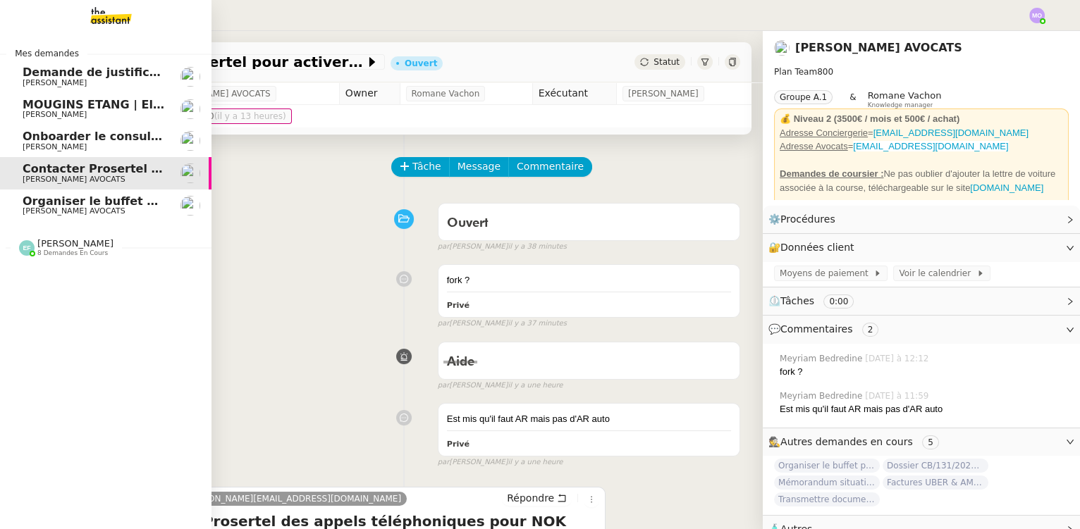
click at [94, 137] on span "Onboarder le consultant [PERSON_NAME]" at bounding box center [155, 136] width 264 height 13
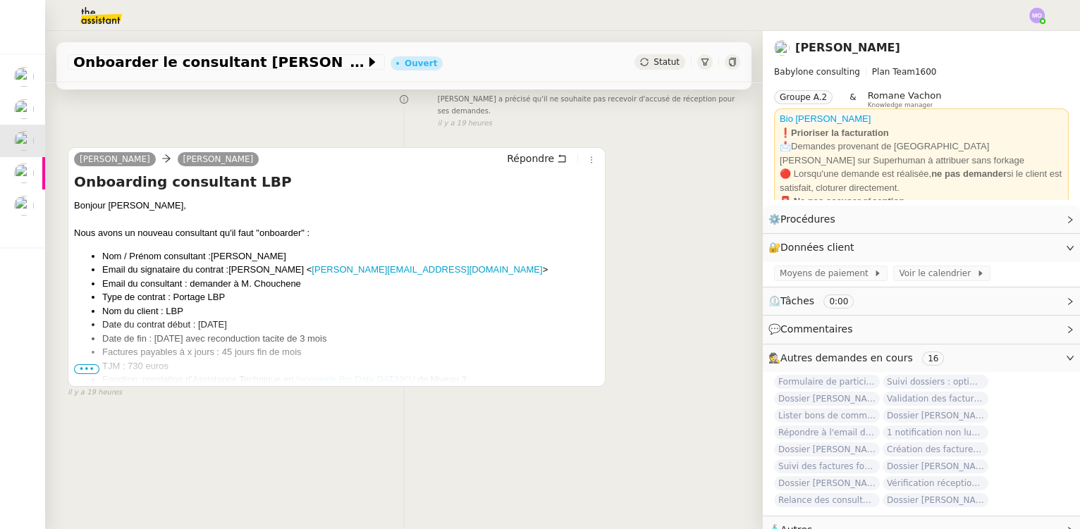
scroll to position [188, 0]
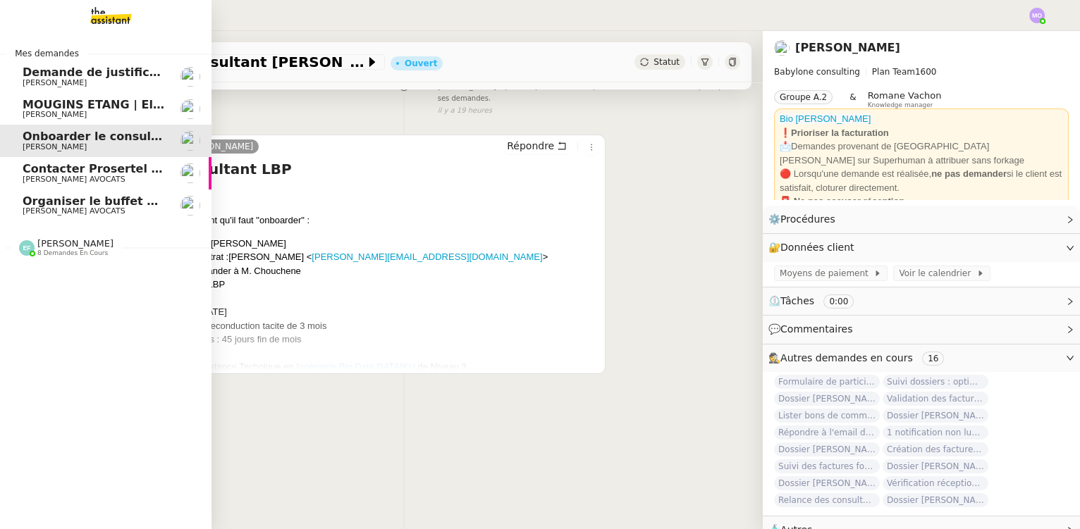
click at [78, 210] on span "[PERSON_NAME] AVOCATS" at bounding box center [74, 211] width 103 height 9
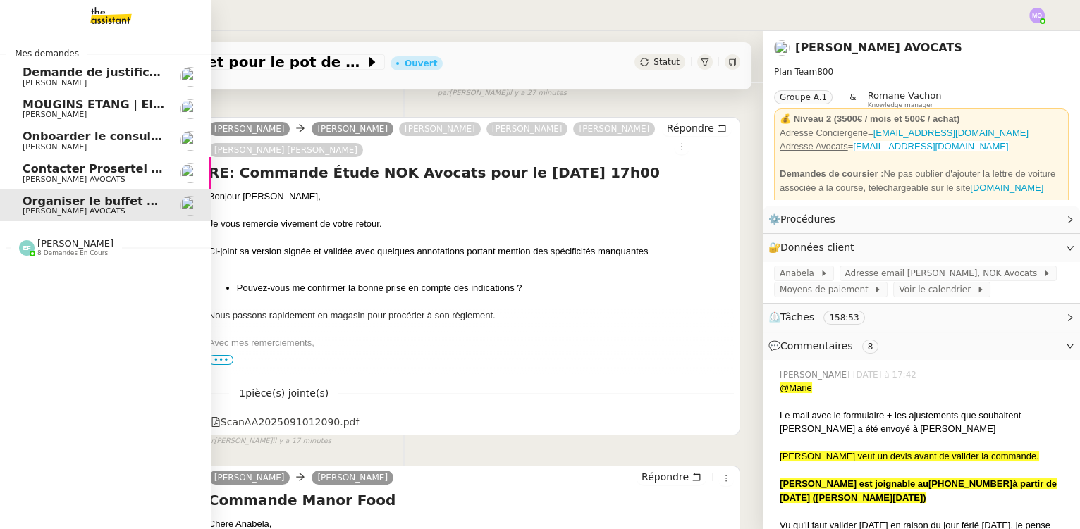
click at [94, 178] on span "[PERSON_NAME] AVOCATS" at bounding box center [94, 180] width 142 height 8
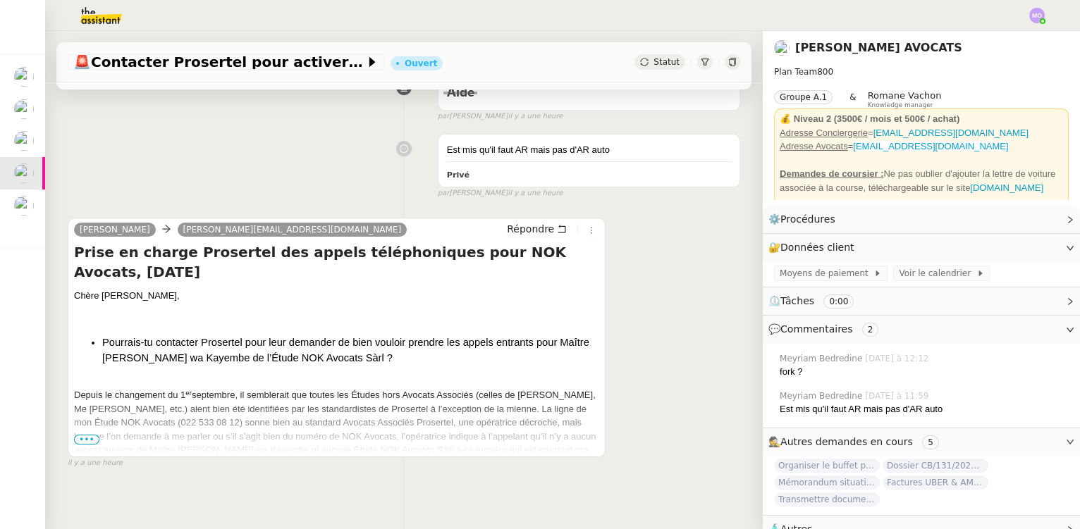
scroll to position [283, 0]
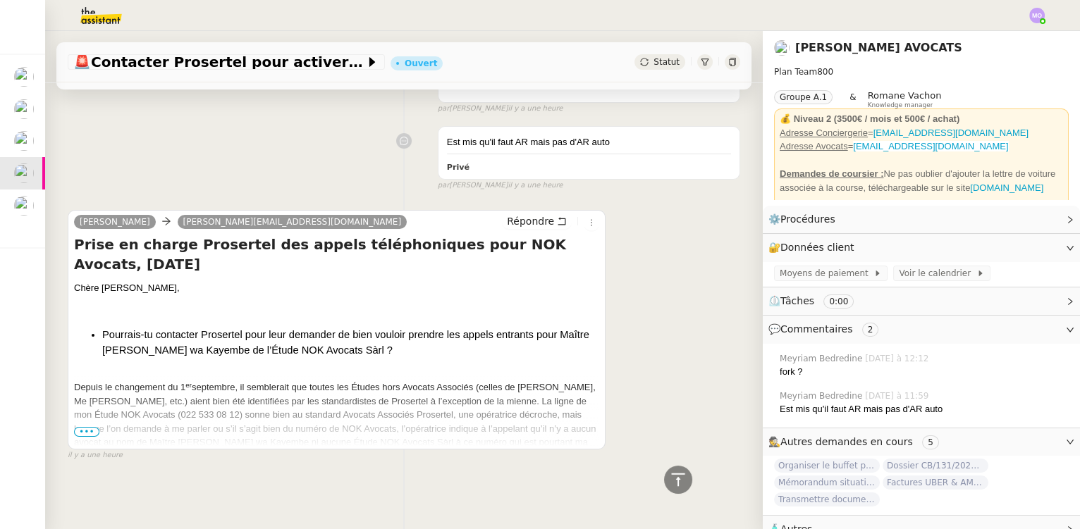
click at [87, 430] on span "•••" at bounding box center [86, 432] width 25 height 10
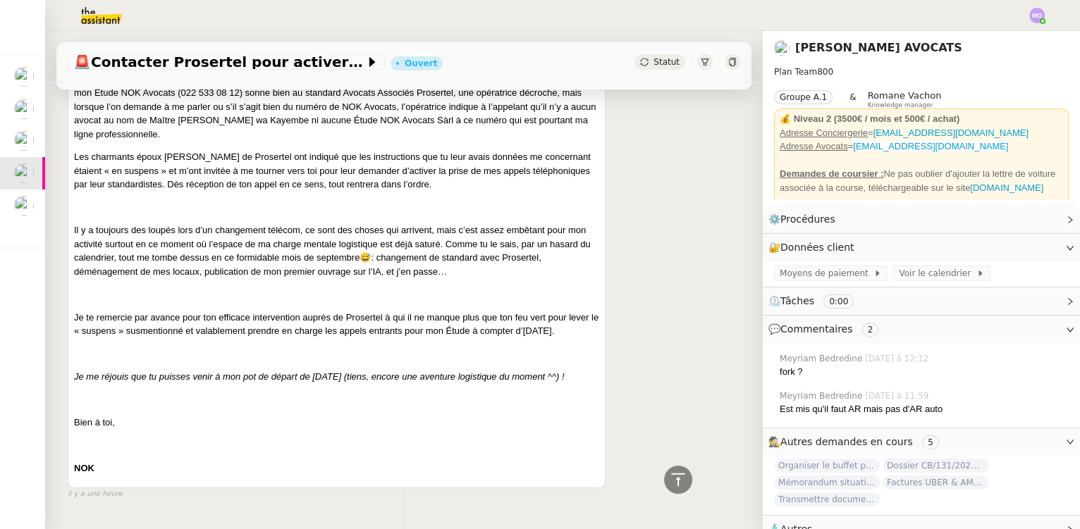
scroll to position [658, 0]
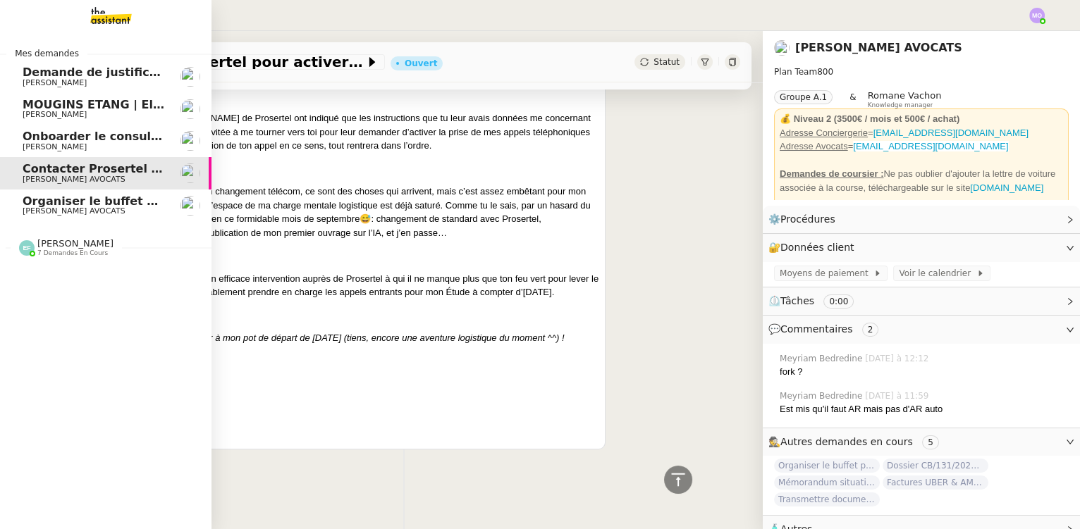
click at [77, 143] on span "[PERSON_NAME]" at bounding box center [94, 147] width 142 height 8
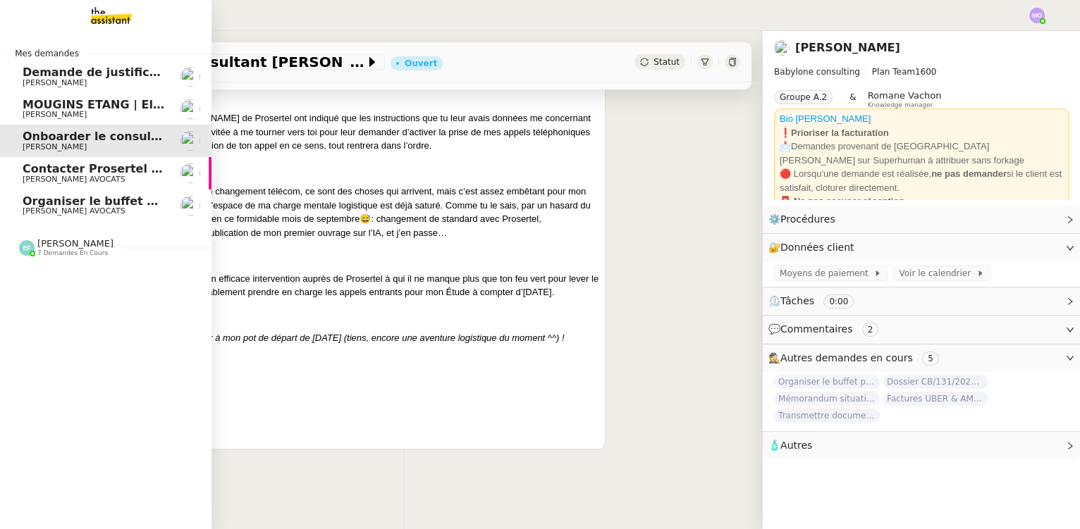
scroll to position [188, 0]
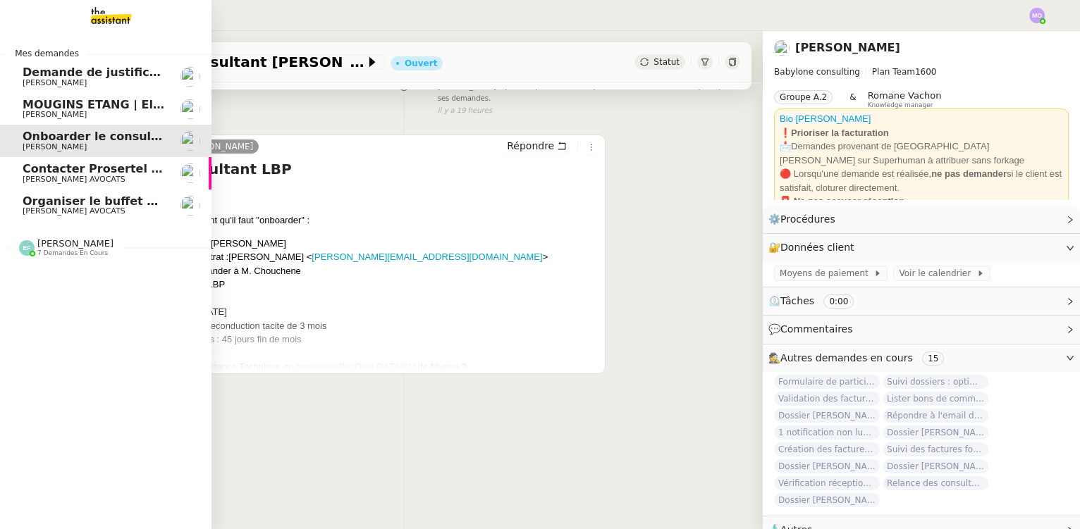
click at [80, 111] on span "[PERSON_NAME]" at bounding box center [94, 115] width 142 height 8
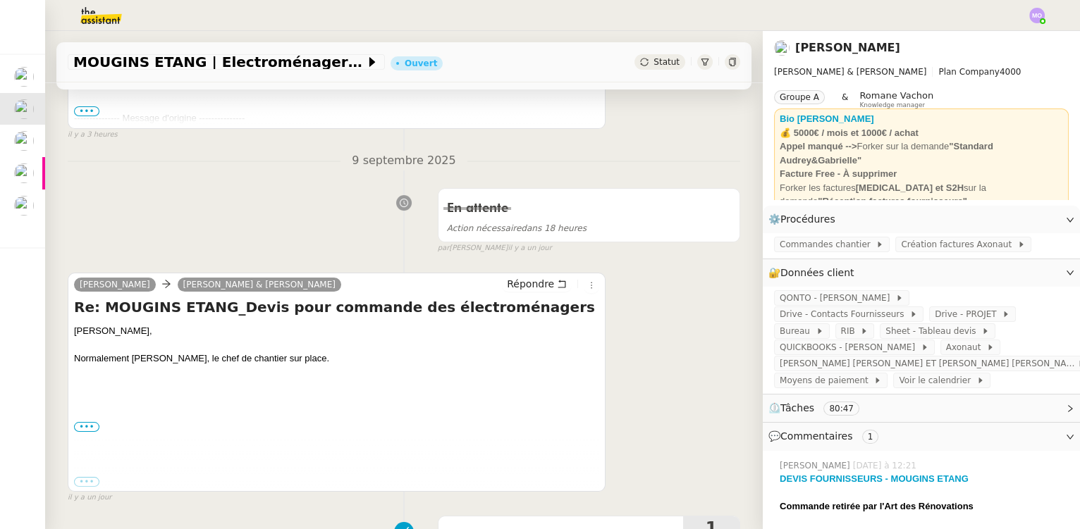
scroll to position [513, 0]
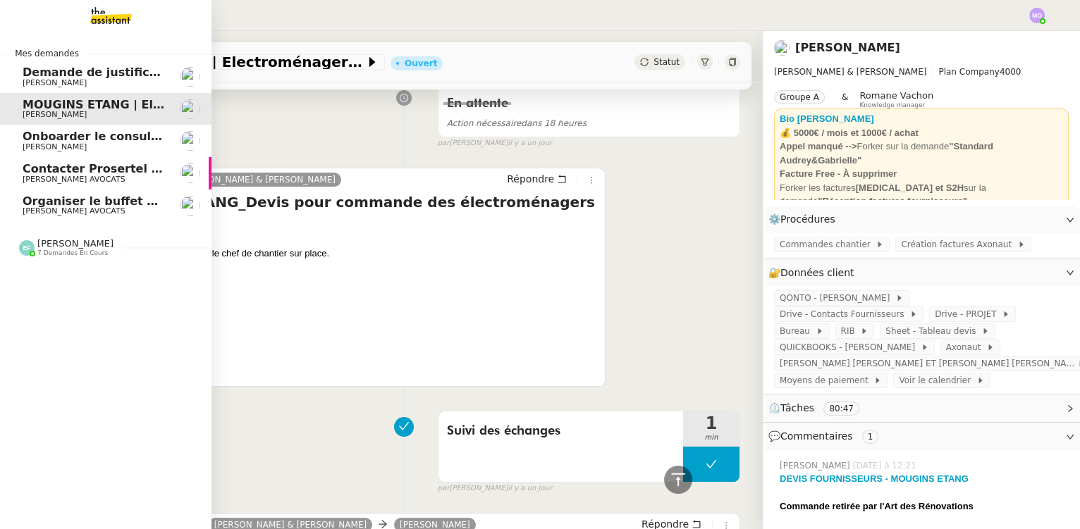
click at [80, 84] on span "[PERSON_NAME]" at bounding box center [94, 83] width 142 height 8
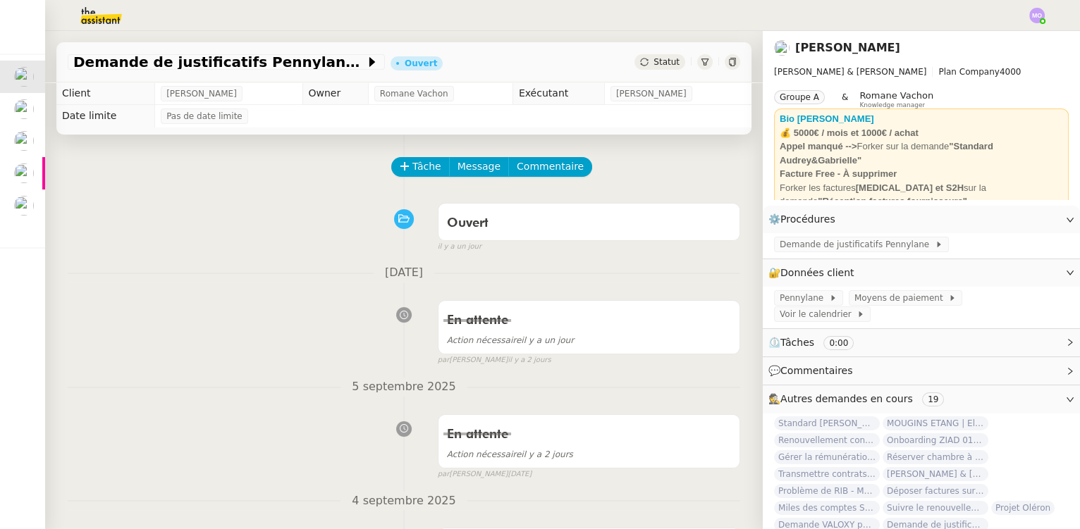
click at [95, 210] on div "Ouvert false il y a un jour" at bounding box center [404, 225] width 673 height 56
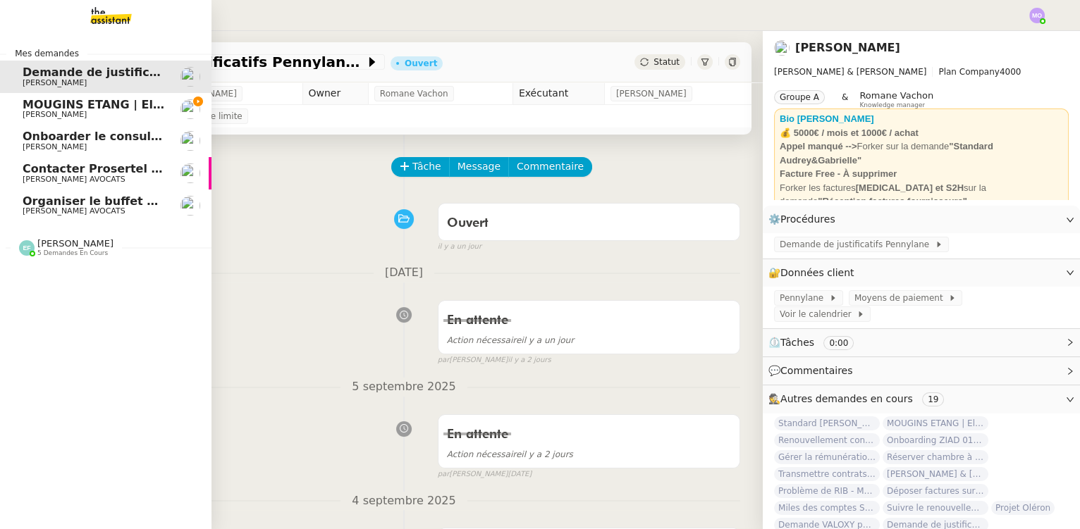
click at [107, 100] on span "MOUGINS ETANG | Electroménagers" at bounding box center [136, 104] width 226 height 13
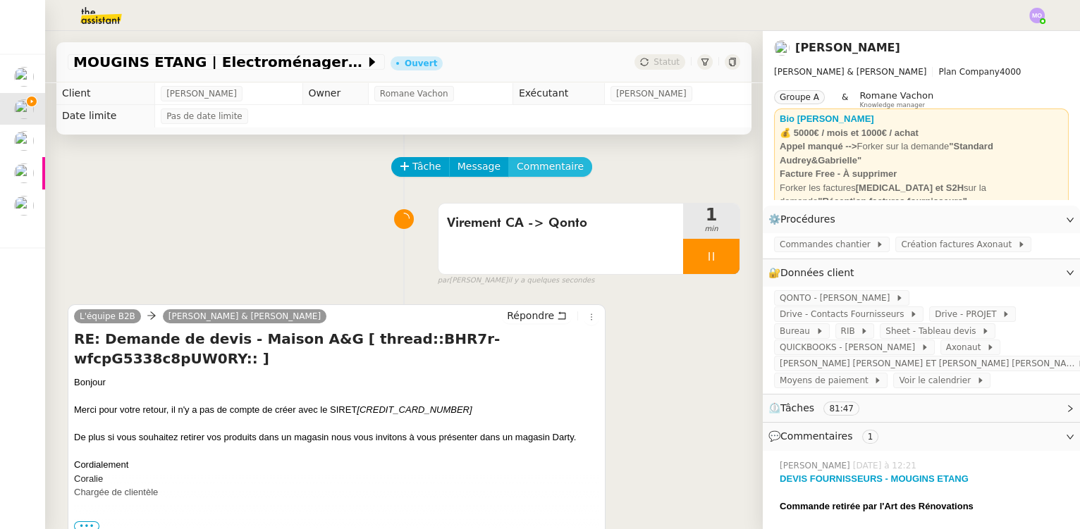
click at [532, 163] on span "Commentaire" at bounding box center [550, 167] width 67 height 16
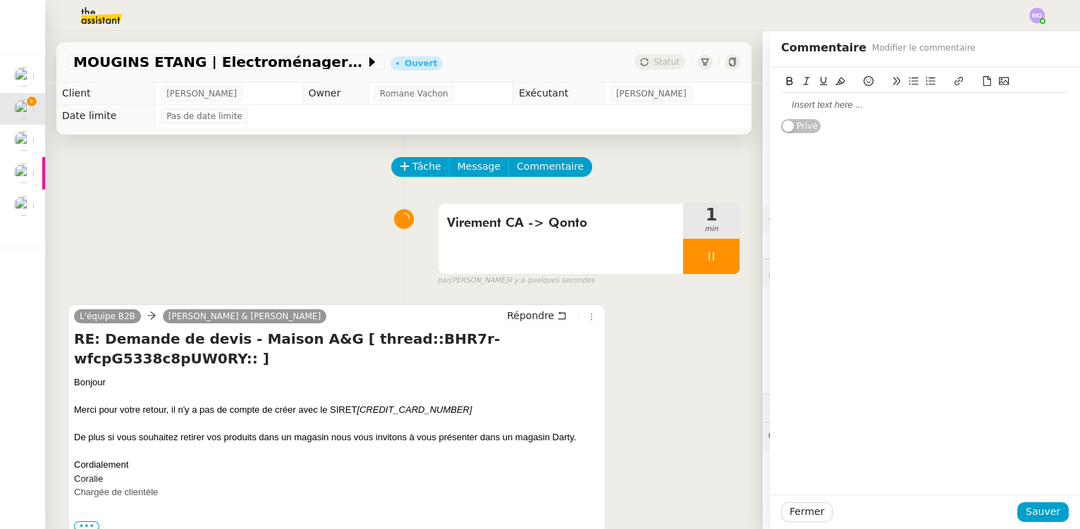
click at [798, 101] on div at bounding box center [925, 105] width 288 height 13
drag, startPoint x: 1023, startPoint y: 510, endPoint x: 1013, endPoint y: 528, distance: 20.8
click at [1026, 511] on span "Sauver" at bounding box center [1043, 512] width 35 height 16
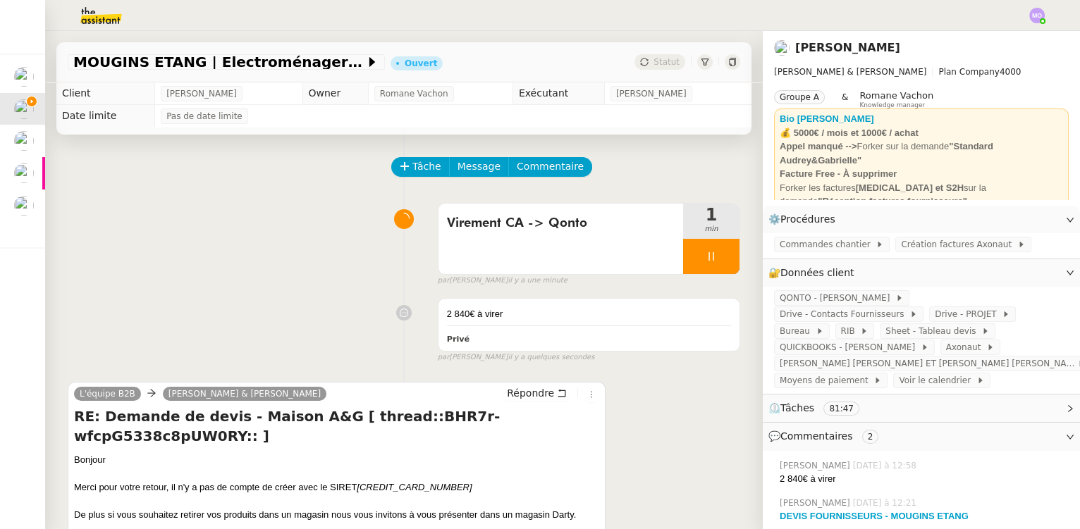
click at [855, 357] on span "[PERSON_NAME] [PERSON_NAME] ET [PERSON_NAME] [PERSON_NAME]" at bounding box center [929, 364] width 298 height 14
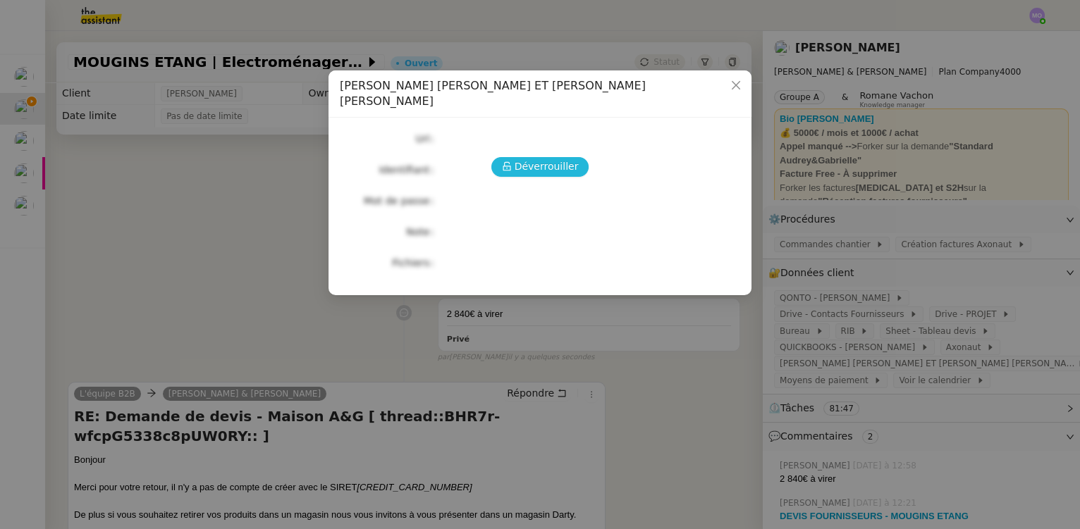
click at [527, 159] on span "Déverrouiller" at bounding box center [547, 167] width 64 height 16
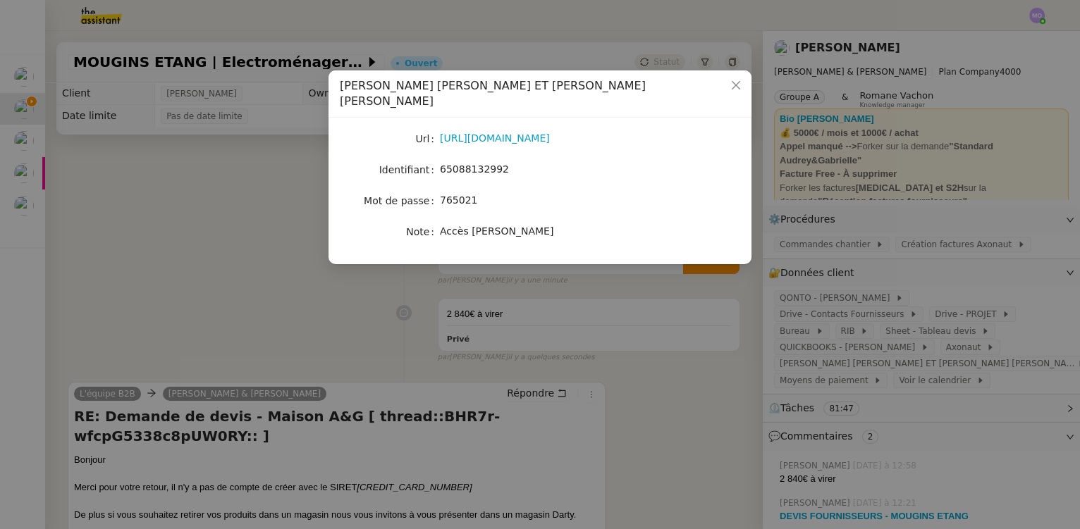
click at [465, 164] on span "65088132992" at bounding box center [474, 169] width 69 height 11
copy span "65088132992"
click at [203, 195] on nz-modal-container "Crédit Agricole - SARL AUDREY ET GABRIELLE - Accès Camille Url https://www.cred…" at bounding box center [540, 264] width 1080 height 529
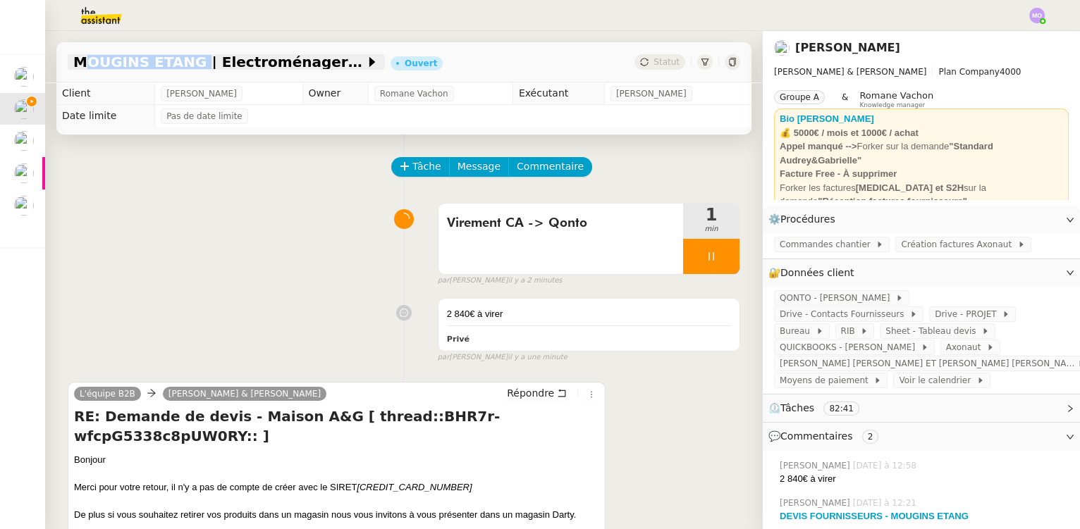
drag, startPoint x: 75, startPoint y: 59, endPoint x: 187, endPoint y: 63, distance: 112.2
click at [187, 63] on span "MOUGINS ETANG | Electroménagers" at bounding box center [219, 62] width 292 height 14
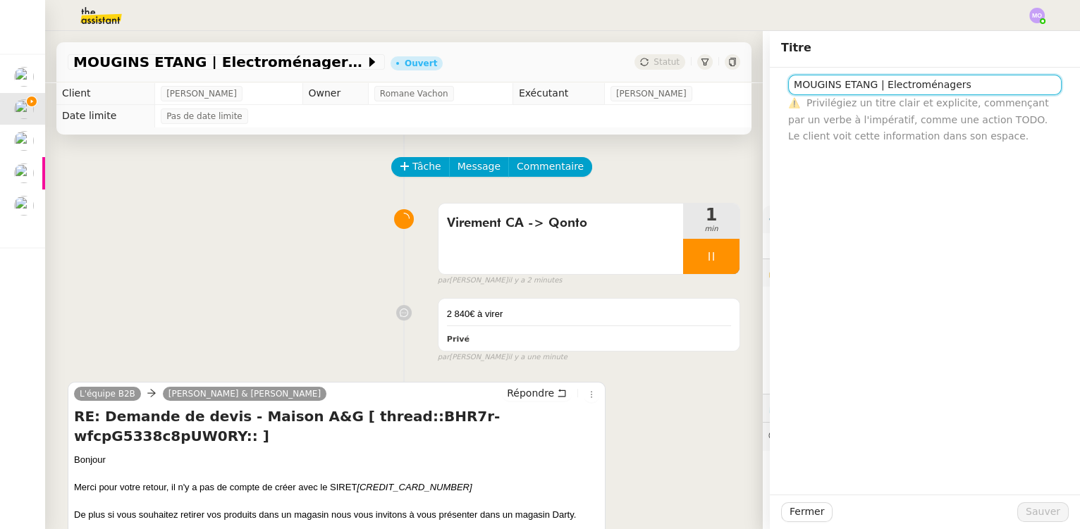
drag, startPoint x: 827, startPoint y: 83, endPoint x: 761, endPoint y: 80, distance: 66.4
click at [770, 80] on div "MOUGINS ETANG | Electroménagers ⚠️ Privilégiez un titre clair et explicite, com…" at bounding box center [925, 106] width 310 height 77
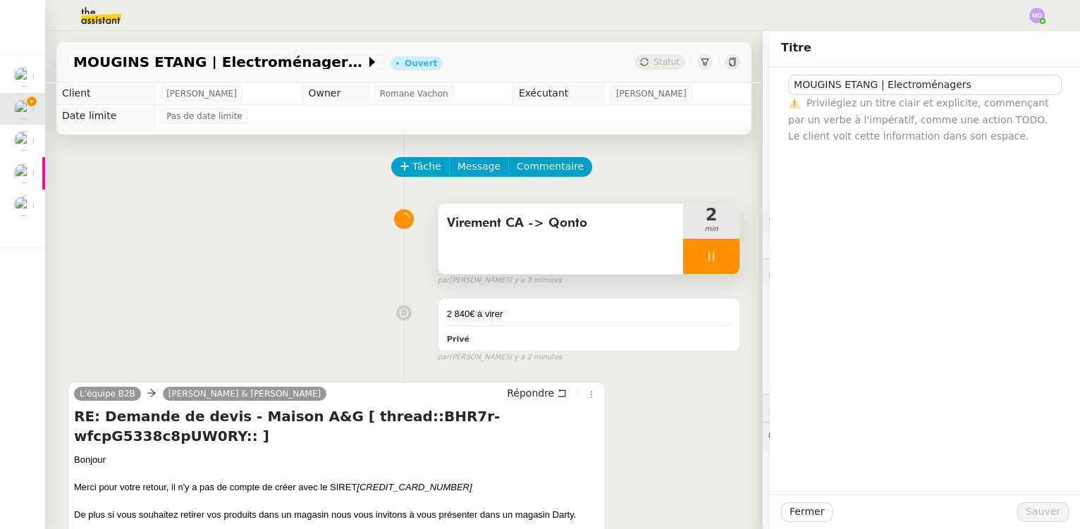
click at [706, 256] on icon at bounding box center [711, 256] width 11 height 11
click at [711, 255] on button at bounding box center [725, 256] width 28 height 35
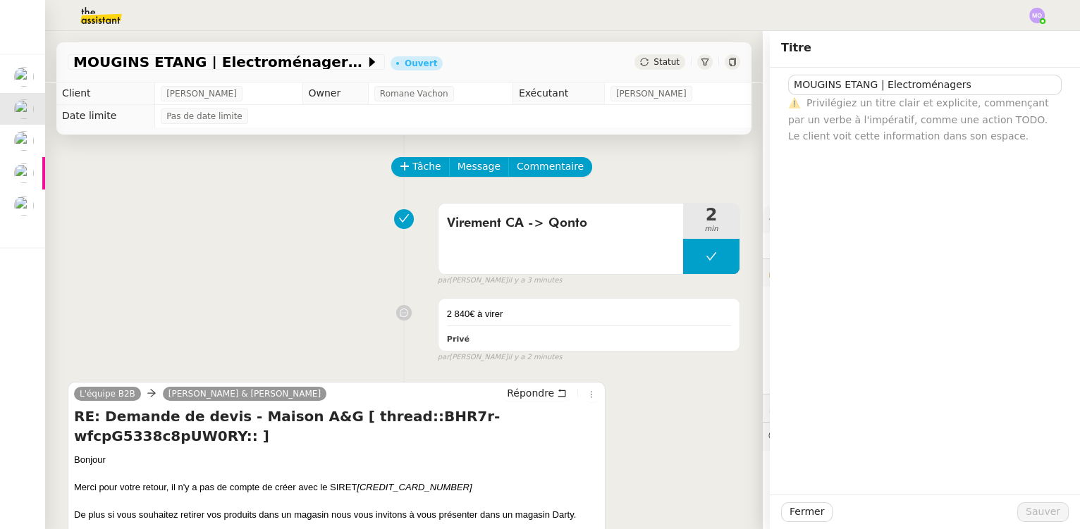
click at [306, 178] on div "Tâche Message Commentaire" at bounding box center [404, 174] width 673 height 34
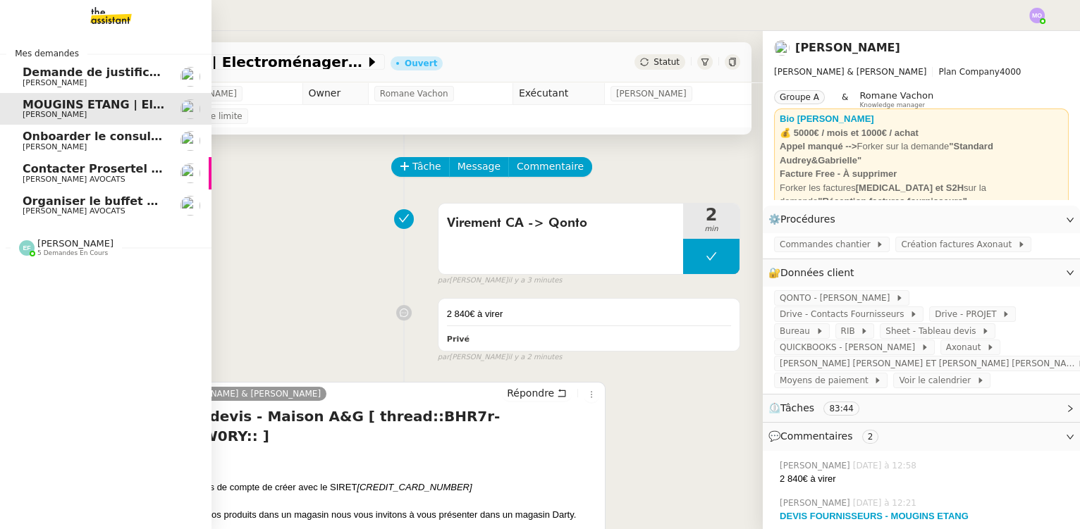
click at [114, 204] on span "Organiser le buffet pour le pot de départ" at bounding box center [153, 201] width 260 height 13
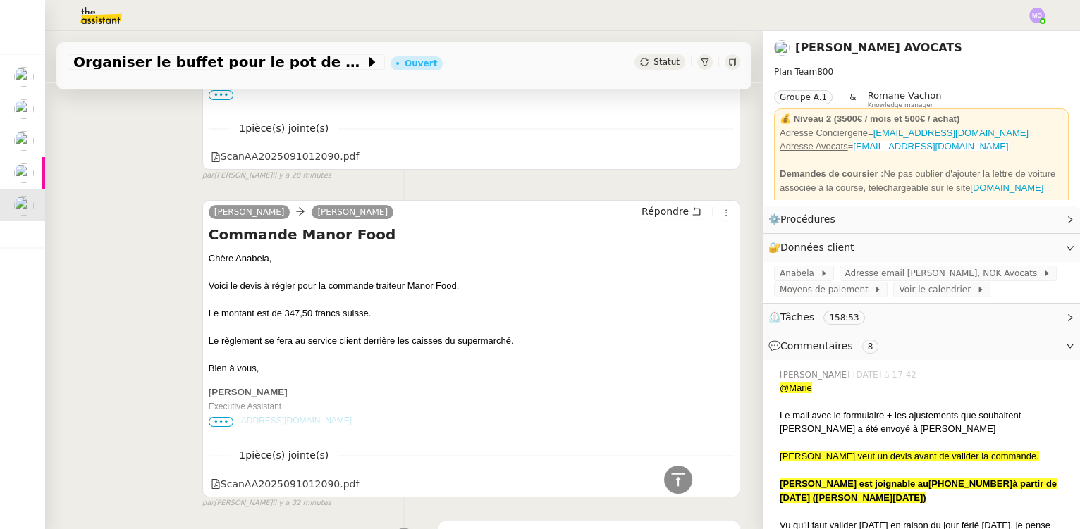
scroll to position [804, 0]
click at [283, 487] on div "ScanAA2025091012090.pdf" at bounding box center [285, 486] width 149 height 16
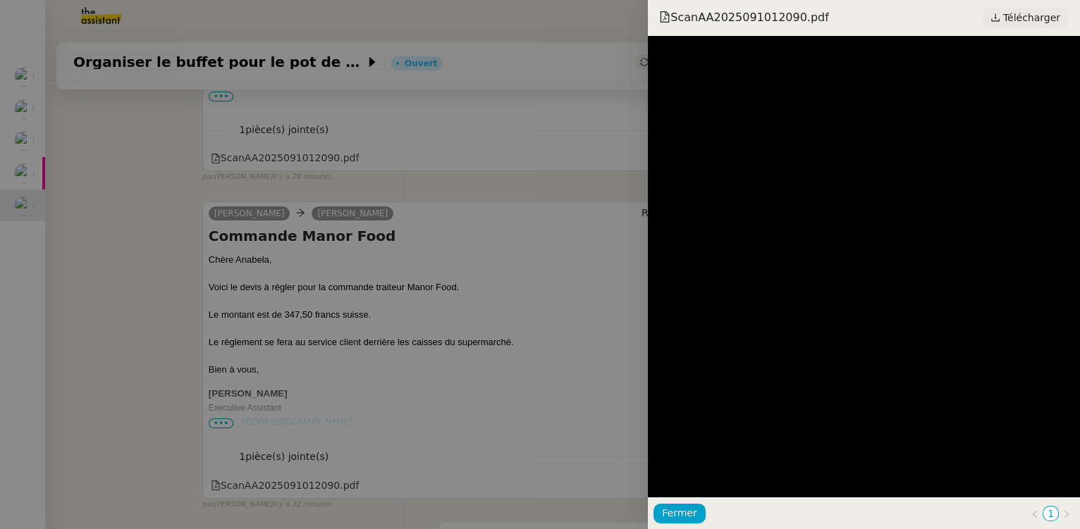
click at [1021, 13] on span "Télécharger" at bounding box center [1031, 17] width 57 height 18
click at [230, 295] on div at bounding box center [540, 264] width 1080 height 529
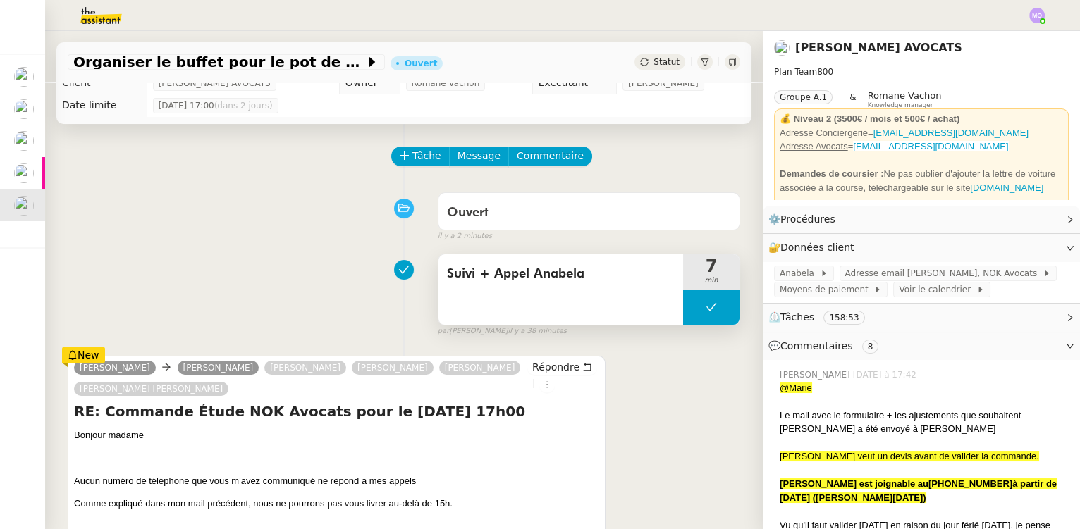
scroll to position [0, 0]
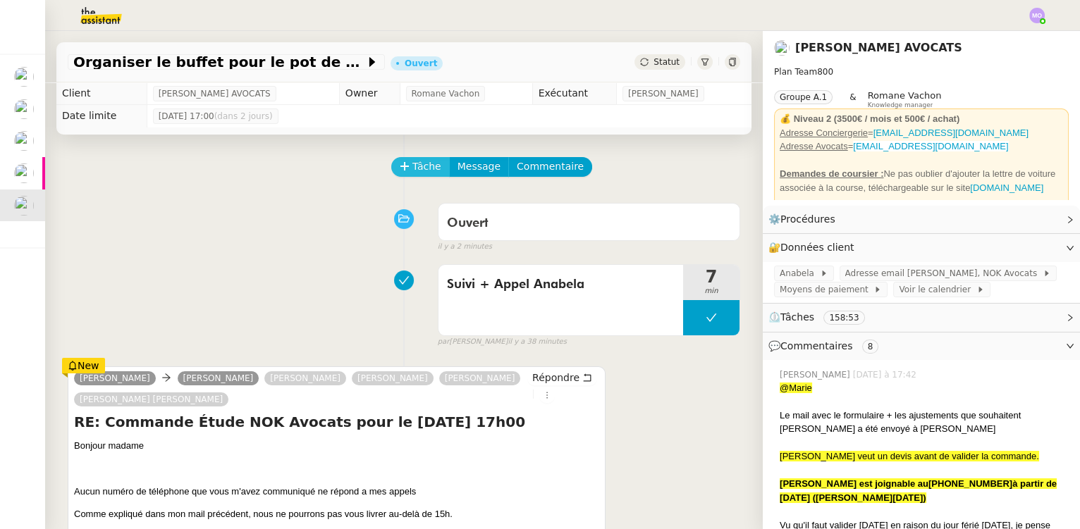
click at [412, 164] on span "Tâche" at bounding box center [426, 167] width 29 height 16
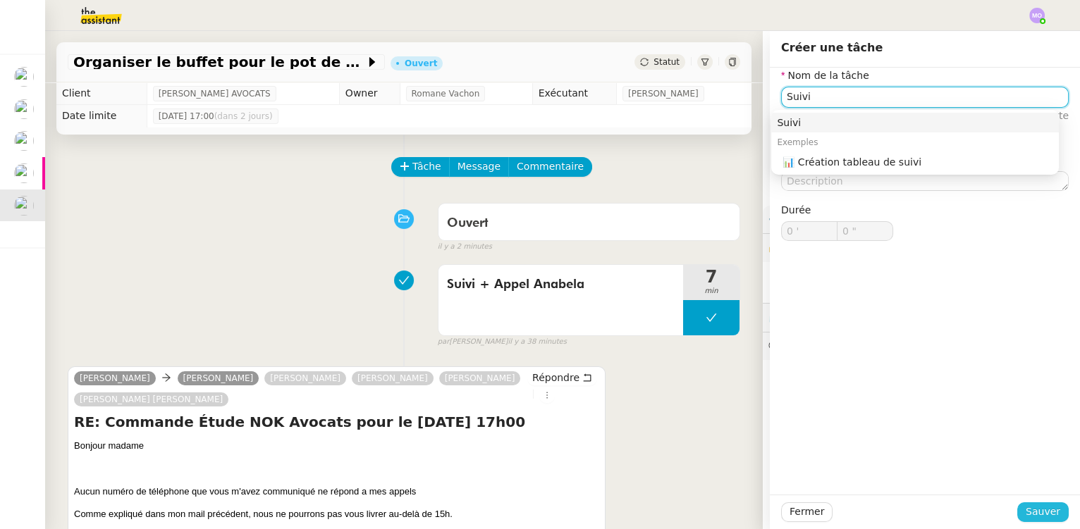
type input "Suivi"
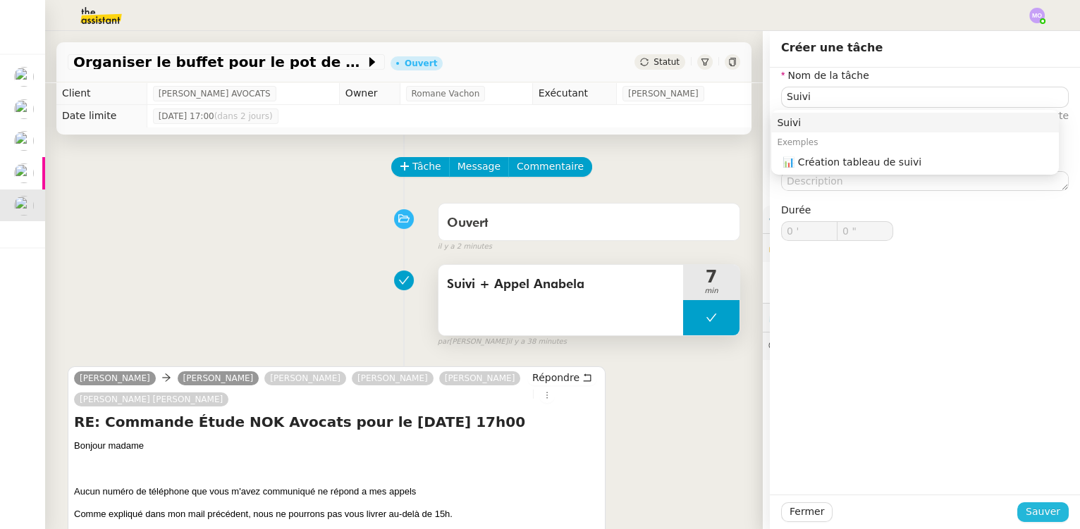
drag, startPoint x: 1028, startPoint y: 515, endPoint x: 712, endPoint y: 326, distance: 368.4
click at [1027, 515] on span "Sauver" at bounding box center [1043, 512] width 35 height 16
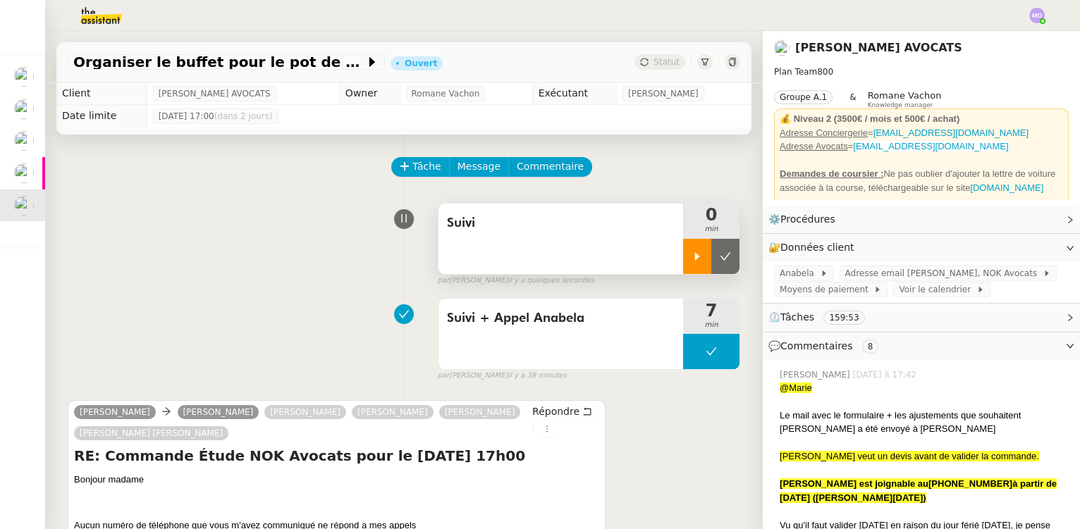
click at [684, 271] on div at bounding box center [697, 256] width 28 height 35
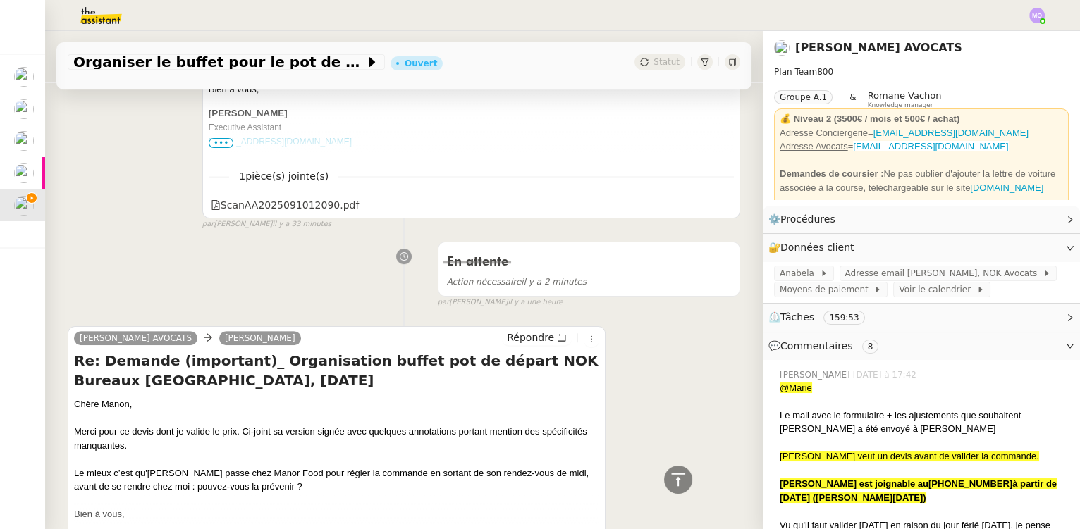
scroll to position [1153, 0]
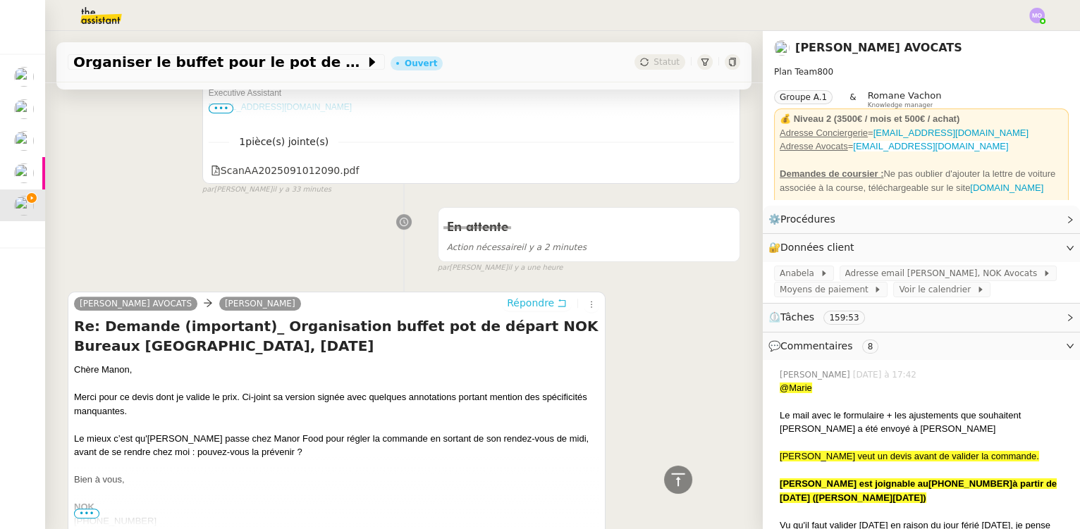
click at [529, 305] on span "Répondre" at bounding box center [530, 303] width 47 height 14
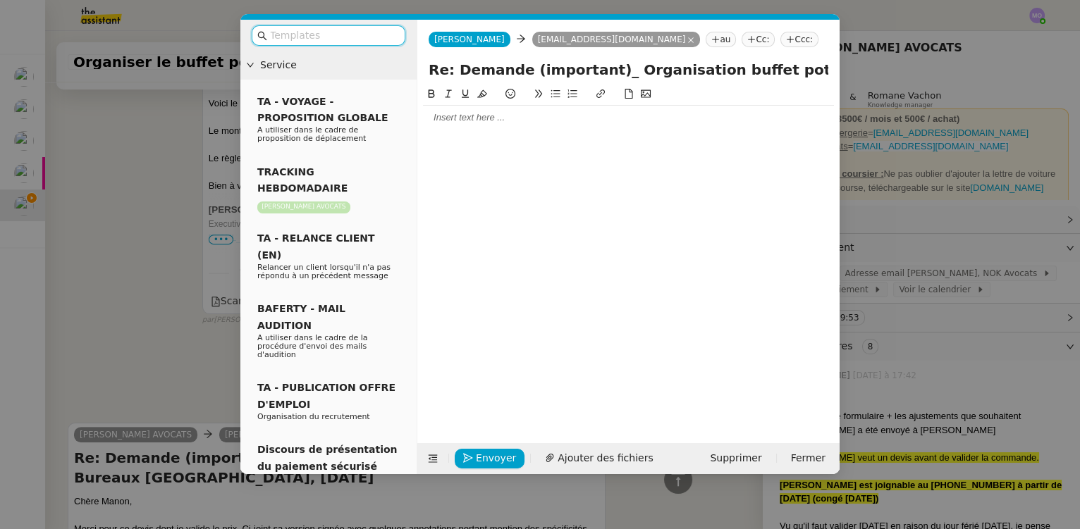
scroll to position [1285, 0]
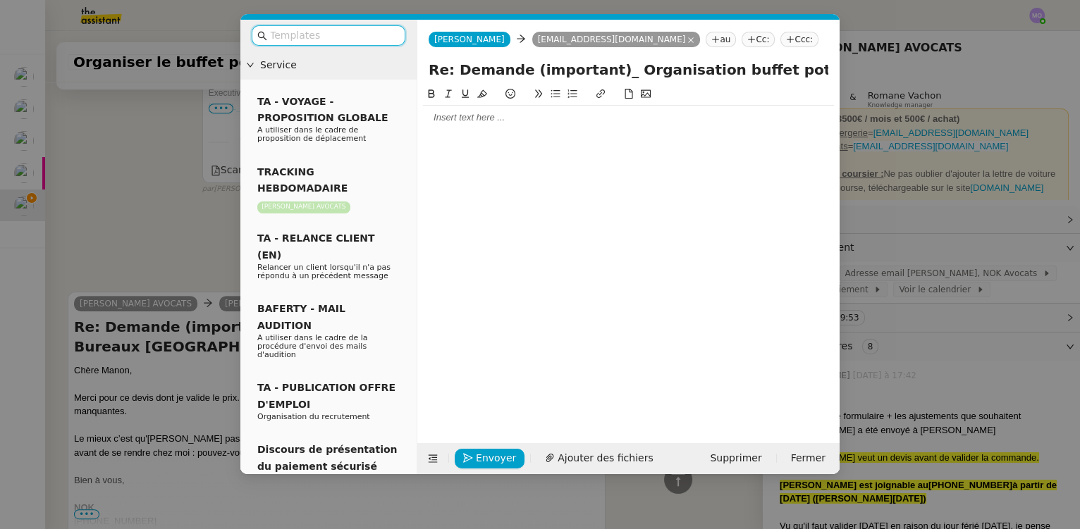
click at [469, 125] on div at bounding box center [628, 118] width 411 height 24
click at [180, 235] on nz-modal-container "Service TA - VOYAGE - PROPOSITION GLOBALE A utiliser dans le cadre de propositi…" at bounding box center [540, 264] width 1080 height 529
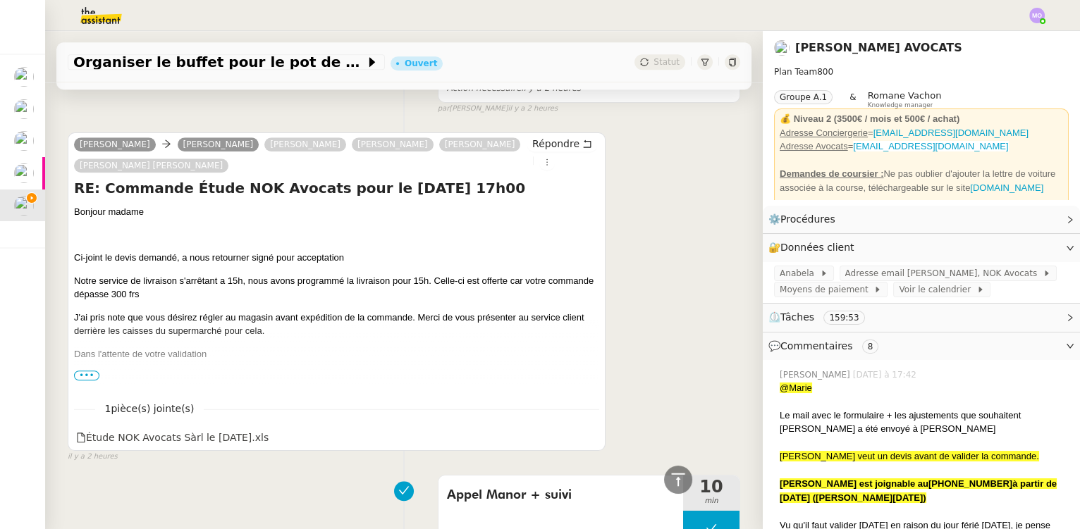
scroll to position [2695, 0]
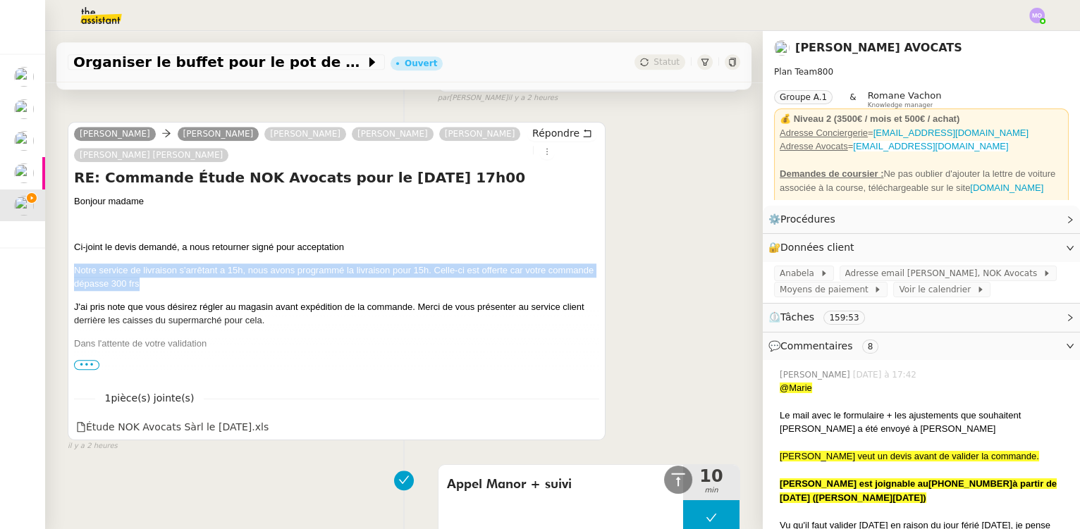
drag, startPoint x: 75, startPoint y: 278, endPoint x: 450, endPoint y: 283, distance: 375.1
click at [450, 283] on p "Notre service de livraison s'arrêtant a 15h, nous avons programmé la livraison …" at bounding box center [336, 277] width 525 height 27
copy span "Notre service de livraison s'arrêtant a 15h, nous avons programmé la livraison …"
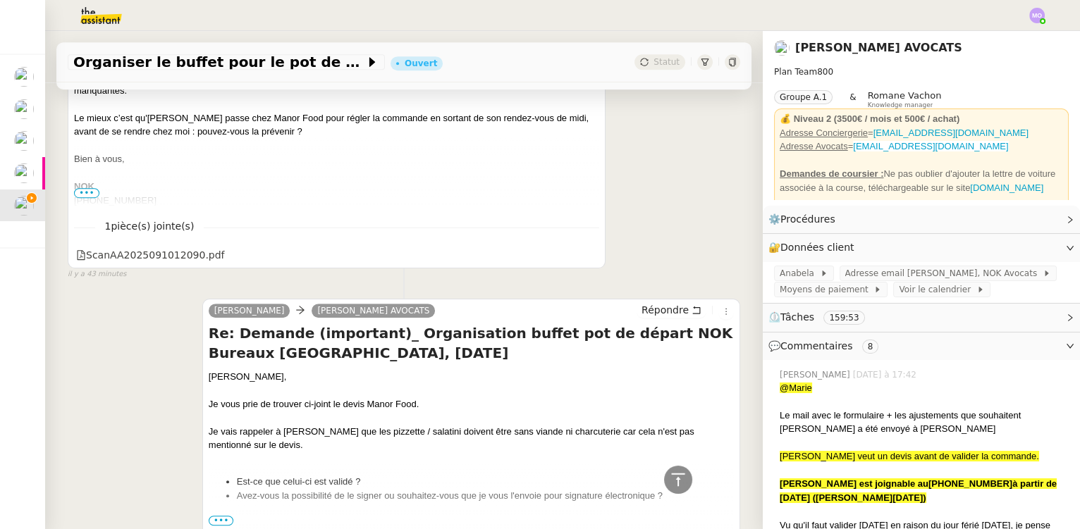
scroll to position [1285, 0]
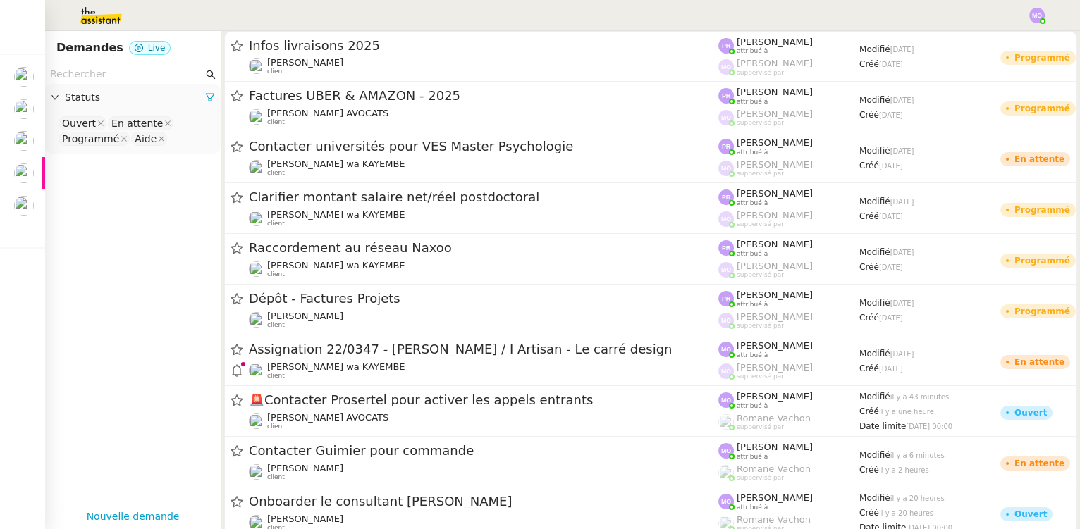
click at [106, 77] on input "text" at bounding box center [126, 74] width 153 height 16
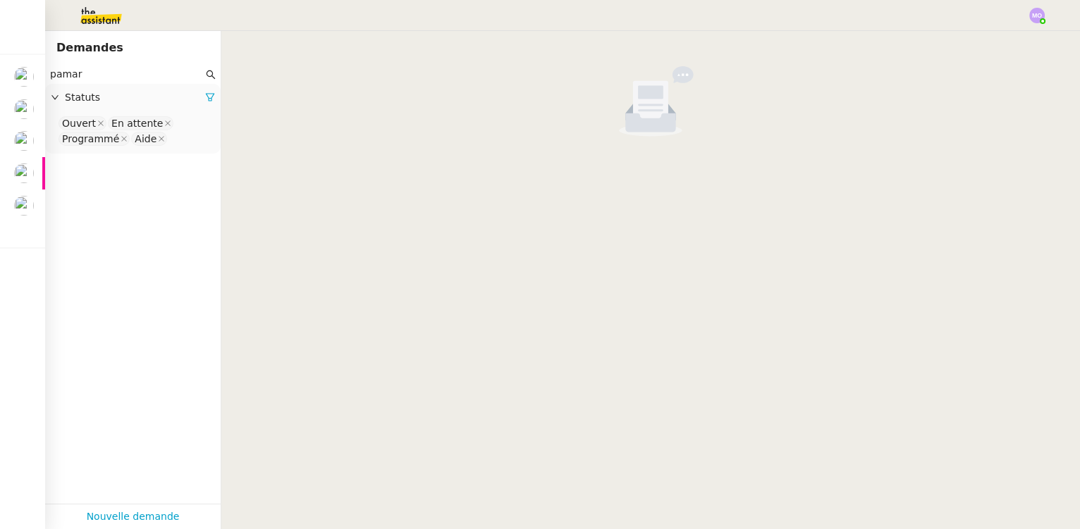
type input "pamar"
click at [169, 149] on div "Ouvert En attente Programmé Aide" at bounding box center [133, 133] width 176 height 42
click at [167, 144] on nz-select-top-control "Ouvert En attente Programmé Aide" at bounding box center [132, 131] width 153 height 33
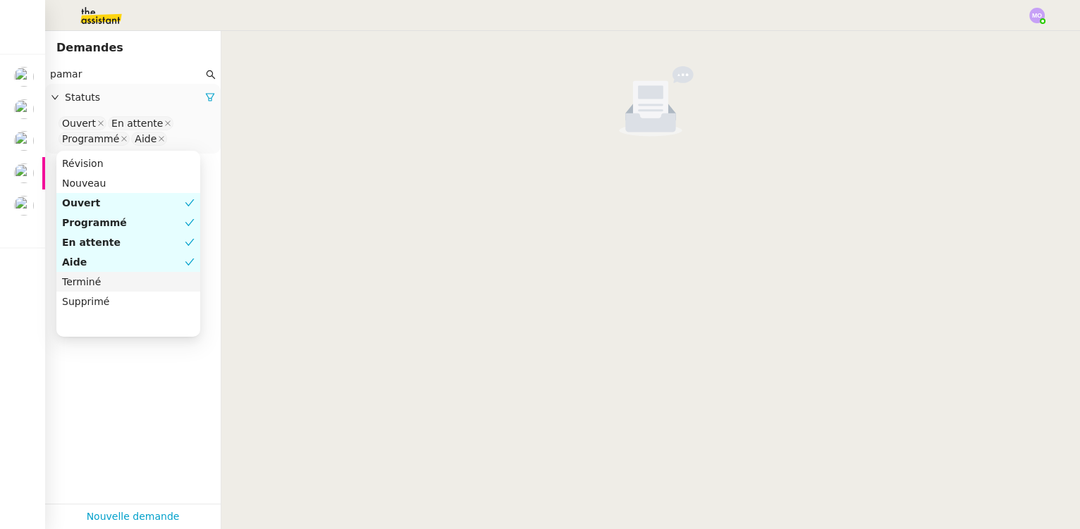
click at [94, 286] on div "Terminé" at bounding box center [128, 282] width 133 height 13
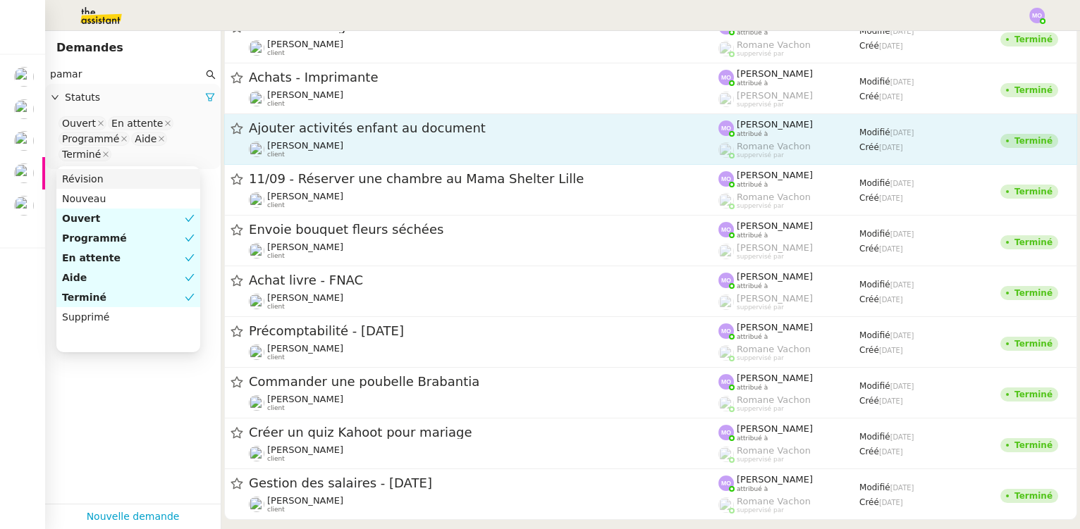
scroll to position [128, 0]
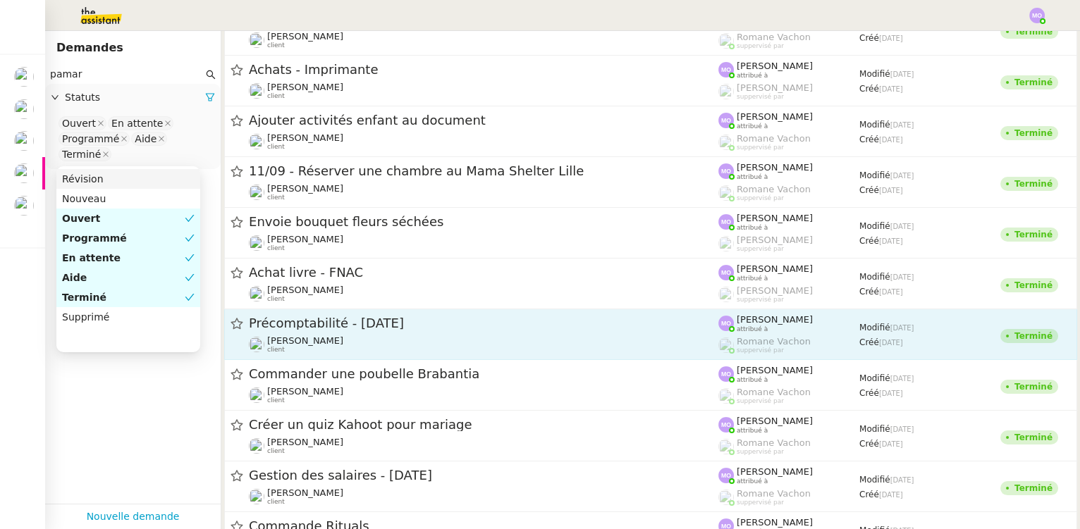
click at [341, 324] on span "Précomptabilité - juin 2025" at bounding box center [484, 323] width 470 height 13
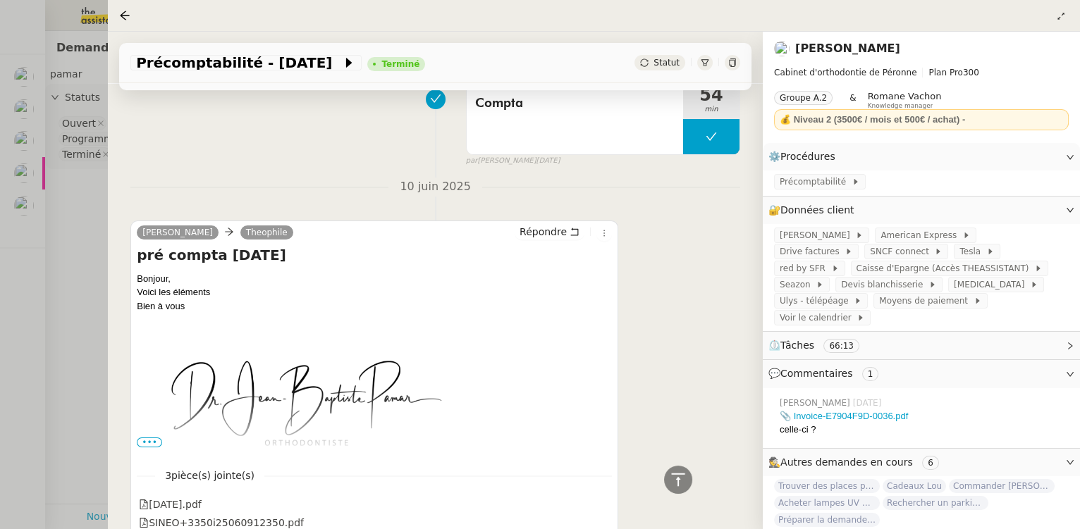
scroll to position [768, 0]
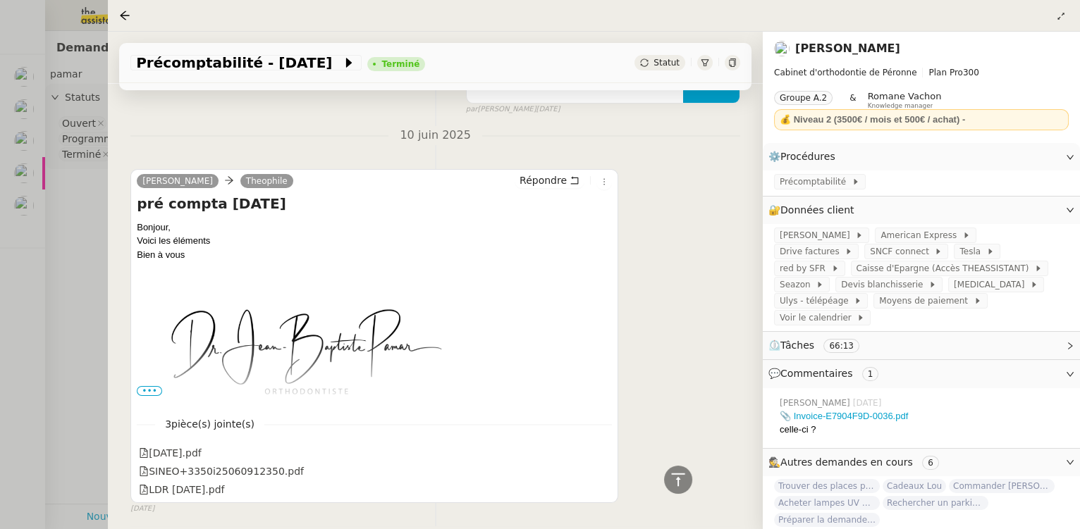
click at [75, 226] on div at bounding box center [540, 264] width 1080 height 529
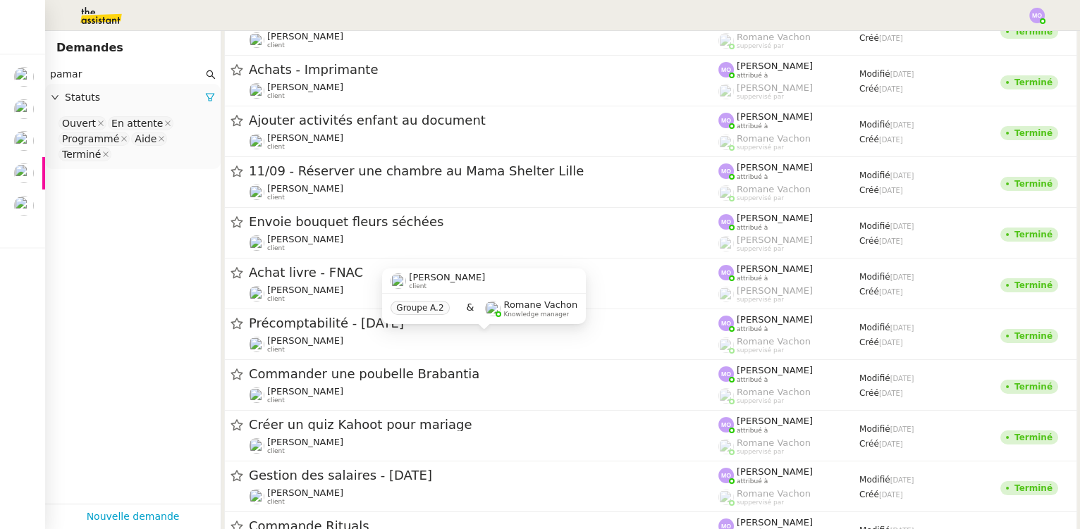
click at [384, 329] on div "Jean-Baptiste Pamar client Groupe A.2 & Romane Vachon Knowledge manager" at bounding box center [484, 302] width 204 height 66
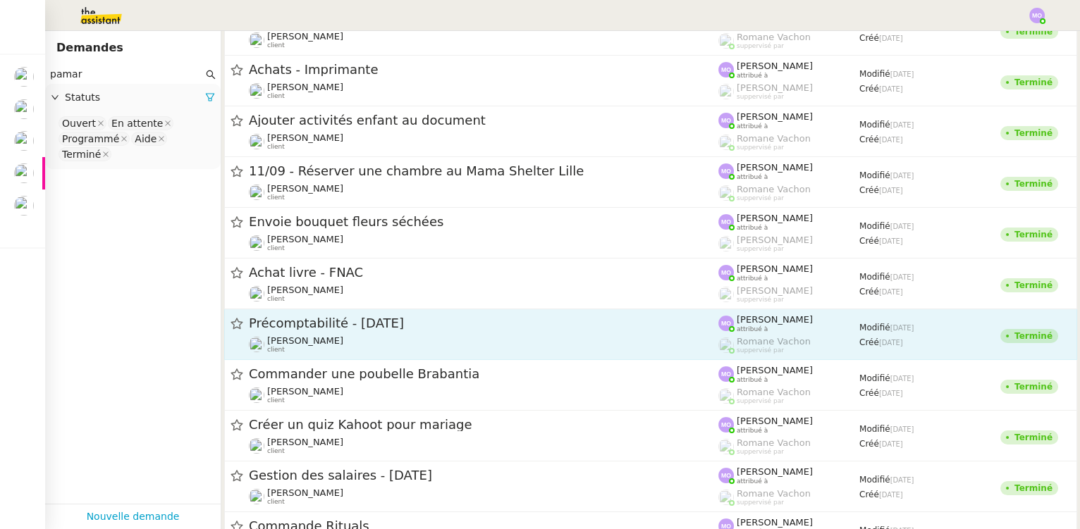
click at [322, 332] on div "Précomptabilité - juin 2025 Jean-Baptiste Pamar client" at bounding box center [484, 334] width 470 height 39
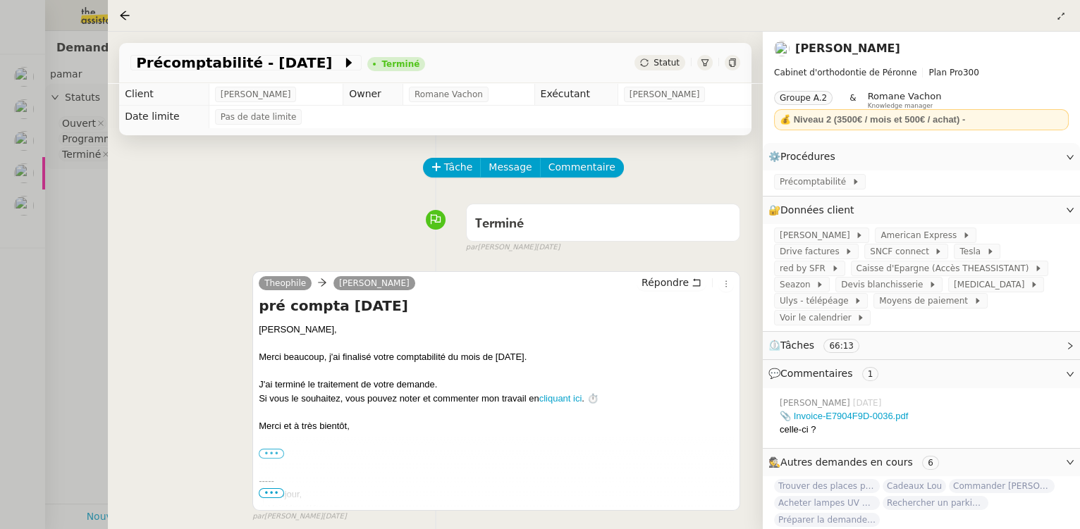
click at [68, 252] on div at bounding box center [540, 264] width 1080 height 529
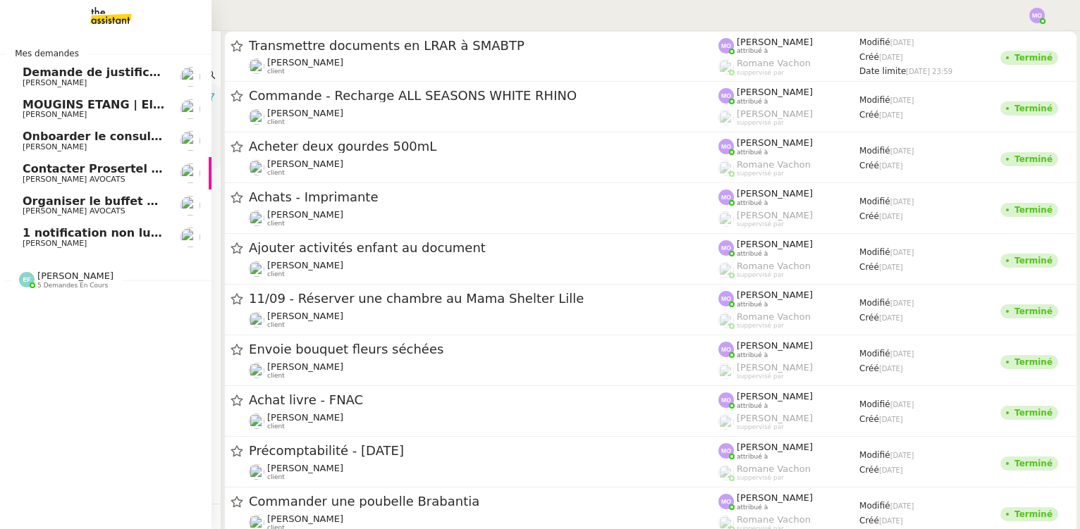
click at [54, 239] on span "[PERSON_NAME]" at bounding box center [55, 243] width 64 height 9
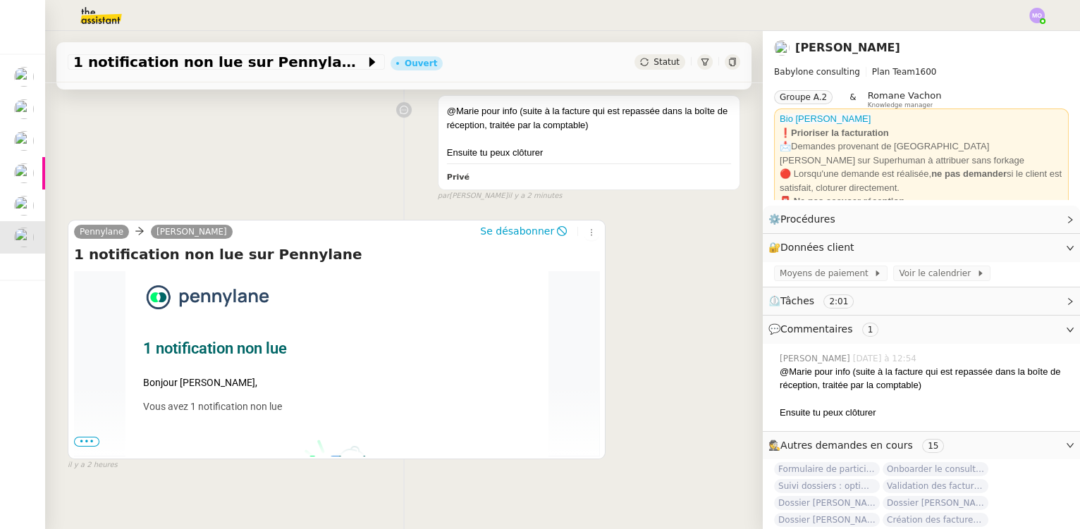
scroll to position [391, 0]
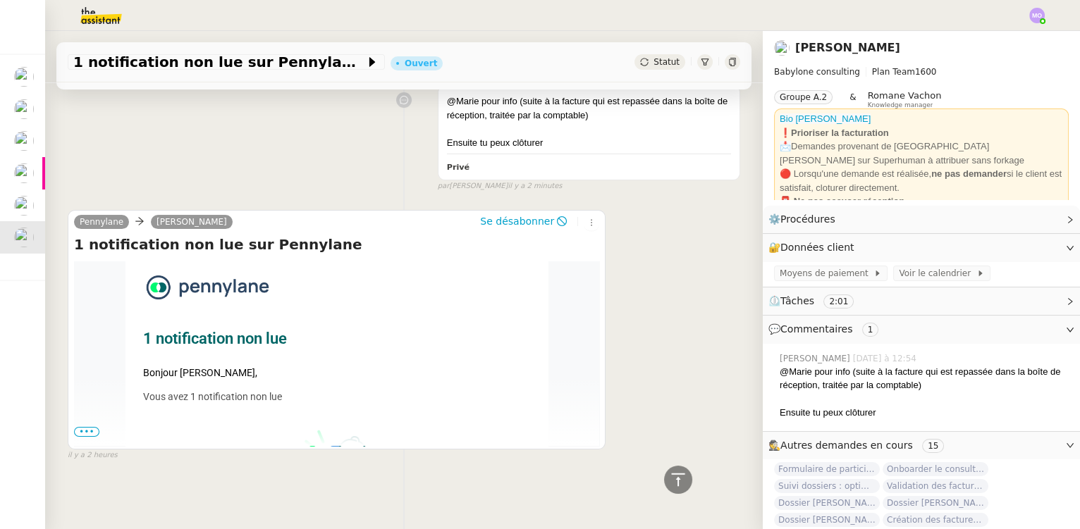
click at [86, 427] on span "•••" at bounding box center [86, 432] width 25 height 10
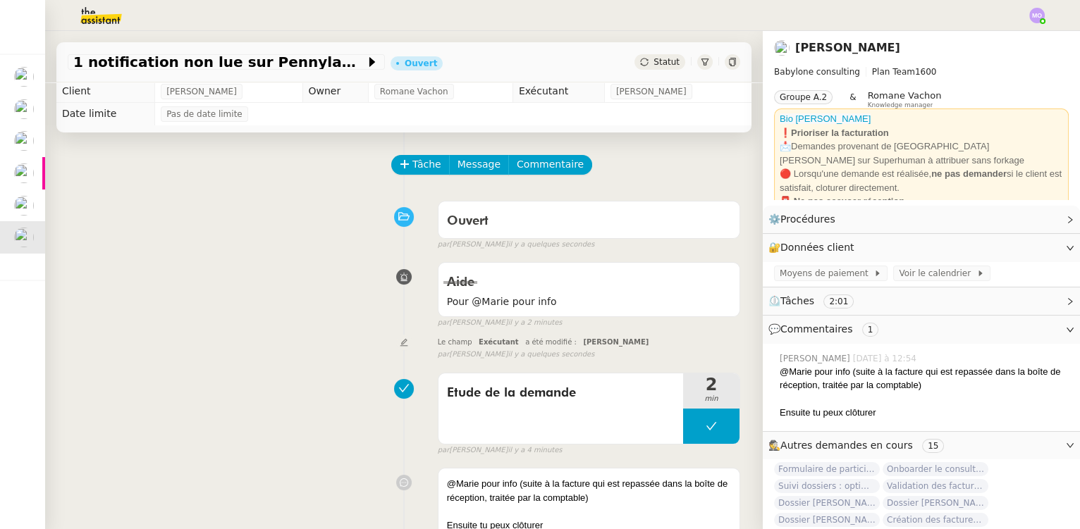
scroll to position [0, 0]
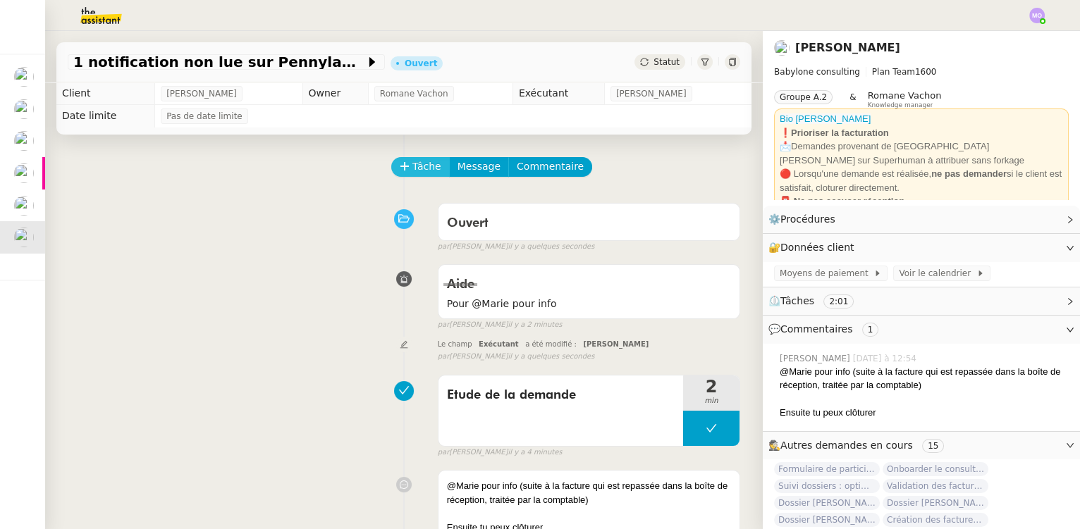
click at [412, 167] on span "Tâche" at bounding box center [426, 167] width 29 height 16
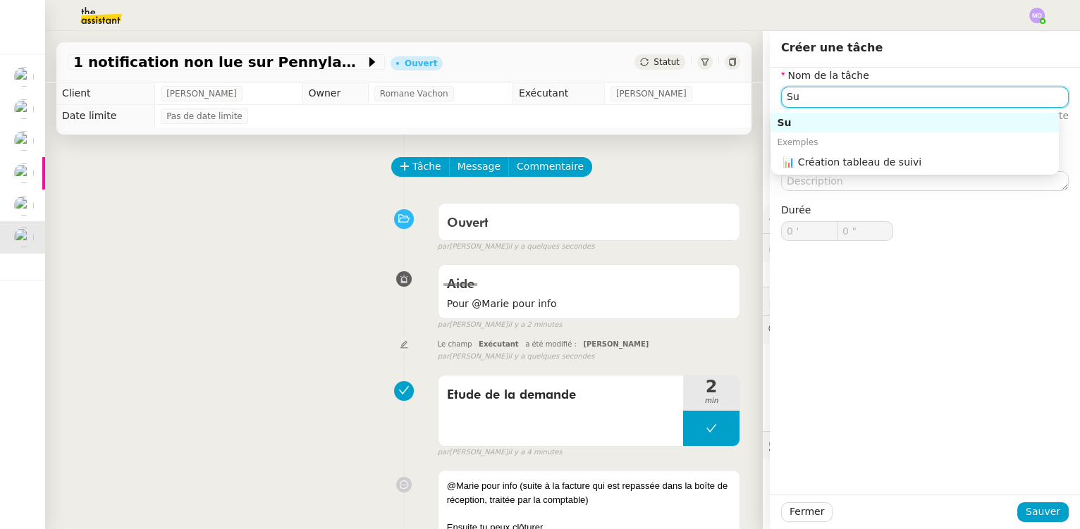
type input "S"
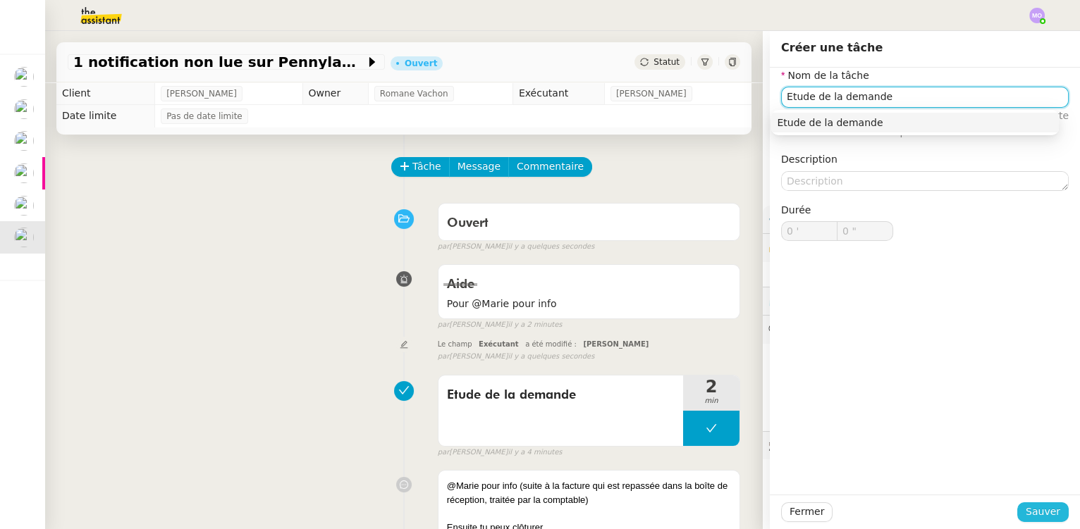
type input "Etude de la demande"
click at [1020, 515] on button "Sauver" at bounding box center [1042, 513] width 51 height 20
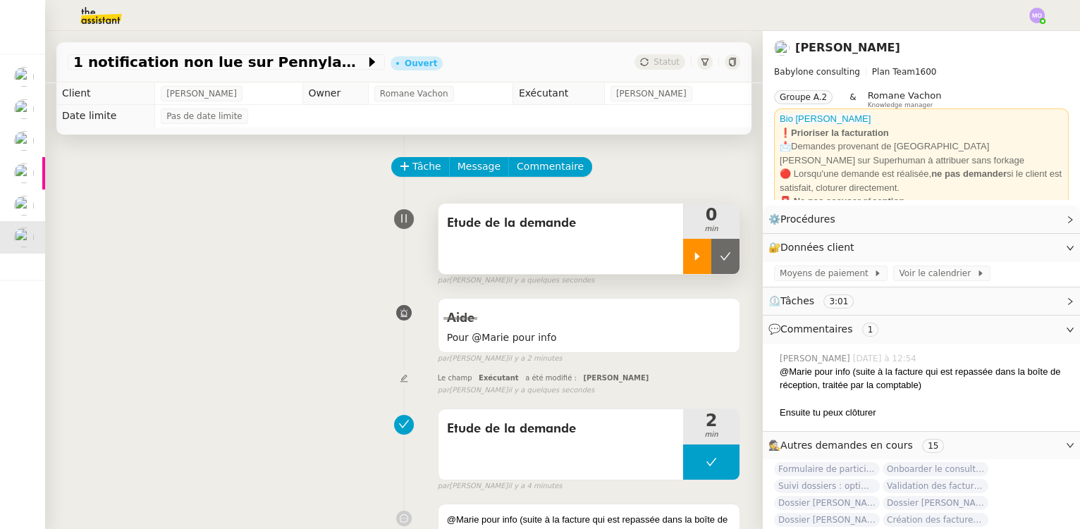
click at [683, 250] on div at bounding box center [697, 256] width 28 height 35
click at [706, 255] on div at bounding box center [711, 256] width 56 height 35
click at [720, 255] on icon at bounding box center [725, 256] width 11 height 11
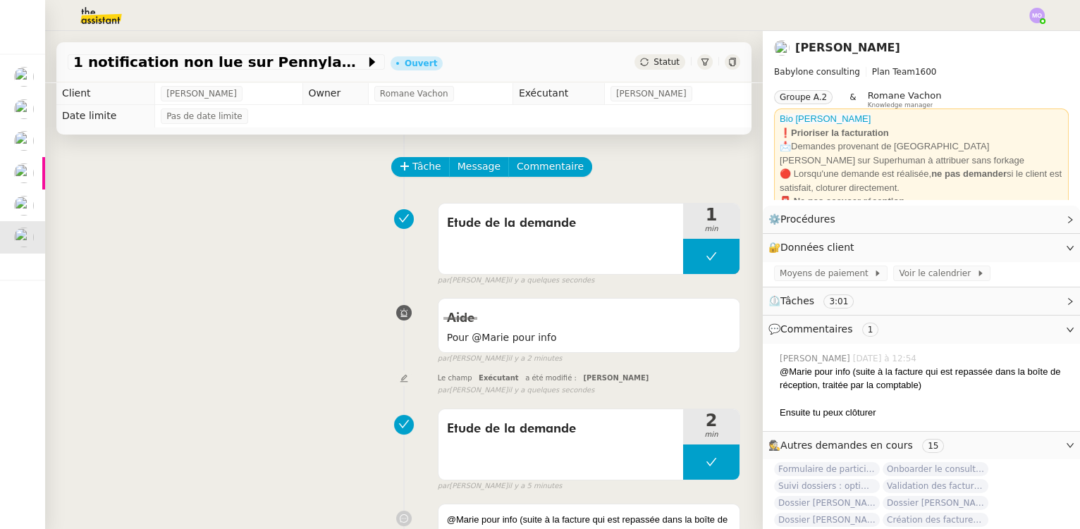
click at [656, 57] on span "Statut" at bounding box center [667, 62] width 26 height 10
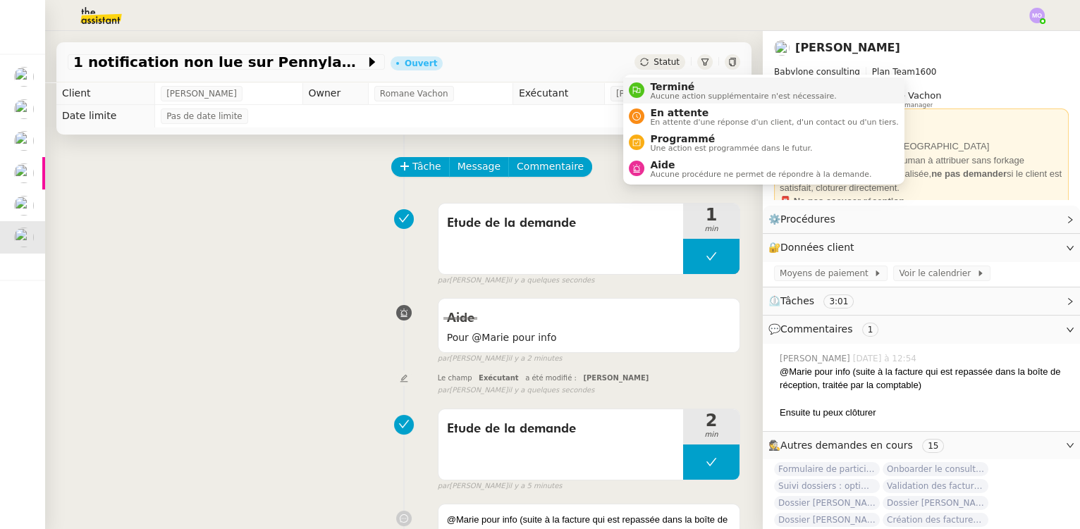
click at [676, 86] on span "Terminé" at bounding box center [743, 86] width 186 height 11
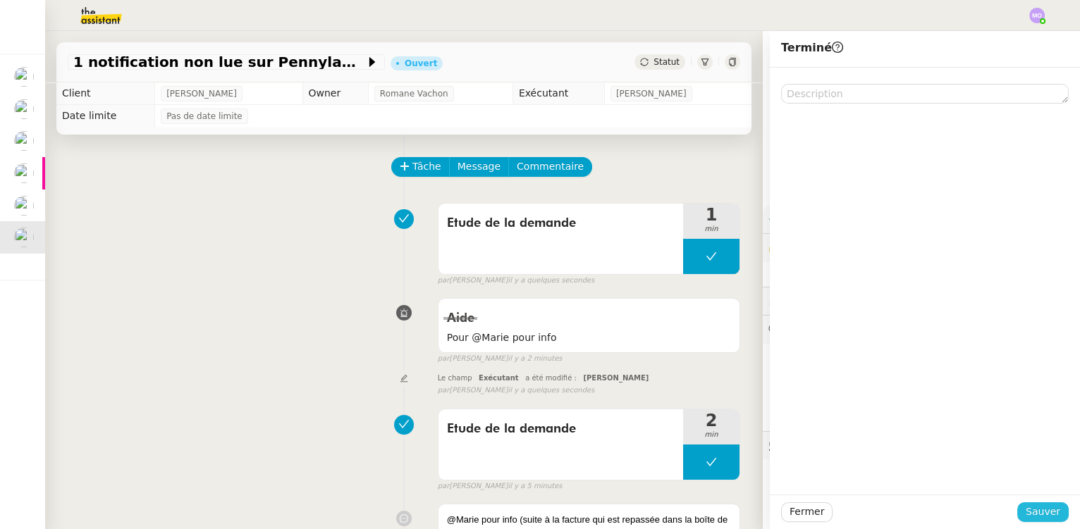
click at [1040, 506] on span "Sauver" at bounding box center [1043, 512] width 35 height 16
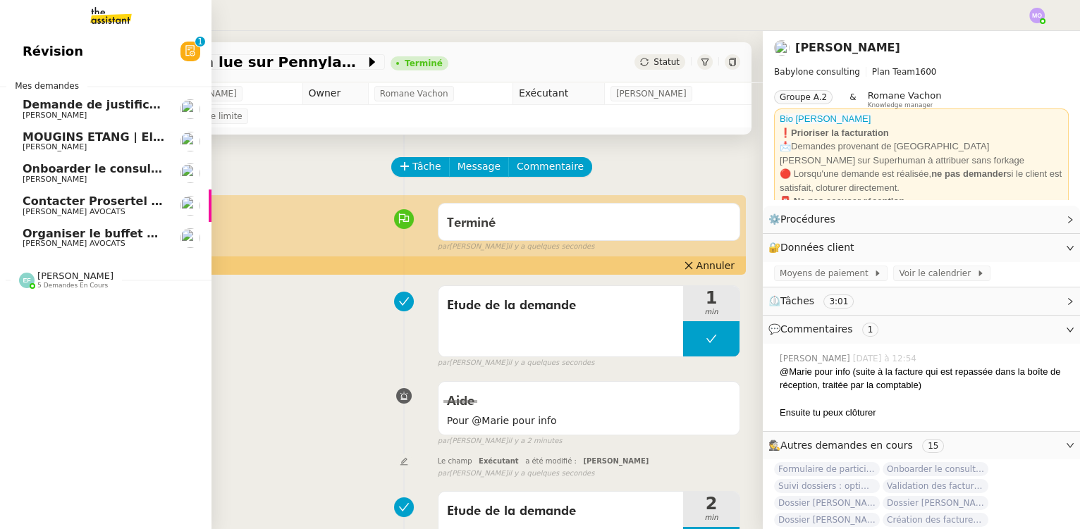
click at [111, 239] on span "Organiser le buffet pour le pot de départ" at bounding box center [153, 233] width 260 height 13
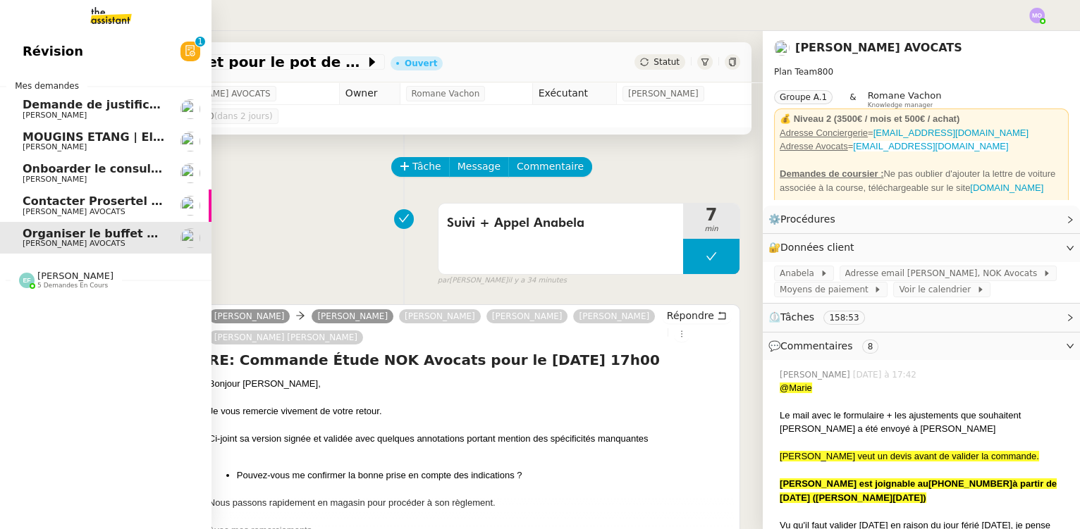
click at [87, 202] on span "Contacter Prosertel pour activer les appels entrants" at bounding box center [189, 201] width 333 height 13
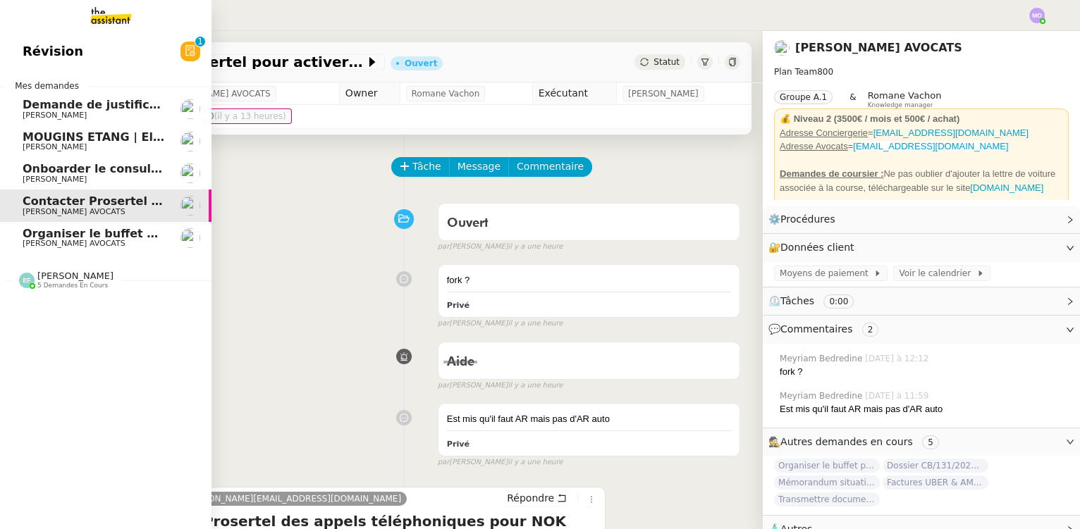
click at [79, 225] on link "Organiser le buffet pour le pot de départ [PERSON_NAME] AVOCATS" at bounding box center [106, 238] width 212 height 32
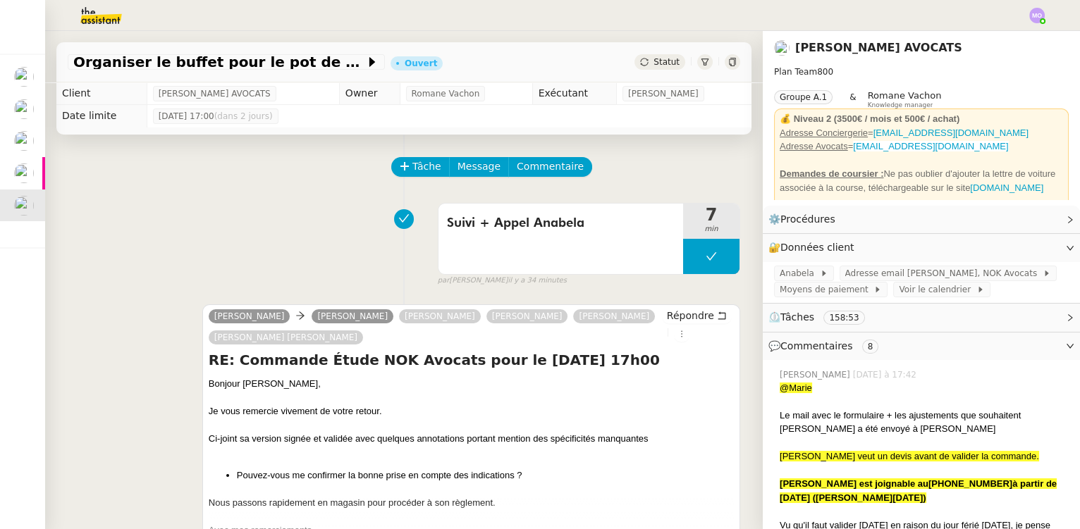
drag, startPoint x: 55, startPoint y: 216, endPoint x: 36, endPoint y: 207, distance: 21.4
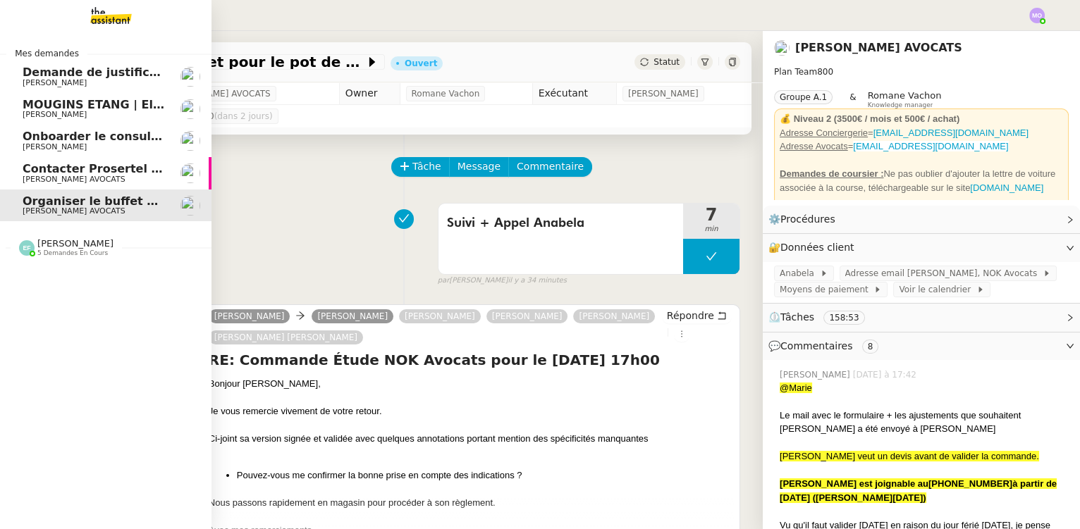
click at [89, 148] on span "[PERSON_NAME]" at bounding box center [94, 147] width 142 height 8
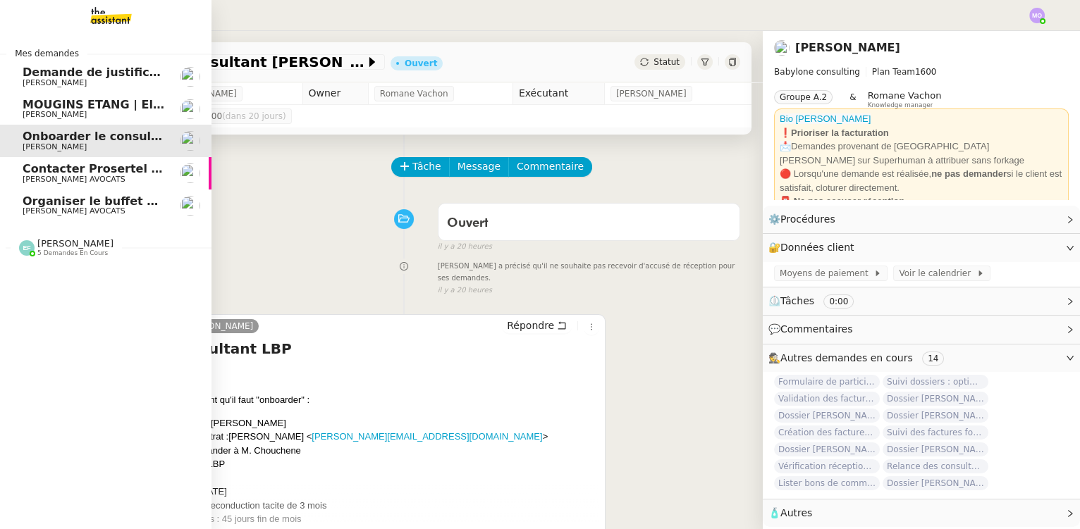
click at [97, 118] on span "[PERSON_NAME]" at bounding box center [94, 115] width 142 height 8
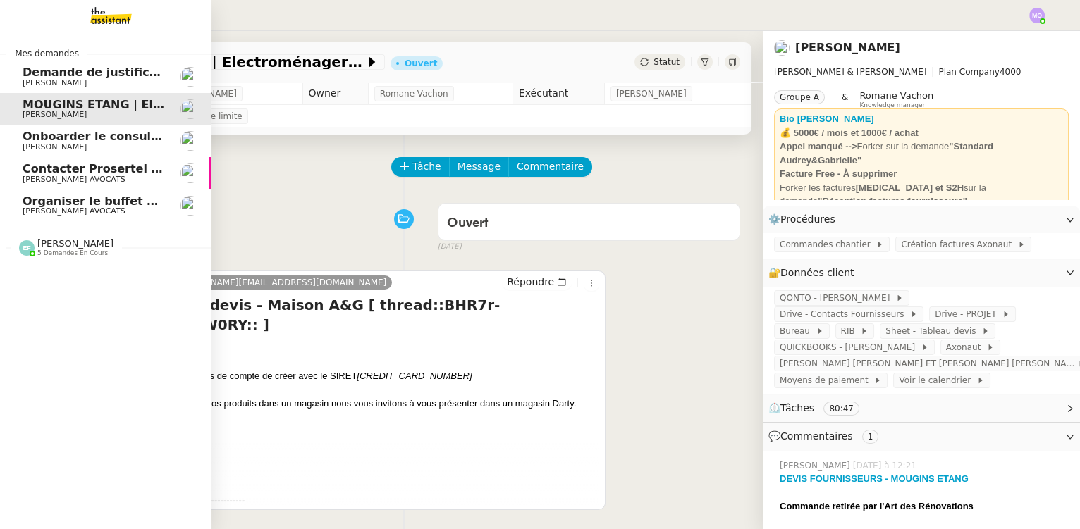
click at [94, 143] on span "[PERSON_NAME]" at bounding box center [94, 147] width 142 height 8
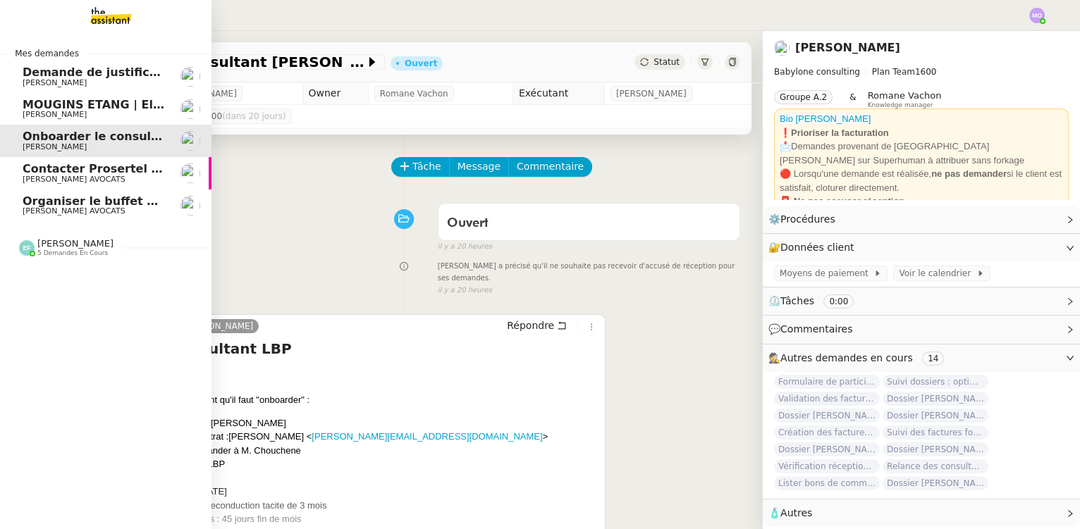
click at [116, 116] on span "[PERSON_NAME]" at bounding box center [94, 115] width 142 height 8
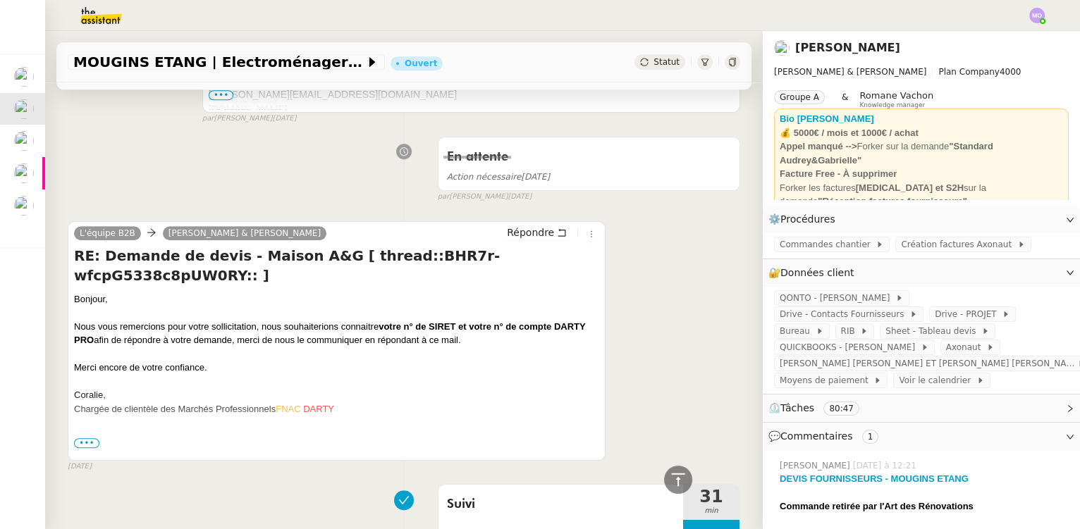
scroll to position [1948, 0]
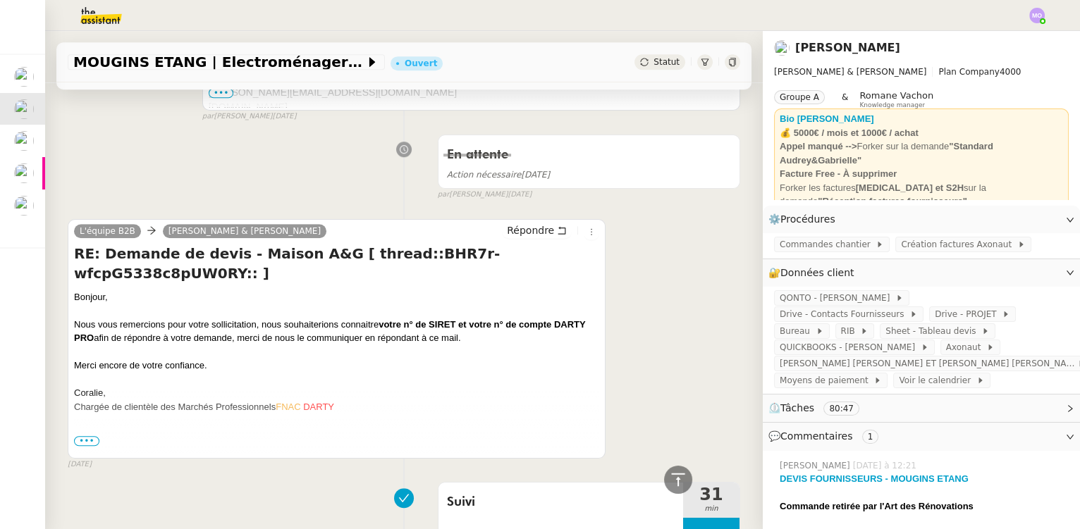
click at [112, 180] on div "En attente Action nécessaire il y a un jour false par Marie O. il y a 2 jours" at bounding box center [404, 164] width 673 height 73
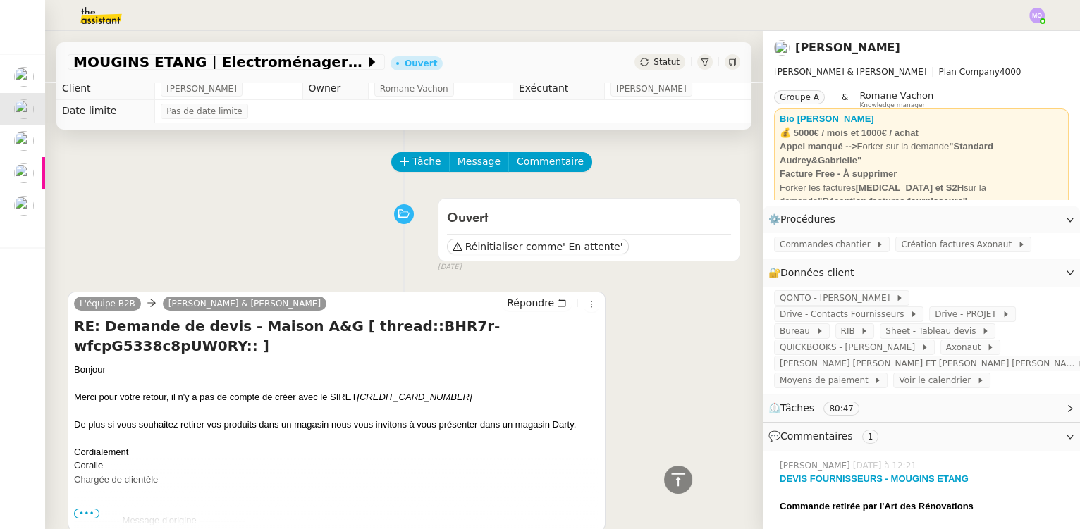
scroll to position [0, 0]
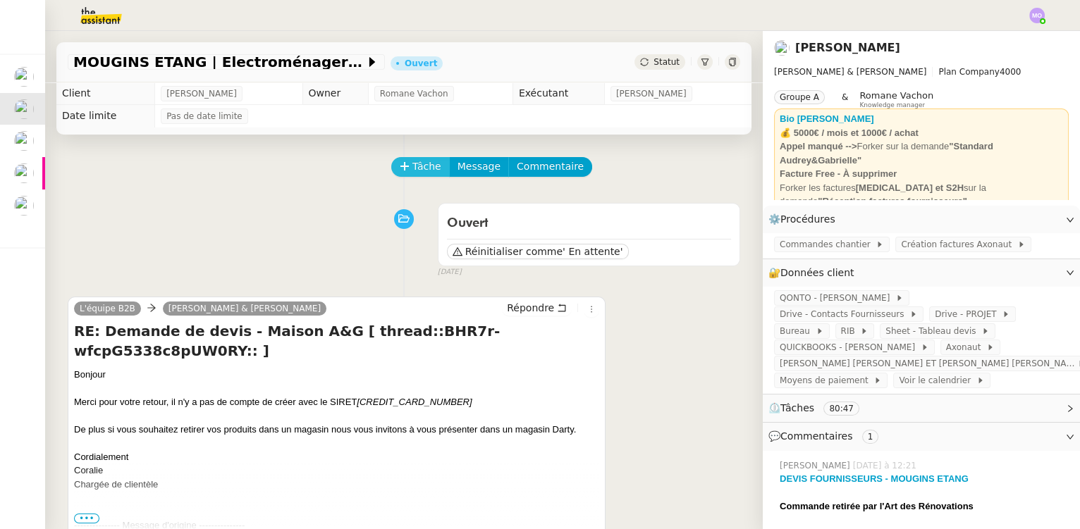
click at [412, 164] on span "Tâche" at bounding box center [426, 167] width 29 height 16
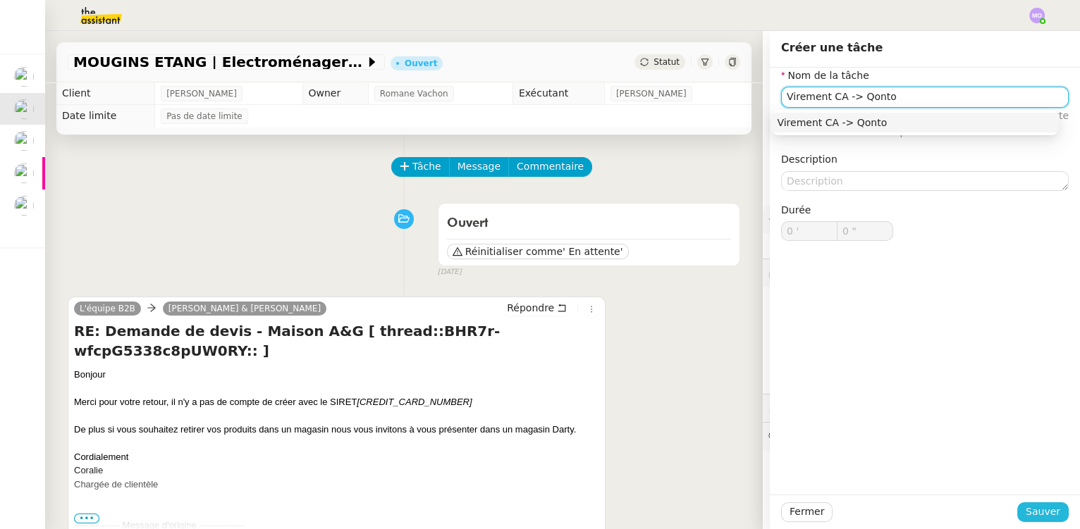
type input "Virement CA -> Qonto"
click at [1021, 511] on button "Sauver" at bounding box center [1042, 513] width 51 height 20
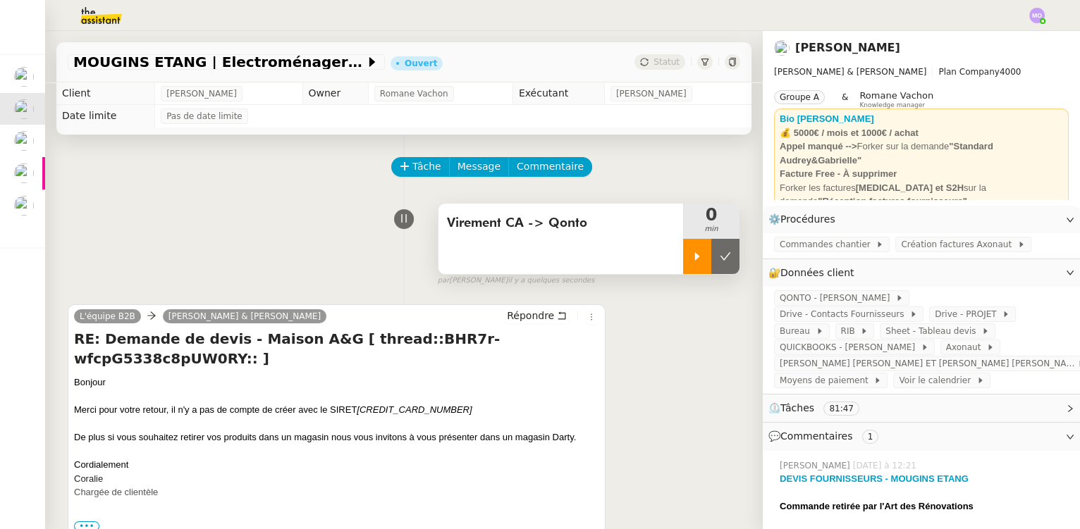
click at [692, 259] on icon at bounding box center [697, 256] width 11 height 11
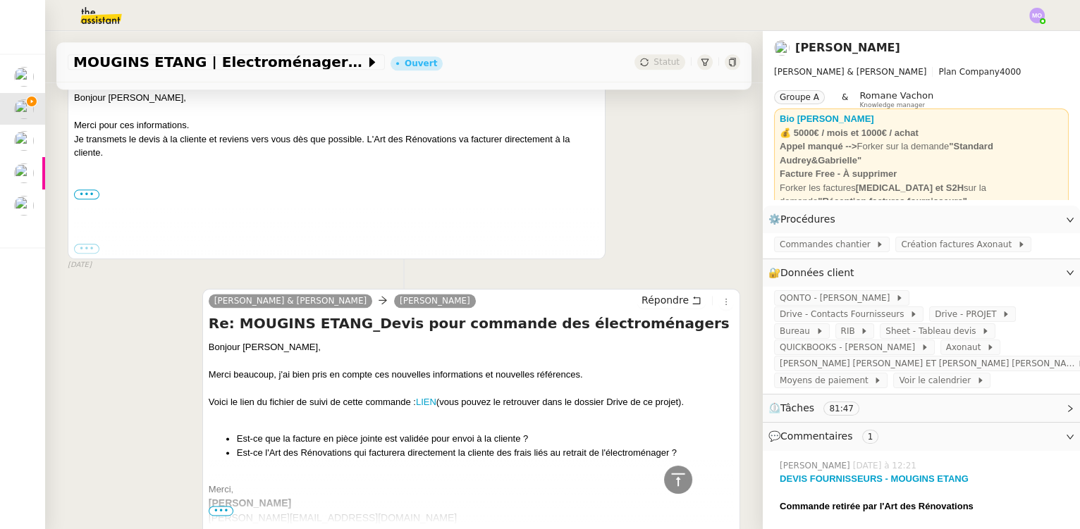
scroll to position [3974, 0]
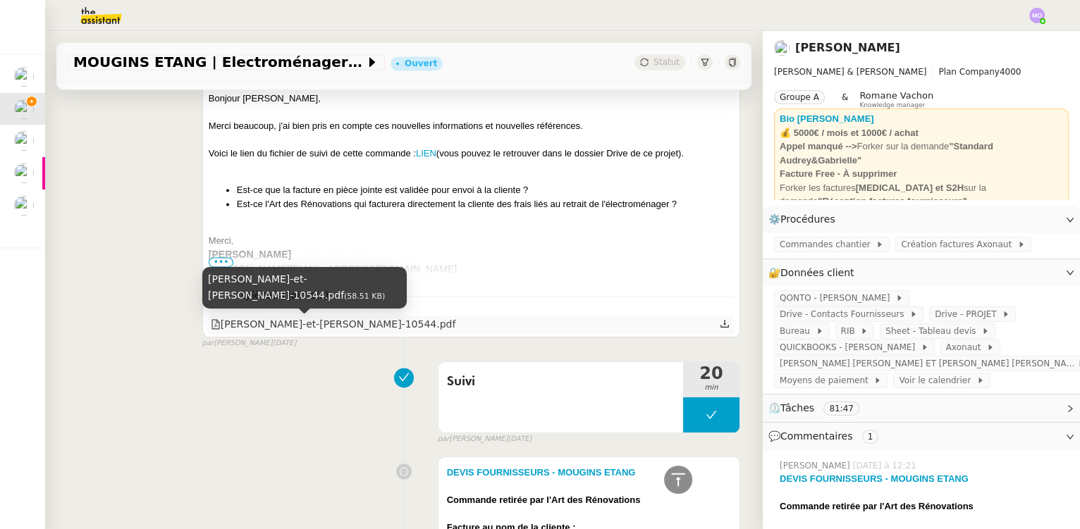
click at [396, 327] on div "[PERSON_NAME]-et-[PERSON_NAME]-10544.pdf" at bounding box center [333, 325] width 245 height 16
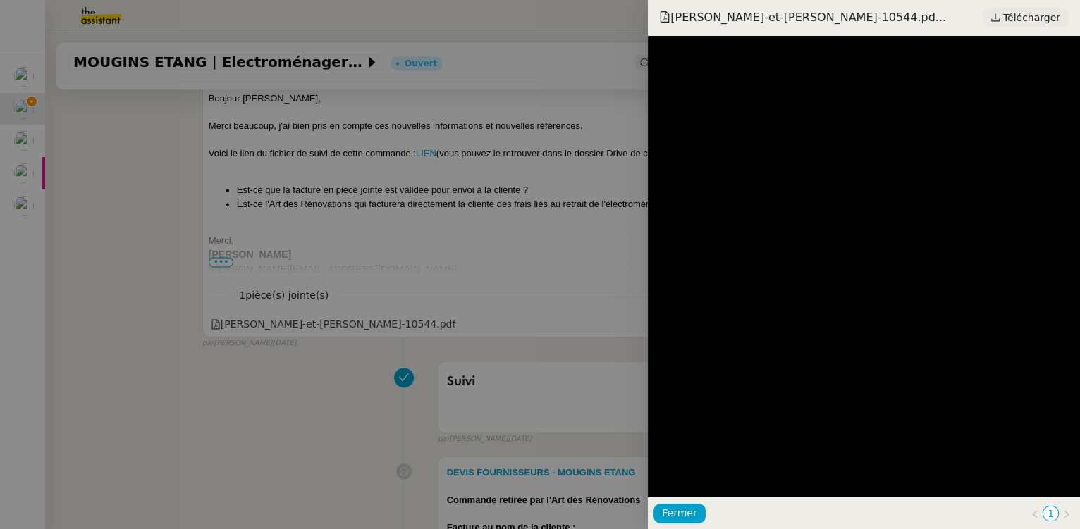
click at [1021, 16] on span "Télécharger" at bounding box center [1031, 17] width 57 height 18
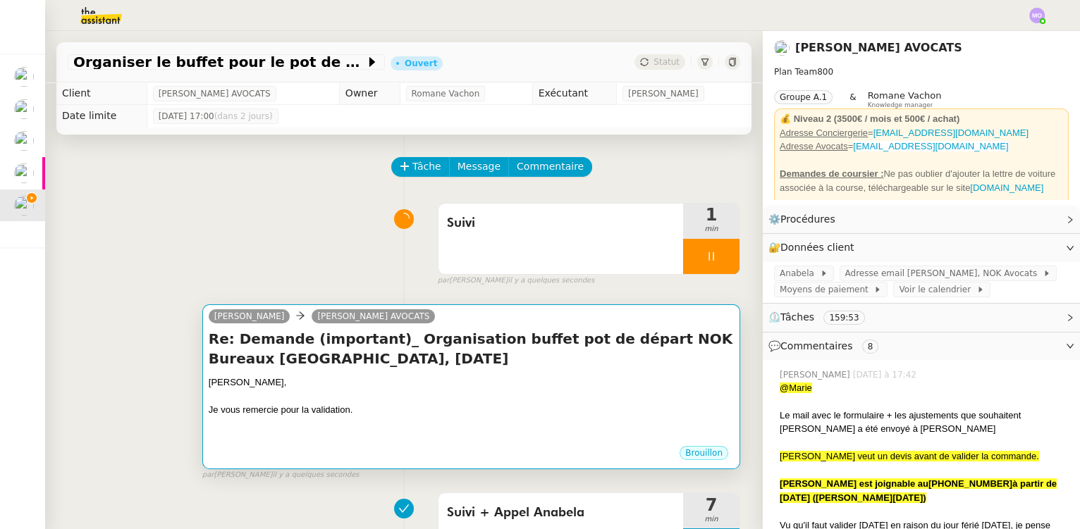
click at [389, 373] on div "Re: Demande (important)_ Organisation buffet pot de départ NOK Bureaux [GEOGRAP…" at bounding box center [471, 387] width 525 height 116
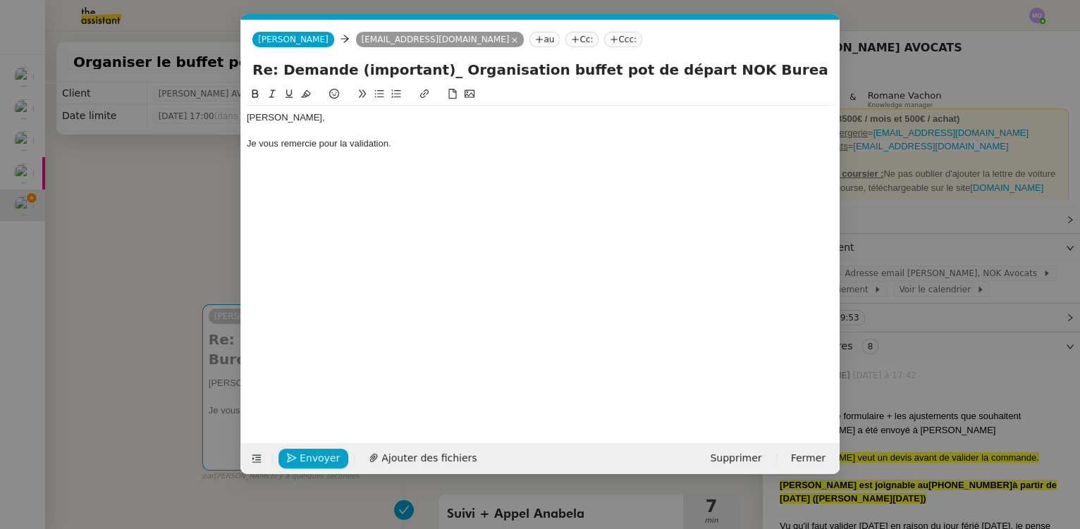
scroll to position [0, 30]
click at [424, 149] on div "Je vous remercie pour la validation." at bounding box center [540, 143] width 587 height 13
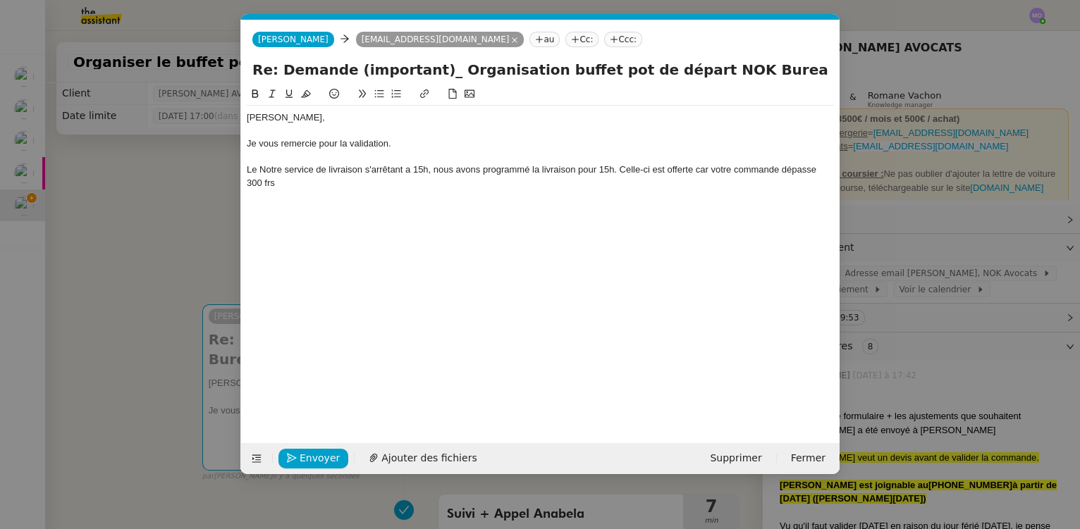
scroll to position [0, 0]
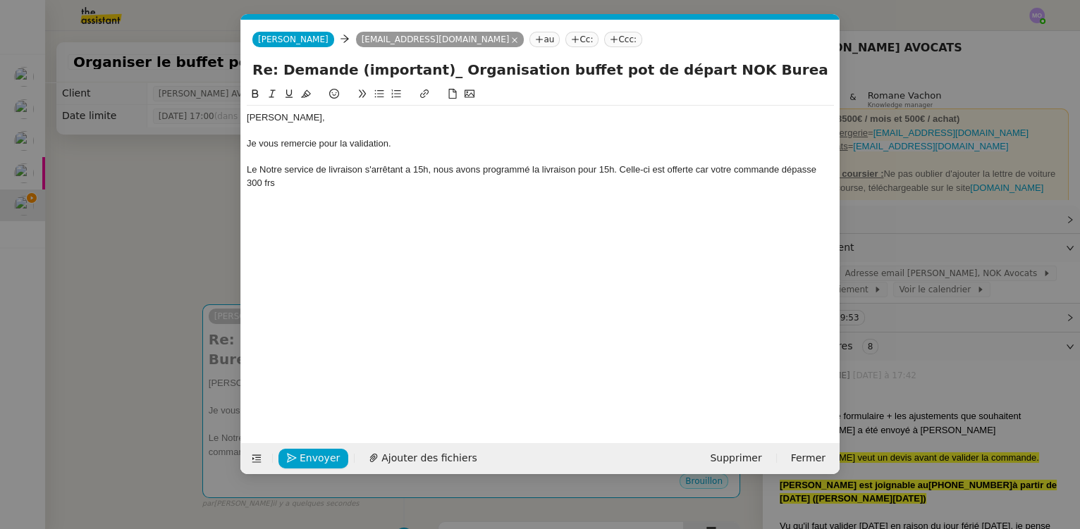
click at [271, 171] on div "Le Notre service de livraison s'arrêtant a 15h, nous avons programmé la livrais…" at bounding box center [540, 177] width 587 height 26
drag, startPoint x: 339, startPoint y: 170, endPoint x: 340, endPoint y: 185, distance: 15.5
click at [339, 171] on div "Le service de livraison s'arrêtant a 15h, nous avons programmé la livraison pou…" at bounding box center [540, 170] width 587 height 13
click at [514, 210] on div "Chère [PERSON_NAME], Je vous remercie pour la validation. Le service de [GEOGRA…" at bounding box center [540, 254] width 587 height 336
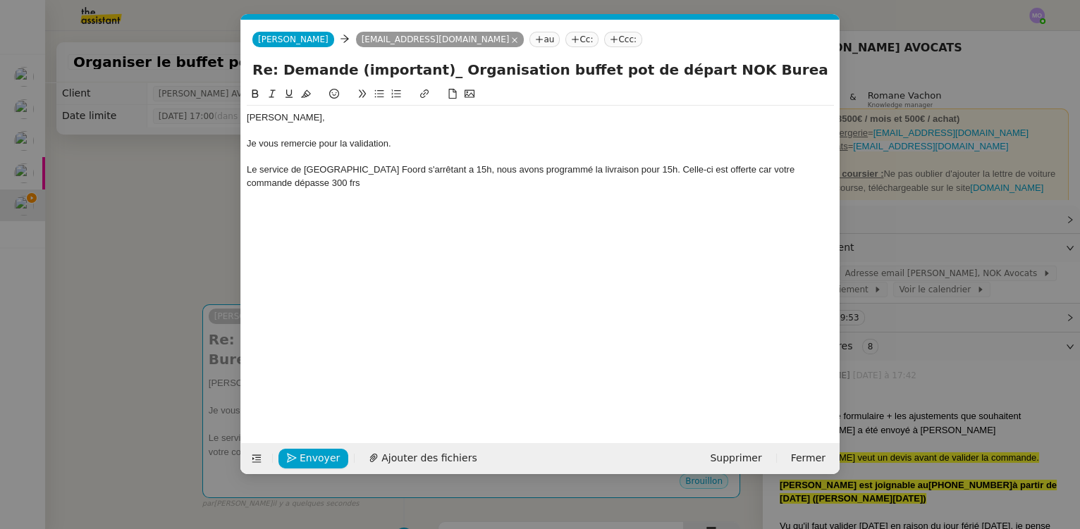
click at [463, 170] on div "Le service de [GEOGRAPHIC_DATA] Foord s'arrêtant a 15h, nous avons programmé la…" at bounding box center [540, 177] width 587 height 26
click at [668, 168] on div "Le service de [GEOGRAPHIC_DATA] [PERSON_NAME] s'arrêtant a 15h, ils ont program…" at bounding box center [540, 177] width 587 height 26
drag, startPoint x: 670, startPoint y: 170, endPoint x: 691, endPoint y: 188, distance: 27.5
click at [691, 188] on div "Le service de [GEOGRAPHIC_DATA] [PERSON_NAME] s'arrêtant a 15h, ils ont program…" at bounding box center [540, 177] width 587 height 26
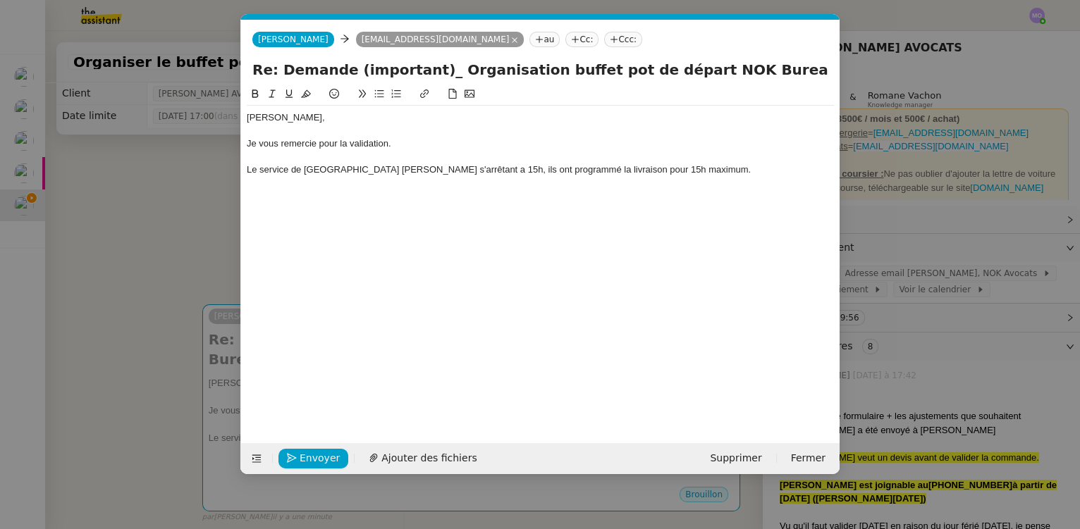
click at [381, 175] on div "Le service de [GEOGRAPHIC_DATA] [PERSON_NAME] s'arrêtant a 15h, ils ont program…" at bounding box center [540, 170] width 587 height 13
click at [658, 169] on div "Le service de livraison Manor Food s'arrêtant a 15h, ils ont programmé la livra…" at bounding box center [540, 170] width 587 height 13
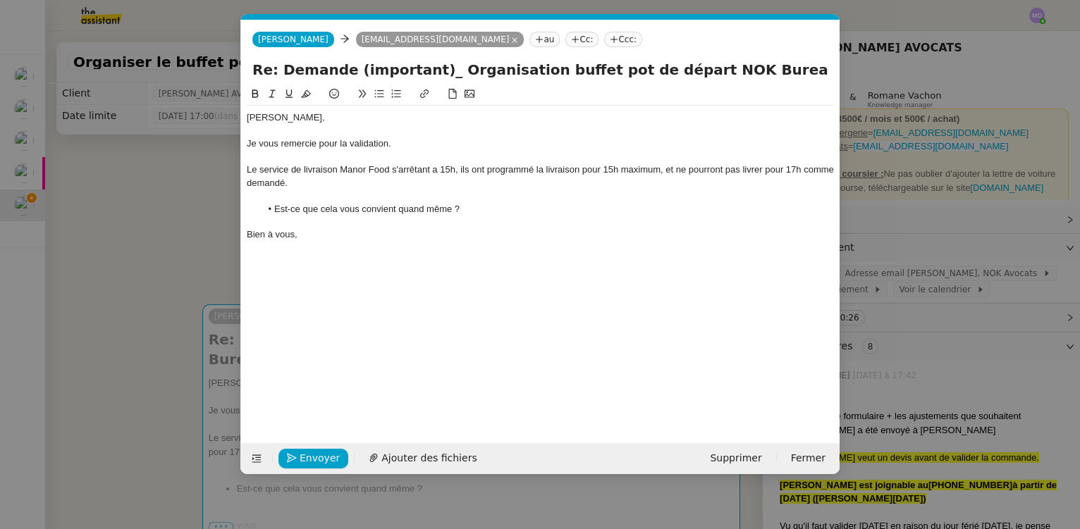
click at [644, 168] on div "Le service de livraison Manor Food s'arrêtant a 15h, ils ont programmé la livra…" at bounding box center [540, 177] width 587 height 26
click at [343, 237] on div "Bien à vous," at bounding box center [540, 234] width 587 height 13
drag, startPoint x: 663, startPoint y: 171, endPoint x: 792, endPoint y: 171, distance: 129.0
click at [792, 171] on div "Le service de livraison Manor Food s'arrêtant a 15h, ils ont programmé la livra…" at bounding box center [540, 177] width 587 height 26
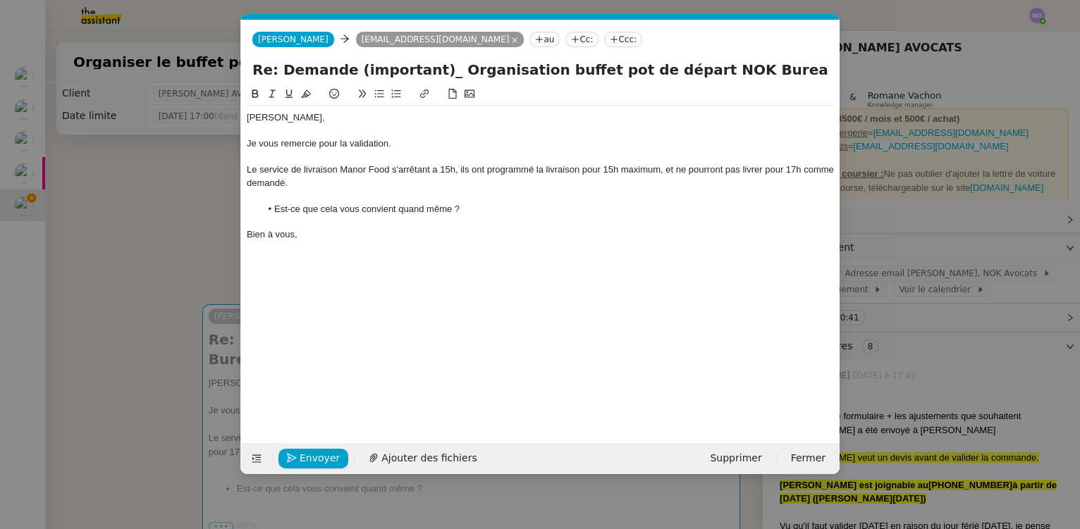
click at [333, 236] on div "Bien à vous," at bounding box center [540, 234] width 587 height 13
click at [312, 457] on span "Envoyer" at bounding box center [320, 459] width 40 height 16
click at [312, 457] on span "Confirmer l'envoi" at bounding box center [342, 459] width 85 height 16
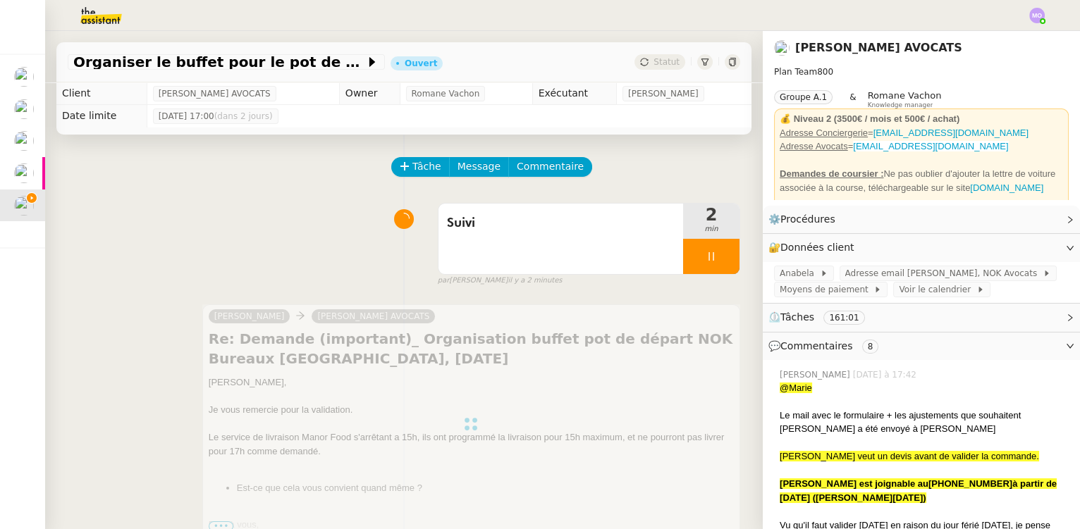
click at [104, 225] on div "Suivi 2 min false par [PERSON_NAME] il y a 2 minutes" at bounding box center [404, 242] width 673 height 90
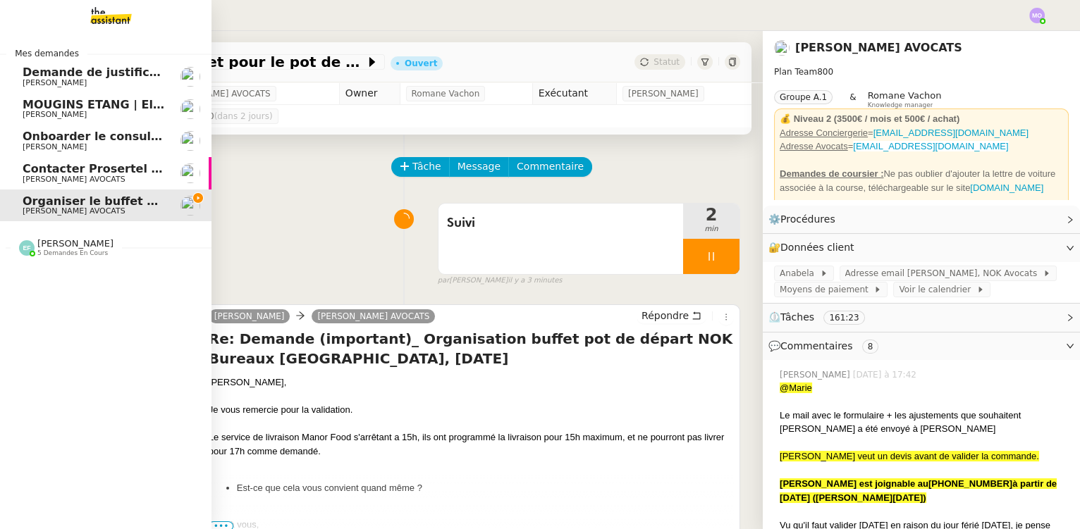
click at [115, 174] on span "Contacter Prosertel pour activer les appels entrants" at bounding box center [189, 168] width 333 height 13
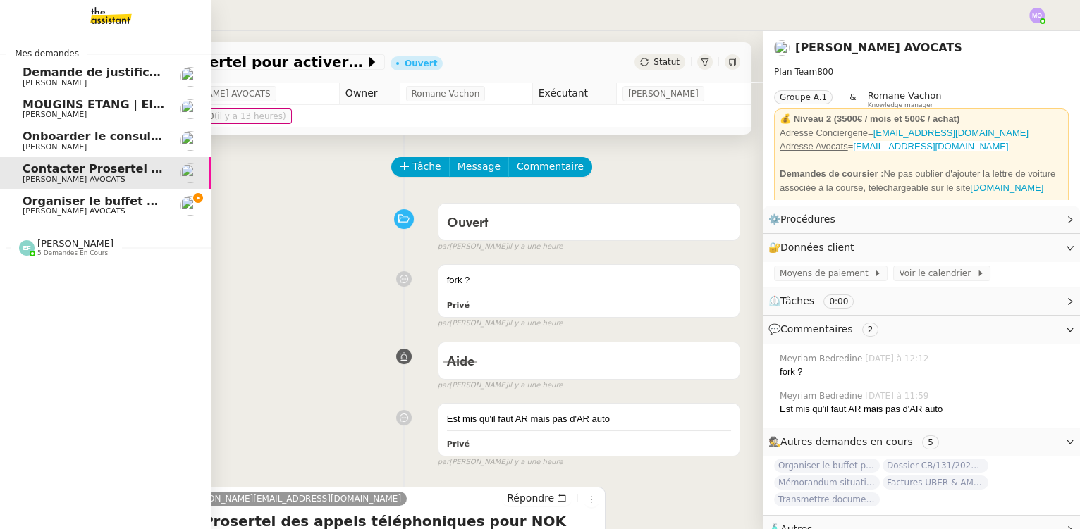
click at [125, 75] on span "Demande de justificatifs Pennylane - septembre 2025" at bounding box center [194, 72] width 342 height 13
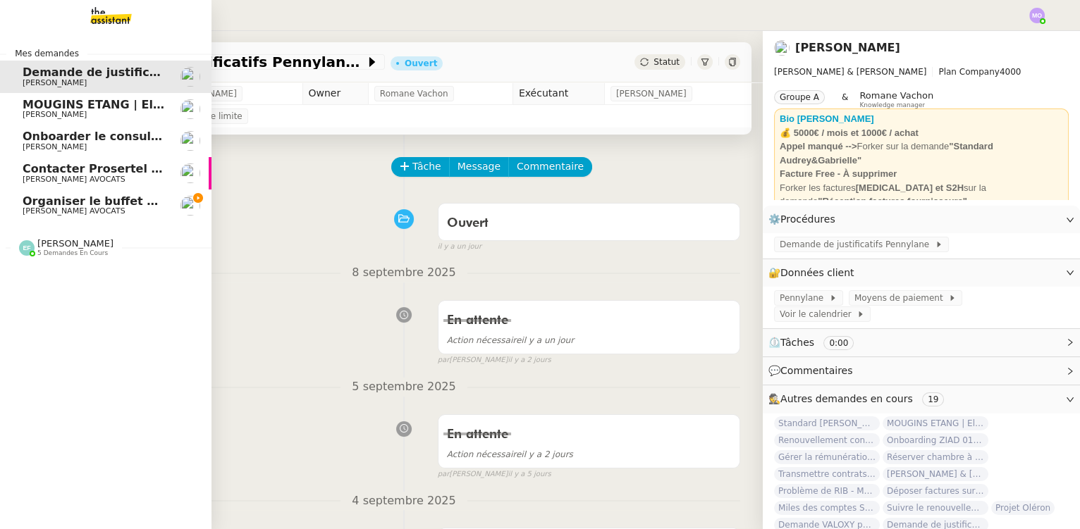
click at [114, 109] on span "MOUGINS ETANG | Electroménagers" at bounding box center [136, 104] width 226 height 13
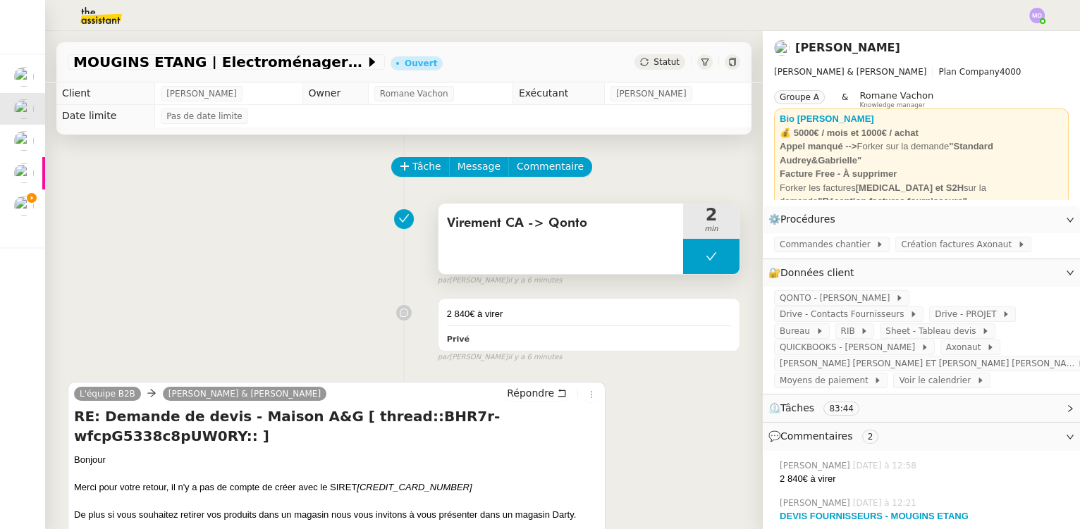
click at [683, 268] on button at bounding box center [711, 256] width 56 height 35
click at [683, 268] on div at bounding box center [697, 256] width 28 height 35
click at [715, 267] on div at bounding box center [711, 256] width 56 height 35
click at [715, 267] on button at bounding box center [725, 256] width 28 height 35
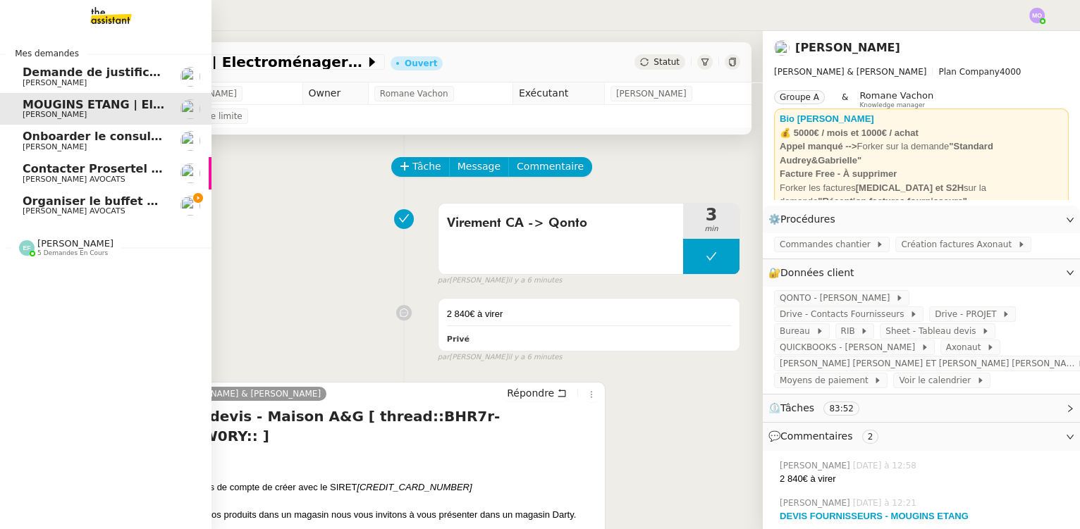
click at [125, 202] on span "Organiser le buffet pour le pot de départ" at bounding box center [153, 201] width 260 height 13
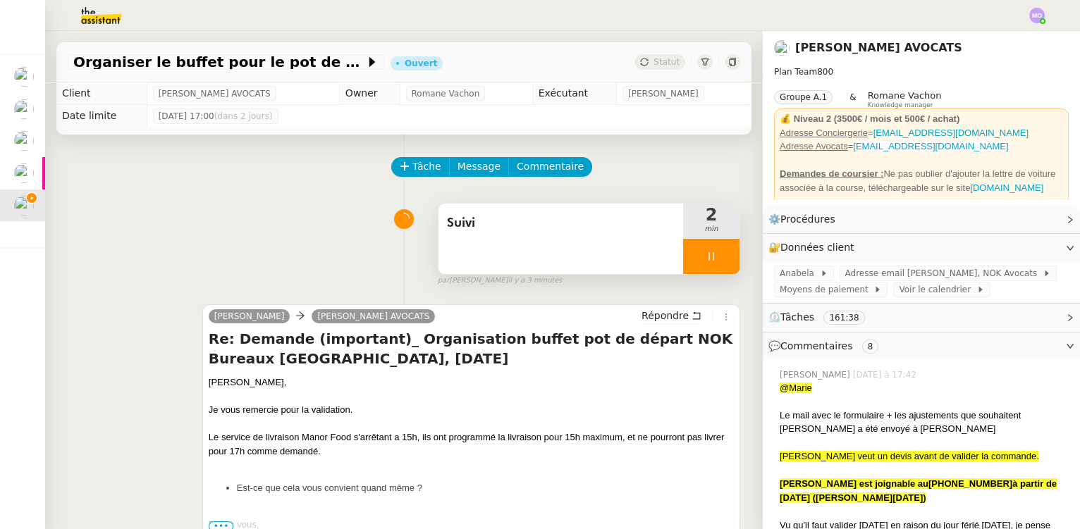
click at [713, 266] on div at bounding box center [711, 256] width 56 height 35
click at [713, 266] on button at bounding box center [725, 256] width 28 height 35
click at [683, 265] on button at bounding box center [711, 256] width 56 height 35
click at [683, 265] on div at bounding box center [697, 256] width 28 height 35
click at [495, 229] on span "Suivi" at bounding box center [561, 223] width 228 height 21
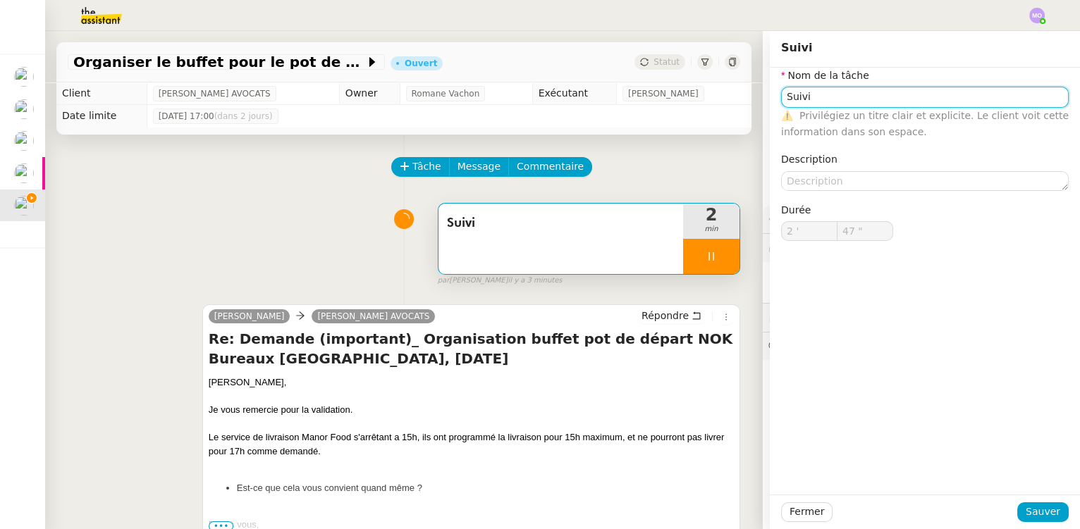
click at [781, 101] on input "Suivi" at bounding box center [925, 97] width 288 height 20
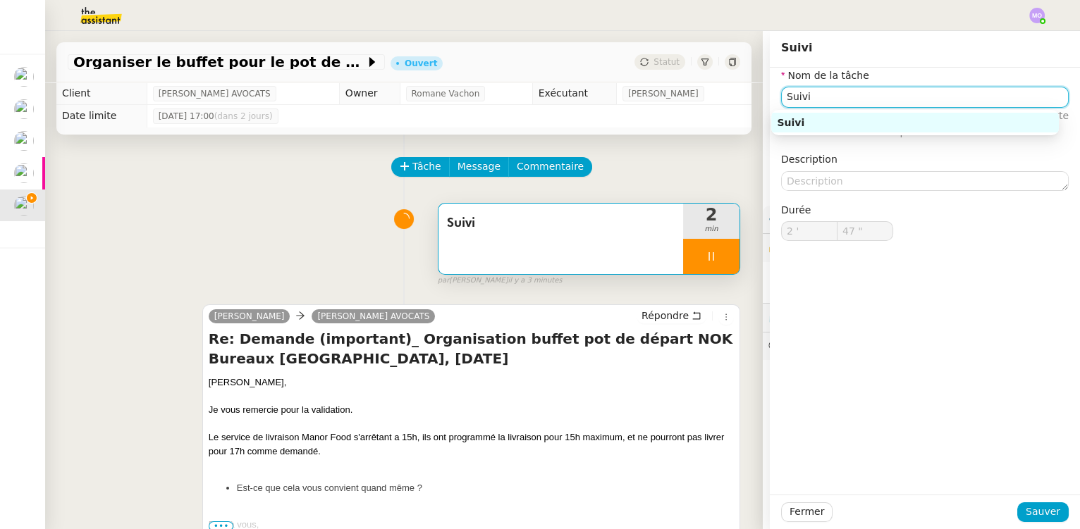
type input "48 ""
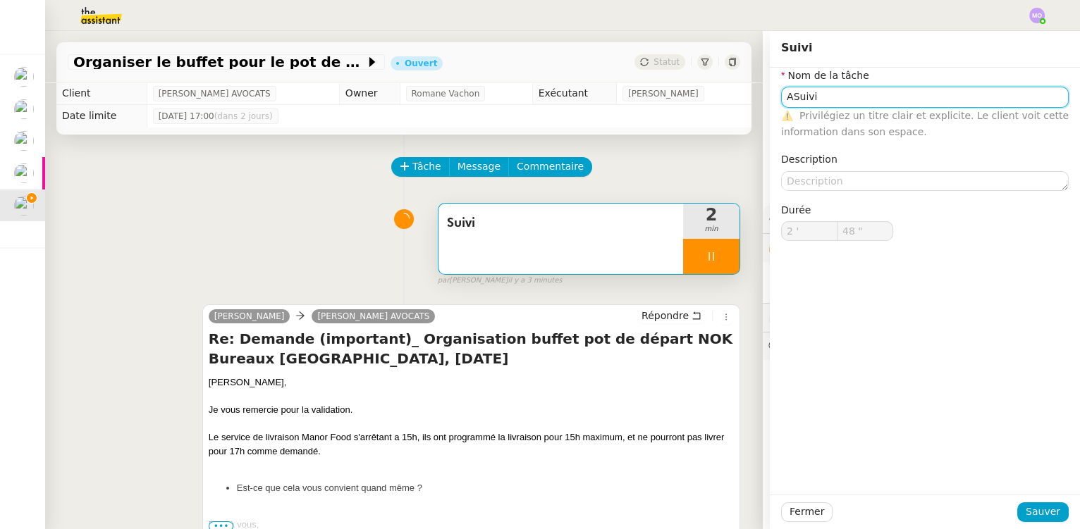
type input "ApSuivi"
type input "49 ""
type input "Appel MSuivi"
type input "50 ""
type input "Appel Manor Suivi"
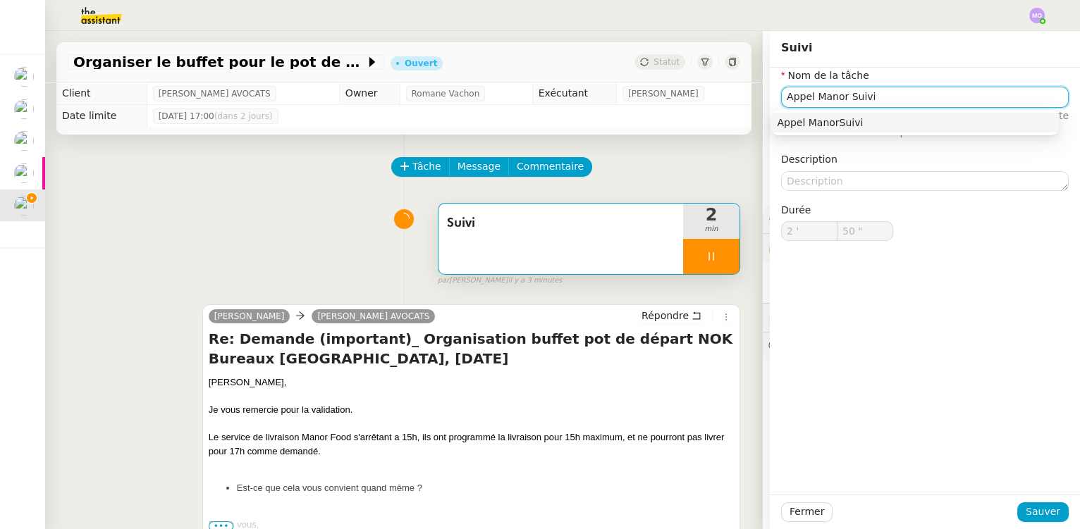
type input "51 ""
type input "Appel Manor FoodSuivi"
type input "52 ""
type input "Appel Manor Food + Suivi"
type input "54 ""
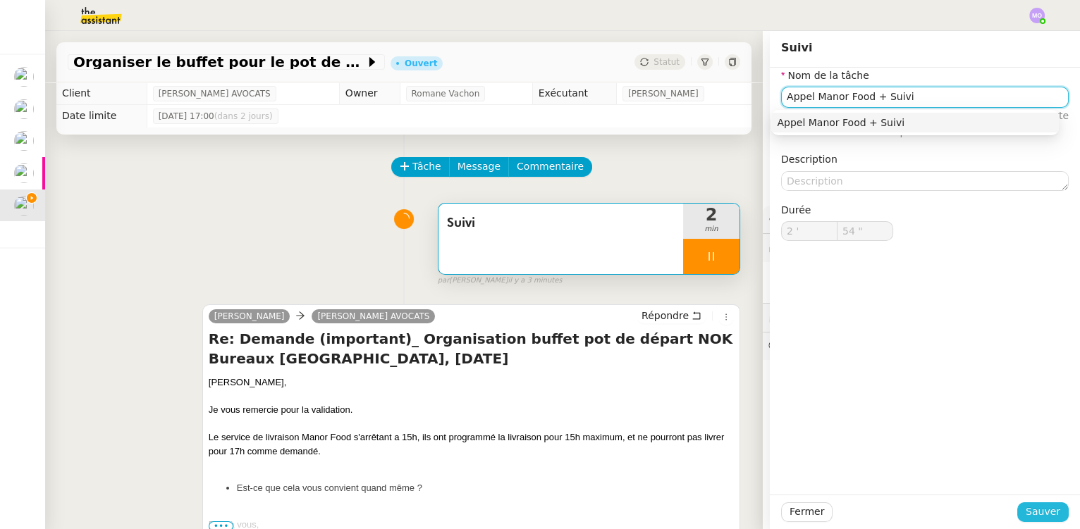
type input "Appel Manor Food + Suivi"
click at [1034, 503] on button "Sauver" at bounding box center [1042, 513] width 51 height 20
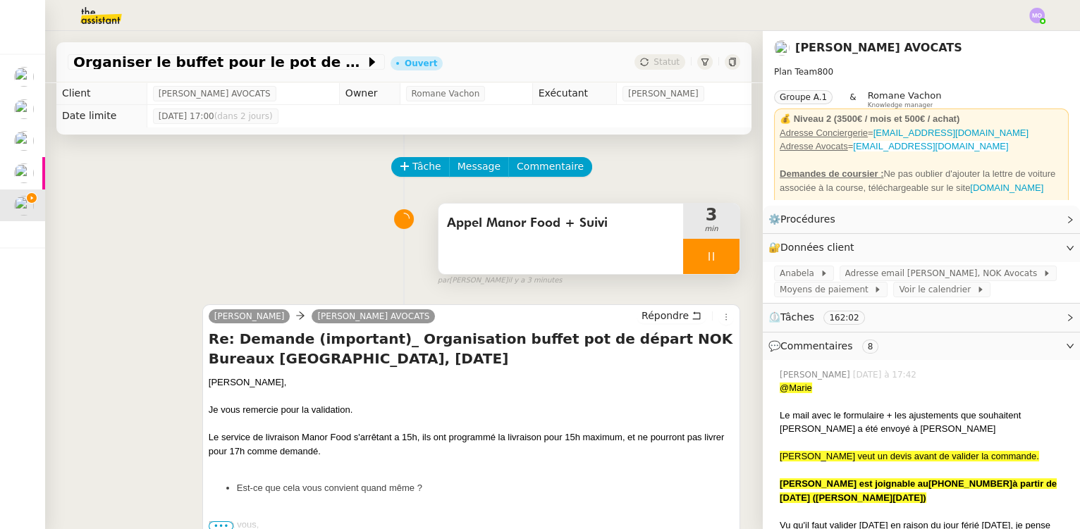
click at [712, 263] on div at bounding box center [711, 256] width 56 height 35
click at [720, 262] on icon at bounding box center [725, 256] width 11 height 11
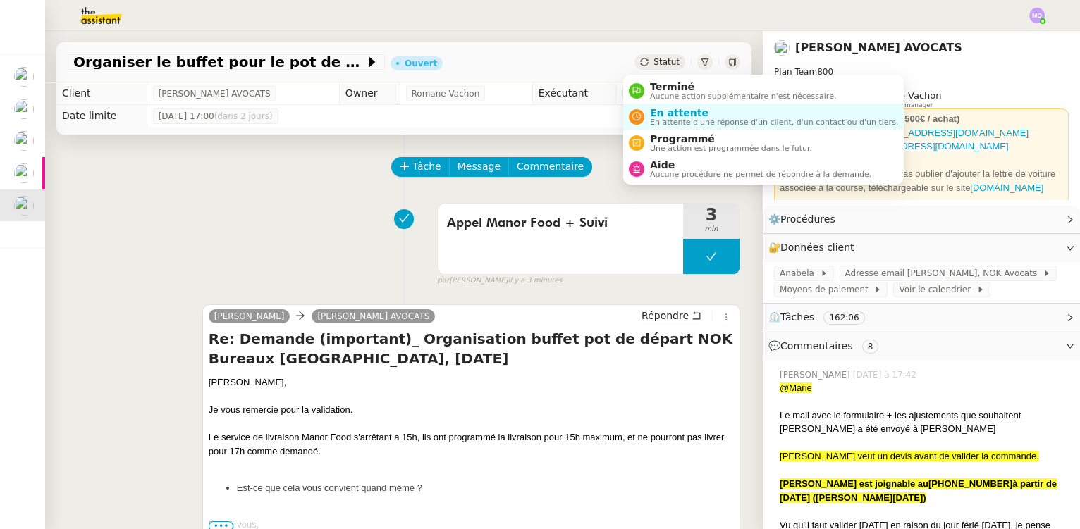
click at [654, 62] on span "Statut" at bounding box center [667, 62] width 26 height 10
click at [671, 111] on span "En attente" at bounding box center [774, 112] width 248 height 11
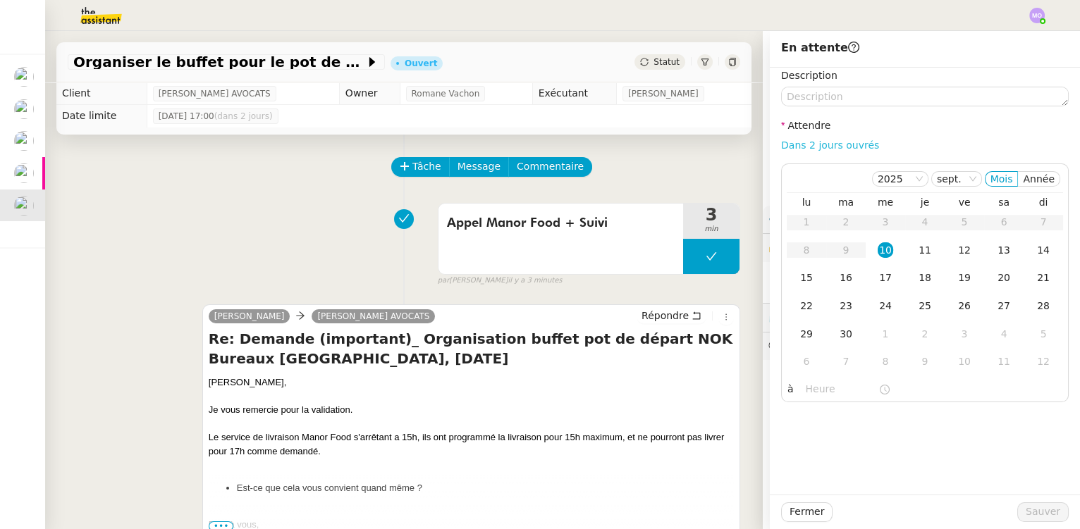
click at [804, 142] on link "Dans 2 jours ouvrés" at bounding box center [830, 145] width 98 height 11
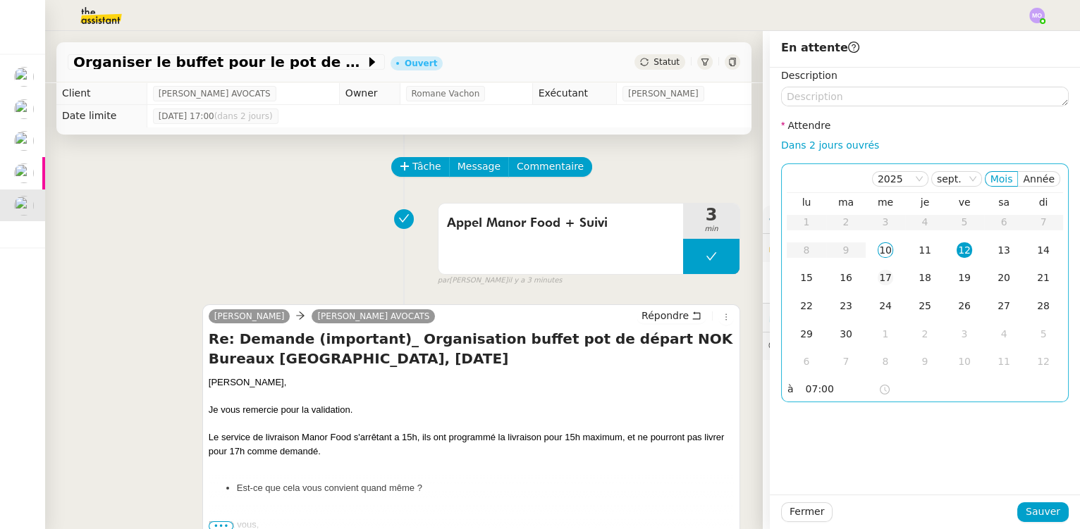
drag, startPoint x: 874, startPoint y: 257, endPoint x: 869, endPoint y: 276, distance: 19.2
click at [878, 257] on div "10" at bounding box center [886, 251] width 16 height 16
click at [806, 391] on input "07:00" at bounding box center [842, 389] width 73 height 16
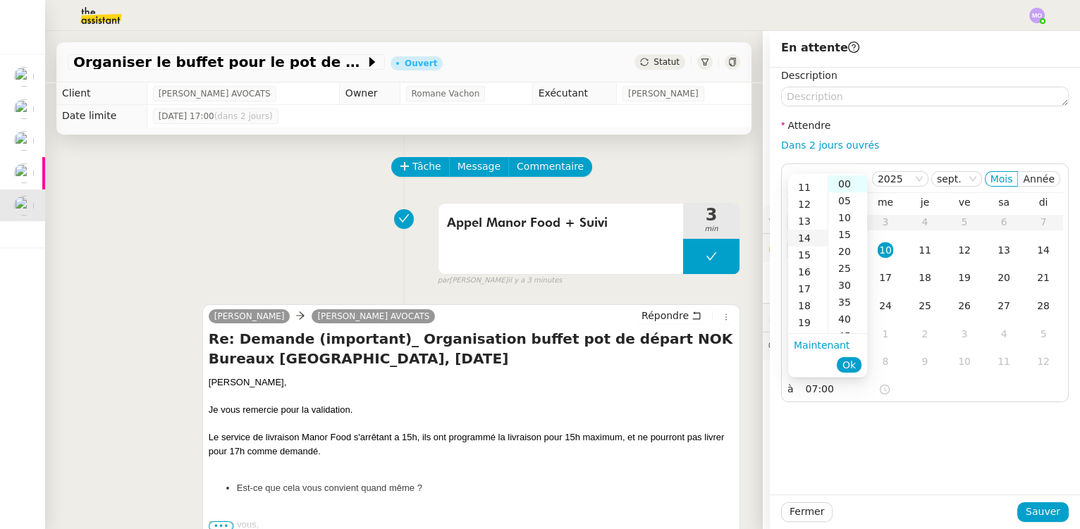
click at [808, 240] on div "14" at bounding box center [807, 238] width 39 height 17
type input "14:00"
click at [841, 183] on div "00" at bounding box center [847, 184] width 39 height 17
click at [847, 363] on span "Ok" at bounding box center [849, 365] width 13 height 14
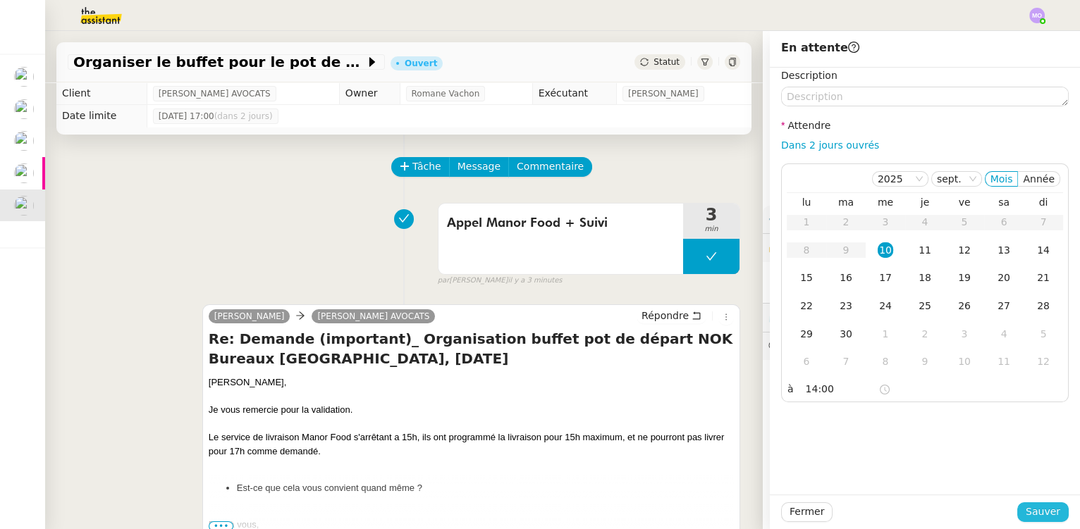
click at [1026, 513] on span "Sauver" at bounding box center [1043, 512] width 35 height 16
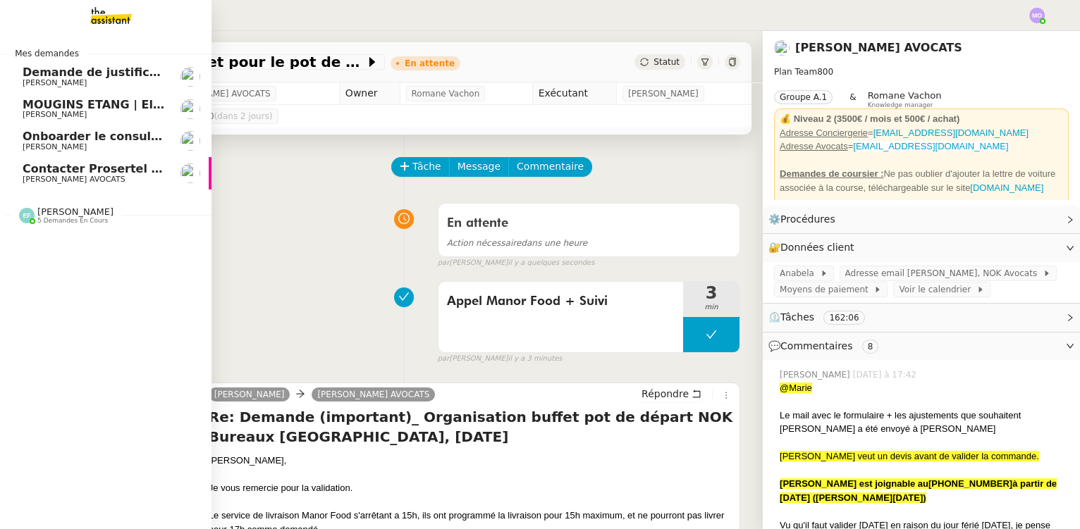
click at [121, 171] on span "Contacter Prosertel pour activer les appels entrants" at bounding box center [189, 168] width 333 height 13
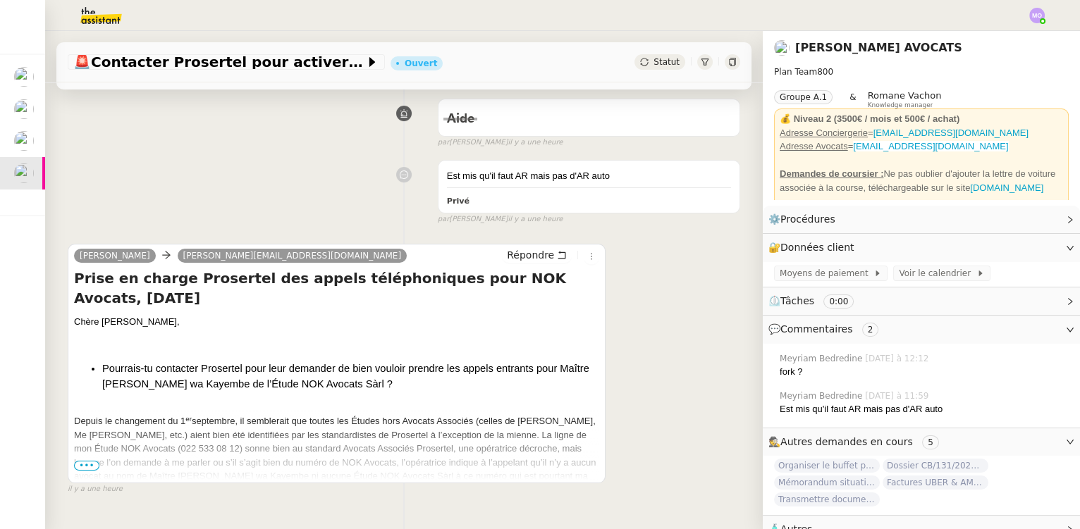
scroll to position [283, 0]
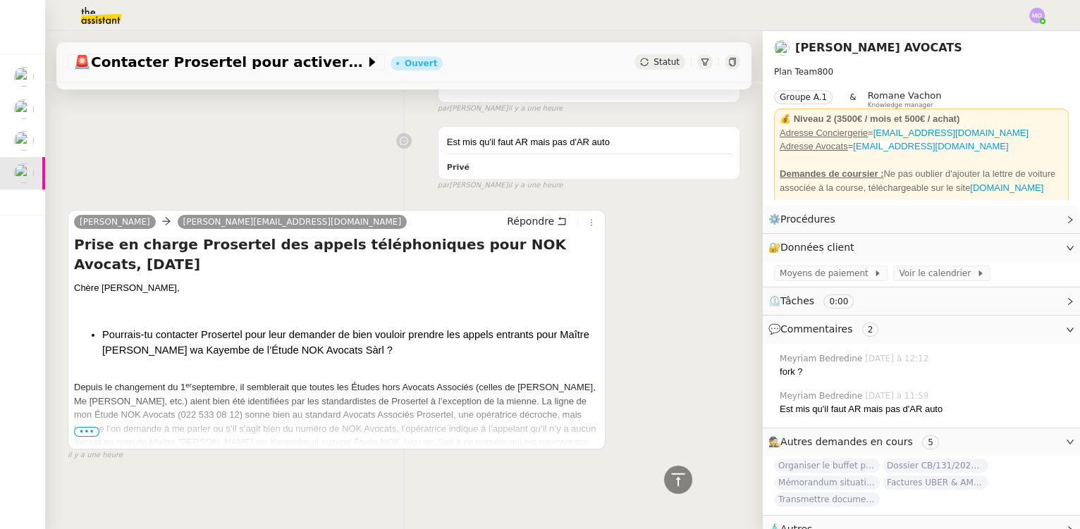
click at [84, 429] on span "•••" at bounding box center [86, 432] width 25 height 10
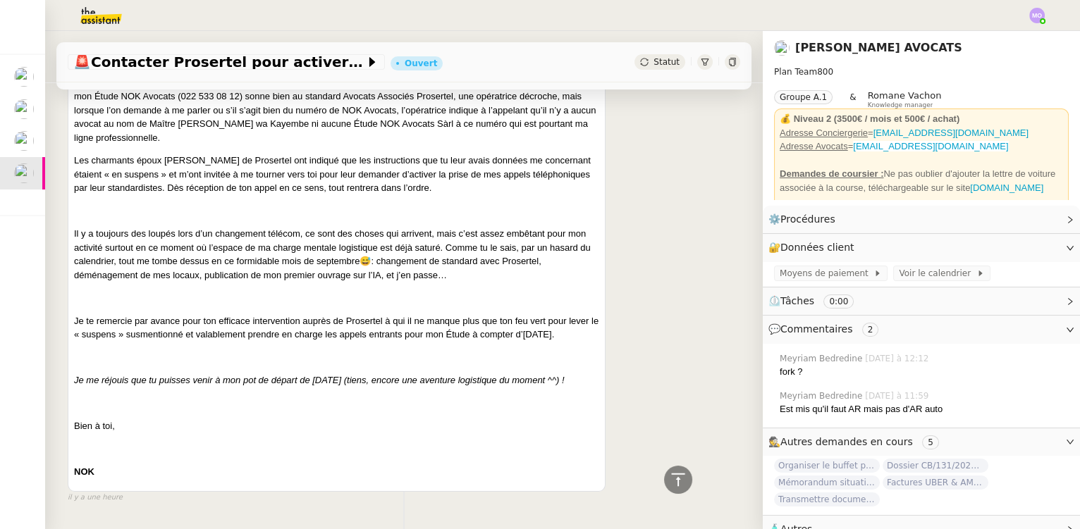
scroll to position [604, 0]
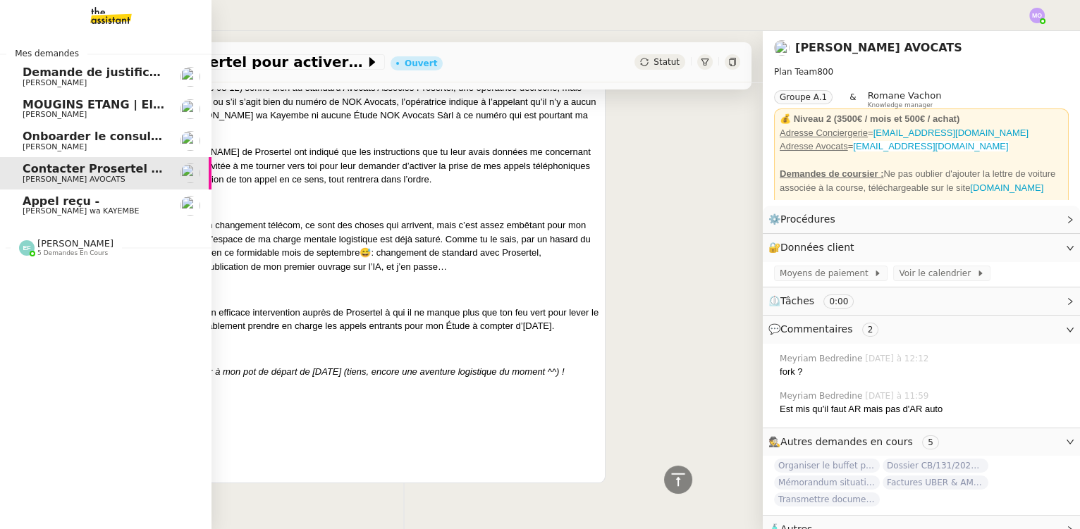
click at [121, 206] on span "Appel reçu -" at bounding box center [94, 201] width 142 height 13
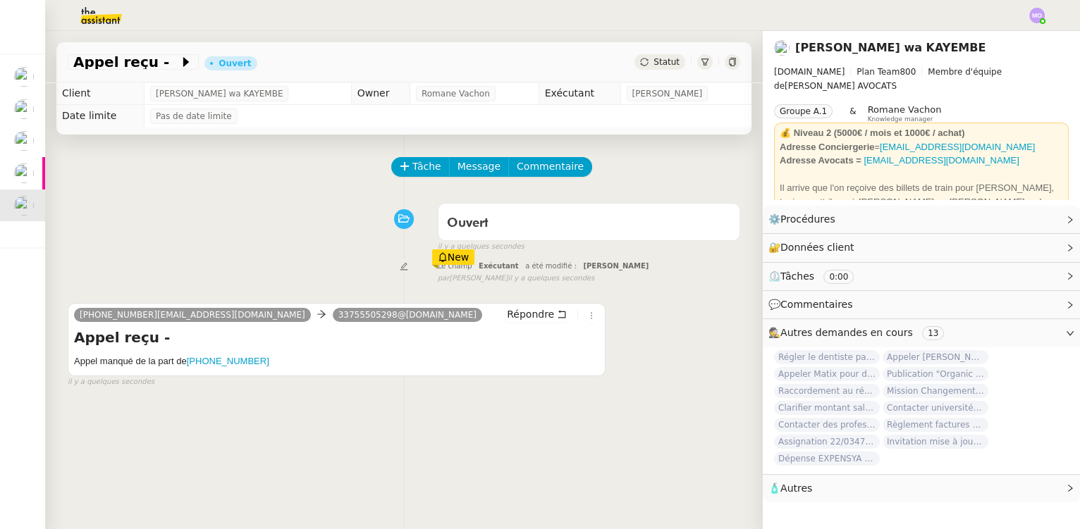
click at [658, 63] on span "Statut" at bounding box center [667, 62] width 26 height 10
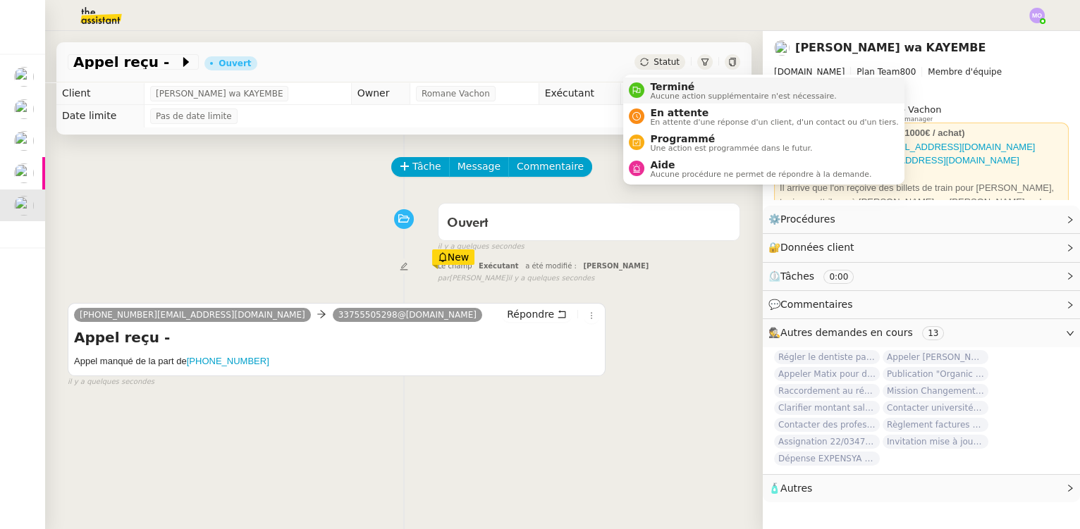
click at [673, 86] on span "Terminé" at bounding box center [743, 86] width 186 height 11
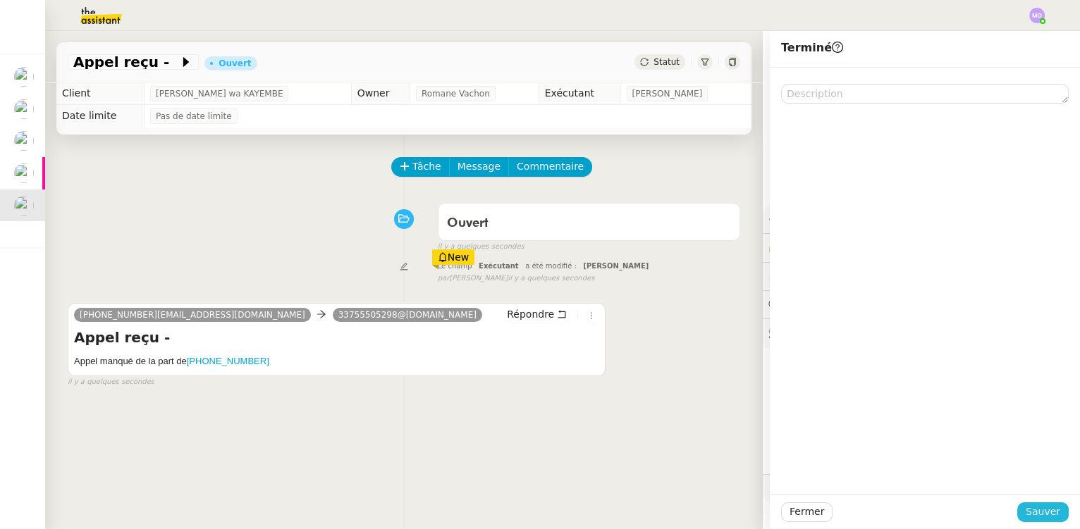
click at [1044, 510] on span "Sauver" at bounding box center [1043, 512] width 35 height 16
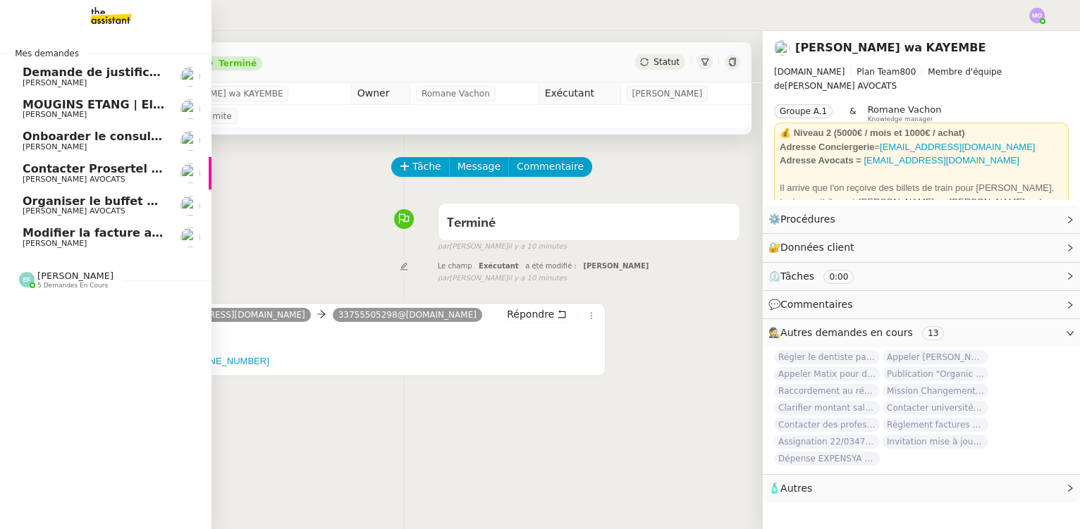
click at [105, 237] on span "Modifier la facture avec nouvelle adresse" at bounding box center [154, 232] width 263 height 13
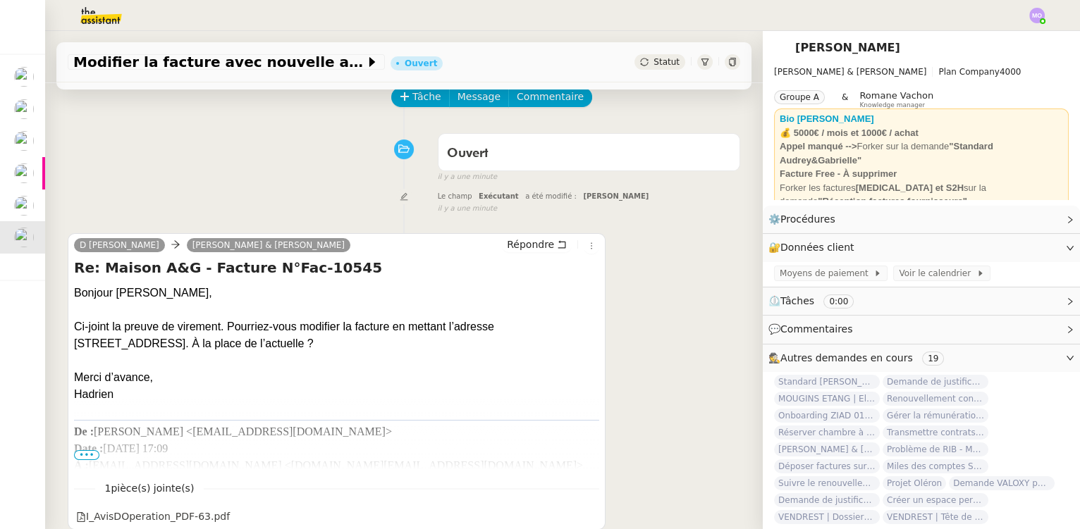
scroll to position [59, 0]
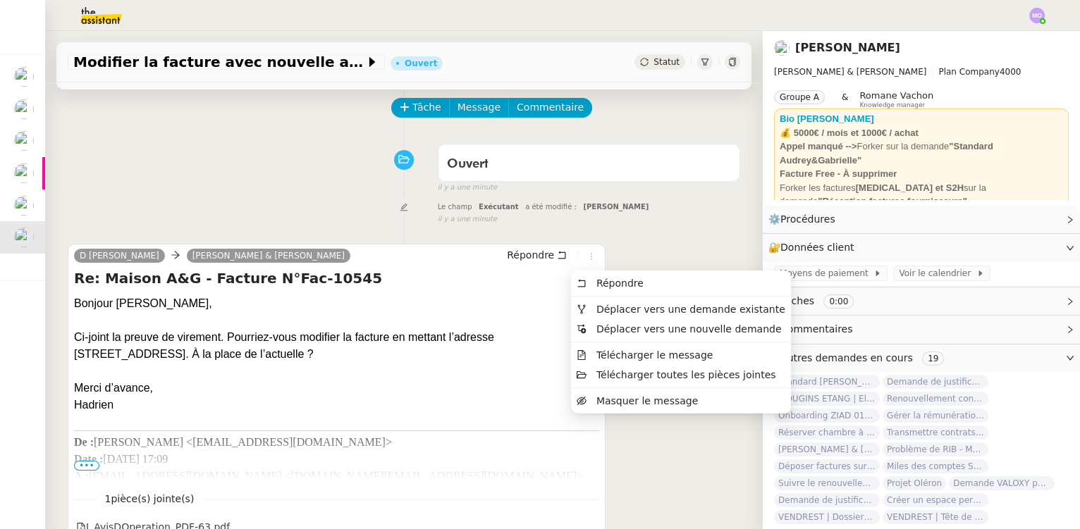
click at [587, 260] on icon at bounding box center [591, 256] width 8 height 8
click at [630, 310] on span "Déplacer vers une demande existante" at bounding box center [690, 309] width 189 height 11
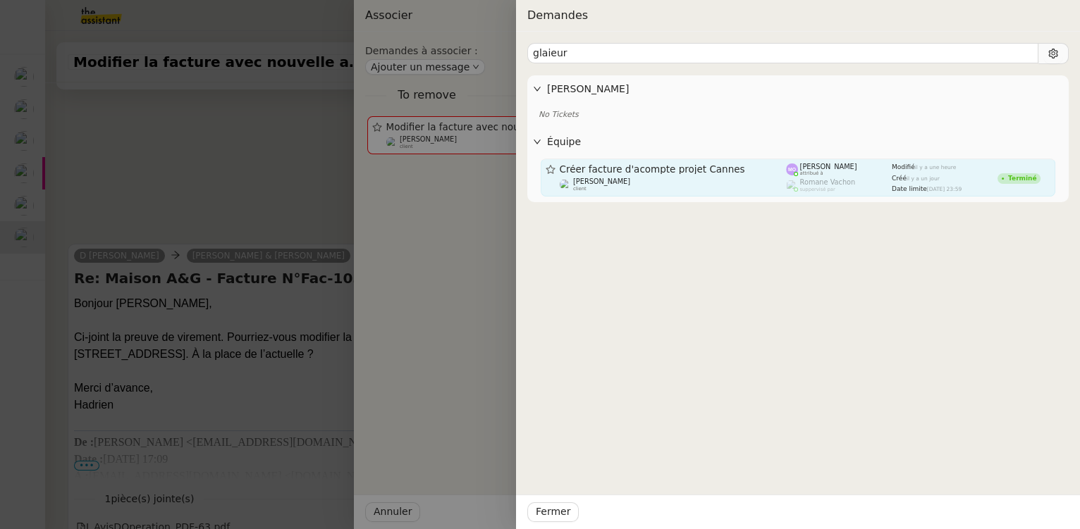
type input "glaieur"
click at [658, 176] on div "Créer facture d'acompte projet Cannes [PERSON_NAME] client" at bounding box center [673, 178] width 227 height 28
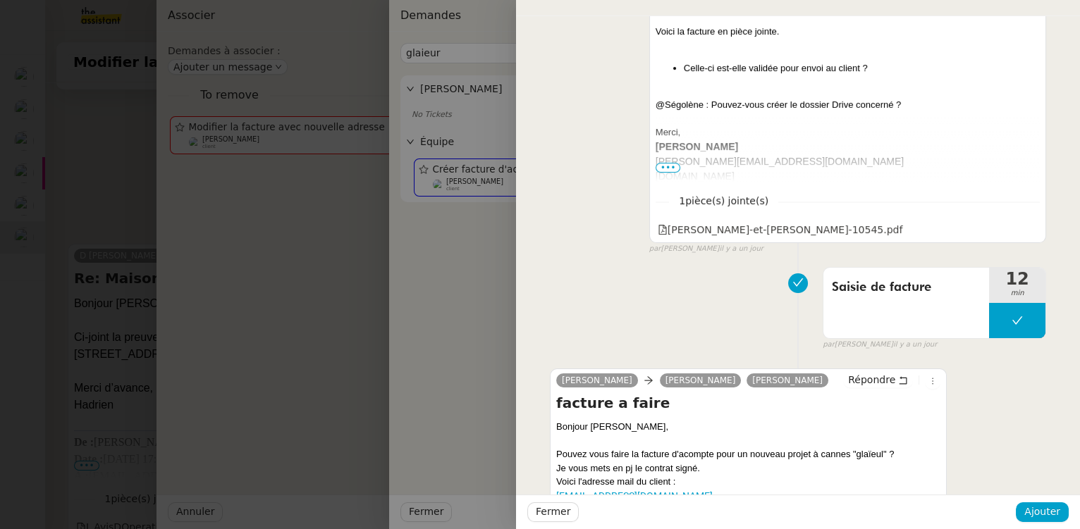
scroll to position [768, 0]
click at [1043, 508] on span "Ajouter" at bounding box center [1042, 512] width 36 height 16
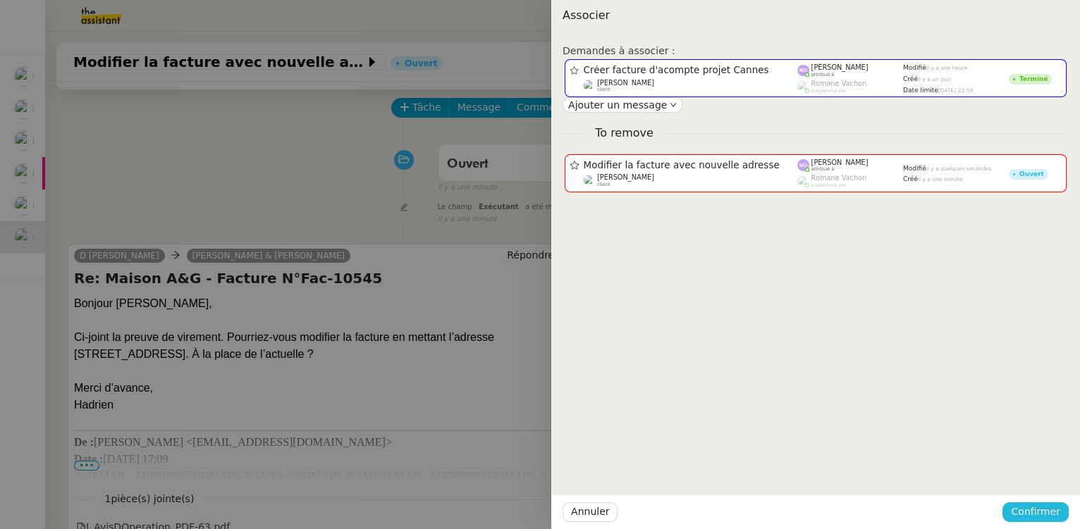
click at [1043, 508] on span "Confirmer" at bounding box center [1035, 512] width 49 height 16
click at [1046, 477] on span "Ajouter" at bounding box center [1037, 475] width 36 height 14
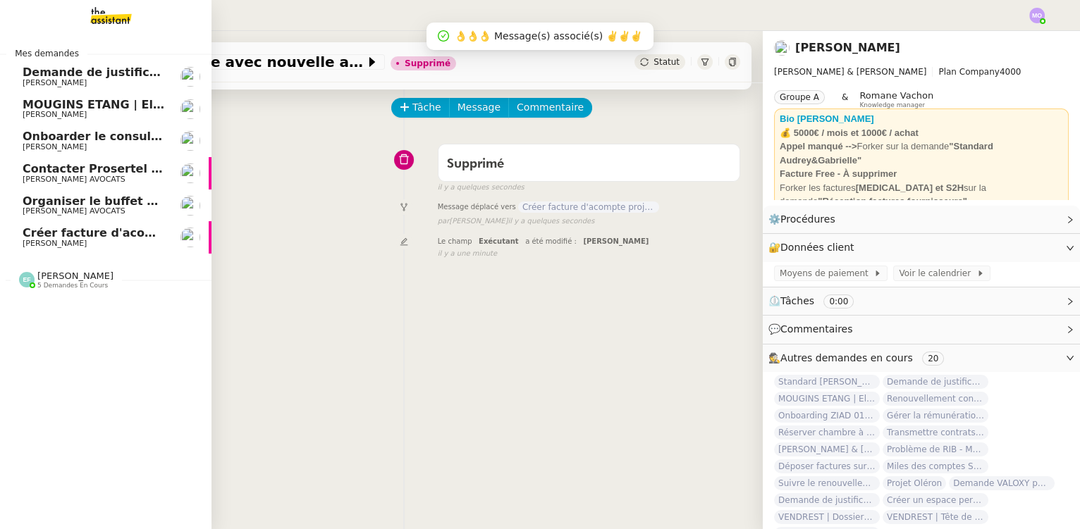
click at [106, 238] on span "Créer facture d'acompte projet Cannes" at bounding box center [146, 232] width 247 height 13
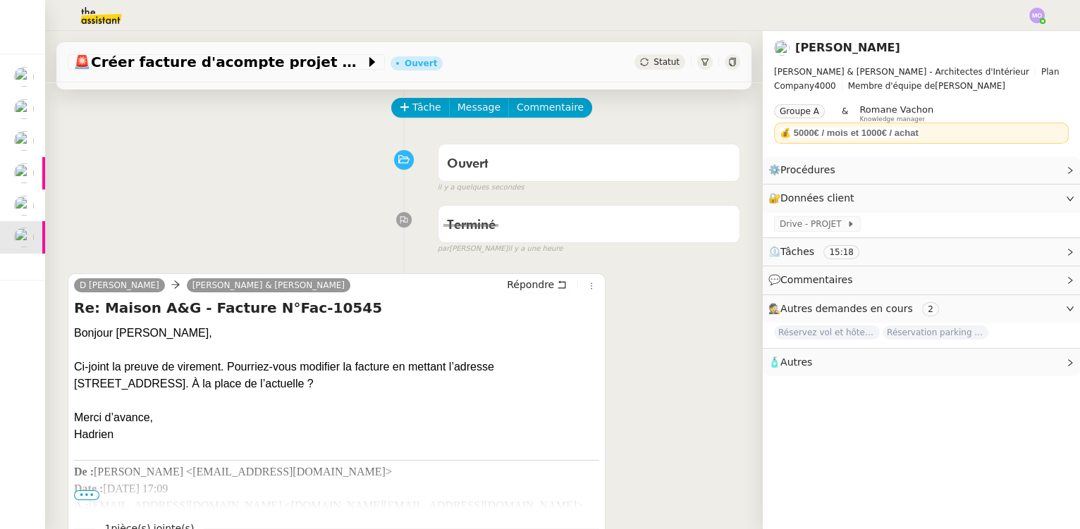
click at [384, 223] on div at bounding box center [403, 220] width 67 height 16
